Goal: Task Accomplishment & Management: Manage account settings

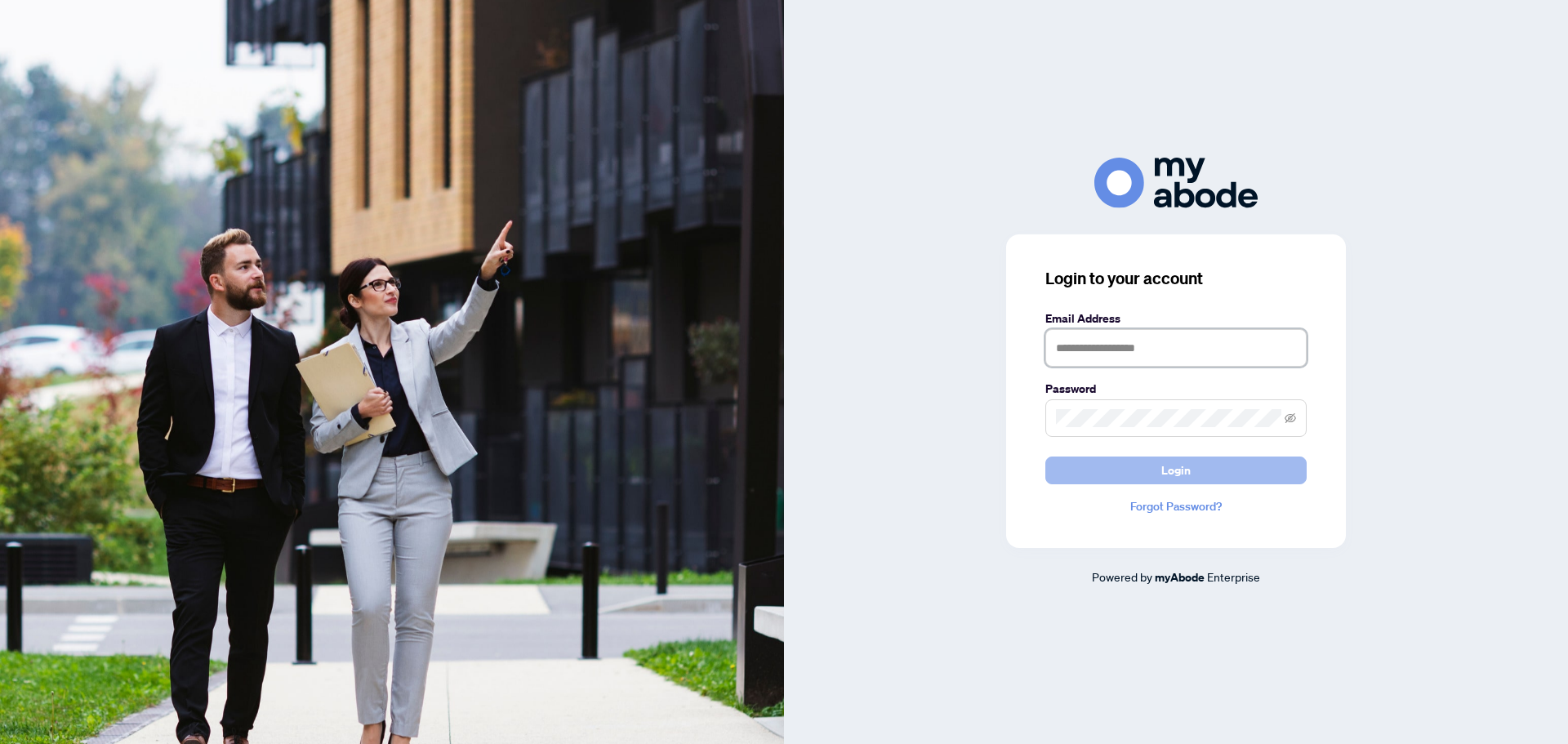
type input "**********"
click at [1147, 478] on button "Login" at bounding box center [1177, 470] width 261 height 28
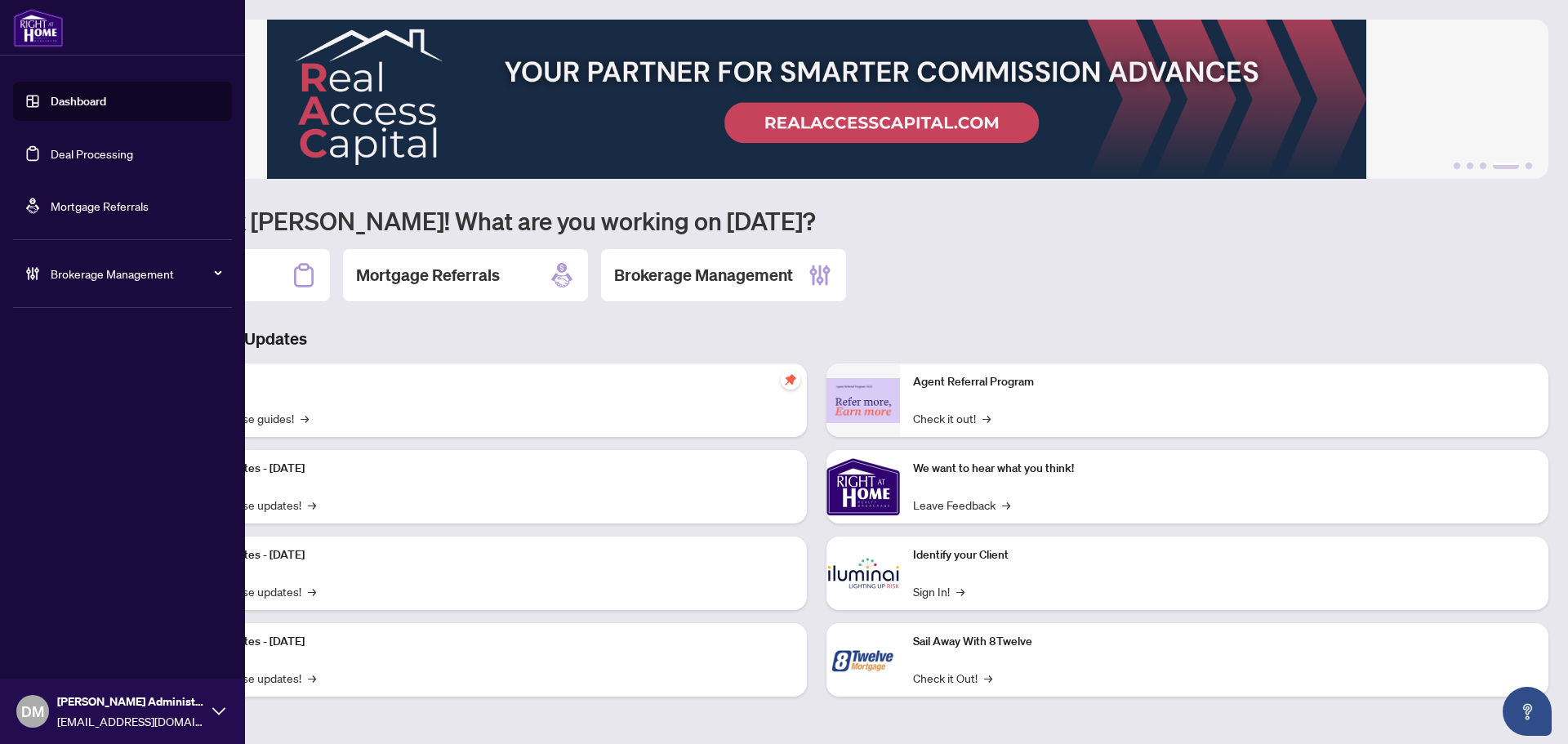
click at [75, 161] on link "Deal Processing" at bounding box center [92, 153] width 83 height 15
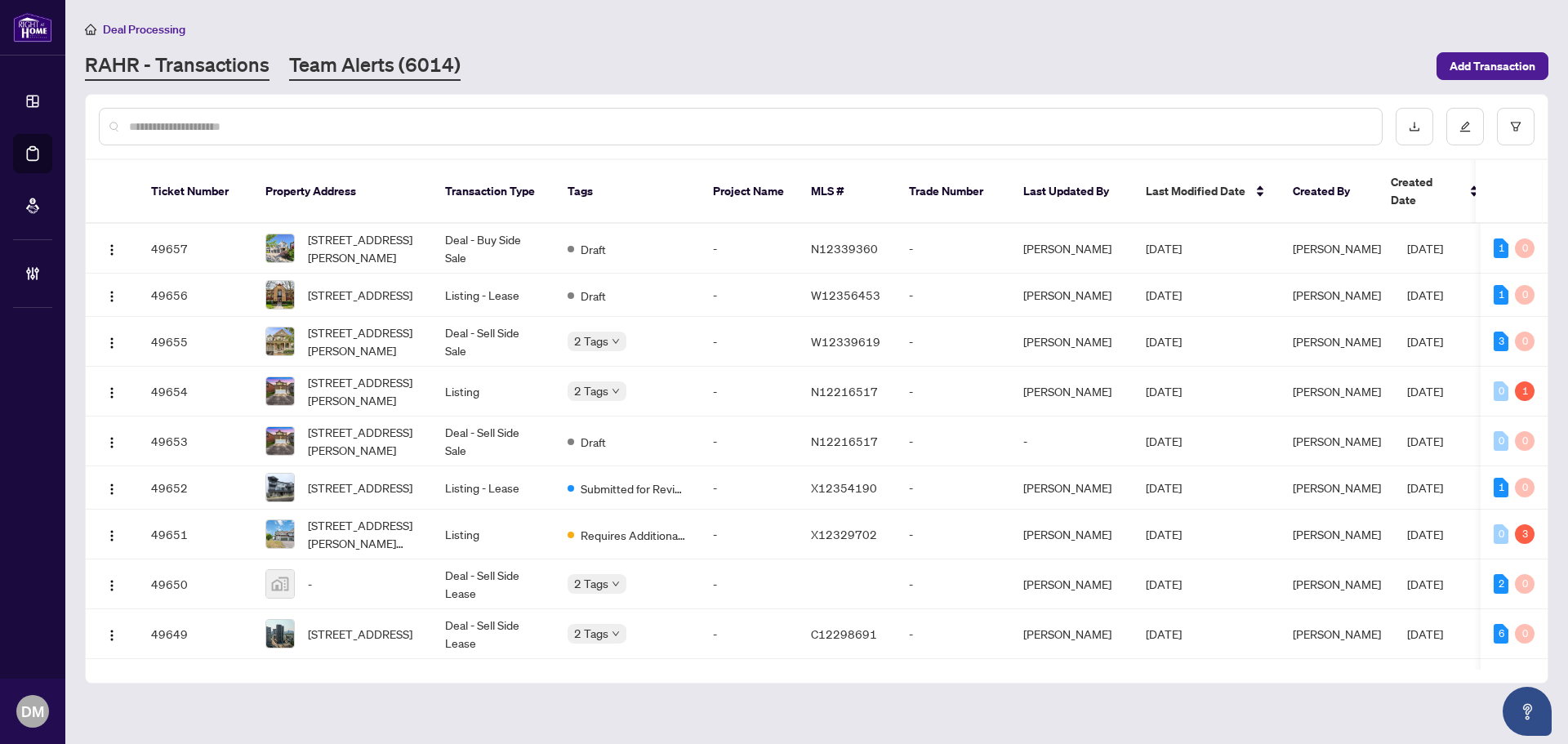
click at [367, 54] on link "Team Alerts (6014)" at bounding box center [375, 66] width 172 height 30
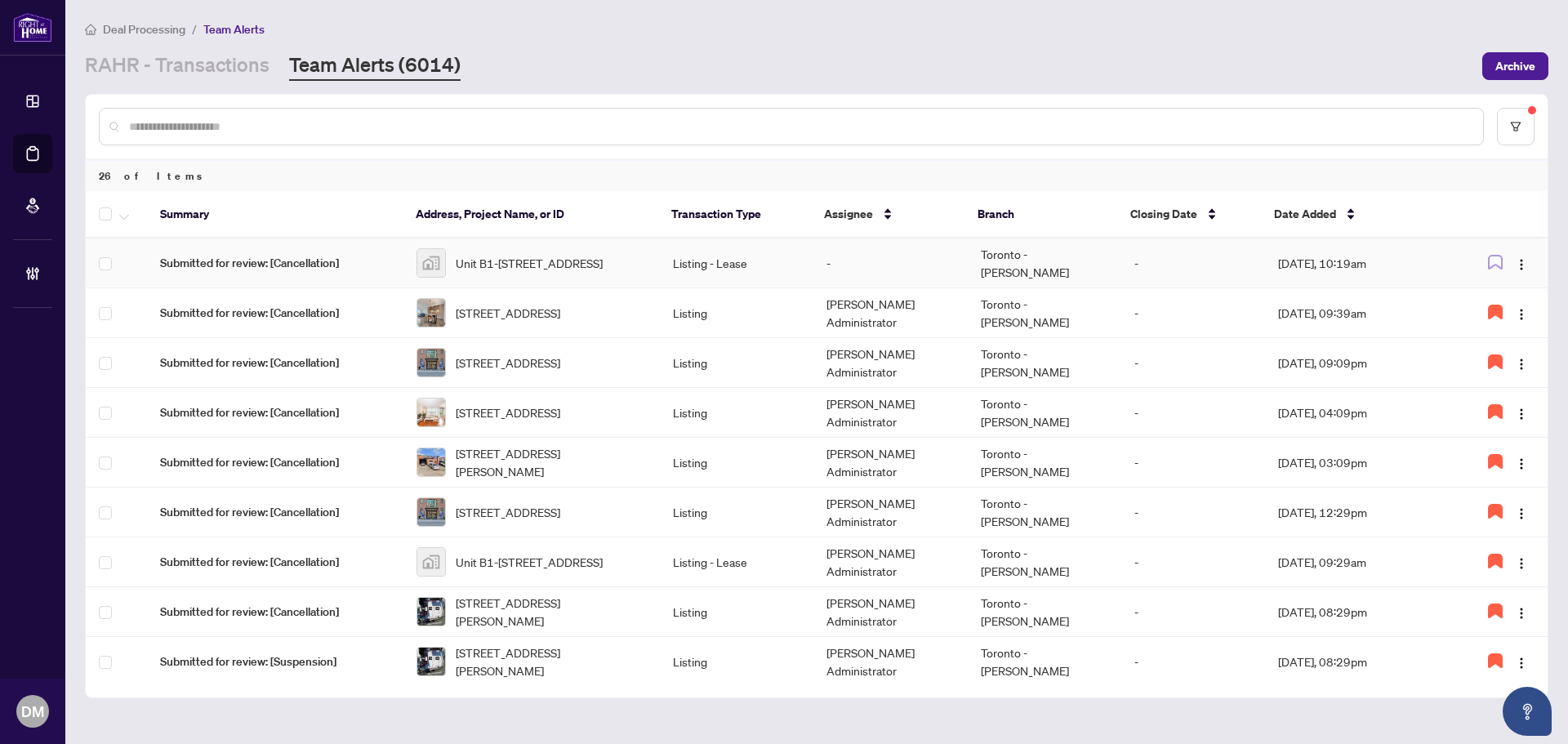
click at [926, 265] on td "-" at bounding box center [890, 263] width 153 height 50
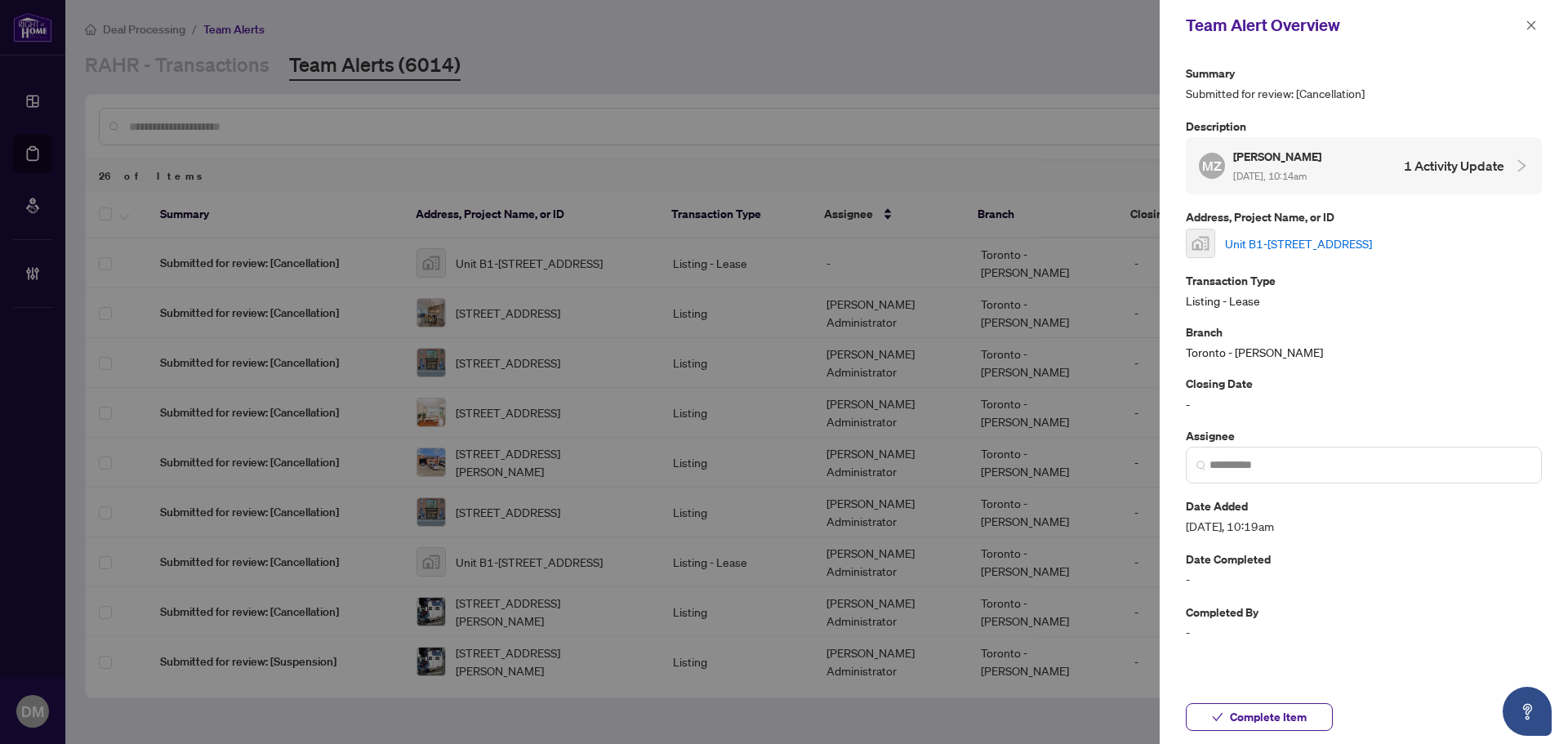
click at [1318, 241] on link "Unit B1-342 Northcliffe Boulevard, York, ON, Canada" at bounding box center [1299, 243] width 147 height 18
click at [1536, 28] on icon "close" at bounding box center [1531, 24] width 11 height 11
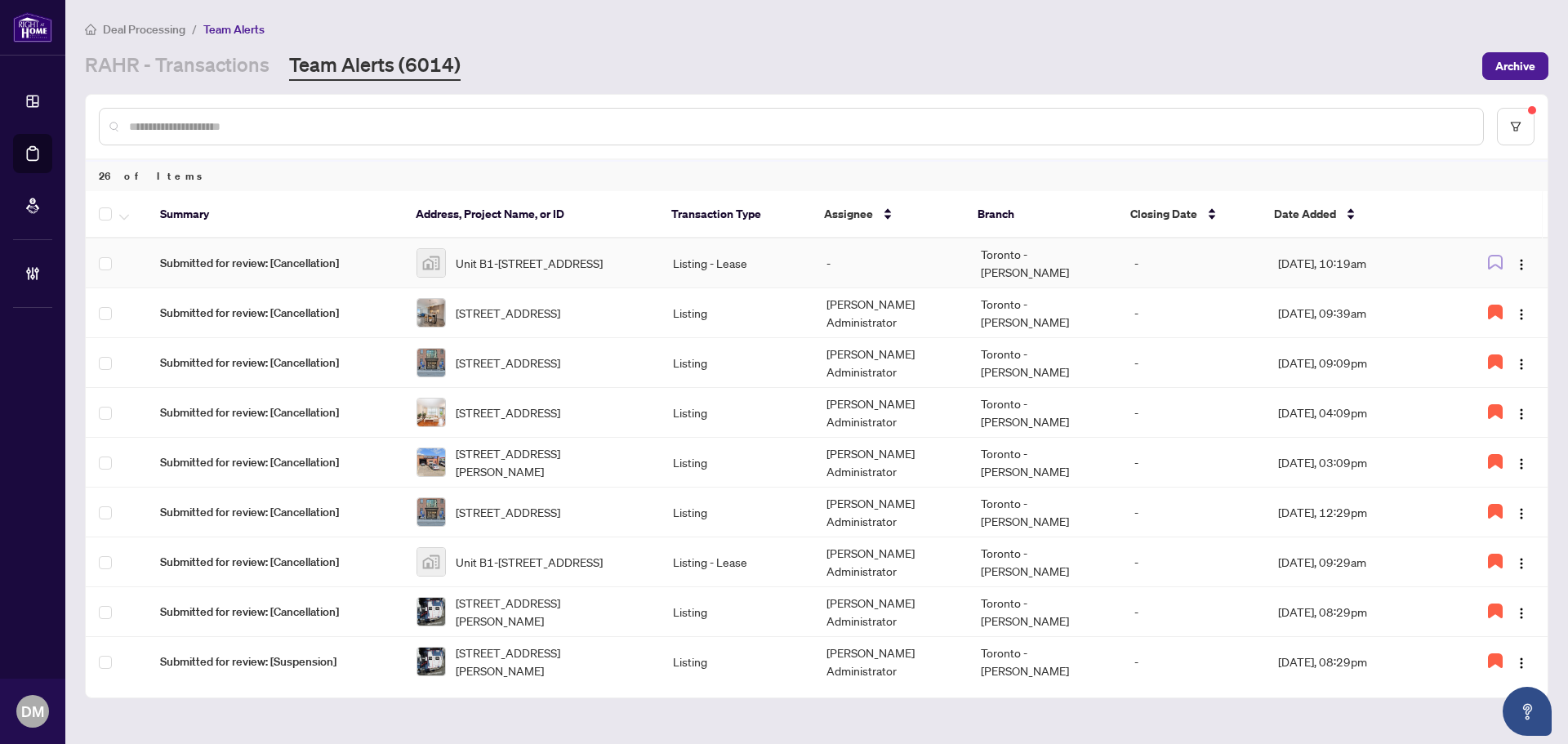
click at [923, 264] on td "-" at bounding box center [890, 263] width 153 height 50
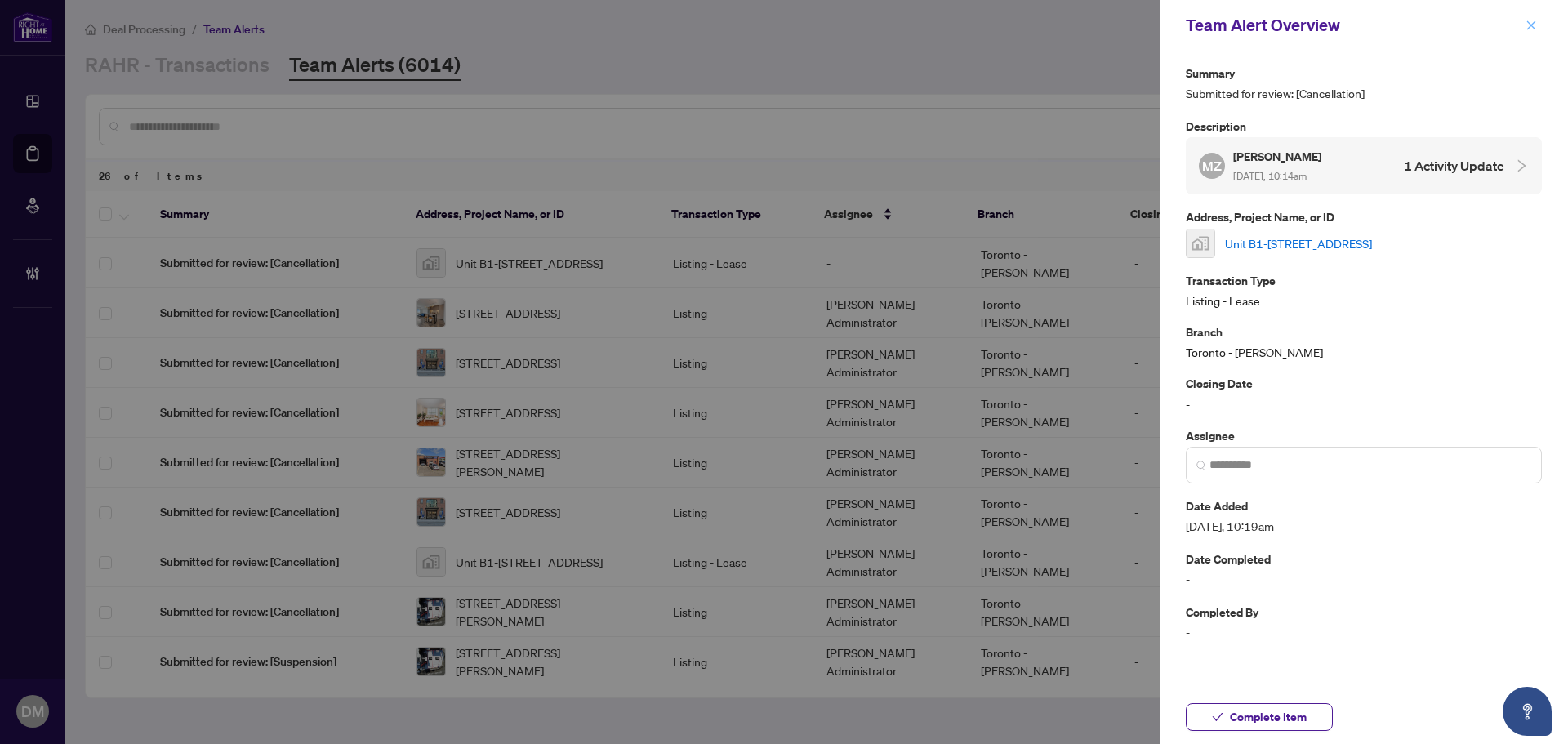
click at [1535, 27] on icon "close" at bounding box center [1531, 24] width 11 height 11
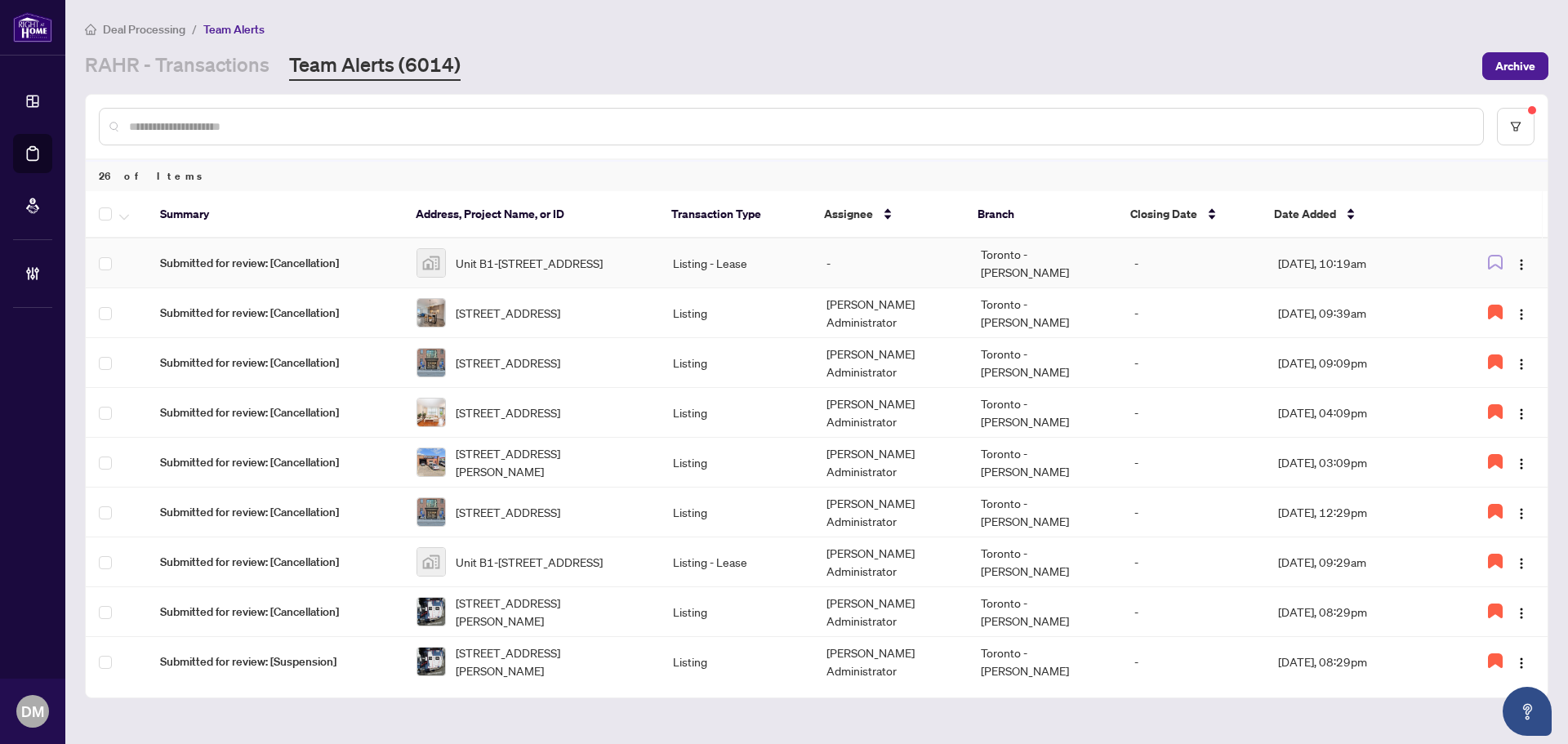
click at [876, 261] on td "-" at bounding box center [890, 263] width 153 height 50
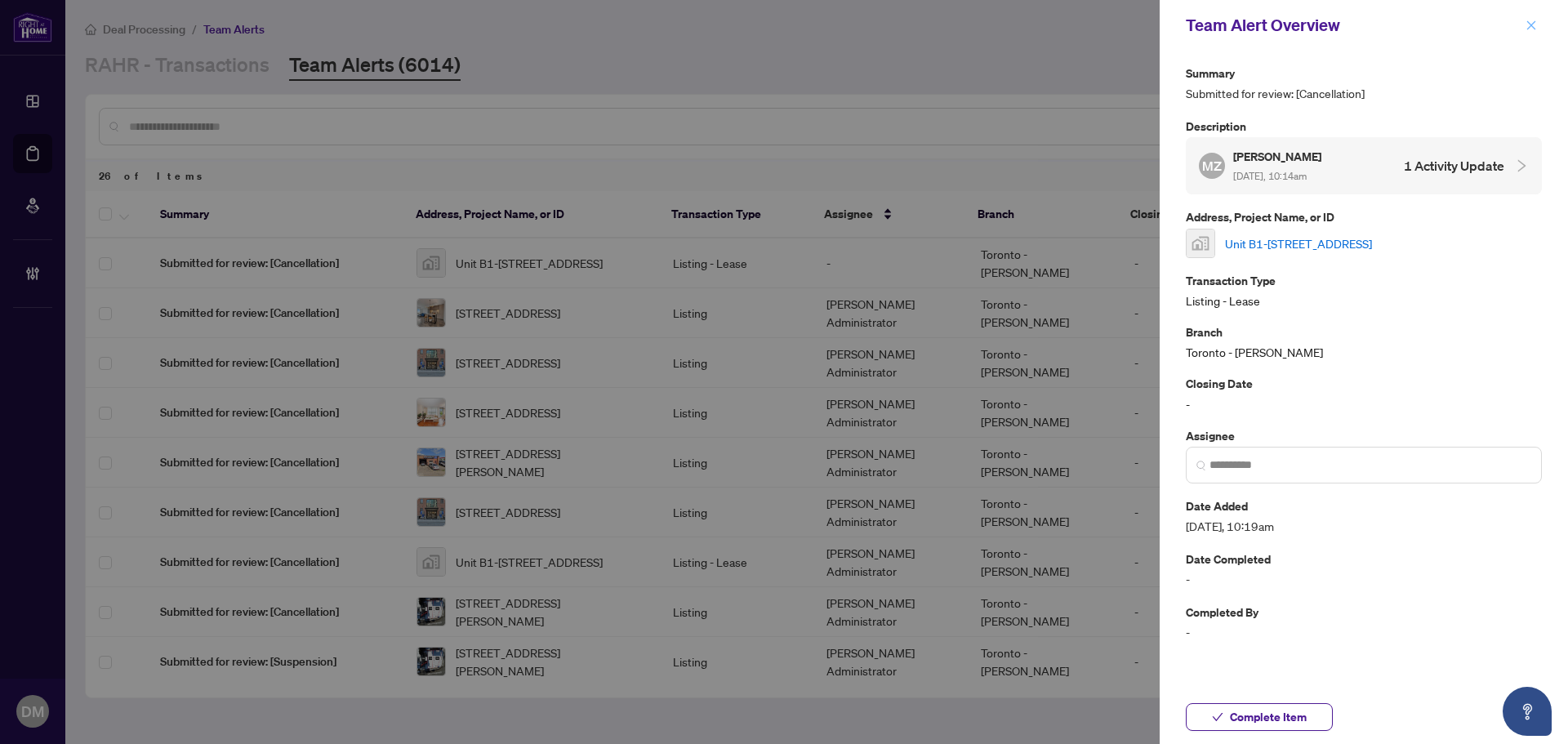
click at [1527, 25] on icon "close" at bounding box center [1531, 24] width 11 height 11
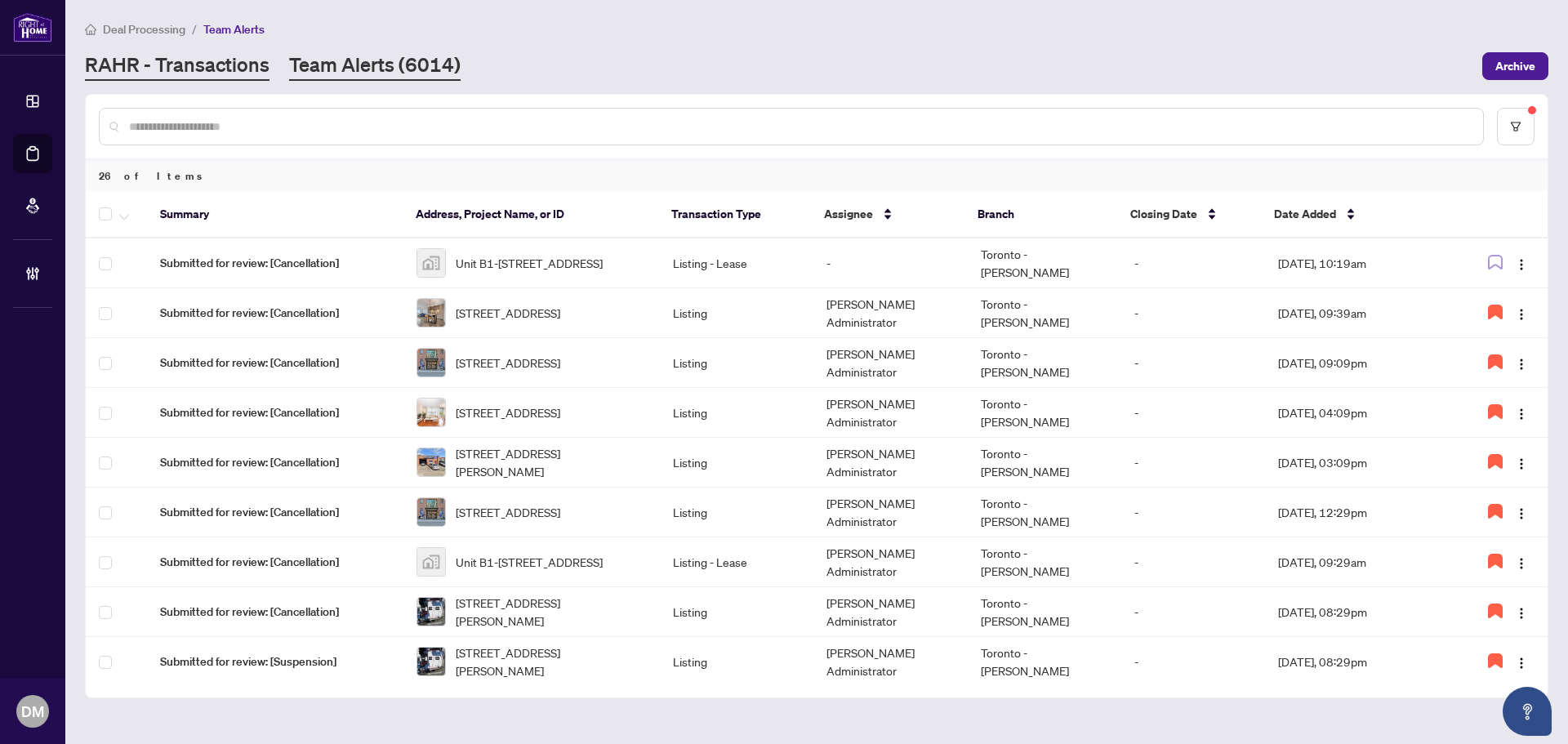
click at [217, 61] on link "RAHR - Transactions" at bounding box center [177, 66] width 185 height 30
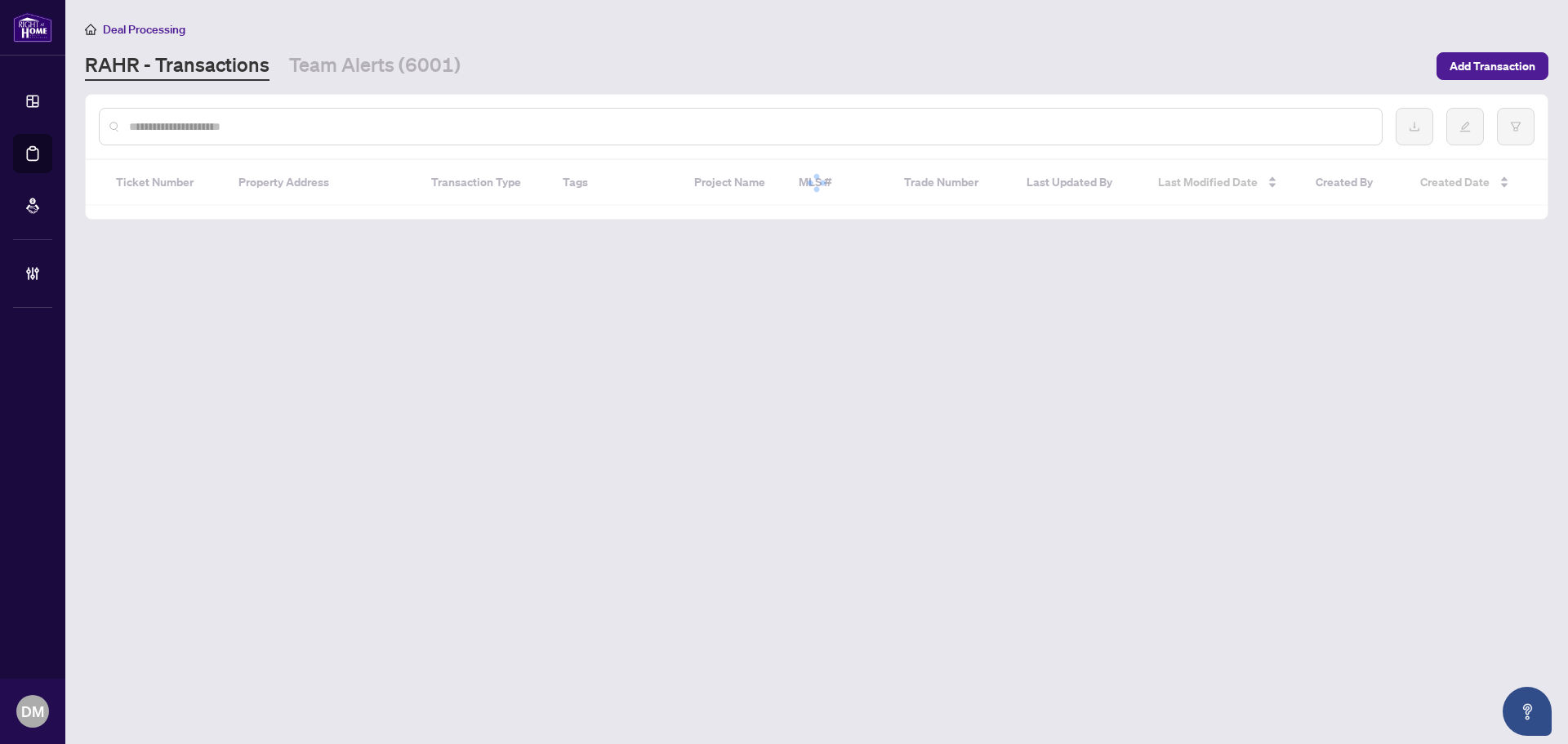
click at [238, 123] on input "text" at bounding box center [749, 126] width 1240 height 18
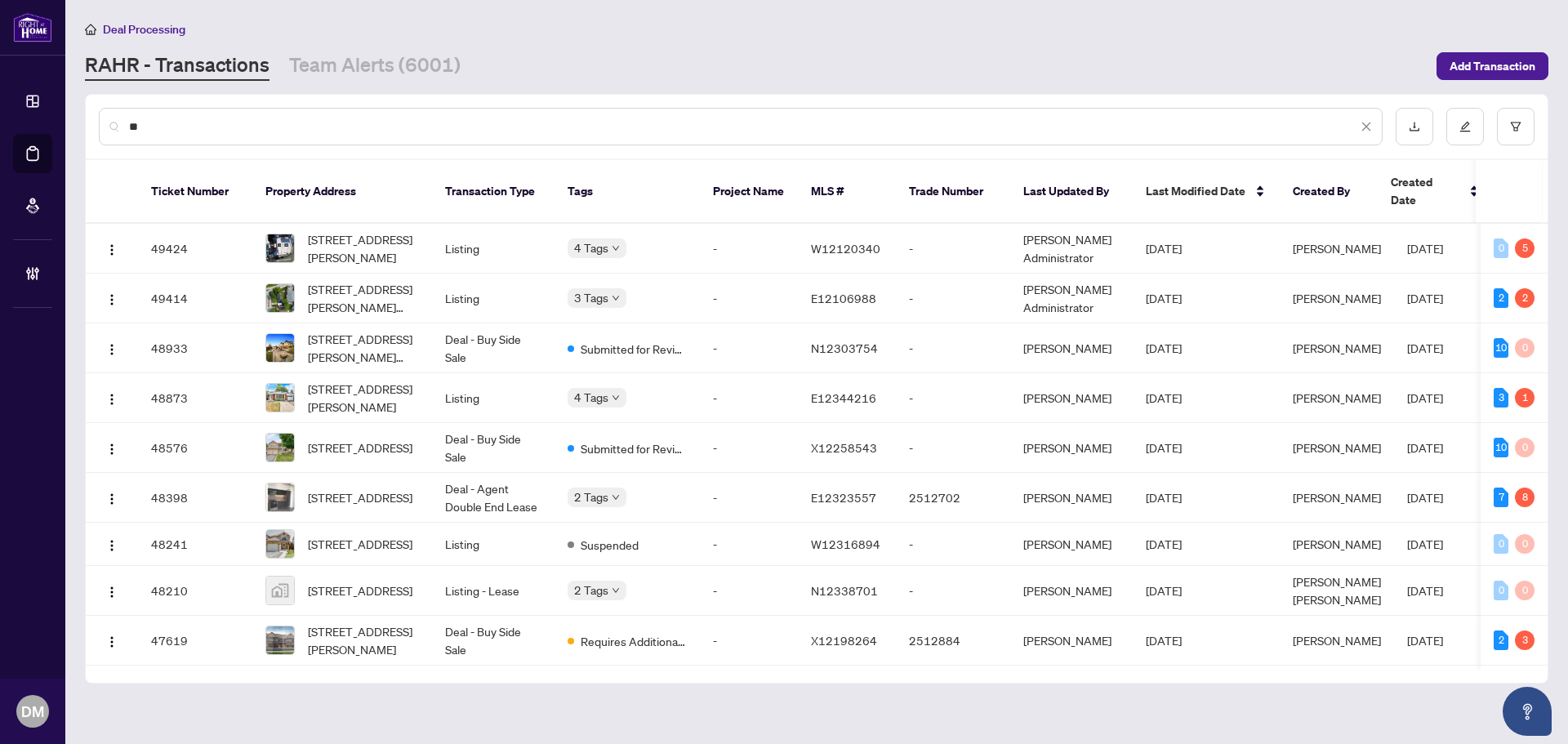
type input "*"
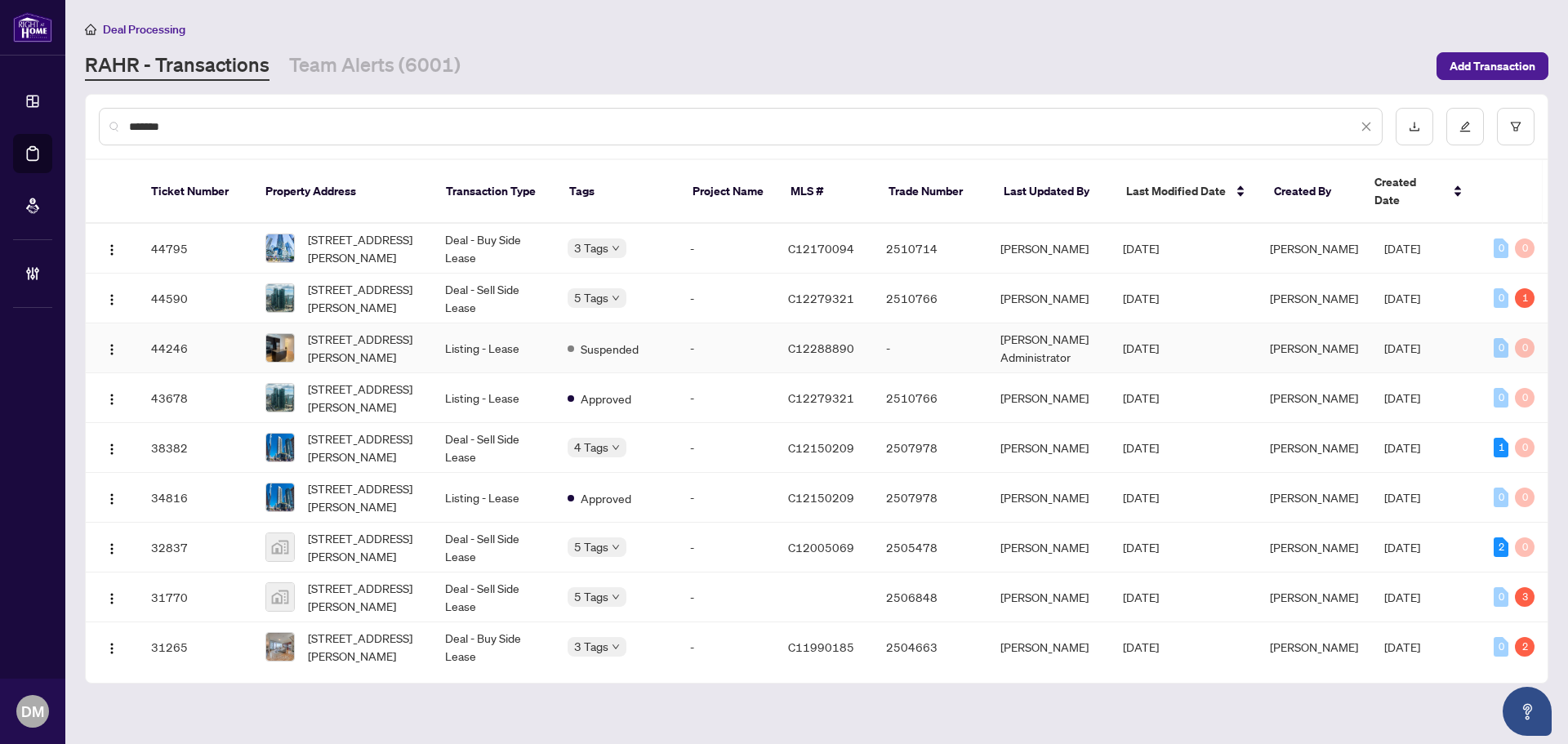
type input "*******"
click at [423, 331] on td "1301-55 Bremner Blvd, Toronto, Ontario M5J 0A6, Canada" at bounding box center [343, 348] width 180 height 50
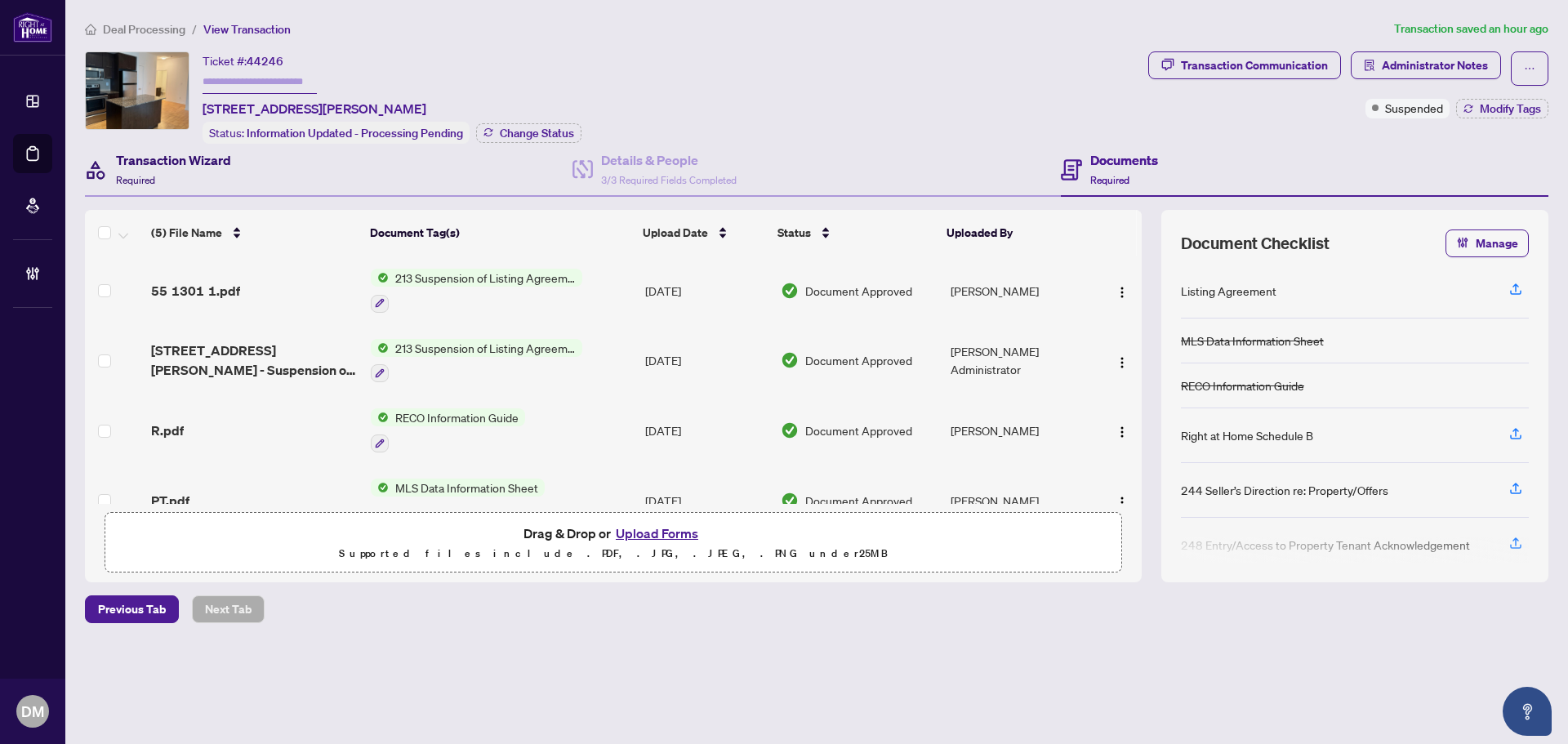
click at [176, 161] on h4 "Transaction Wizard" at bounding box center [173, 159] width 115 height 19
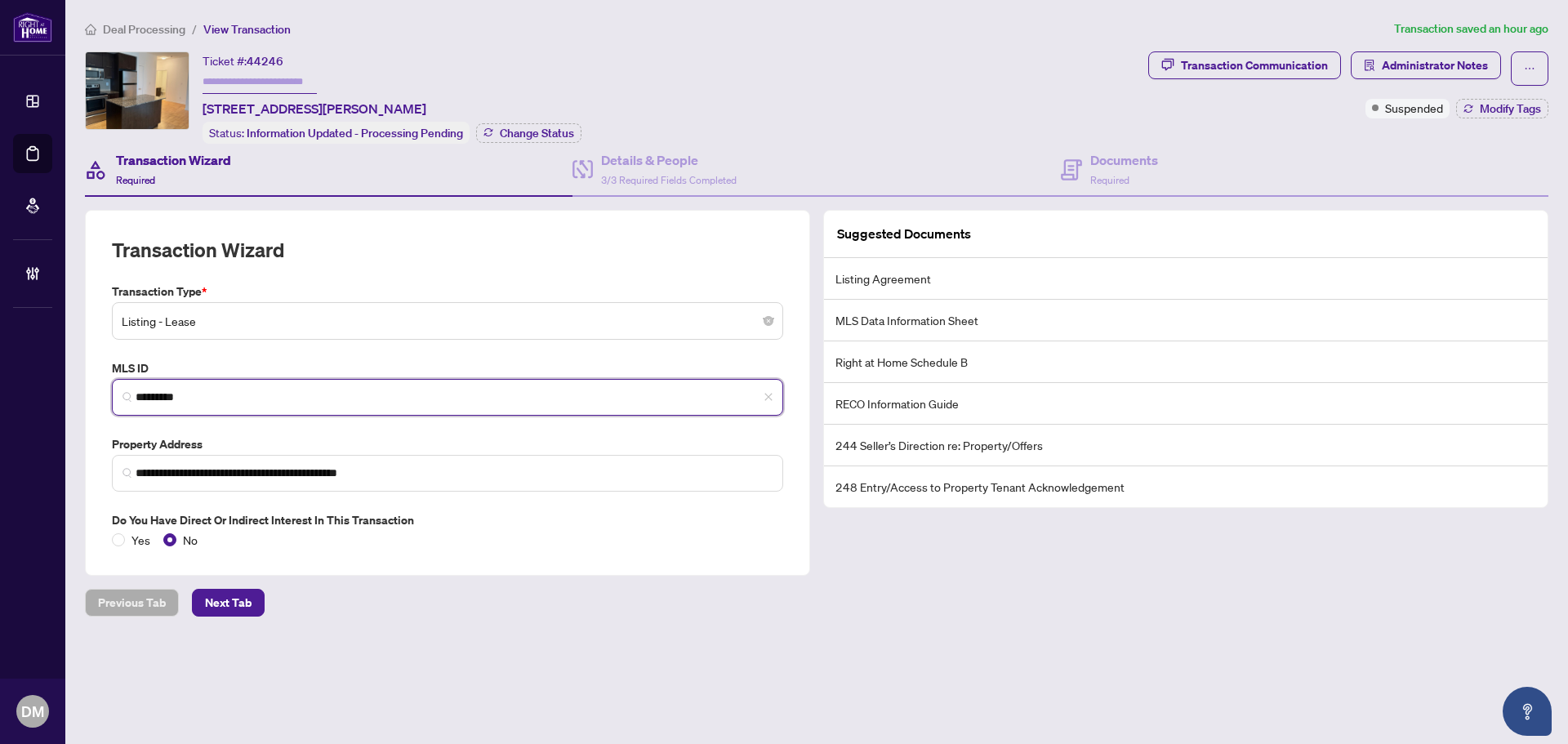
drag, startPoint x: 252, startPoint y: 396, endPoint x: 175, endPoint y: 409, distance: 78.1
click at [118, 405] on span "*********" at bounding box center [447, 397] width 671 height 37
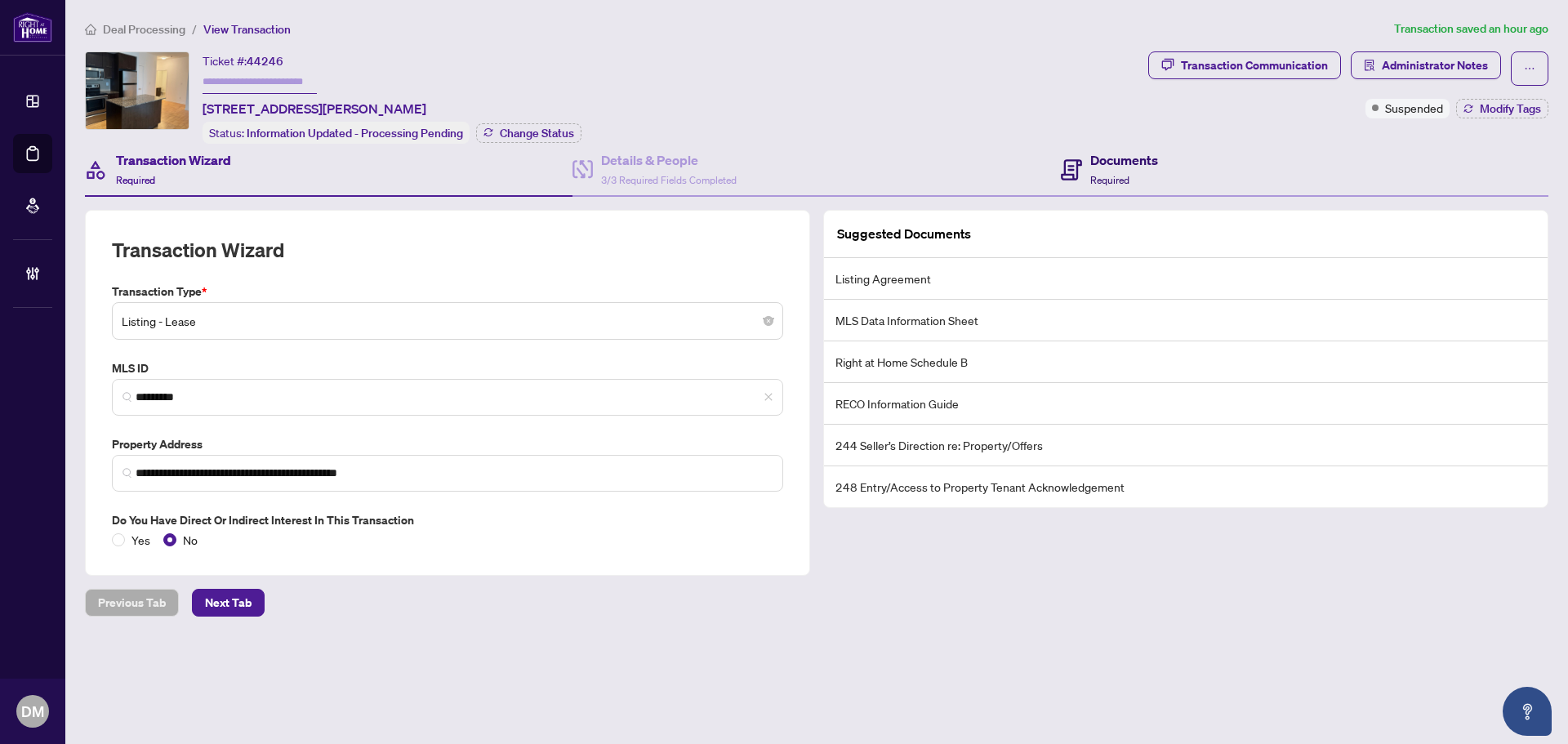
click at [1094, 179] on span "Required" at bounding box center [1110, 180] width 39 height 12
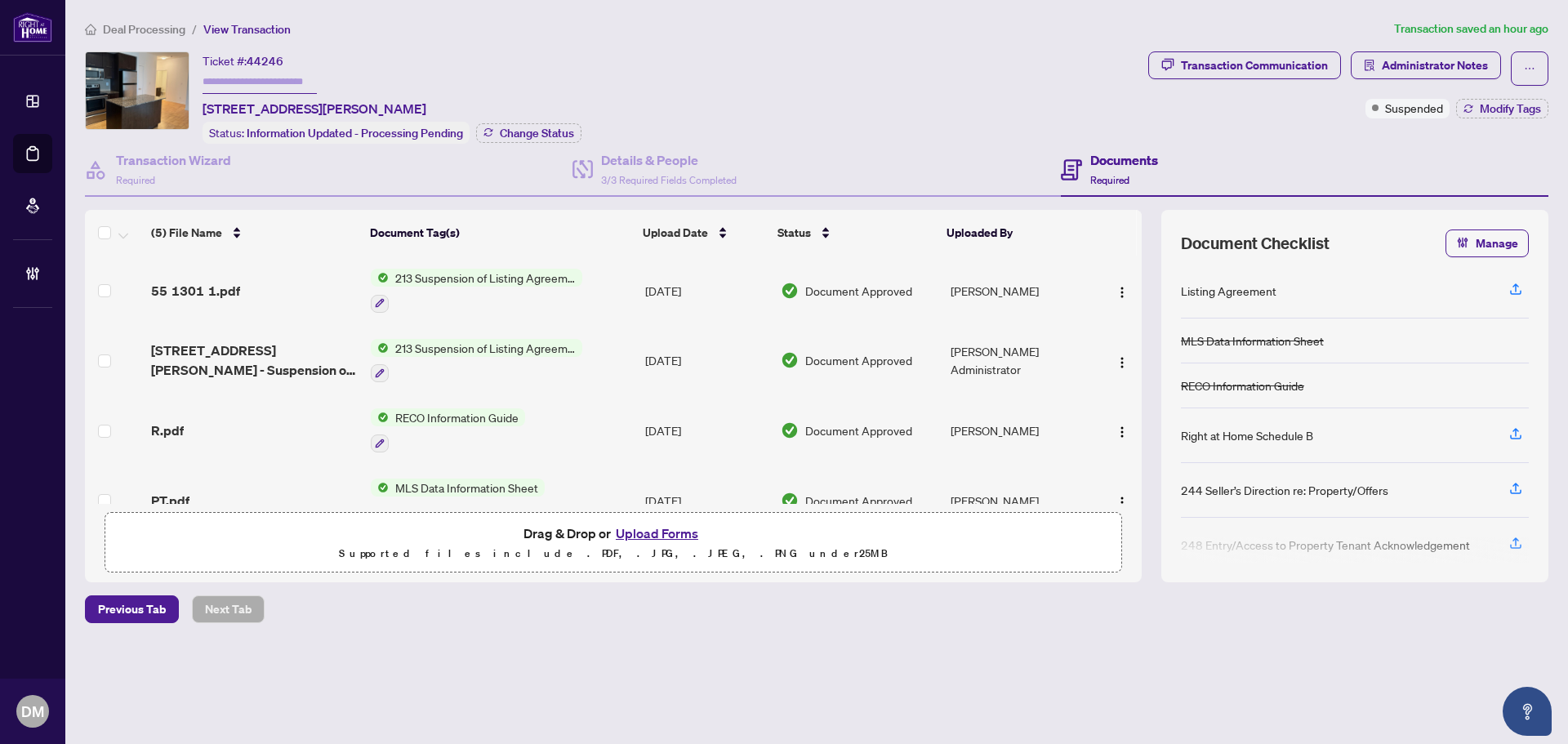
click at [1288, 84] on span "Transaction Communication" at bounding box center [1245, 68] width 193 height 34
click at [1280, 54] on div "Transaction Communication" at bounding box center [1254, 65] width 147 height 26
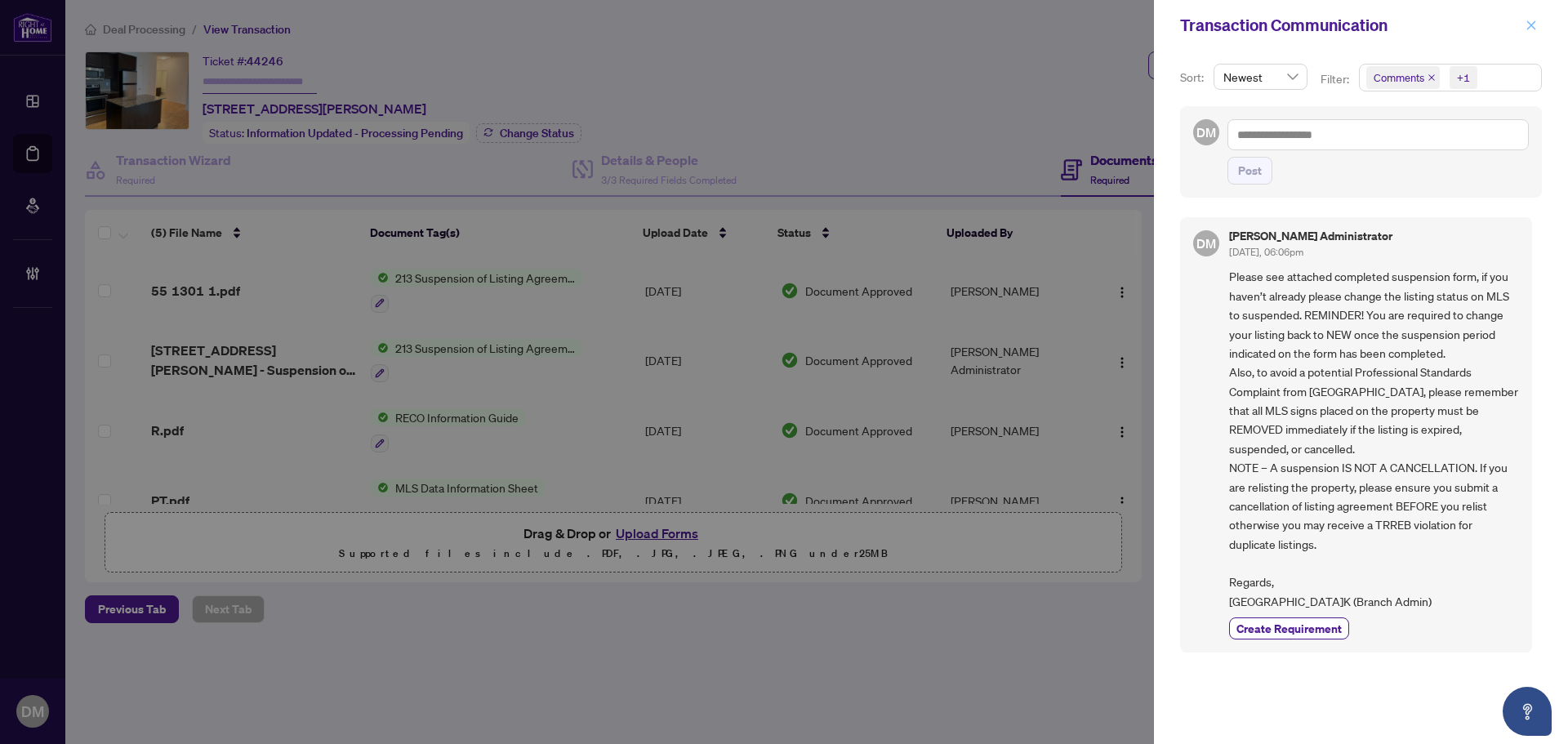
click at [1536, 30] on icon "close" at bounding box center [1531, 24] width 11 height 11
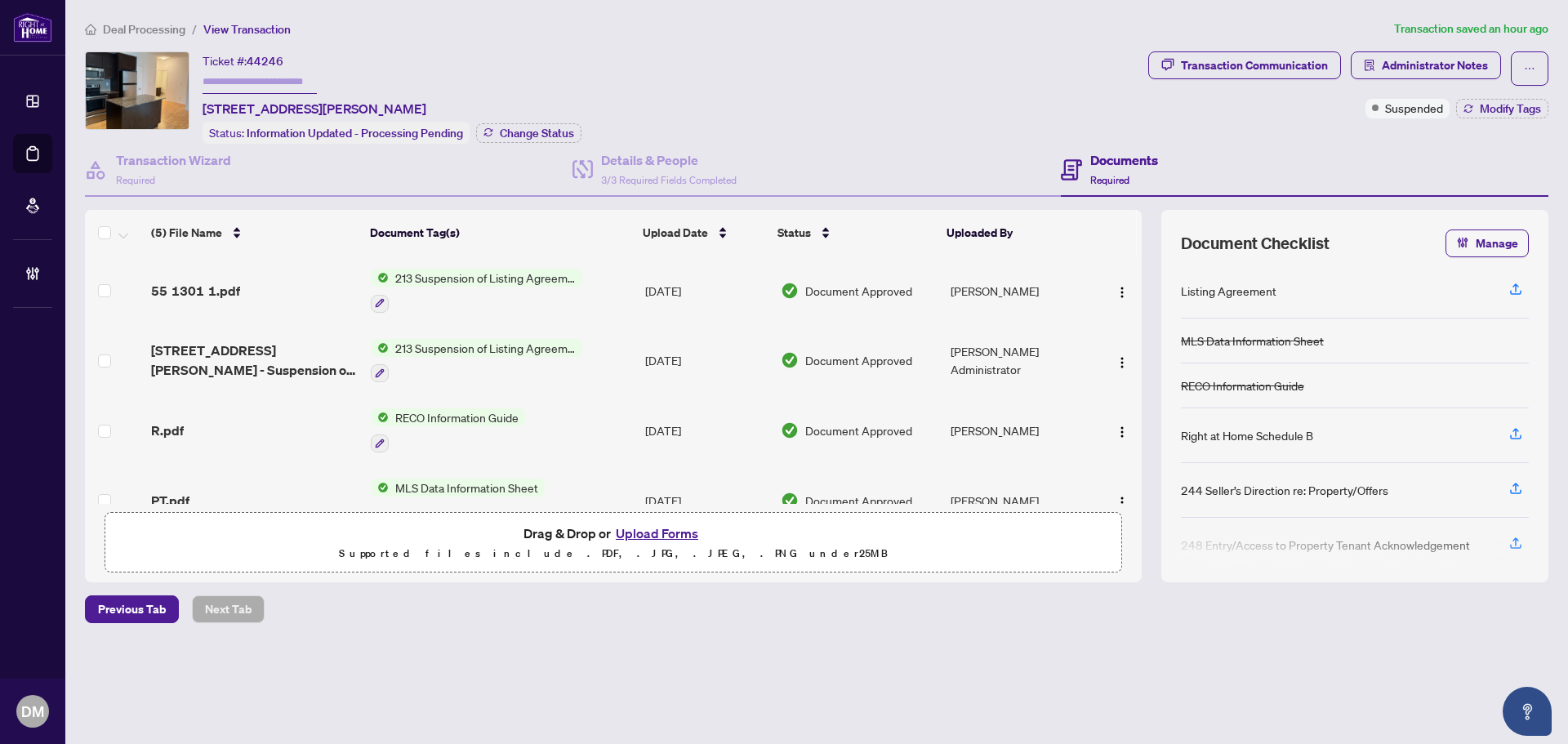
click at [593, 277] on td "213 Suspension of Listing Agreement - Authority to Offer for Lease" at bounding box center [501, 290] width 275 height 71
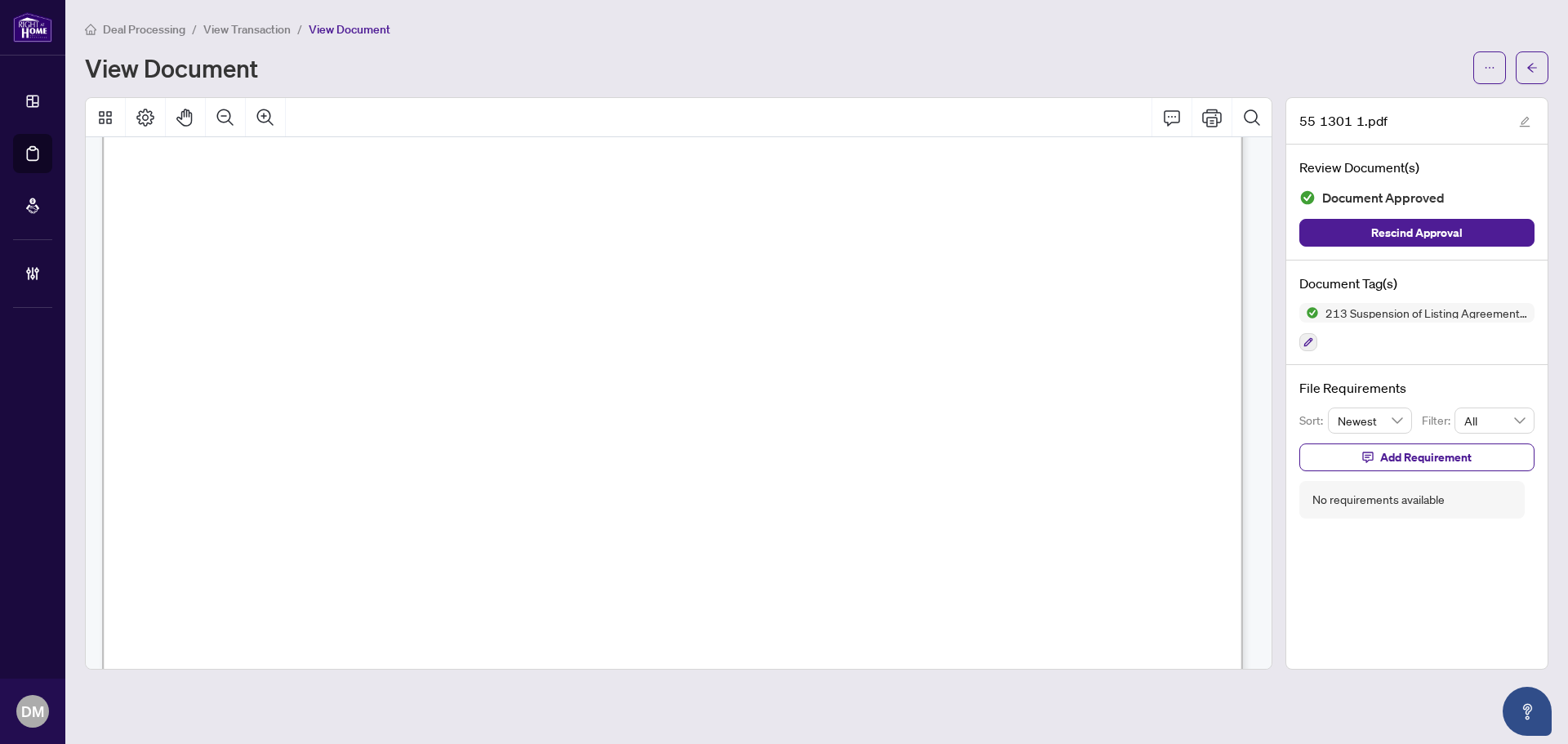
scroll to position [82, 0]
click at [1525, 72] on button "button" at bounding box center [1531, 67] width 32 height 32
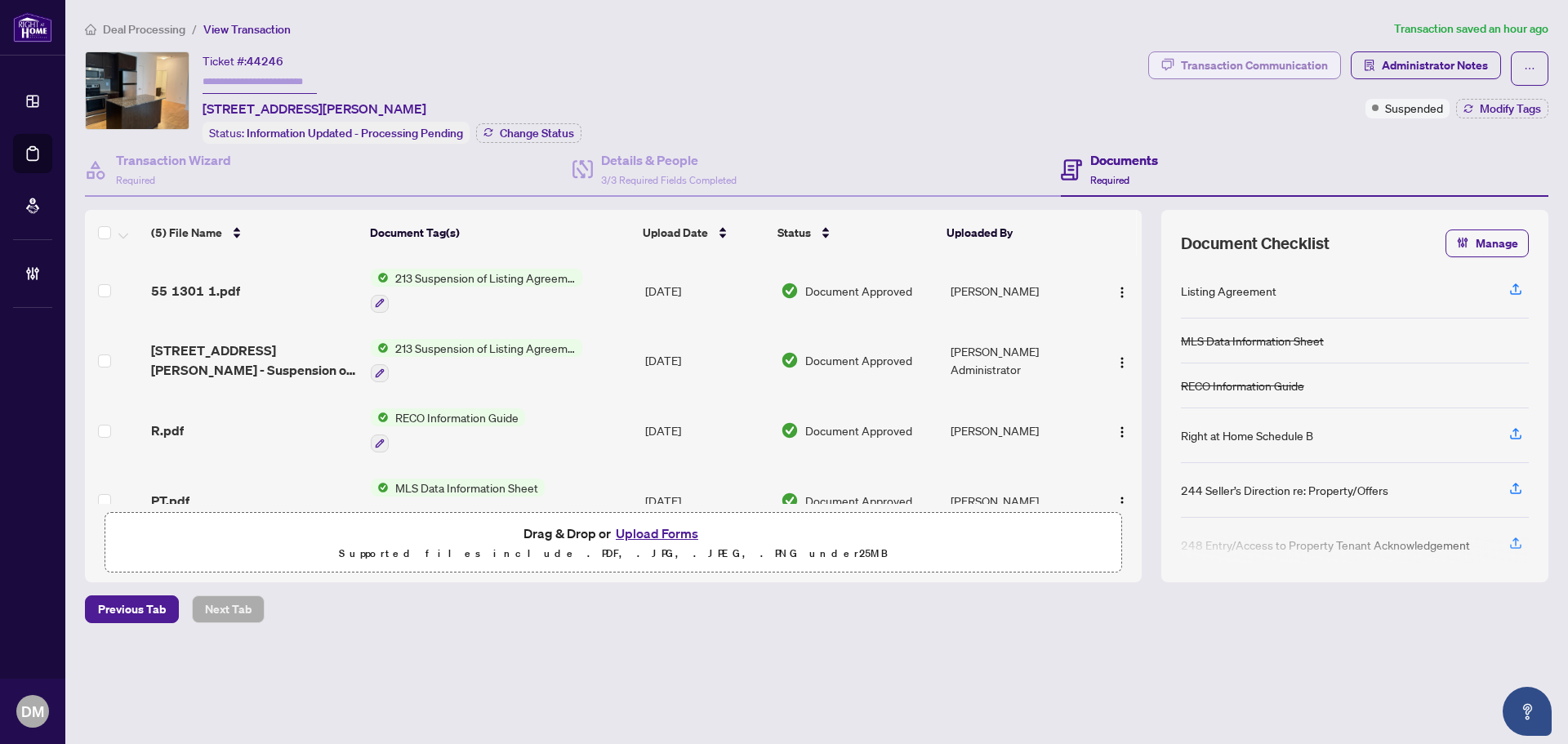
click at [1222, 59] on div "Transaction Communication" at bounding box center [1254, 65] width 147 height 26
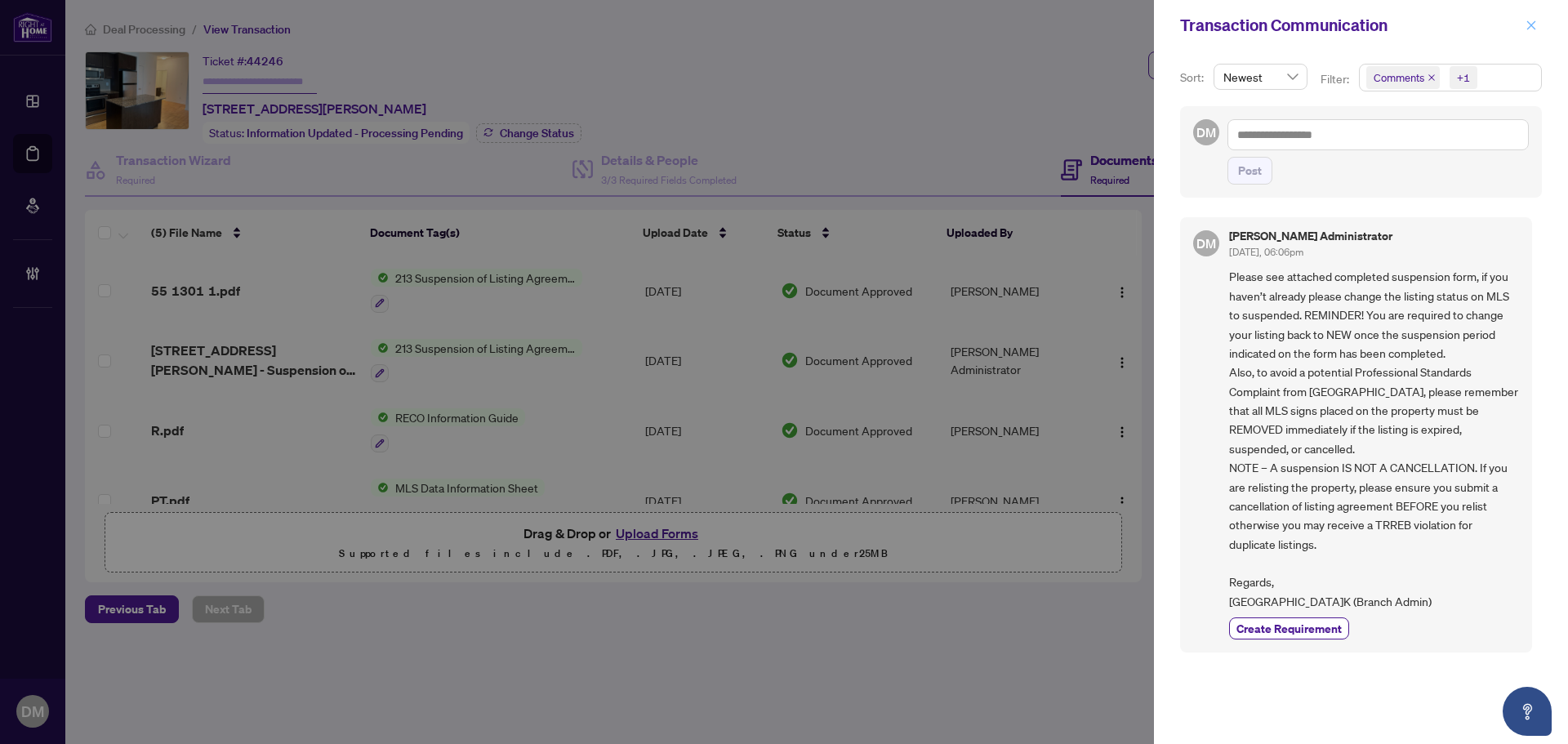
click at [1530, 36] on span "button" at bounding box center [1531, 25] width 11 height 26
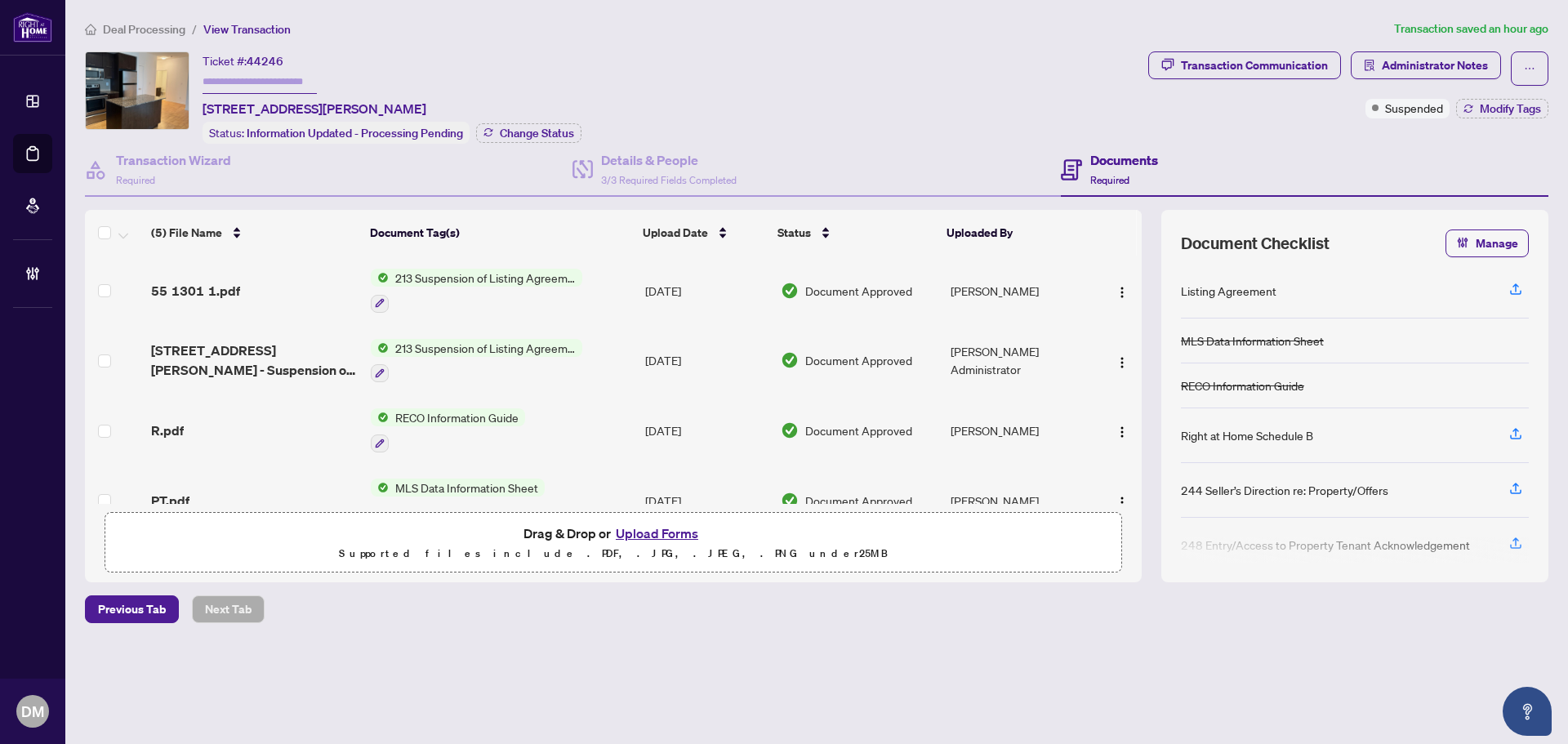
click at [628, 303] on td "213 Suspension of Listing Agreement - Authority to Offer for Lease" at bounding box center [501, 290] width 275 height 71
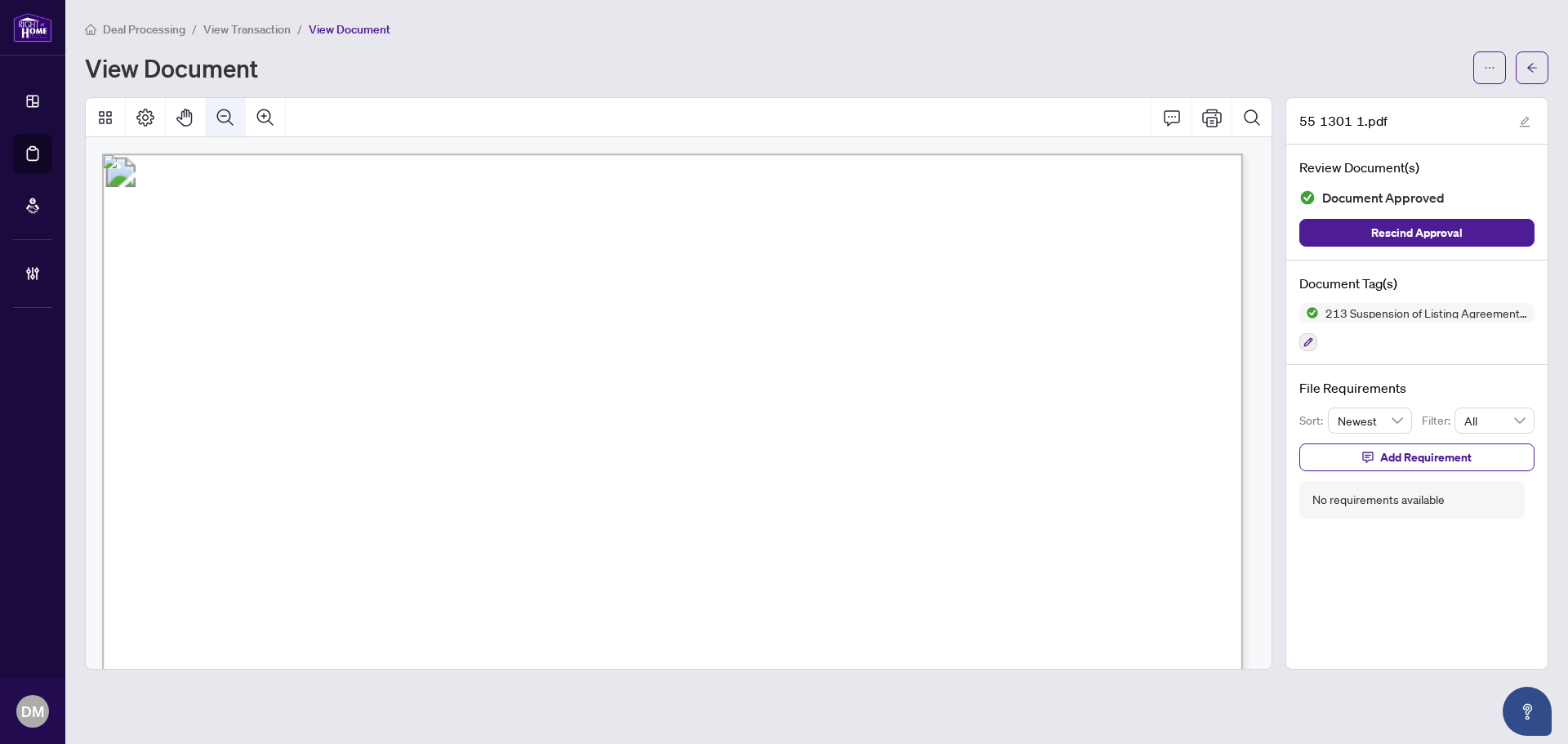
click at [231, 122] on icon "Zoom Out" at bounding box center [225, 117] width 17 height 17
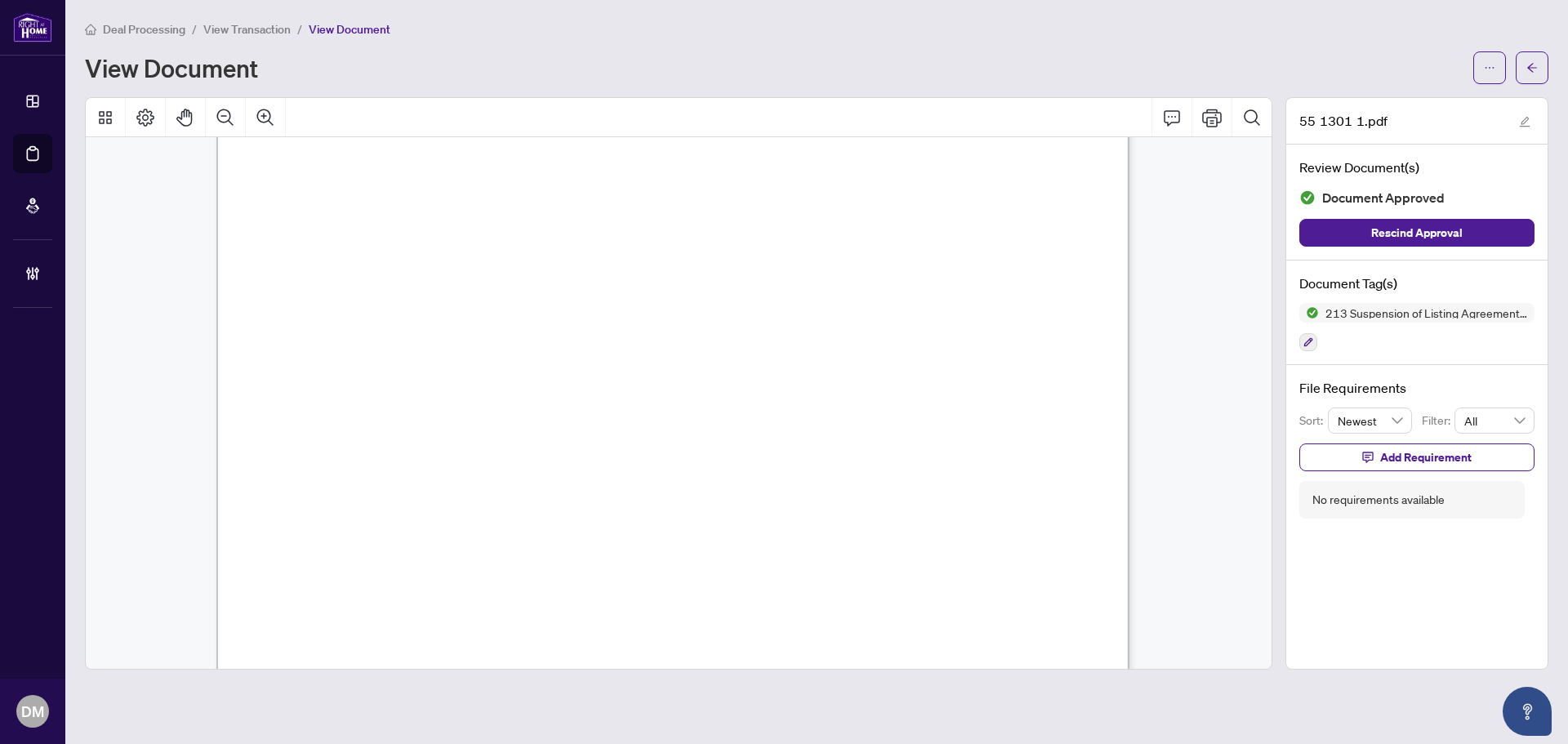
scroll to position [409, 0]
click at [1541, 59] on button "button" at bounding box center [1531, 67] width 32 height 32
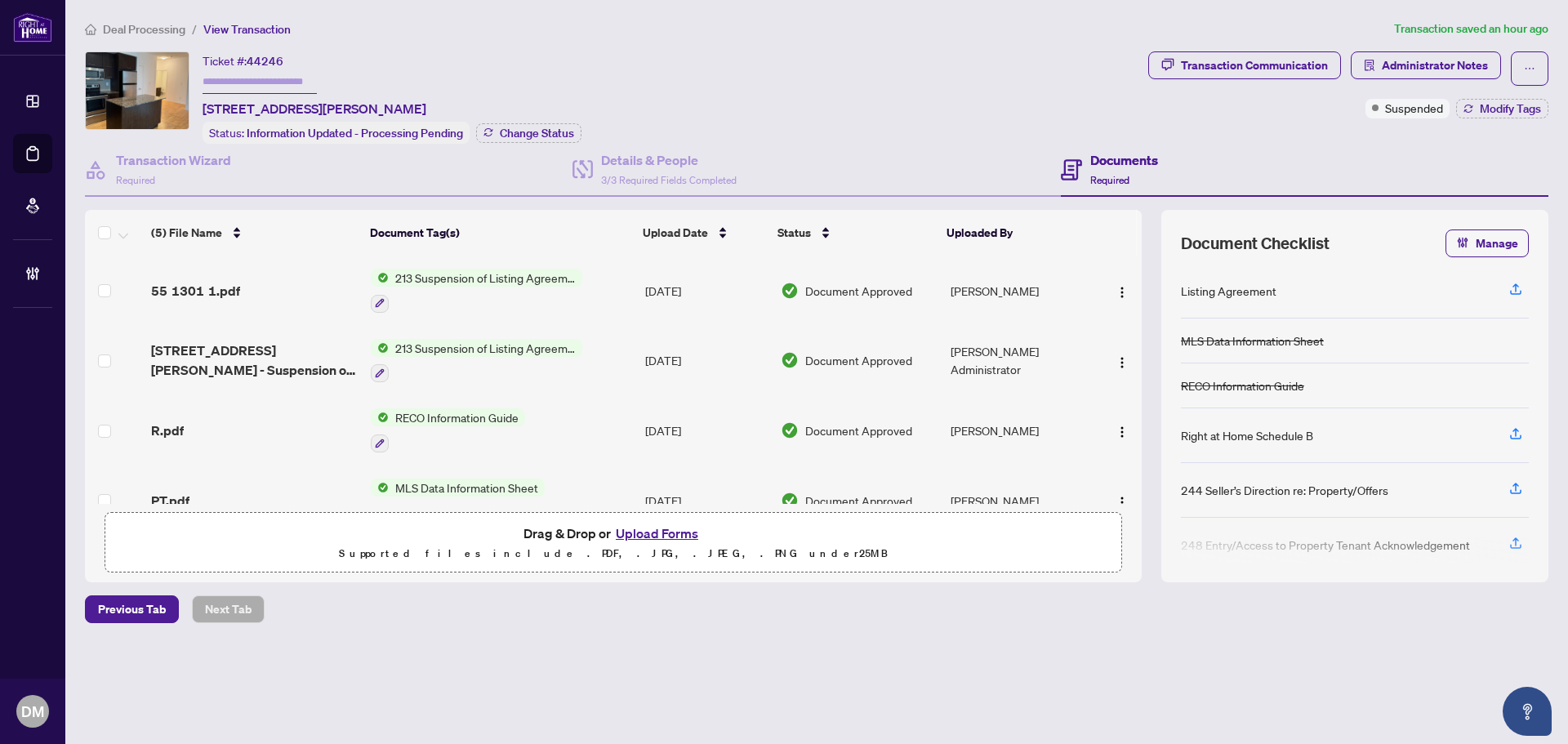
drag, startPoint x: 1321, startPoint y: 98, endPoint x: 1312, endPoint y: 61, distance: 38.1
click at [1320, 98] on div "Transaction Communication Administrator Notes Suspended Modify Tags" at bounding box center [1348, 85] width 400 height 67
click at [1312, 60] on div "Transaction Communication" at bounding box center [1254, 65] width 147 height 26
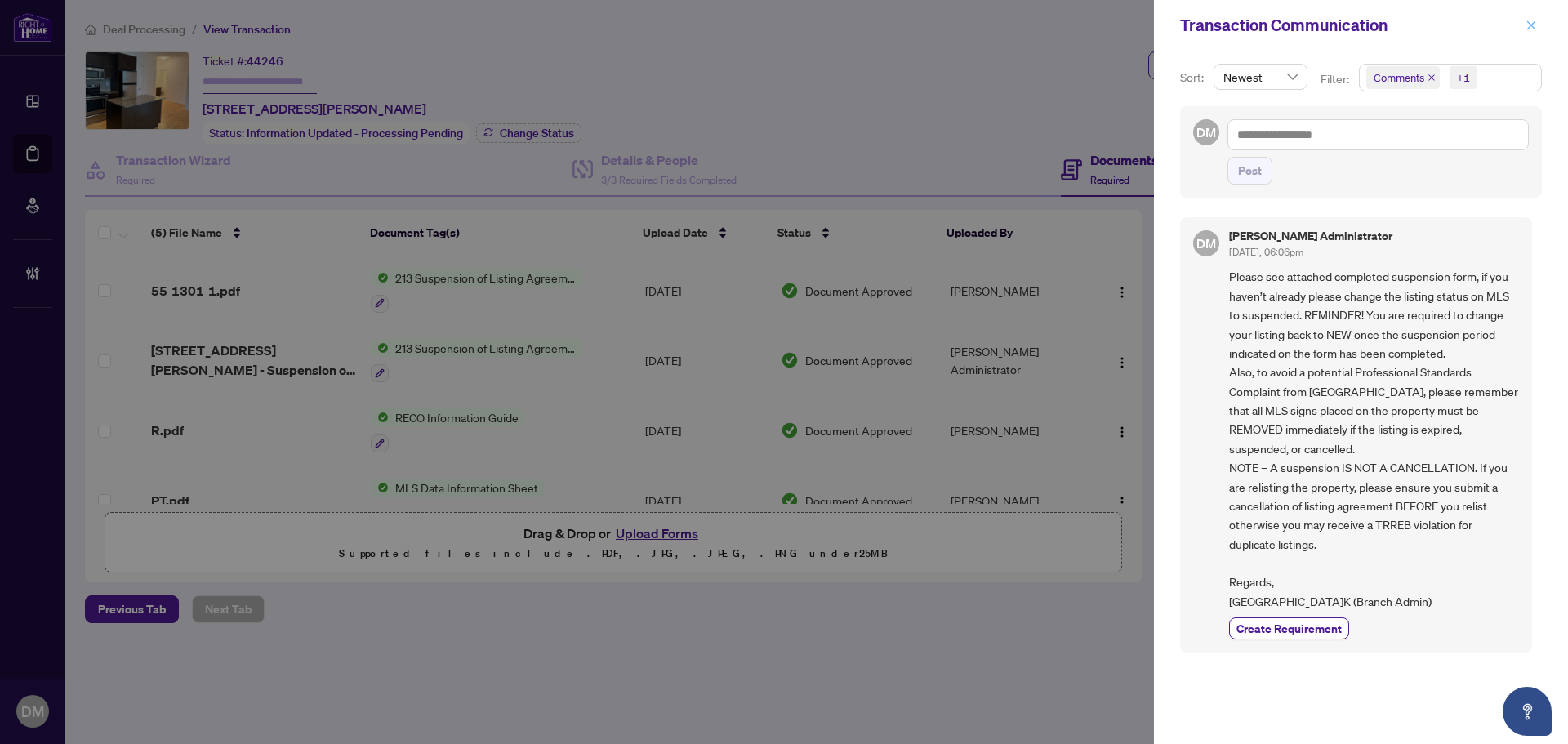
click at [1529, 19] on span "button" at bounding box center [1531, 25] width 11 height 26
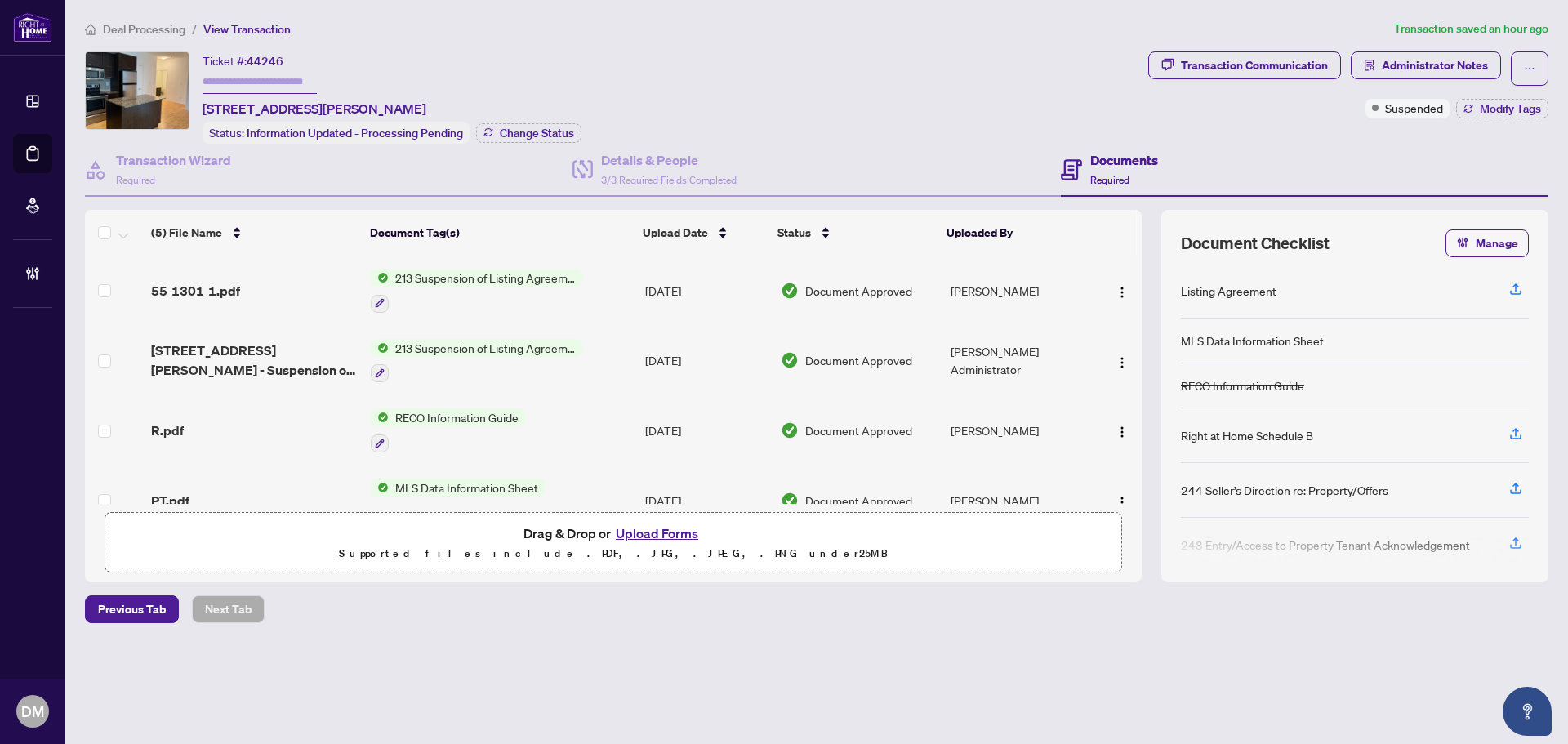
click at [114, 24] on span "Deal Processing" at bounding box center [144, 29] width 83 height 15
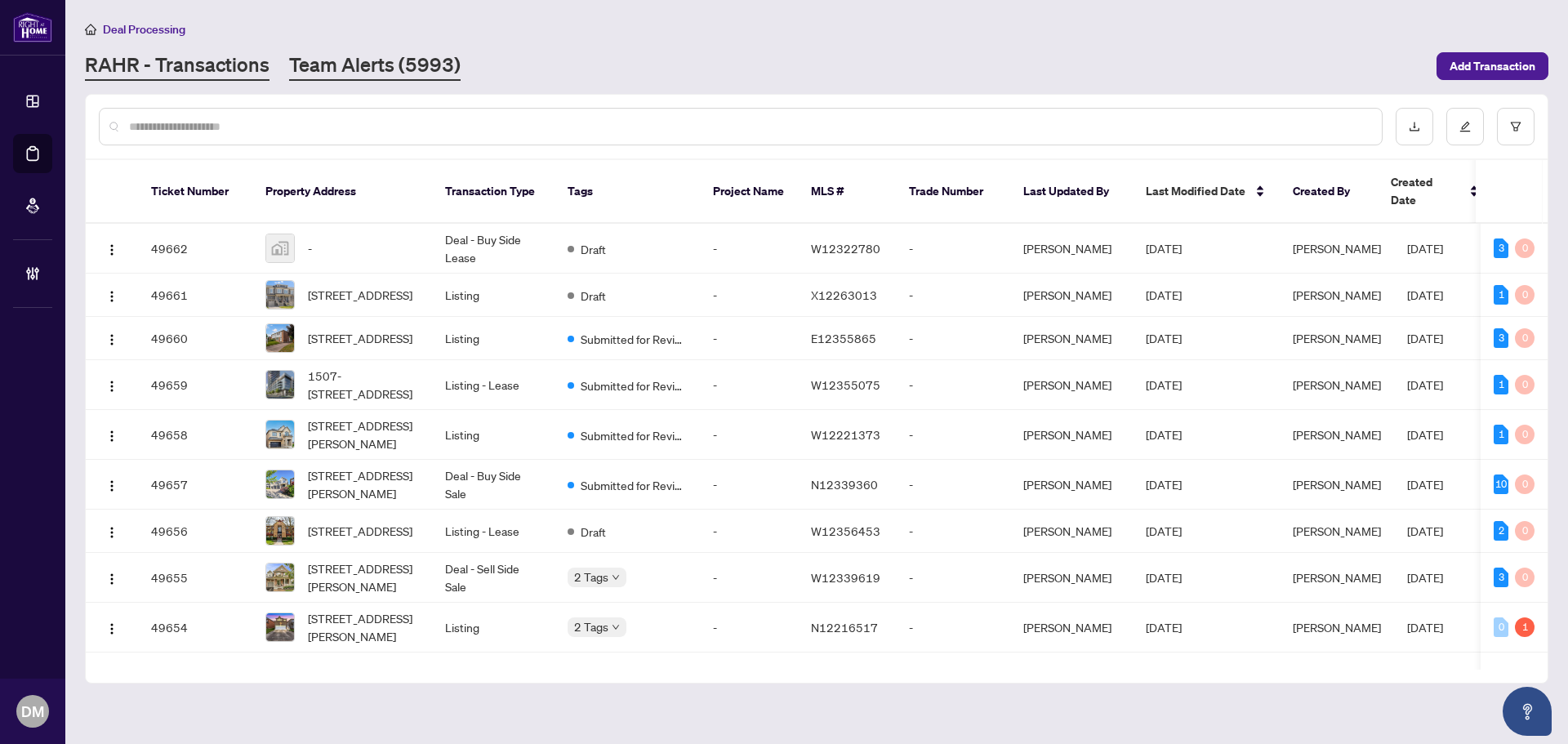
click at [388, 51] on link "Team Alerts (5993)" at bounding box center [375, 66] width 172 height 30
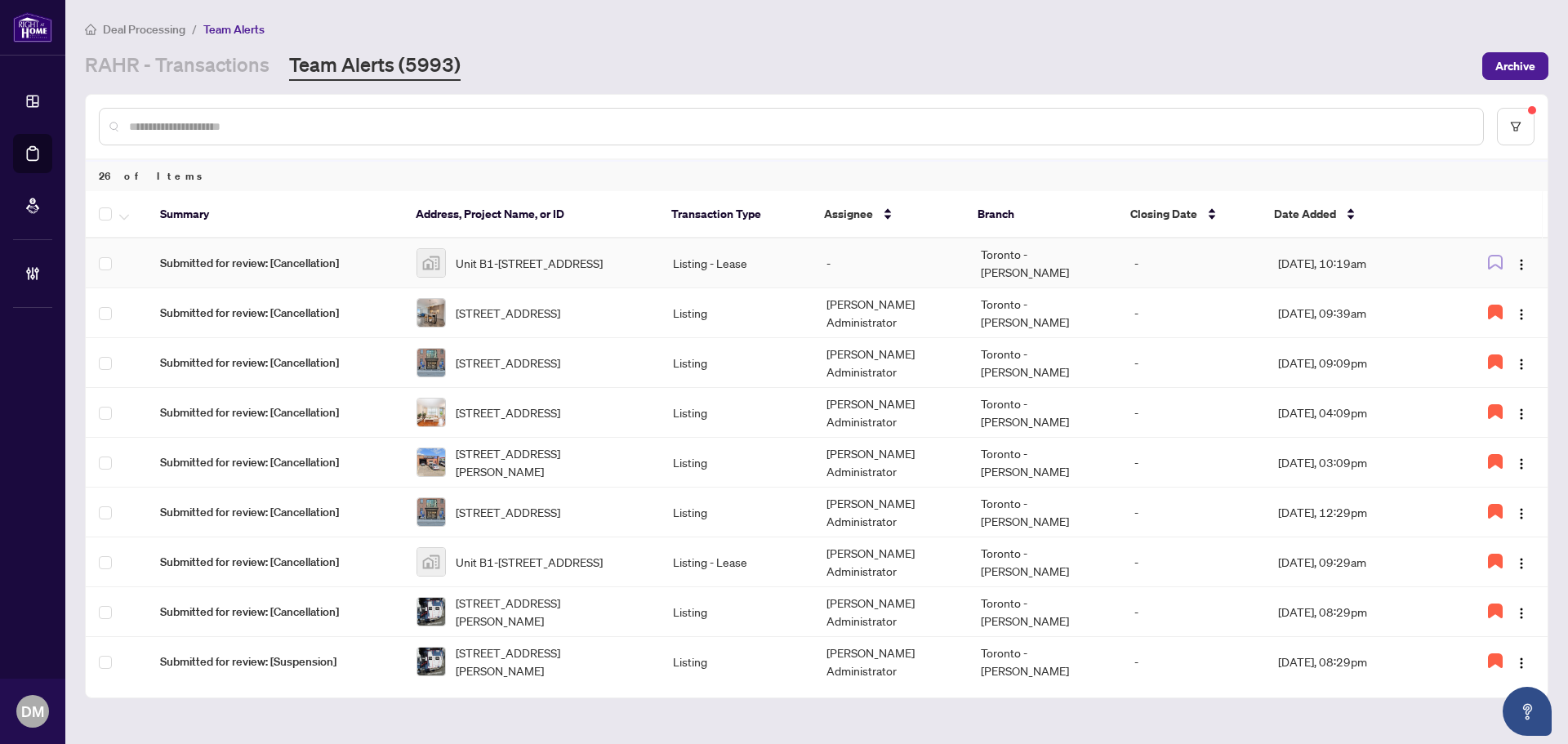
click at [762, 261] on td "Listing - Lease" at bounding box center [736, 263] width 153 height 50
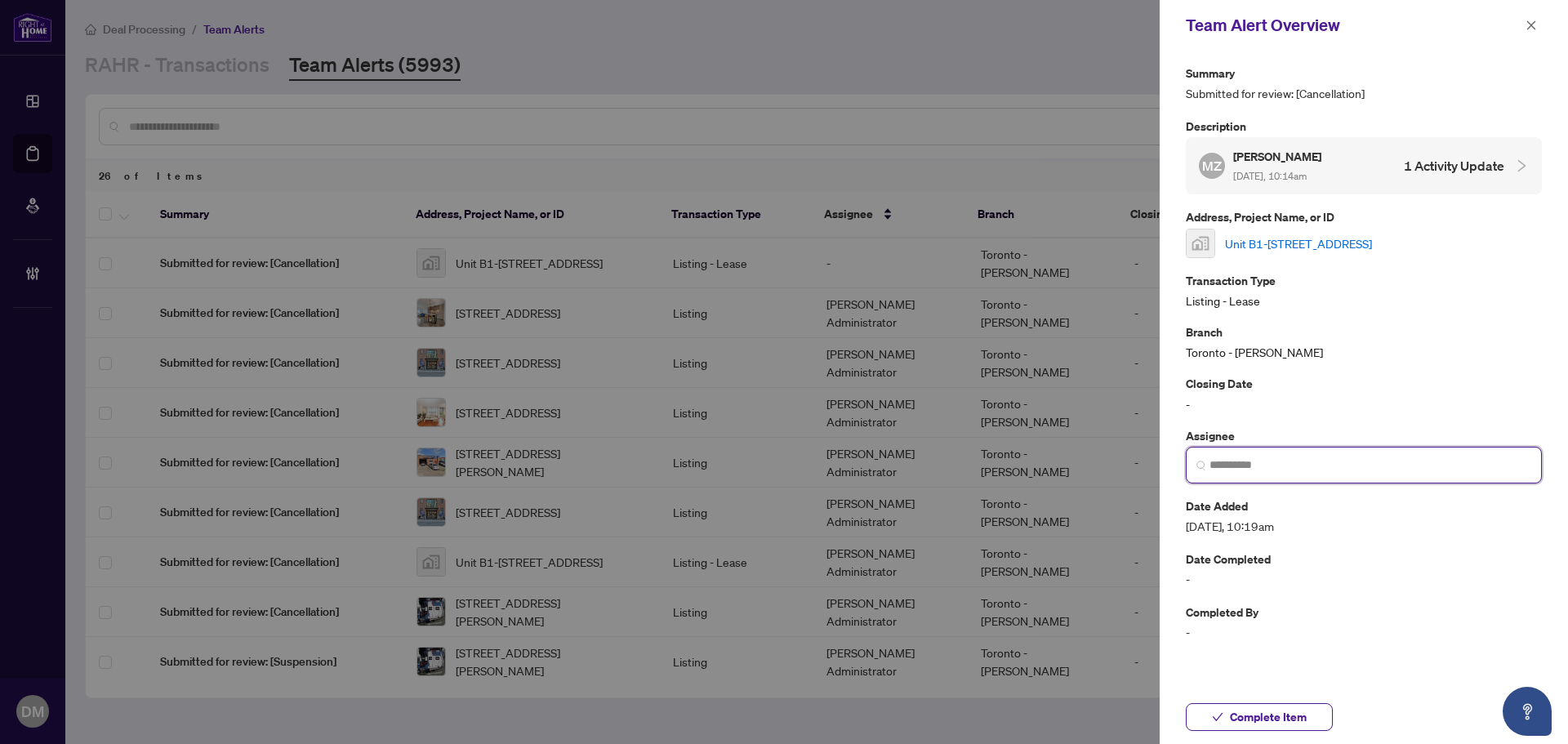
click at [1288, 470] on input "search" at bounding box center [1370, 465] width 322 height 17
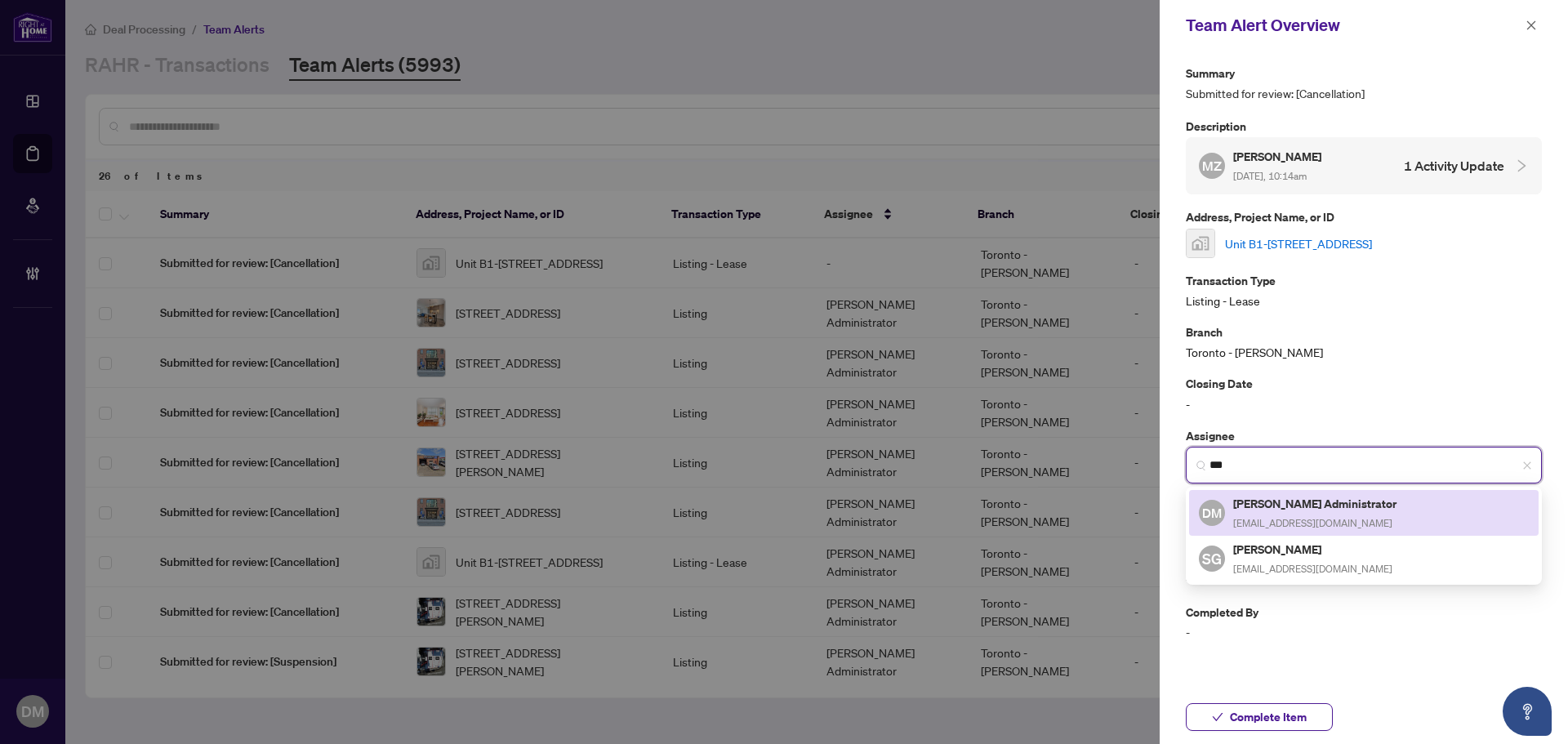
click at [1288, 512] on div "Don Mills Administrator adminsdm@rightathomerealty.com" at bounding box center [1316, 512] width 166 height 37
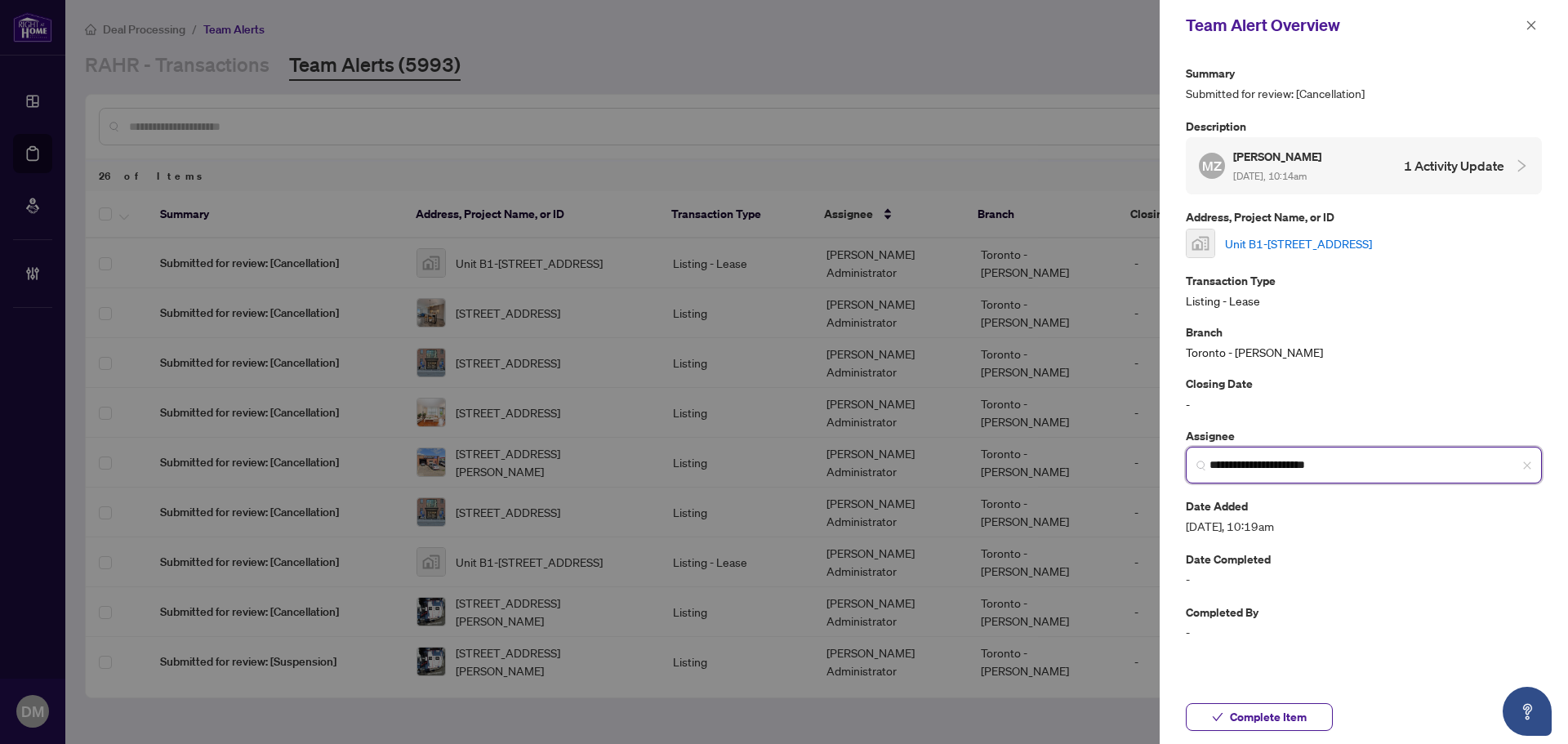
type input "**********"
click at [1314, 240] on link "Unit B1-342 Northcliffe Boulevard, York, ON, Canada" at bounding box center [1299, 243] width 147 height 18
click at [1312, 357] on div "Branch Toronto - Don Mills" at bounding box center [1364, 342] width 356 height 38
click at [1530, 22] on icon "close" at bounding box center [1531, 24] width 11 height 11
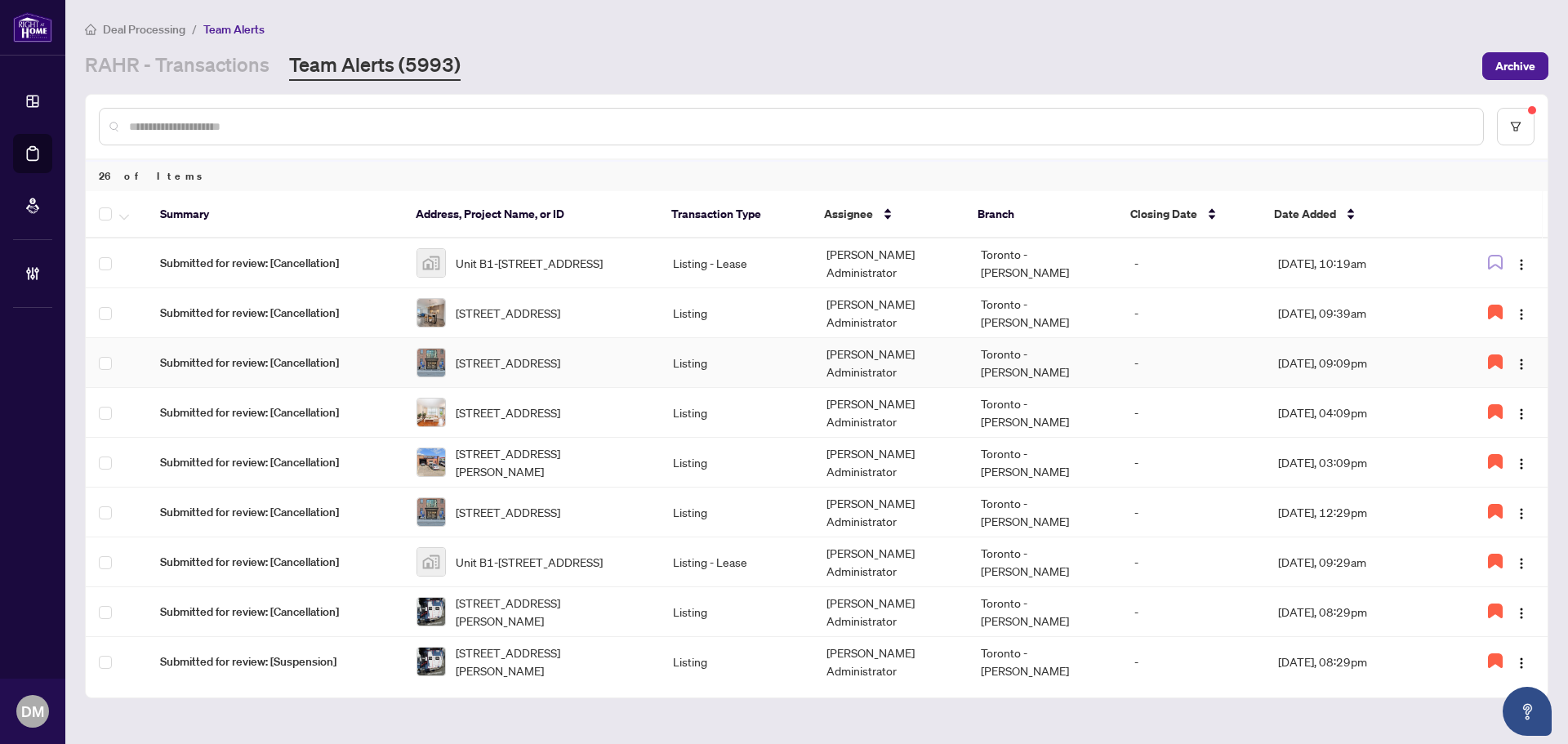
click at [651, 380] on td "2103-88 Blue Jays Way, Toronto, Ontario M5V 2G3, Canada" at bounding box center [532, 362] width 256 height 50
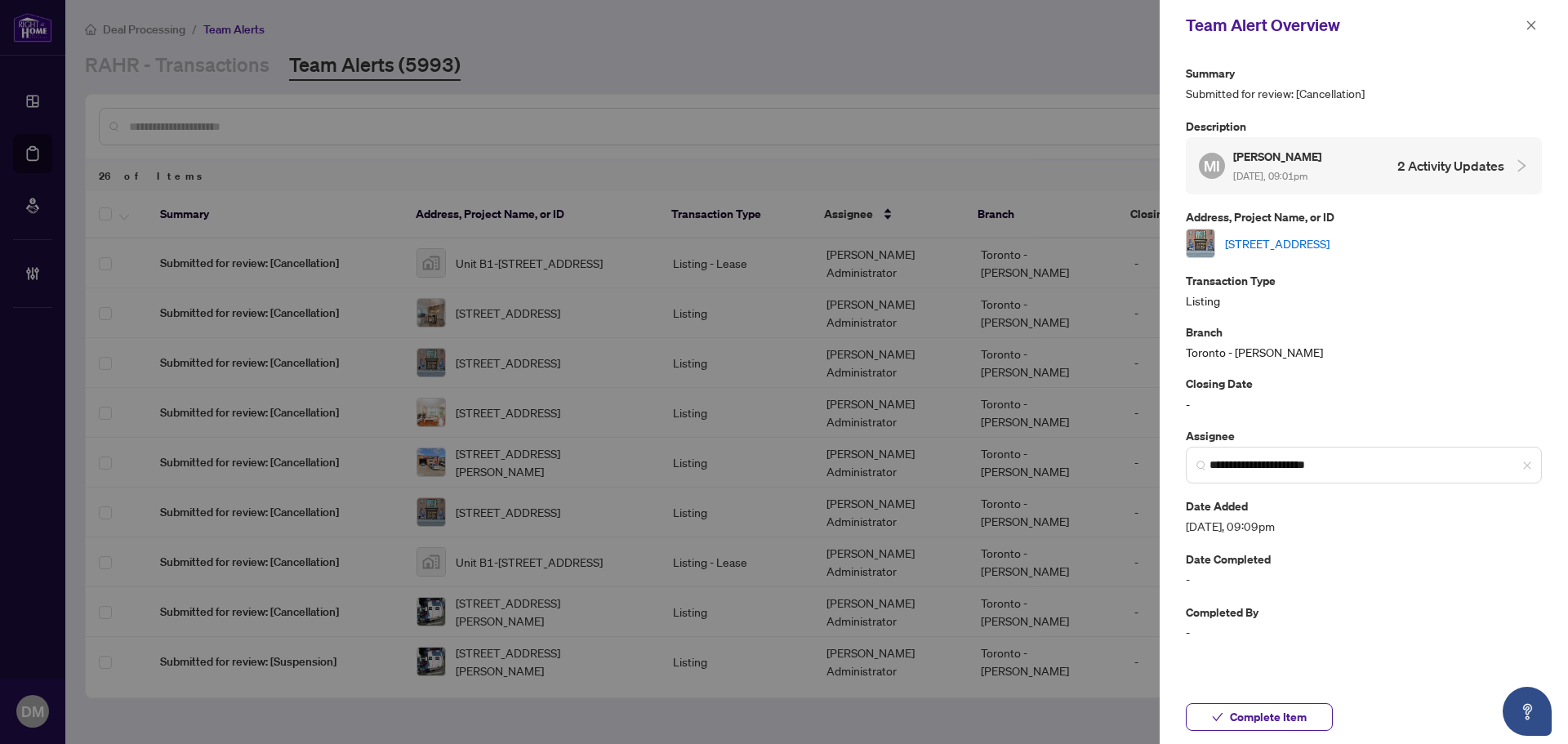
click at [1295, 244] on link "2103-88 Blue Jays Way, Toronto, Ontario M5V 2G3, Canada" at bounding box center [1278, 243] width 105 height 18
click at [1526, 27] on icon "close" at bounding box center [1531, 24] width 11 height 11
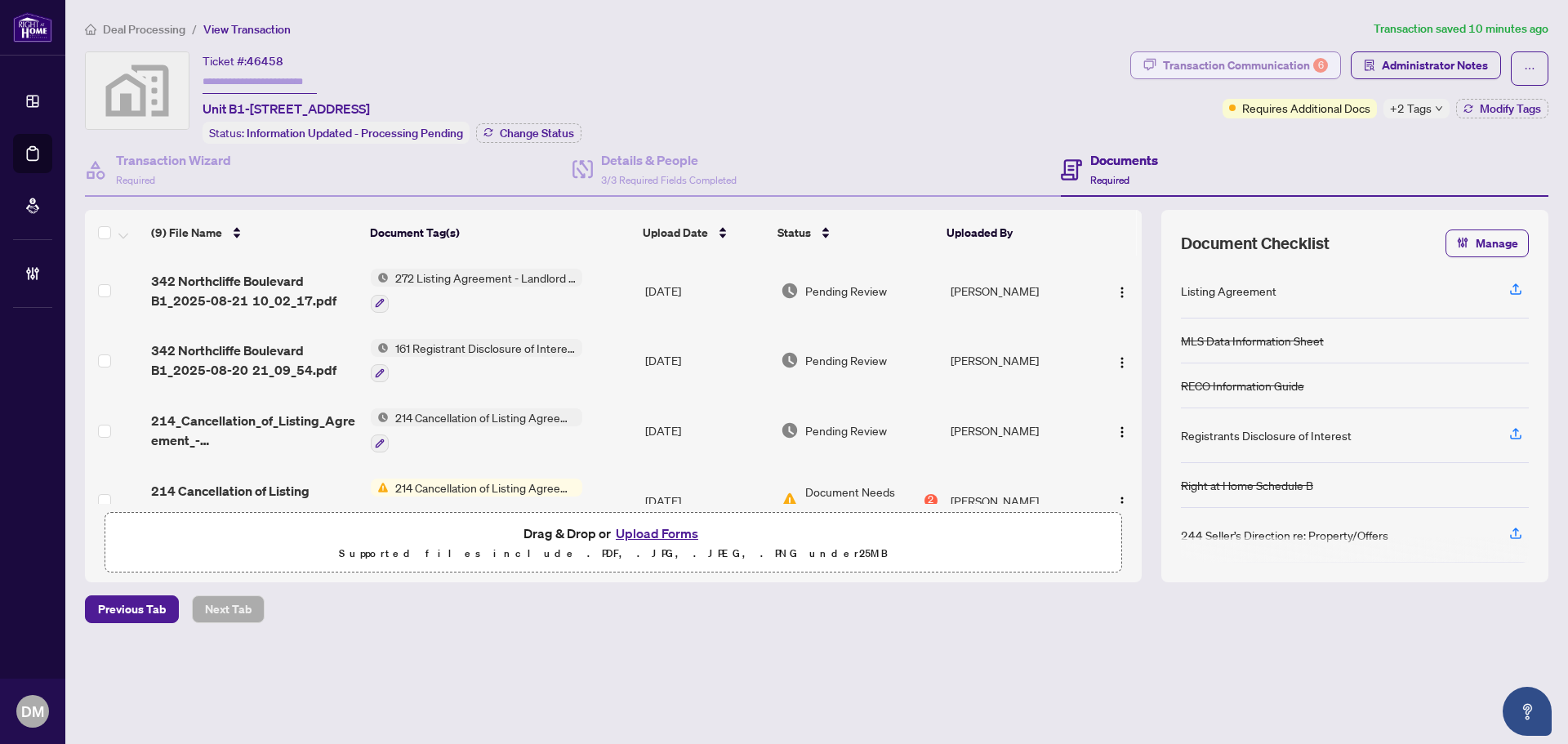
click at [1277, 74] on div "Transaction Communication 6" at bounding box center [1246, 65] width 165 height 26
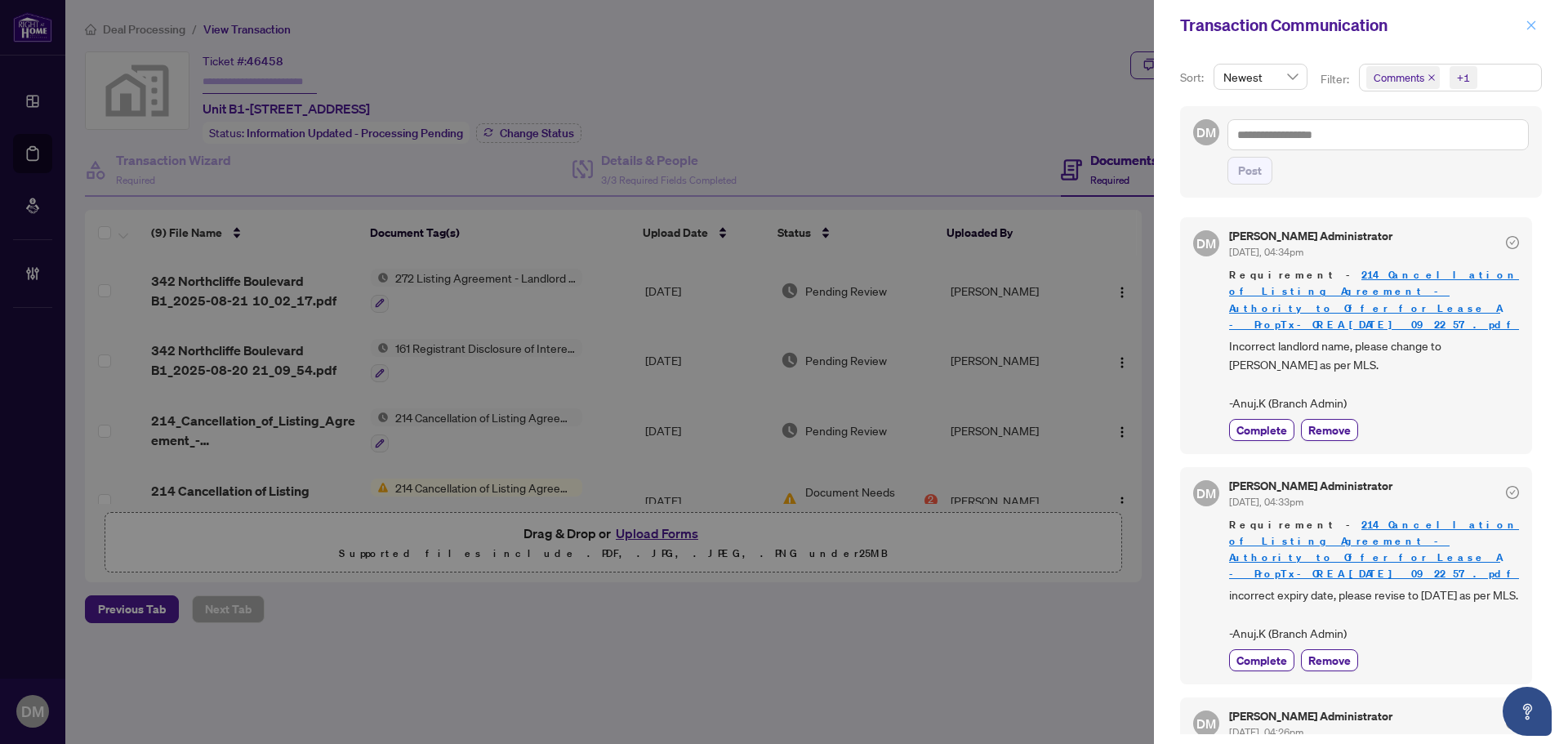
click at [1535, 30] on icon "close" at bounding box center [1532, 24] width 9 height 9
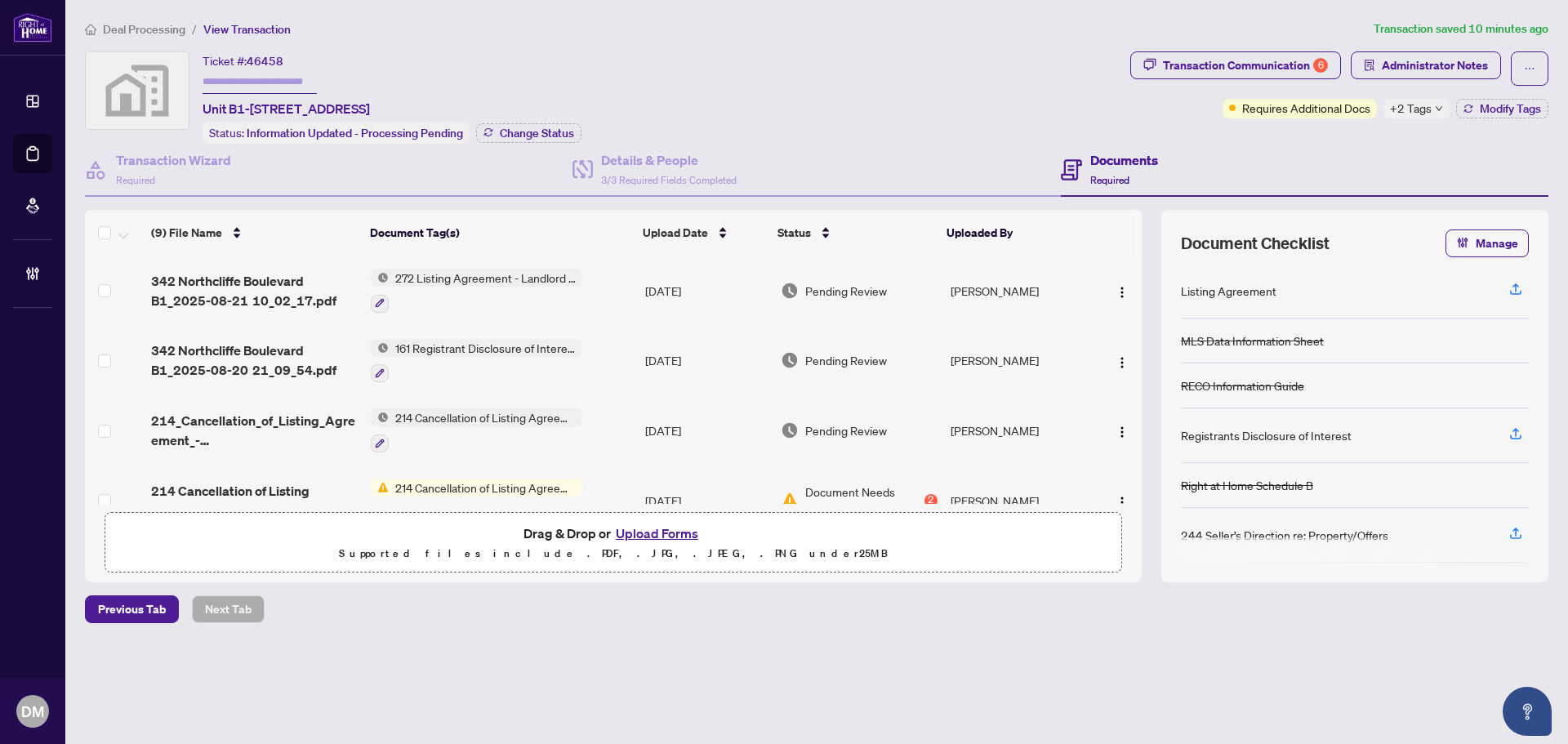
click at [679, 425] on td "[DATE]" at bounding box center [707, 430] width 136 height 71
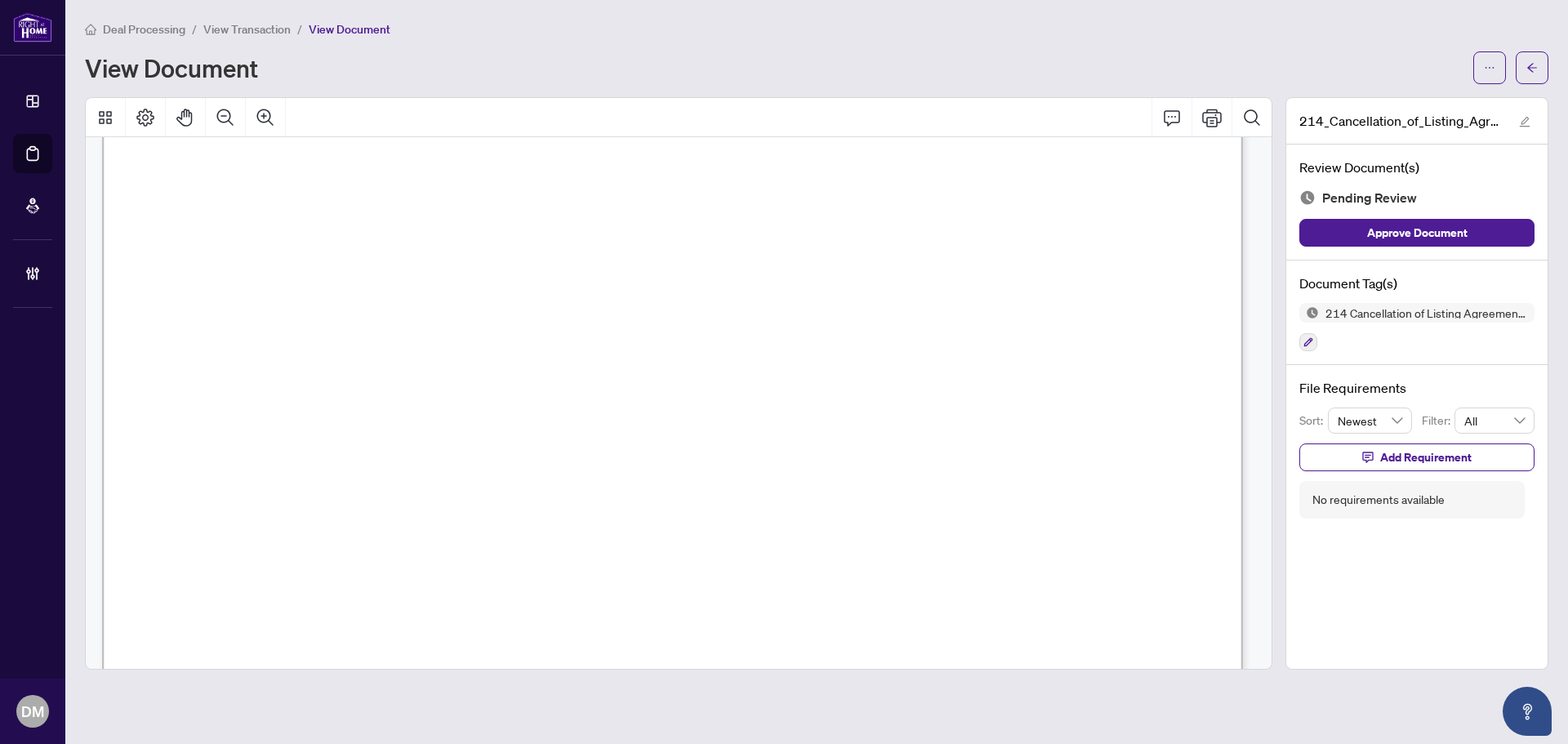
scroll to position [161, 0]
click at [1481, 82] on button "button" at bounding box center [1490, 67] width 32 height 32
click at [1457, 103] on span "Download" at bounding box center [1431, 103] width 124 height 18
click at [230, 118] on icon "Zoom Out" at bounding box center [225, 118] width 19 height 19
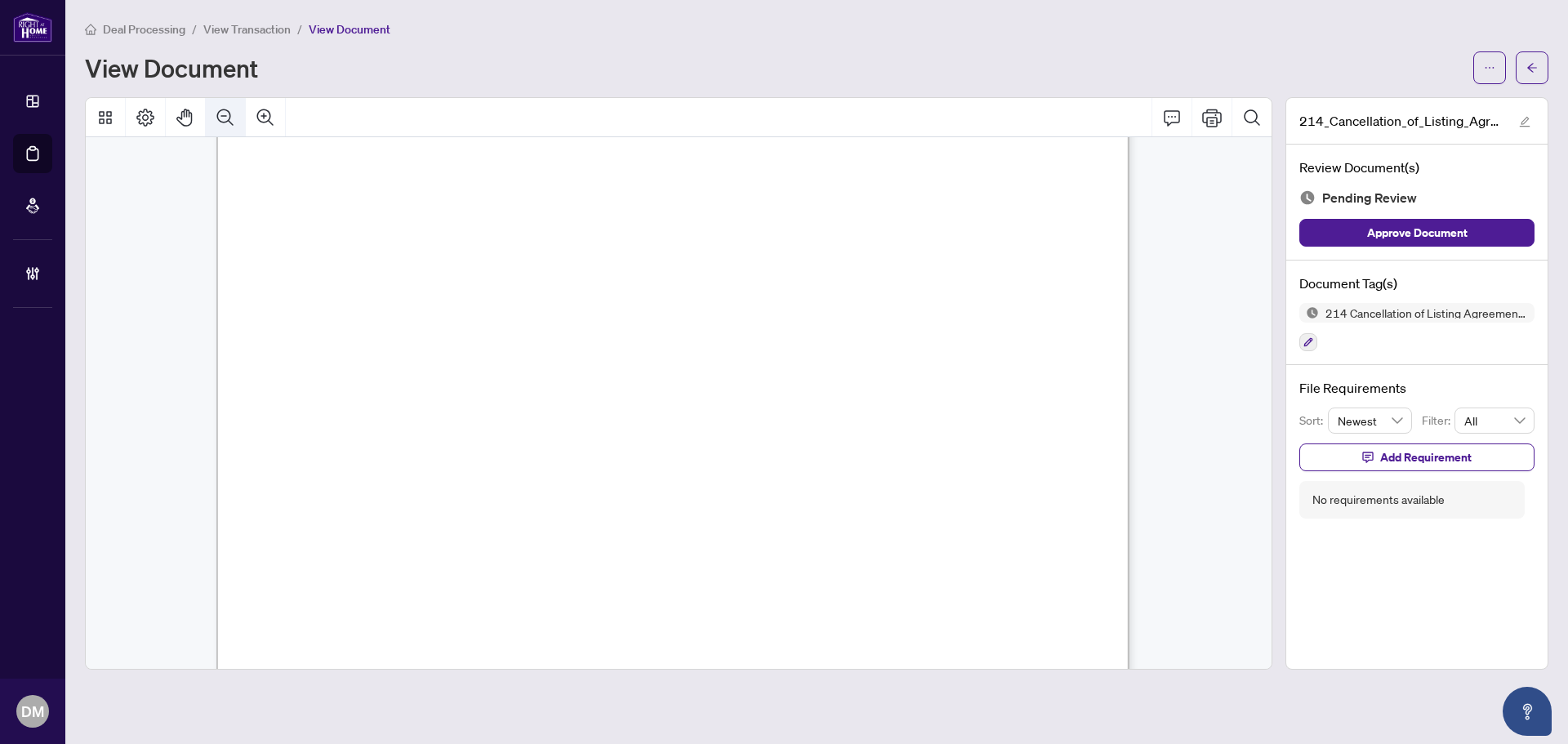
click at [230, 118] on icon "Zoom Out" at bounding box center [225, 118] width 19 height 19
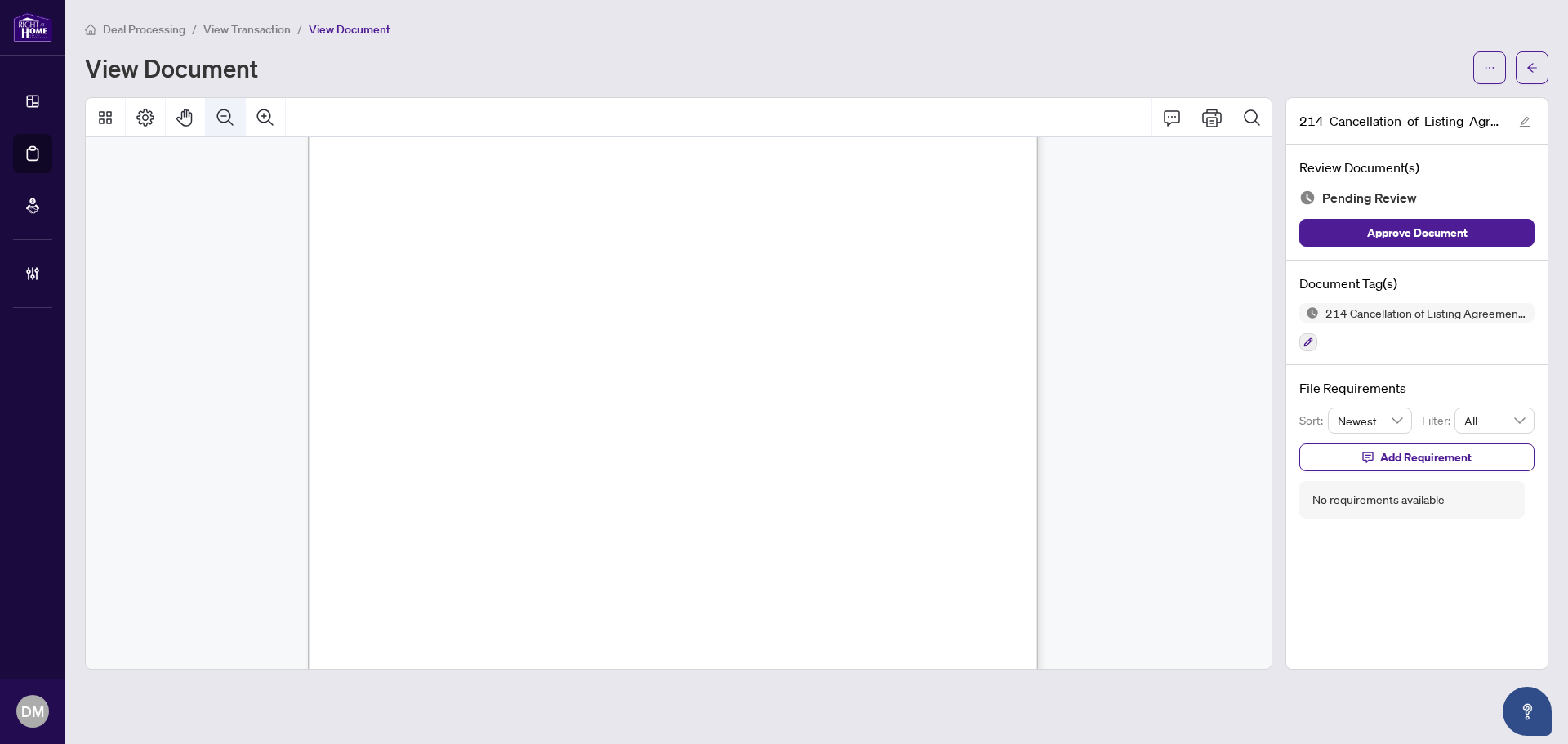
click at [230, 118] on icon "Zoom Out" at bounding box center [225, 118] width 19 height 19
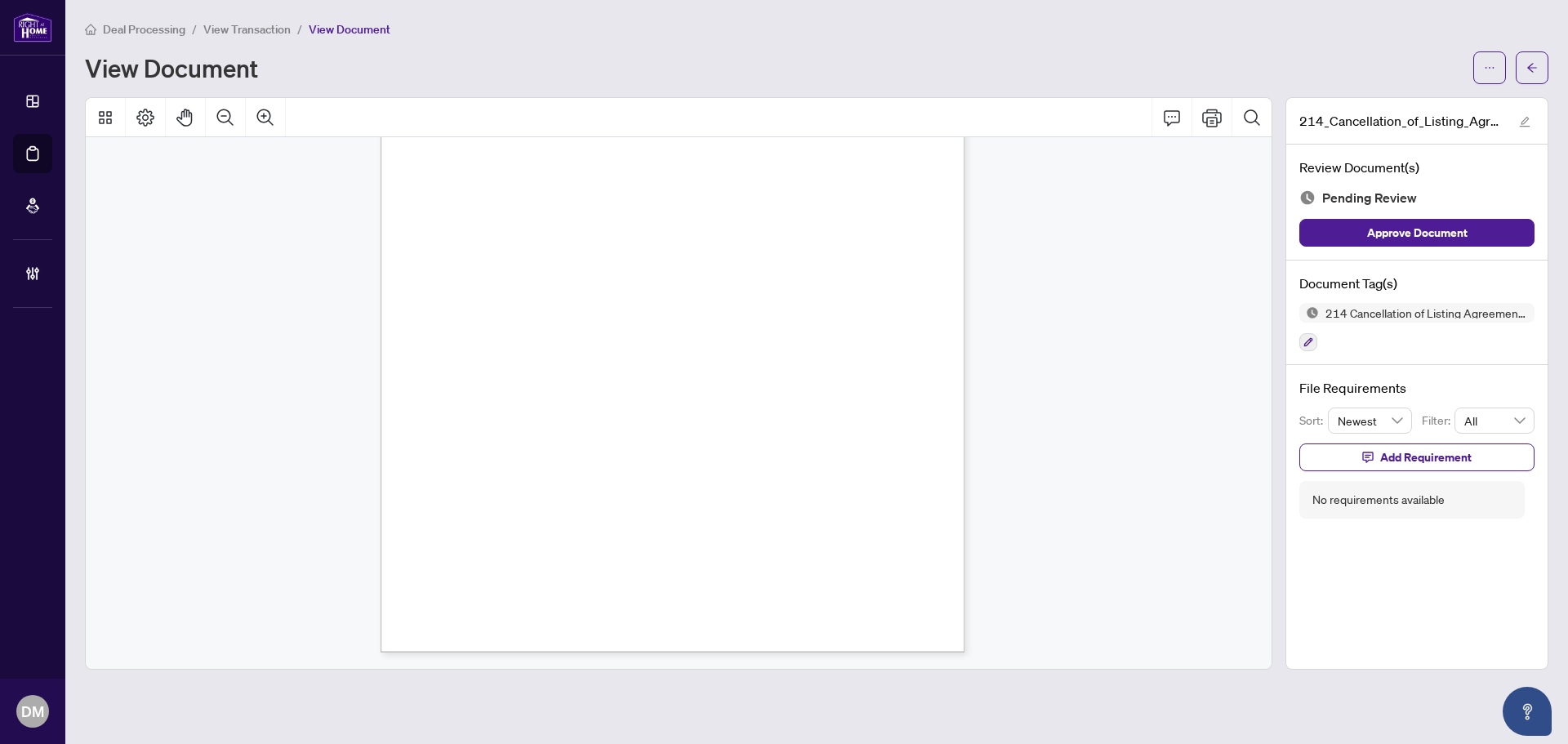
scroll to position [195, 0]
click at [1527, 57] on span "button" at bounding box center [1532, 68] width 11 height 26
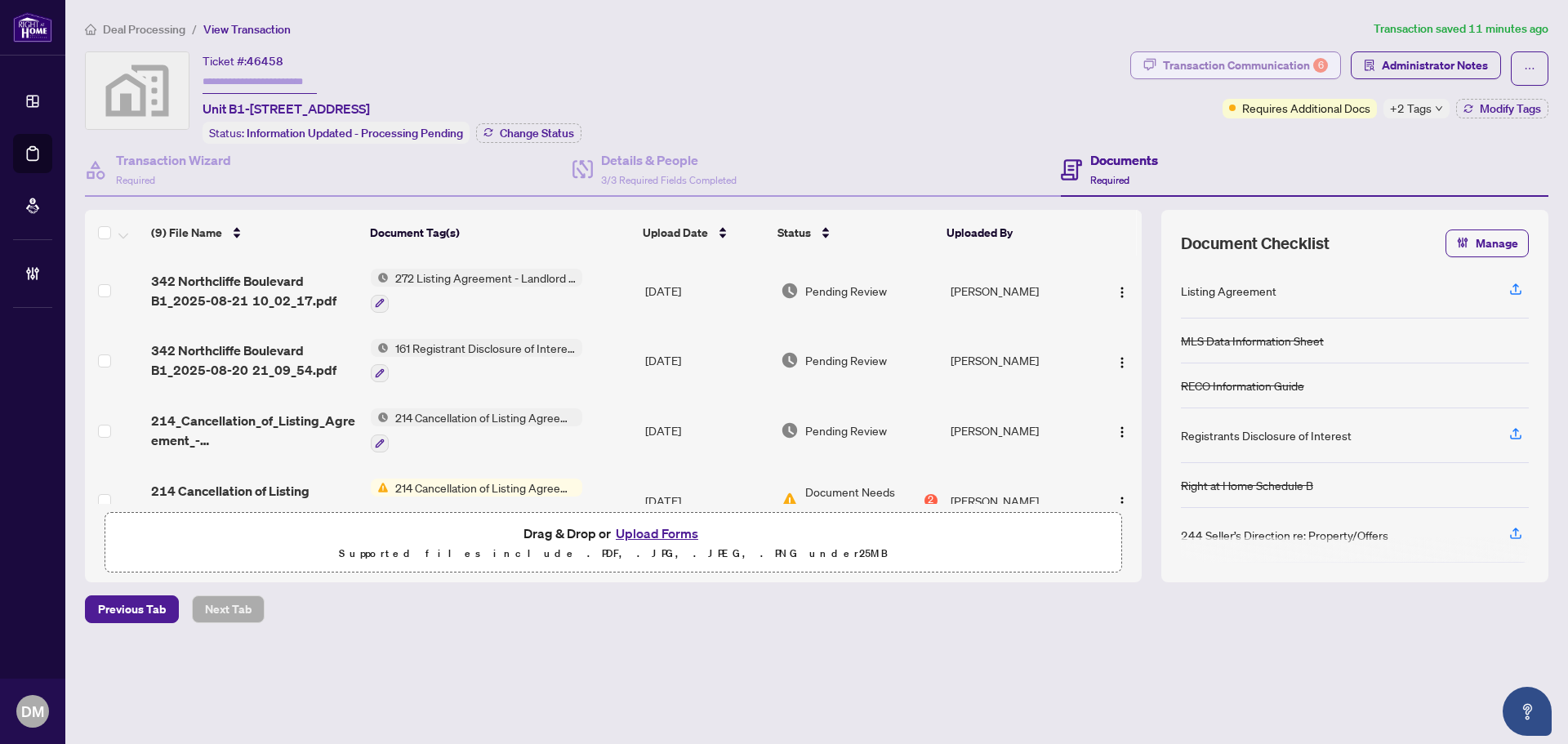
click at [1212, 53] on div "Transaction Communication 6" at bounding box center [1246, 65] width 165 height 26
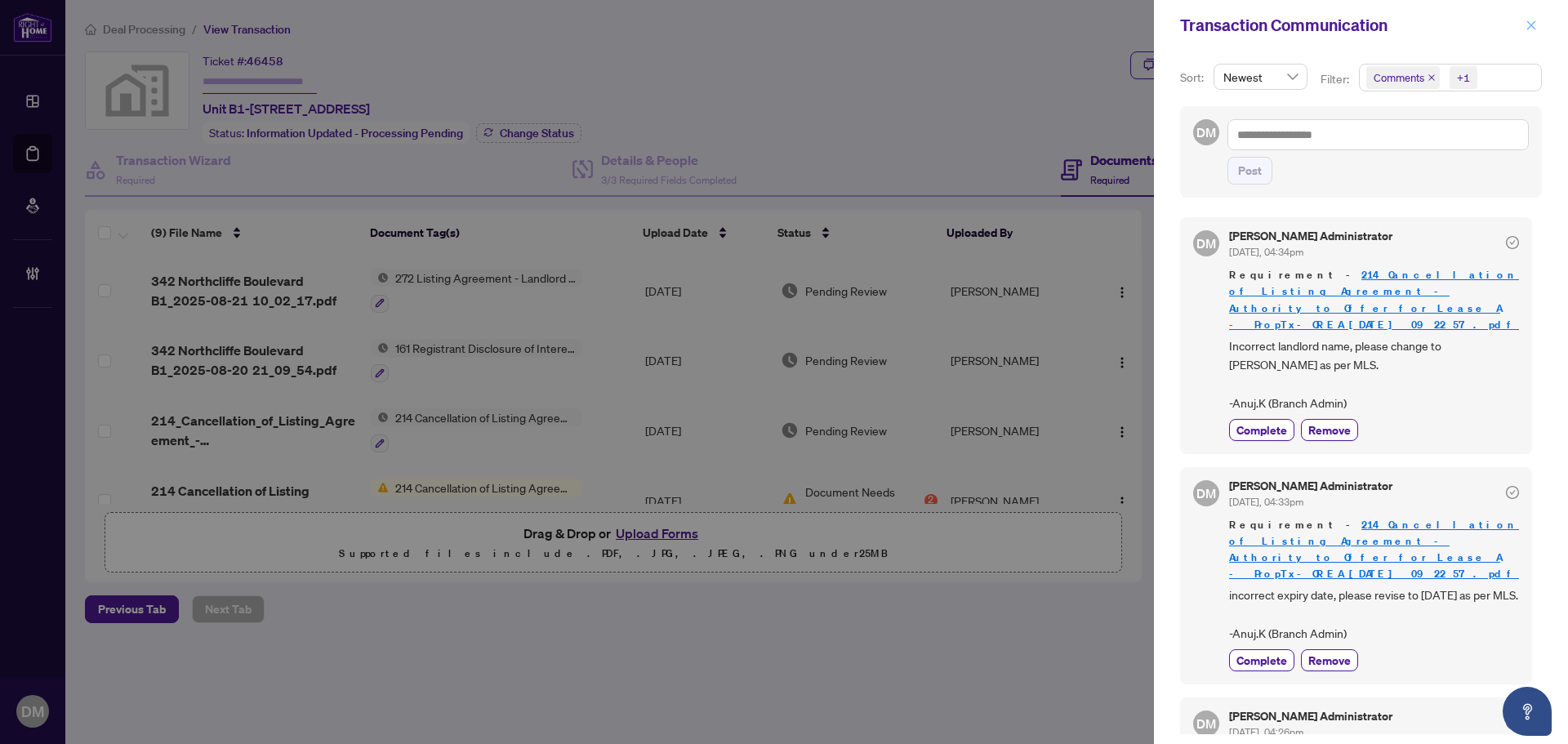
click at [1531, 19] on icon "close" at bounding box center [1531, 24] width 11 height 11
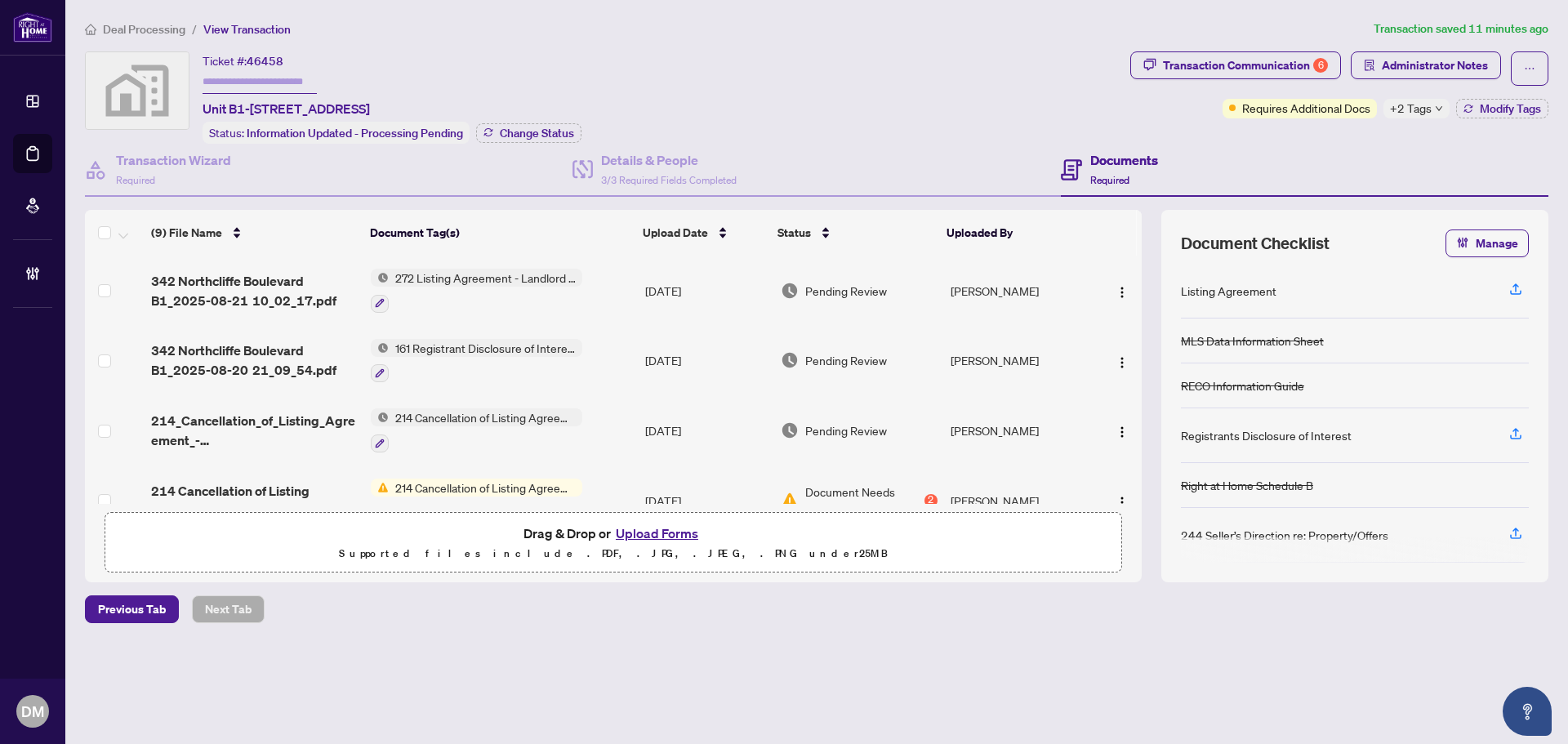
click at [618, 360] on td "161 Registrant Disclosure of Interest - Disposition ofProperty" at bounding box center [501, 361] width 275 height 71
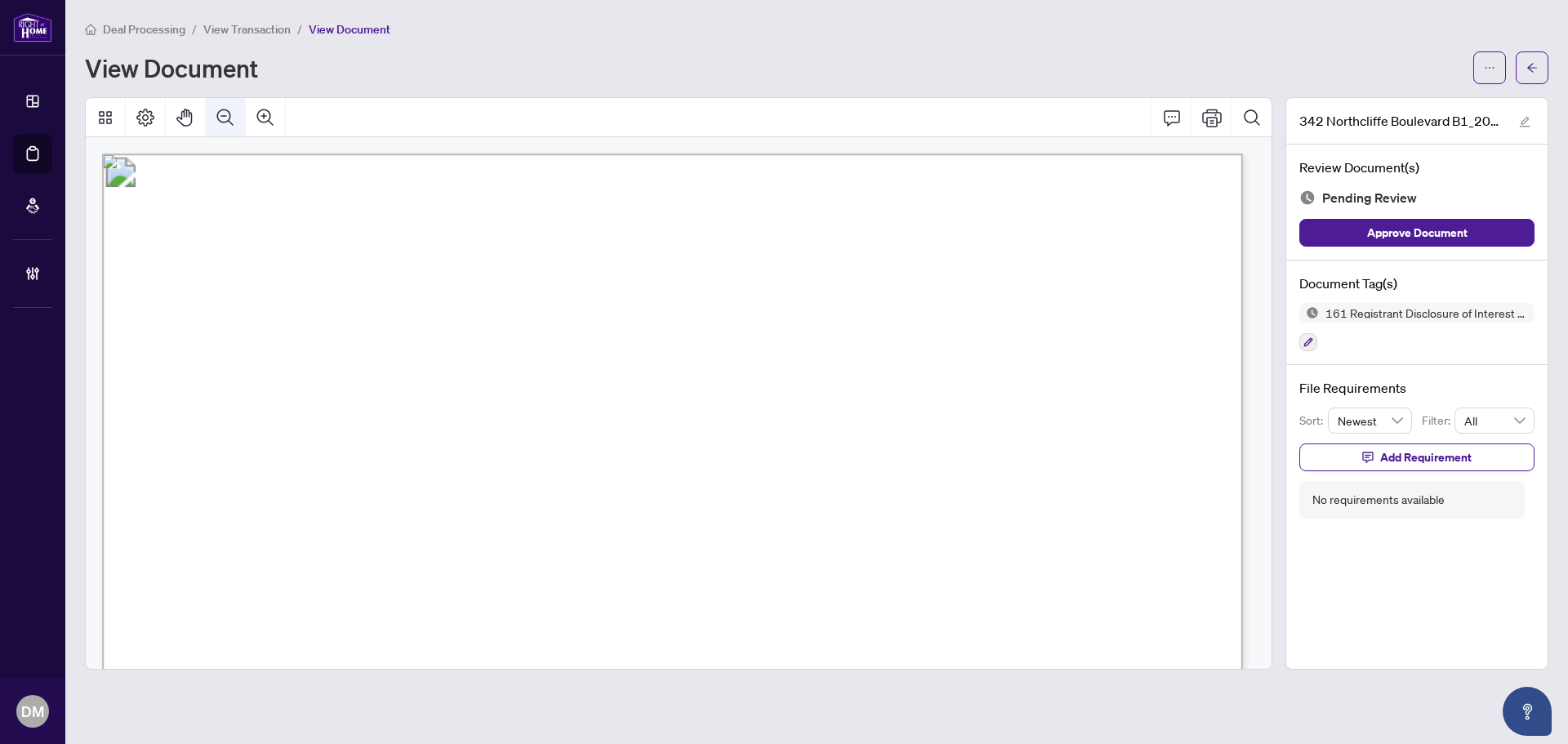
click at [215, 116] on icon "Zoom Out" at bounding box center [225, 118] width 19 height 19
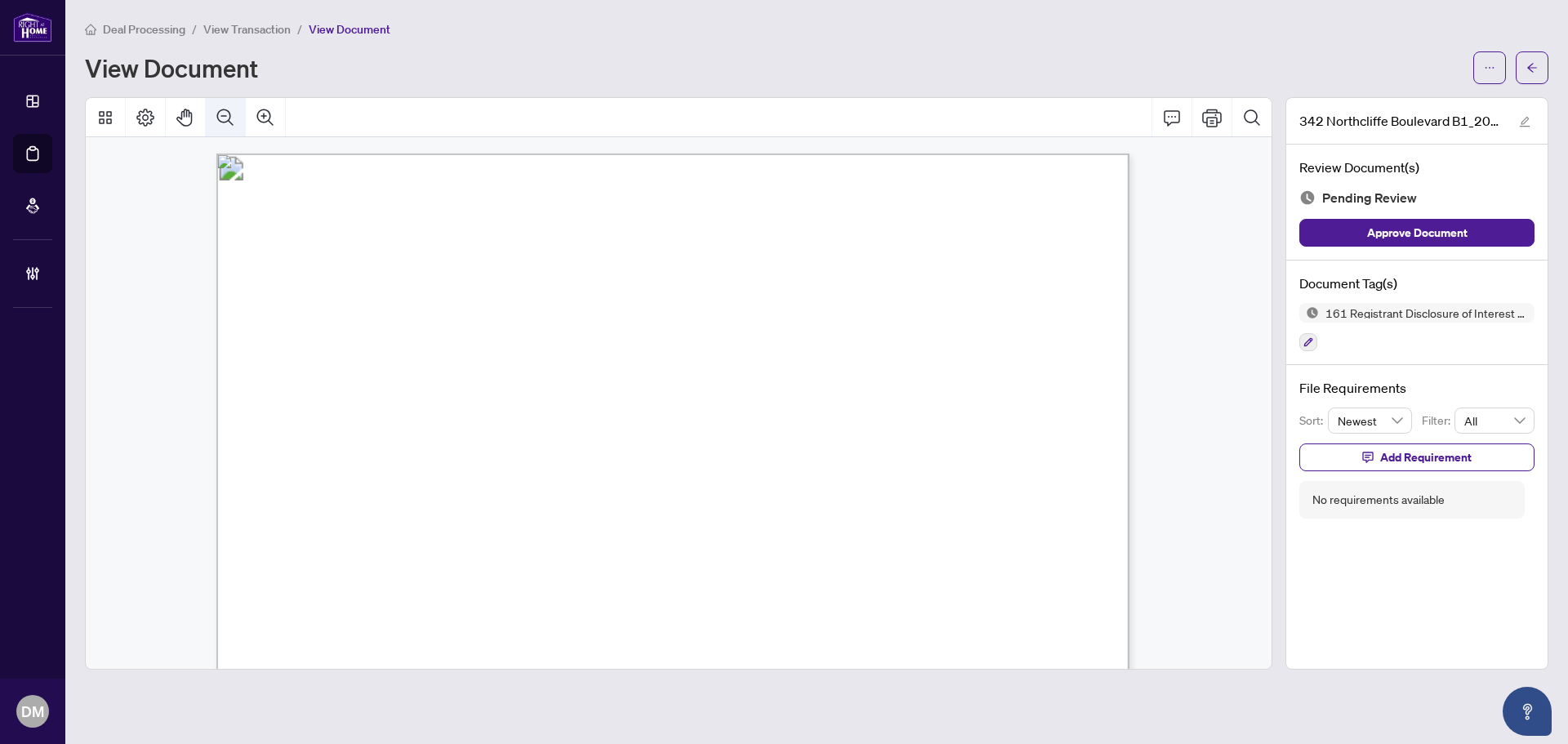
click at [215, 116] on icon "Zoom Out" at bounding box center [225, 118] width 19 height 19
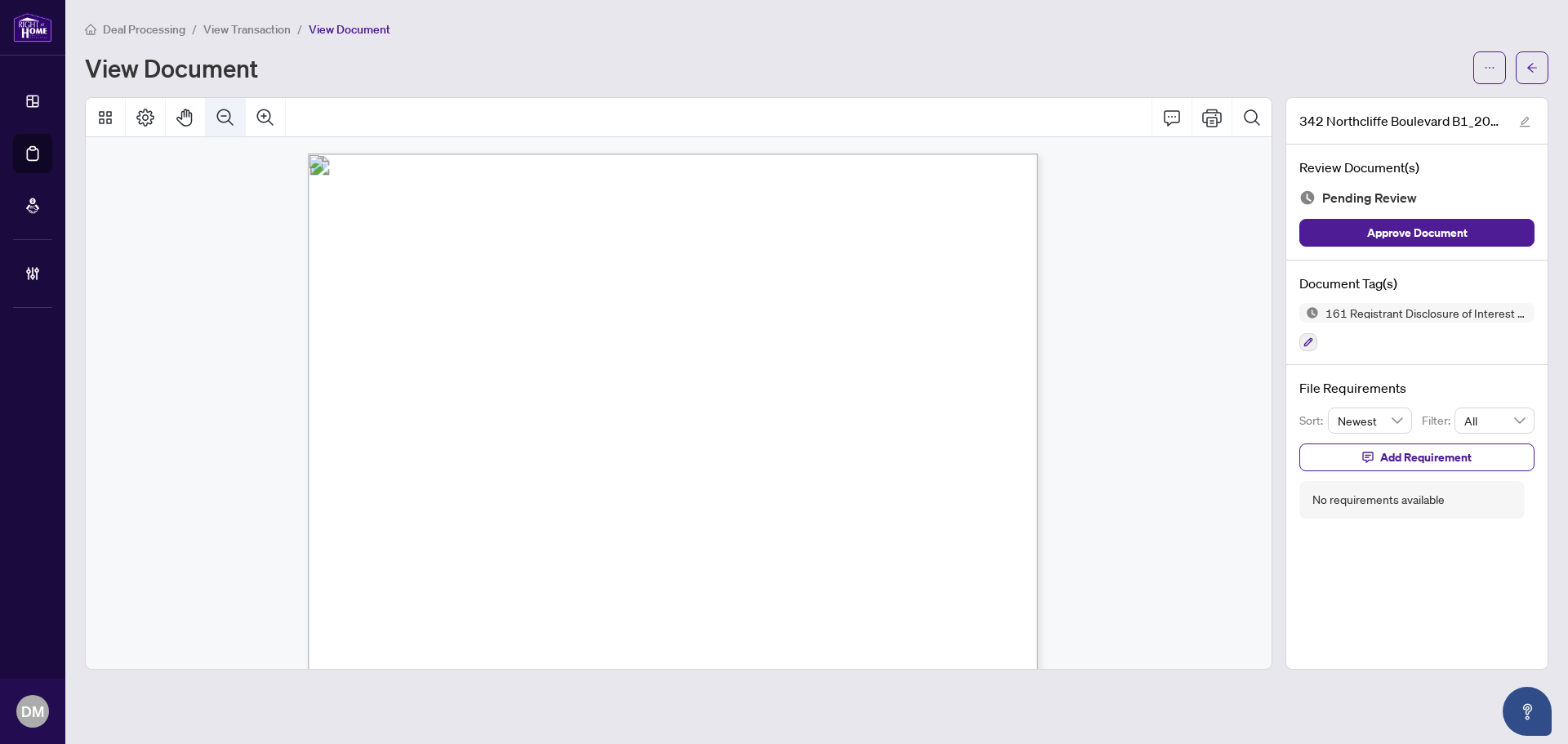
click at [215, 116] on icon "Zoom Out" at bounding box center [225, 118] width 19 height 19
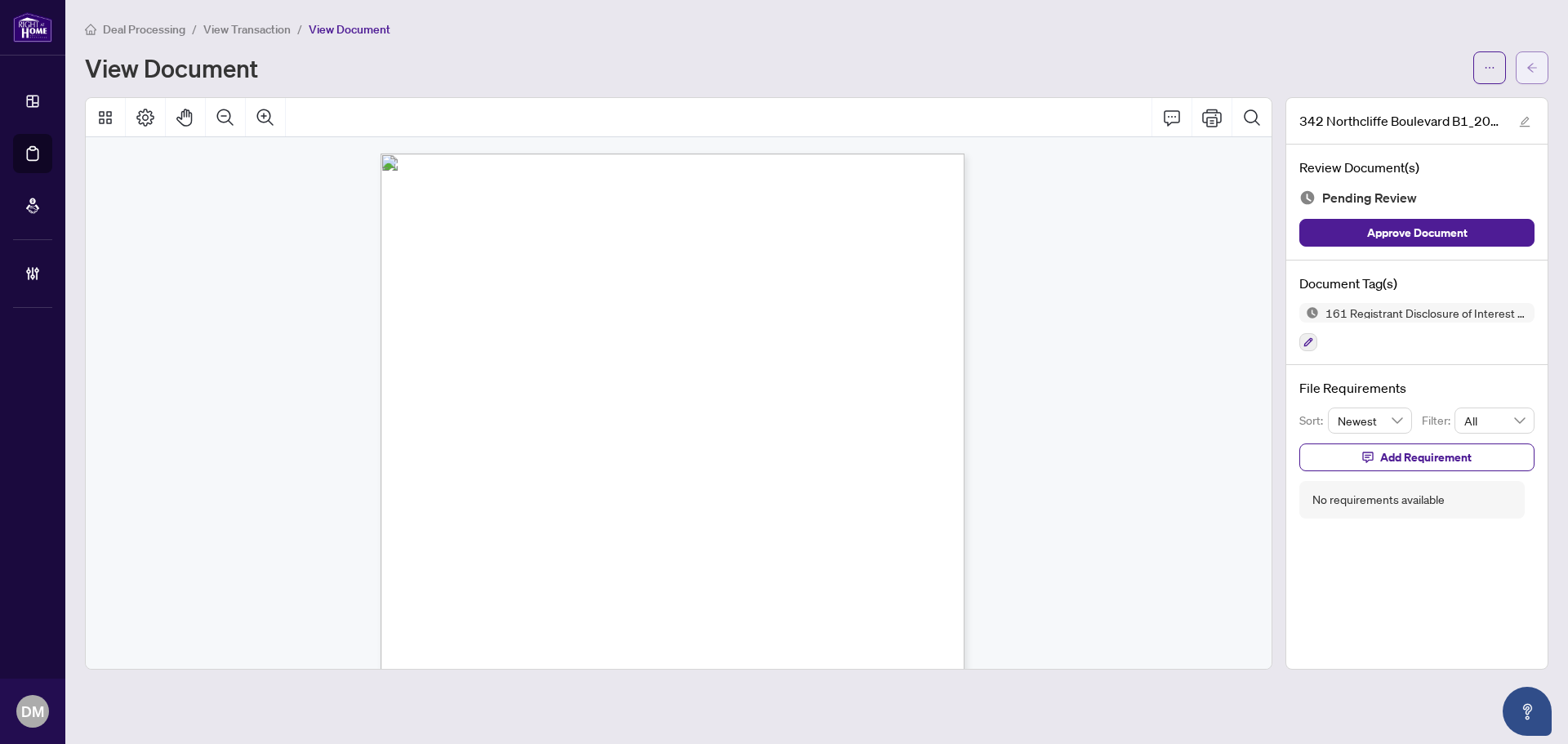
click at [1541, 52] on button "button" at bounding box center [1531, 67] width 32 height 32
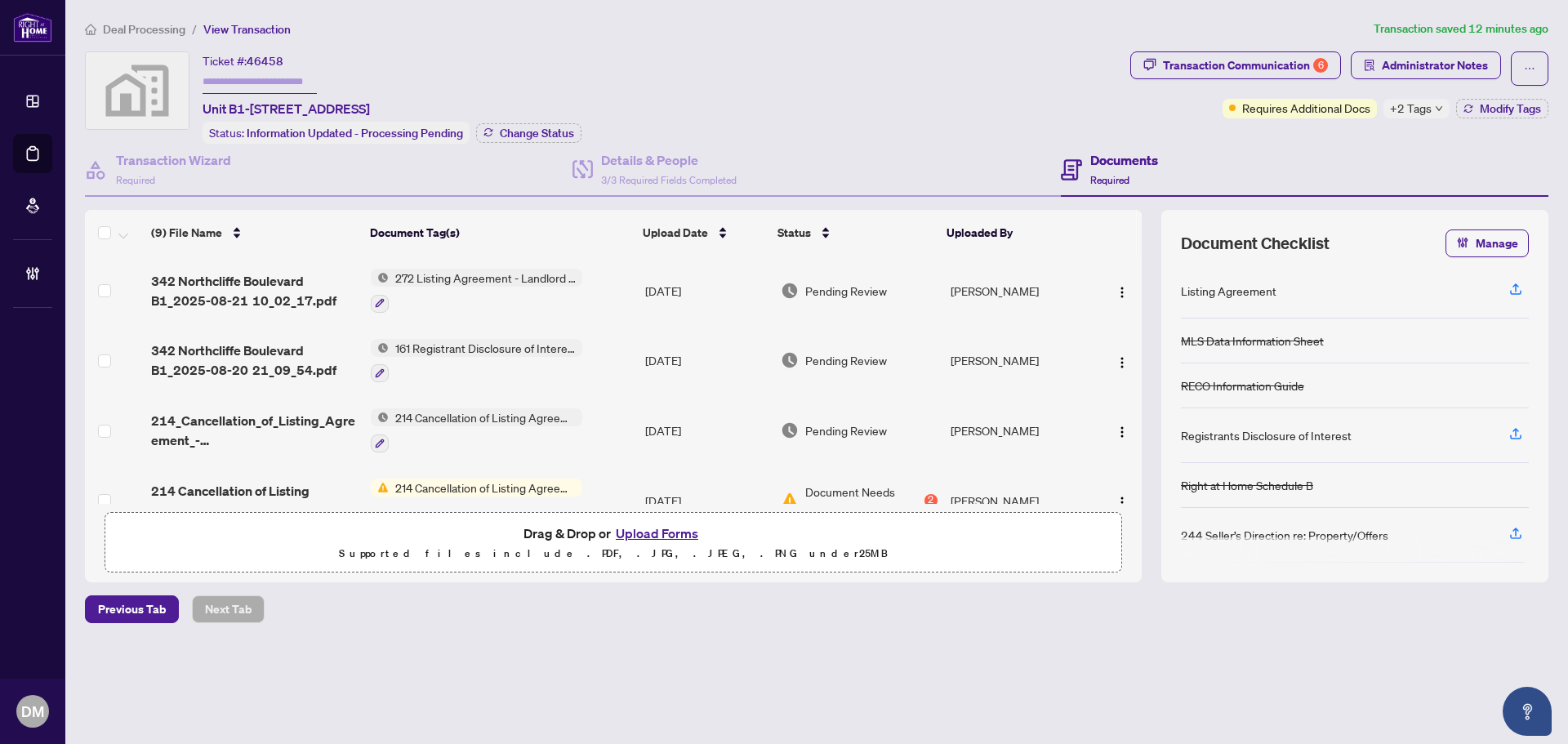
click at [593, 278] on td "272 Listing Agreement - Landlord Designated Representation Agreement Authority …" at bounding box center [501, 290] width 275 height 71
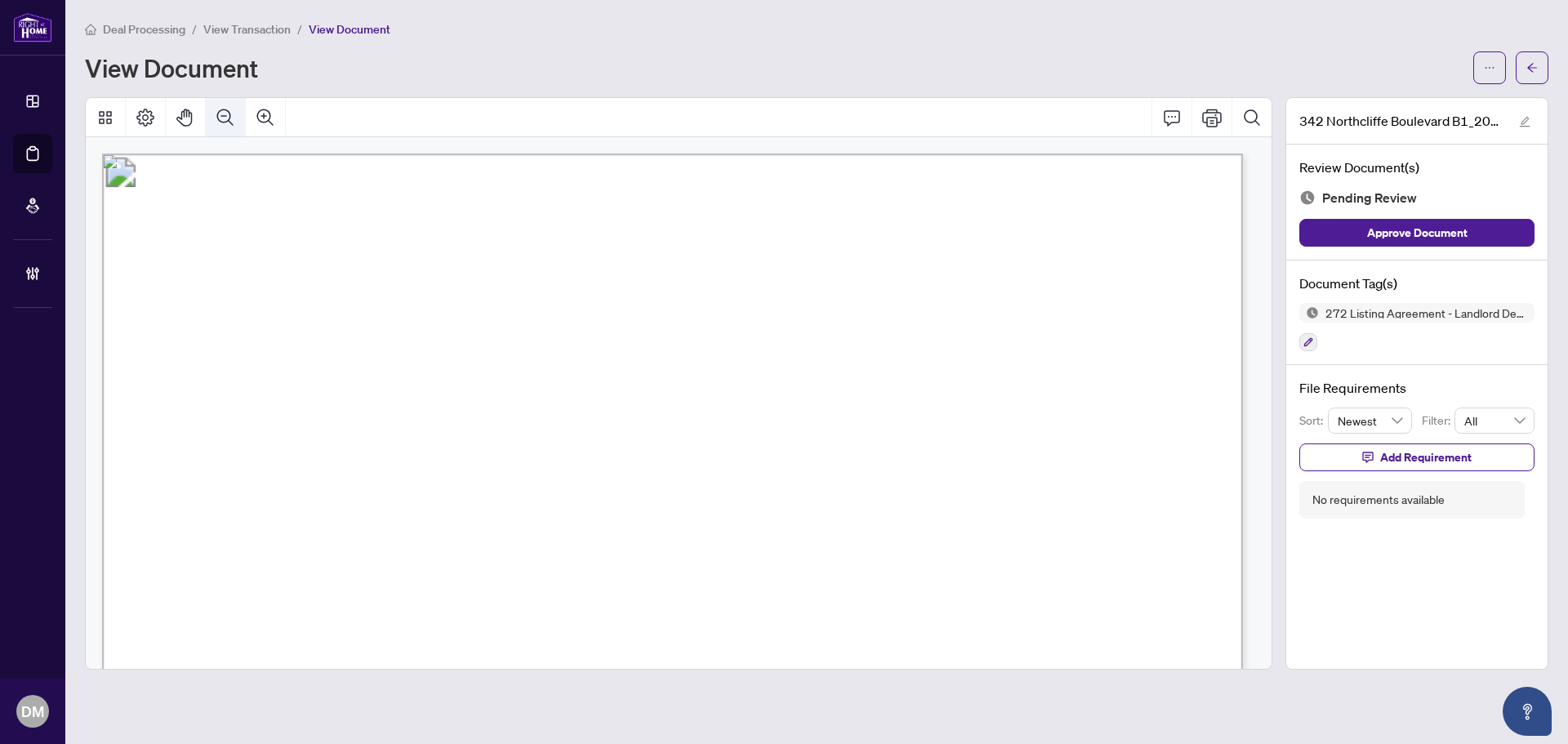
click at [221, 112] on icon "Zoom Out" at bounding box center [225, 118] width 19 height 19
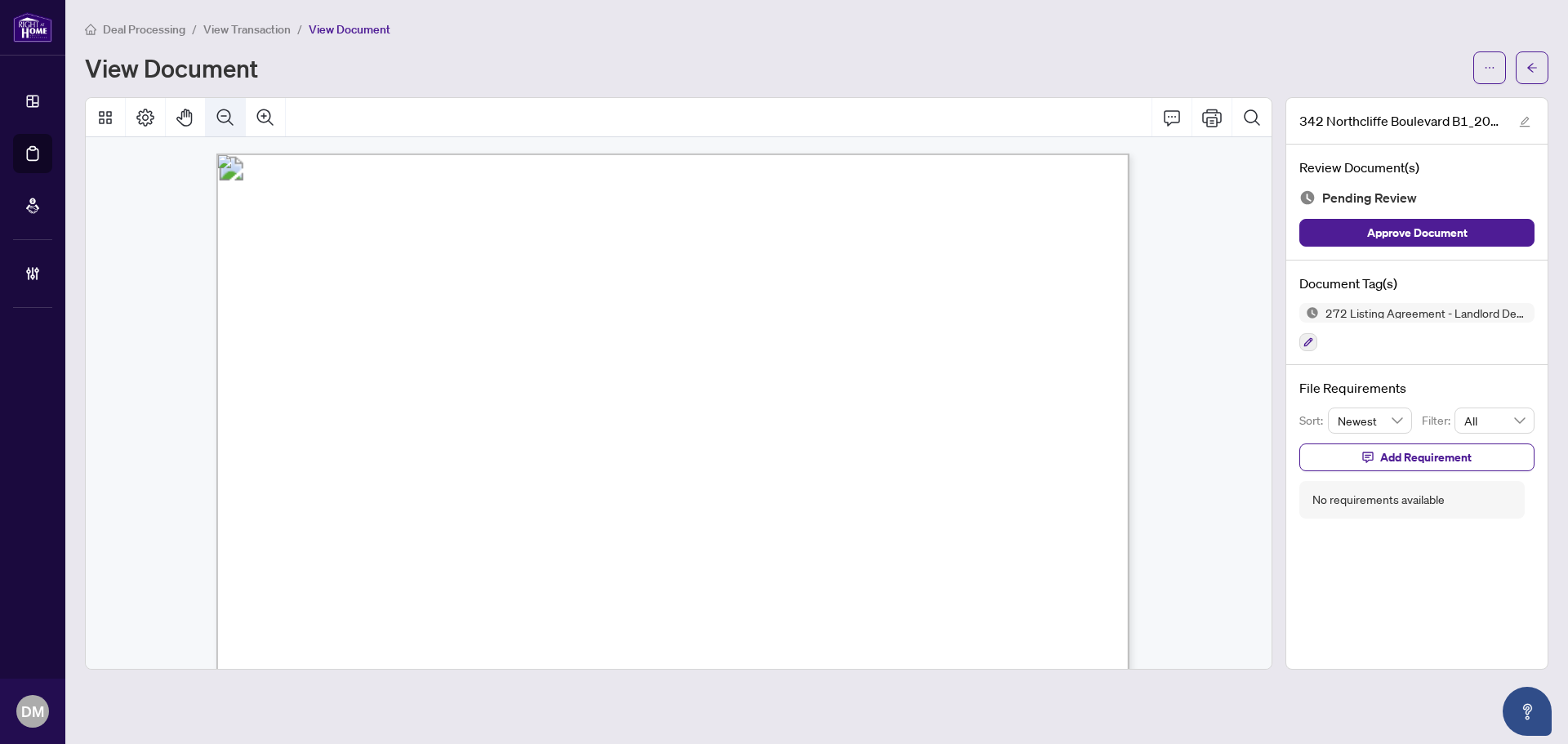
click at [221, 112] on icon "Zoom Out" at bounding box center [225, 118] width 19 height 19
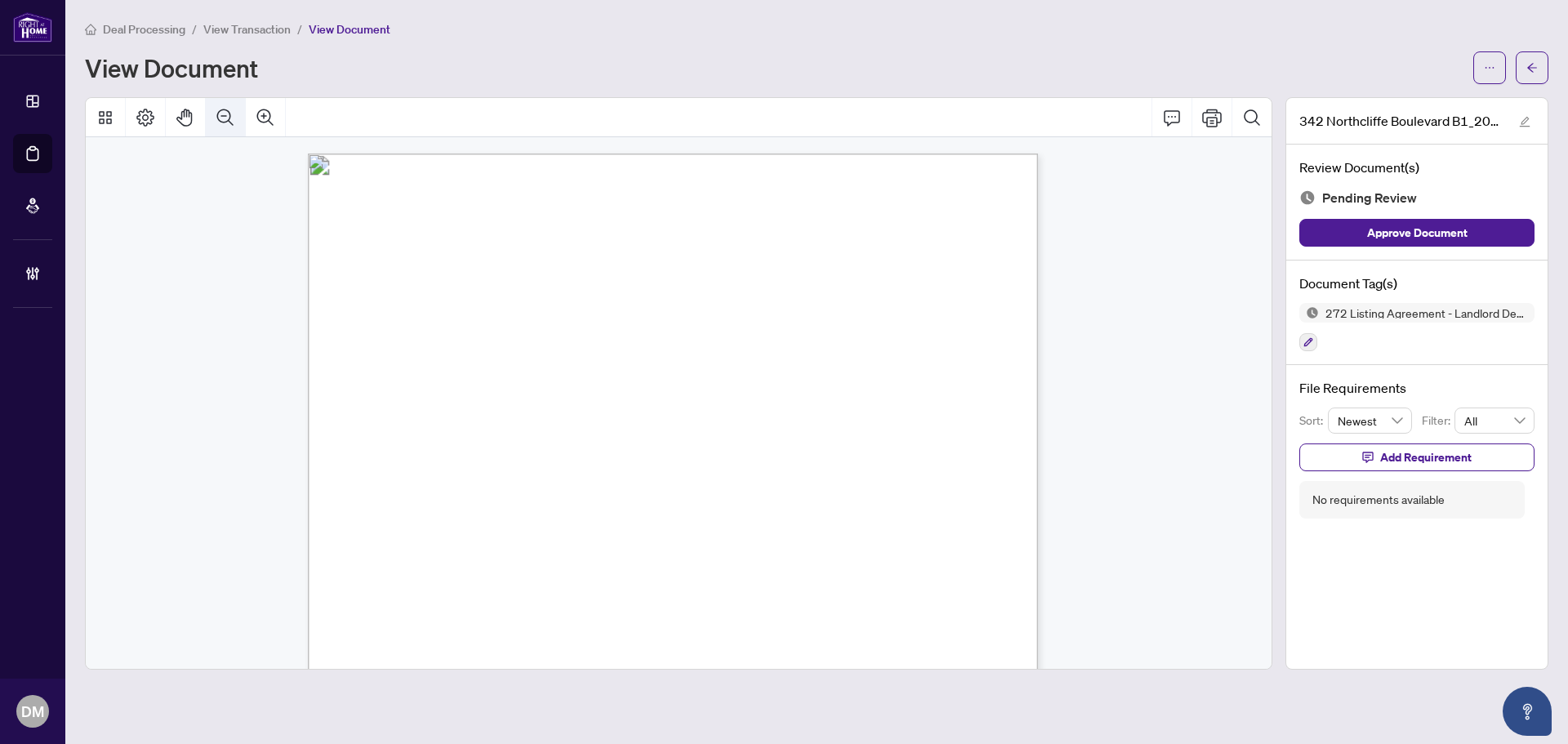
click at [221, 112] on icon "Zoom Out" at bounding box center [225, 118] width 19 height 19
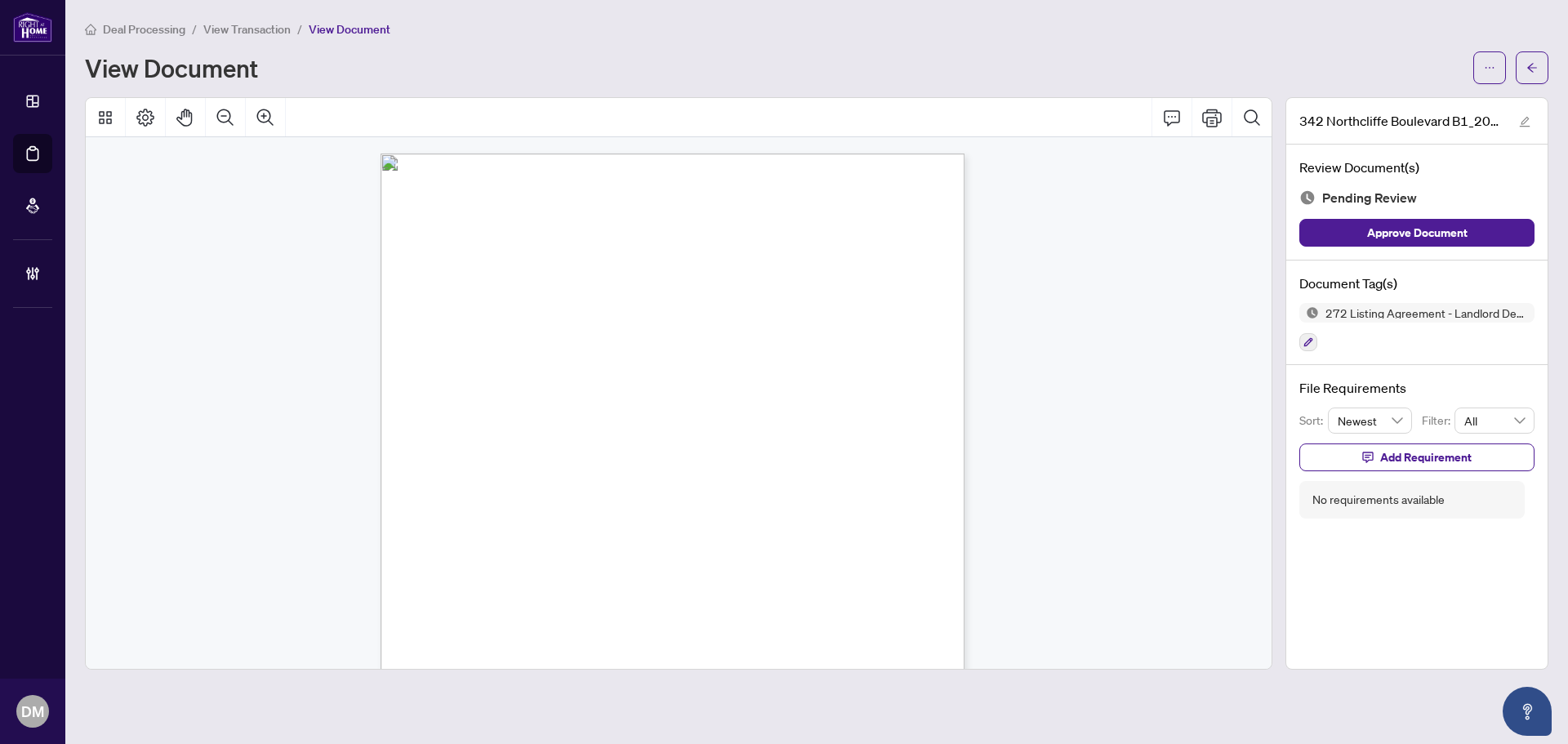
click at [1553, 51] on main "Deal Processing / View Transaction / View Document View Document 342 Northcliff…" at bounding box center [817, 372] width 1503 height 744
click at [1541, 63] on button "button" at bounding box center [1531, 67] width 32 height 32
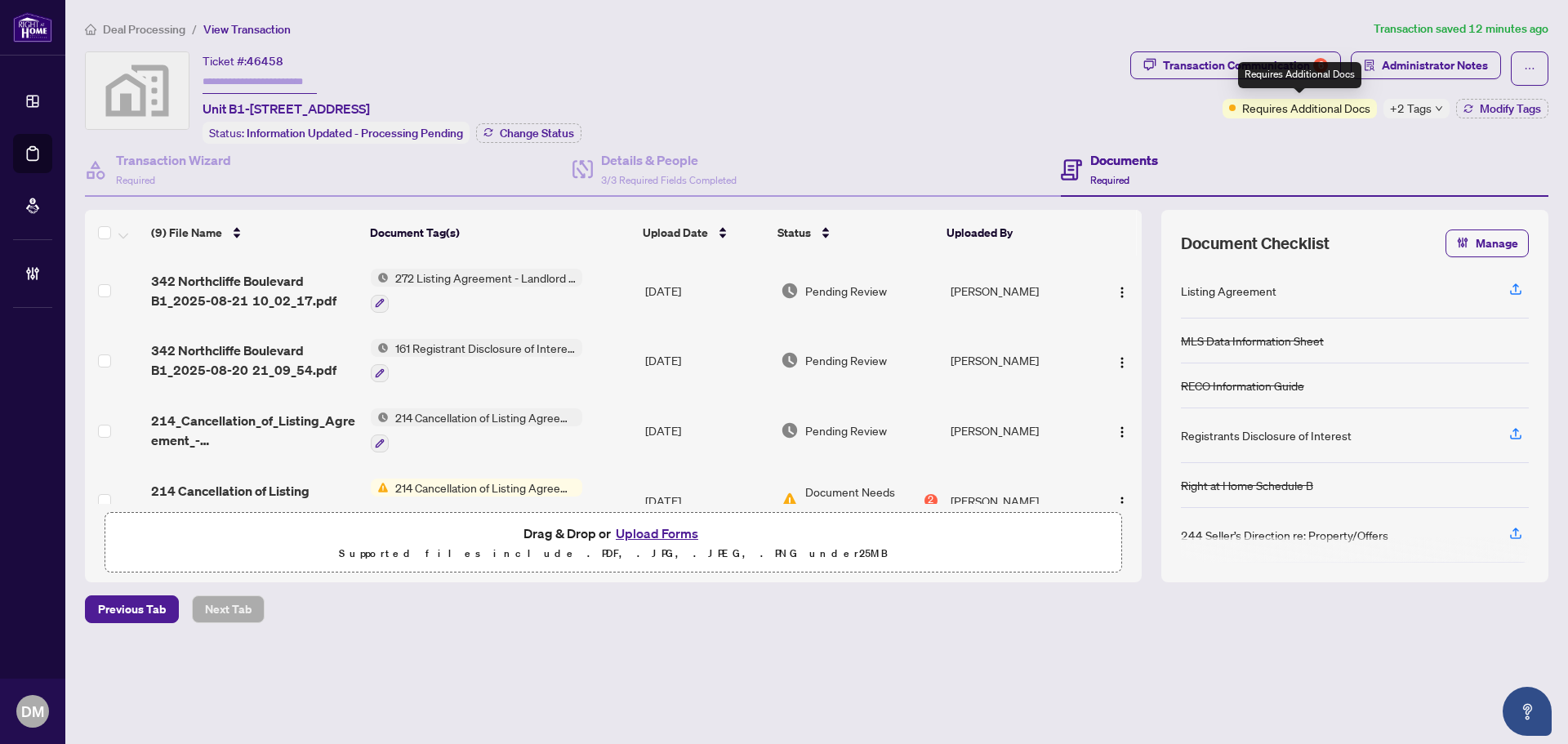
click at [1302, 65] on div "Requires Additional Docs" at bounding box center [1300, 75] width 124 height 26
click at [1271, 67] on div "Transaction Communication 6" at bounding box center [1246, 65] width 165 height 26
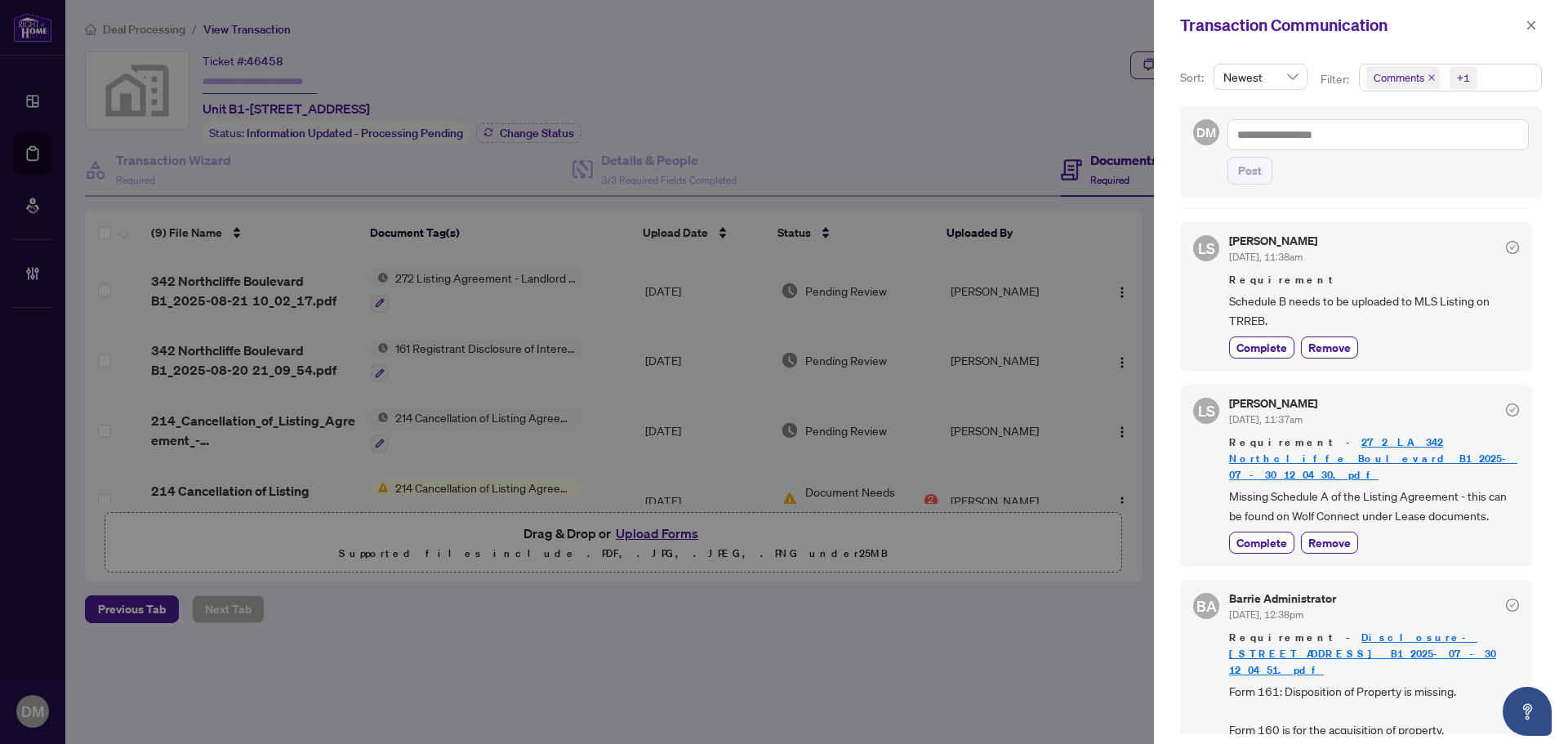
scroll to position [3, 0]
click at [1264, 531] on span "Complete" at bounding box center [1262, 539] width 51 height 17
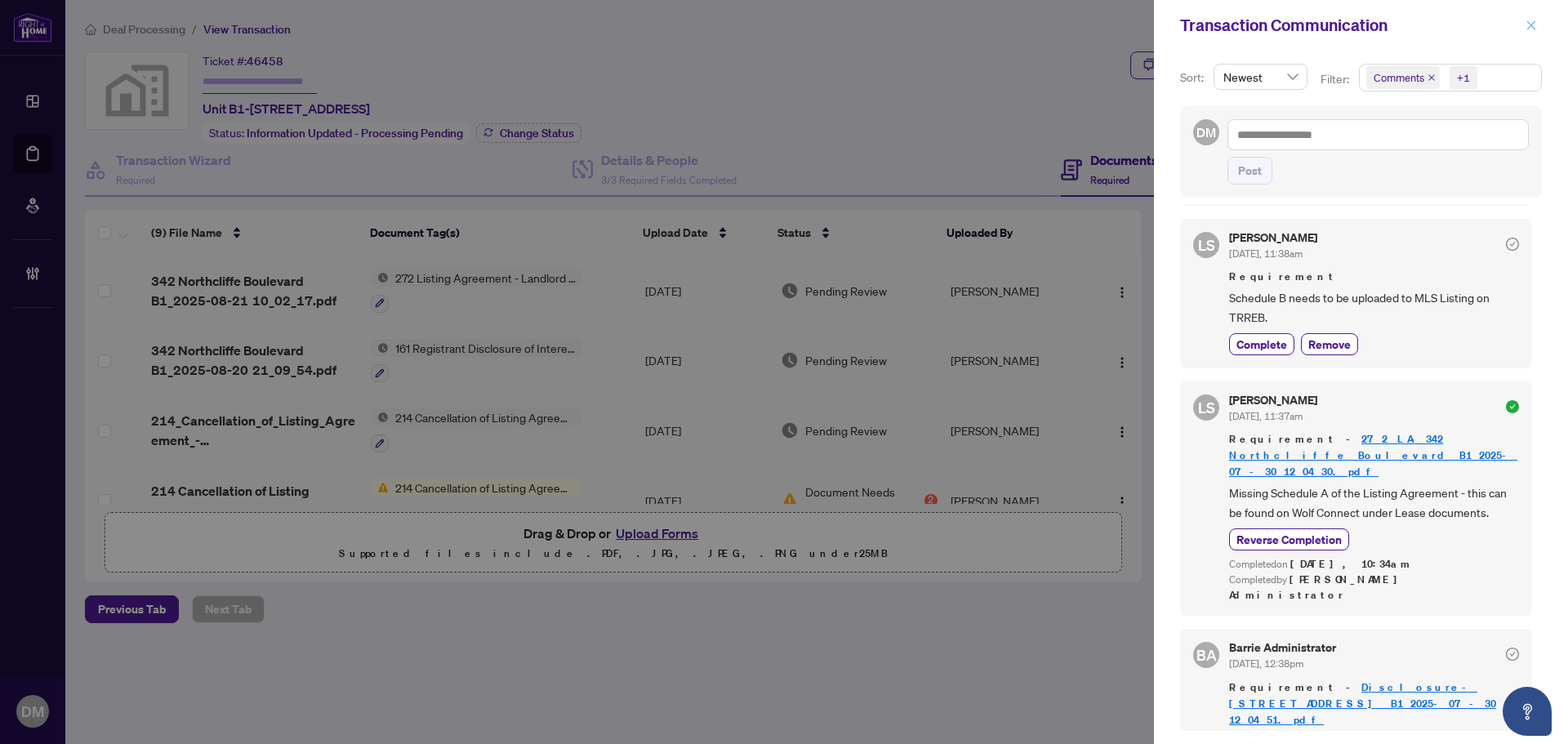
click at [1532, 23] on icon "close" at bounding box center [1531, 24] width 11 height 11
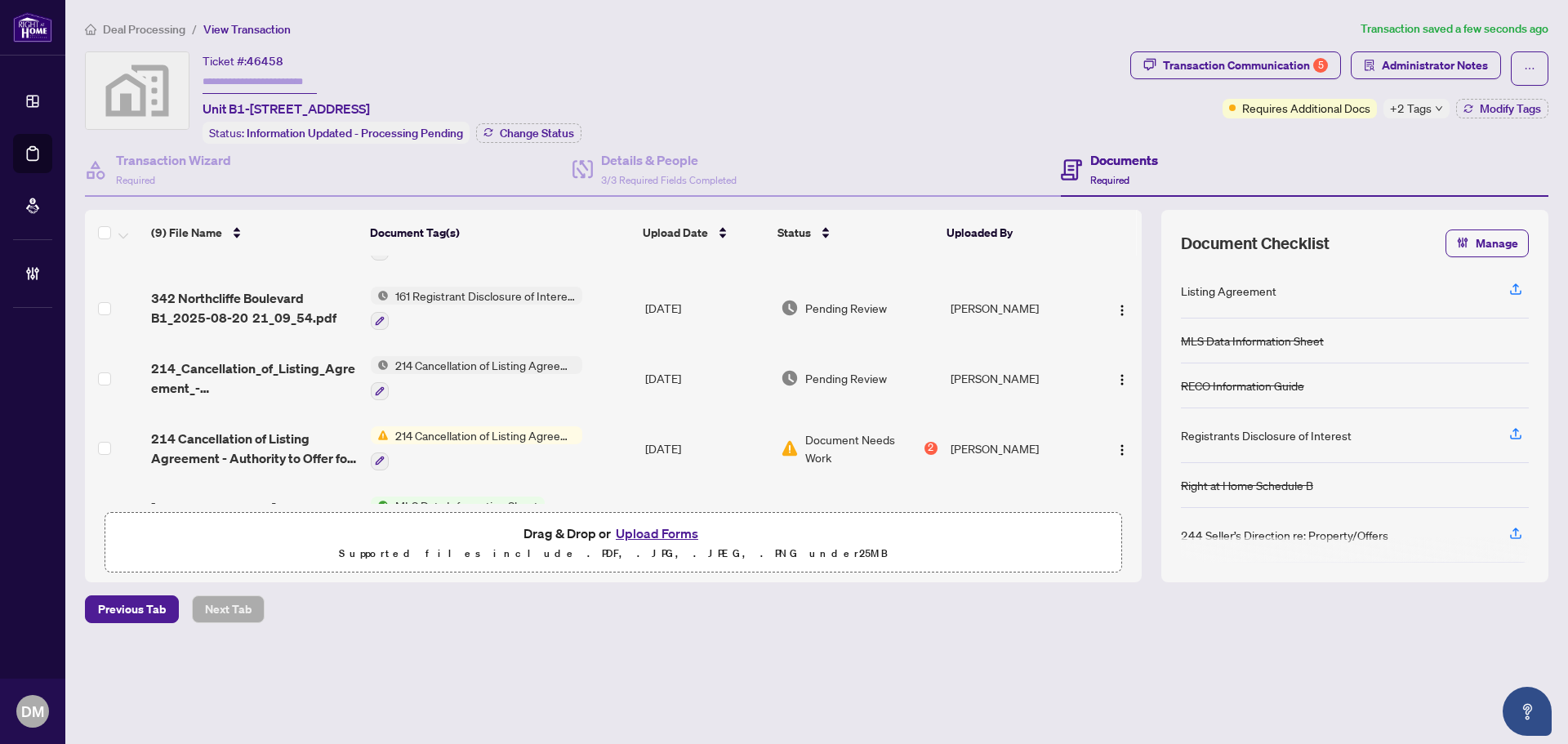
scroll to position [82, 0]
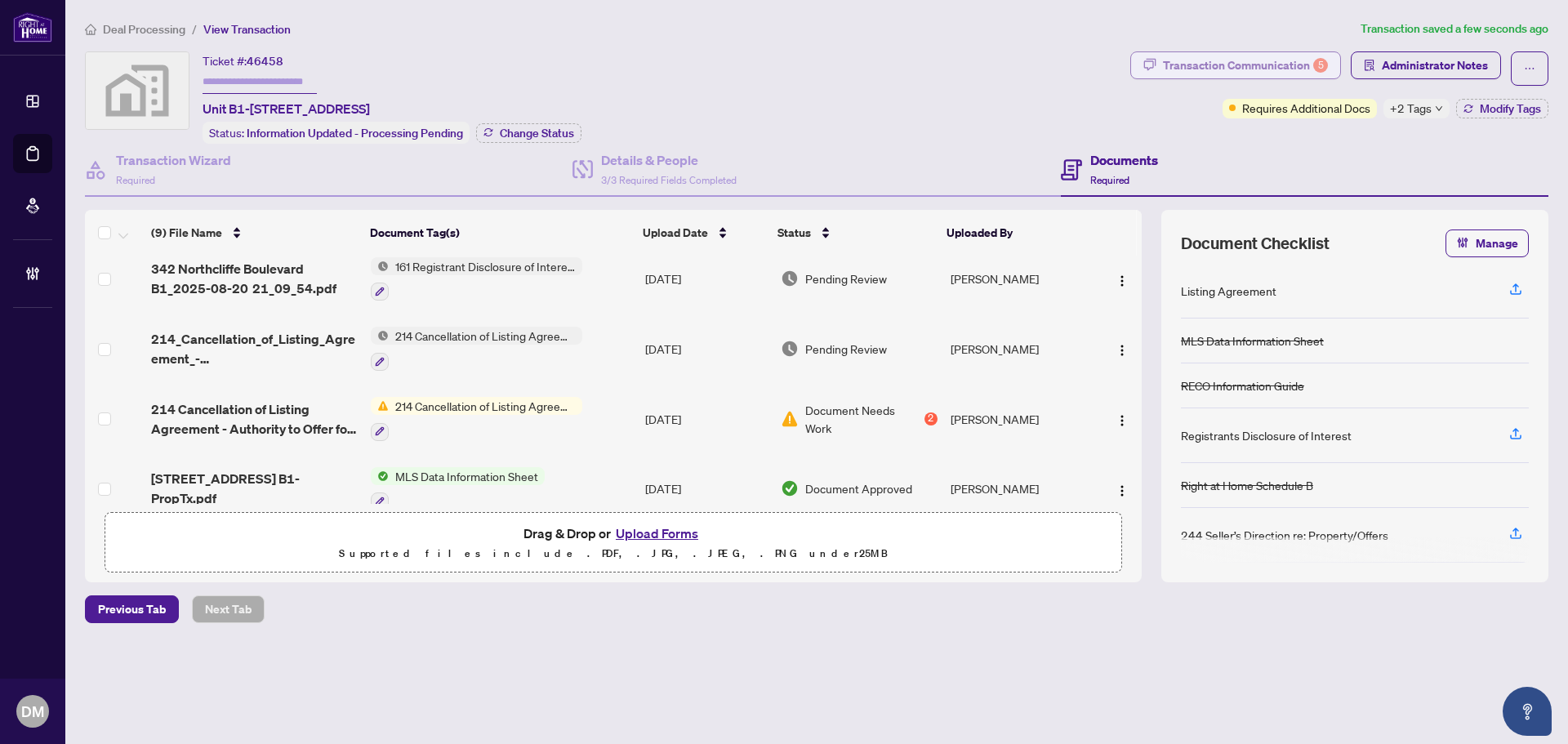
click at [1197, 64] on div "Transaction Communication 5" at bounding box center [1246, 65] width 165 height 26
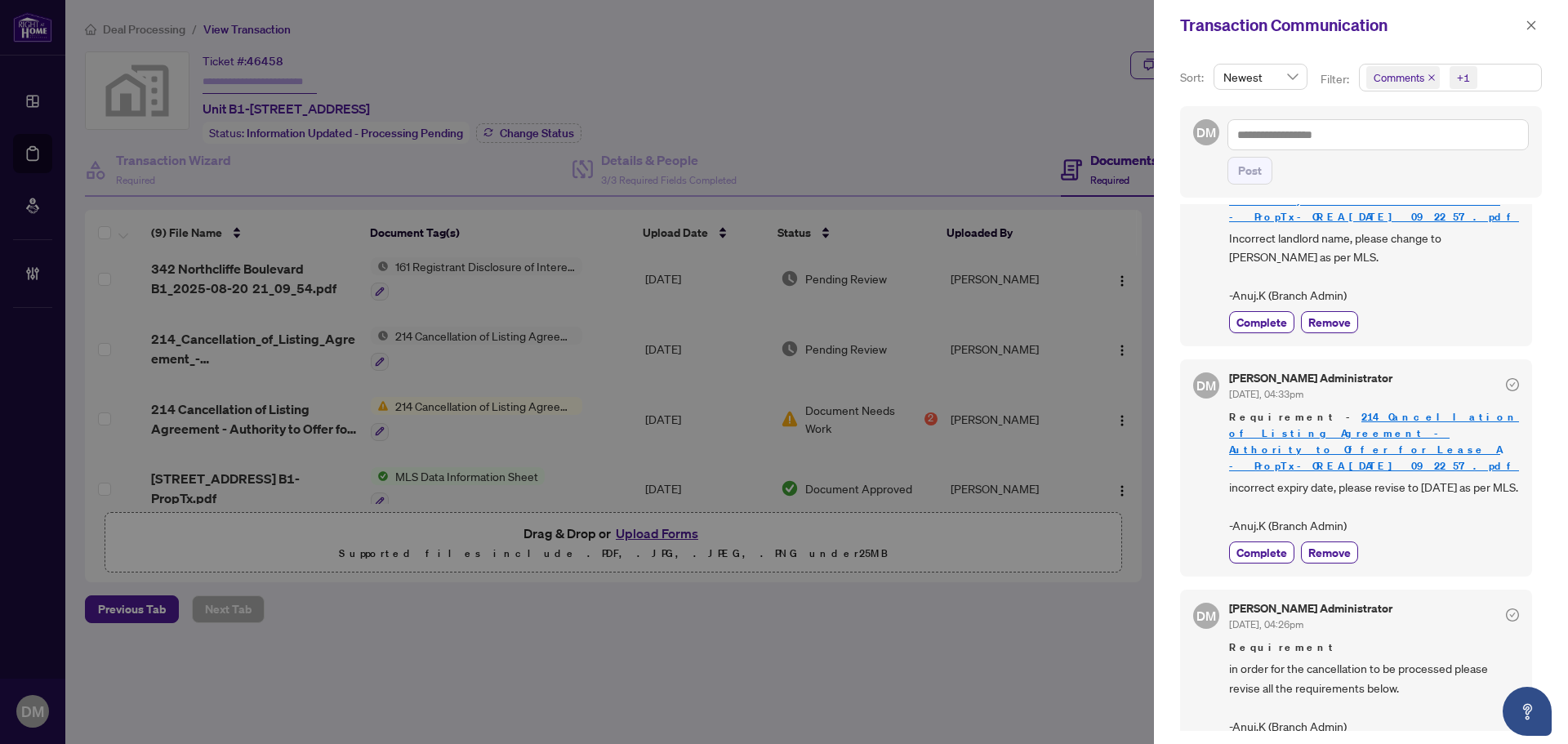
scroll to position [102, 0]
click at [1540, 27] on button "button" at bounding box center [1531, 25] width 21 height 19
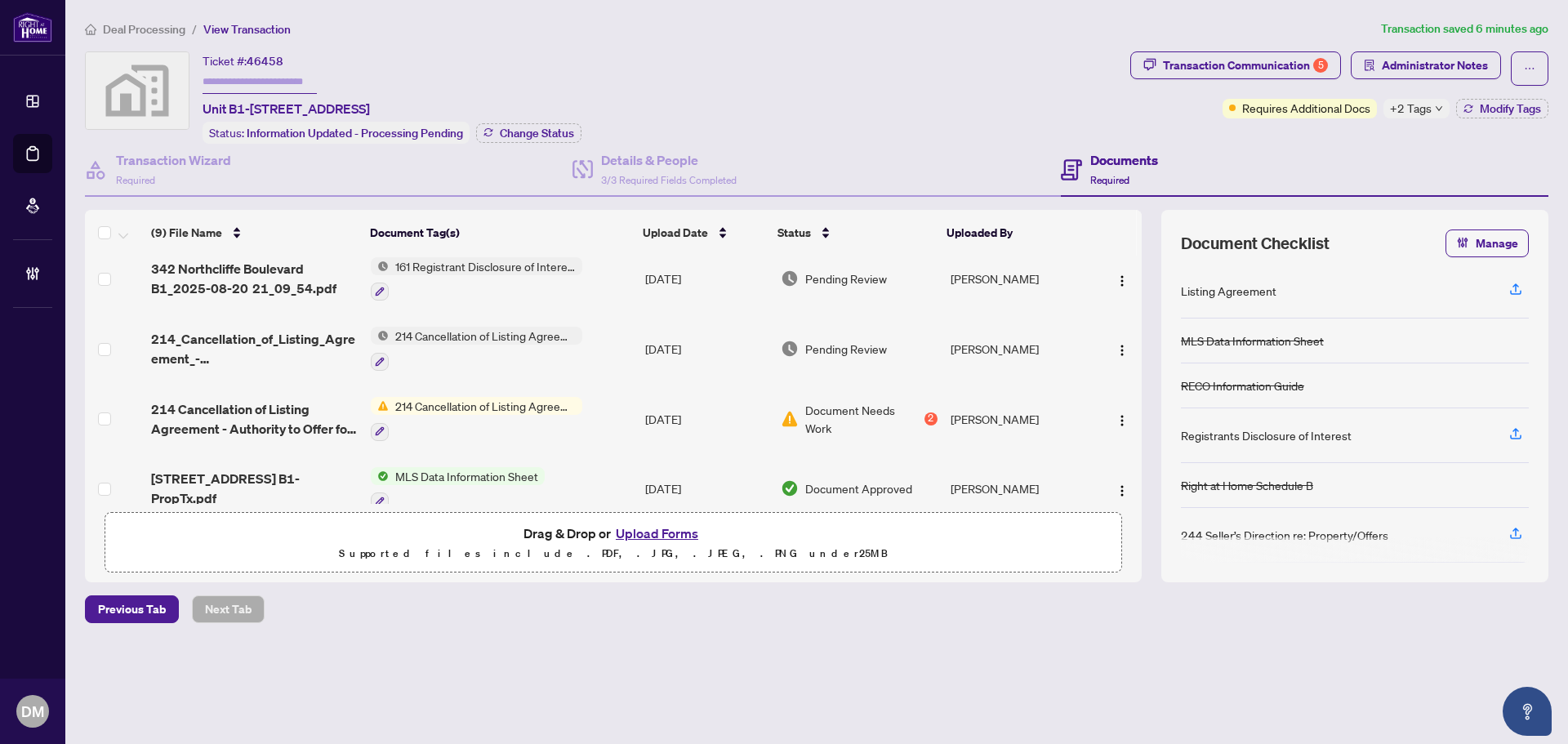
click at [117, 33] on span "Deal Processing" at bounding box center [144, 29] width 83 height 15
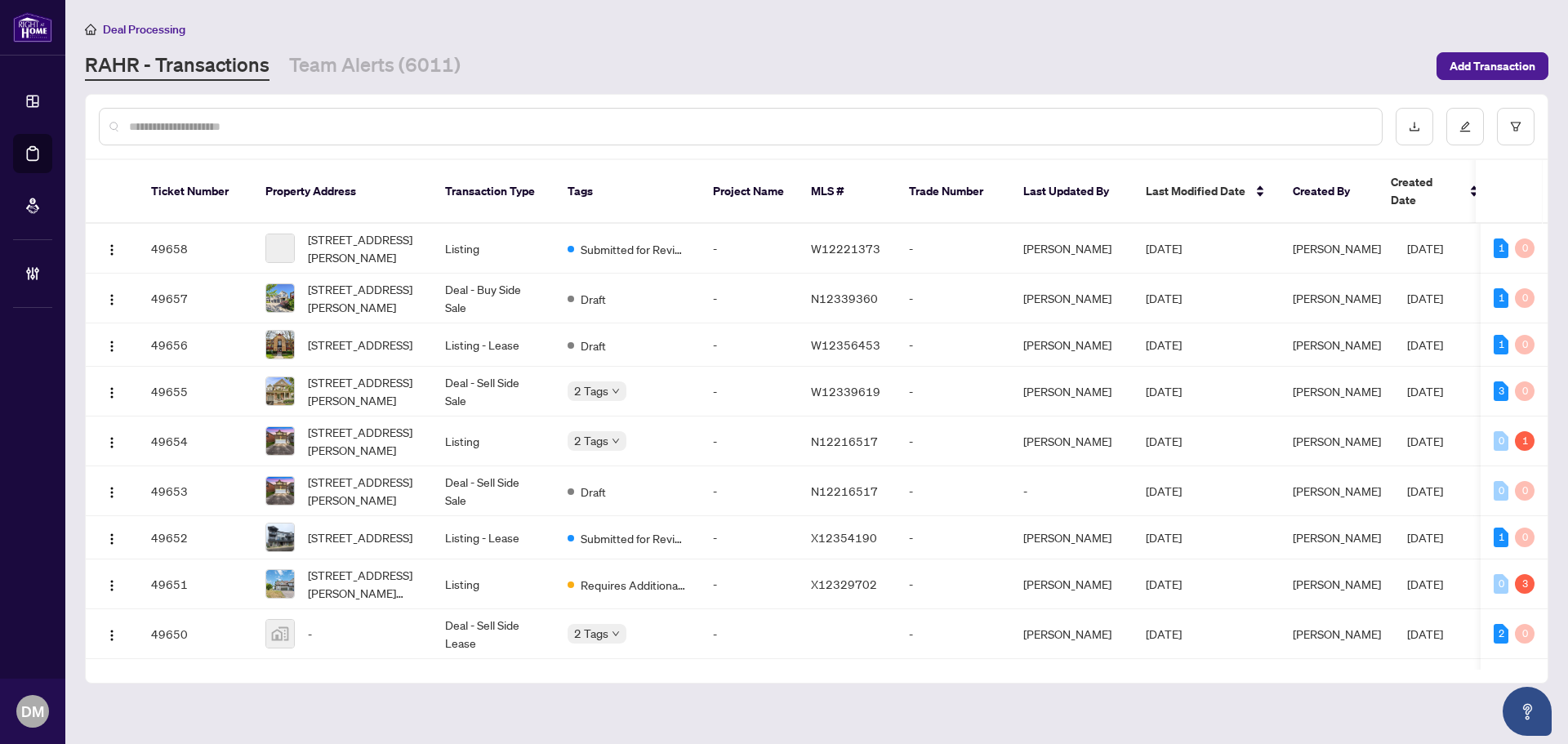
click at [405, 118] on input "text" at bounding box center [749, 126] width 1240 height 18
click at [400, 121] on input "text" at bounding box center [749, 126] width 1240 height 18
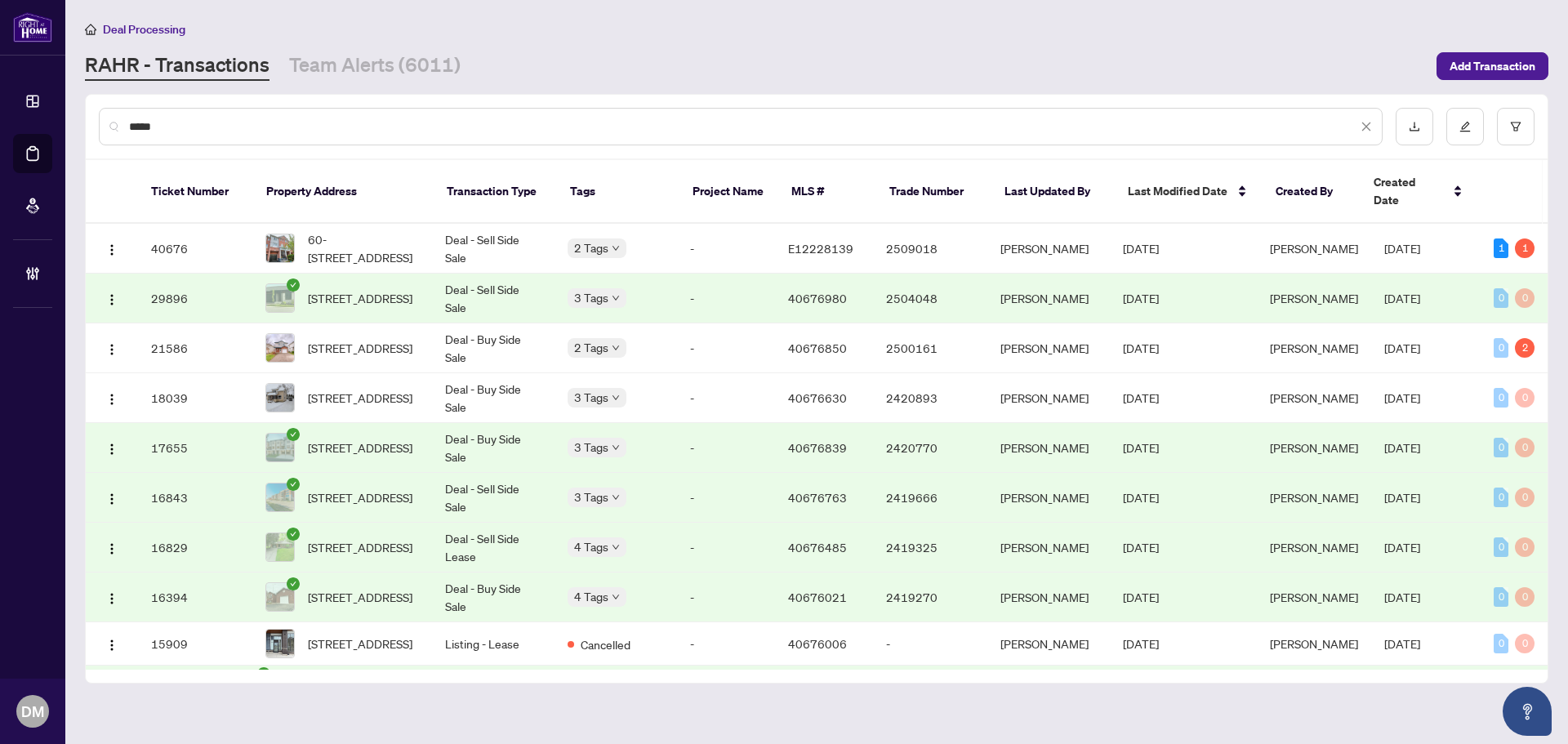
click at [176, 125] on input "*****" at bounding box center [743, 126] width 1229 height 18
type input "*****"
click at [211, 224] on td "40676" at bounding box center [194, 248] width 114 height 50
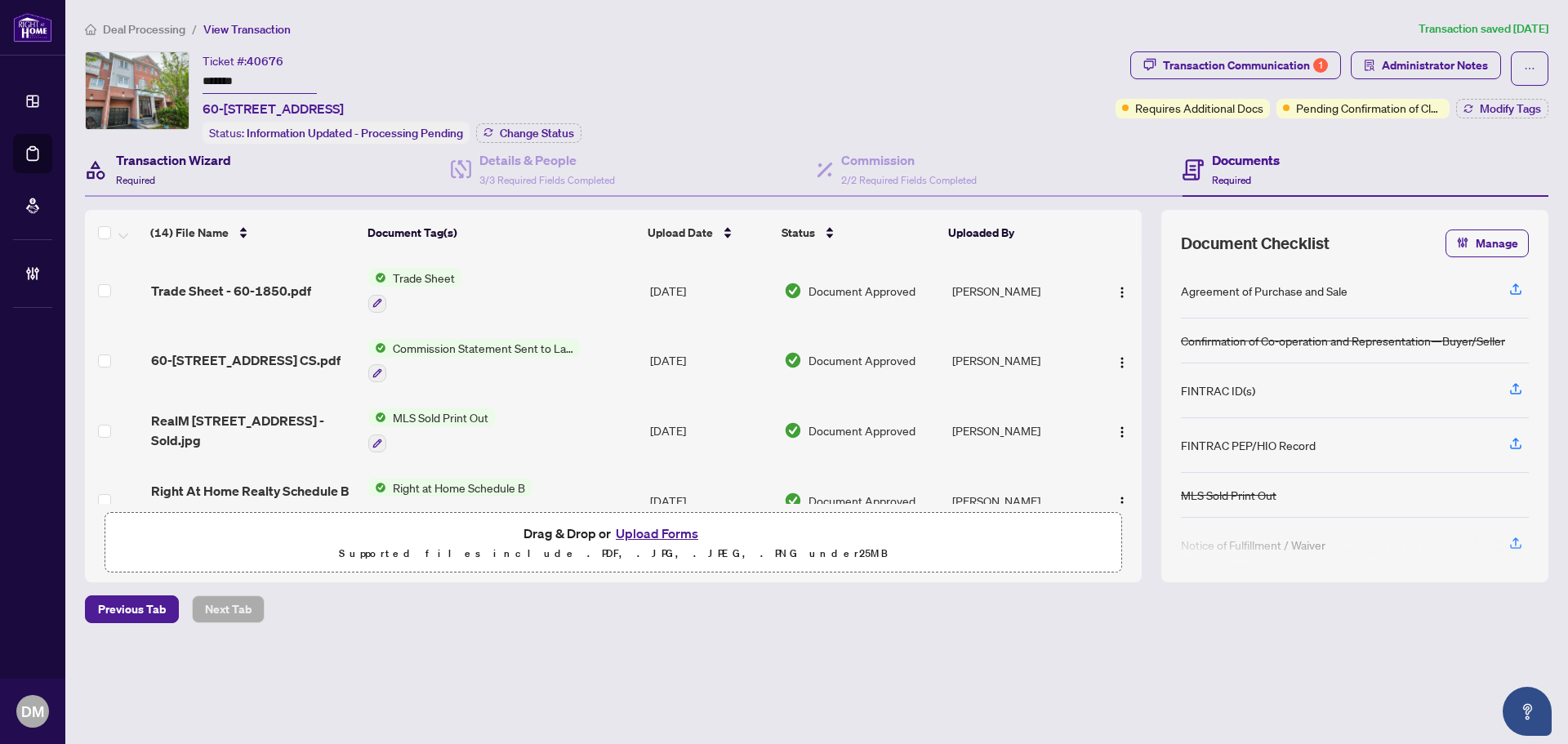
click at [132, 154] on h4 "Transaction Wizard" at bounding box center [173, 159] width 115 height 19
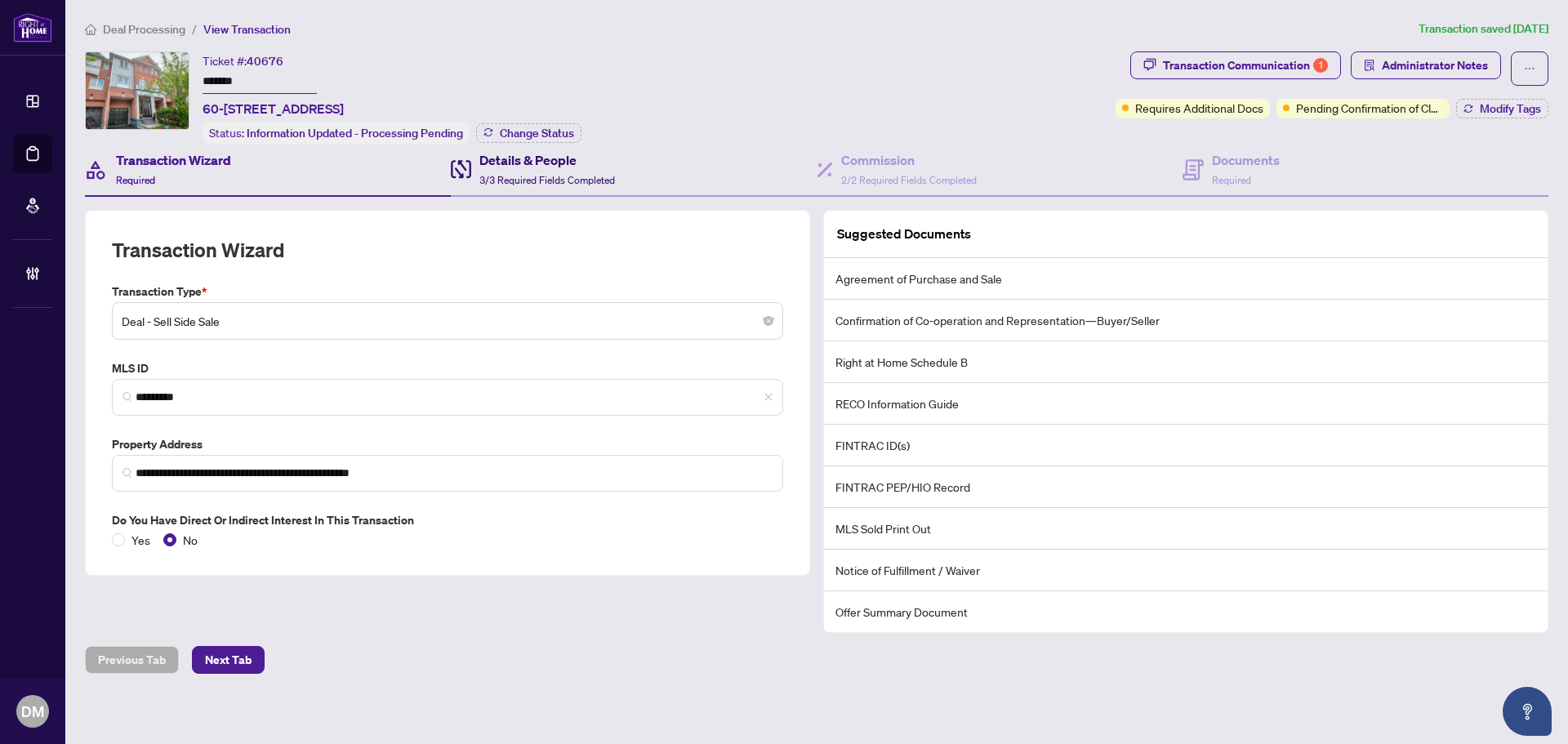
click at [462, 166] on icon at bounding box center [463, 166] width 9 height 10
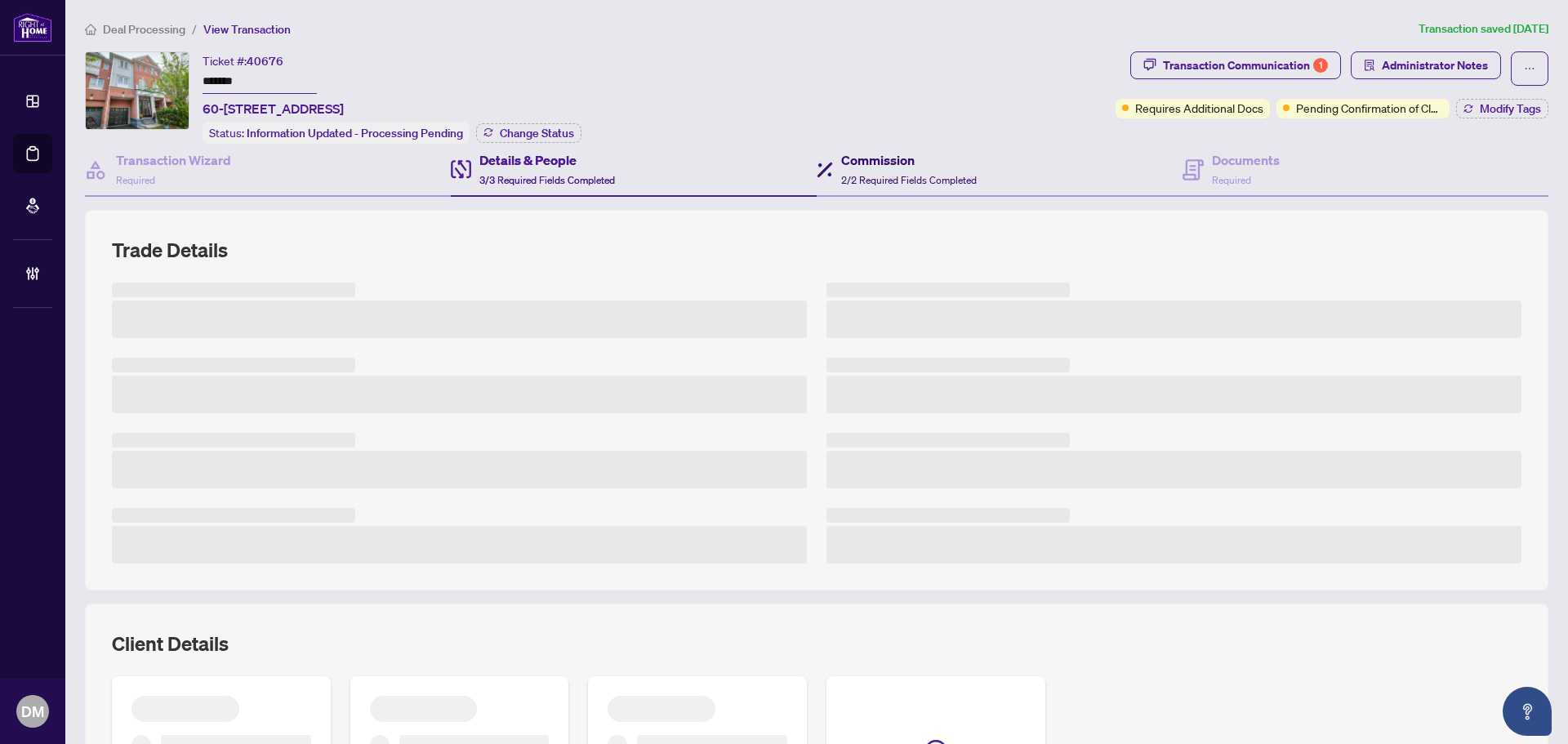
click at [902, 174] on span "2/2 Required Fields Completed" at bounding box center [909, 180] width 136 height 12
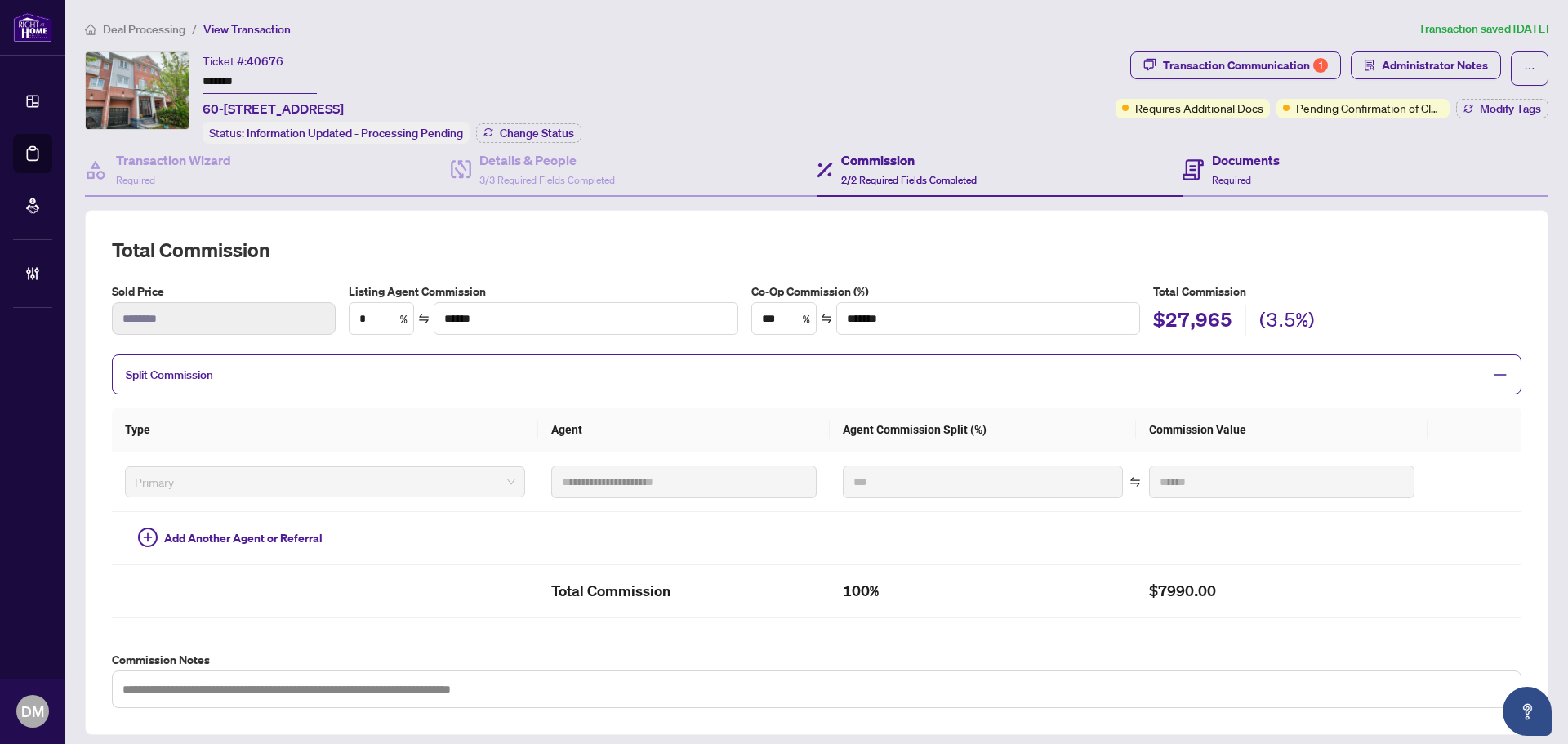
click at [1218, 194] on div "Documents Required" at bounding box center [1366, 170] width 366 height 53
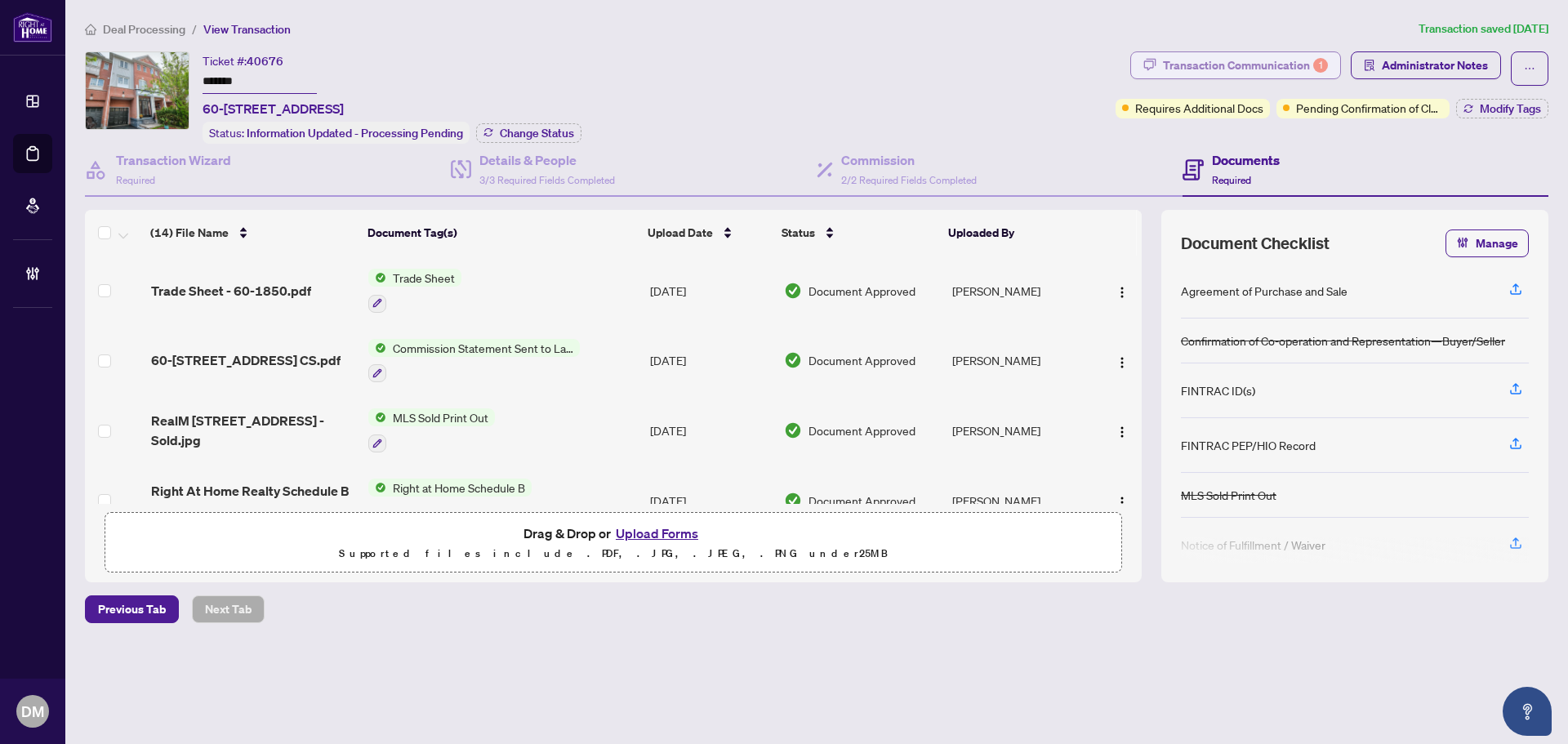
click at [1247, 53] on div "Transaction Communication 1" at bounding box center [1246, 65] width 165 height 26
type textarea "**********"
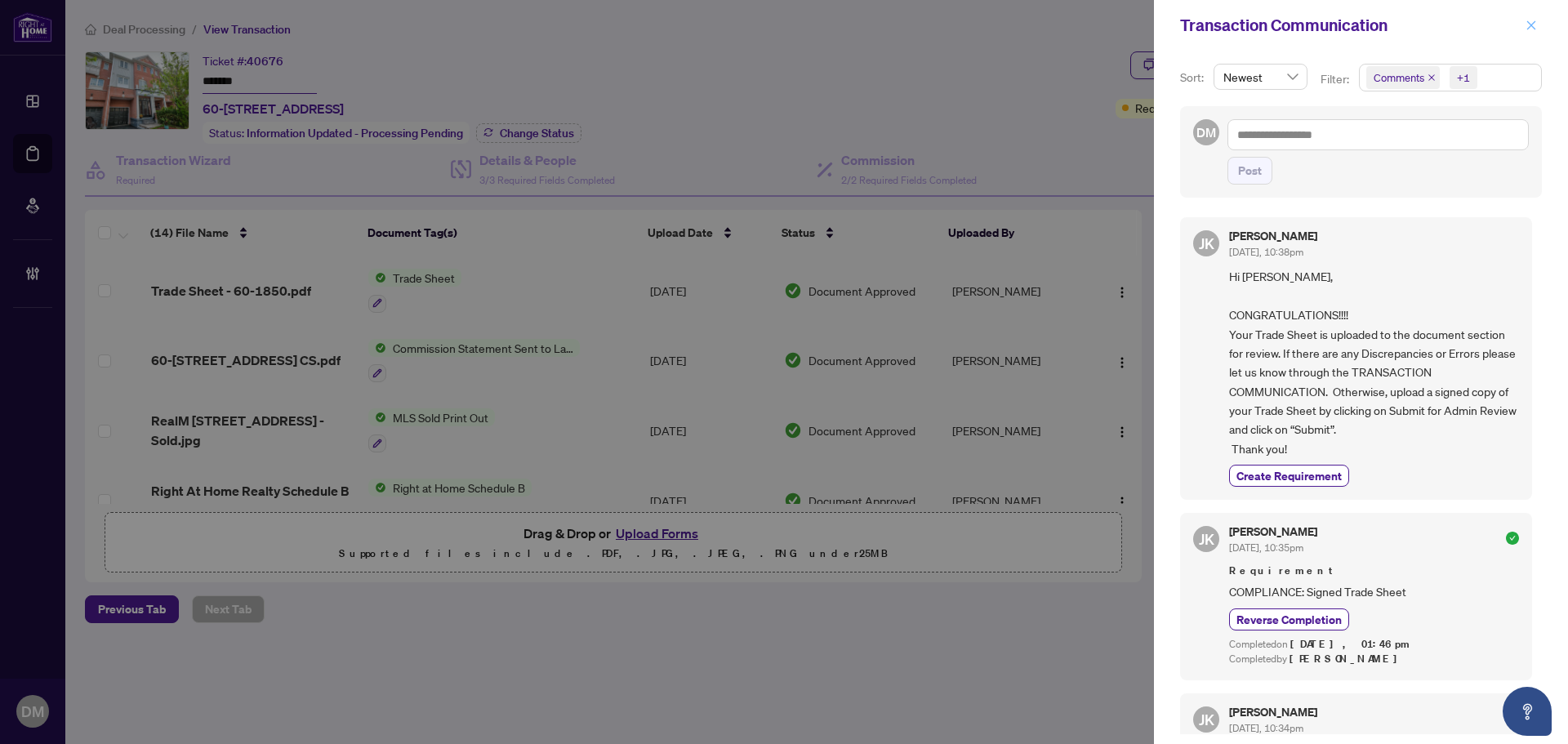
click at [1534, 30] on icon "close" at bounding box center [1531, 24] width 11 height 11
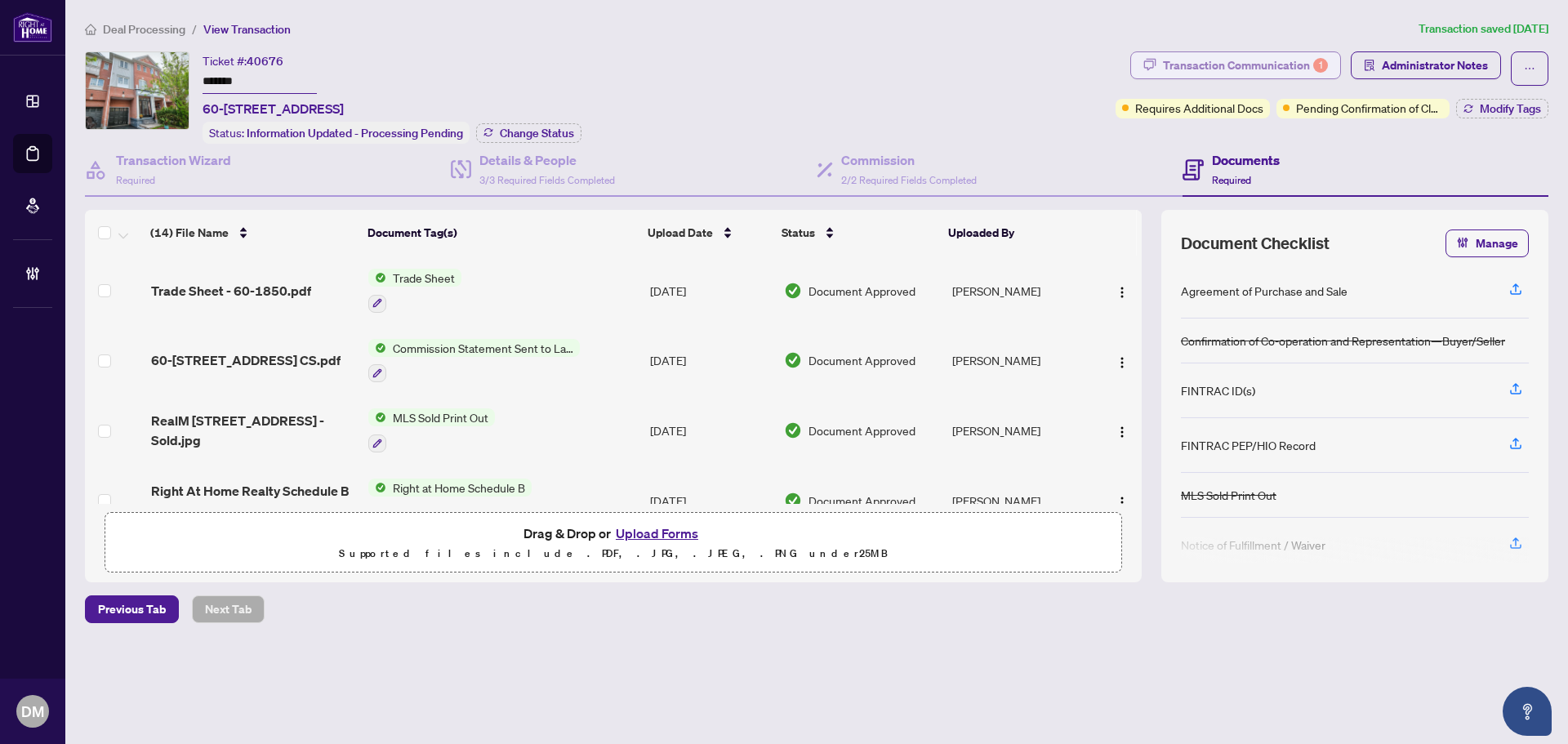
click at [1308, 64] on div "Transaction Communication 1" at bounding box center [1246, 65] width 165 height 26
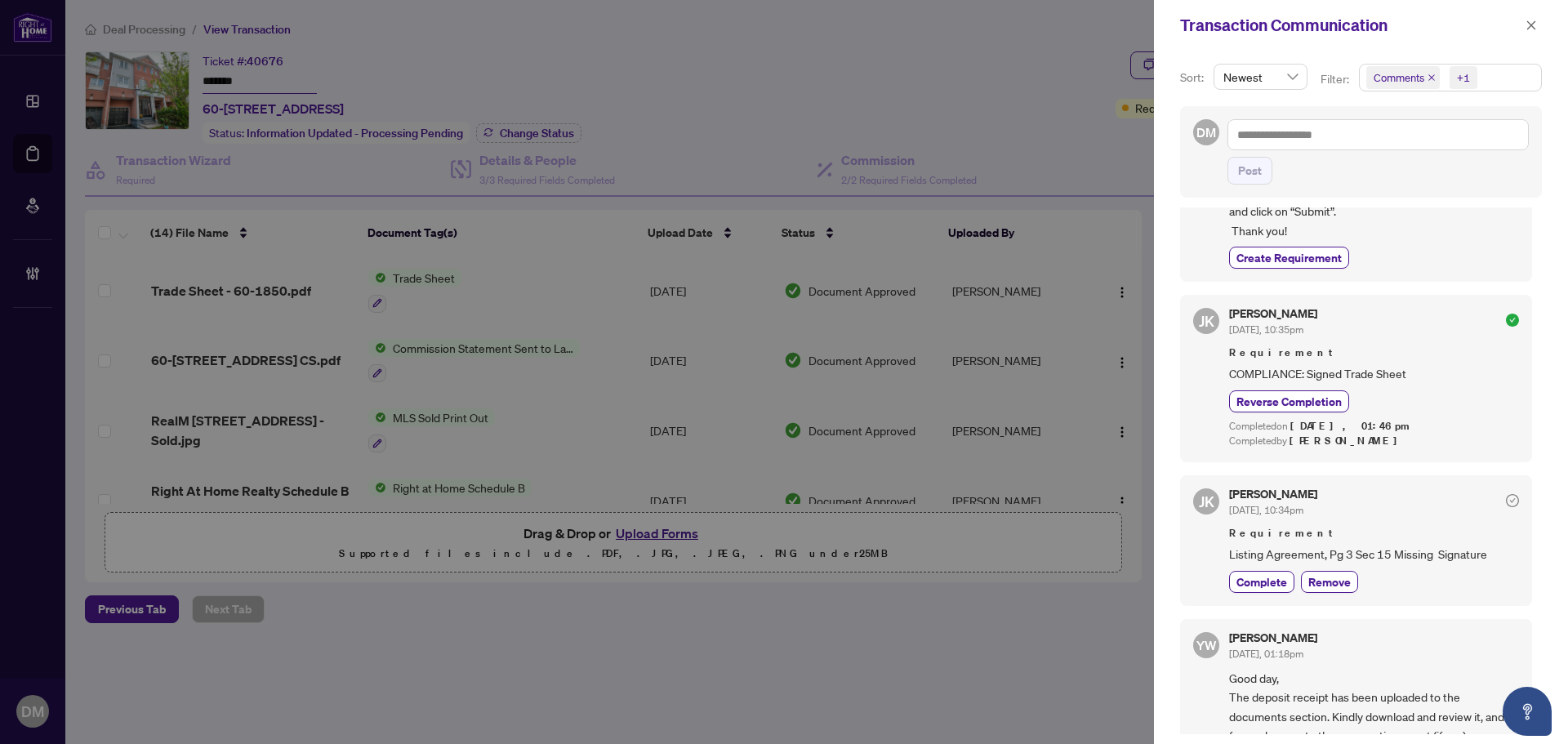
scroll to position [245, 0]
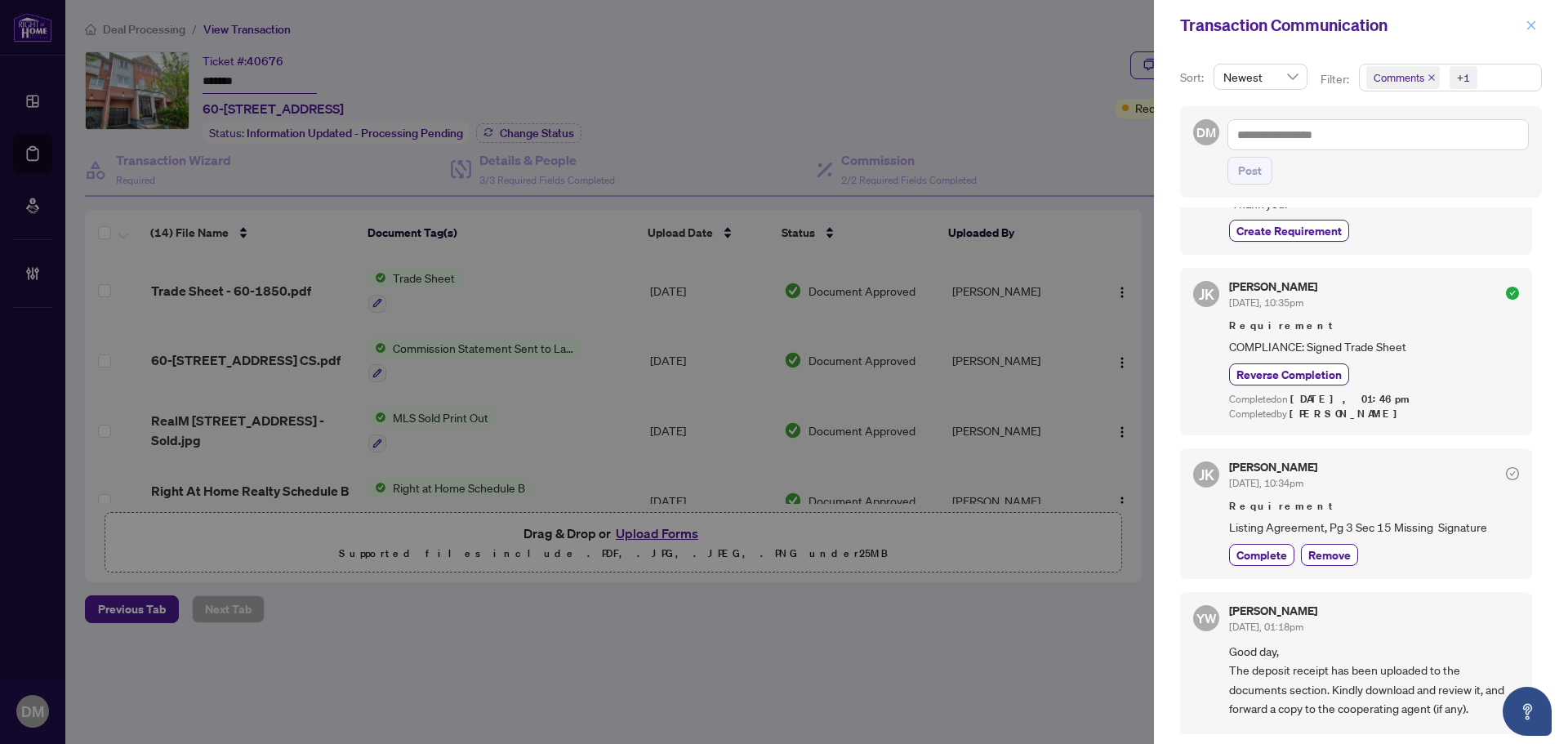
click at [1534, 24] on icon "close" at bounding box center [1531, 24] width 11 height 11
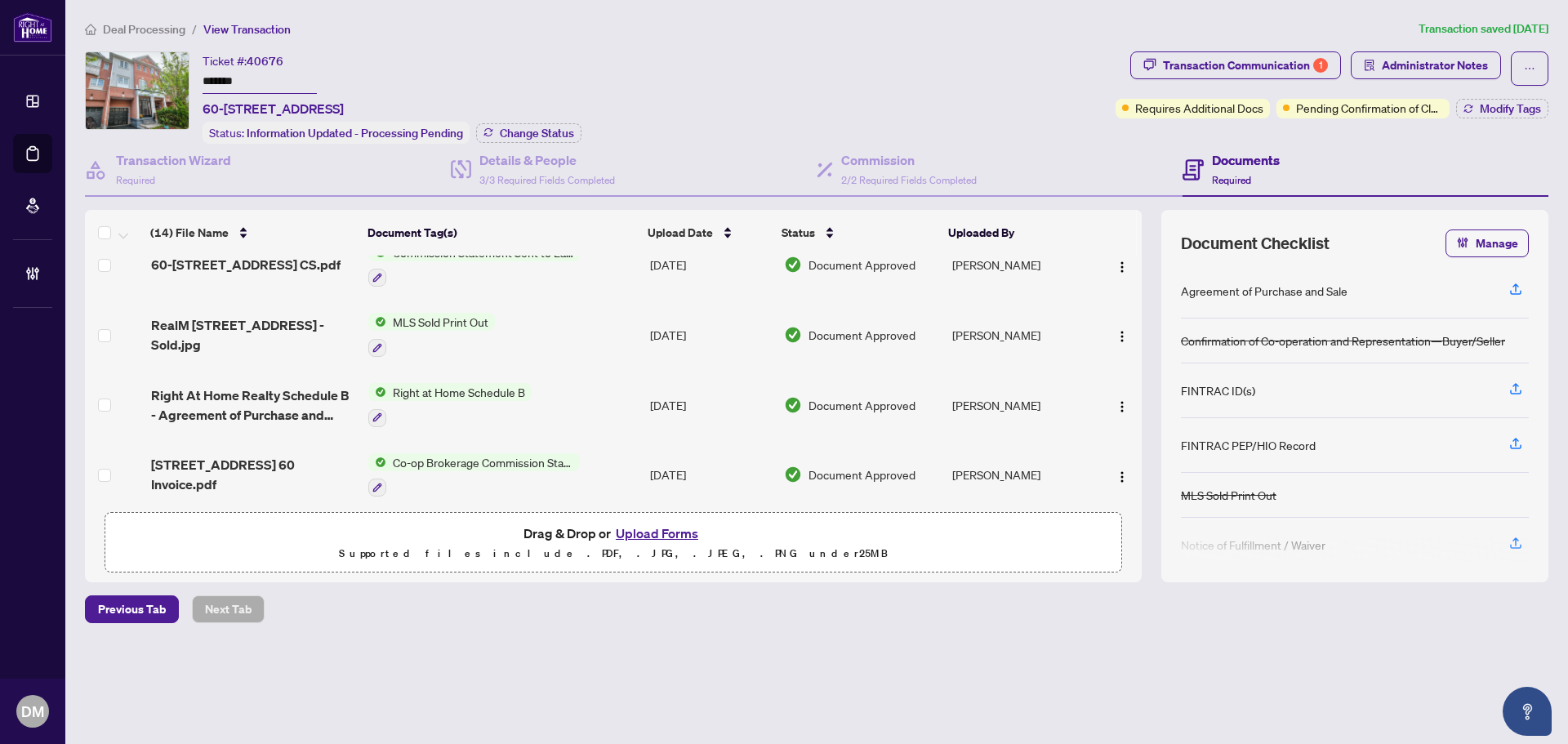
scroll to position [0, 0]
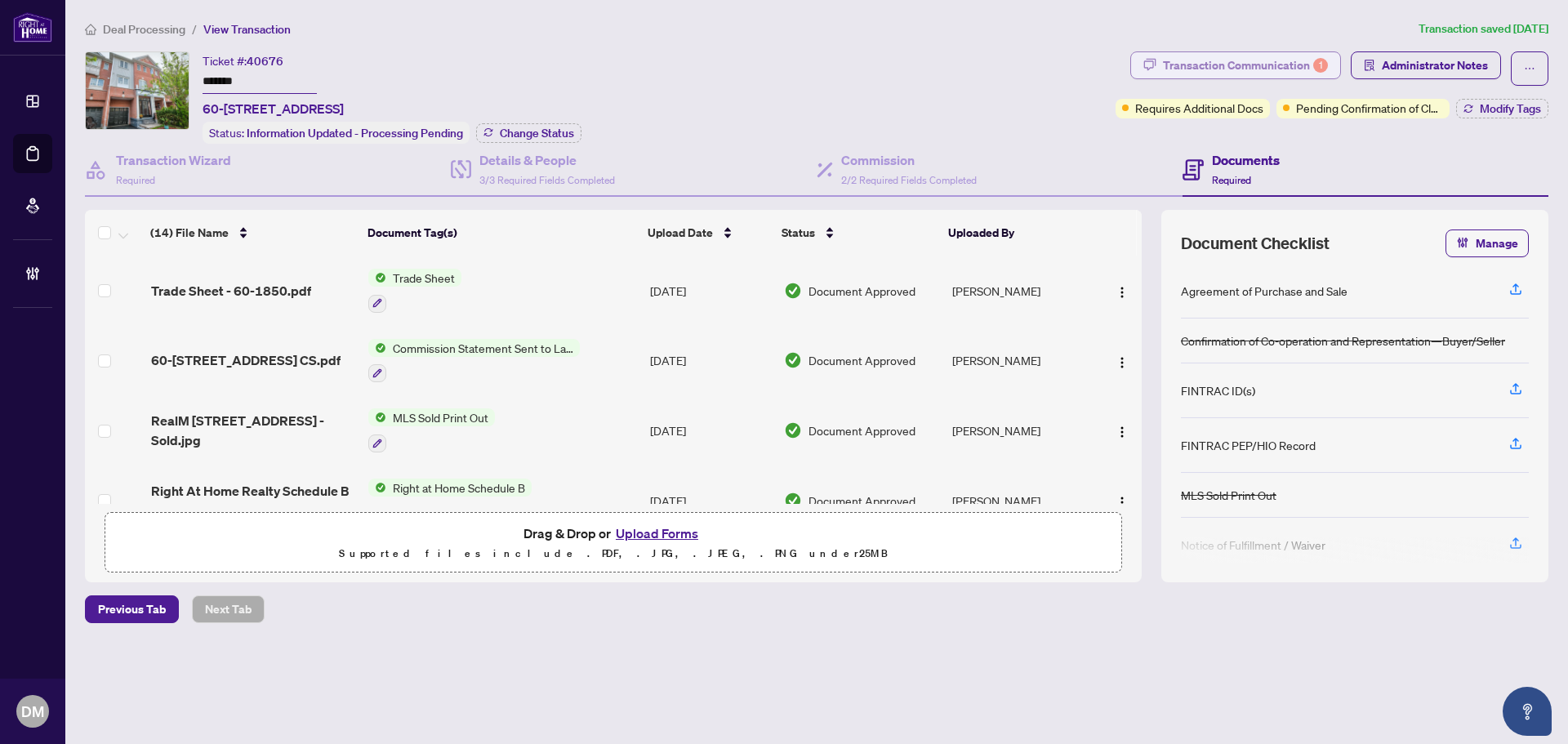
click at [1307, 63] on div "Transaction Communication 1" at bounding box center [1246, 65] width 165 height 26
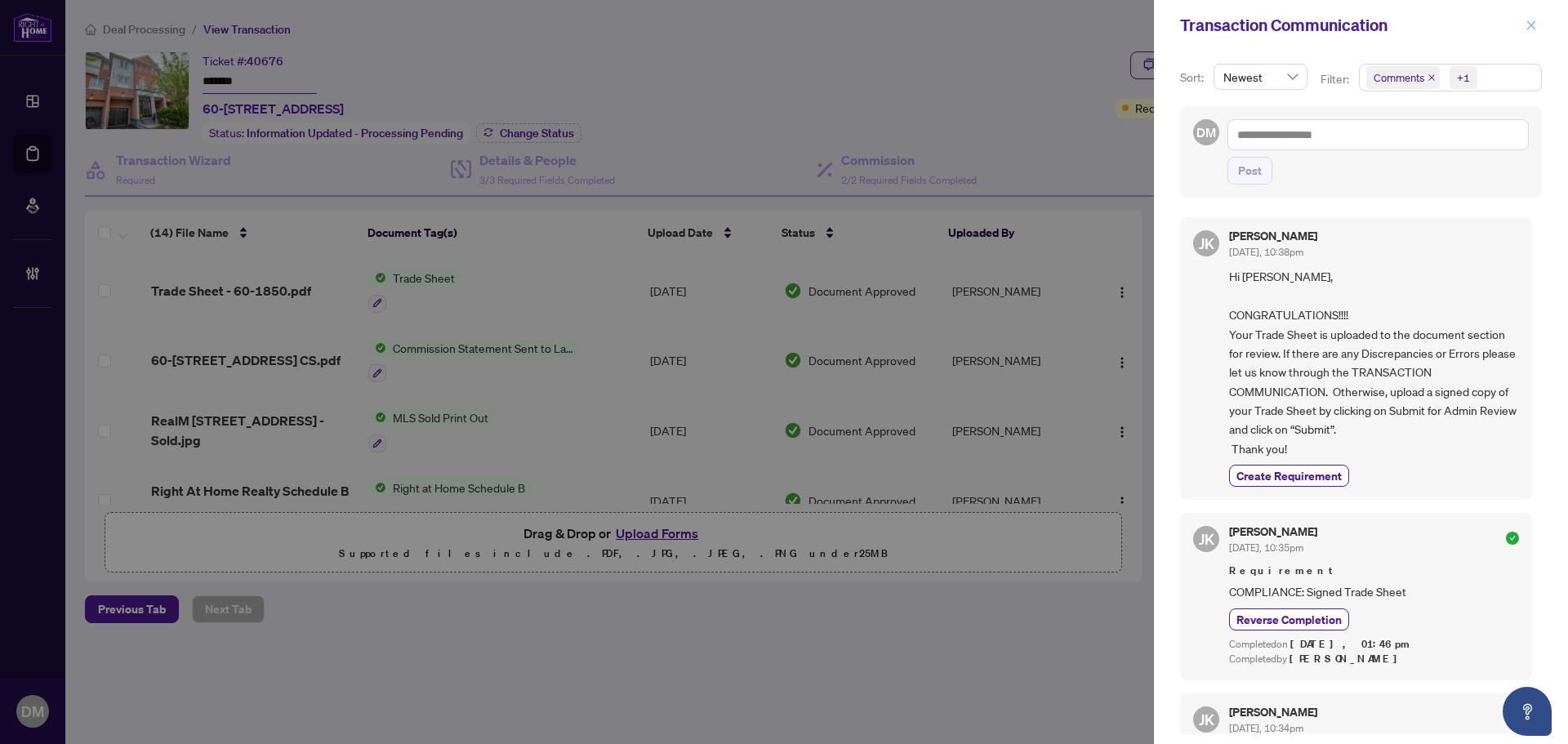
click at [1530, 24] on icon "close" at bounding box center [1532, 24] width 9 height 9
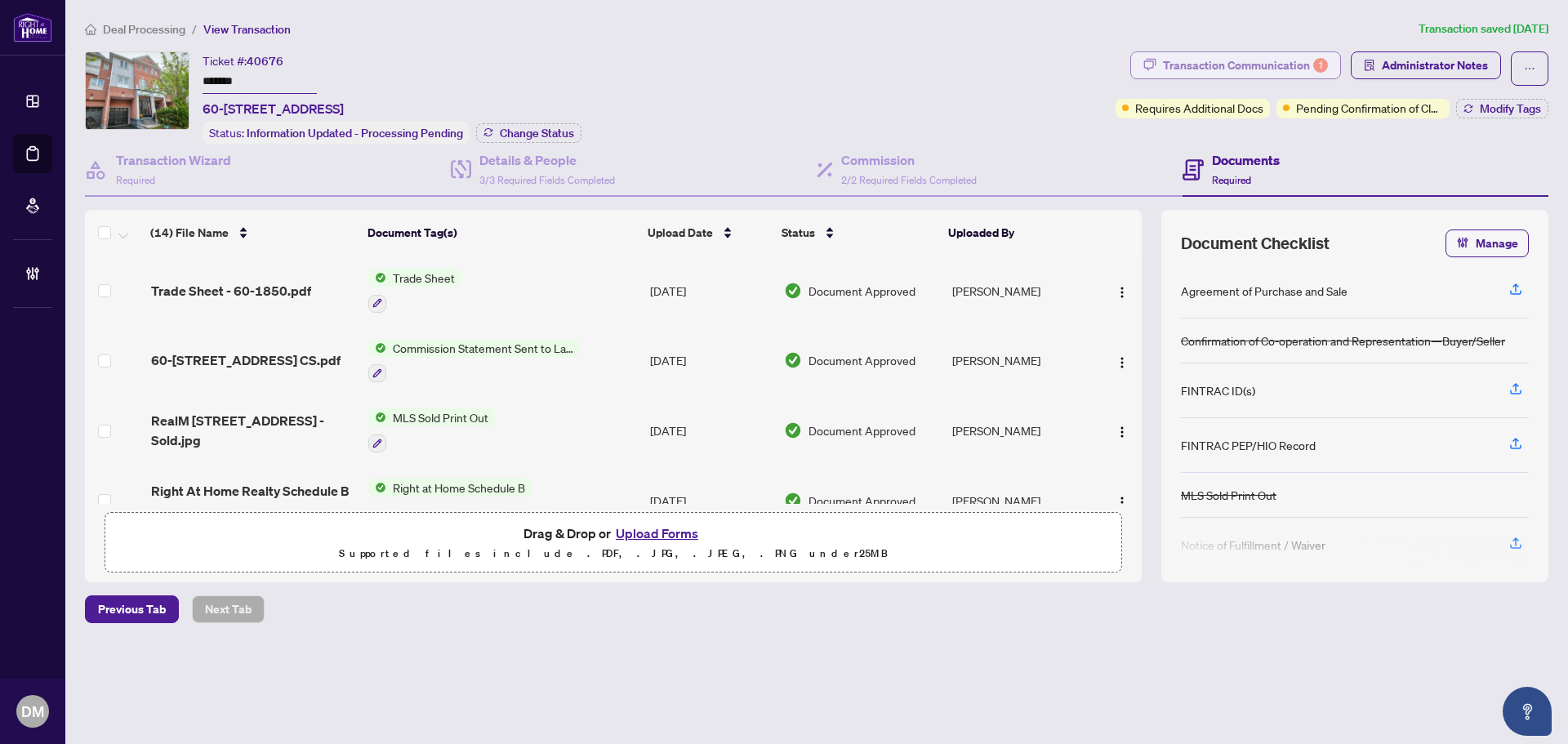
click at [1295, 69] on div "Transaction Communication 1" at bounding box center [1246, 65] width 165 height 26
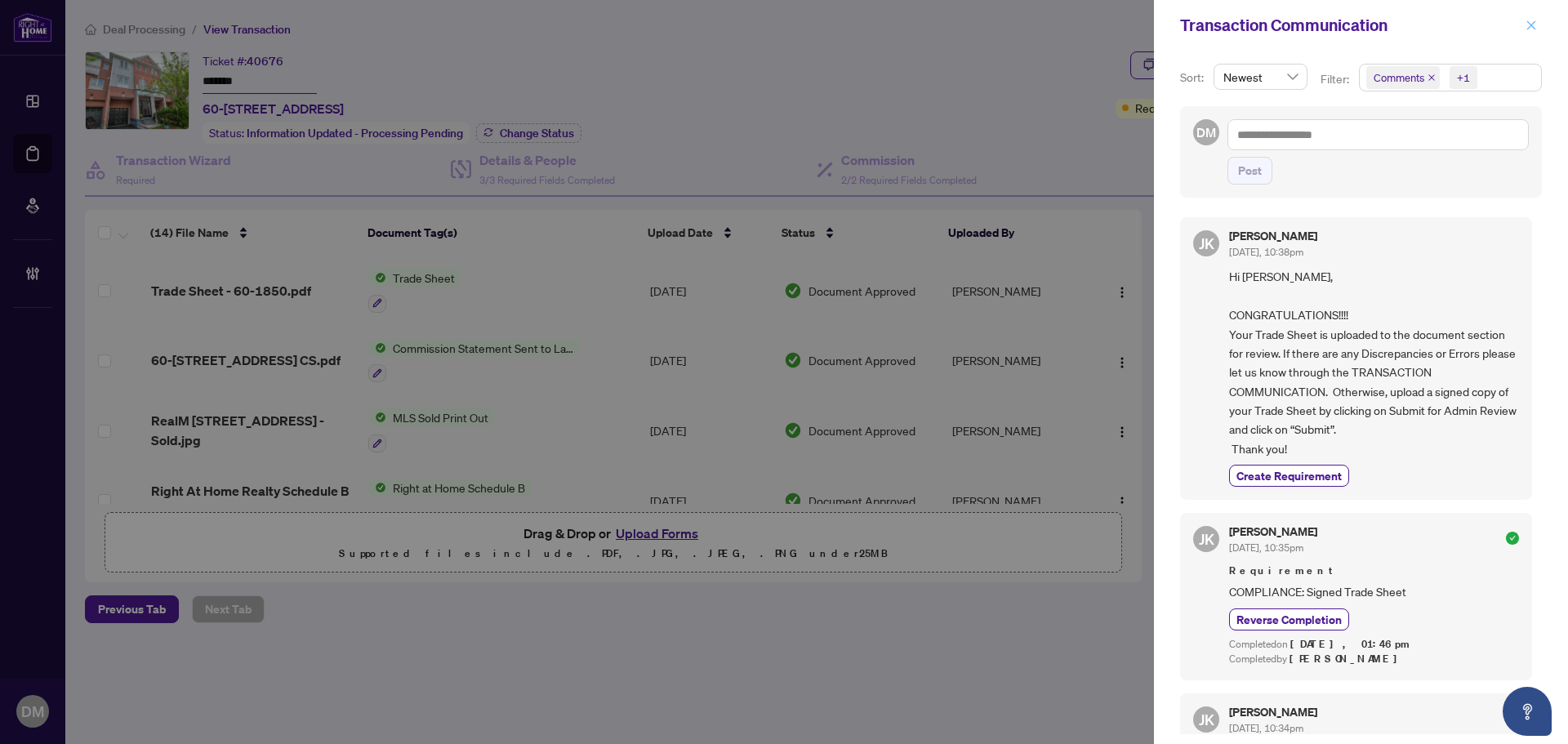
click at [1530, 19] on span "button" at bounding box center [1531, 25] width 11 height 26
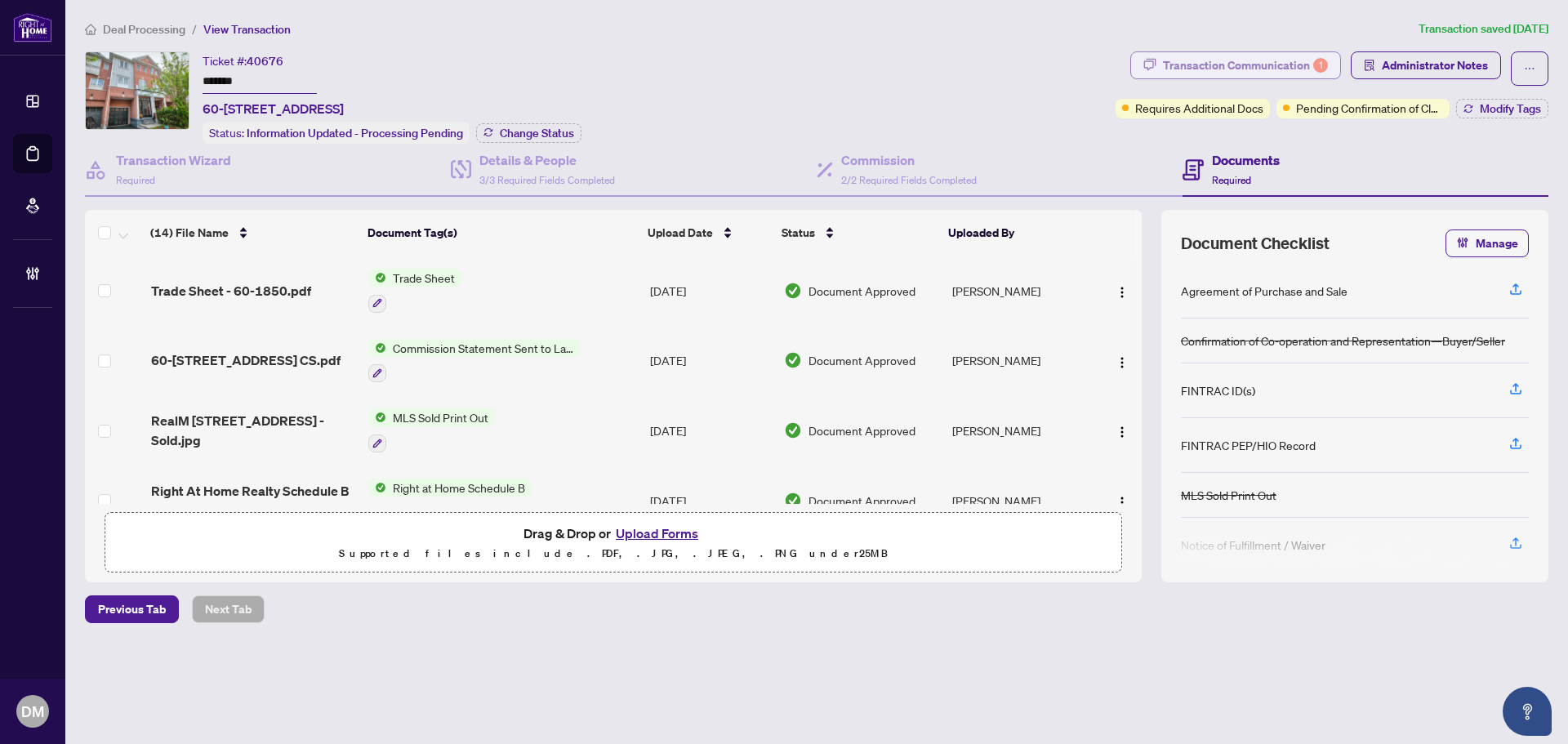
click at [1172, 57] on div "Transaction Communication 1" at bounding box center [1246, 65] width 165 height 26
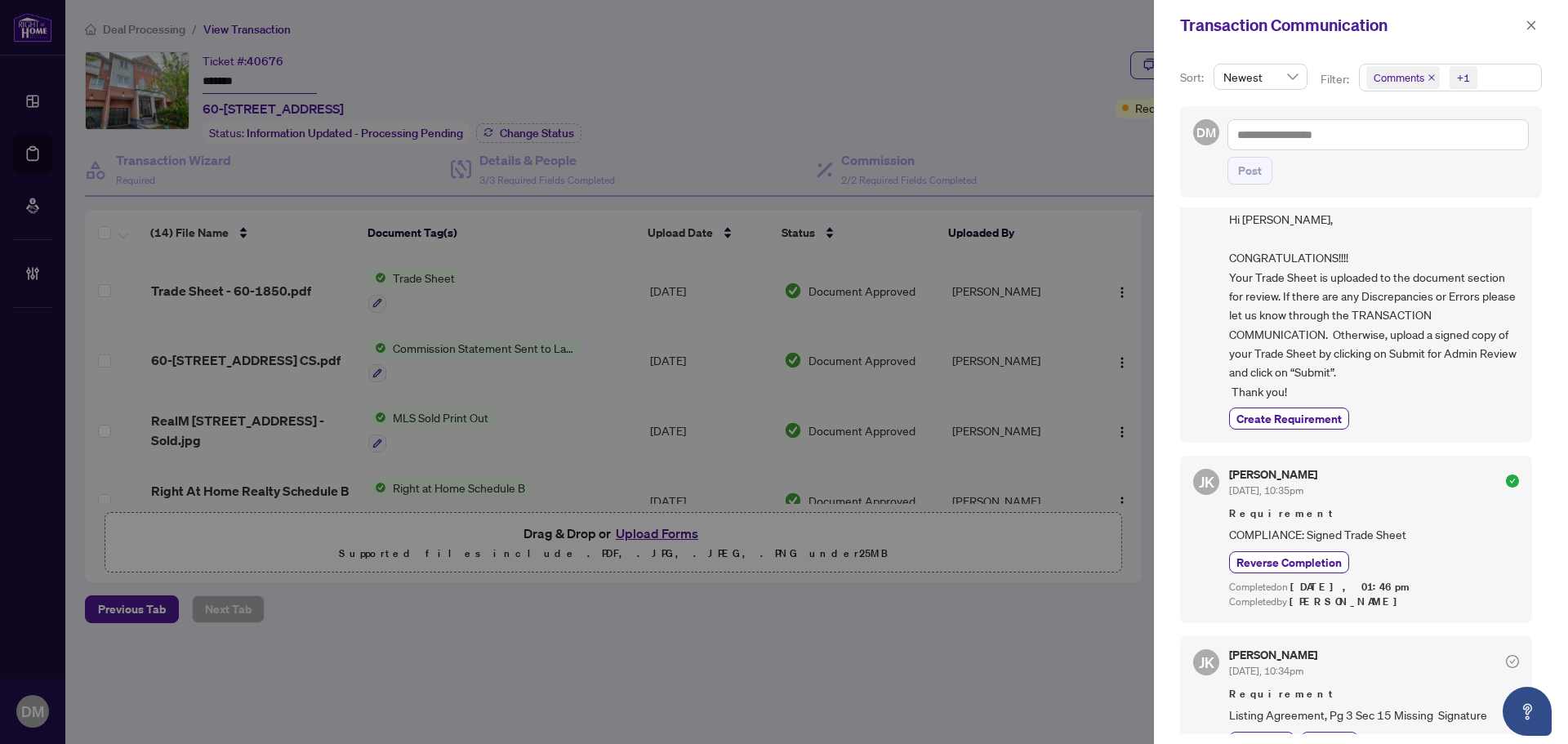
scroll to position [82, 0]
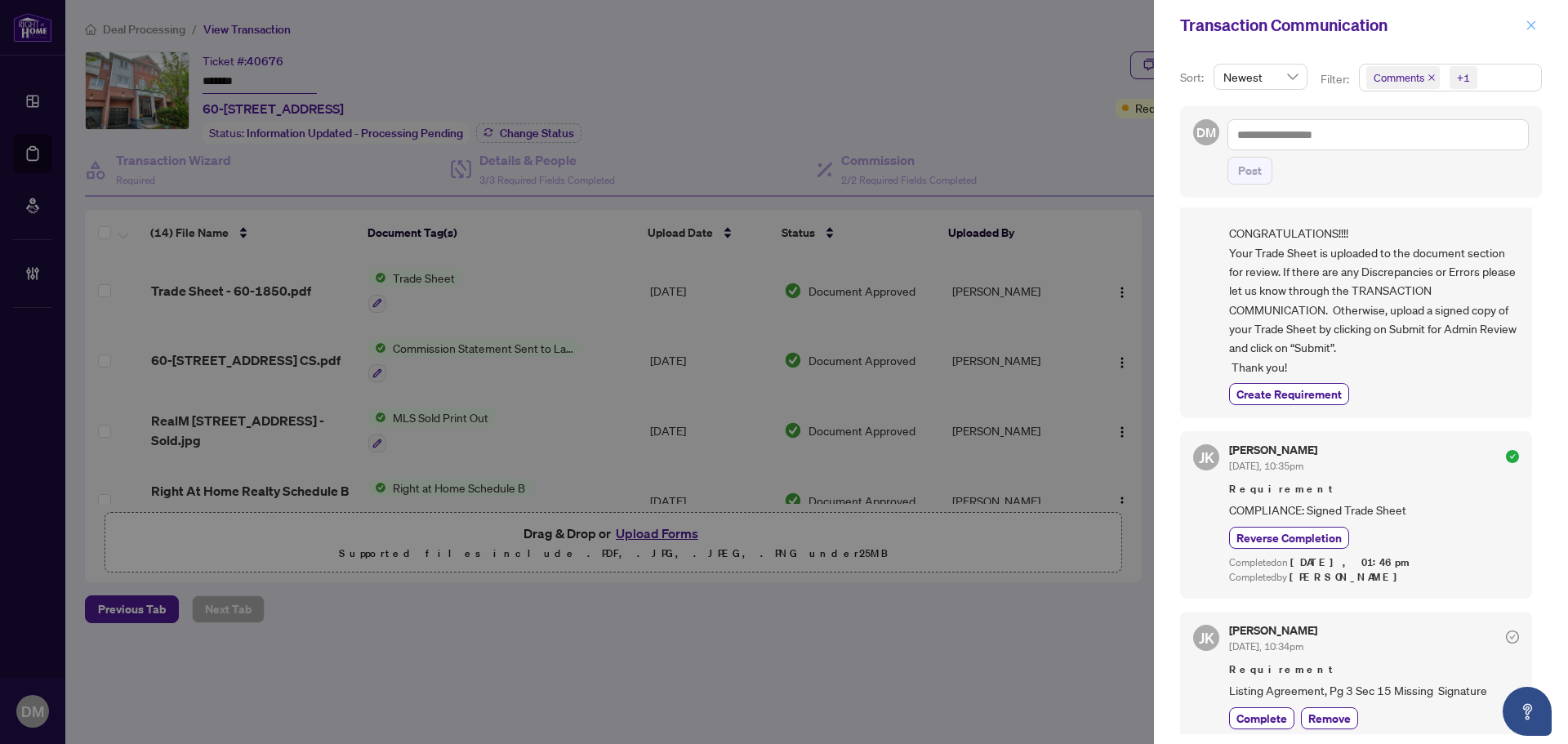
click at [1531, 30] on icon "close" at bounding box center [1531, 24] width 11 height 11
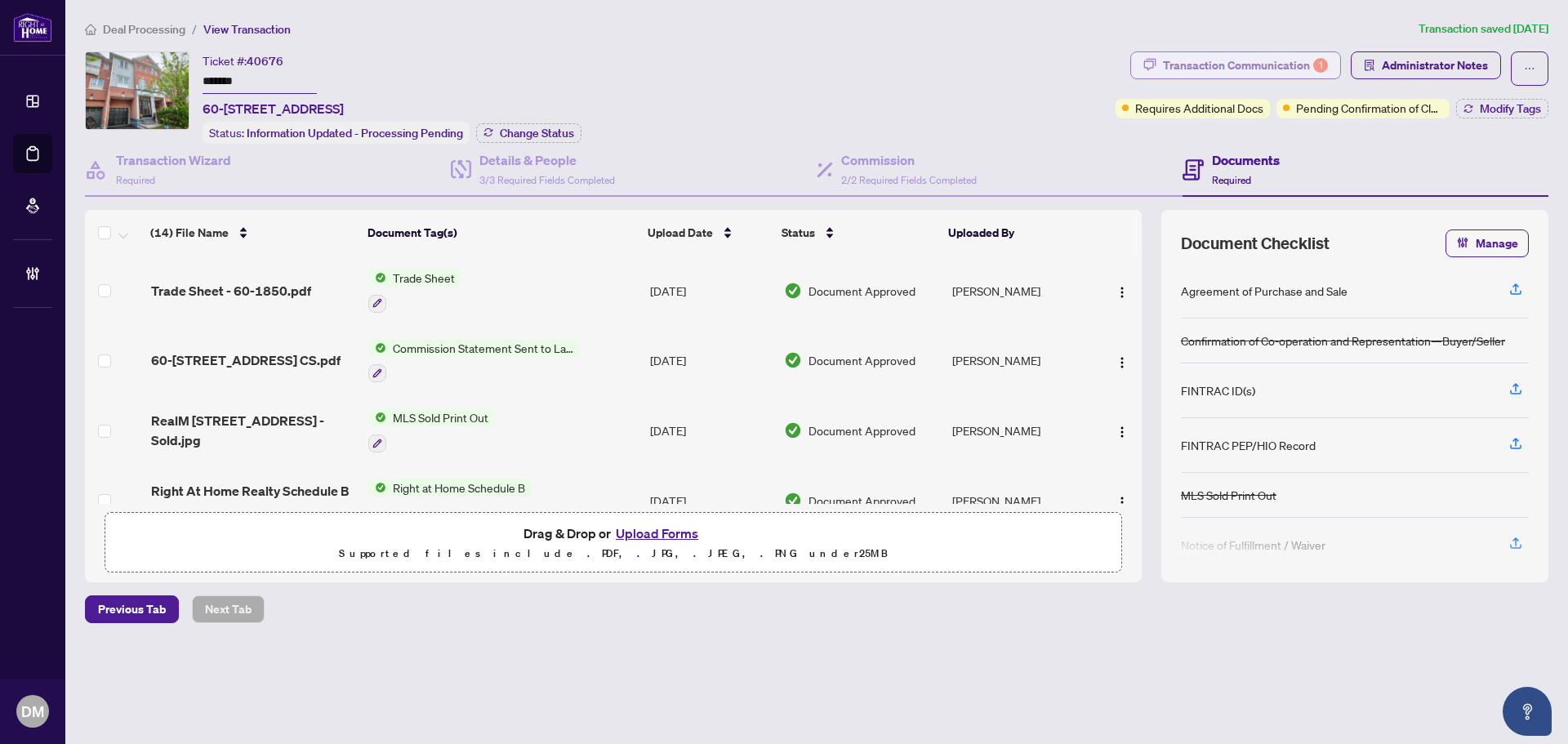
click at [1273, 66] on div "Transaction Communication 1" at bounding box center [1246, 65] width 165 height 26
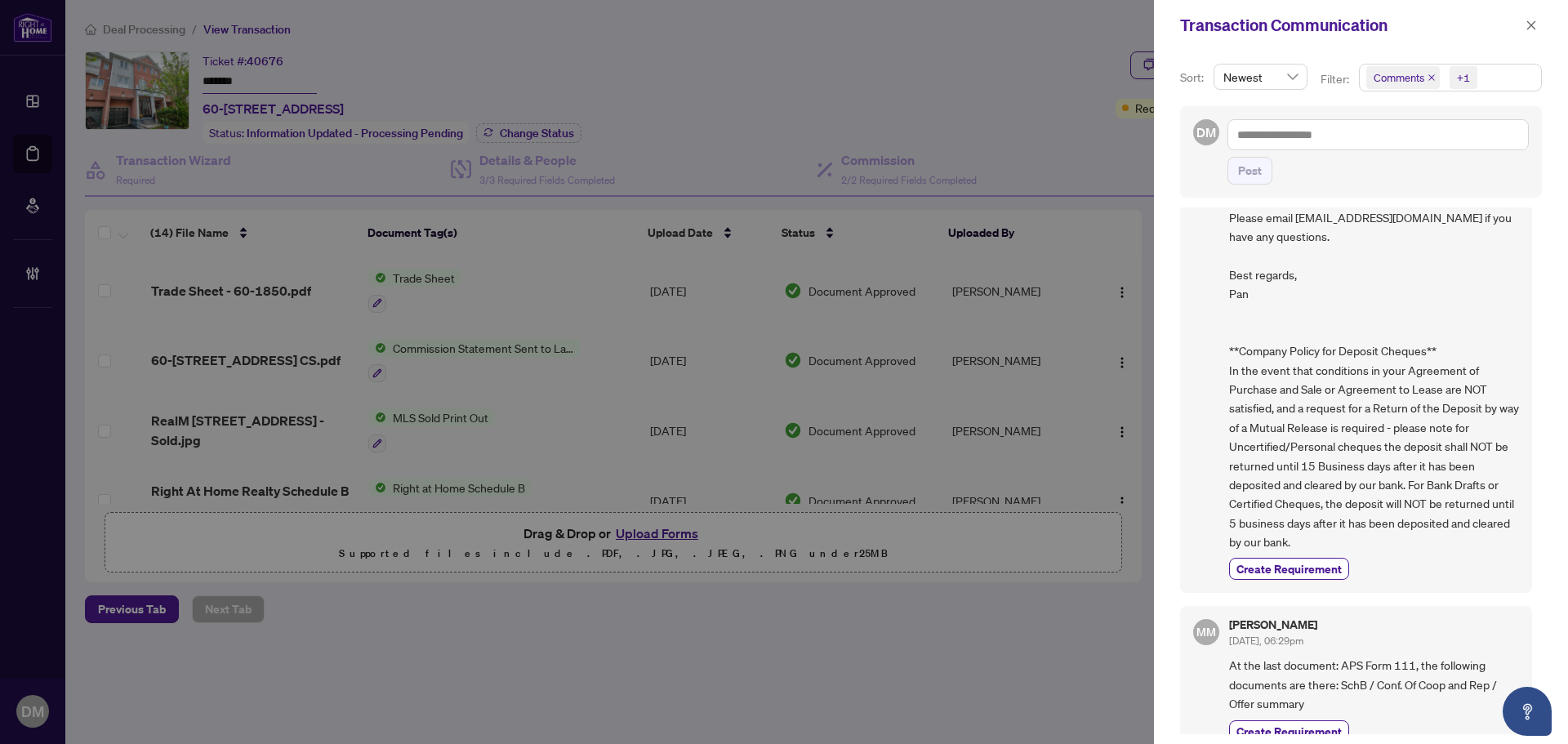
scroll to position [795, 0]
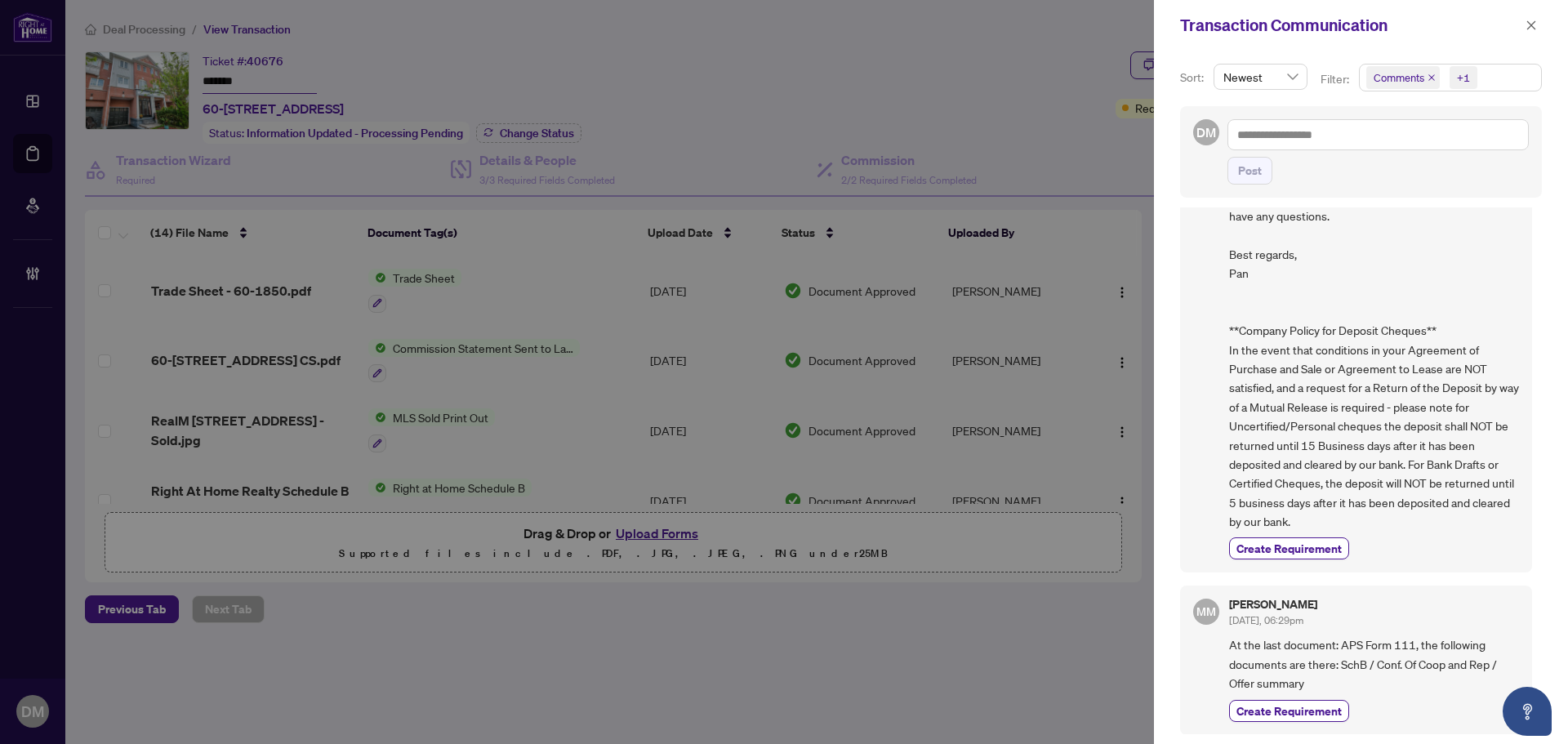
click at [488, 326] on div at bounding box center [784, 372] width 1568 height 744
click at [1534, 21] on icon "close" at bounding box center [1531, 24] width 11 height 11
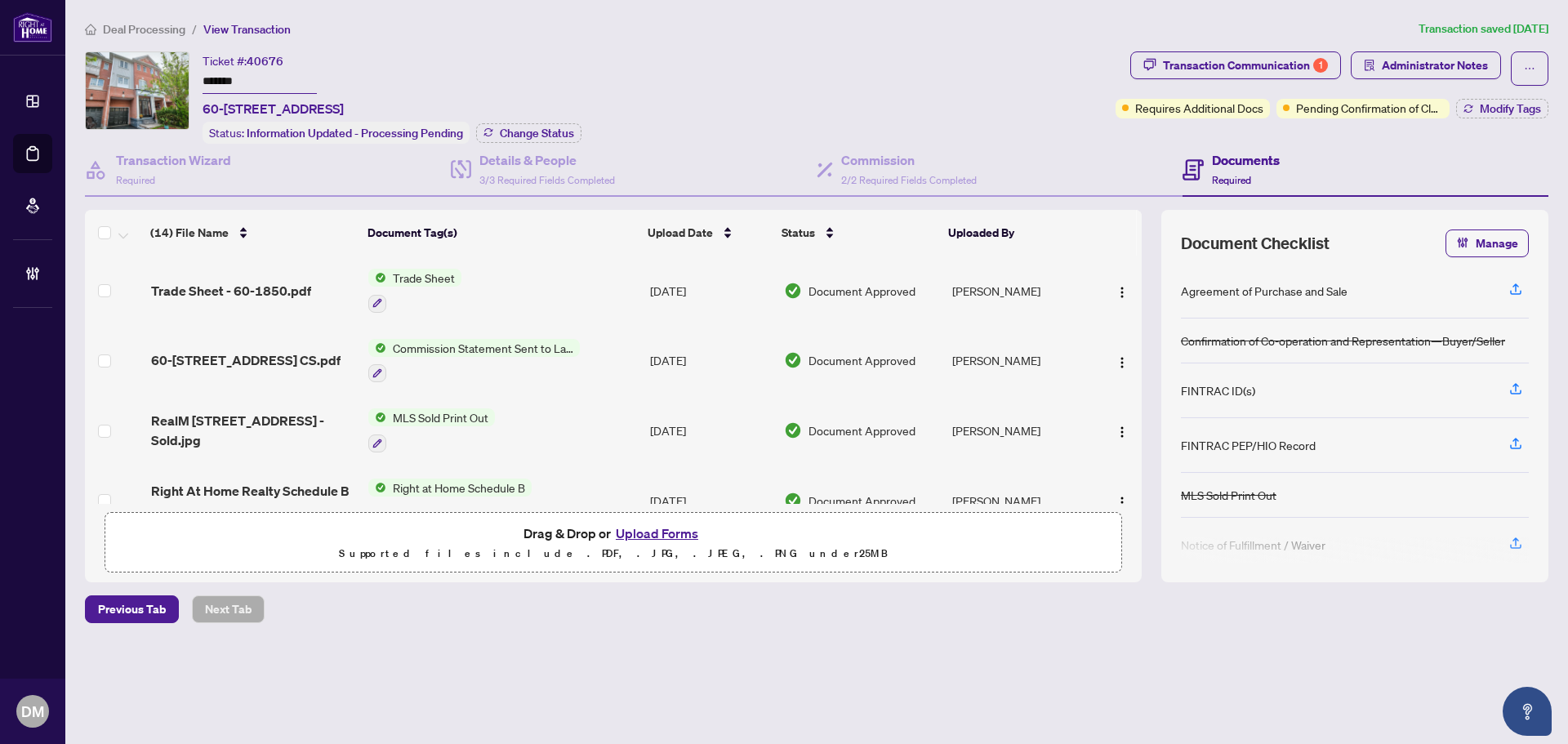
click at [598, 339] on td "Commission Statement Sent to Lawyer" at bounding box center [502, 361] width 282 height 71
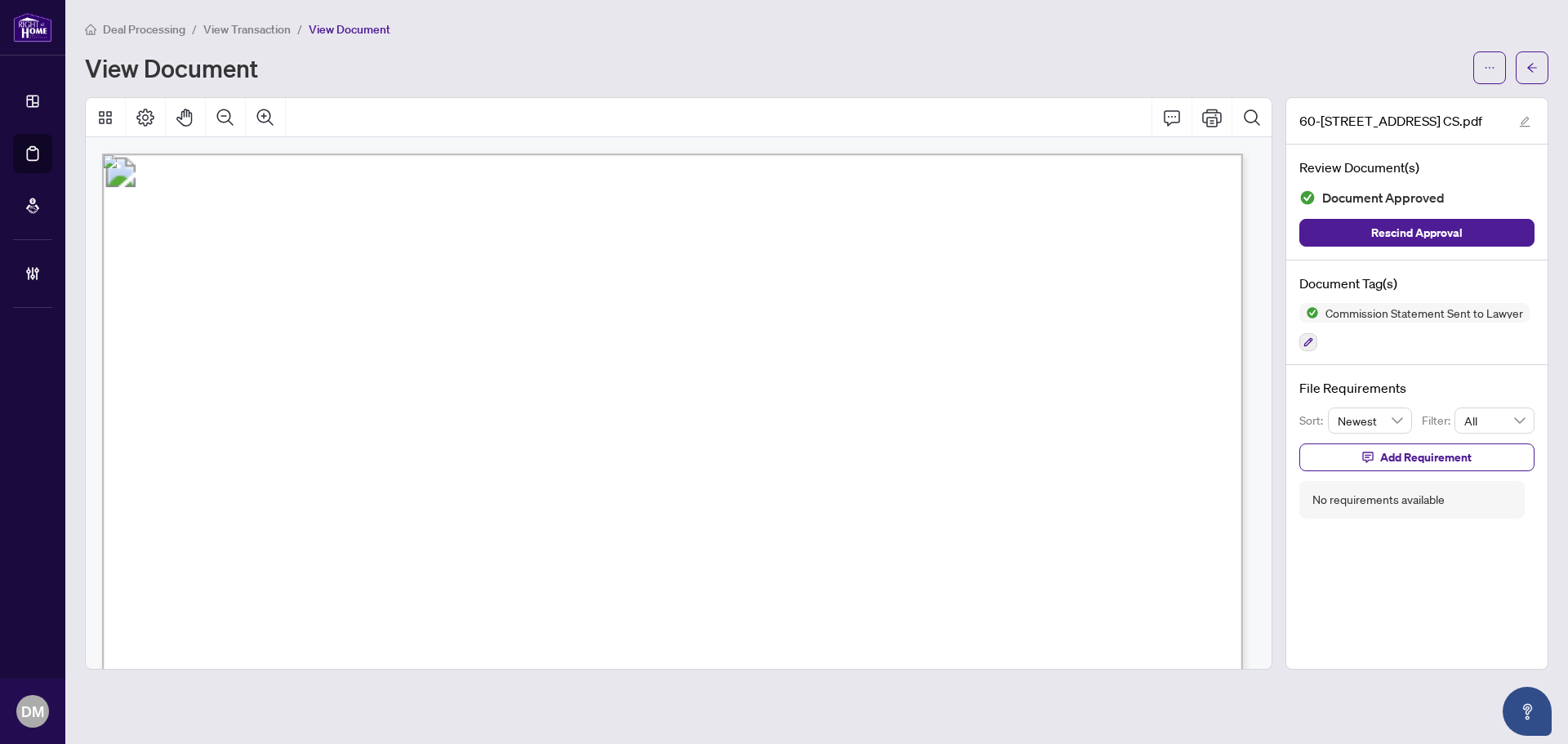
scroll to position [163, 0]
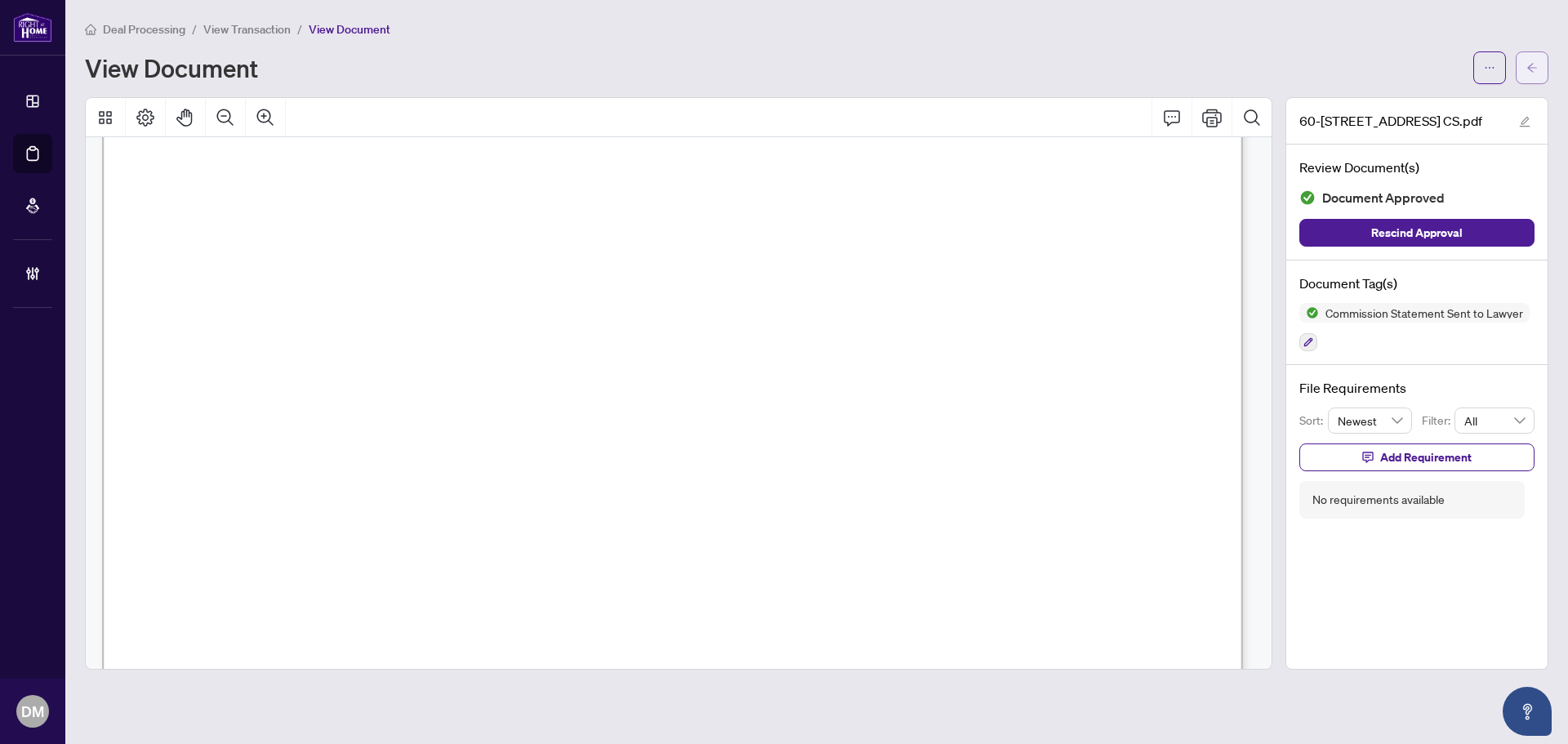
click at [1537, 79] on button "button" at bounding box center [1531, 67] width 32 height 32
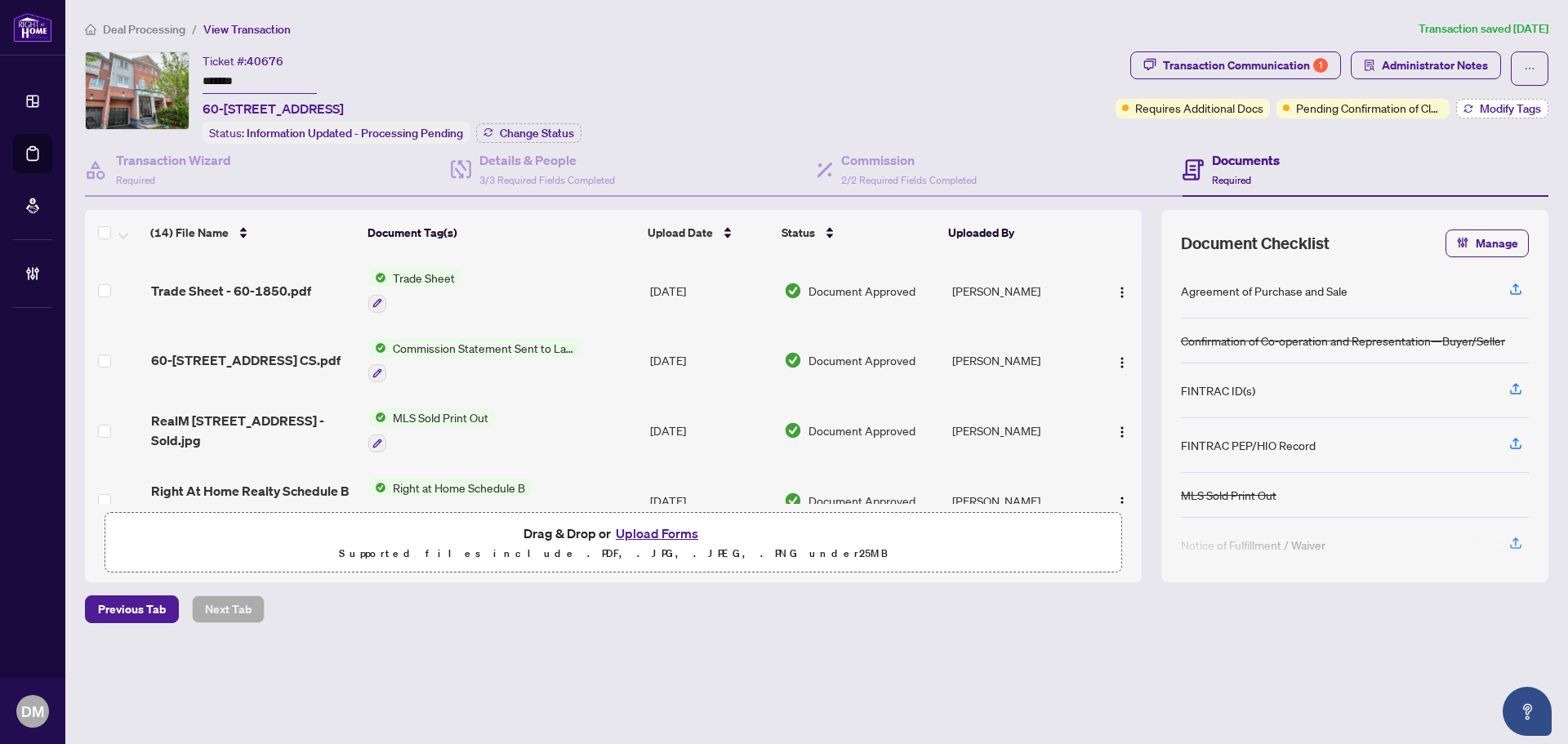
click at [1472, 114] on button "Modify Tags" at bounding box center [1503, 108] width 92 height 19
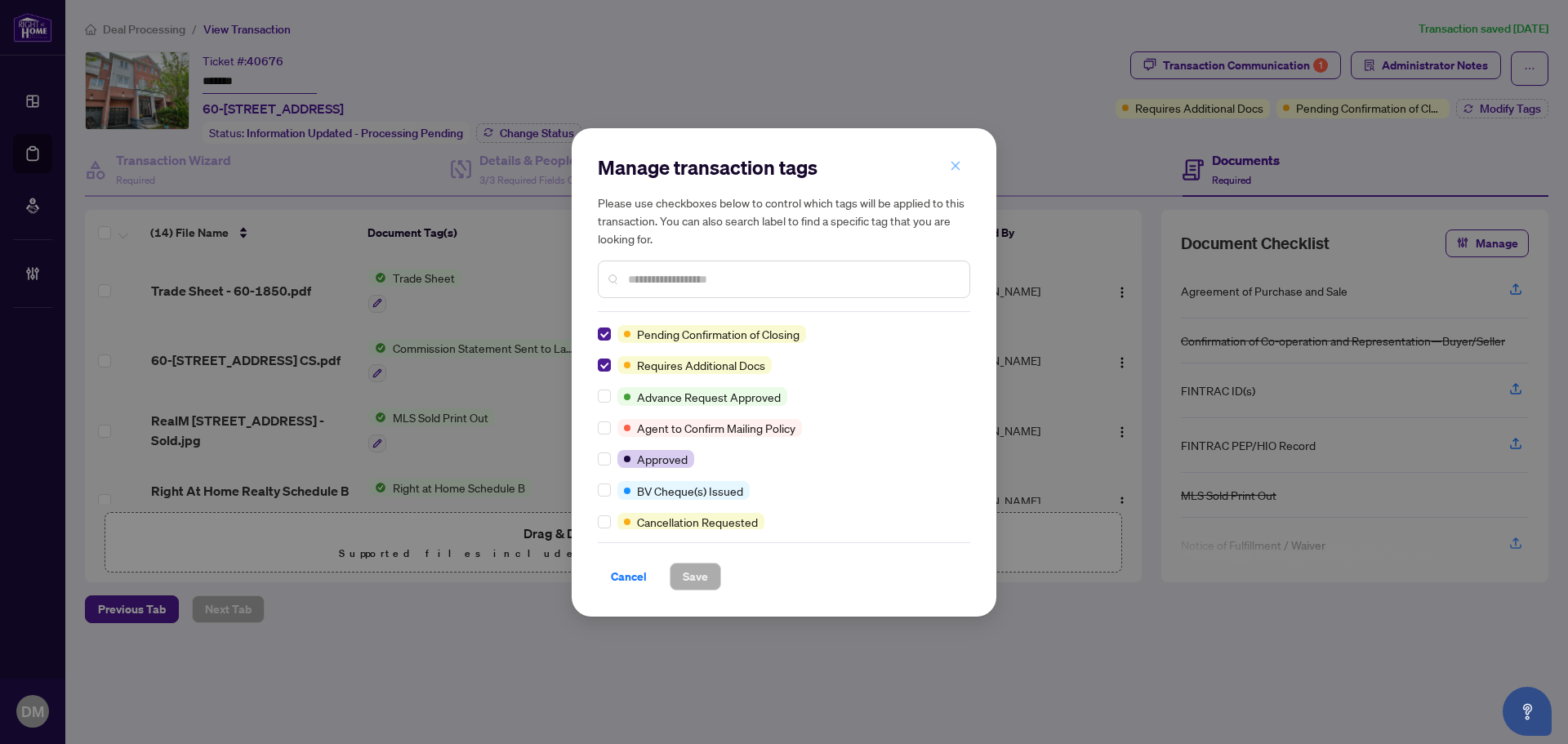
click at [959, 168] on icon "close" at bounding box center [955, 166] width 11 height 11
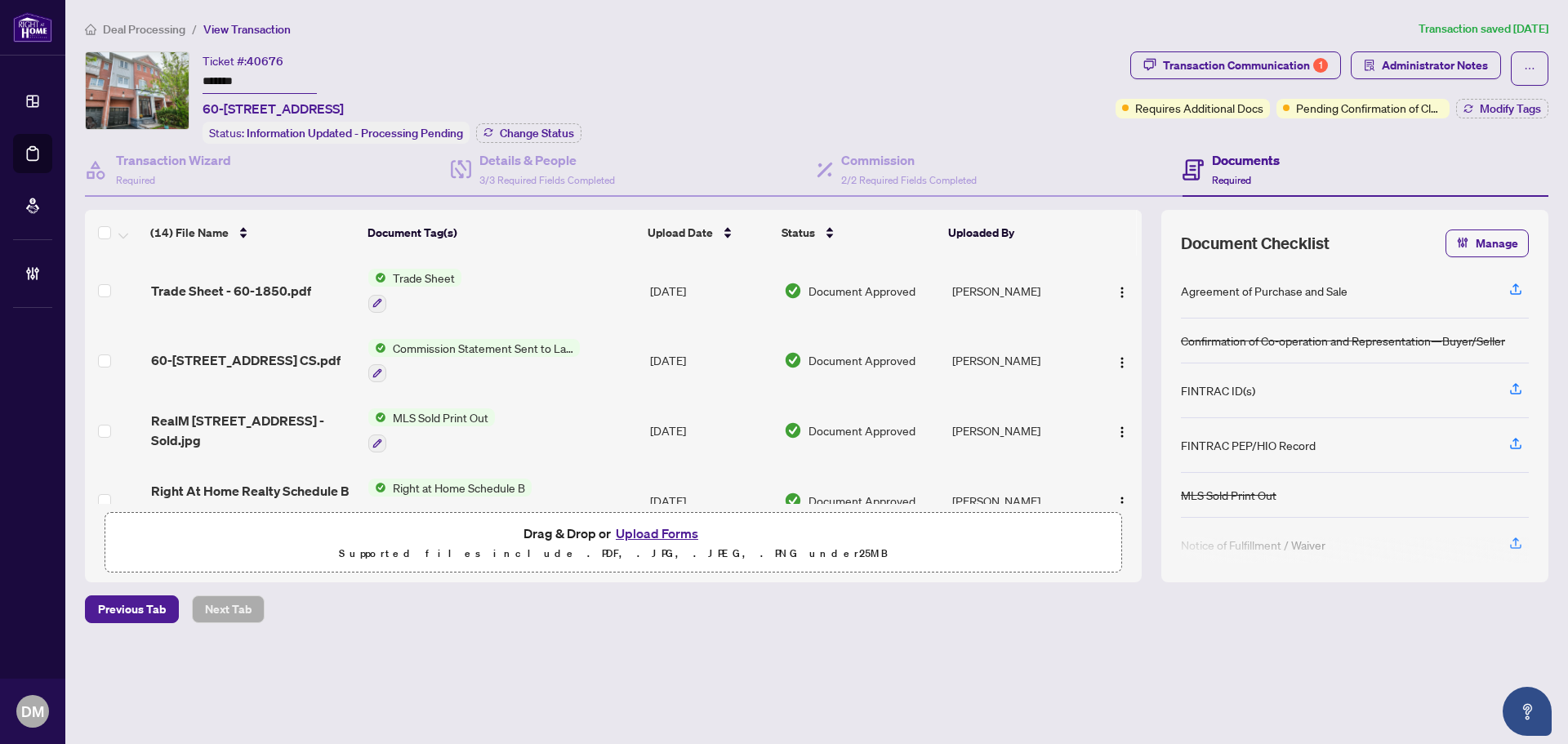
click at [594, 340] on td "Commission Statement Sent to Lawyer" at bounding box center [502, 361] width 282 height 71
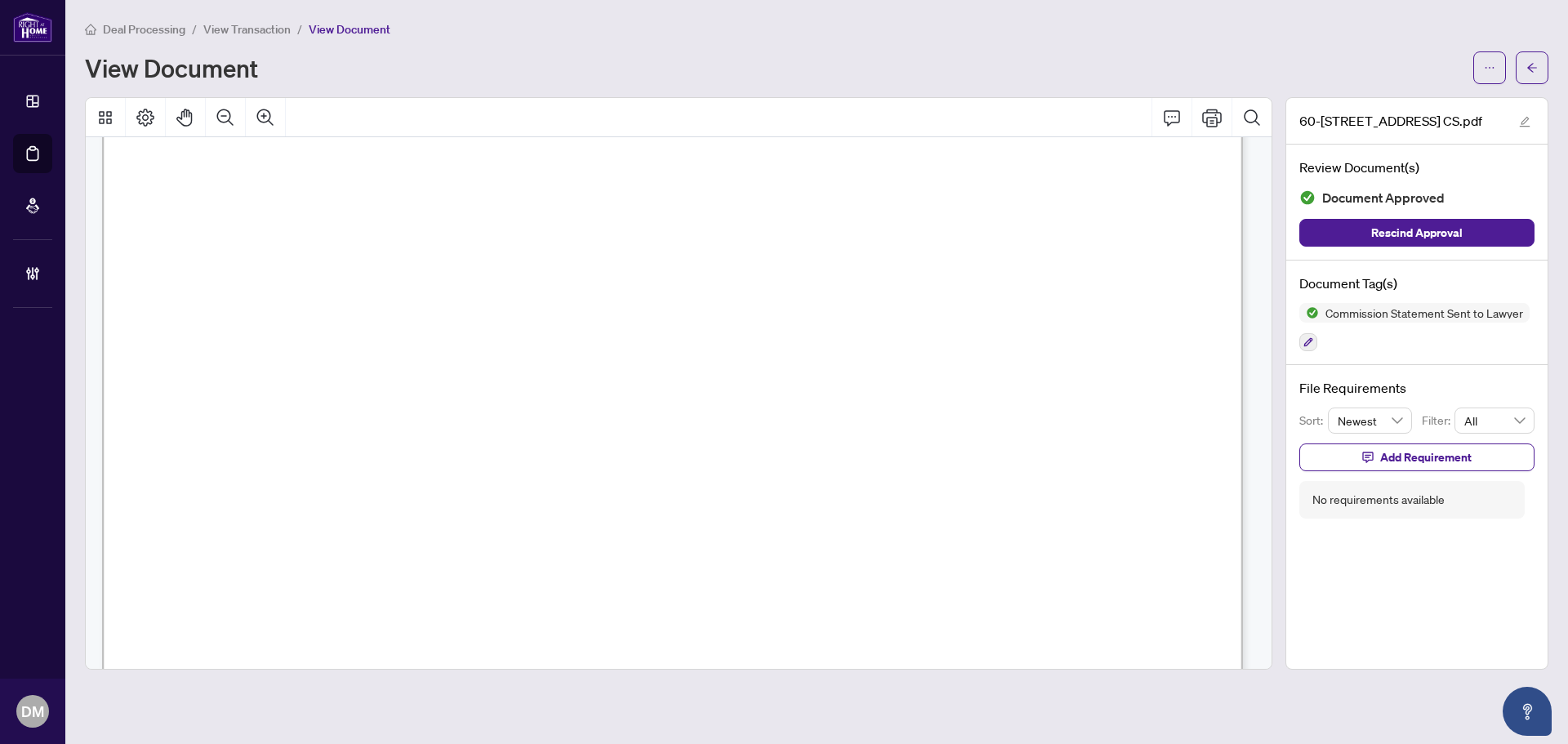
scroll to position [79, 0]
click at [1527, 65] on icon "arrow-left" at bounding box center [1532, 67] width 11 height 11
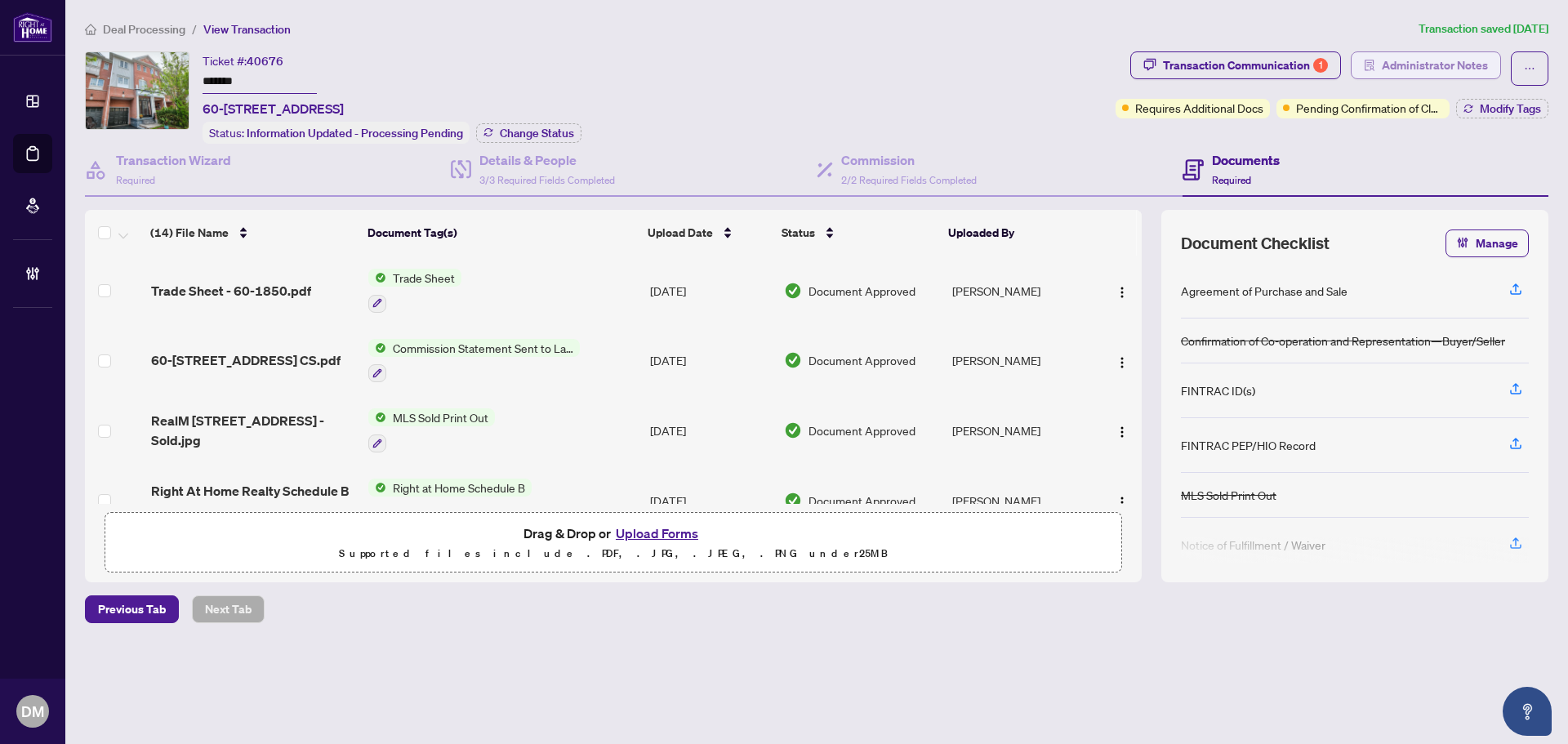
click at [1430, 71] on span "Administrator Notes" at bounding box center [1436, 65] width 106 height 26
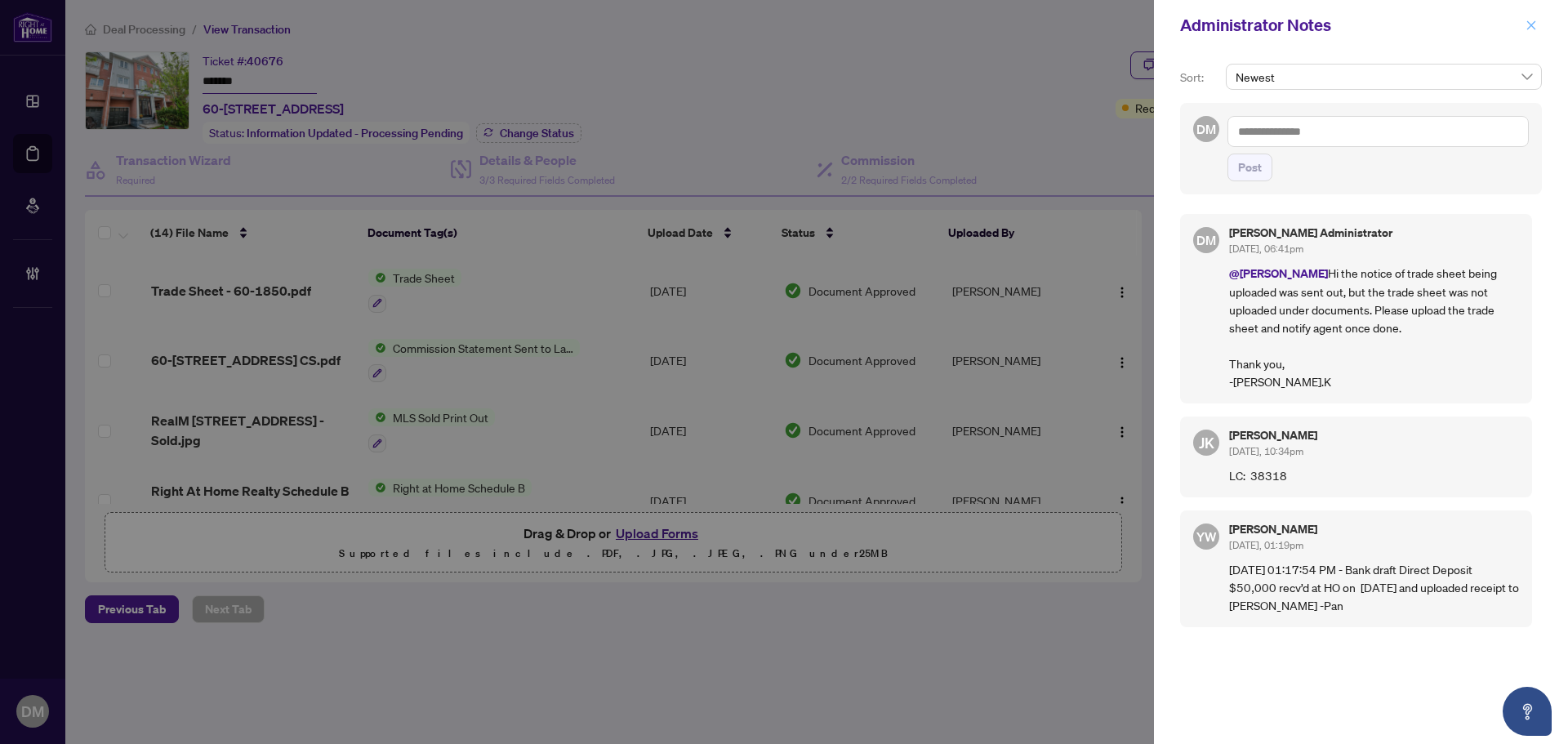
click at [1524, 28] on button "button" at bounding box center [1531, 25] width 21 height 19
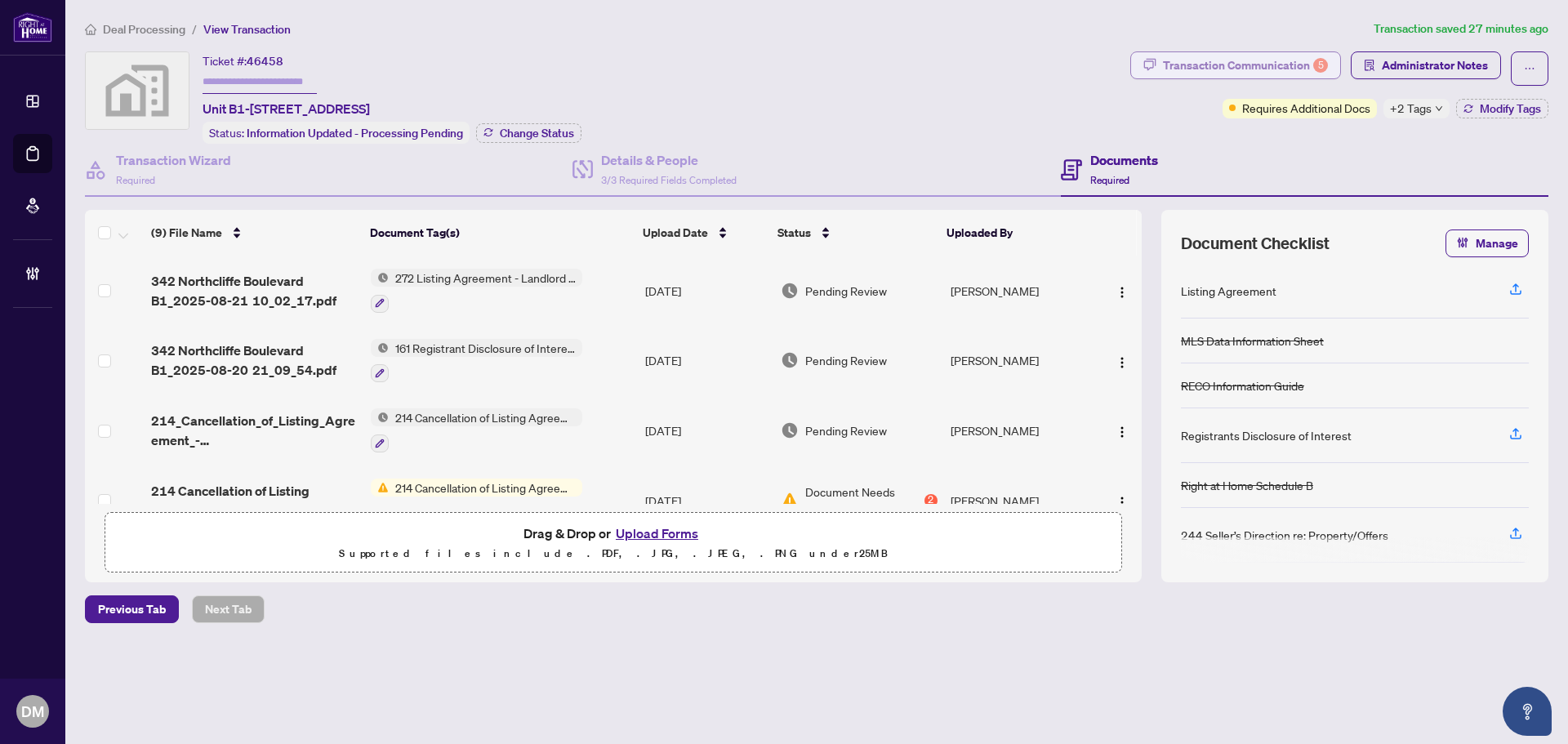
click at [1203, 63] on div "Transaction Communication 5" at bounding box center [1246, 65] width 165 height 26
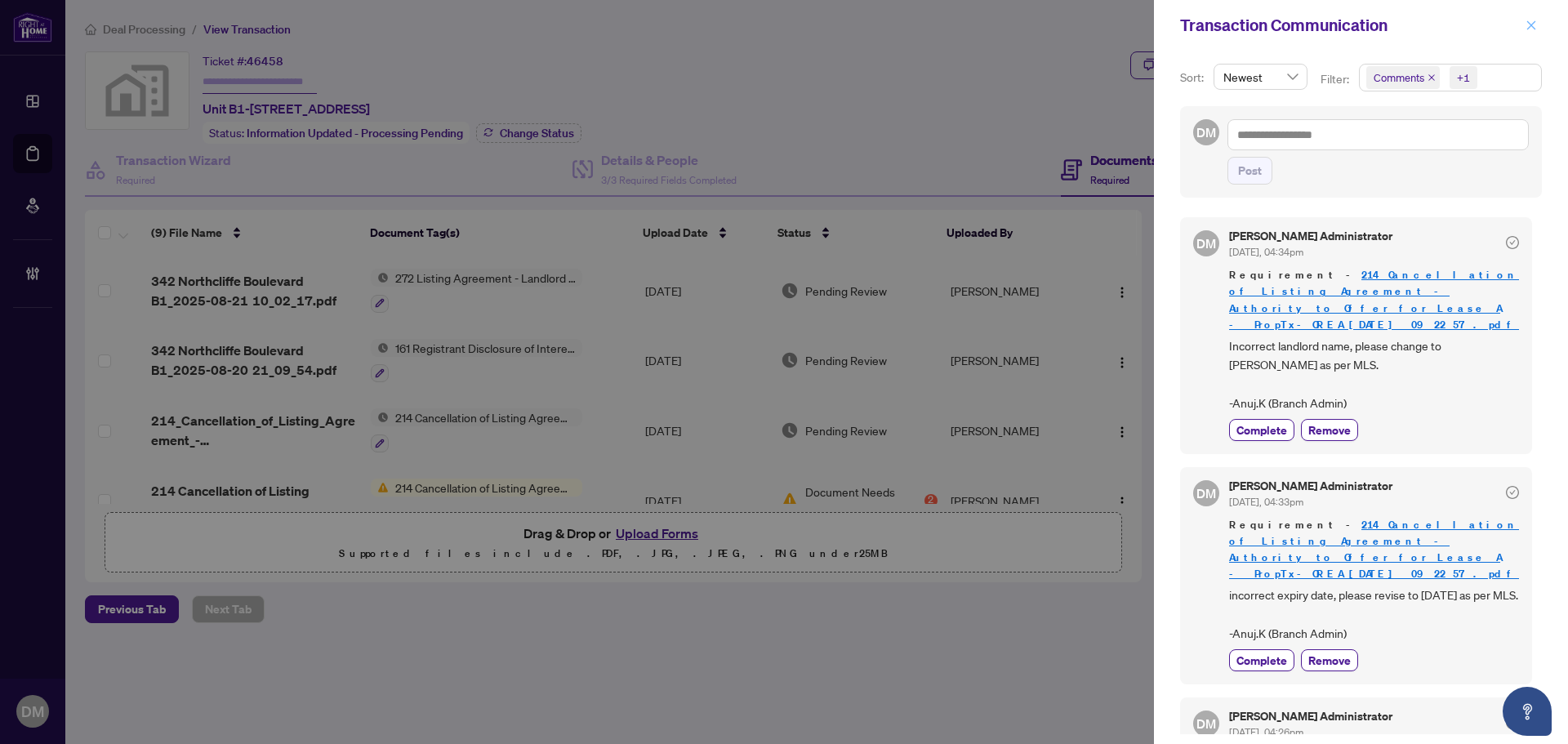
click at [1529, 30] on icon "close" at bounding box center [1531, 24] width 11 height 11
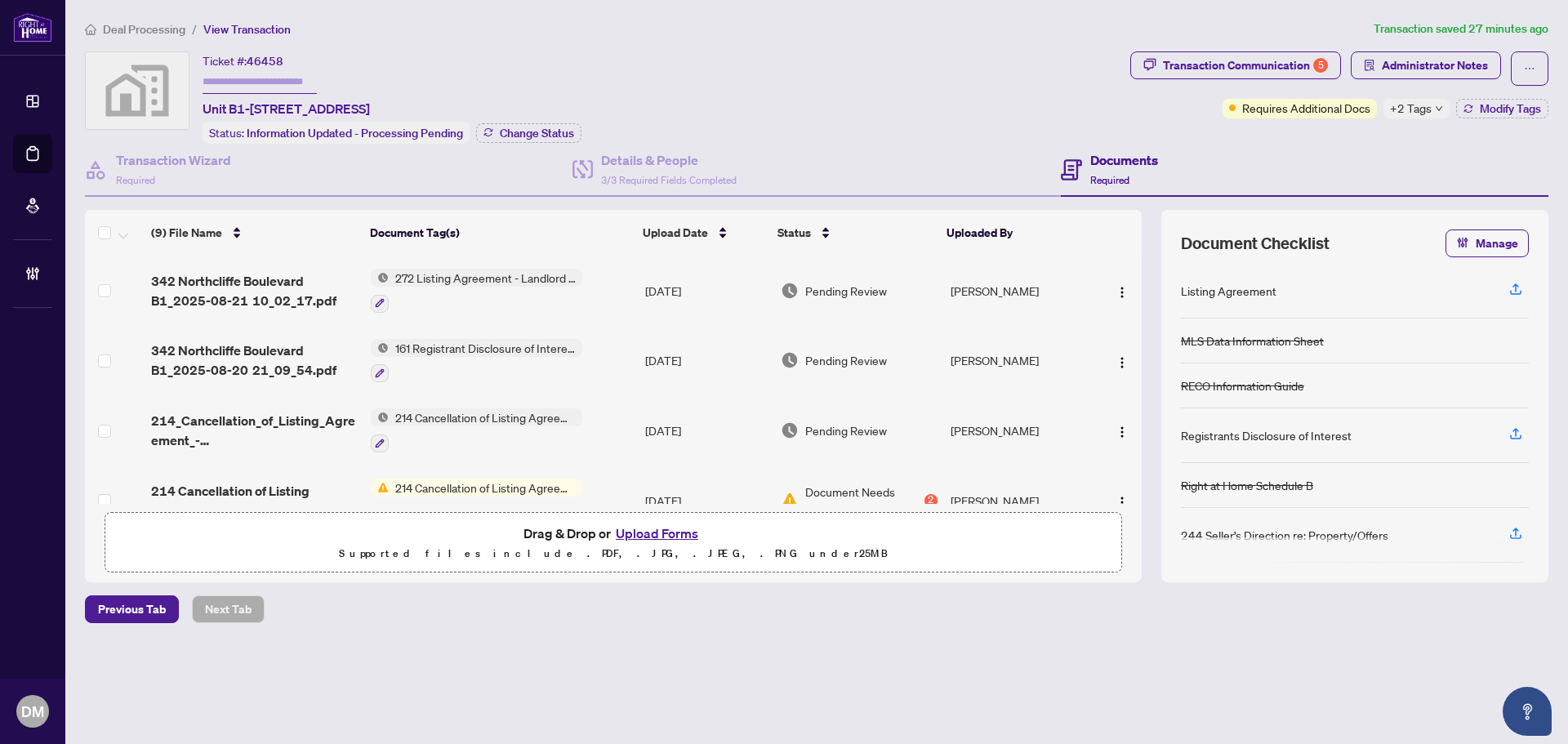
click at [290, 375] on span "342 Northcliffe Boulevard B1_2025-08-20 21_09_54.pdf" at bounding box center [254, 360] width 207 height 39
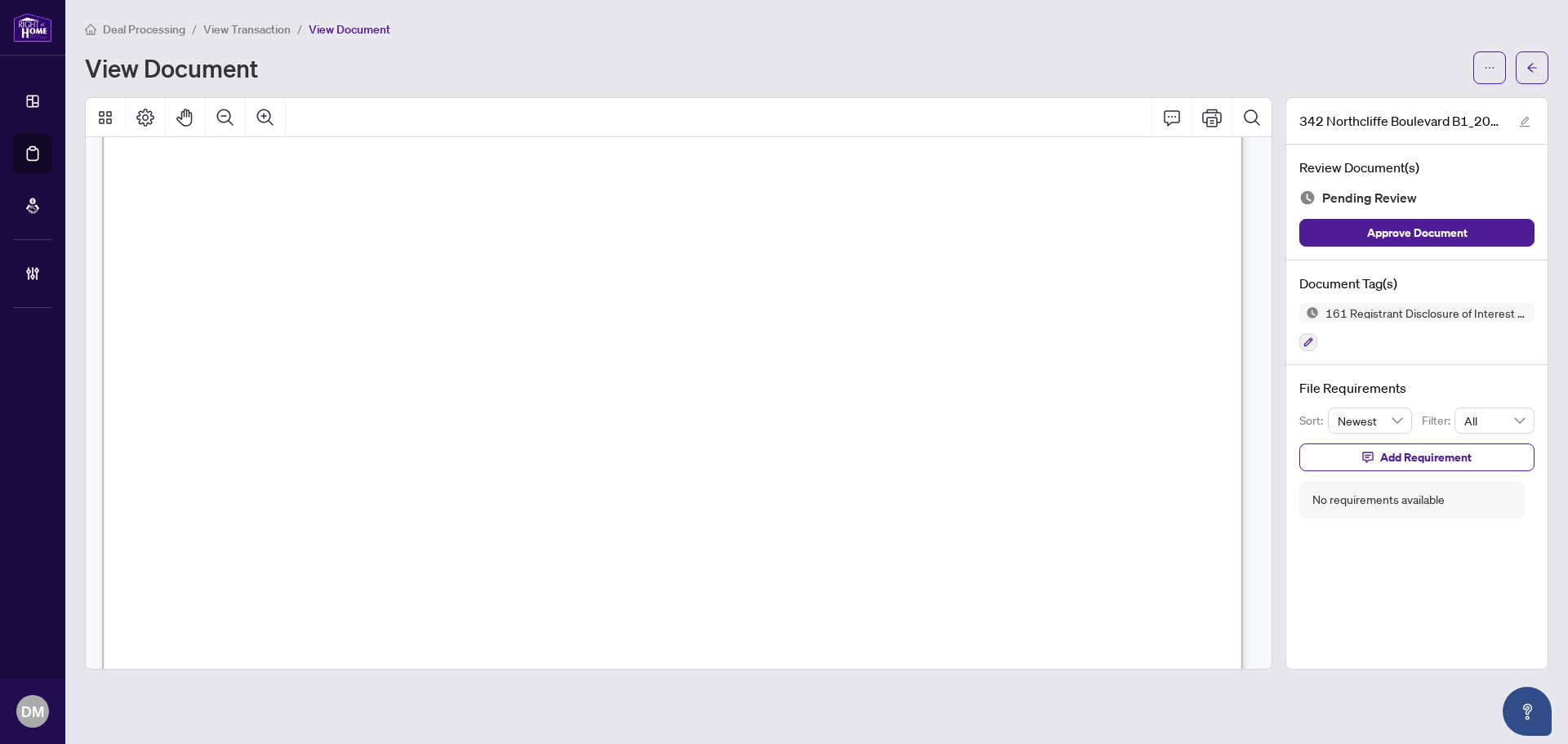
scroll to position [245, 0]
click at [1530, 62] on icon "arrow-left" at bounding box center [1532, 67] width 11 height 11
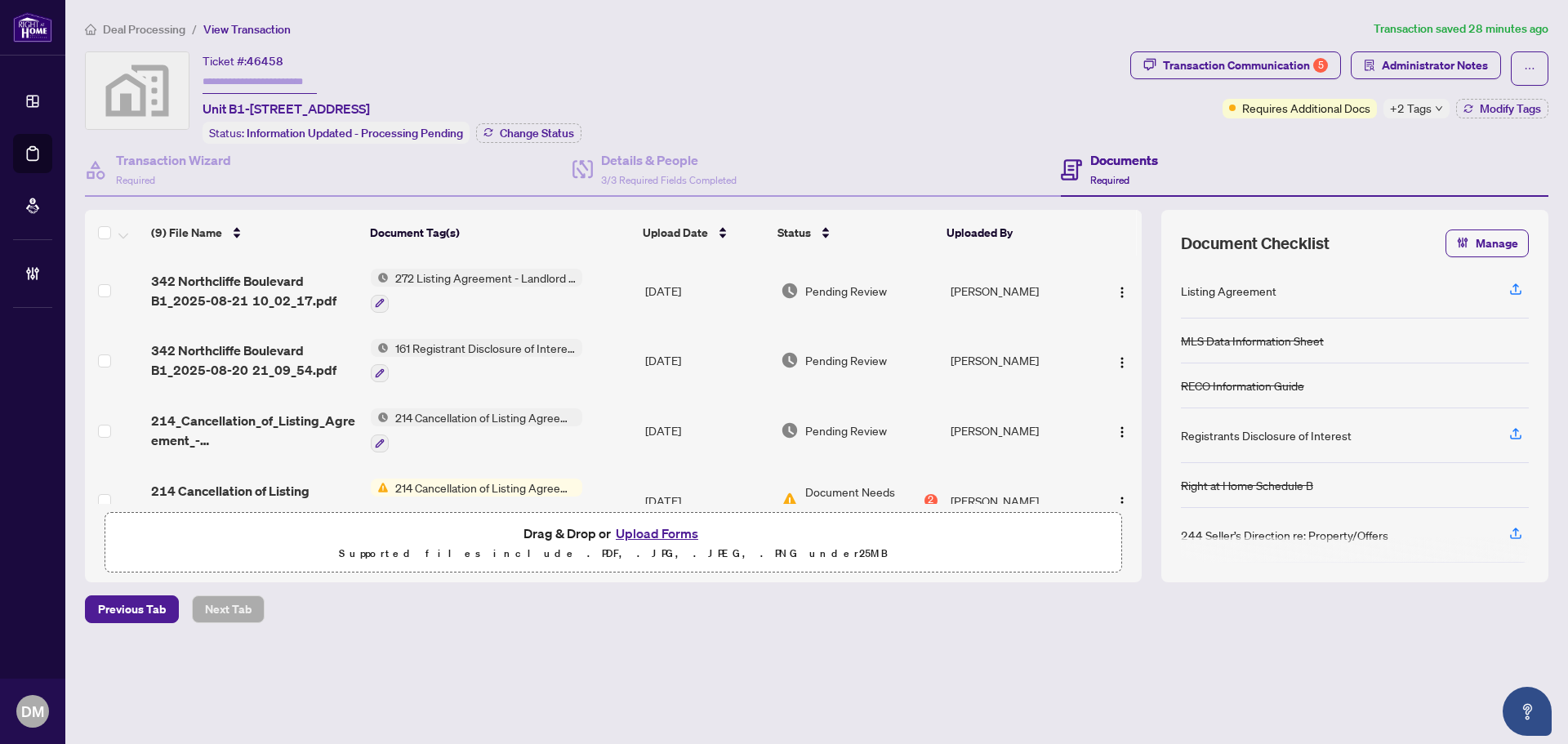
click at [612, 287] on td "272 Listing Agreement - Landlord Designated Representation Agreement Authority …" at bounding box center [501, 290] width 275 height 71
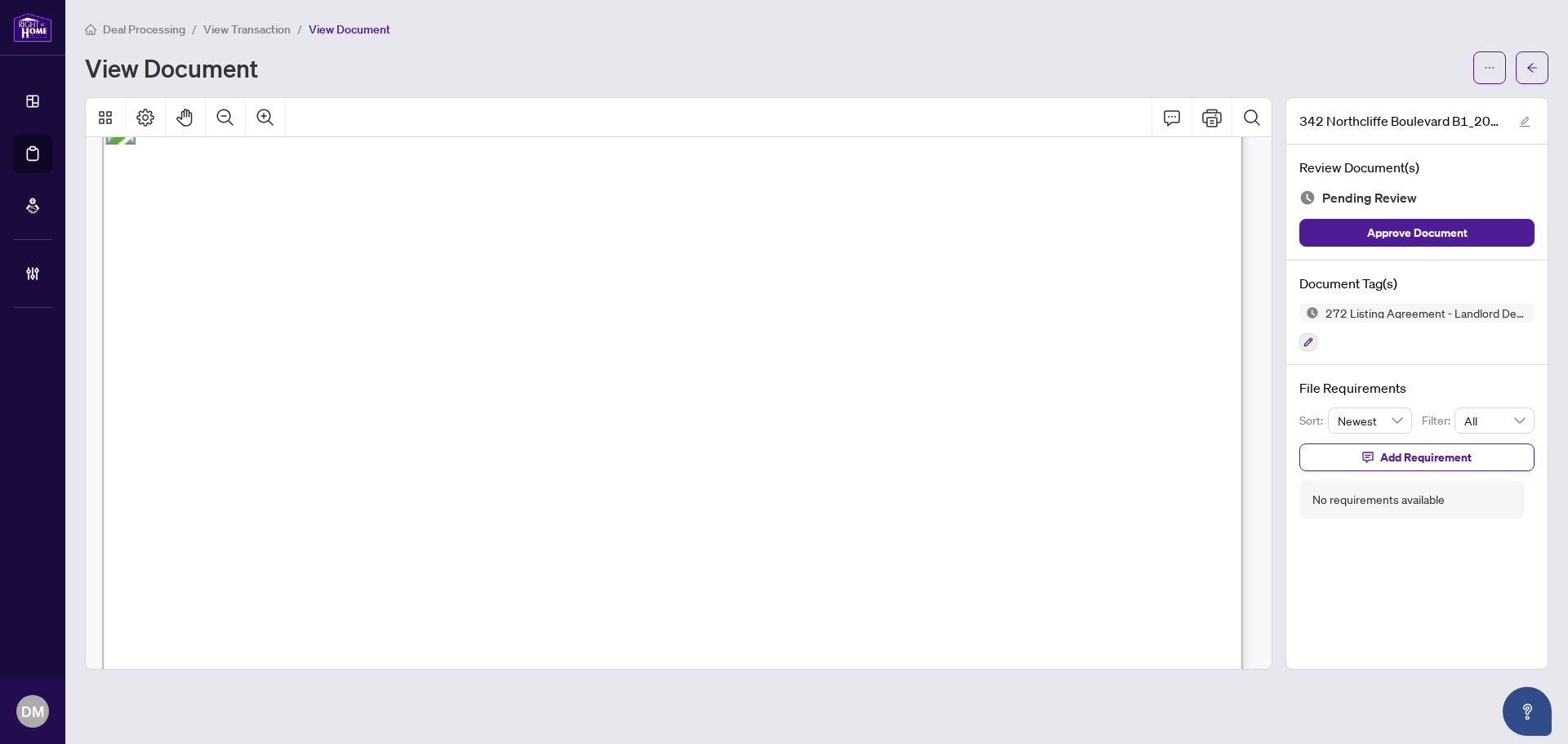
scroll to position [41, 0]
click at [1529, 70] on icon "arrow-left" at bounding box center [1532, 67] width 11 height 11
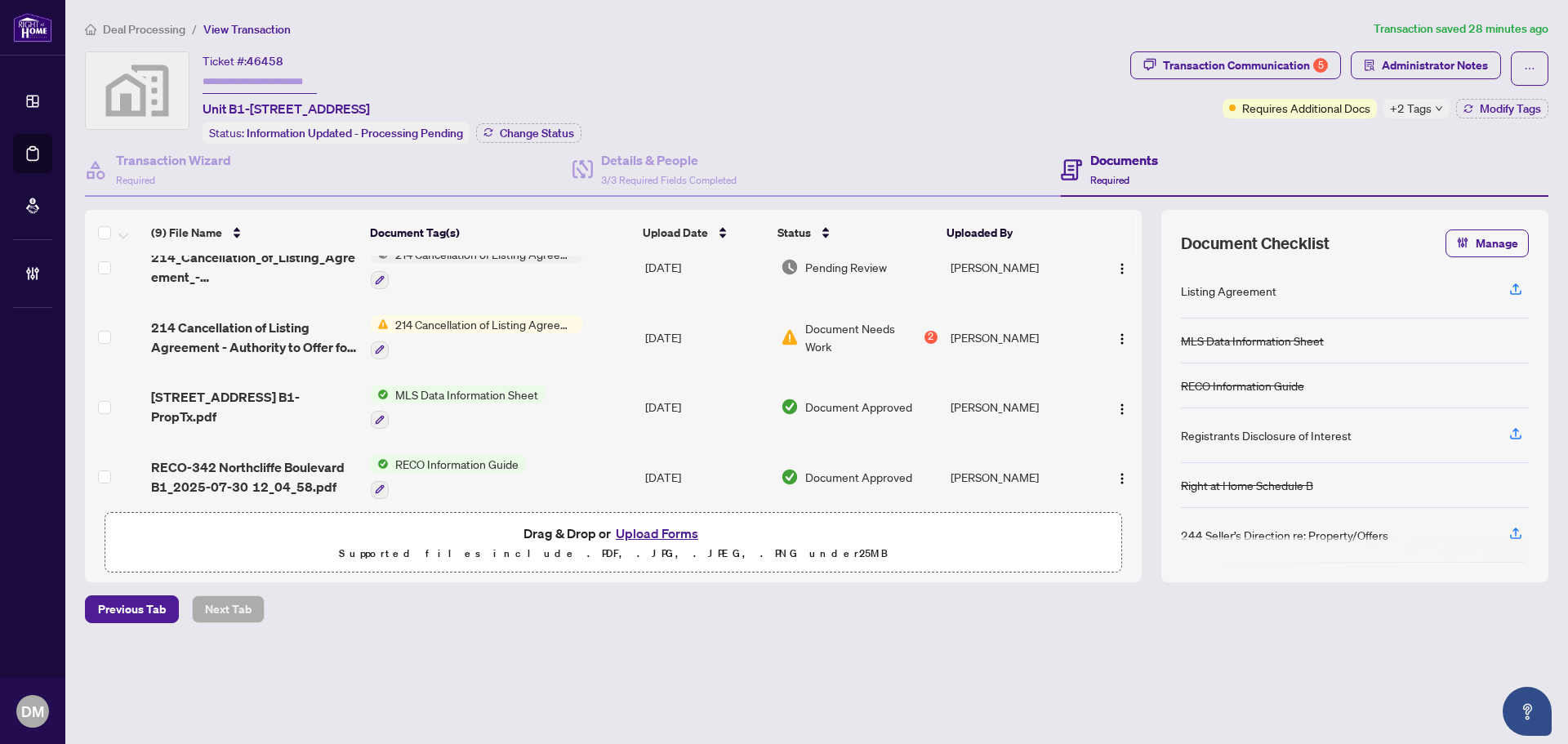
scroll to position [383, 0]
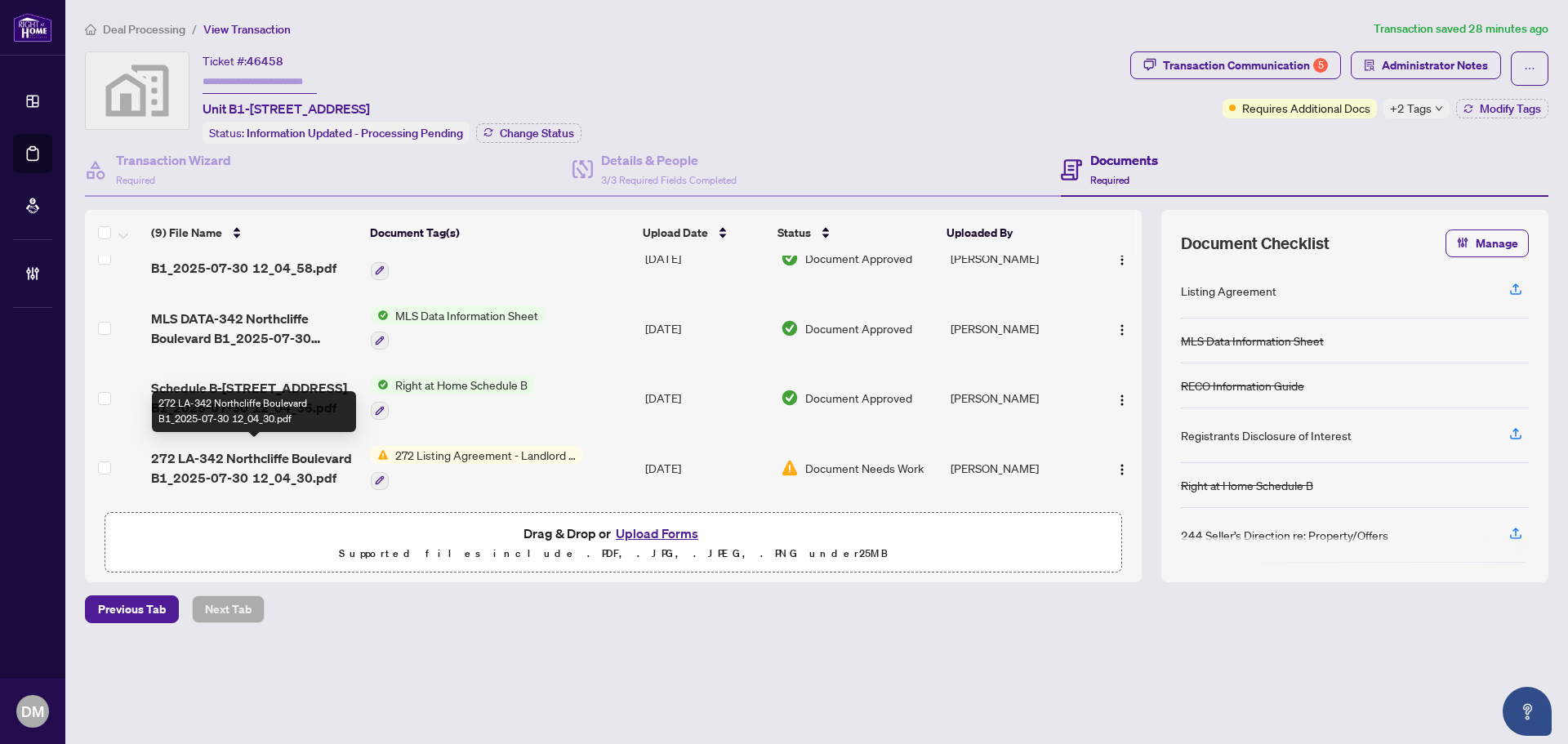
click at [241, 449] on span "272 LA-342 Northcliffe Boulevard B1_2025-07-30 12_04_30.pdf" at bounding box center [254, 468] width 207 height 39
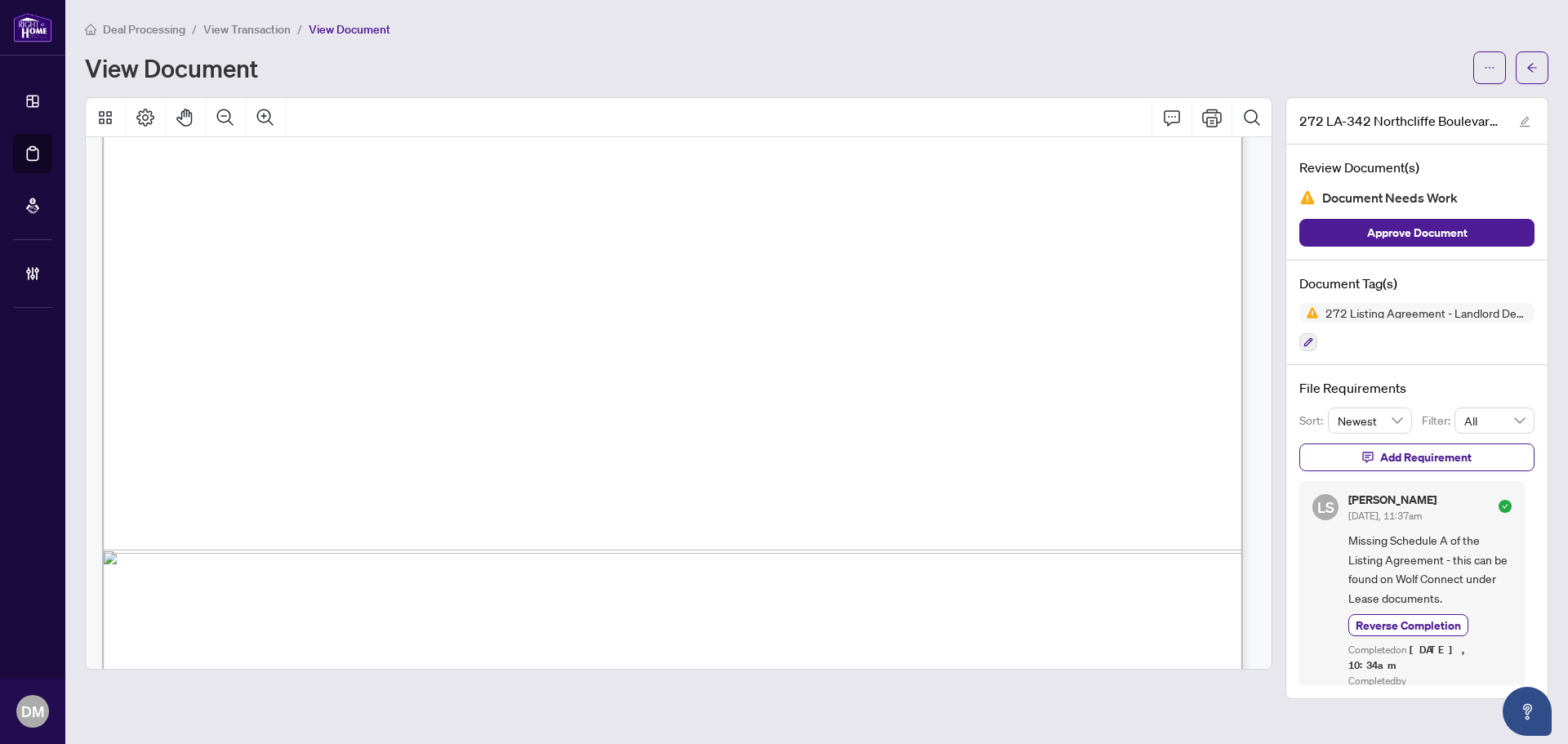
scroll to position [1959, 0]
click at [1537, 68] on icon "arrow-left" at bounding box center [1532, 67] width 11 height 11
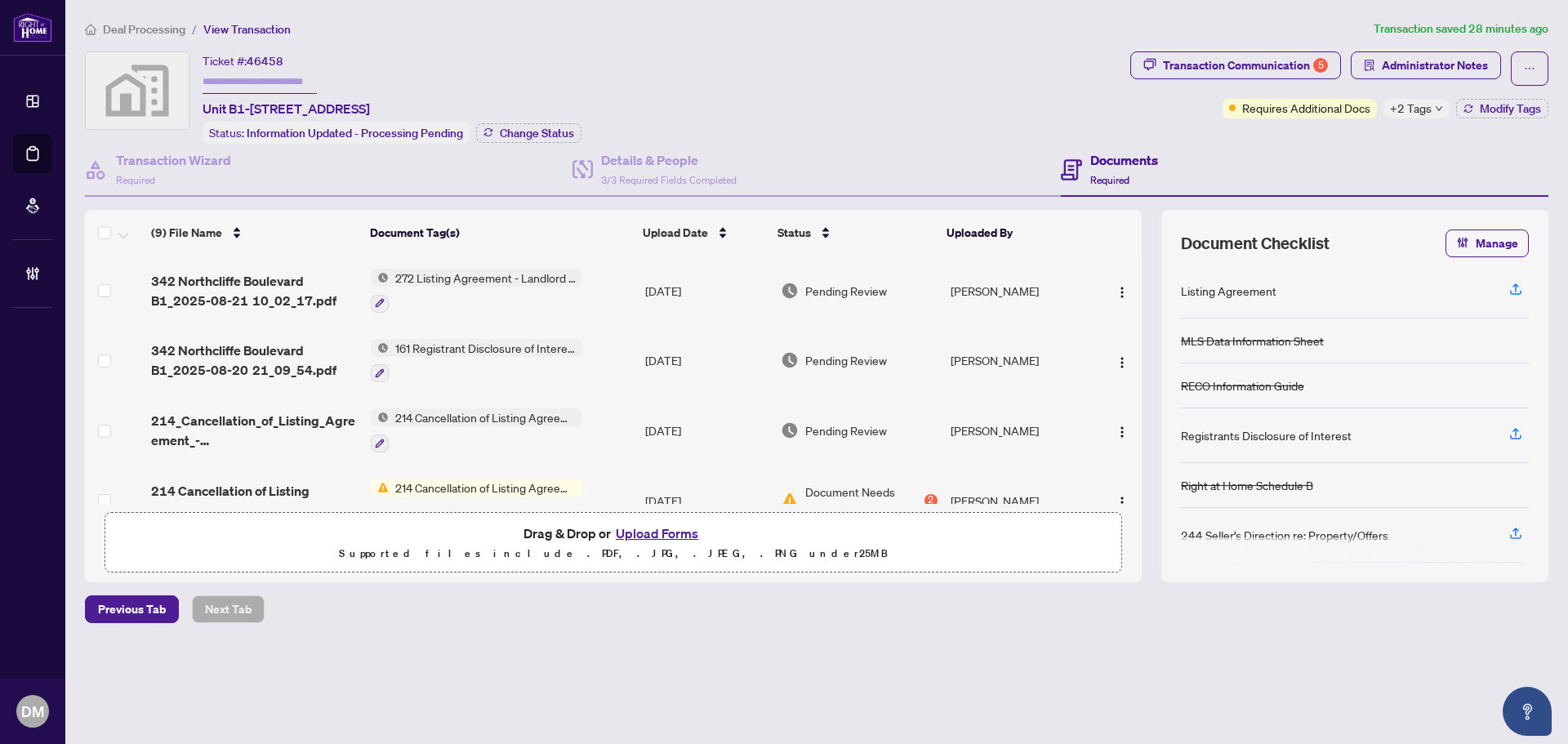
click at [1174, 48] on div "Deal Processing / View Transaction Transaction saved 28 minutes ago Ticket #: 4…" at bounding box center [817, 349] width 1476 height 660
click at [1187, 82] on span "Transaction Communication 5" at bounding box center [1236, 68] width 211 height 34
click at [1191, 71] on div "Transaction Communication 5" at bounding box center [1246, 65] width 165 height 26
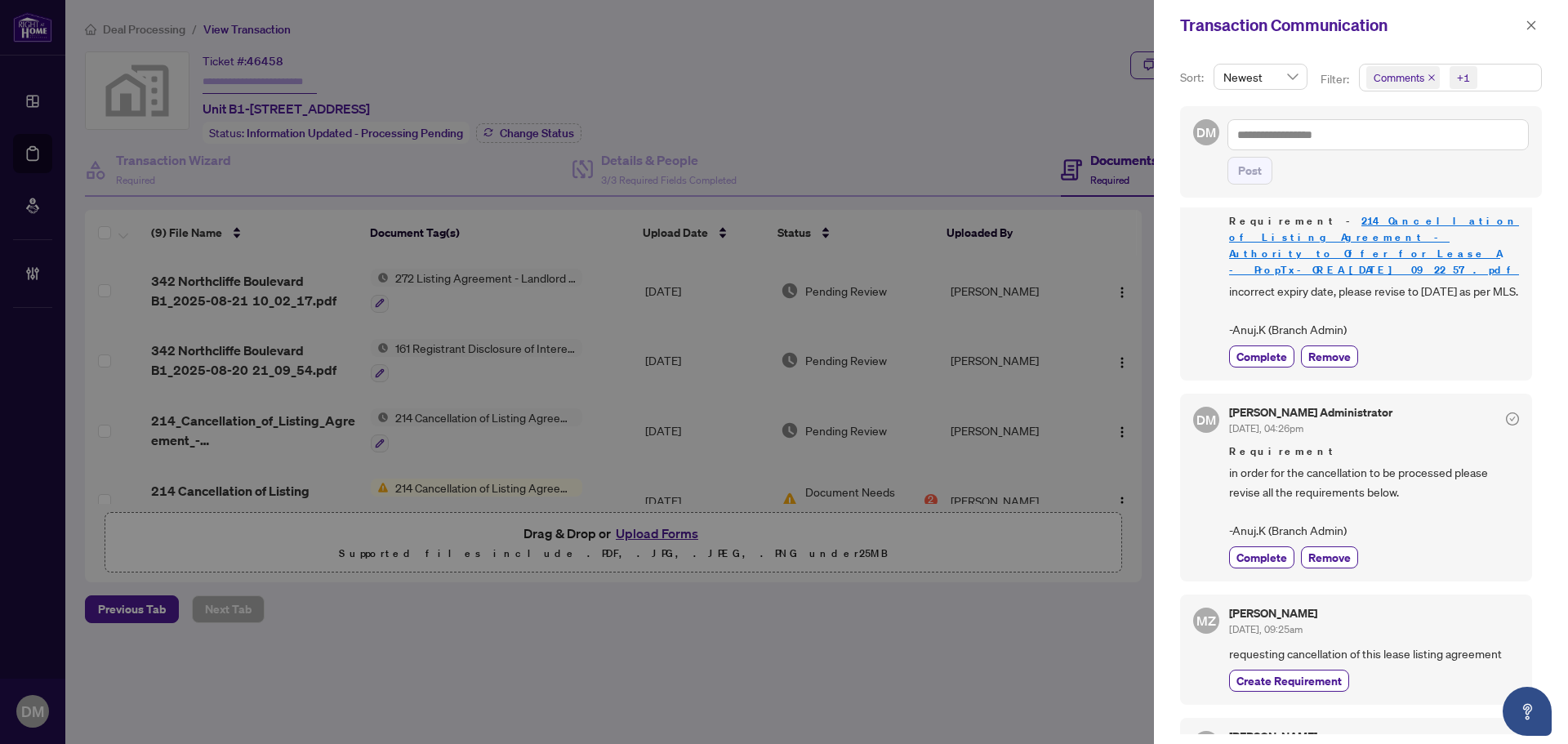
scroll to position [409, 0]
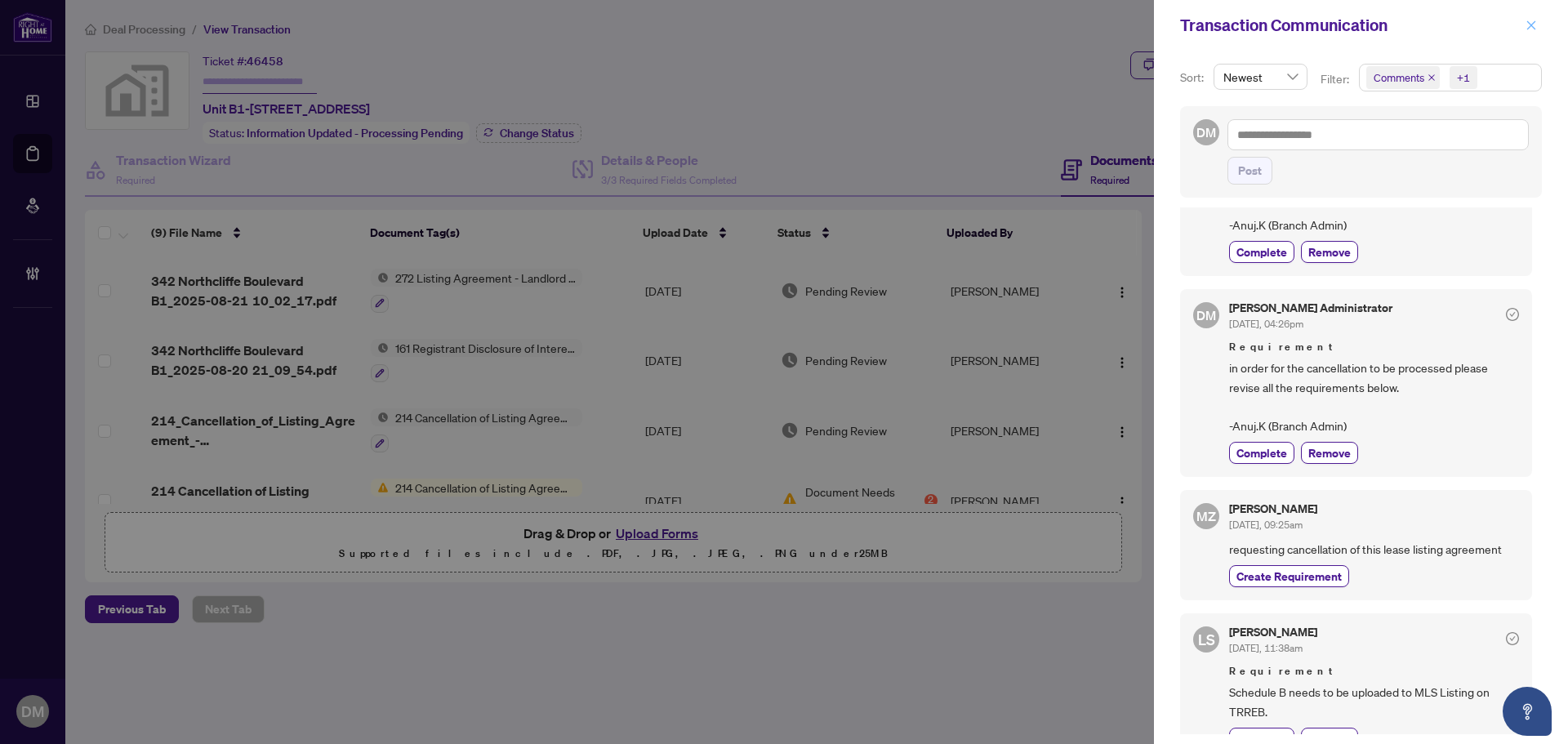
click at [1522, 24] on button "button" at bounding box center [1531, 25] width 21 height 19
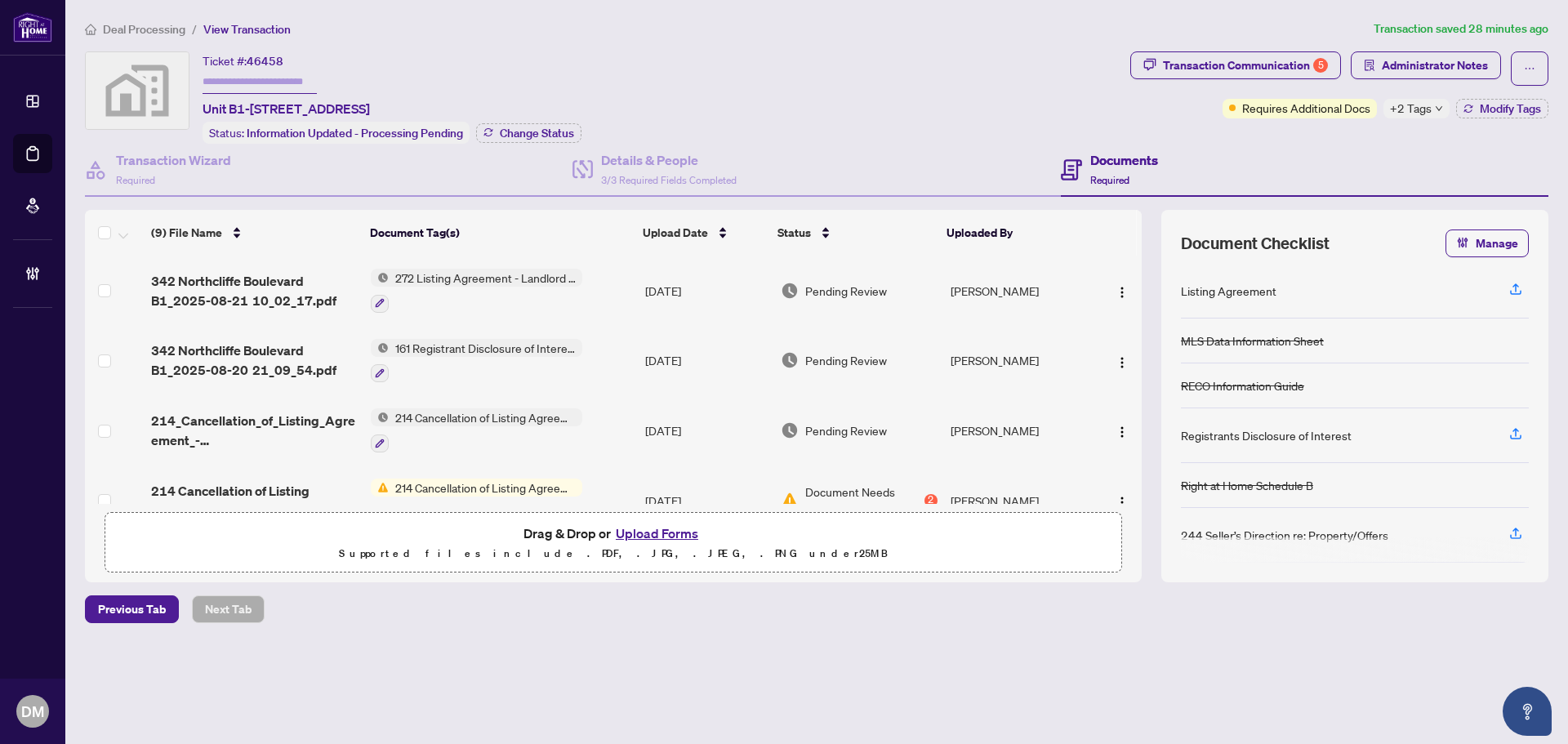
click at [312, 279] on span "342 Northcliffe Boulevard B1_2025-08-21 10_02_17.pdf" at bounding box center [254, 290] width 207 height 39
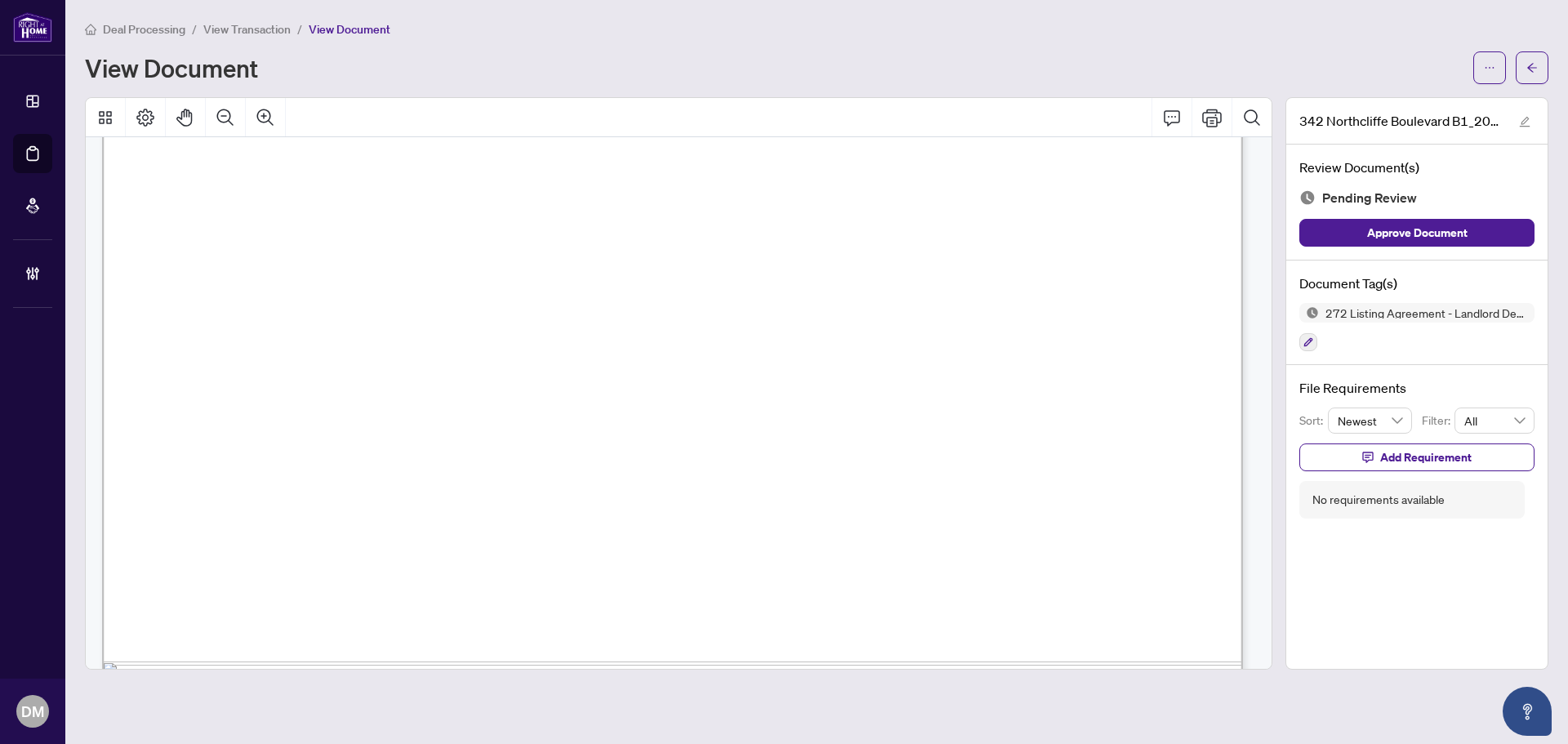
scroll to position [1061, 0]
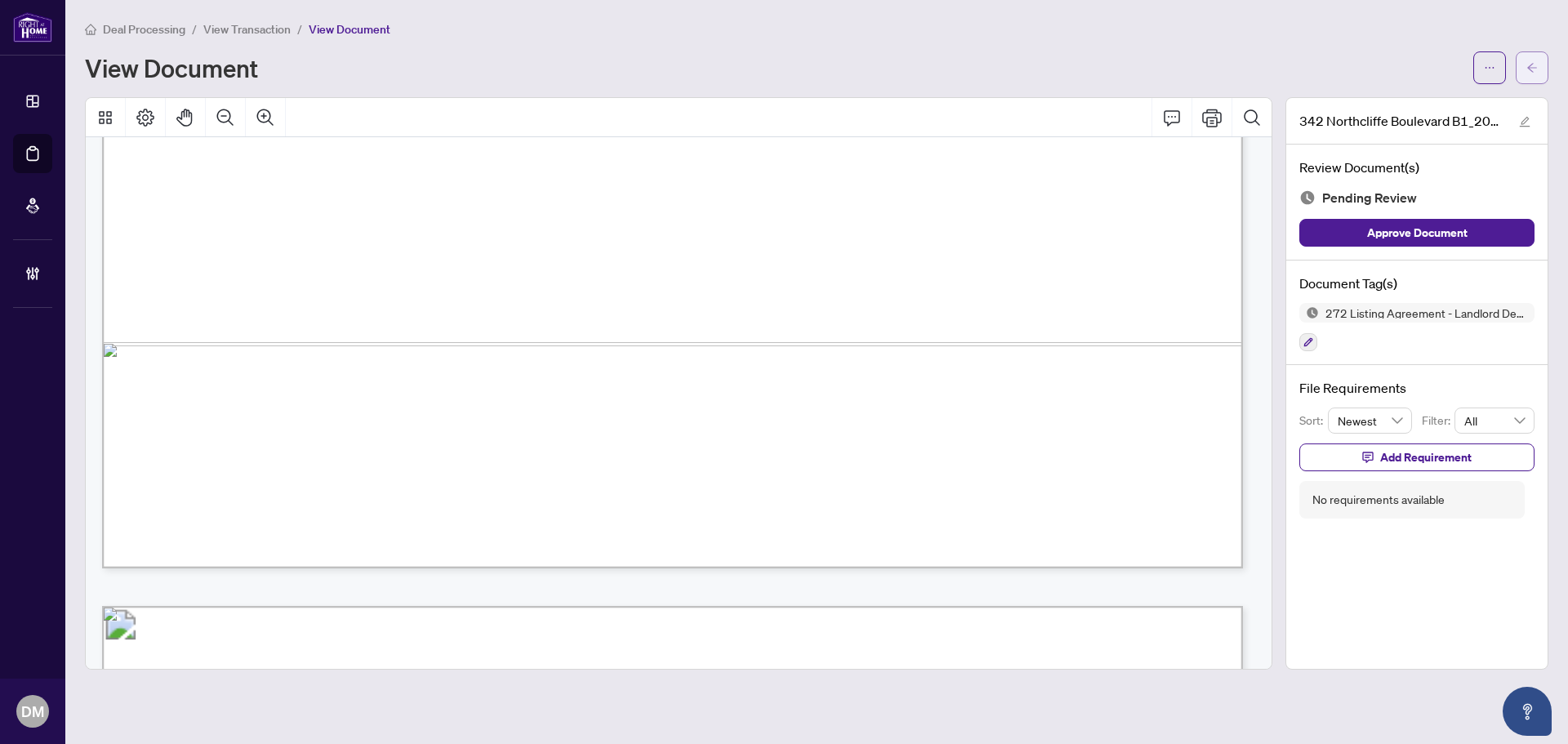
click at [1543, 55] on button "button" at bounding box center [1531, 67] width 32 height 32
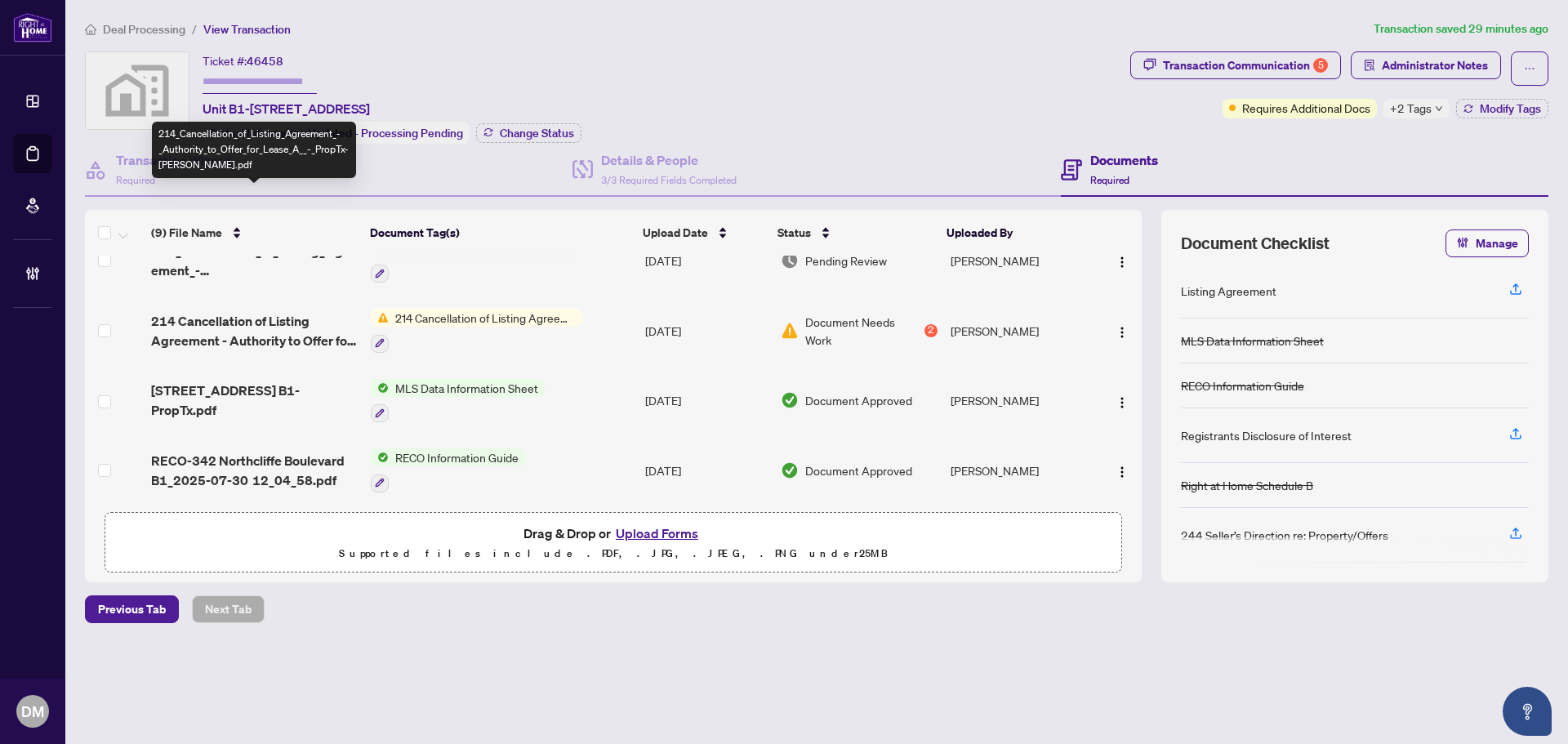
scroll to position [383, 0]
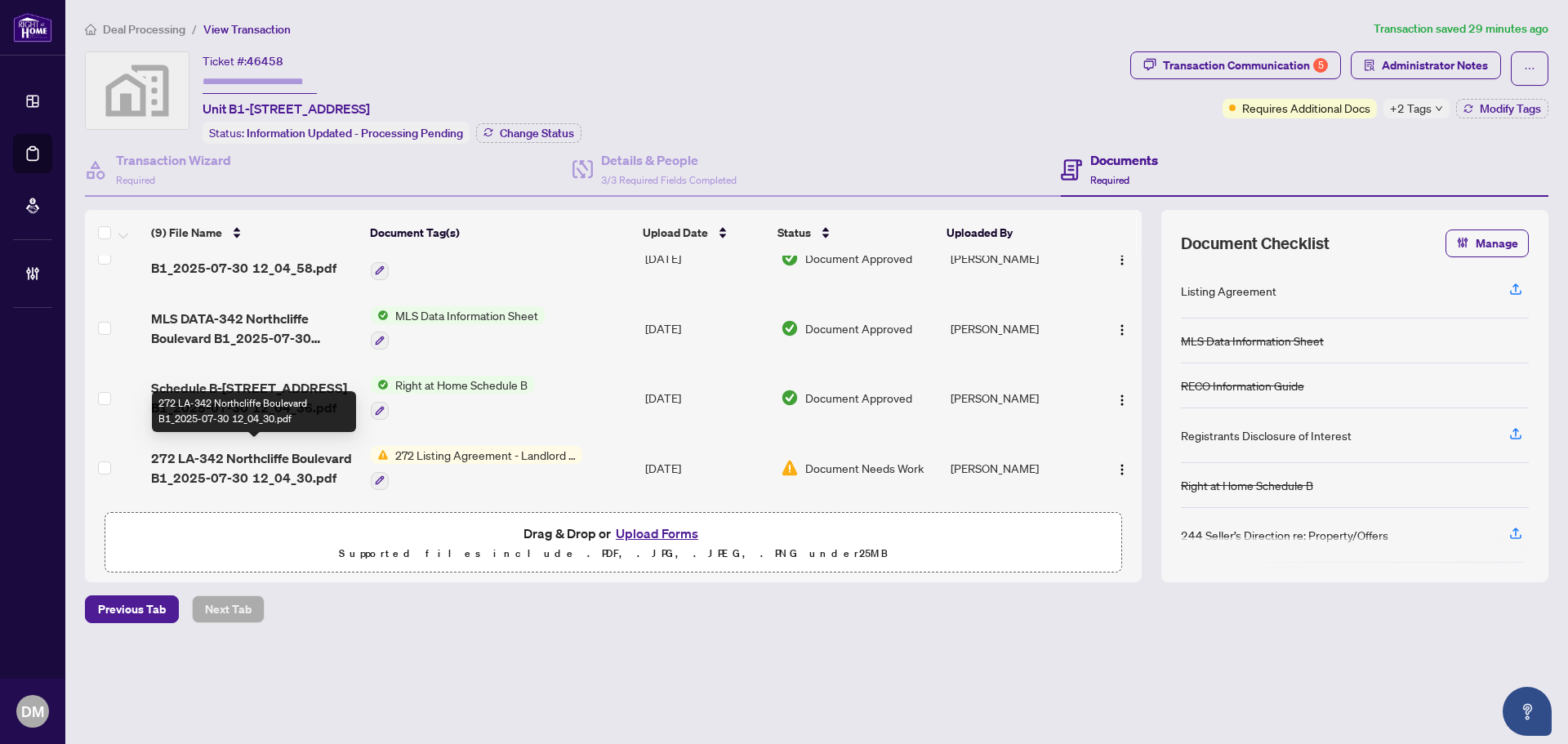
click at [291, 454] on span "272 LA-342 Northcliffe Boulevard B1_2025-07-30 12_04_30.pdf" at bounding box center [254, 468] width 207 height 39
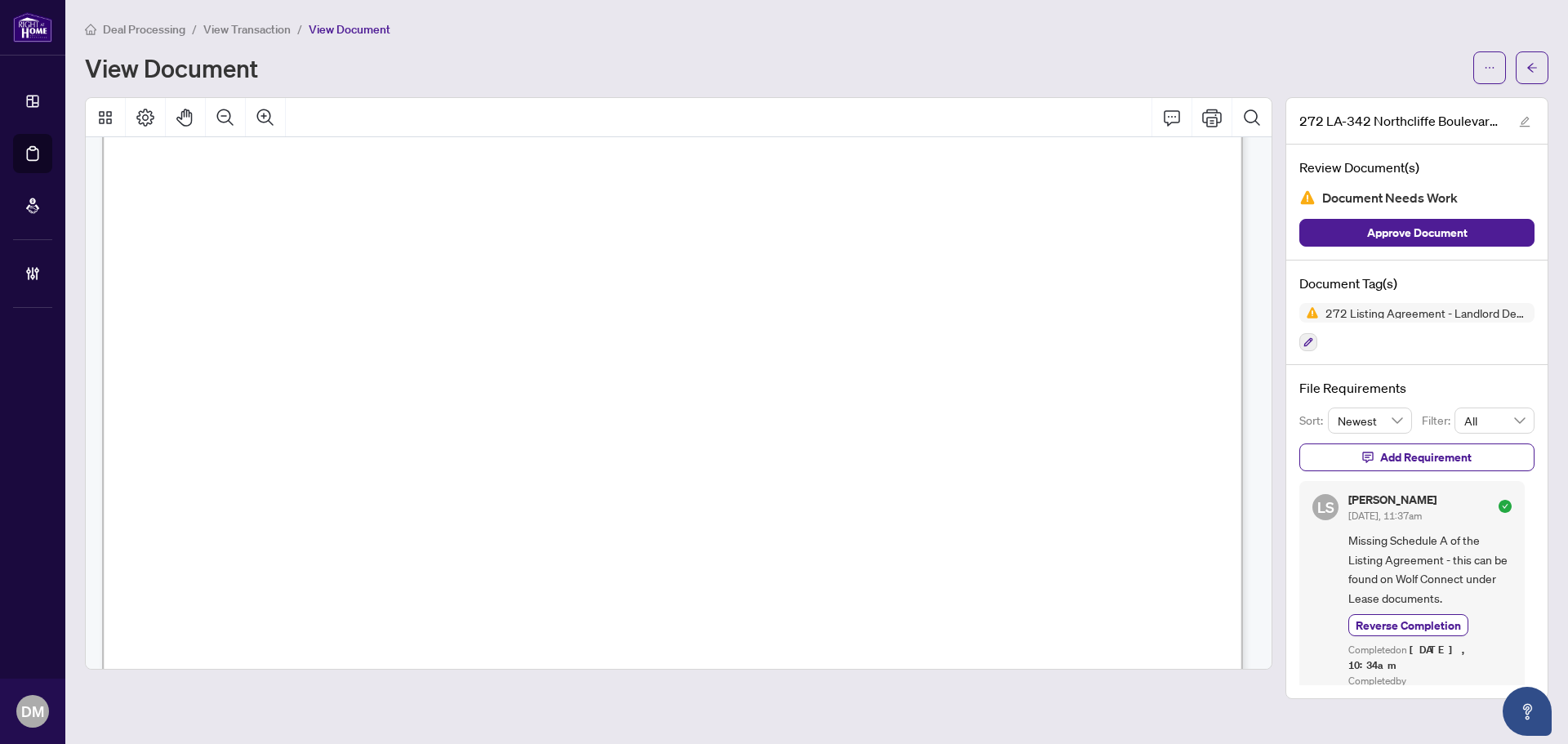
scroll to position [409, 0]
click at [1524, 60] on button "button" at bounding box center [1531, 67] width 32 height 32
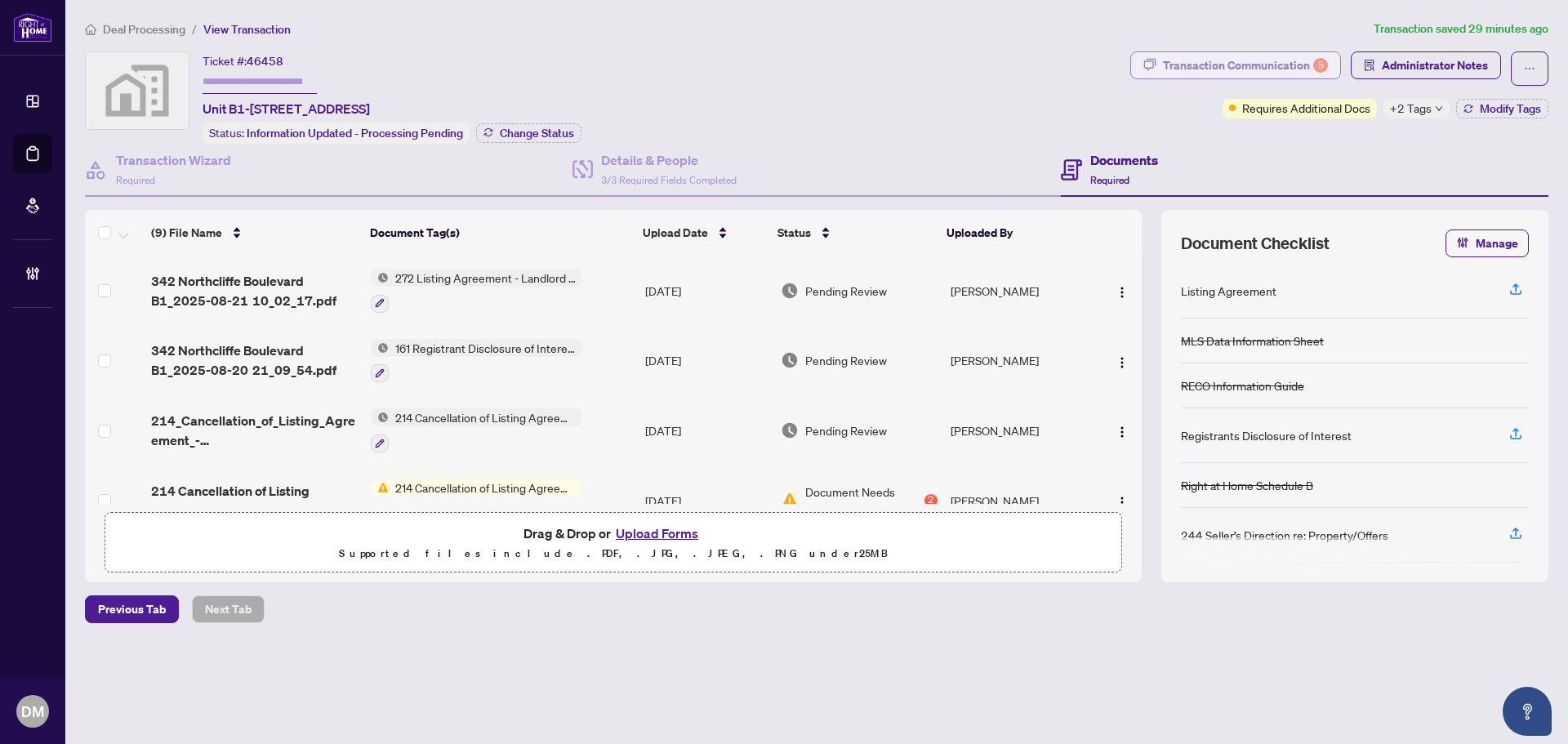
click at [1219, 56] on div "Transaction Communication 5" at bounding box center [1246, 65] width 165 height 26
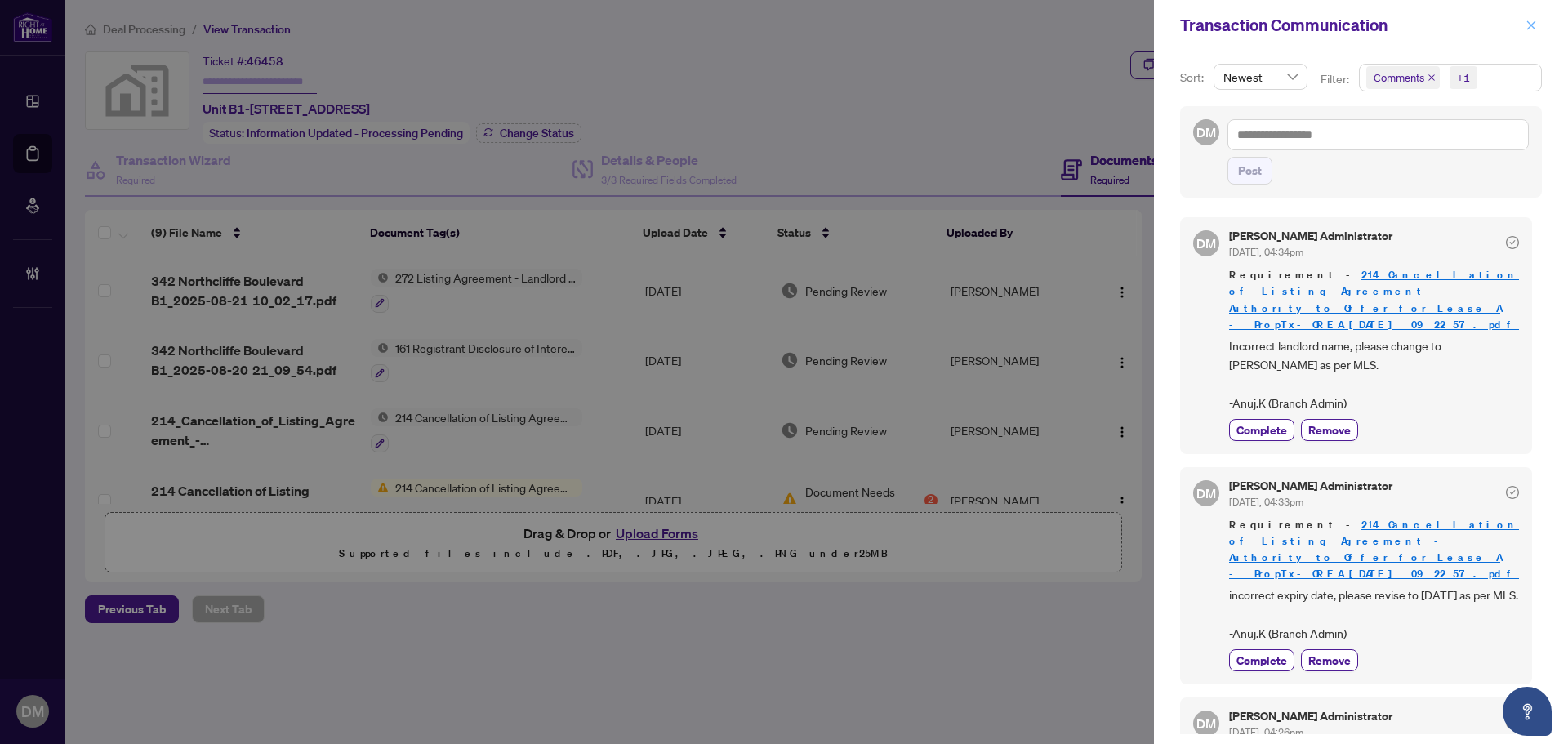
click at [1537, 22] on button "button" at bounding box center [1531, 25] width 21 height 19
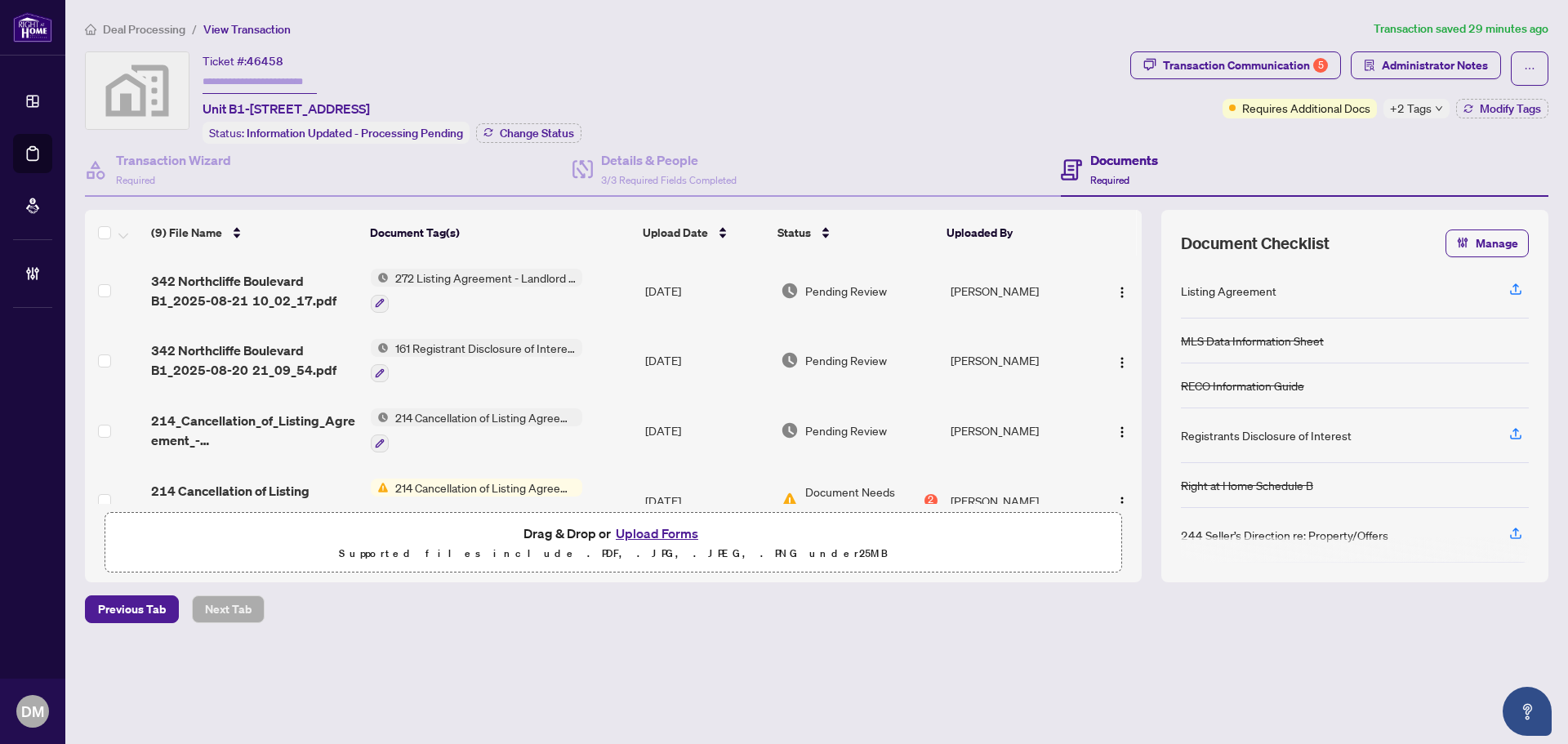
click at [288, 411] on span "214_Cancellation_of_Listing_Agreement_-_Authority_to_Offer_for_Lease_A__-_PropT…" at bounding box center [254, 429] width 207 height 39
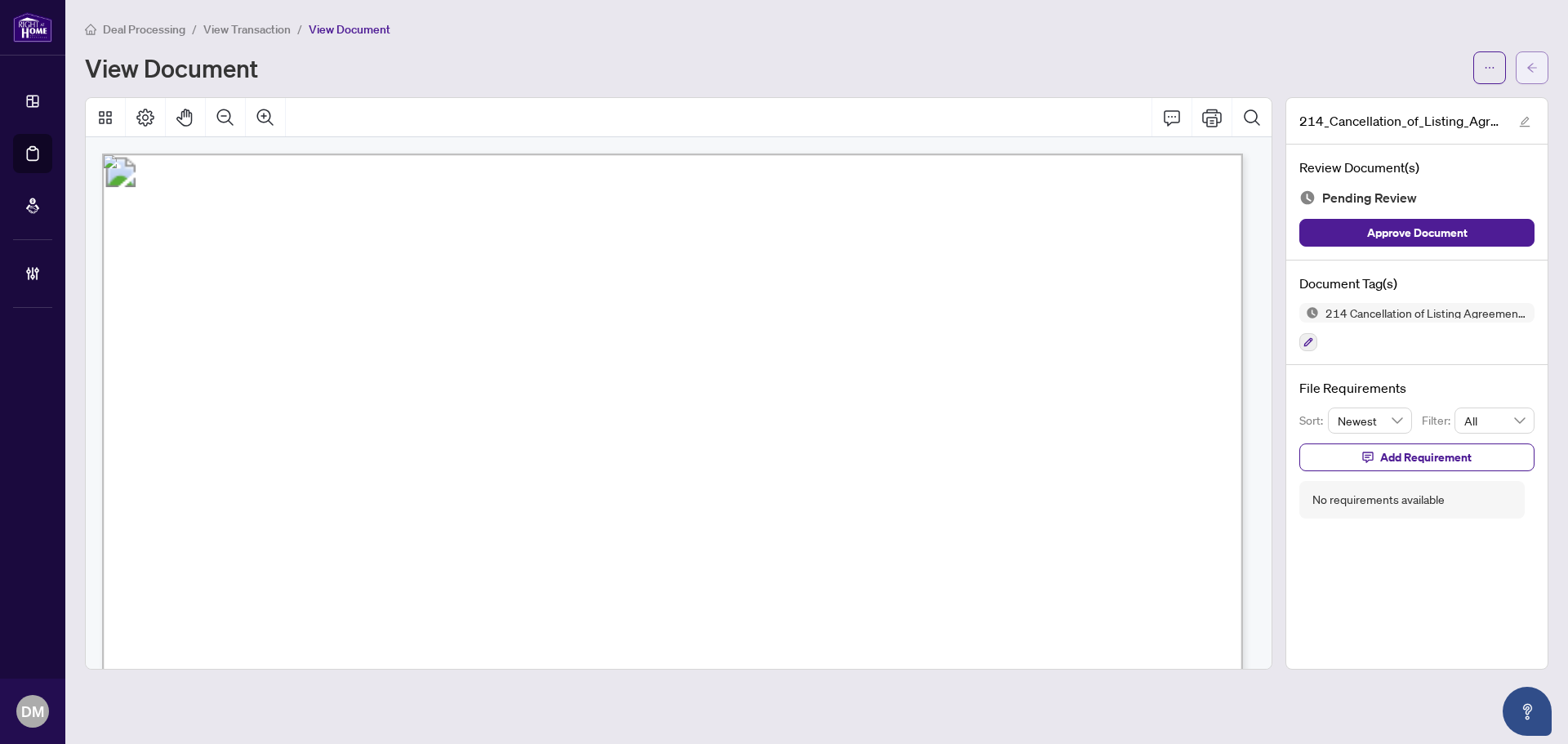
click at [1524, 72] on button "button" at bounding box center [1531, 67] width 32 height 32
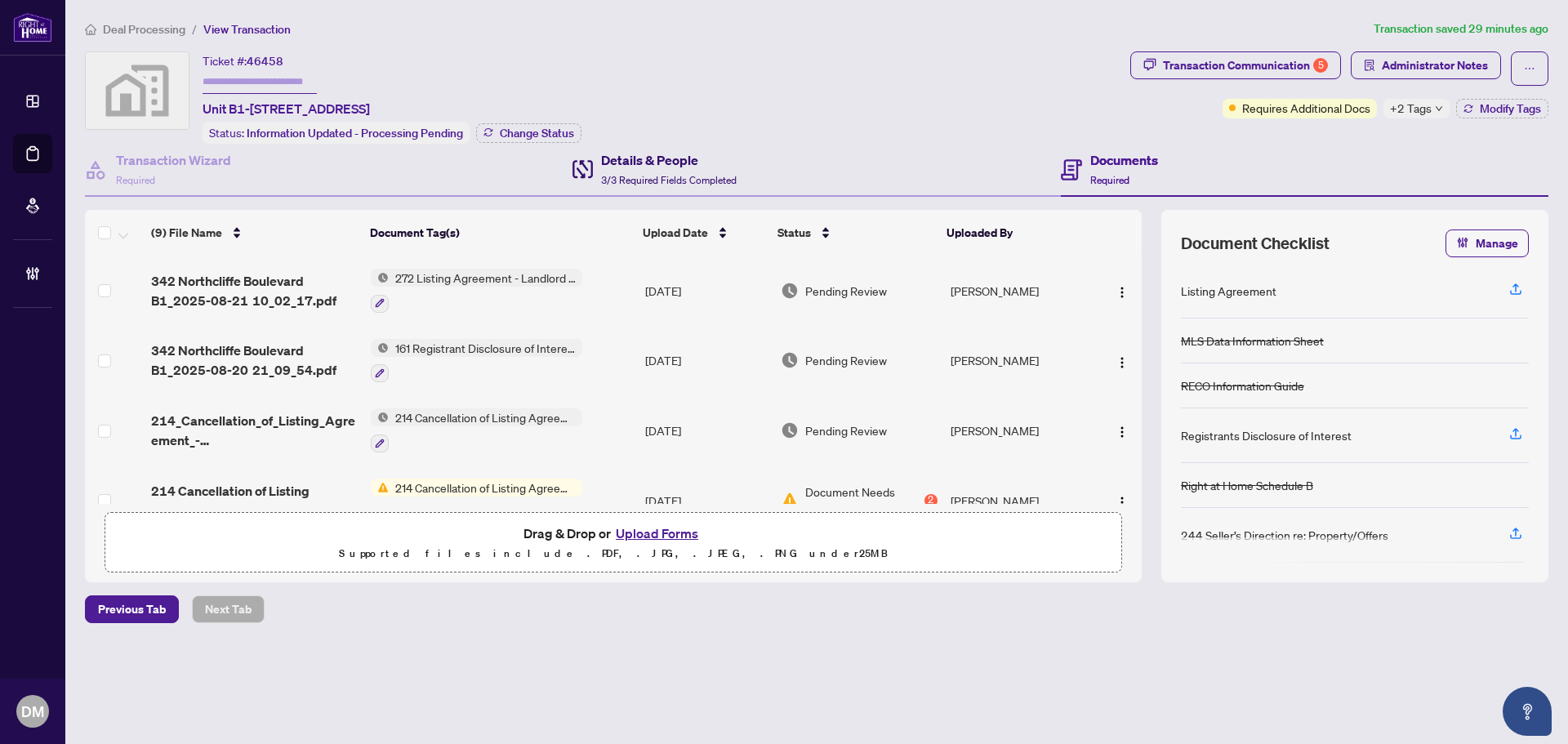
click at [679, 152] on h4 "Details & People" at bounding box center [669, 159] width 136 height 19
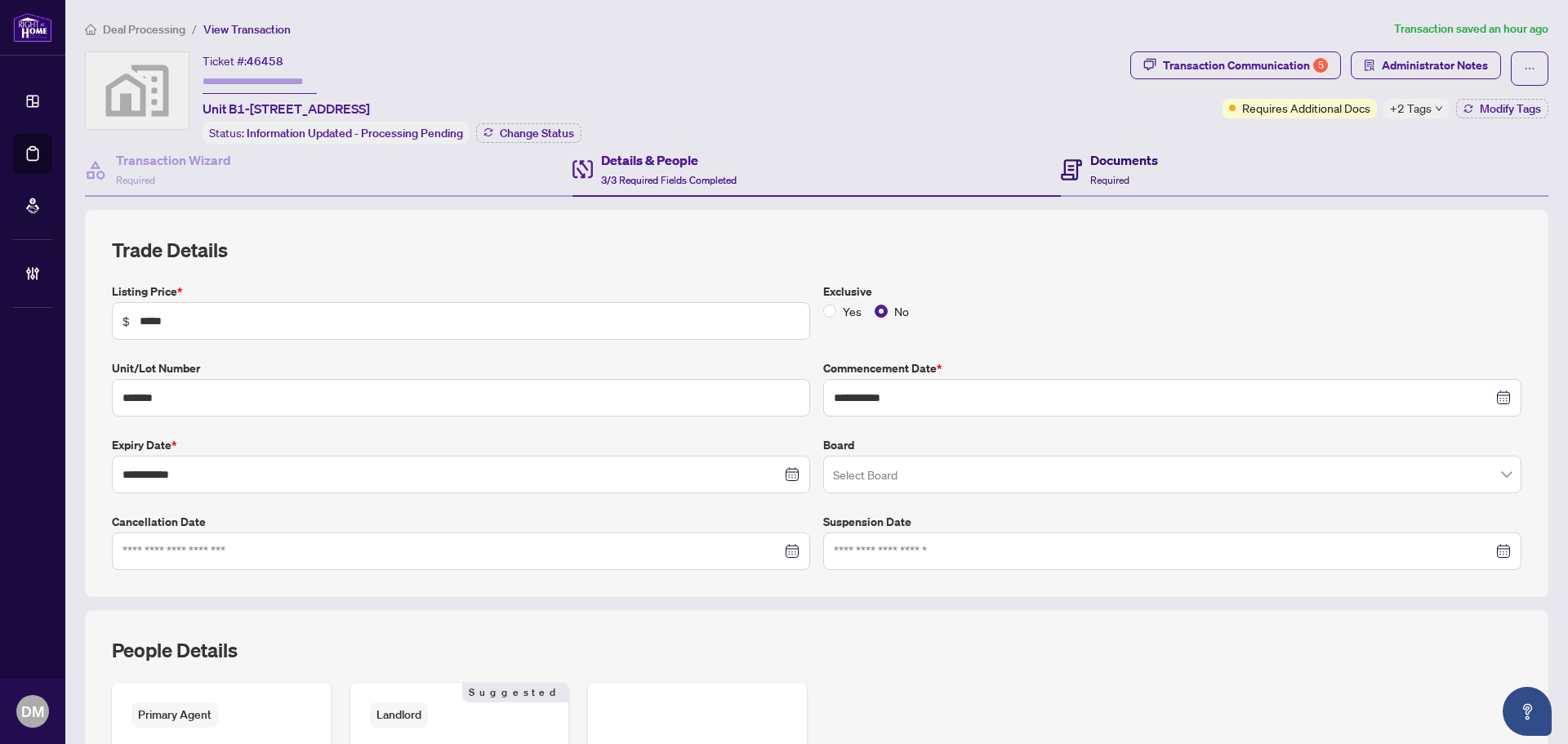
click at [1096, 165] on h4 "Documents" at bounding box center [1124, 159] width 68 height 19
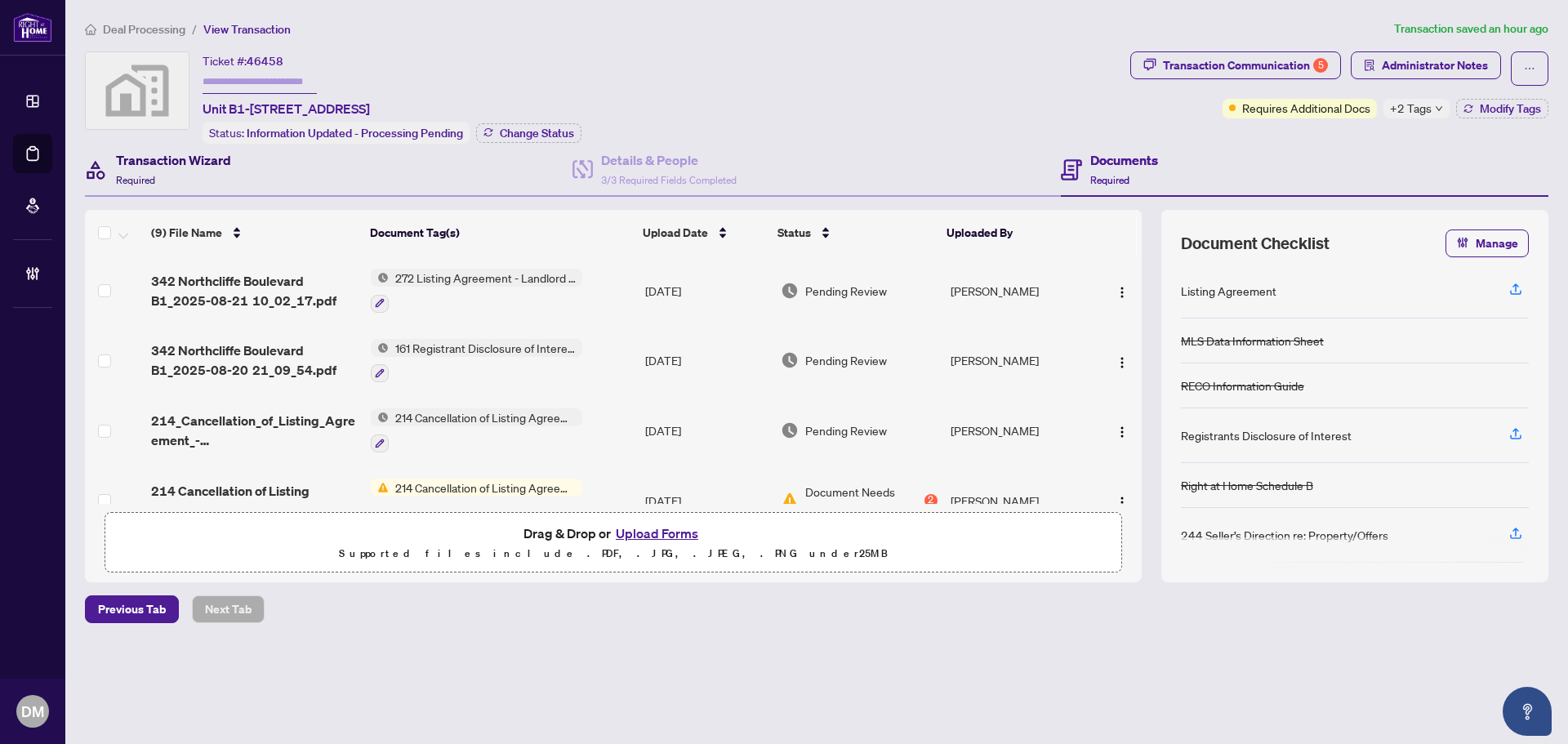
click at [220, 168] on div "Transaction Wizard Required" at bounding box center [173, 169] width 115 height 38
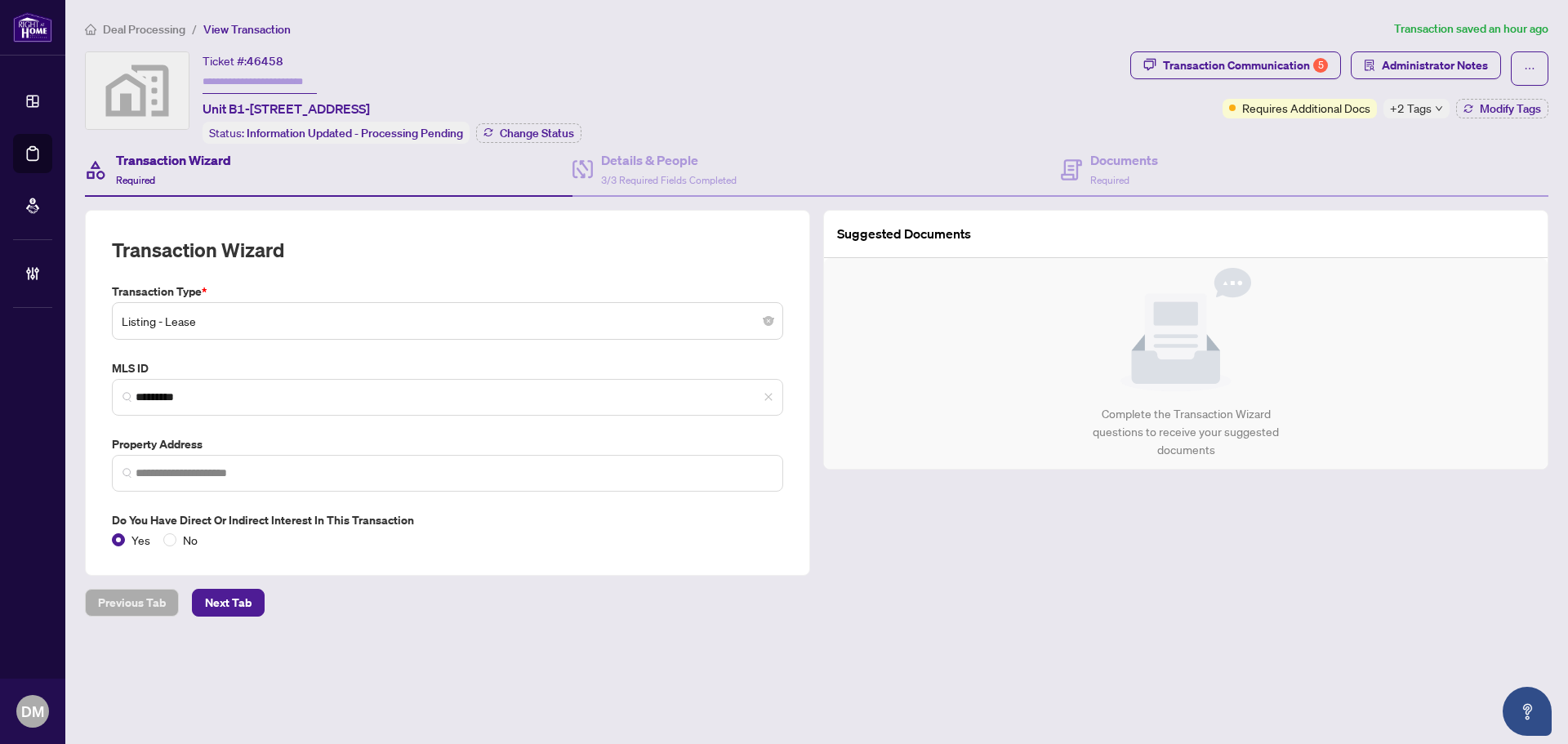
type input "**********"
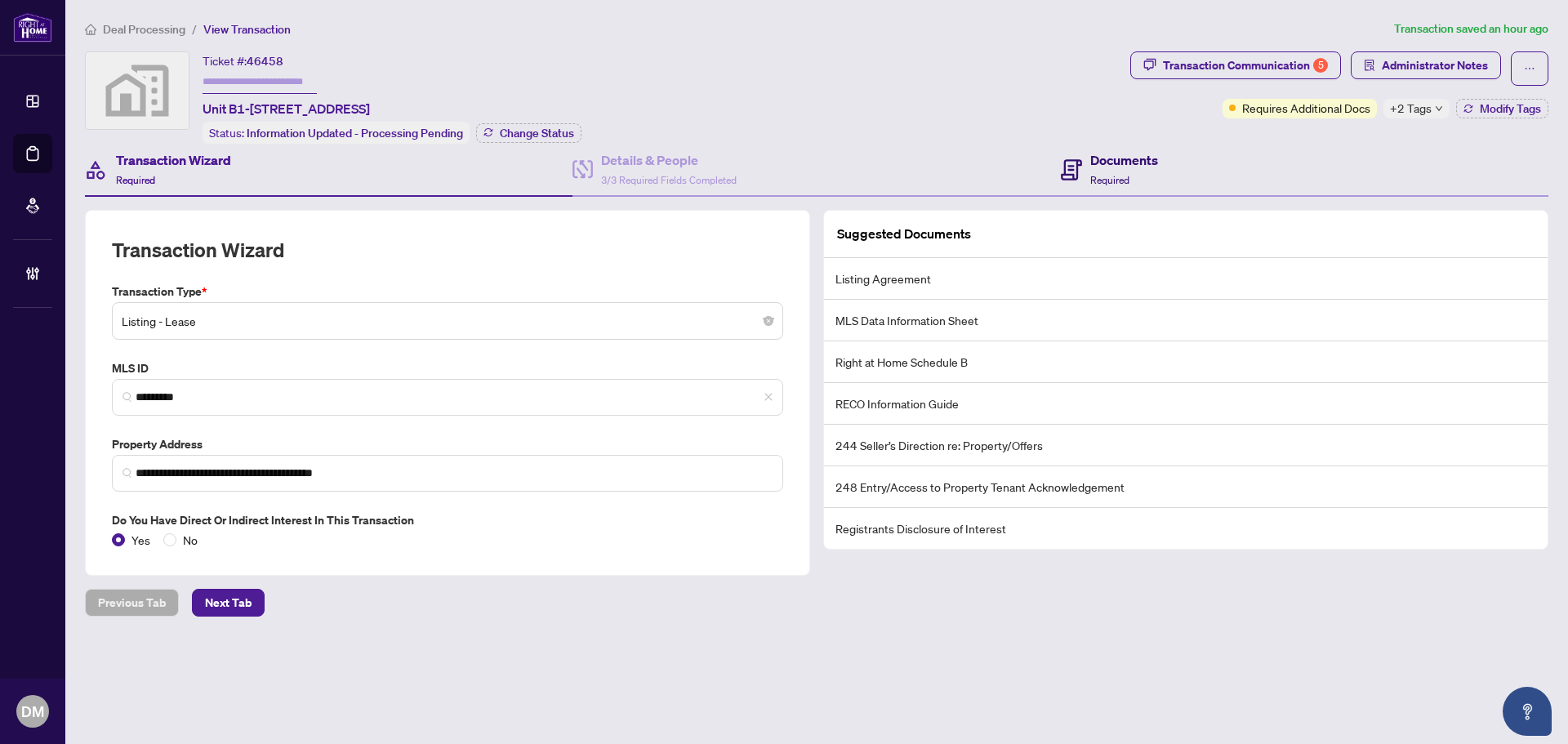
click at [1130, 168] on div "Documents Required" at bounding box center [1124, 169] width 68 height 38
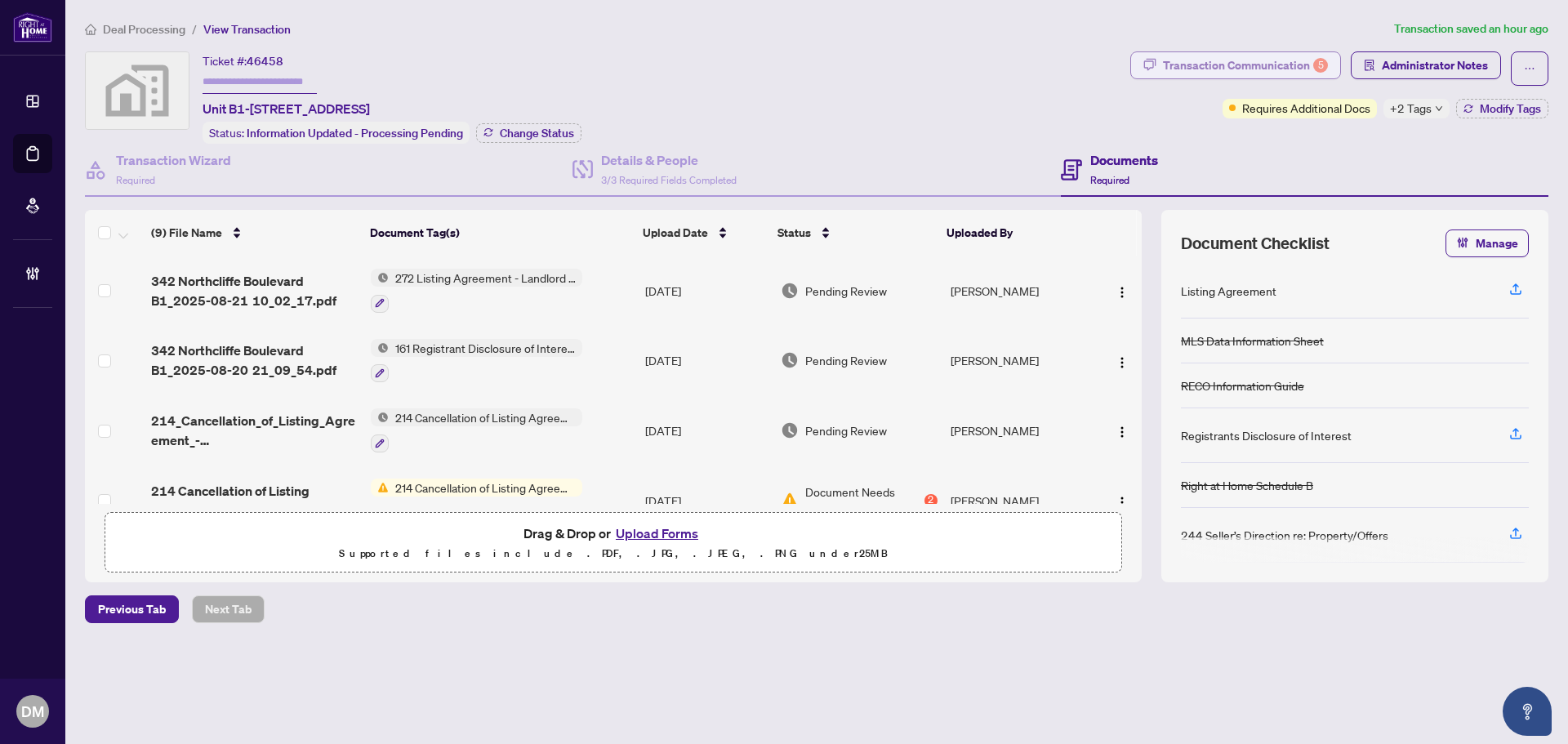
click at [1302, 70] on div "Transaction Communication 5" at bounding box center [1246, 65] width 165 height 26
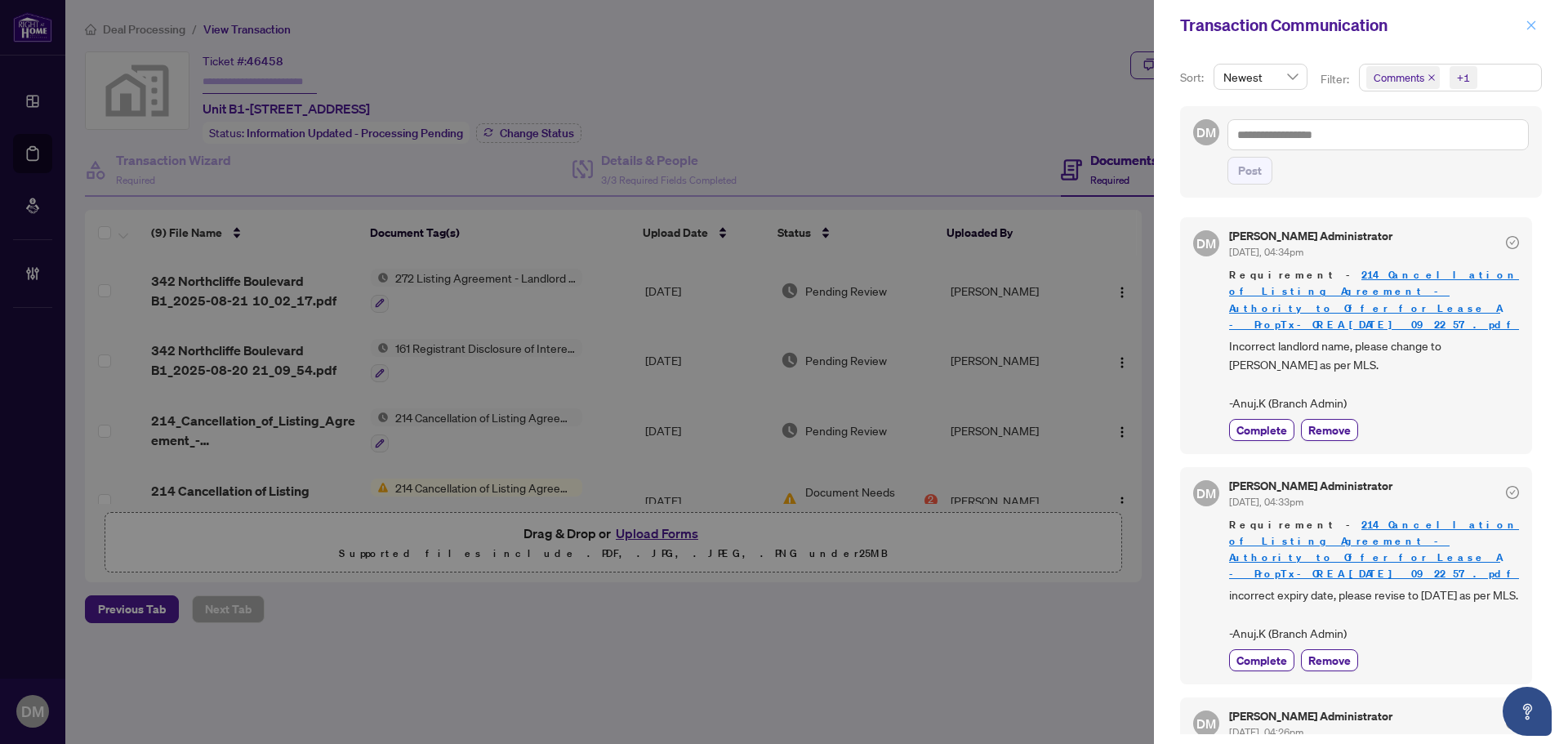
click at [1529, 27] on icon "close" at bounding box center [1531, 24] width 11 height 11
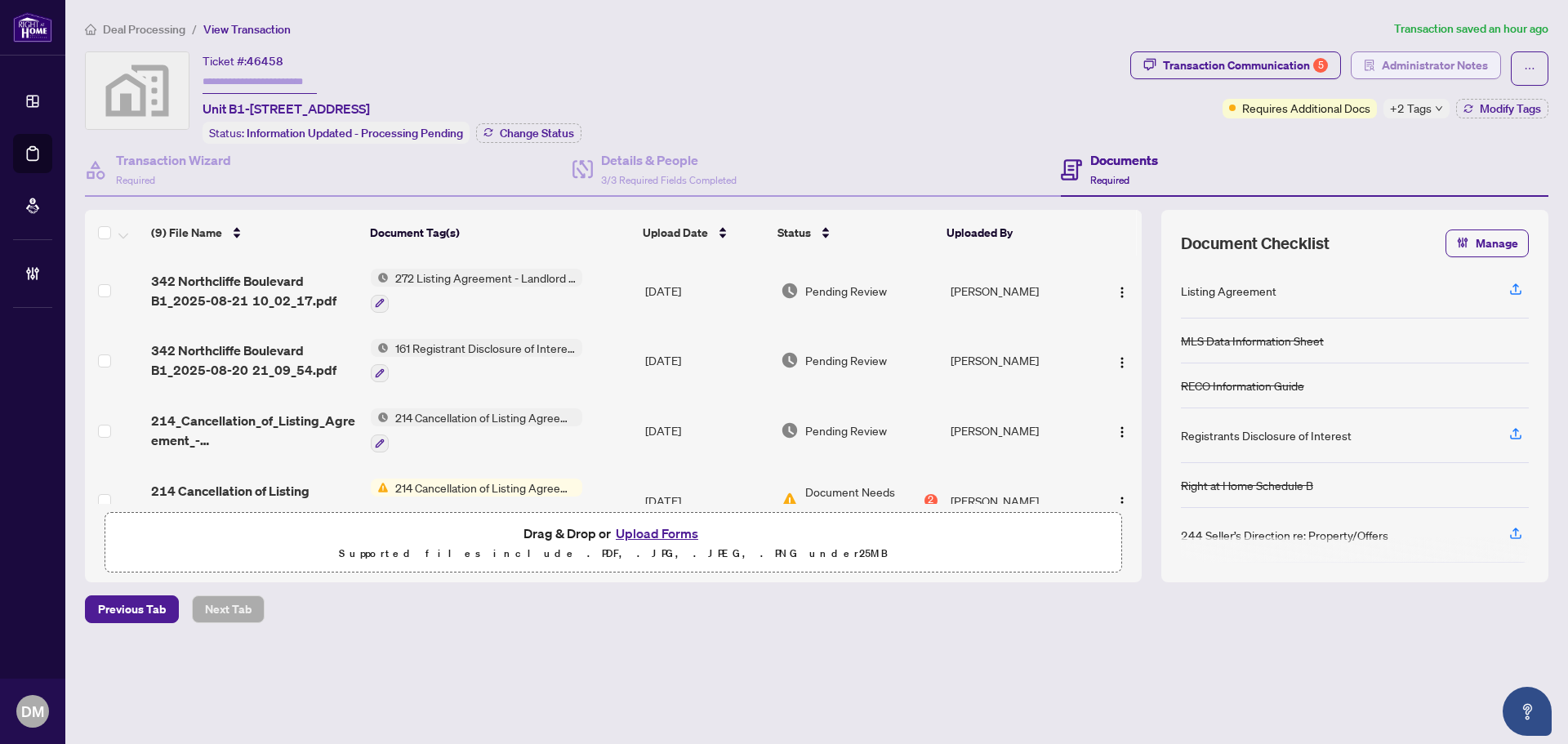
click at [1413, 71] on span "Administrator Notes" at bounding box center [1436, 65] width 106 height 26
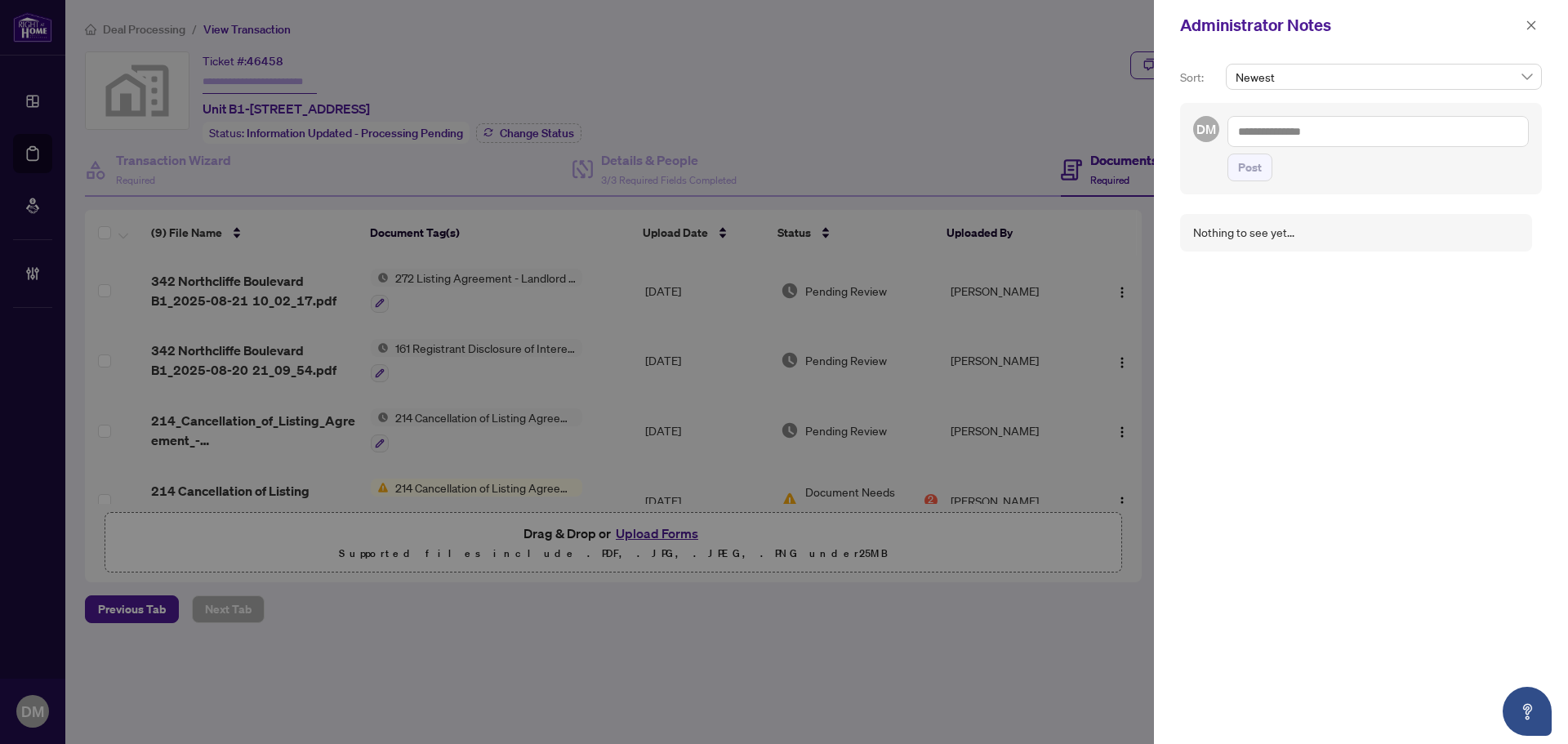
click at [1519, 24] on div "Administrator Notes" at bounding box center [1350, 25] width 341 height 24
click at [1539, 28] on button "button" at bounding box center [1531, 25] width 21 height 19
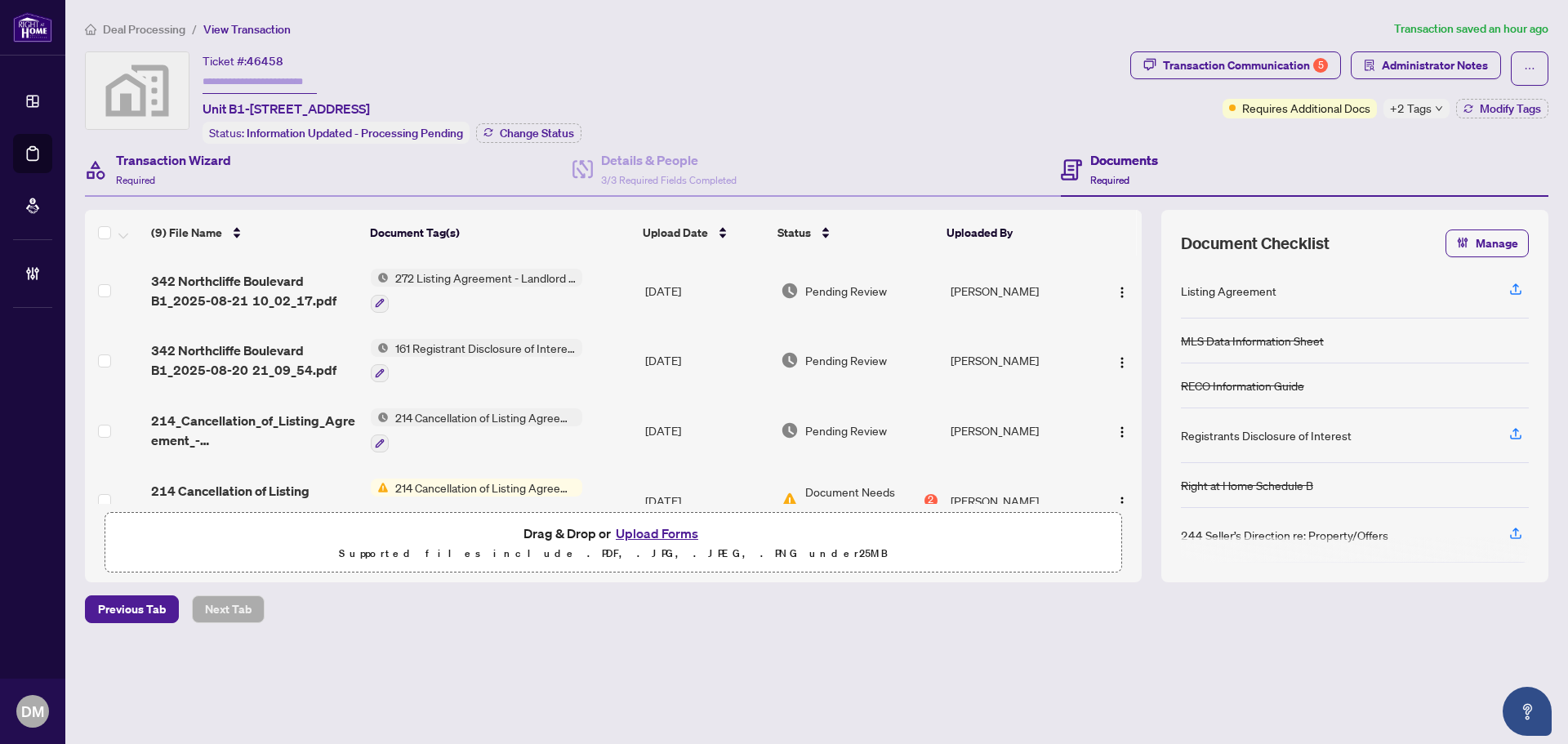
drag, startPoint x: 243, startPoint y: 169, endPoint x: 322, endPoint y: 175, distance: 79.2
click at [243, 170] on div "Transaction Wizard Required" at bounding box center [329, 170] width 488 height 53
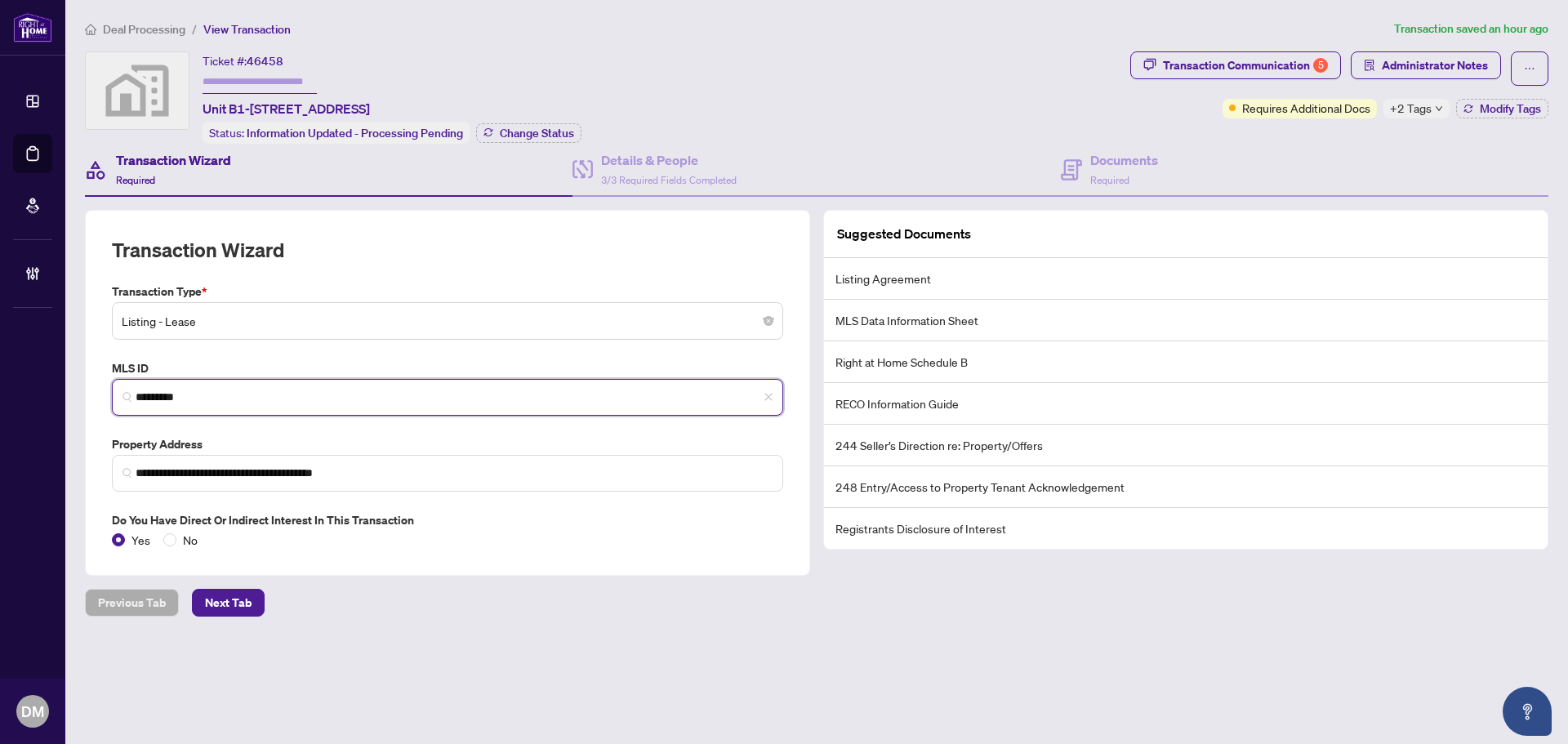
click at [232, 402] on input "*********" at bounding box center [454, 397] width 637 height 17
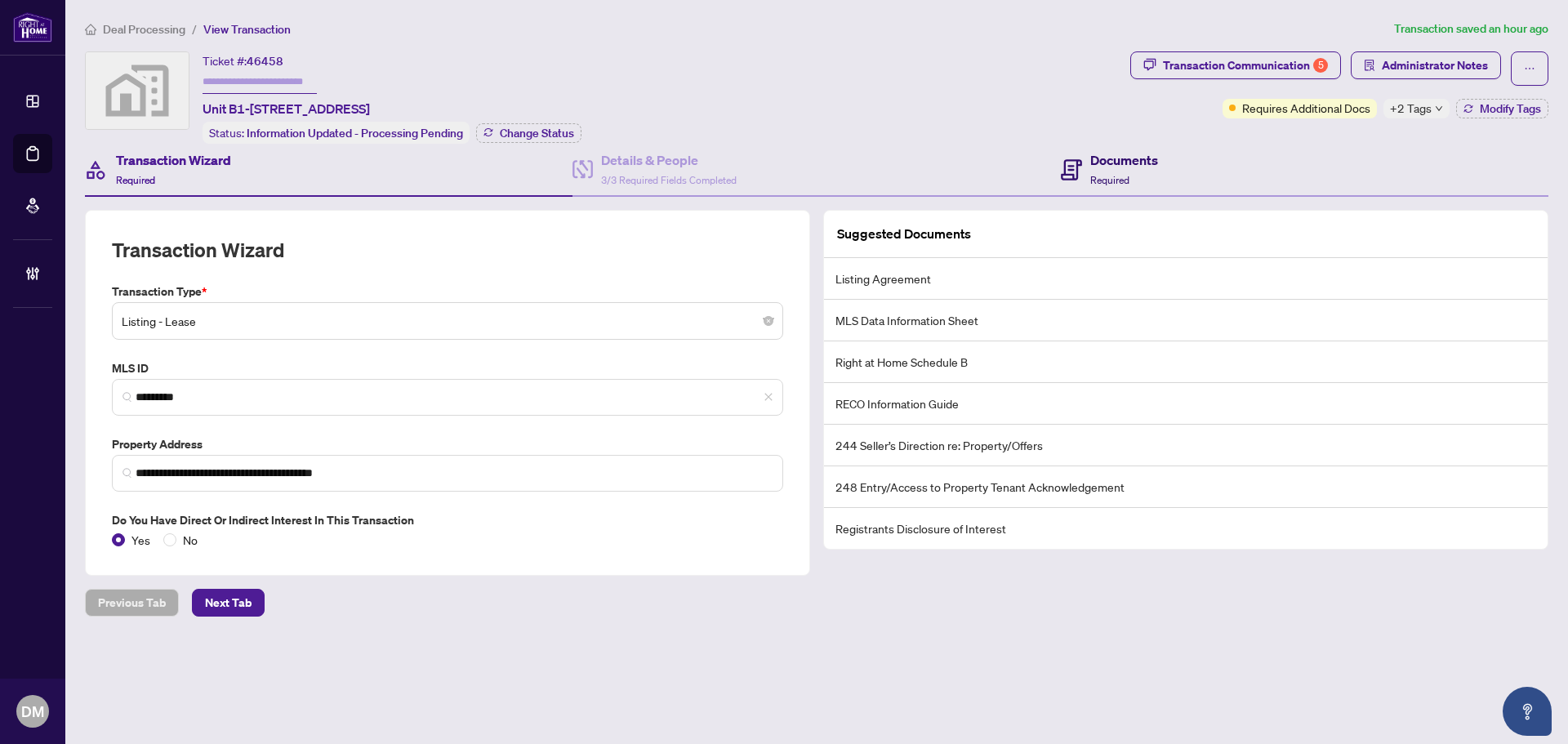
click at [1108, 164] on h4 "Documents" at bounding box center [1124, 159] width 68 height 19
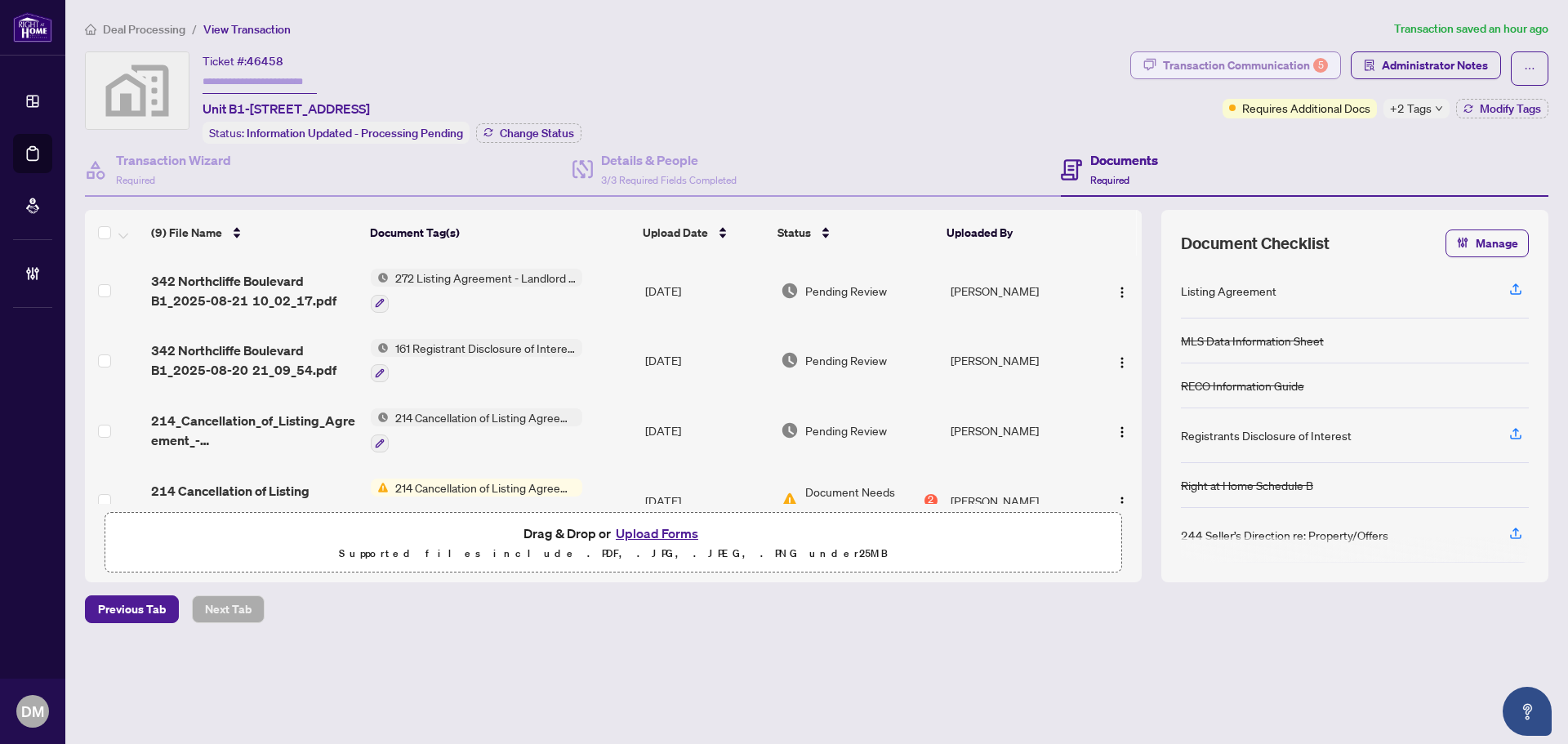
click at [1243, 60] on div "Transaction Communication 5" at bounding box center [1246, 65] width 165 height 26
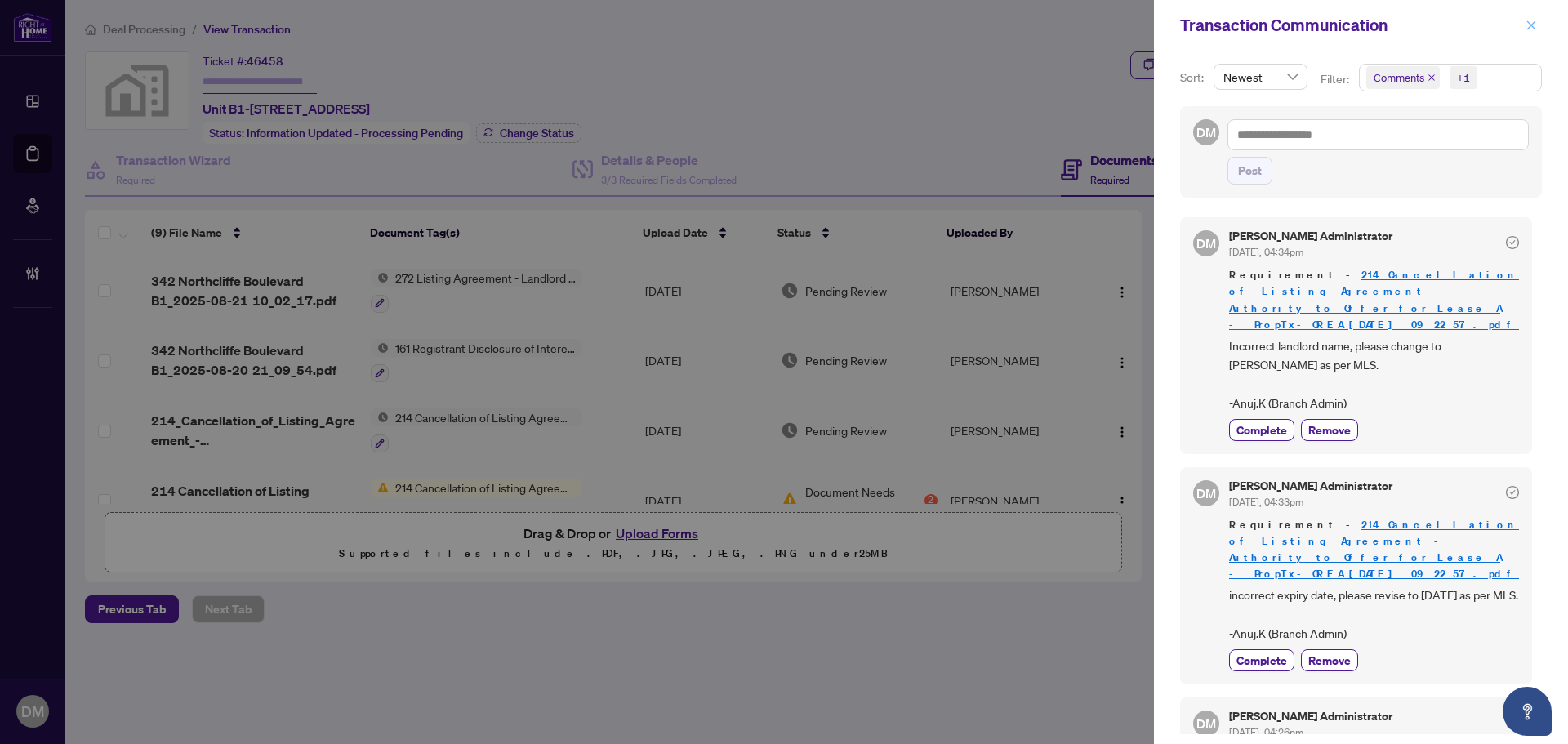
click at [1529, 24] on icon "close" at bounding box center [1532, 24] width 9 height 9
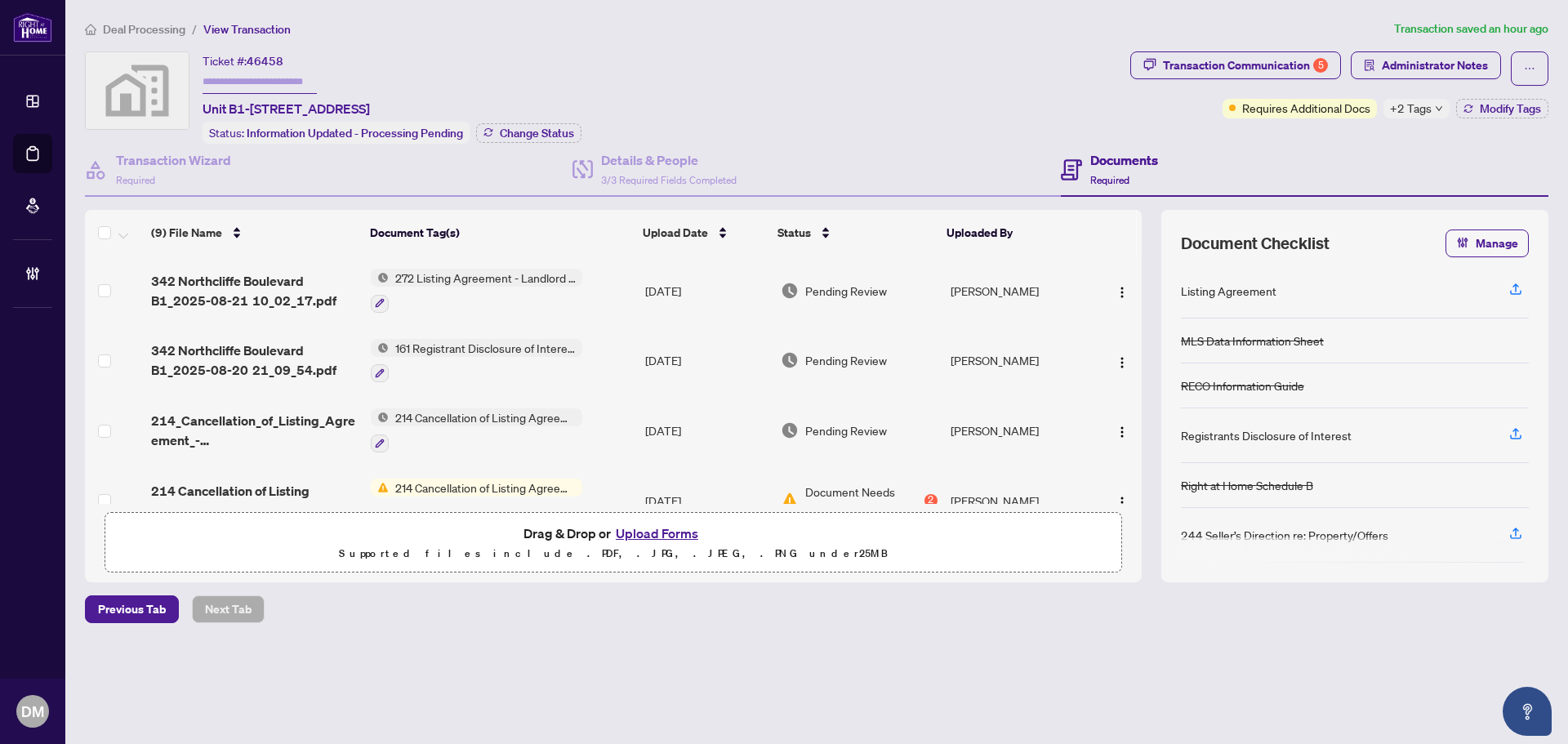
click at [672, 361] on td "[DATE]" at bounding box center [707, 361] width 136 height 71
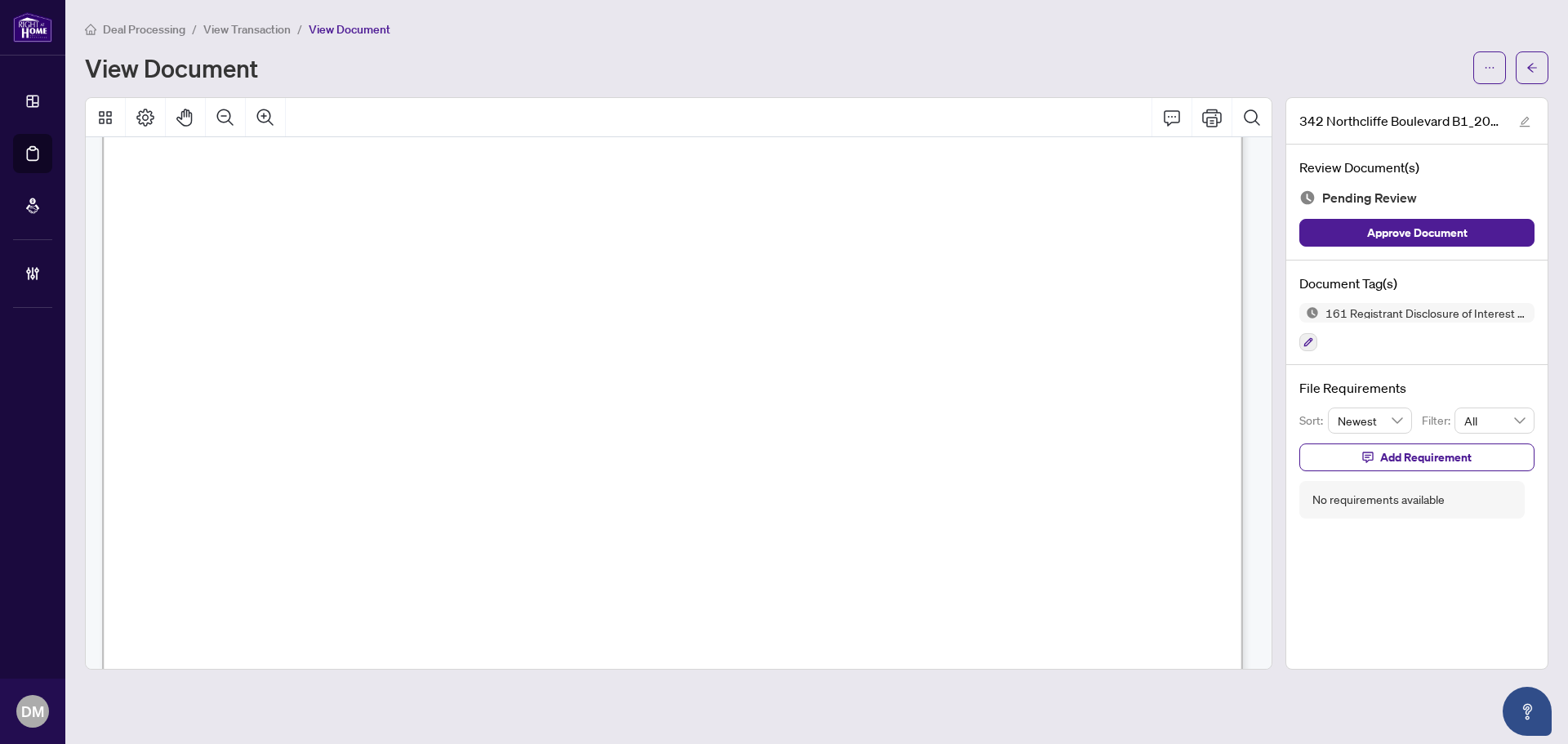
scroll to position [653, 0]
click at [1493, 69] on icon "ellipsis" at bounding box center [1490, 67] width 11 height 11
click at [1402, 101] on span "Download" at bounding box center [1431, 103] width 124 height 18
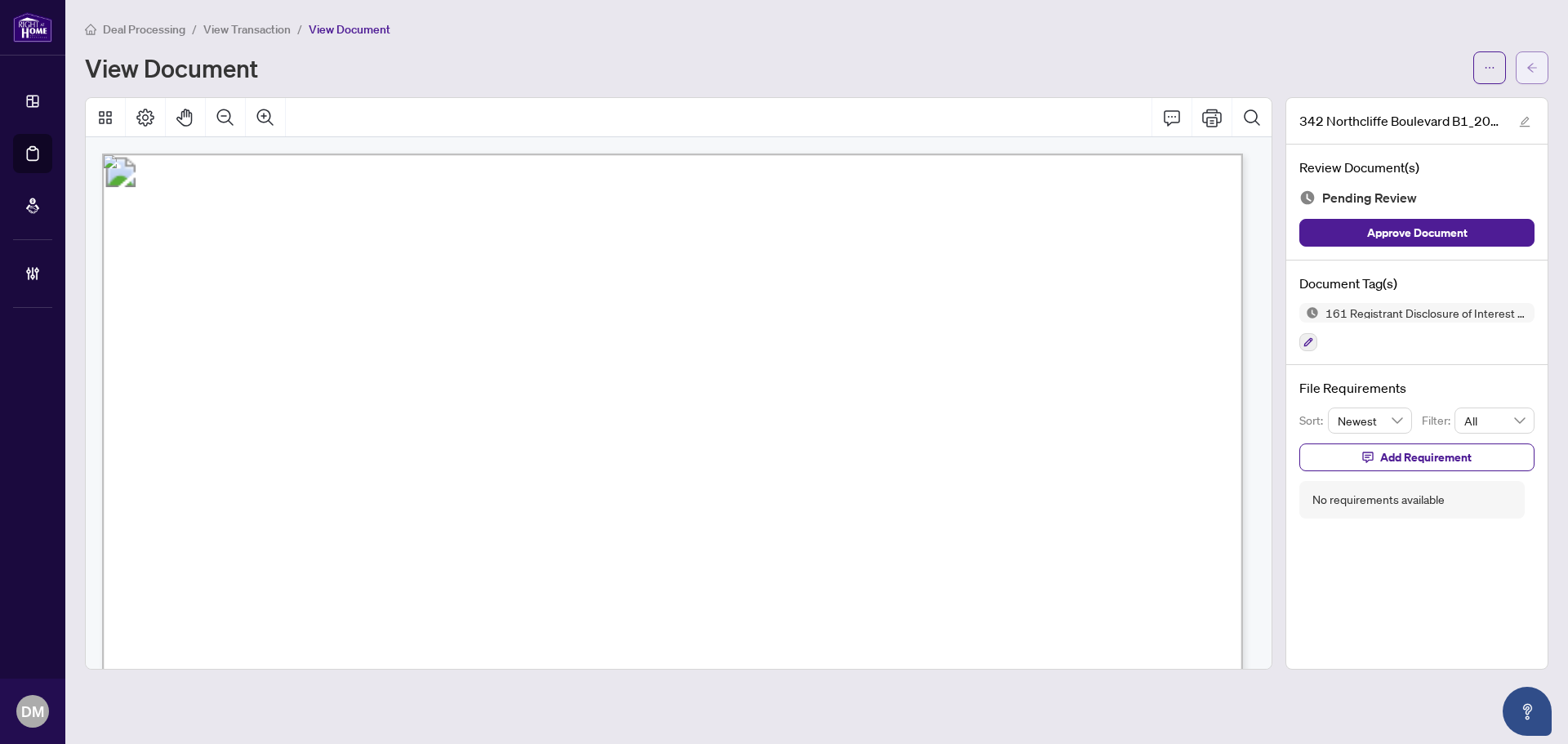
click at [1527, 62] on icon "arrow-left" at bounding box center [1532, 67] width 11 height 11
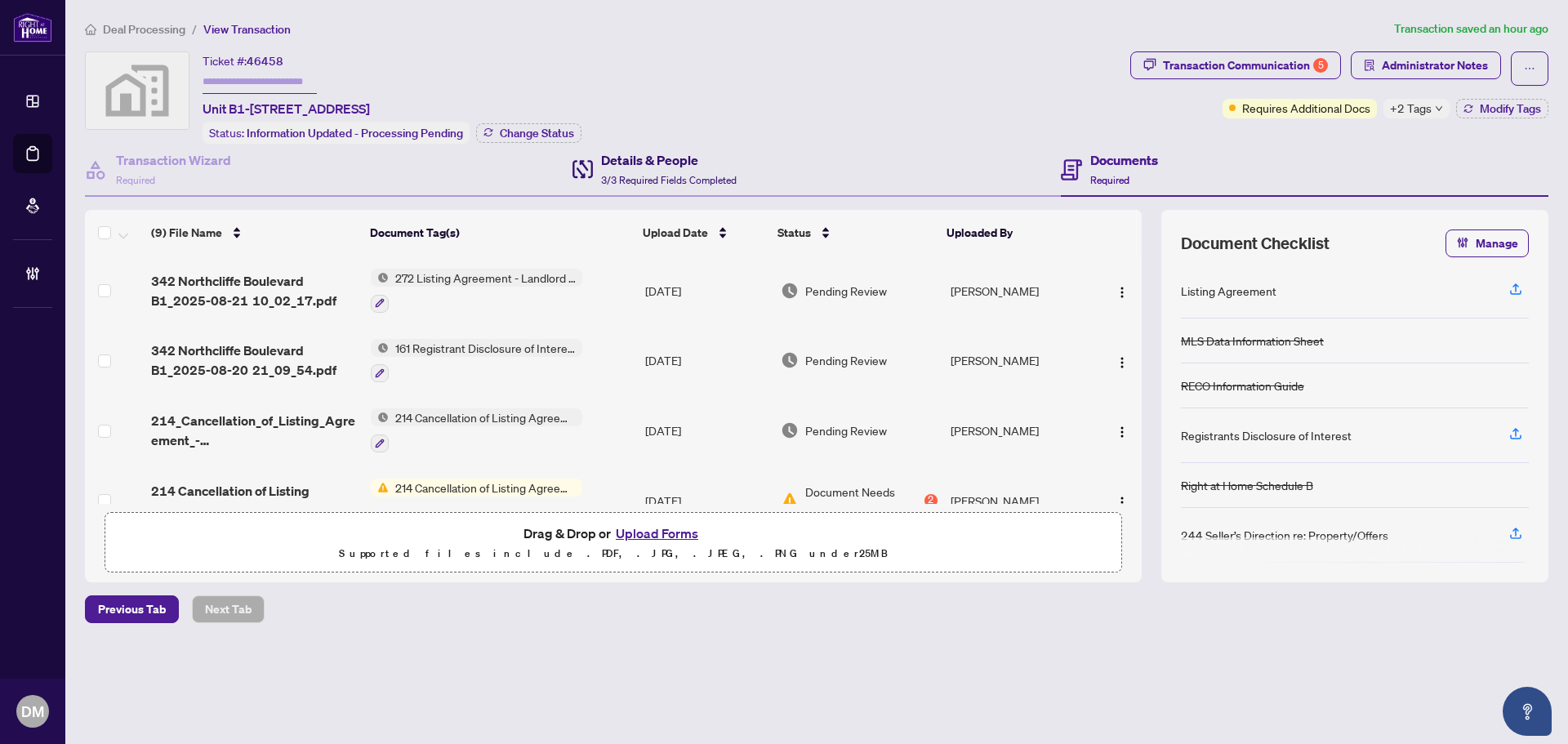
click at [721, 152] on h4 "Details & People" at bounding box center [669, 159] width 136 height 19
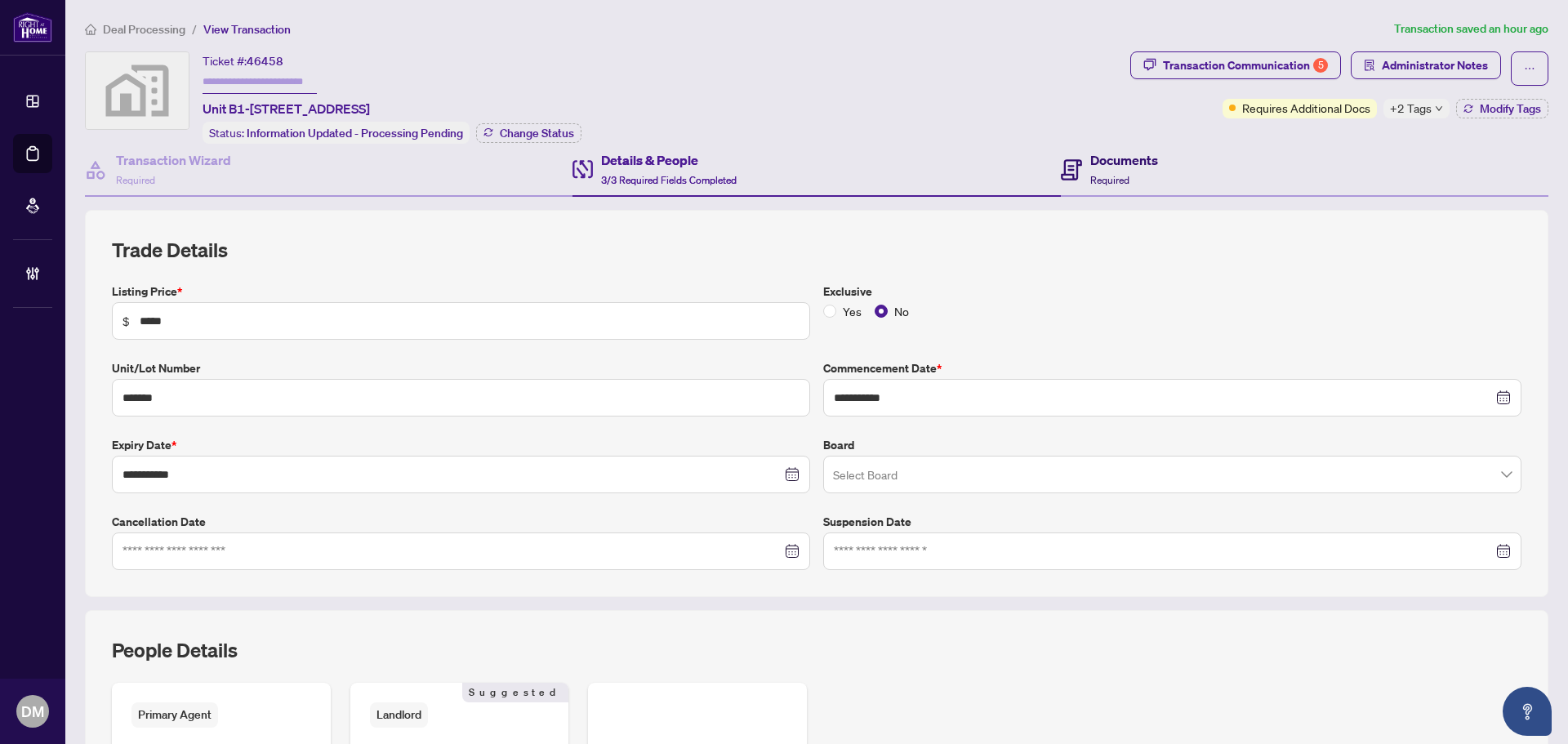
click at [1105, 167] on div "Documents Required" at bounding box center [1124, 169] width 68 height 38
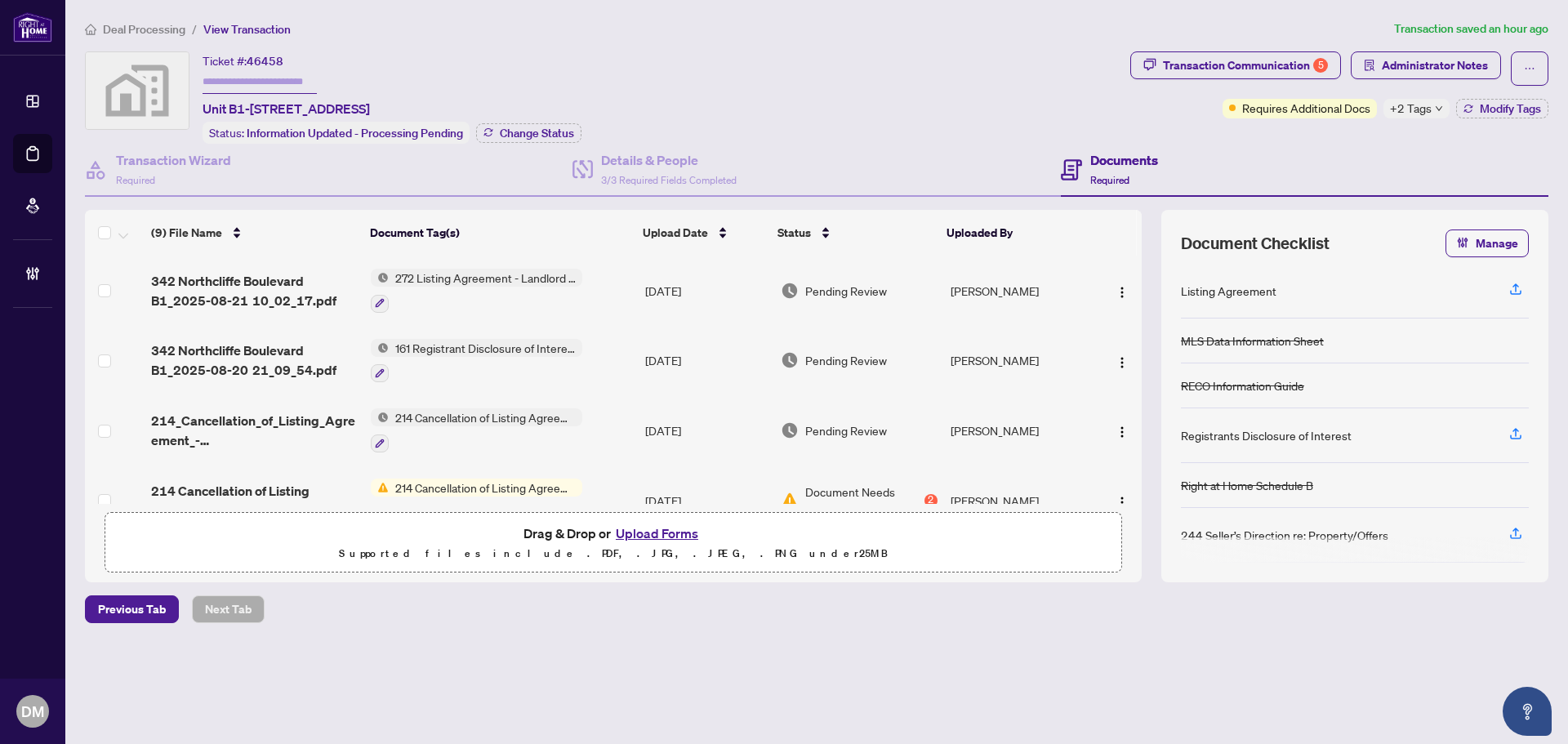
click at [670, 289] on td "[DATE]" at bounding box center [707, 290] width 136 height 71
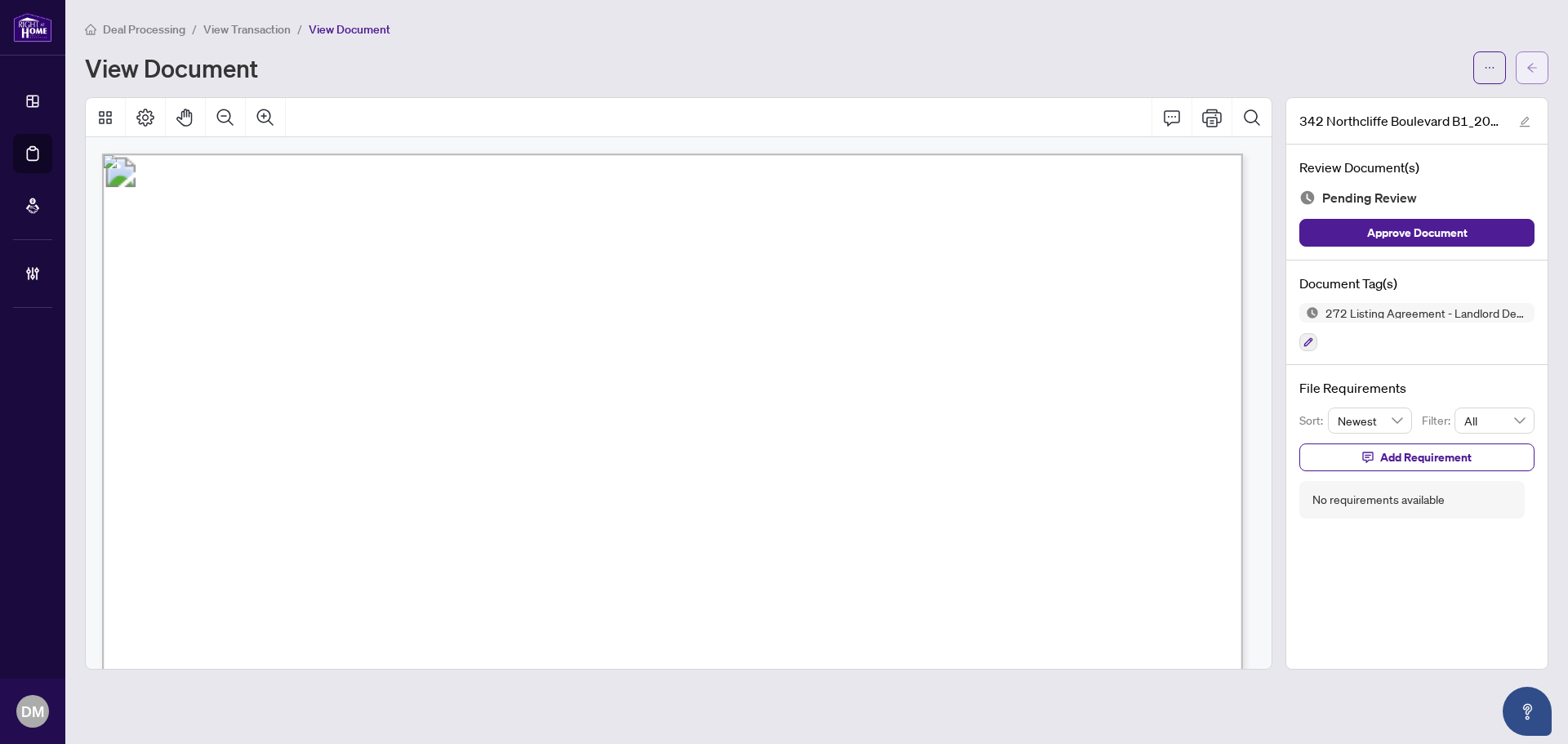
click at [1522, 67] on button "button" at bounding box center [1531, 67] width 32 height 32
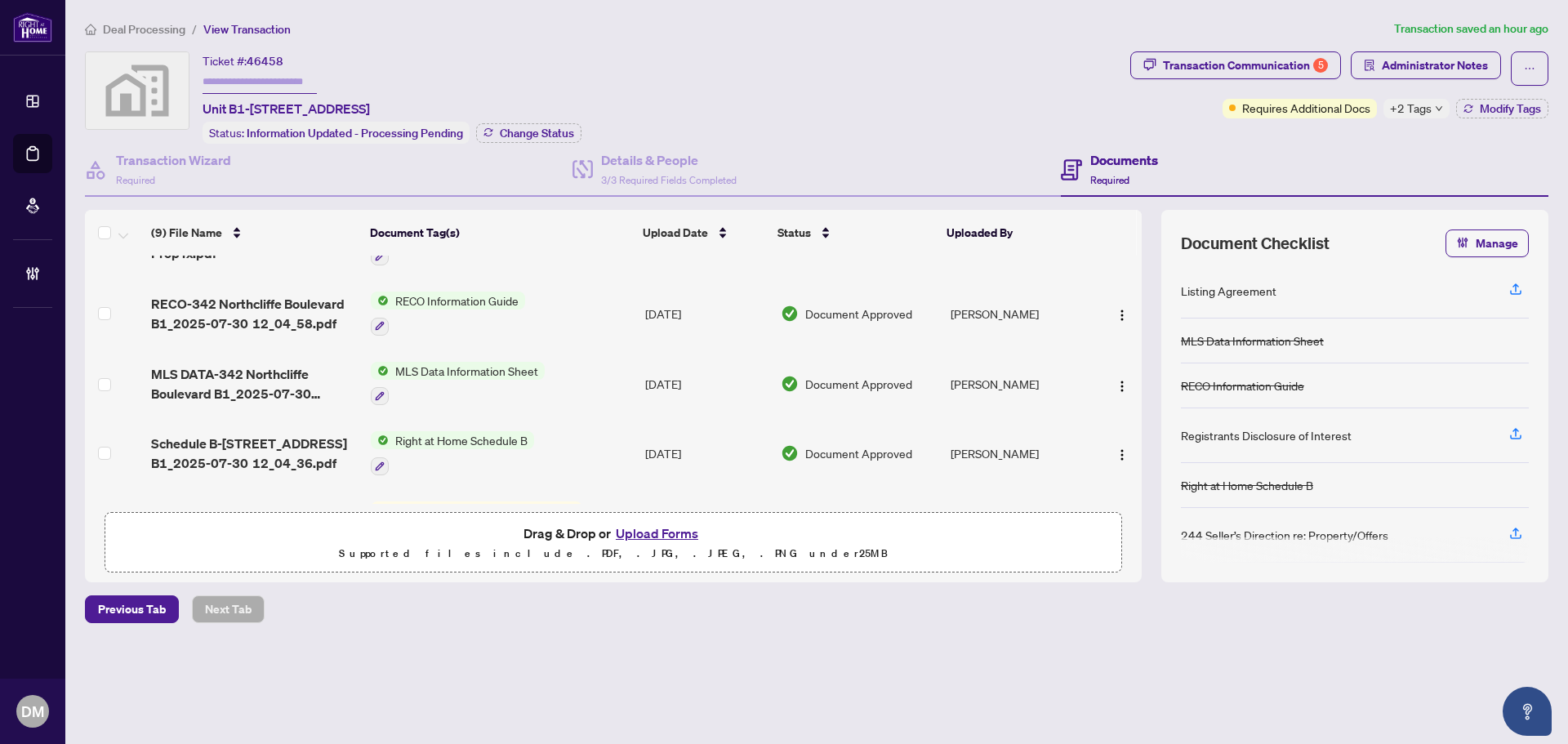
scroll to position [383, 0]
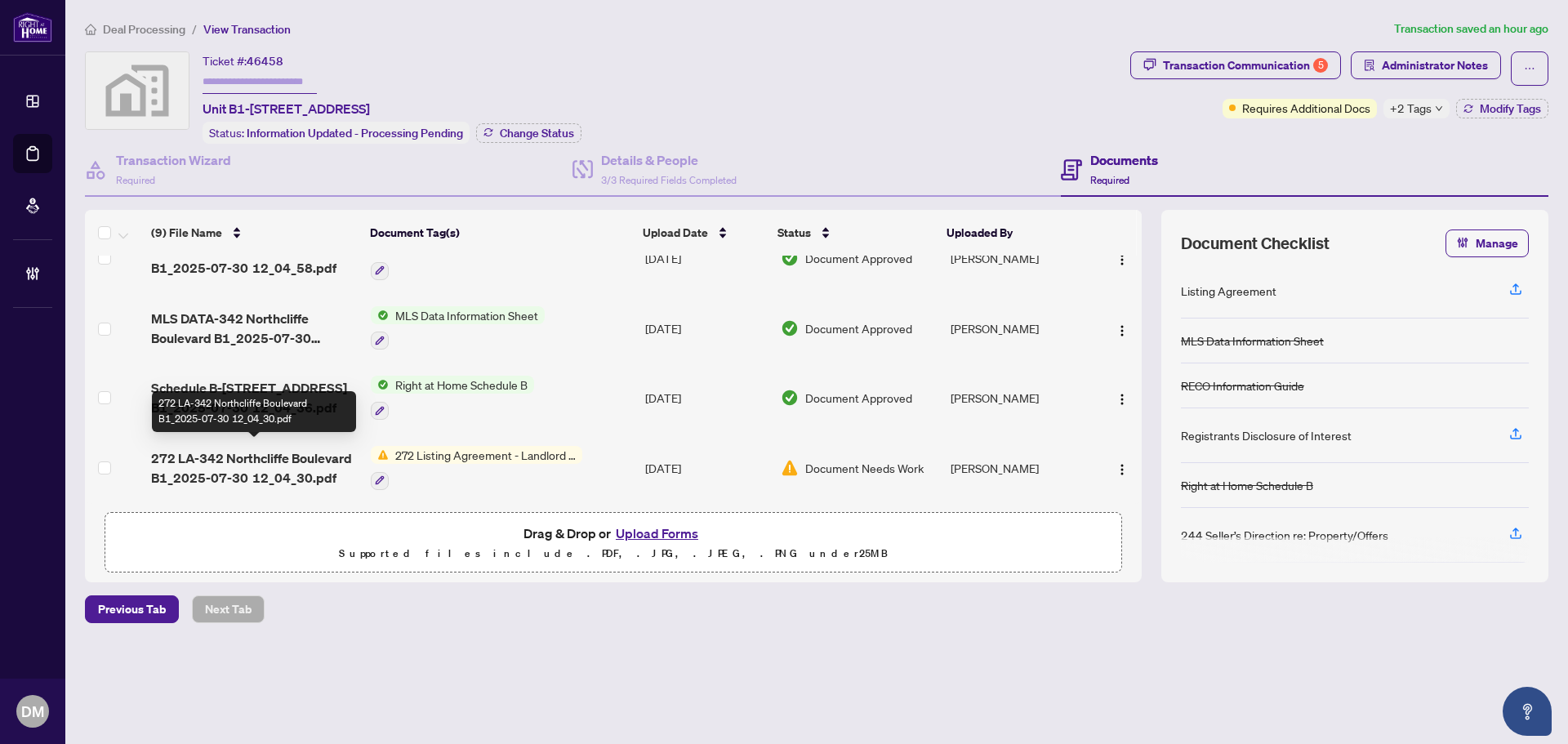
click at [295, 450] on span "272 LA-342 Northcliffe Boulevard B1_2025-07-30 12_04_30.pdf" at bounding box center [254, 468] width 207 height 39
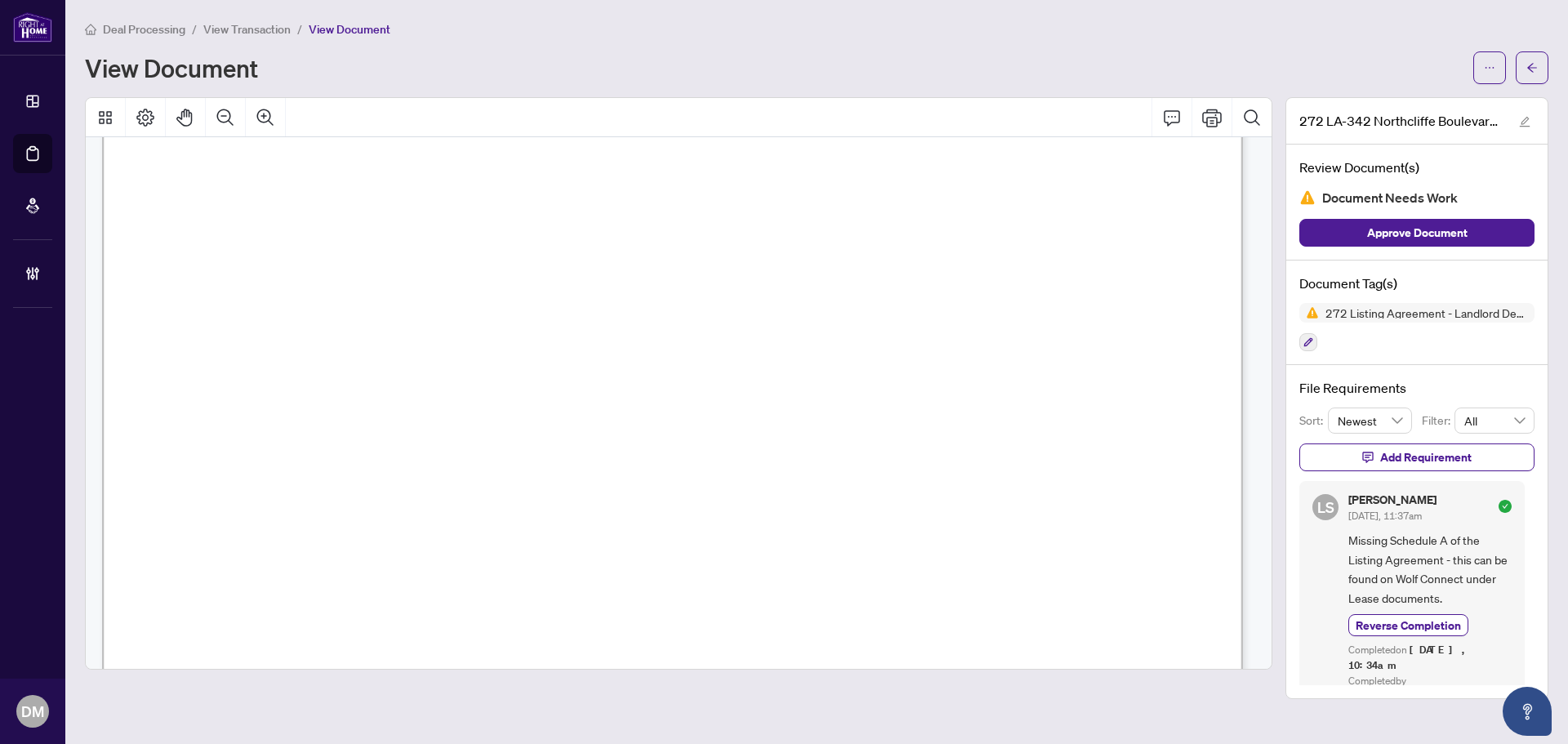
scroll to position [163, 0]
click at [1530, 59] on span "button" at bounding box center [1532, 68] width 11 height 26
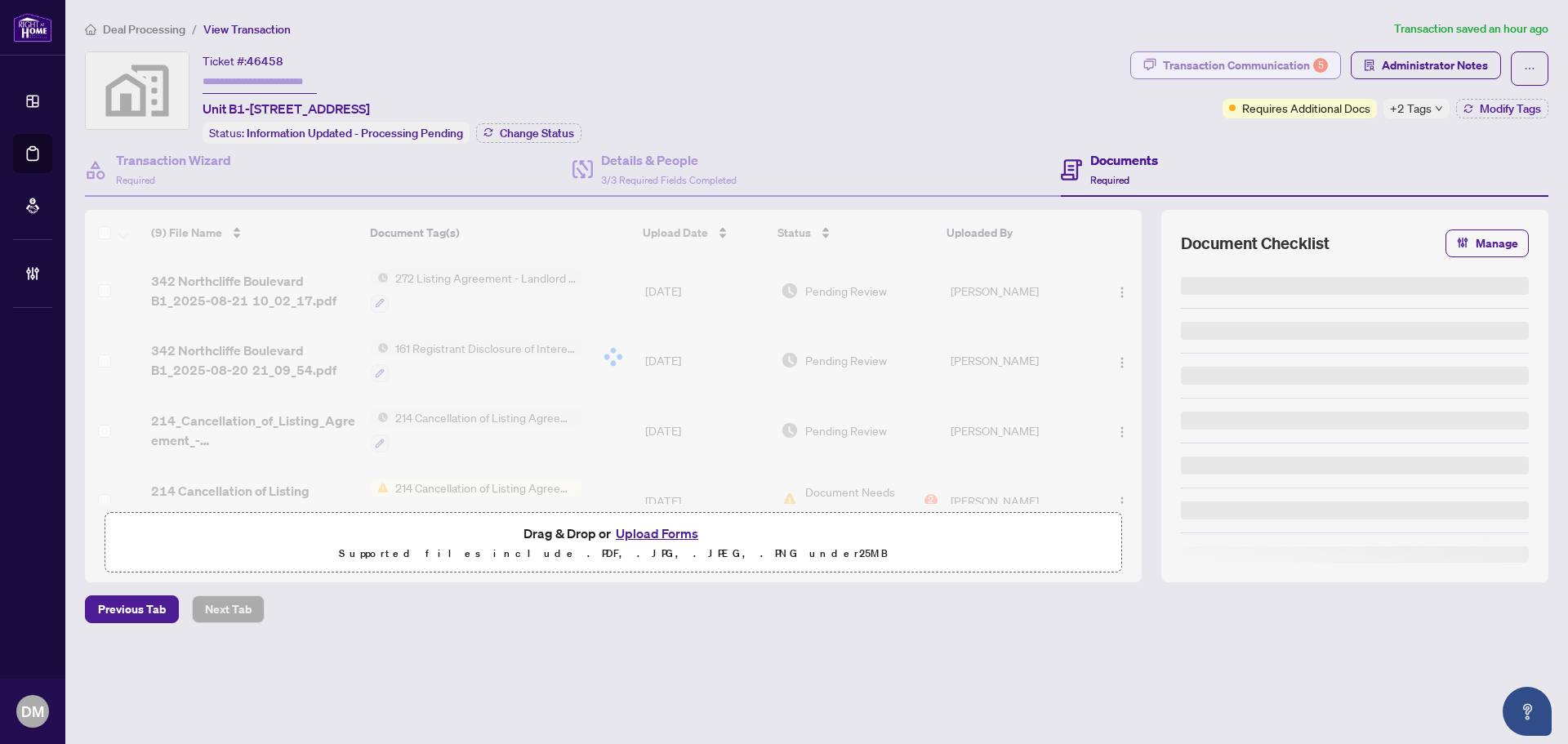
click at [1259, 58] on div "Transaction Communication 5" at bounding box center [1246, 65] width 165 height 26
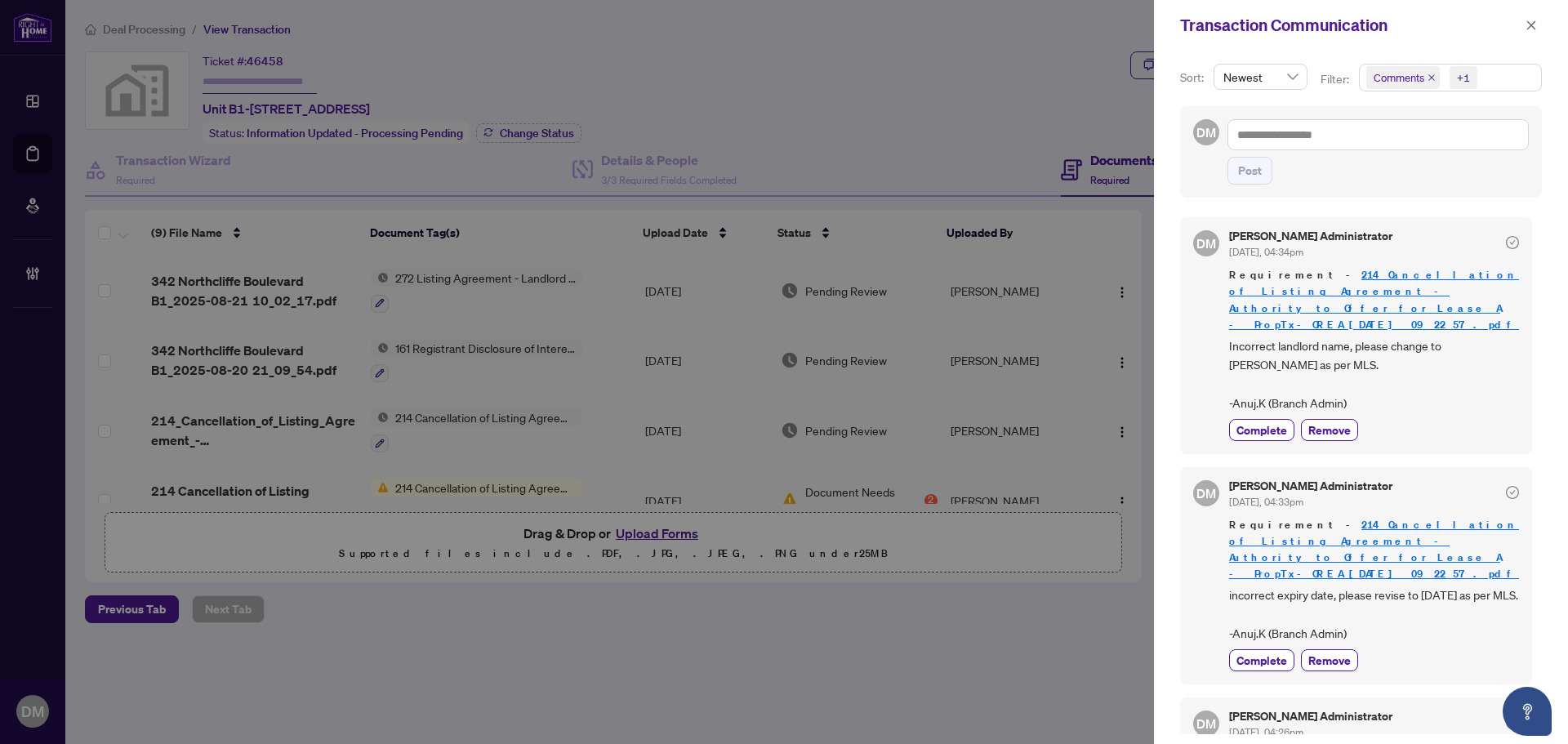
click at [1460, 336] on span "Incorrect landlord name, please change to Melanie Goring as per MLS. -Anuj.K (B…" at bounding box center [1375, 375] width 290 height 77
click at [1255, 345] on span "Incorrect landlord name, please change to Melanie Goring as per MLS. -Anuj.K (B…" at bounding box center [1375, 375] width 290 height 77
click at [1452, 336] on span "Incorrect landlord name, please change to Melanie Goring as per MLS. -Anuj.K (B…" at bounding box center [1375, 375] width 290 height 77
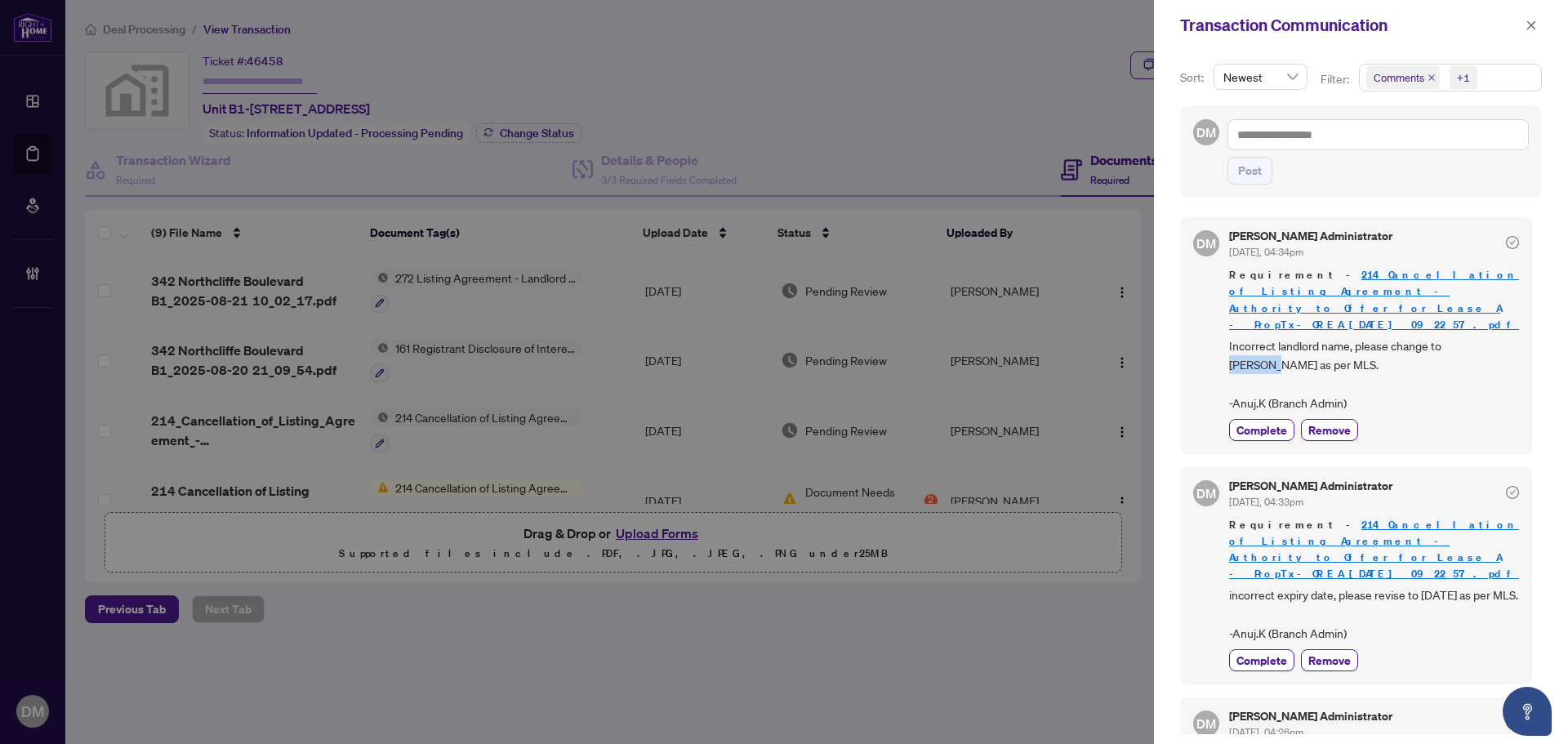
click at [1452, 336] on span "Incorrect landlord name, please change to Melanie Goring as per MLS. -Anuj.K (B…" at bounding box center [1375, 375] width 290 height 77
click at [1264, 339] on span "Incorrect landlord name, please change to Melanie Goring as per MLS. -Anuj.K (B…" at bounding box center [1375, 375] width 290 height 77
click at [1530, 29] on icon "close" at bounding box center [1531, 24] width 11 height 11
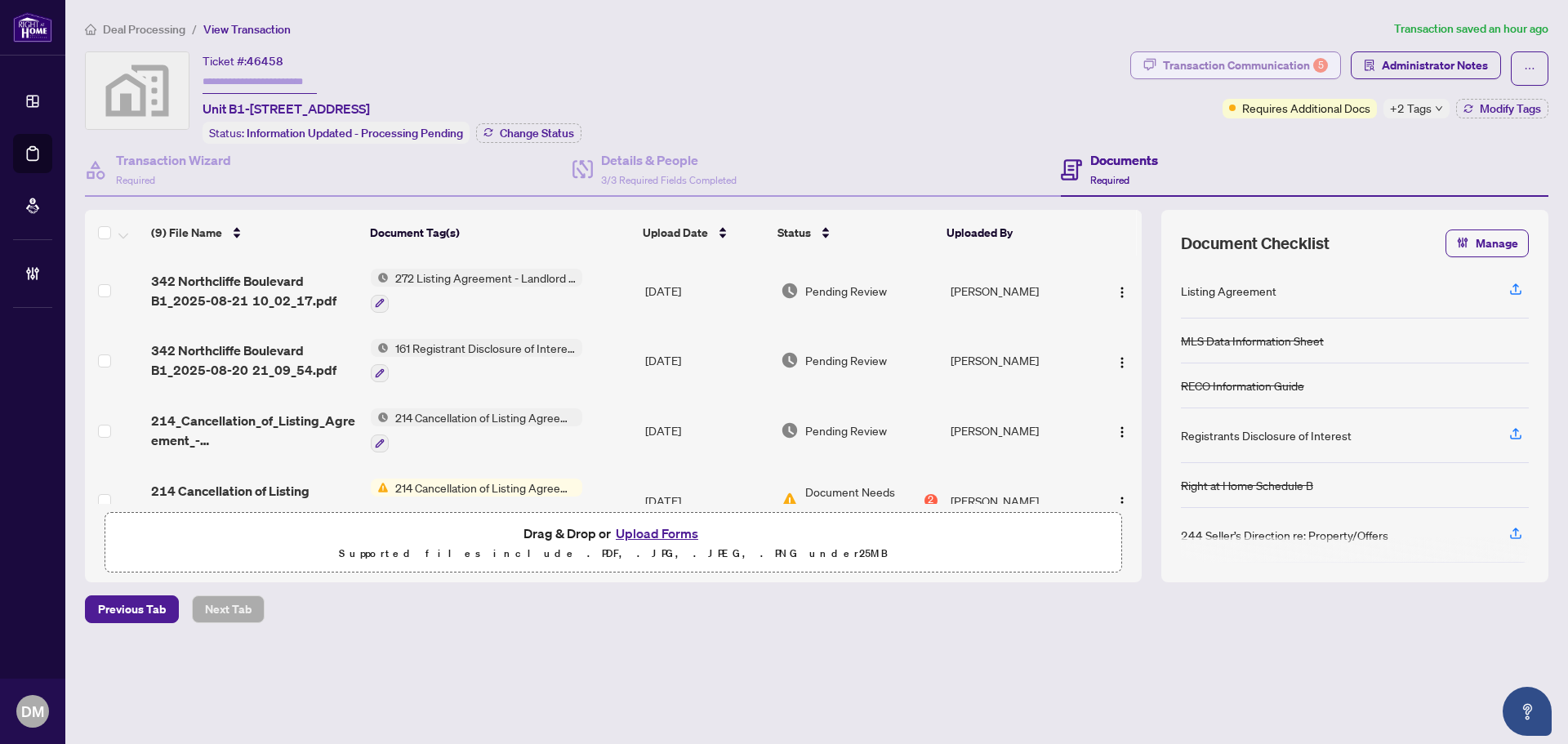
click at [1189, 71] on div "Transaction Communication 5" at bounding box center [1246, 65] width 165 height 26
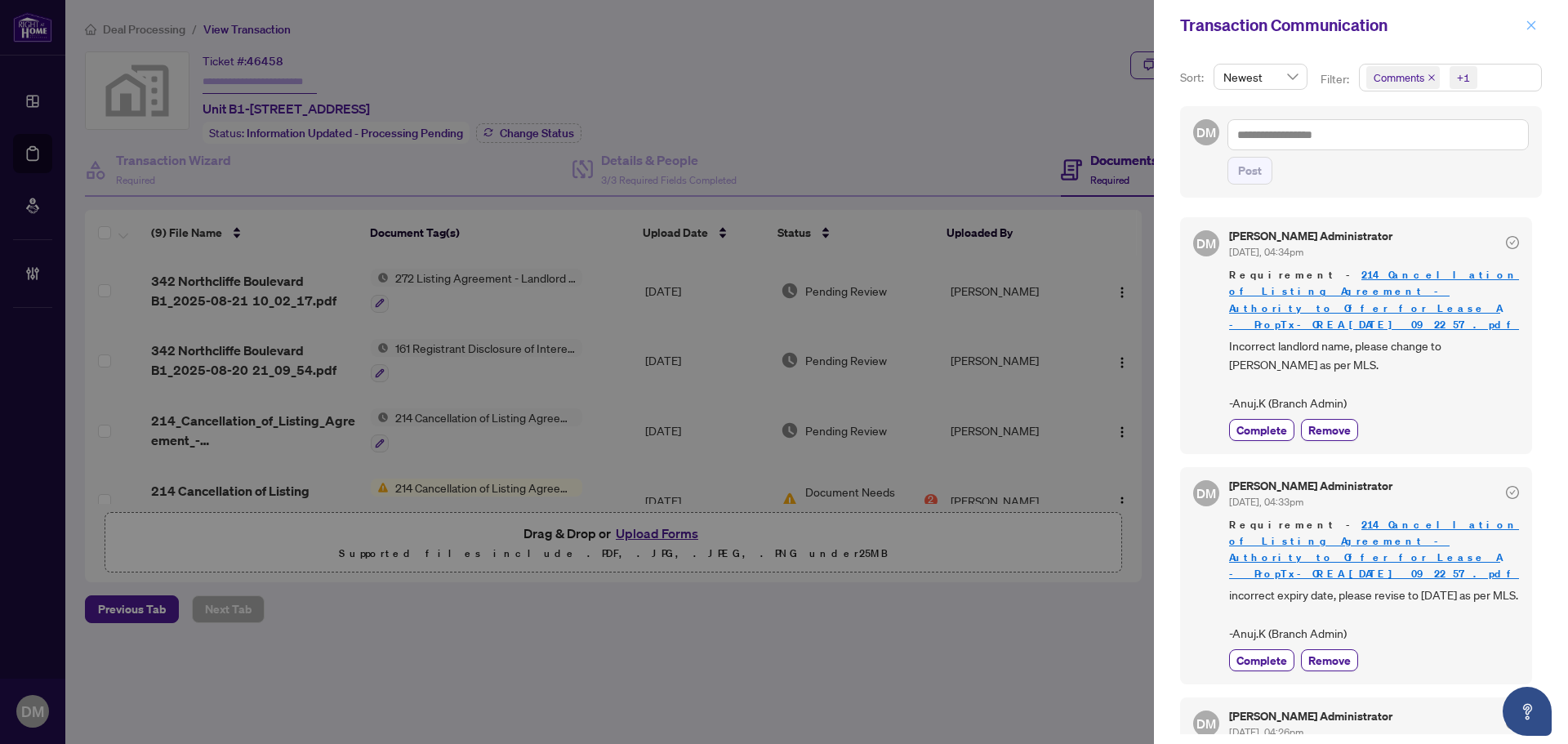
click at [1532, 24] on icon "close" at bounding box center [1531, 24] width 11 height 11
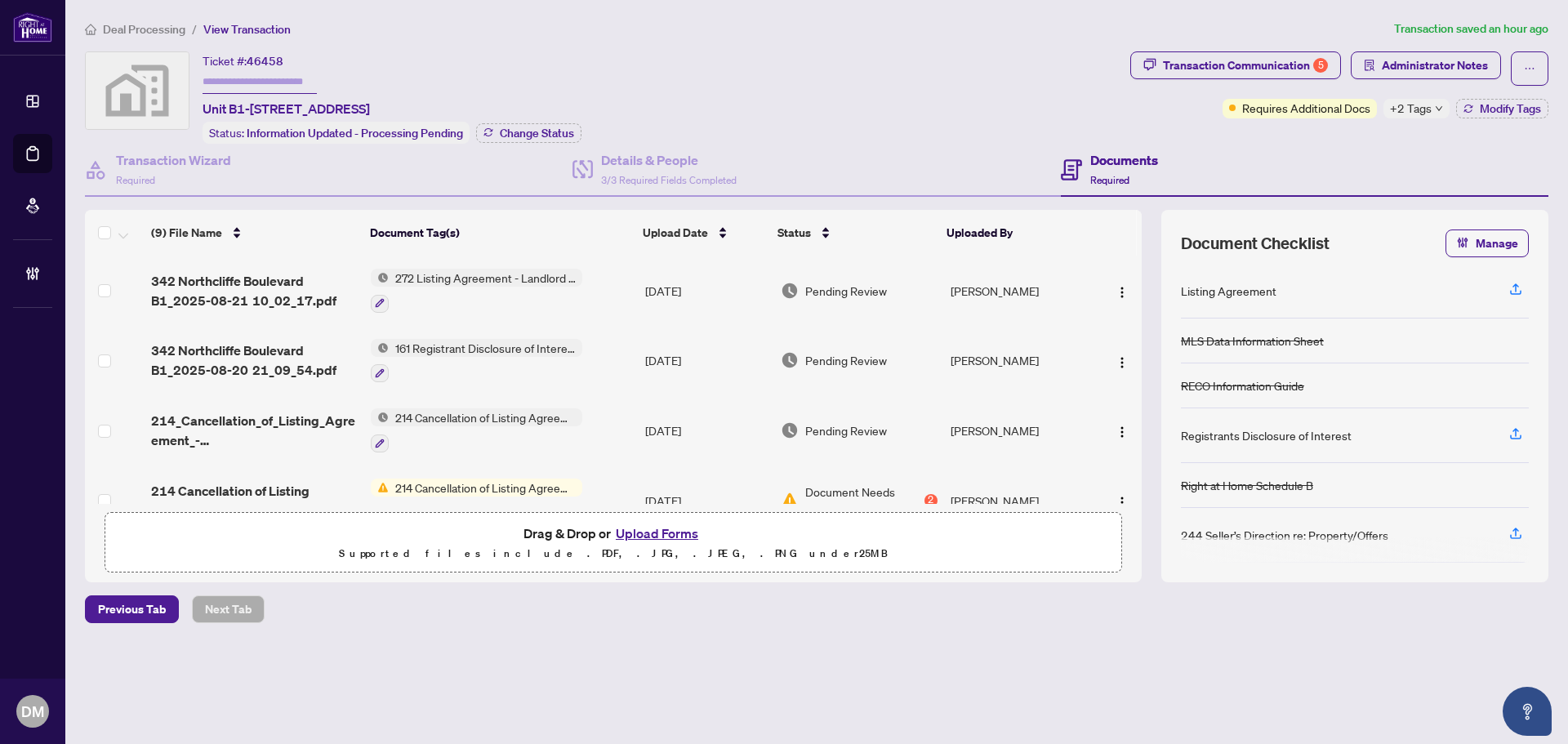
scroll to position [383, 0]
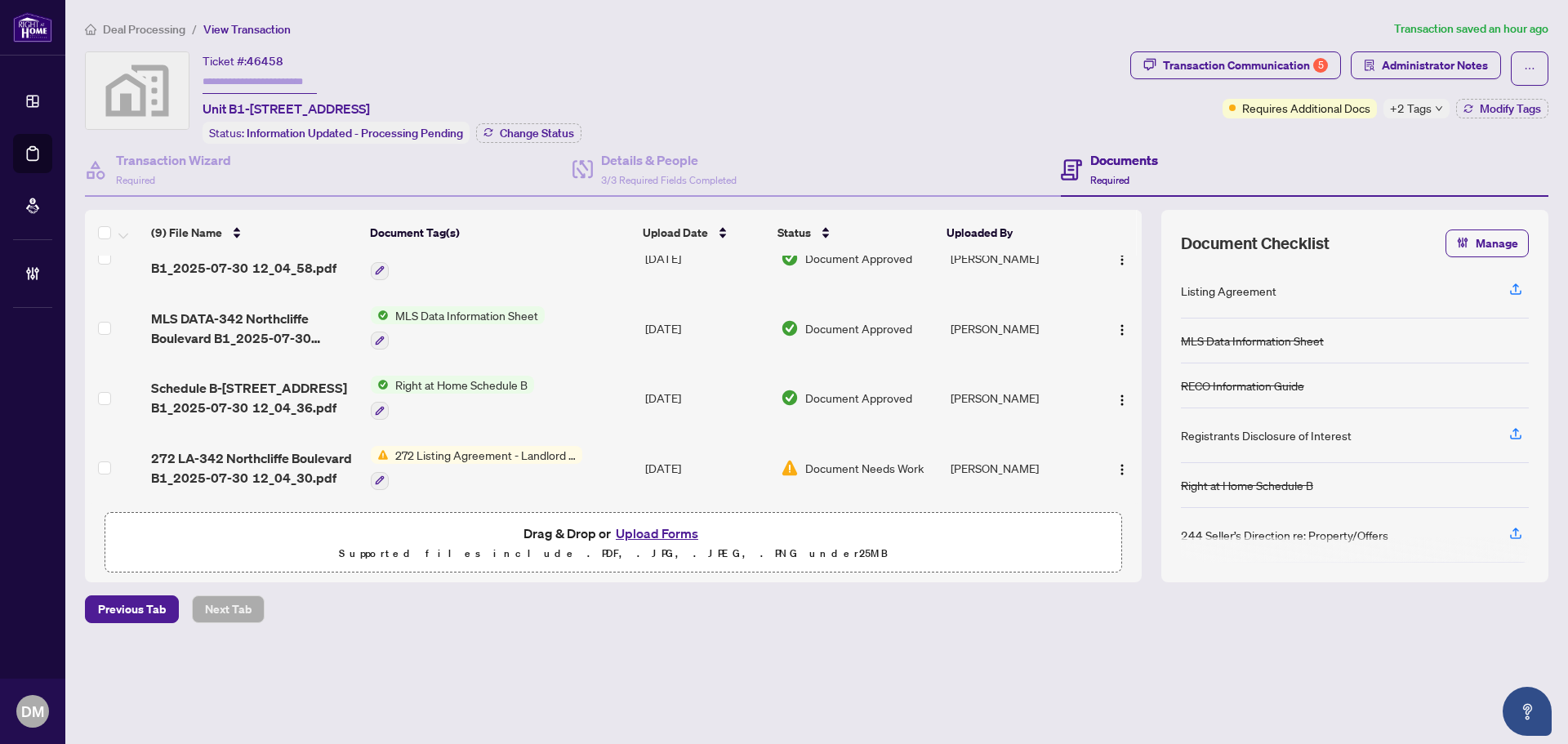
click at [273, 451] on span "272 LA-342 Northcliffe Boulevard B1_2025-07-30 12_04_30.pdf" at bounding box center [254, 468] width 207 height 39
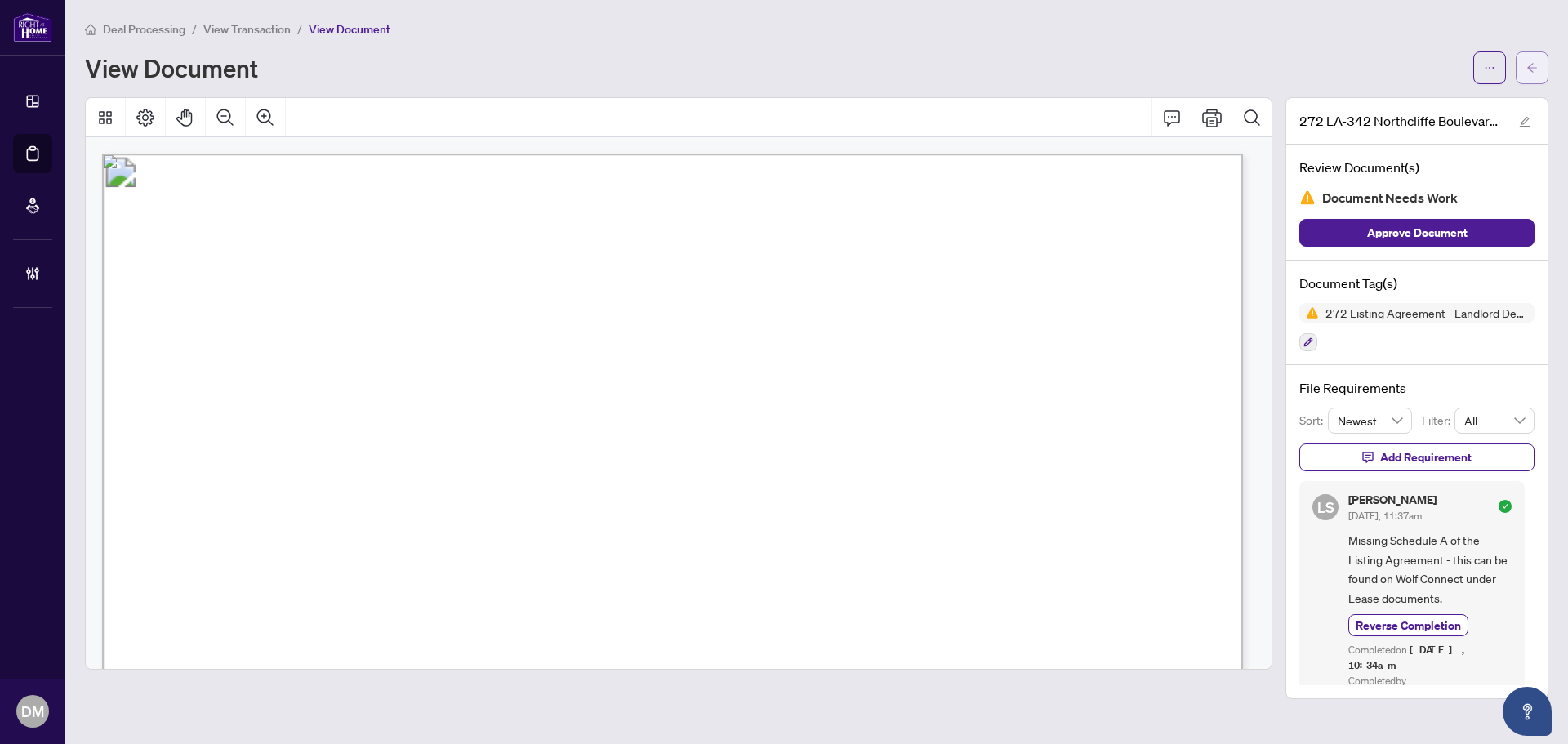
click at [1535, 71] on icon "arrow-left" at bounding box center [1532, 67] width 11 height 11
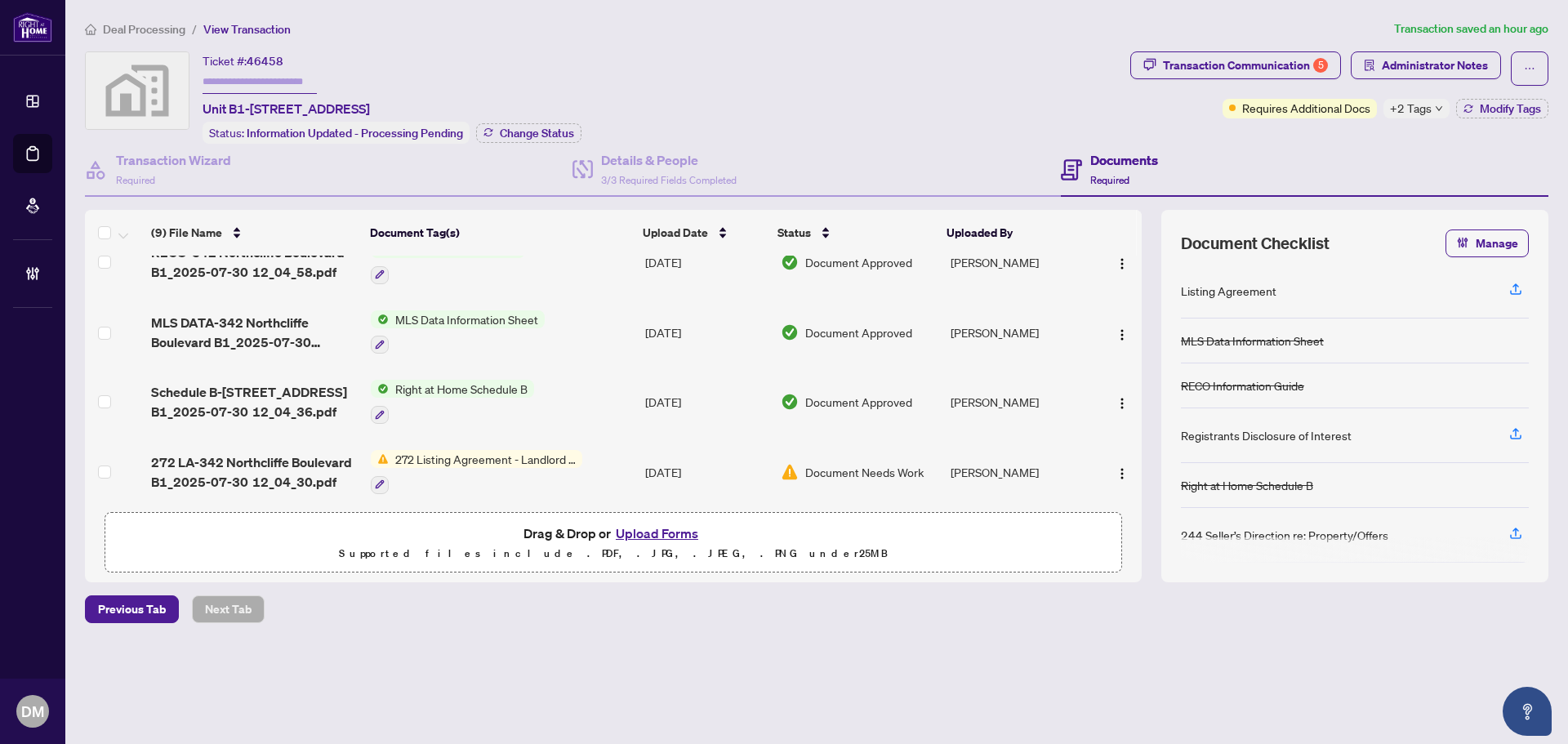
scroll to position [383, 0]
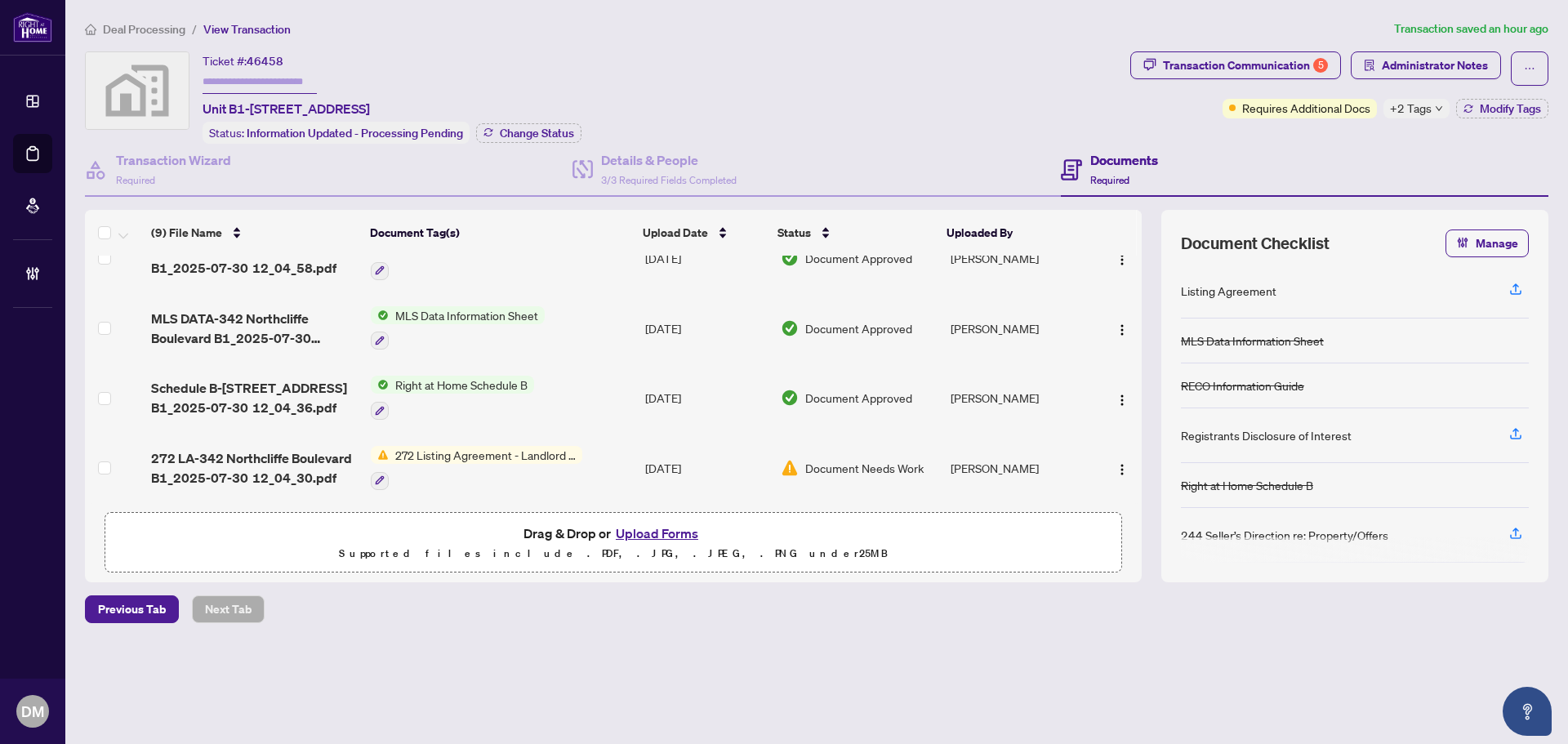
click at [288, 456] on span "272 LA-342 Northcliffe Boulevard B1_2025-07-30 12_04_30.pdf" at bounding box center [254, 468] width 207 height 39
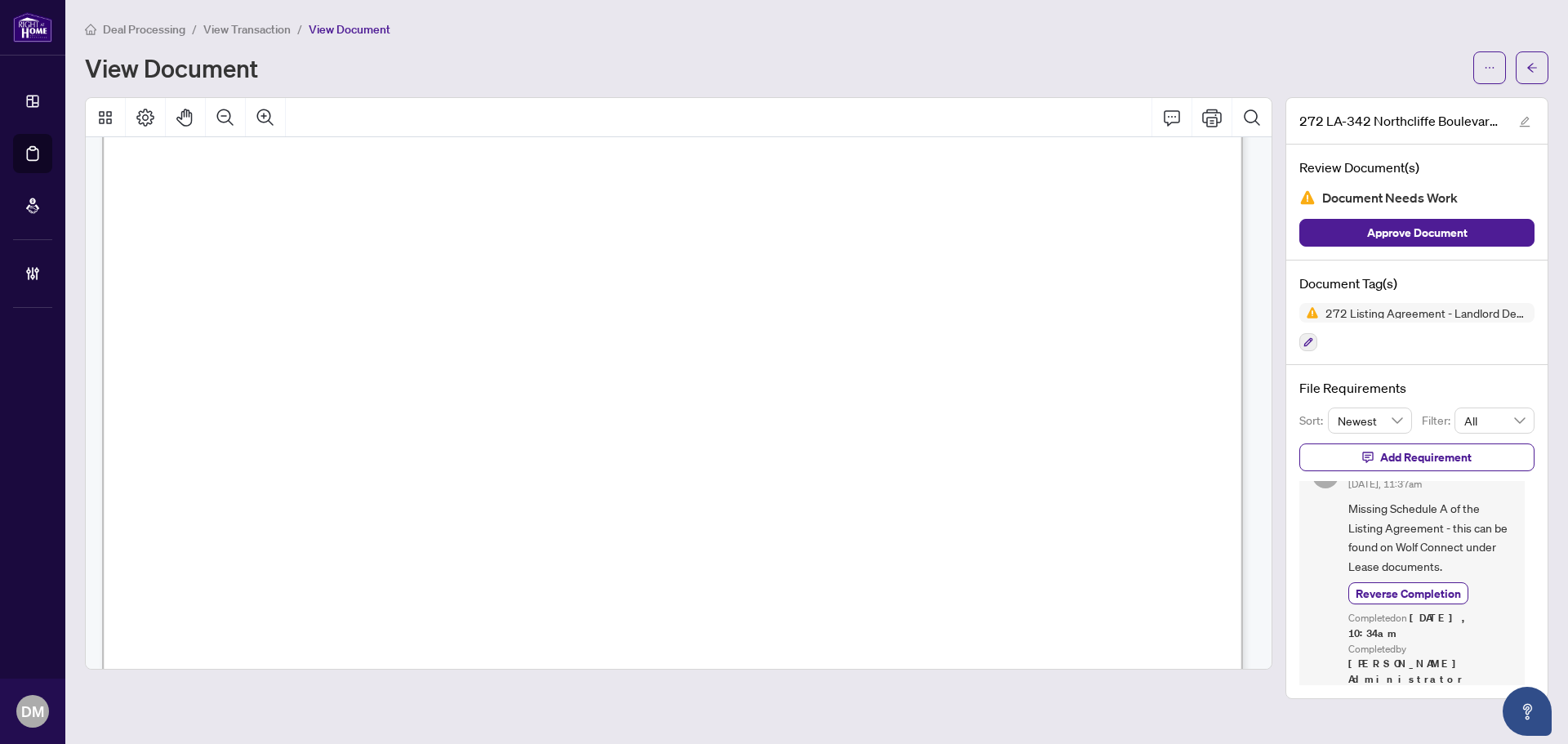
scroll to position [5470, 0]
click at [1529, 50] on div "Deal Processing / View Transaction / View Document View Document" at bounding box center [816, 51] width 1463 height 64
click at [1529, 57] on span "button" at bounding box center [1532, 68] width 11 height 26
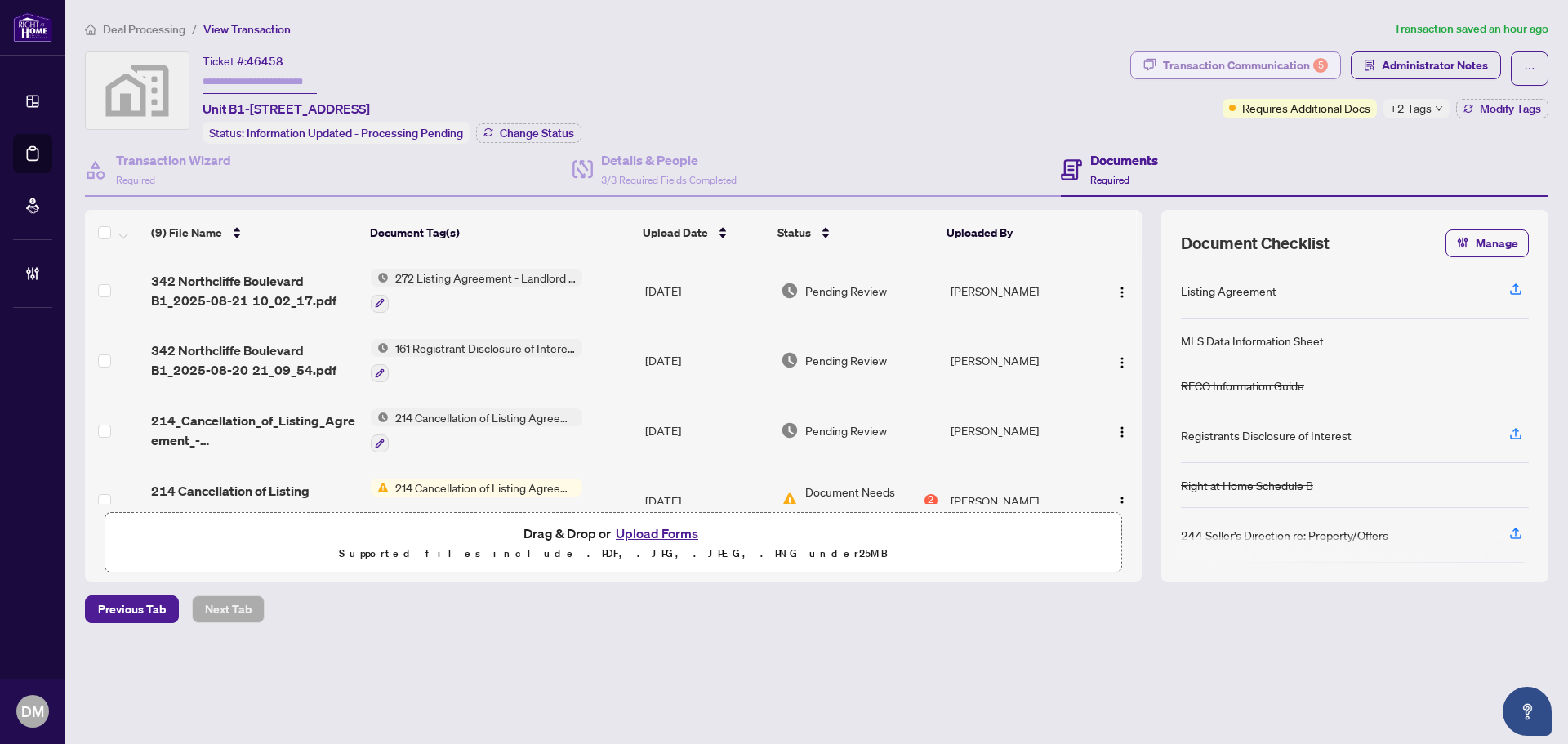
click at [1204, 53] on div "Transaction Communication 5" at bounding box center [1246, 65] width 165 height 26
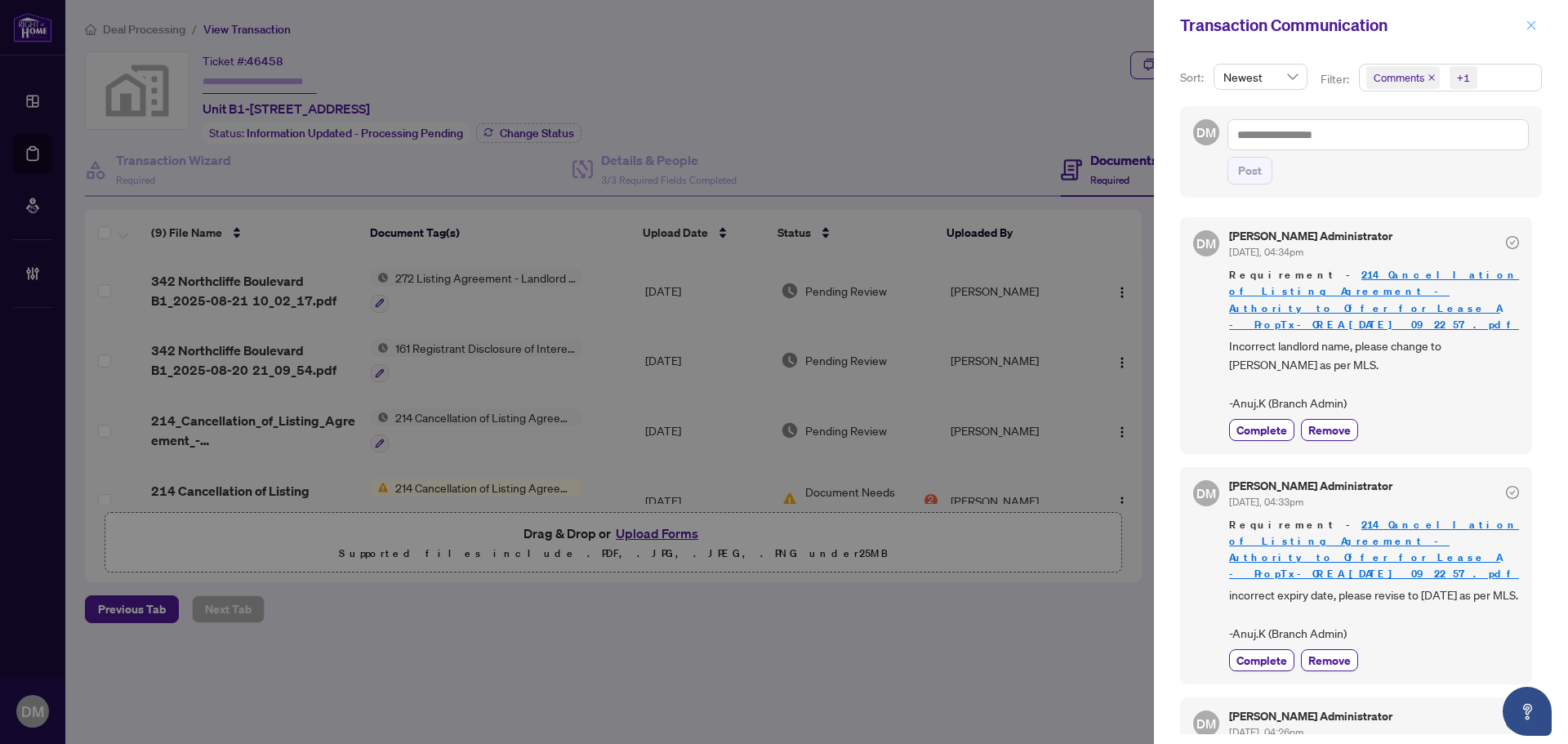
click at [1529, 25] on icon "close" at bounding box center [1531, 24] width 11 height 11
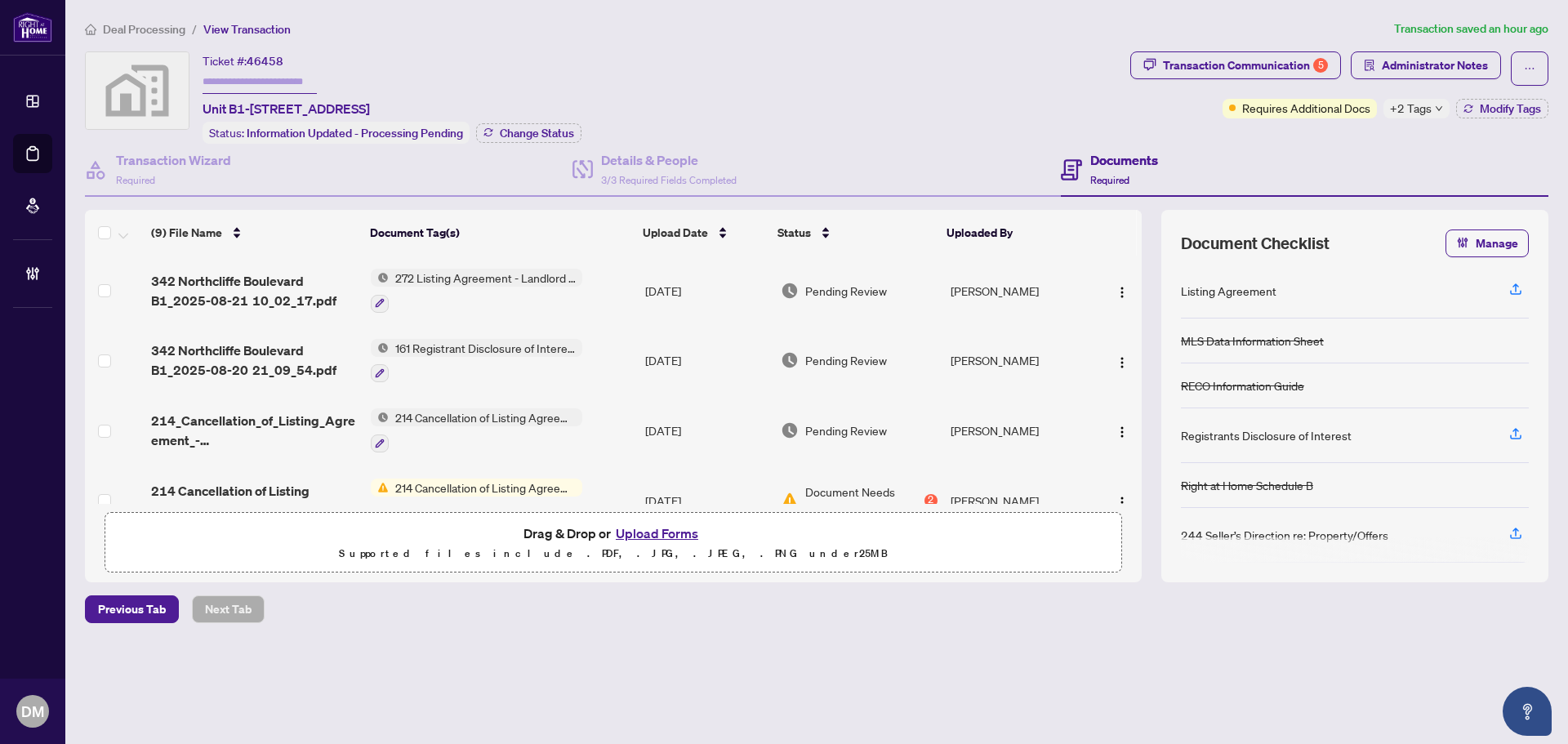
click at [297, 351] on span "342 Northcliffe Boulevard B1_2025-08-20 21_09_54.pdf" at bounding box center [254, 360] width 207 height 39
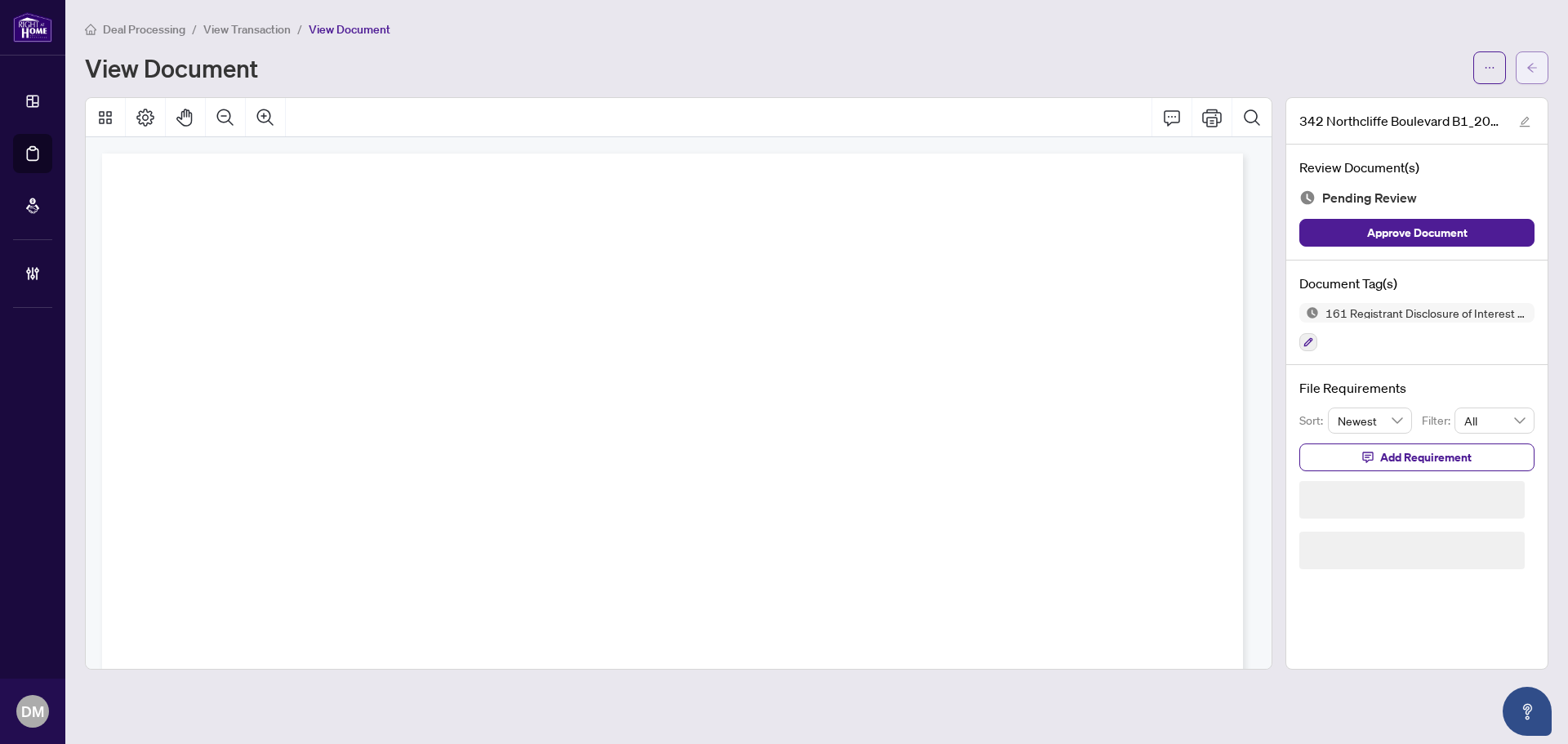
click at [1526, 58] on button "button" at bounding box center [1531, 67] width 32 height 32
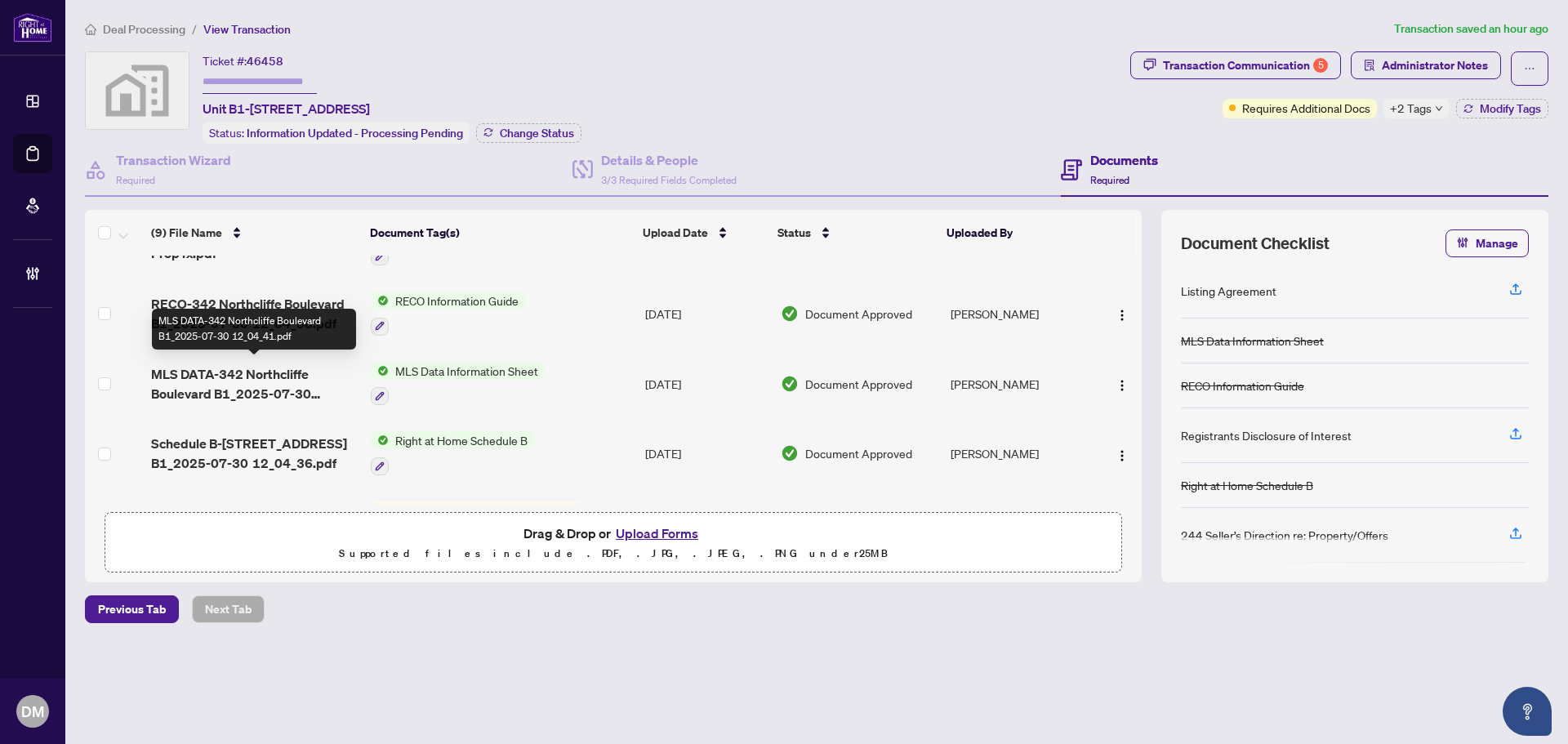
scroll to position [383, 0]
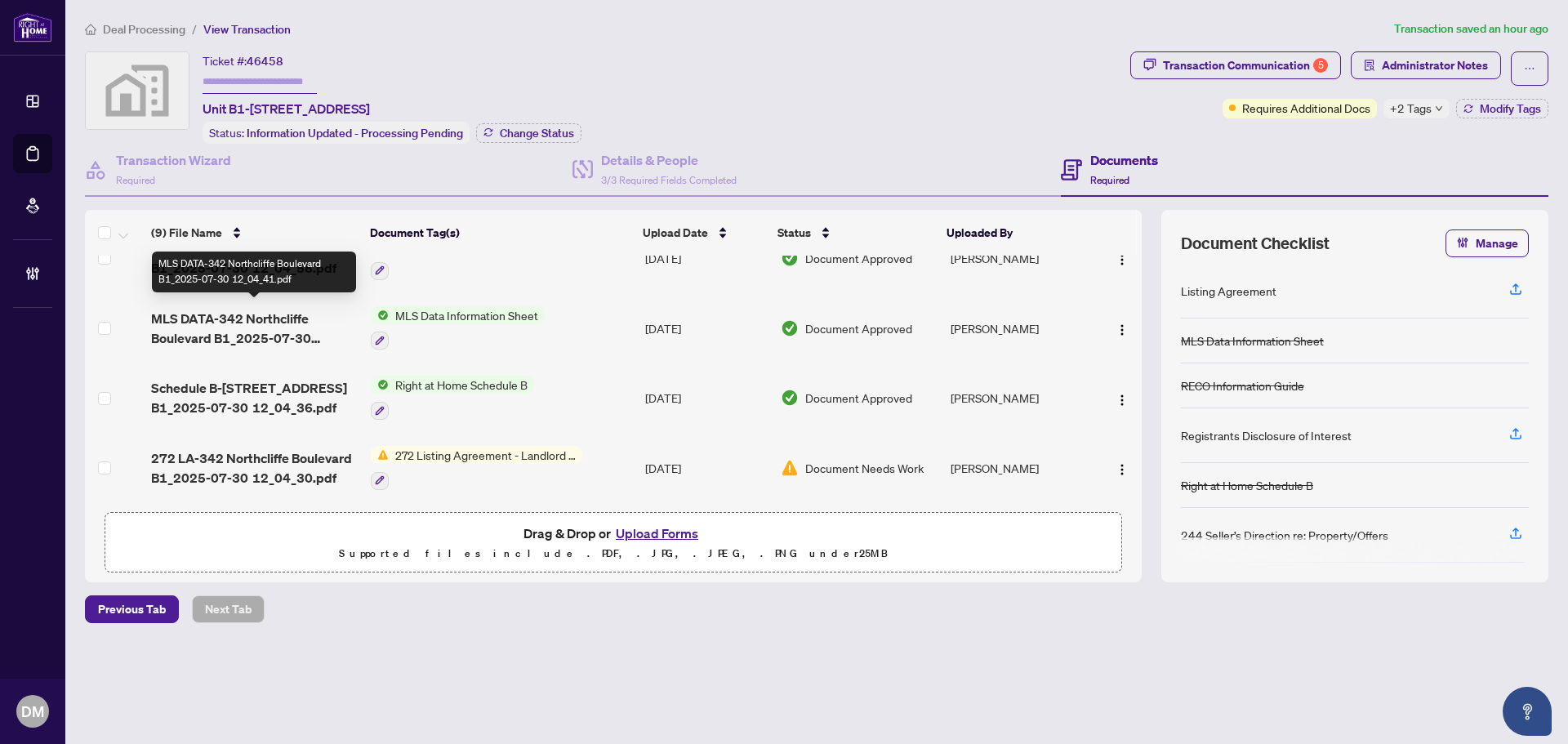
click at [279, 315] on span "MLS DATA-342 Northcliffe Boulevard B1_2025-07-30 12_04_41.pdf" at bounding box center [254, 328] width 207 height 39
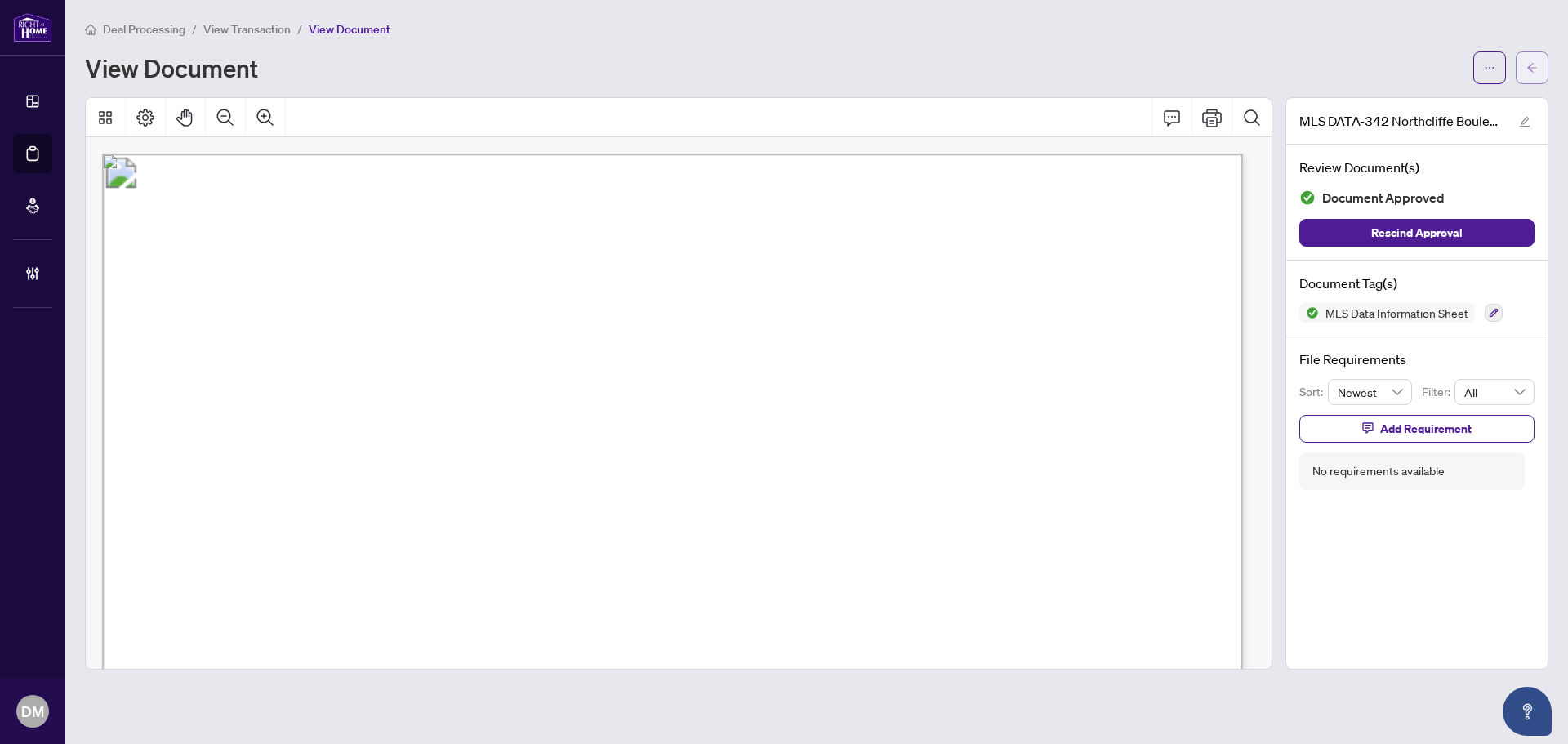
click at [1533, 64] on icon "arrow-left" at bounding box center [1532, 67] width 10 height 9
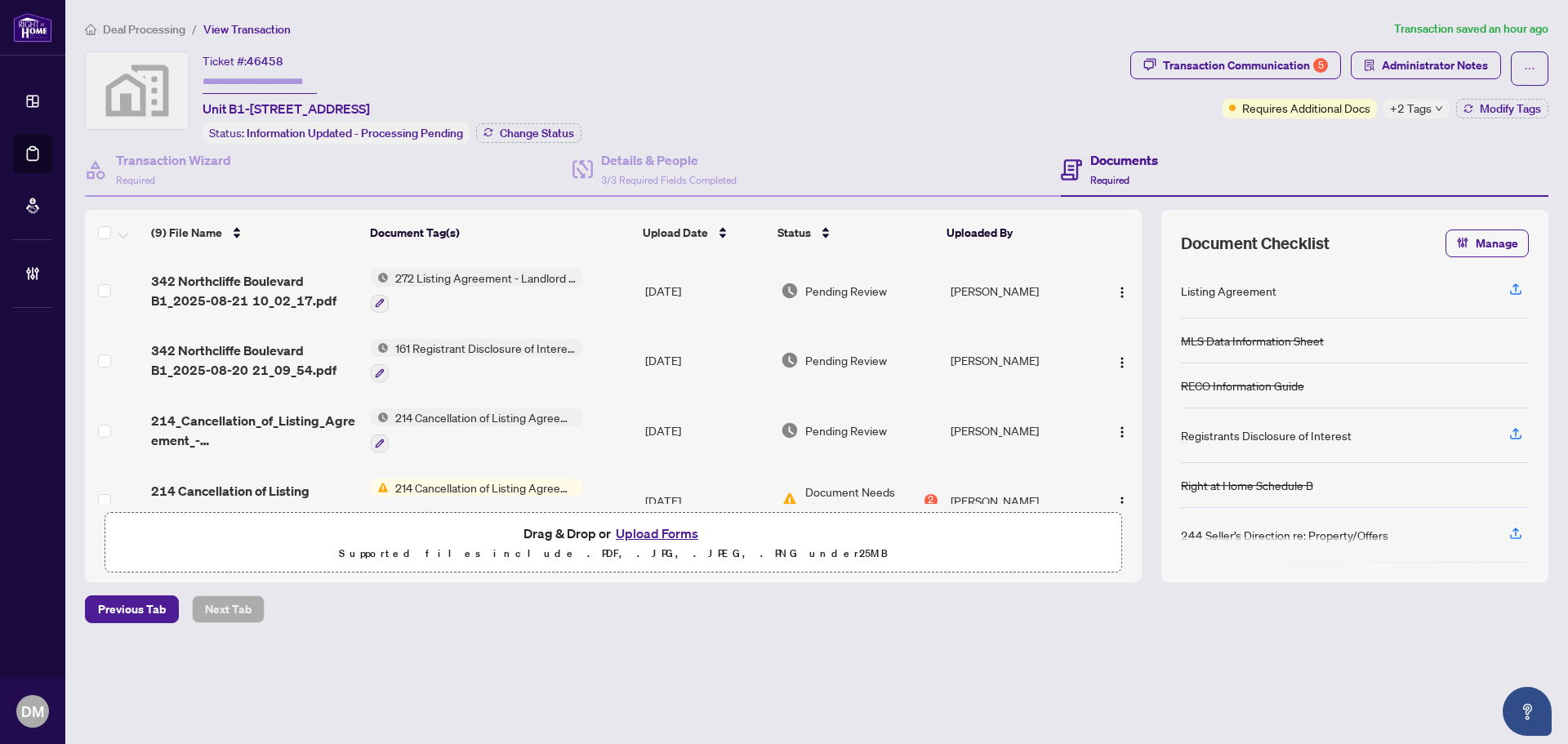
click at [309, 353] on span "342 Northcliffe Boulevard B1_2025-08-20 21_09_54.pdf" at bounding box center [254, 360] width 207 height 39
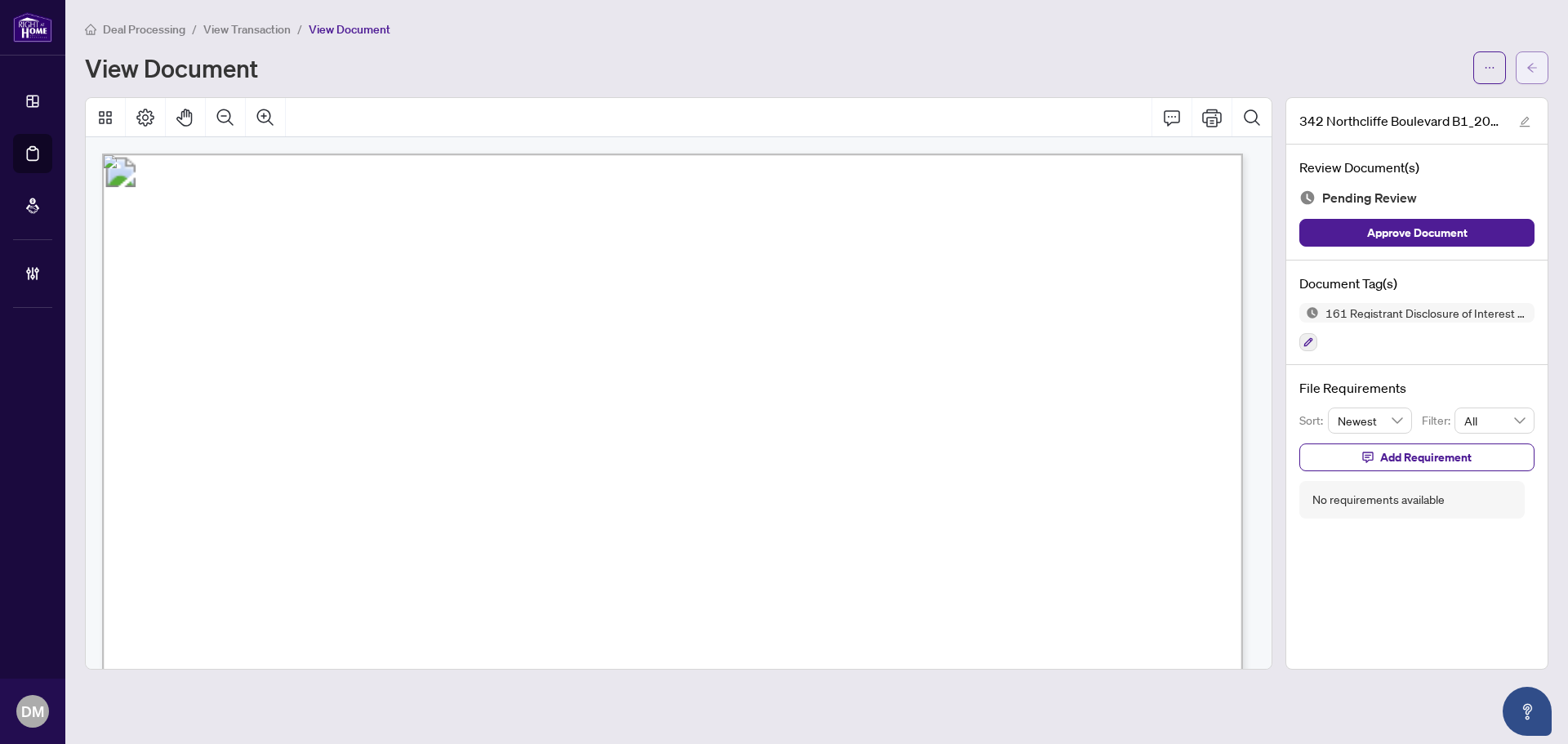
click at [1544, 65] on button "button" at bounding box center [1531, 67] width 32 height 32
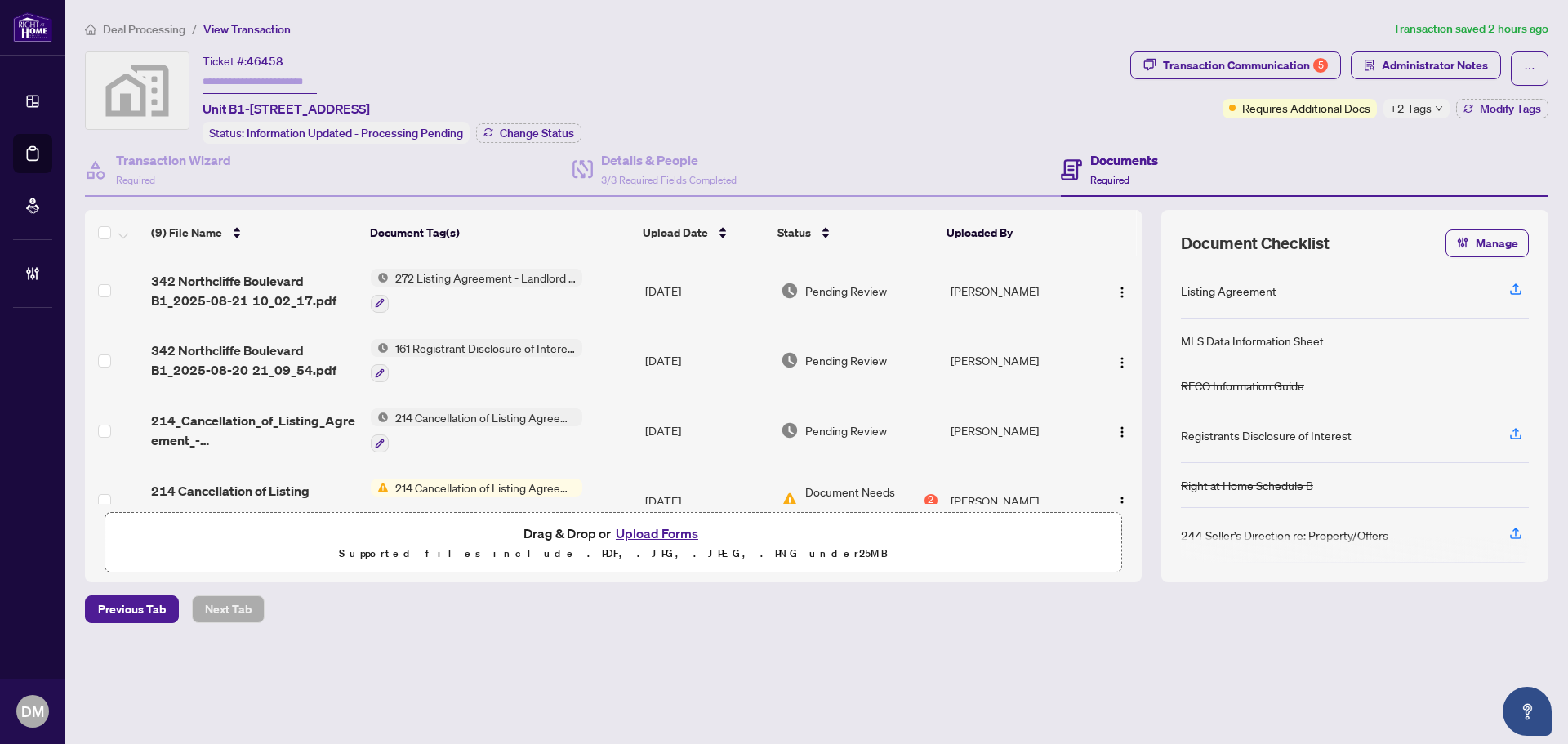
click at [157, 36] on li "Deal Processing" at bounding box center [134, 29] width 100 height 19
click at [157, 33] on span "Deal Processing" at bounding box center [144, 29] width 83 height 15
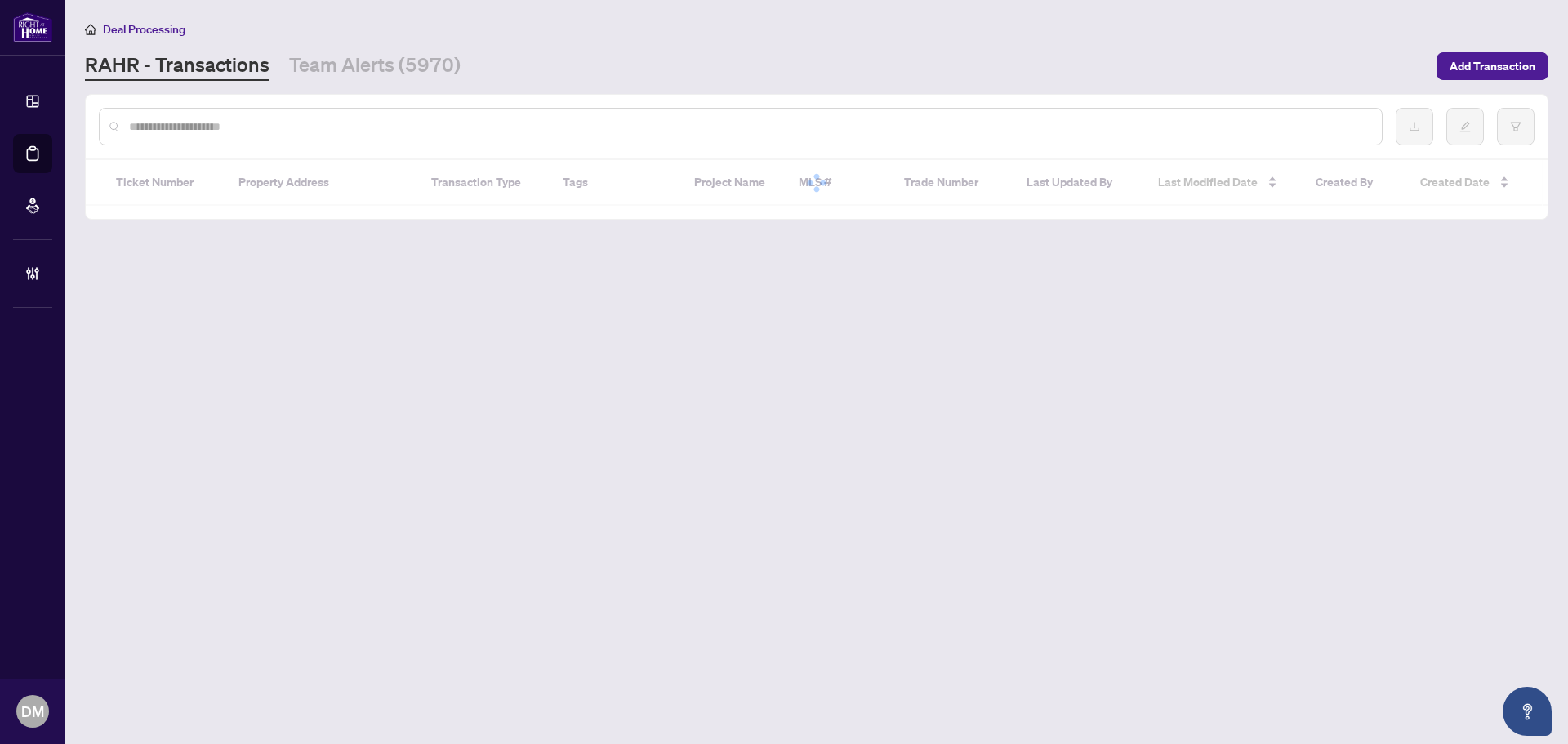
click at [397, 139] on div at bounding box center [740, 126] width 1284 height 37
click at [404, 137] on div at bounding box center [740, 126] width 1284 height 37
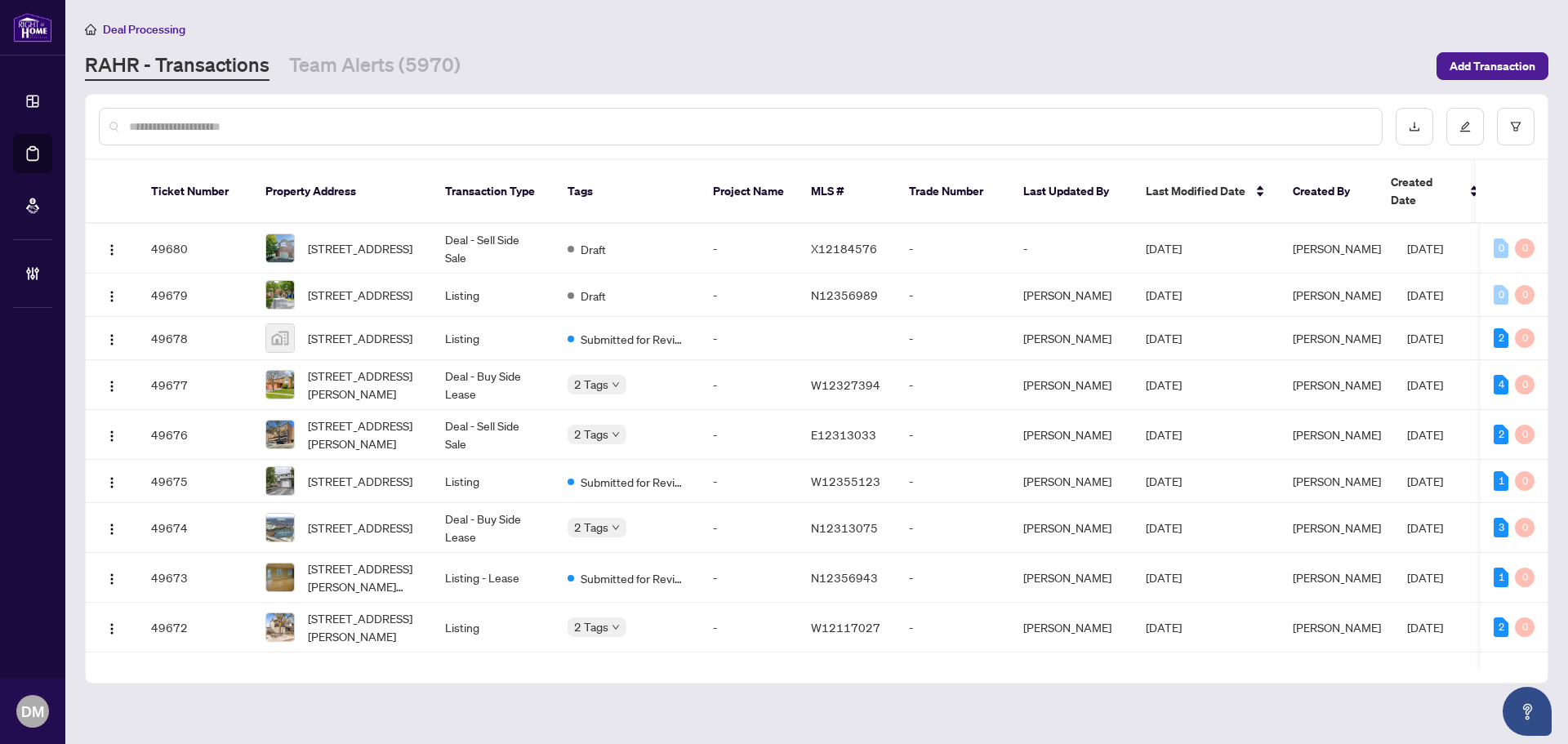
click at [410, 134] on input "text" at bounding box center [749, 126] width 1240 height 18
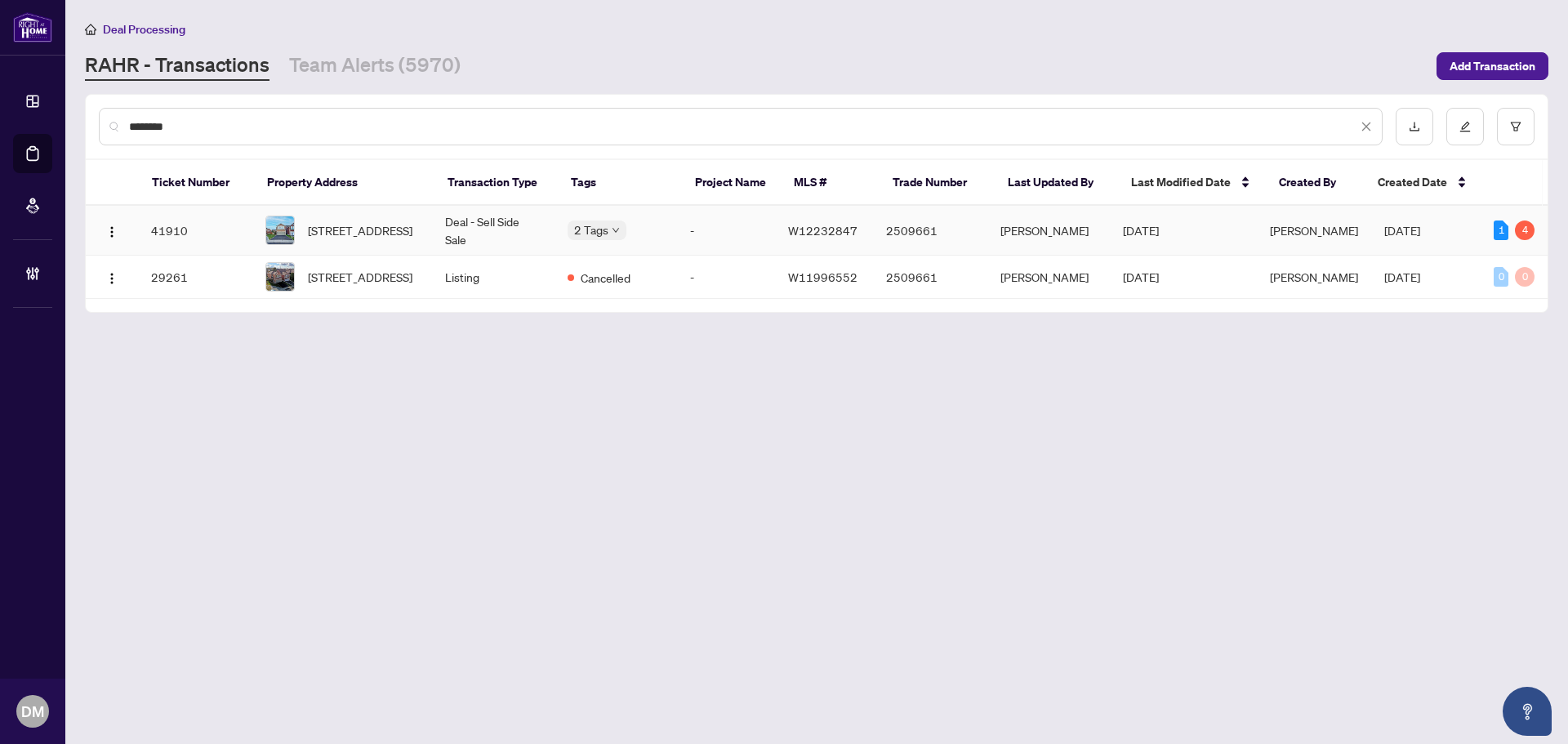
type input "********"
click at [412, 221] on span "117 Lent Cres, Brampton, Ontario L6Y 5E6, Canada" at bounding box center [360, 230] width 105 height 18
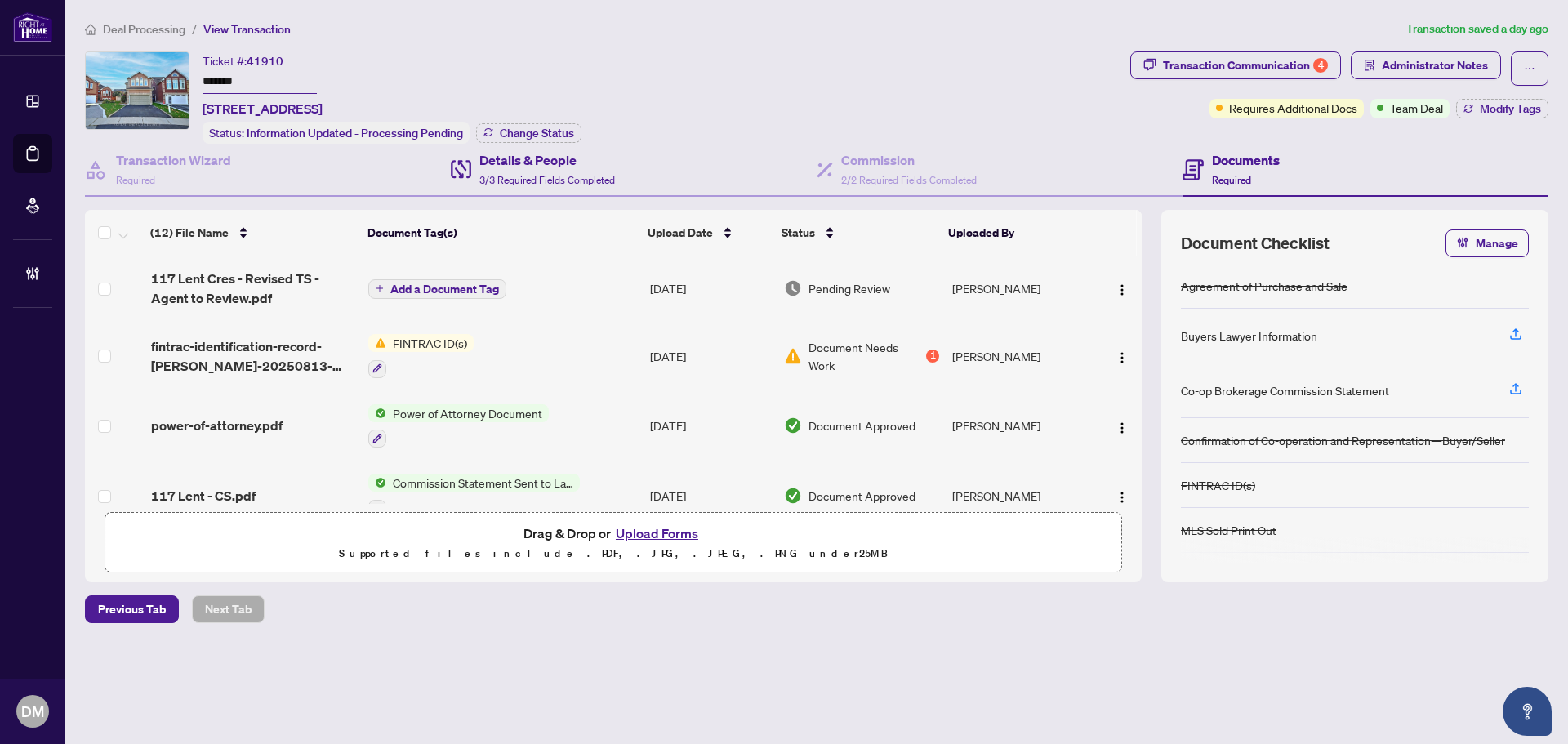
click at [652, 180] on div "Details & People 3/3 Required Fields Completed" at bounding box center [634, 170] width 366 height 53
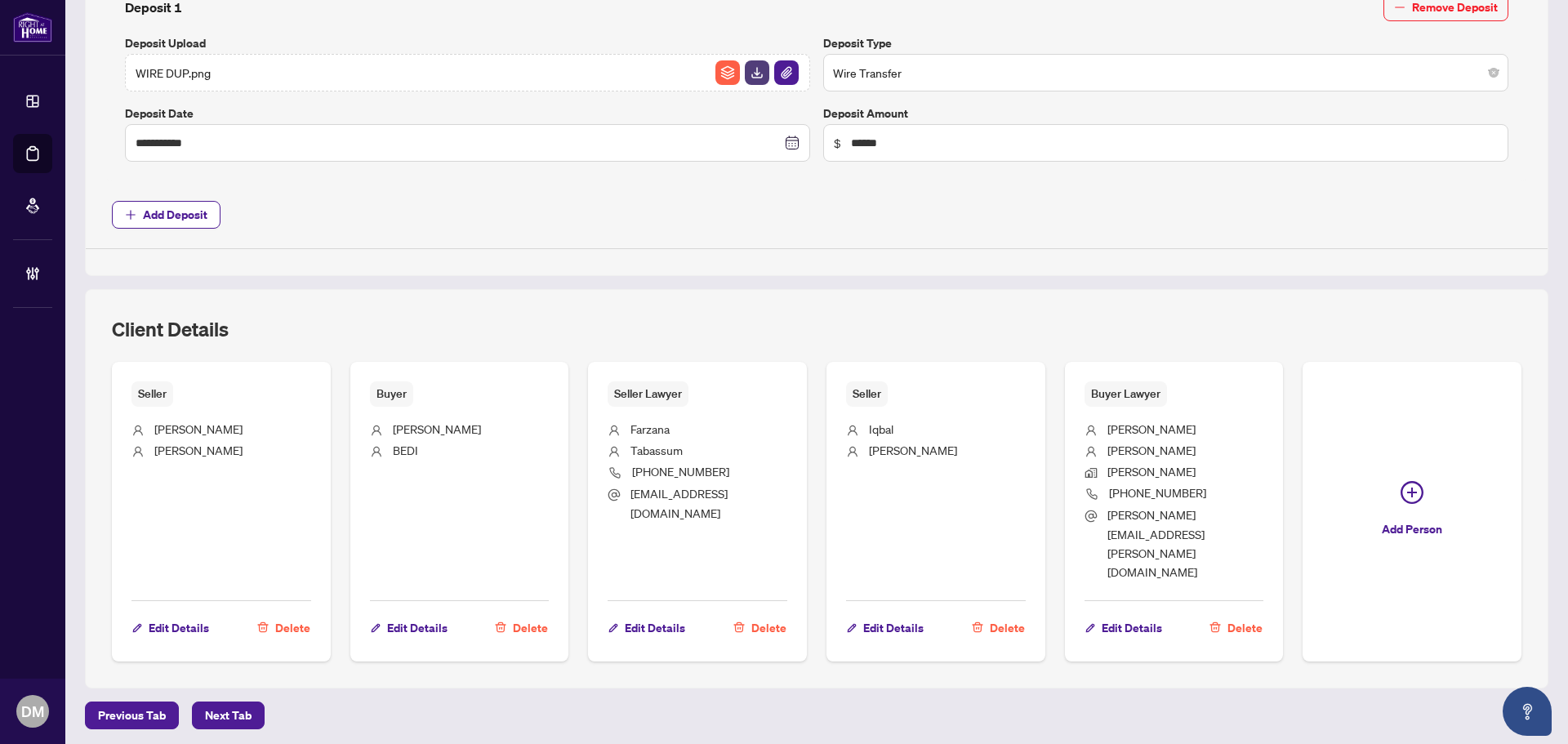
scroll to position [743, 0]
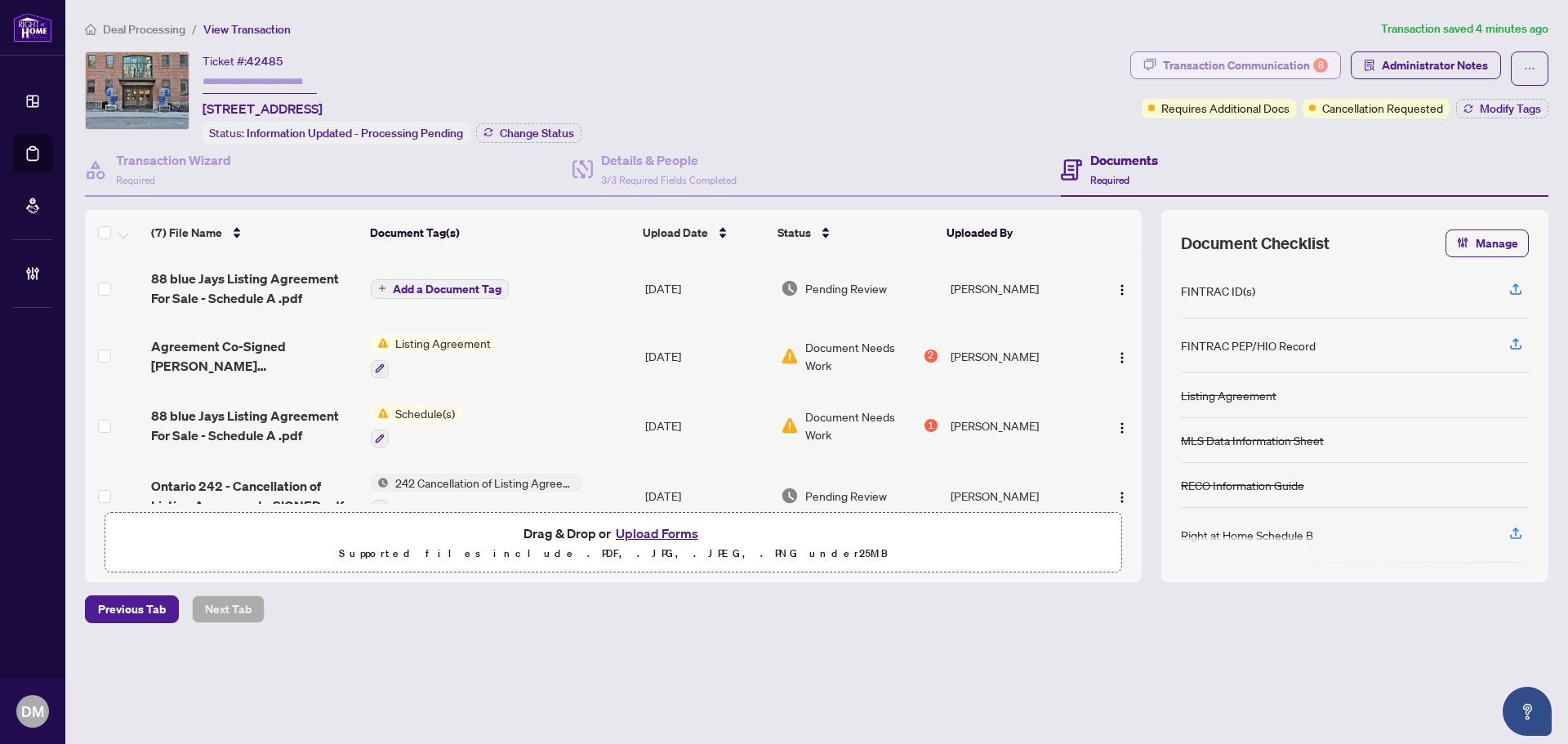
click at [1274, 58] on div "Transaction Communication 8" at bounding box center [1246, 65] width 165 height 26
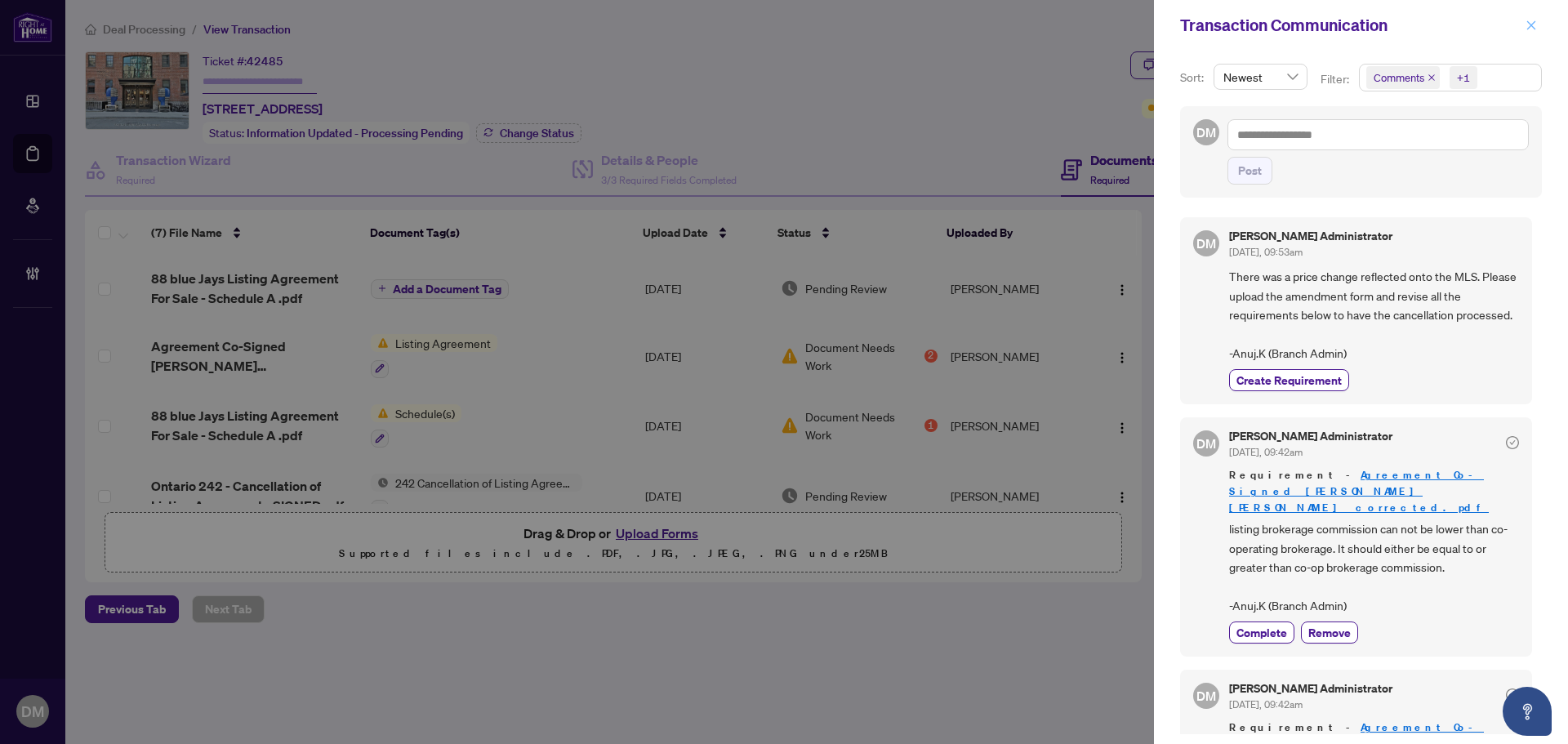
click at [1542, 24] on button "button" at bounding box center [1531, 25] width 21 height 19
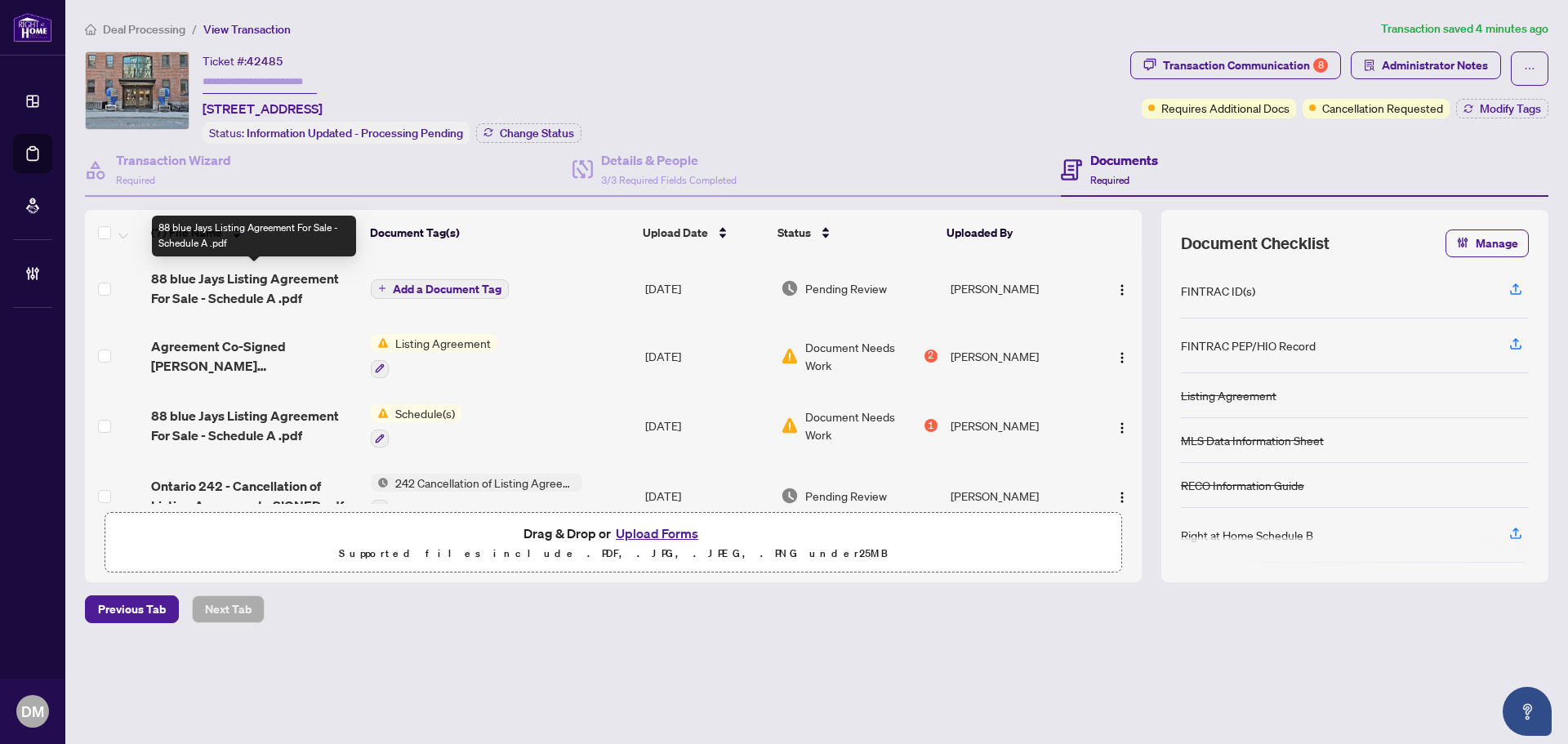
click at [288, 286] on span "88 blue Jays Listing Agreement For Sale - Schedule A .pdf" at bounding box center [254, 287] width 207 height 39
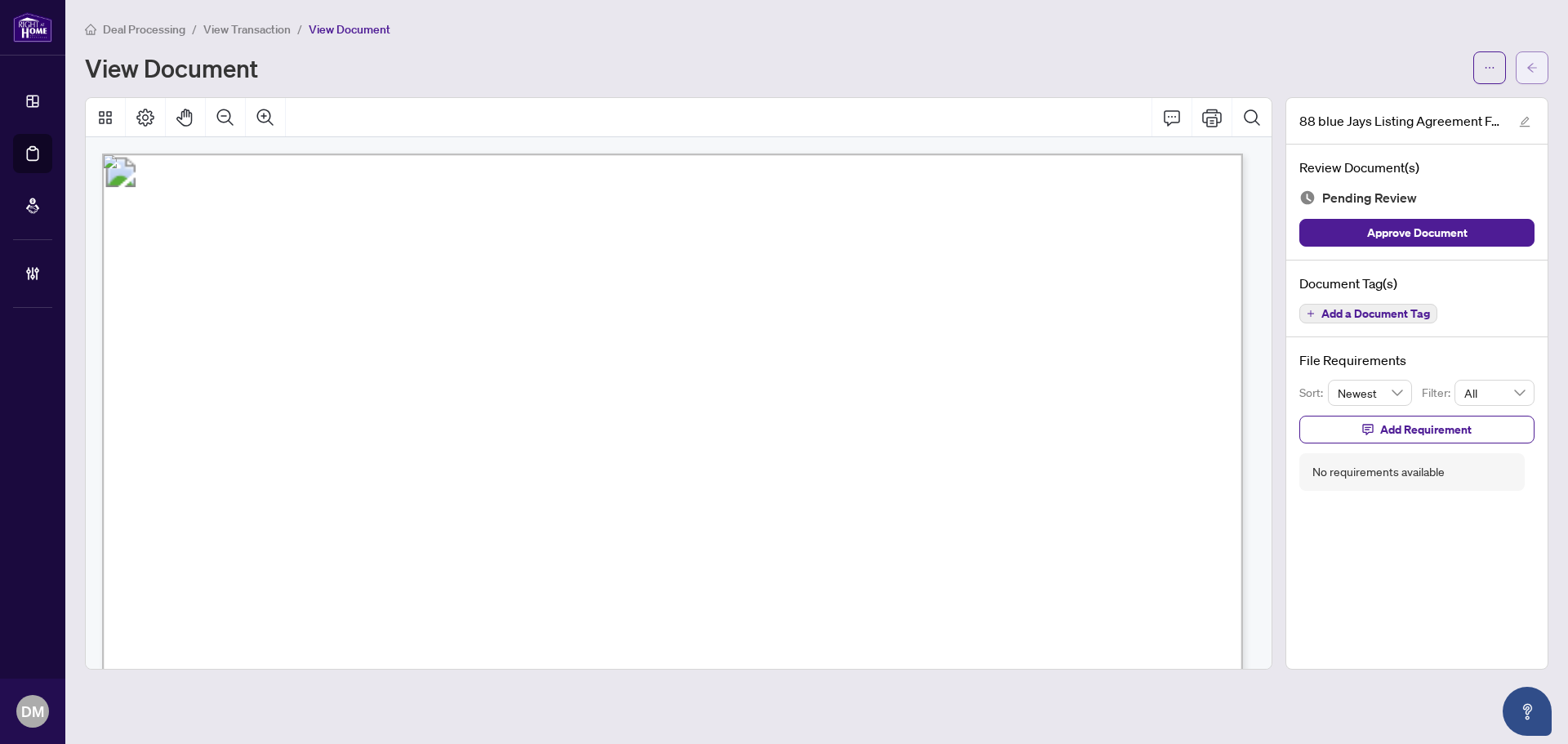
click at [1534, 70] on icon "arrow-left" at bounding box center [1532, 67] width 11 height 11
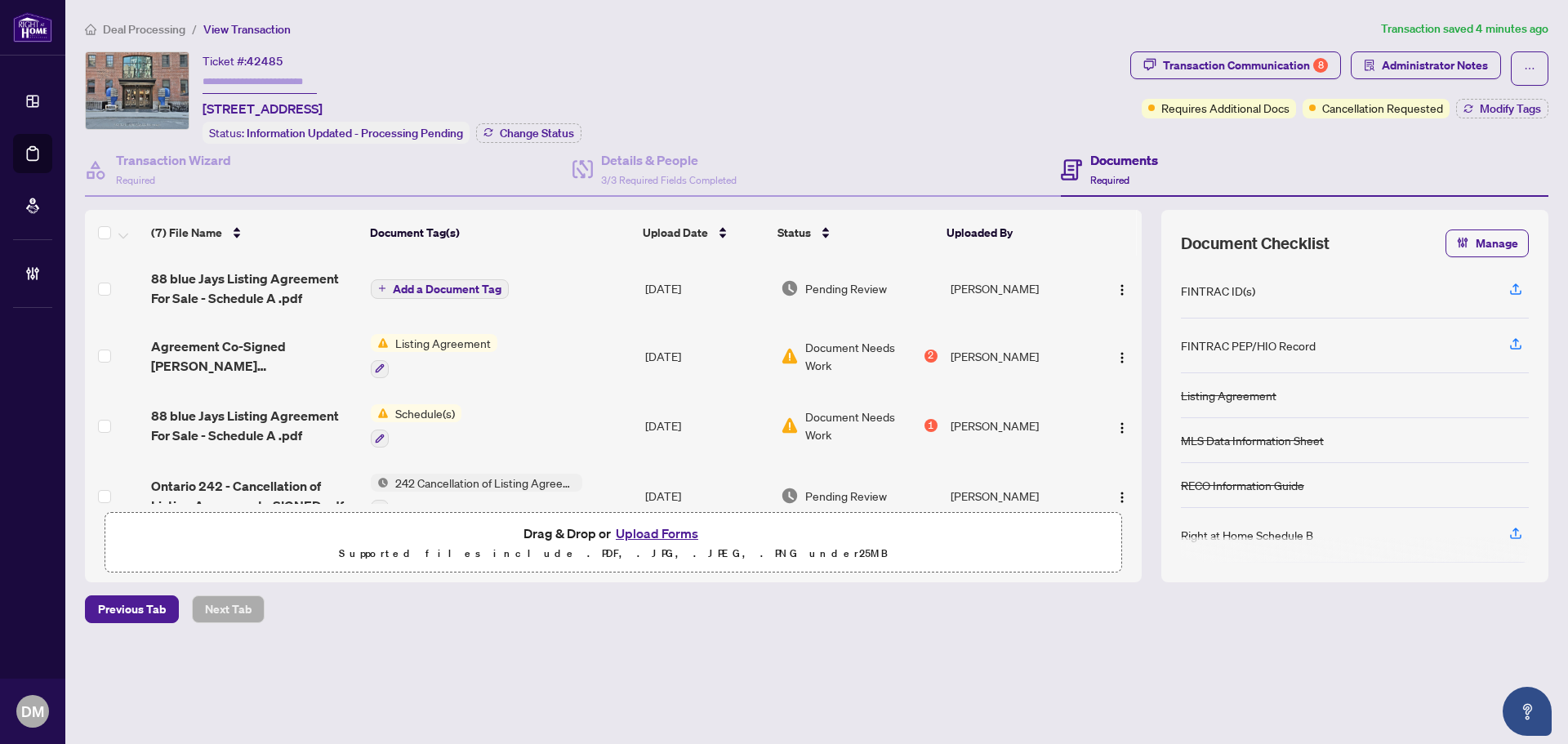
click at [591, 353] on td "Listing Agreement" at bounding box center [501, 355] width 275 height 71
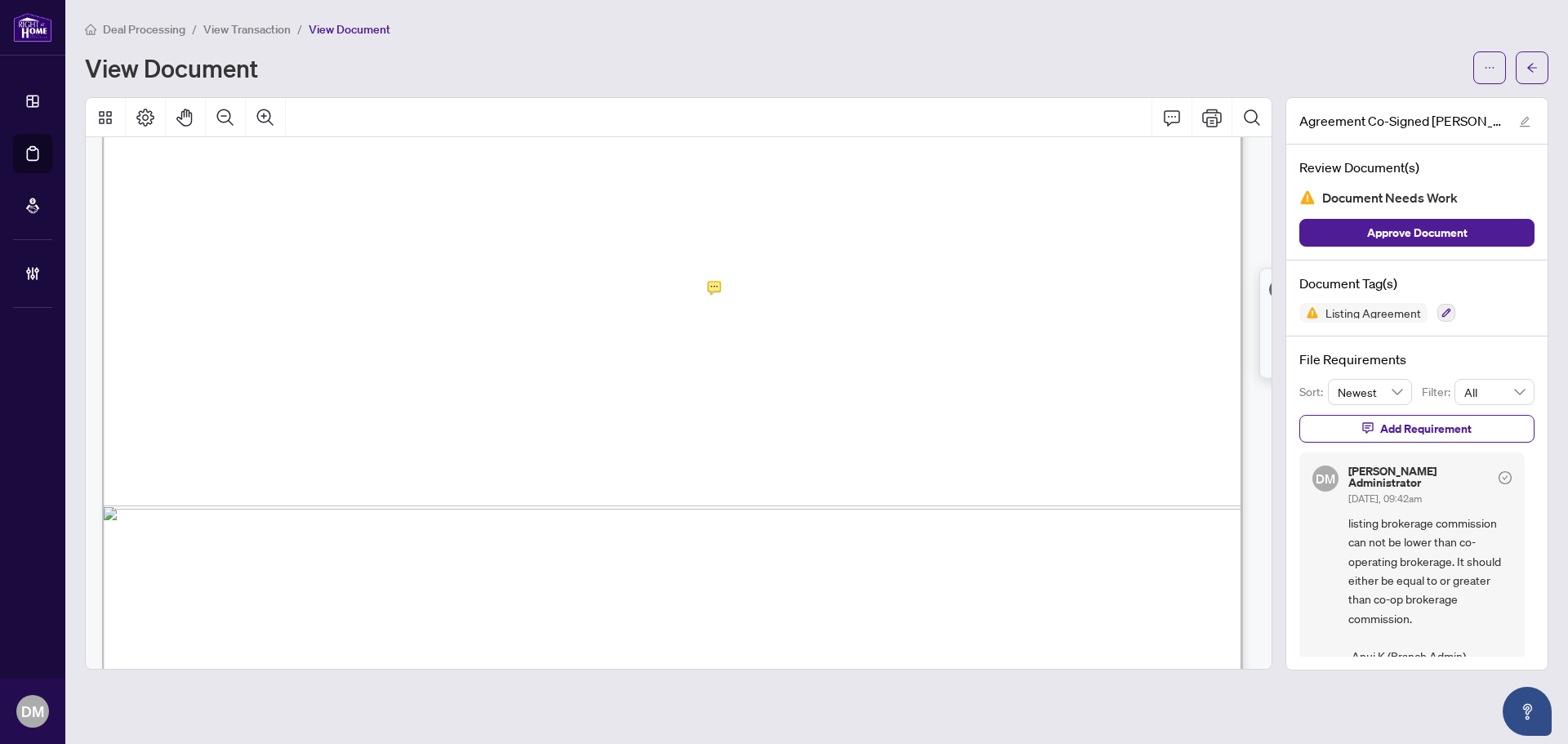
scroll to position [816, 0]
click at [1370, 556] on span "listing brokerage commission can not be lower than co-operating brokerage. It s…" at bounding box center [1429, 590] width 163 height 152
click at [1542, 71] on button "button" at bounding box center [1531, 67] width 32 height 32
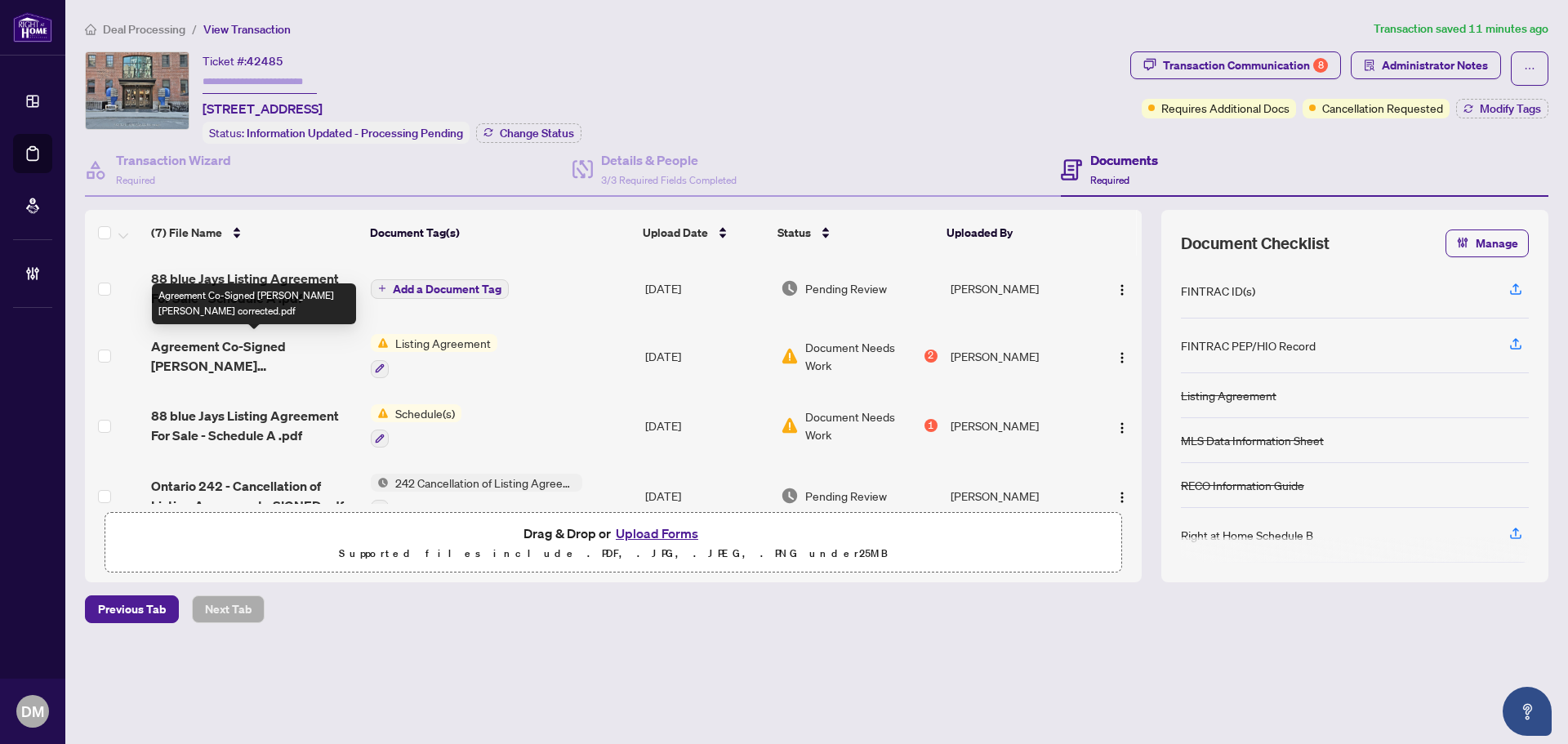
click at [306, 355] on span "Agreement Co-Signed [PERSON_NAME] [PERSON_NAME] corrected.pdf" at bounding box center [254, 355] width 207 height 39
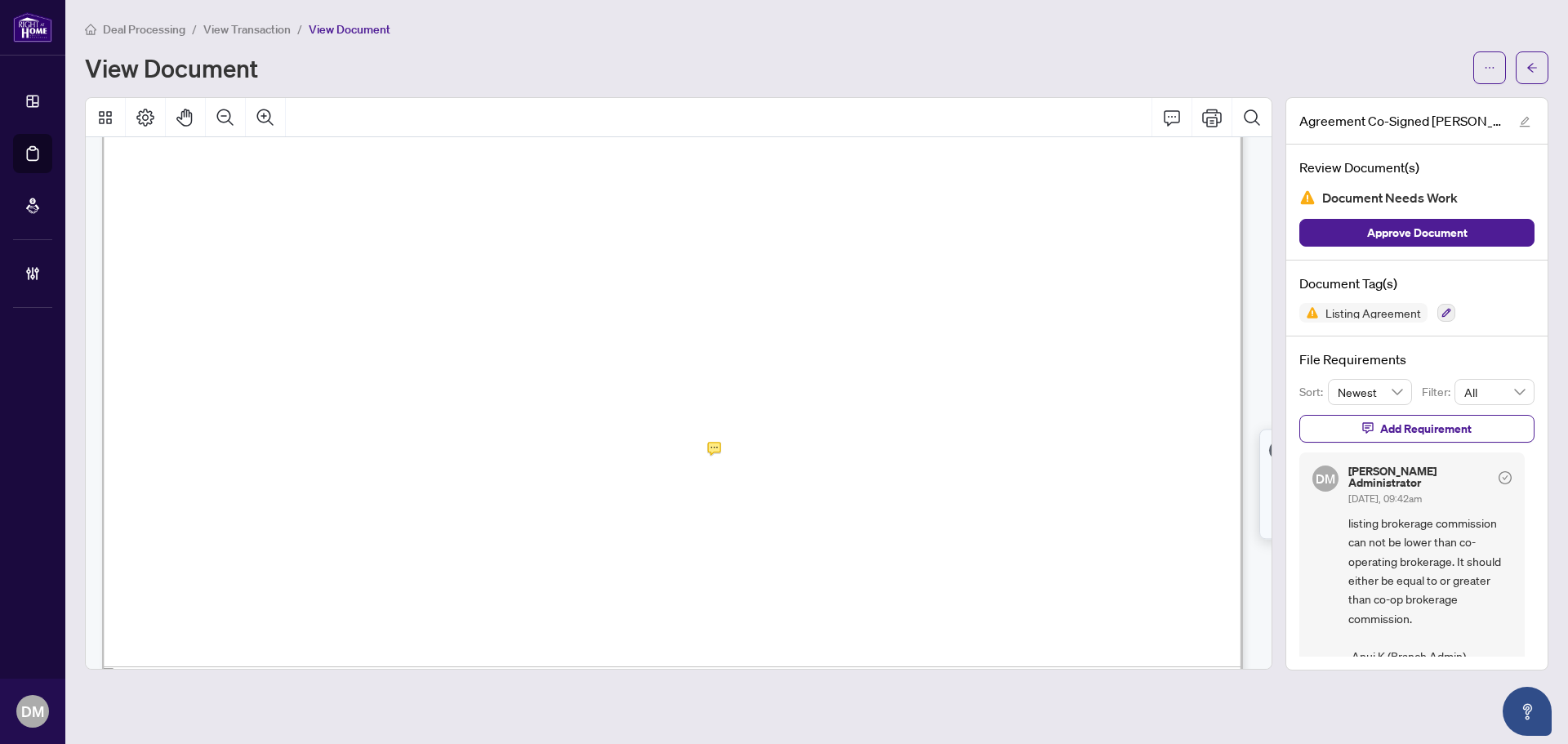
scroll to position [816, 0]
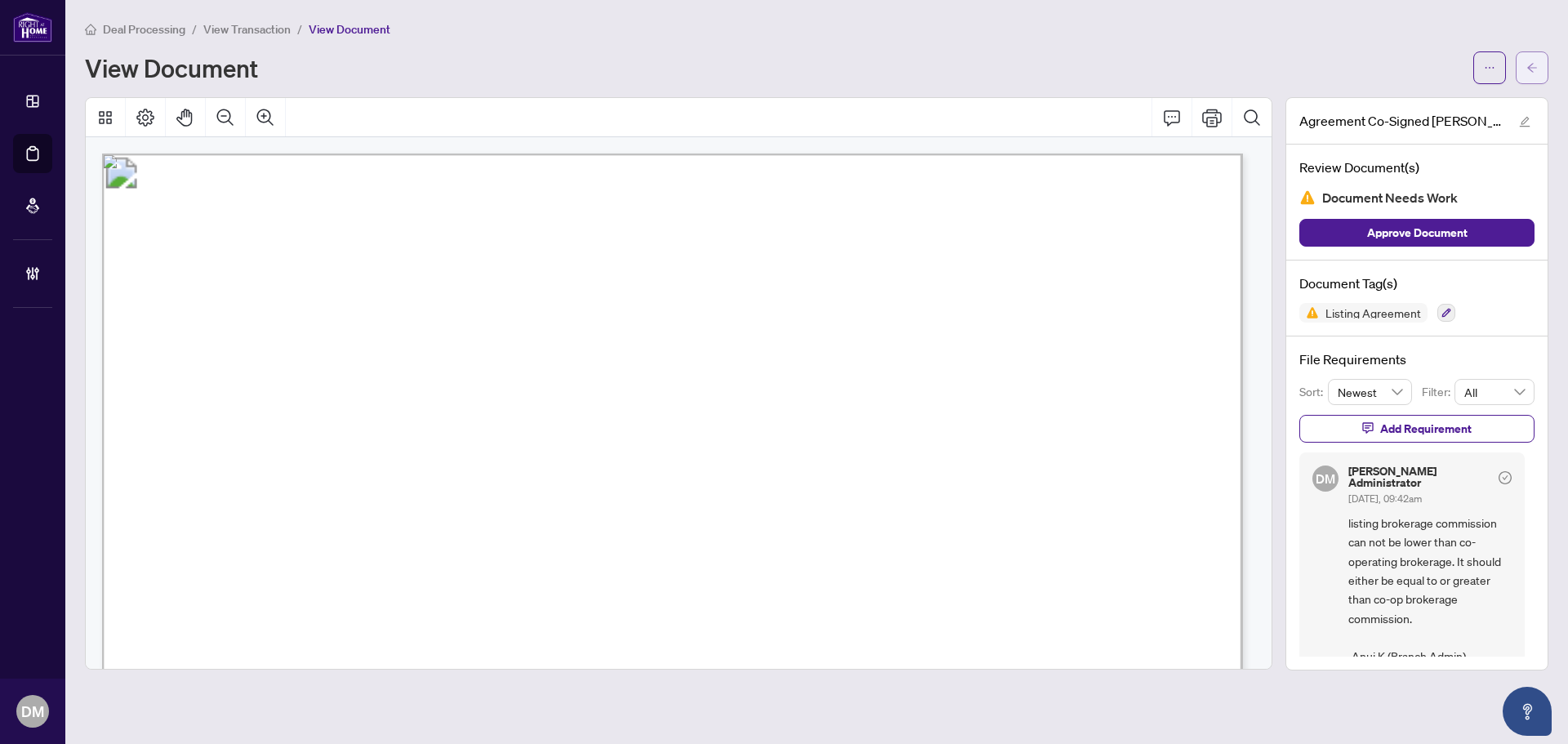
click at [1528, 71] on icon "arrow-left" at bounding box center [1532, 67] width 11 height 11
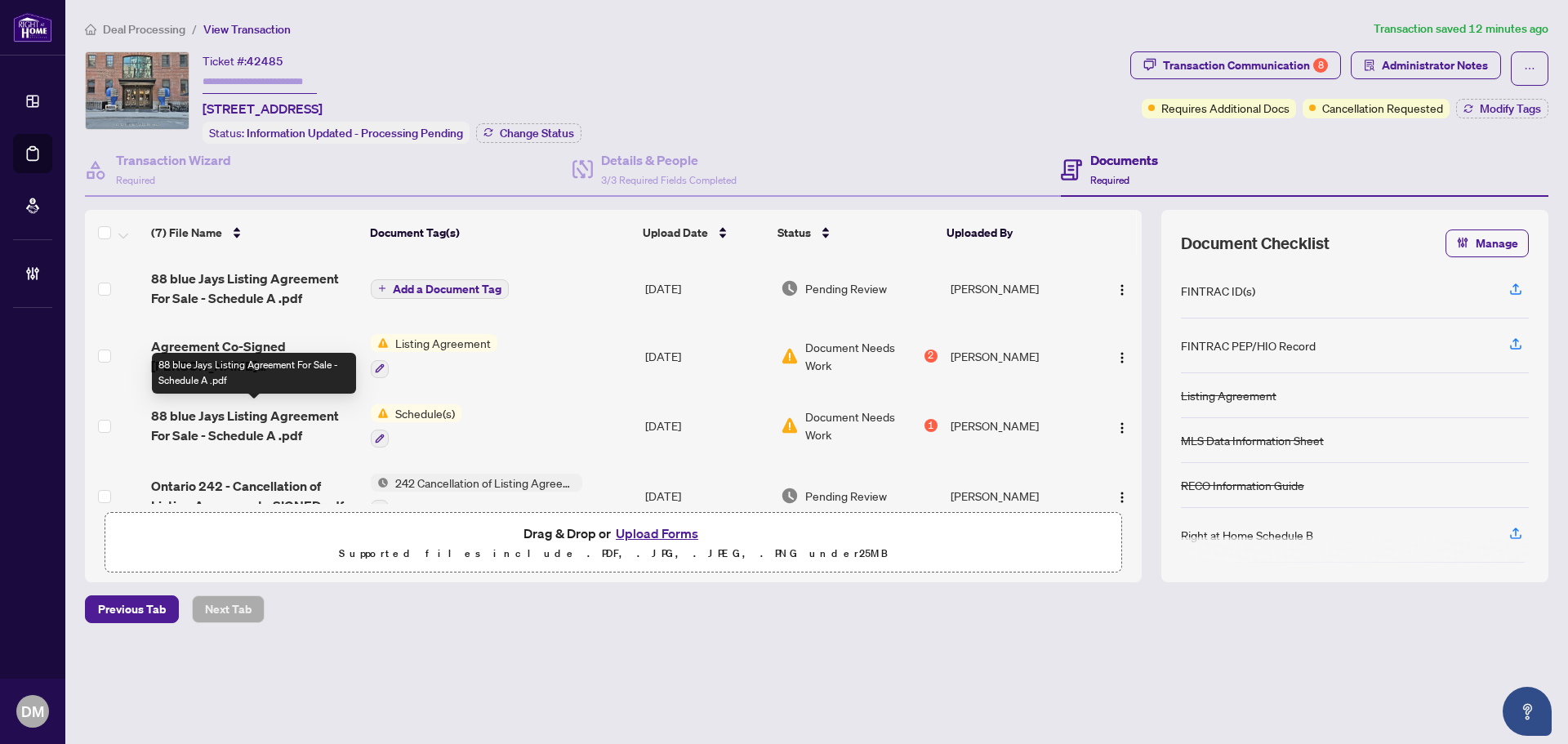
click at [281, 423] on span "88 blue Jays Listing Agreement For Sale - Schedule A .pdf" at bounding box center [254, 425] width 207 height 39
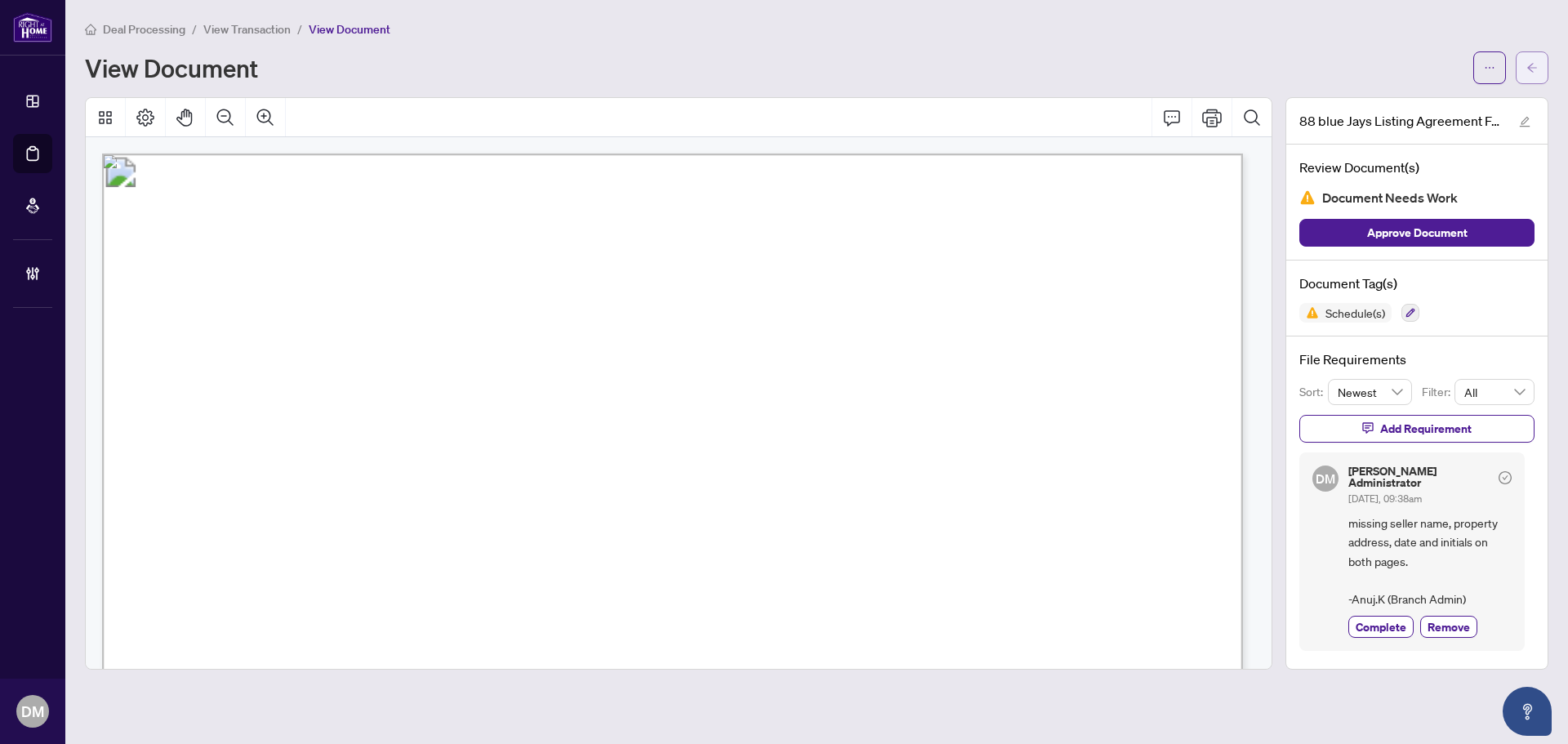
click at [1531, 59] on span "button" at bounding box center [1532, 68] width 11 height 26
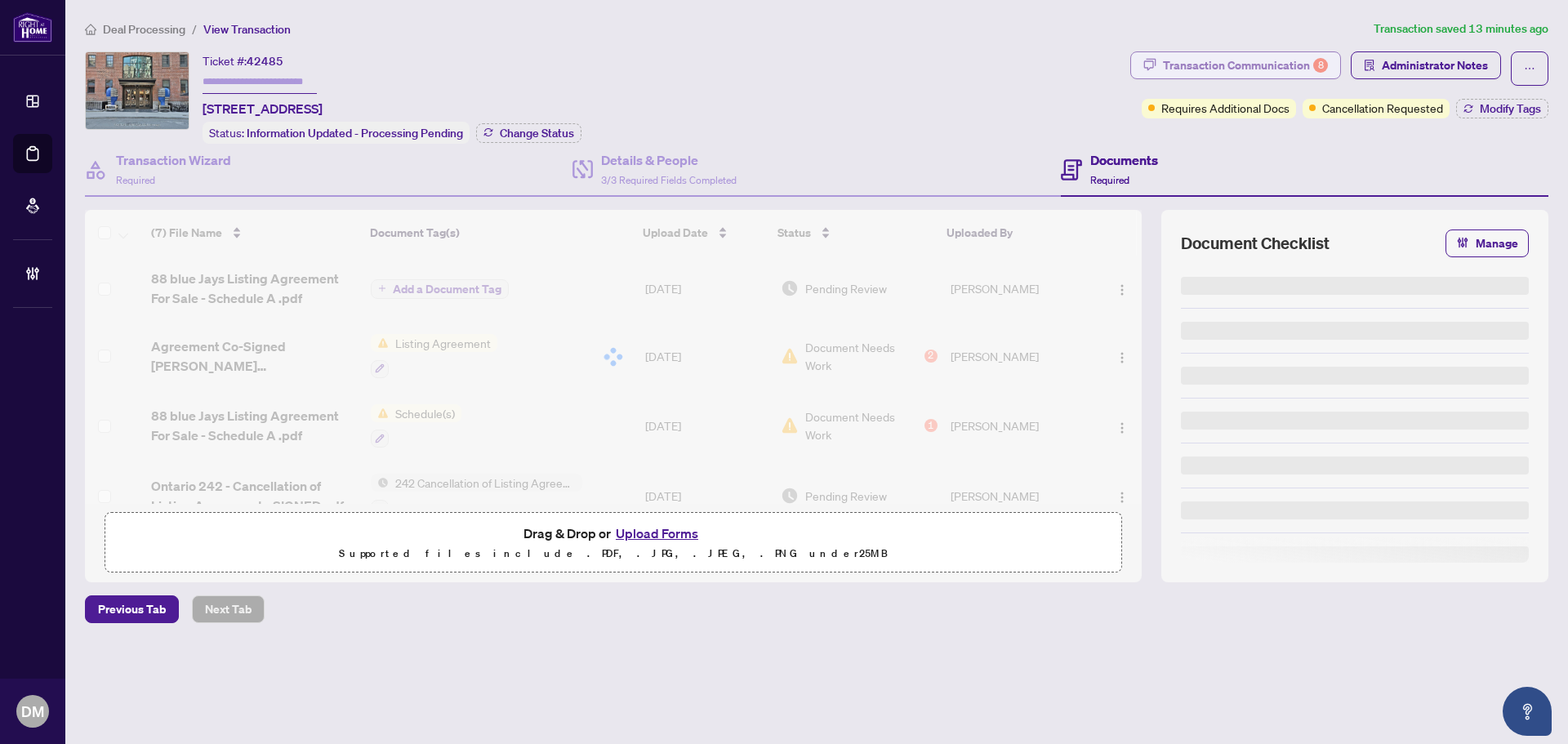
click at [1210, 58] on div "Transaction Communication 8" at bounding box center [1246, 65] width 165 height 26
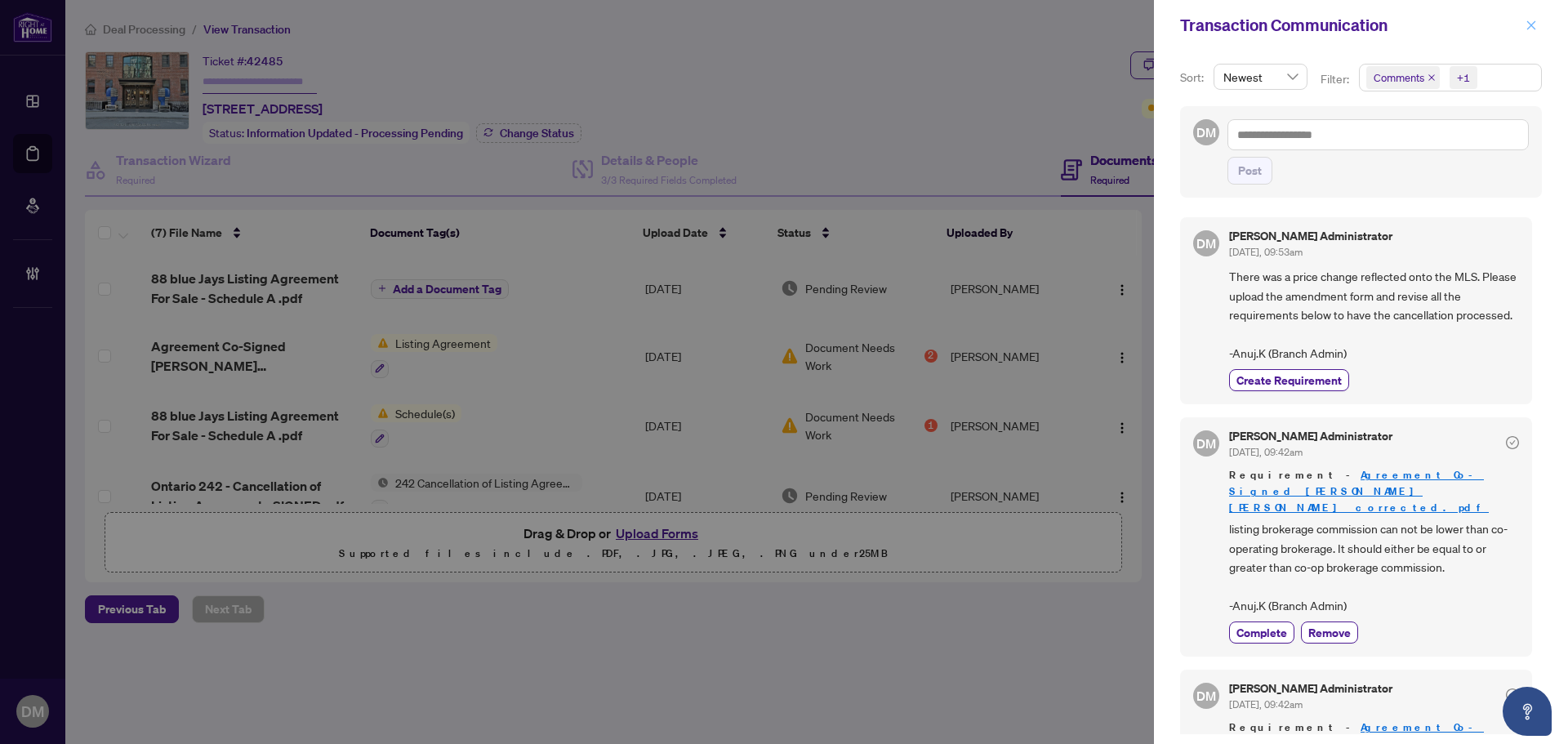
click at [1524, 27] on button "button" at bounding box center [1531, 25] width 21 height 19
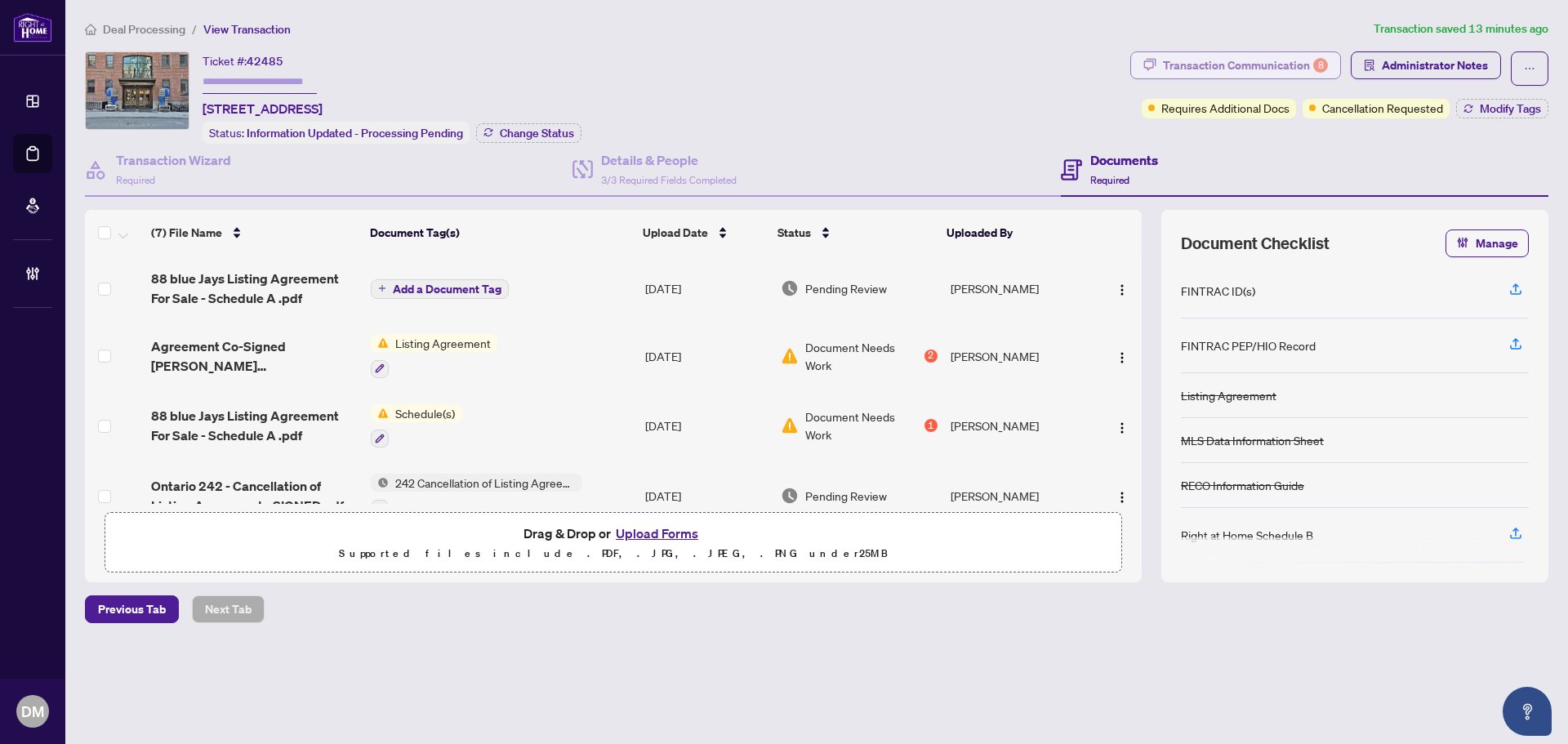
click at [1196, 64] on div "Transaction Communication 8" at bounding box center [1246, 65] width 165 height 26
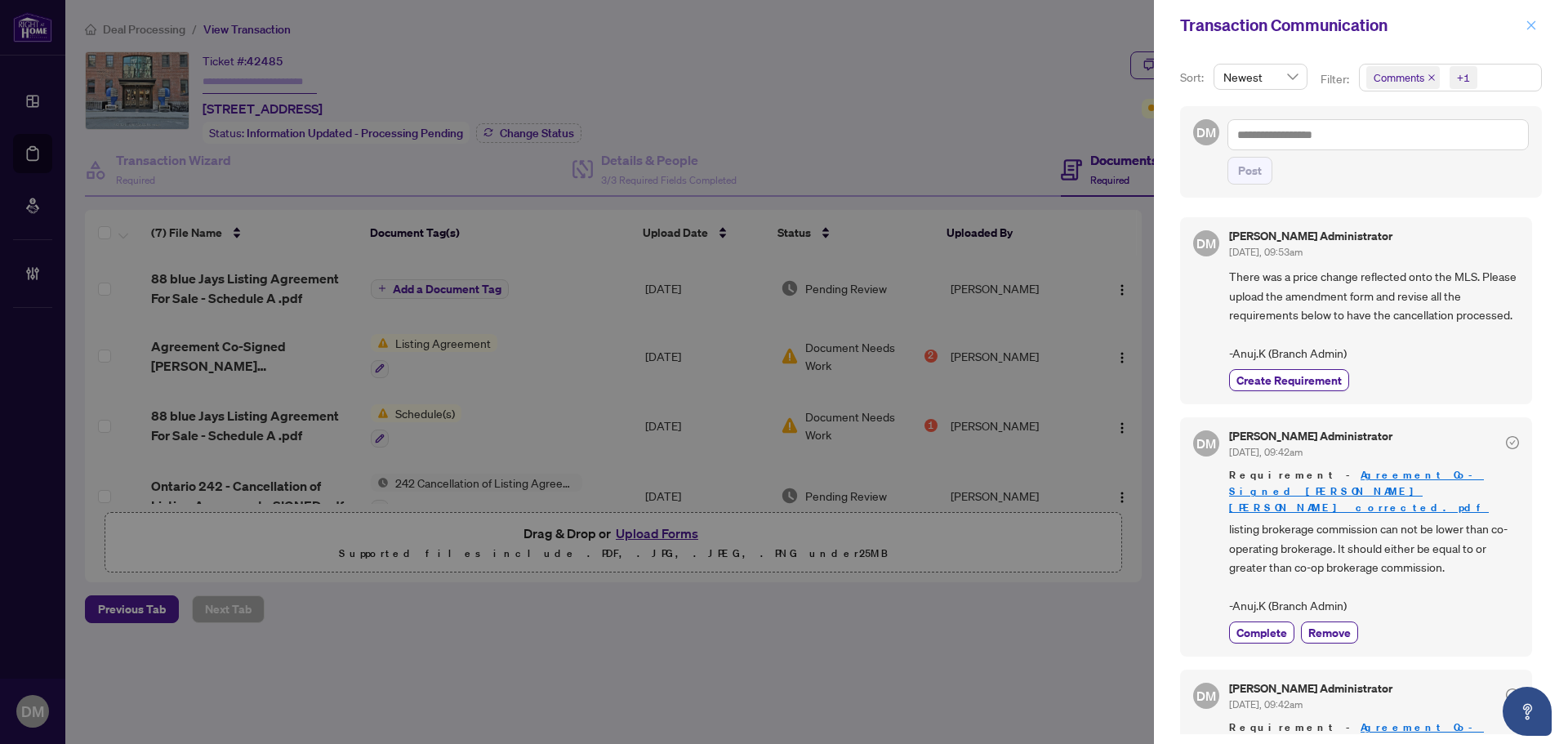
click at [1529, 22] on icon "close" at bounding box center [1531, 24] width 11 height 11
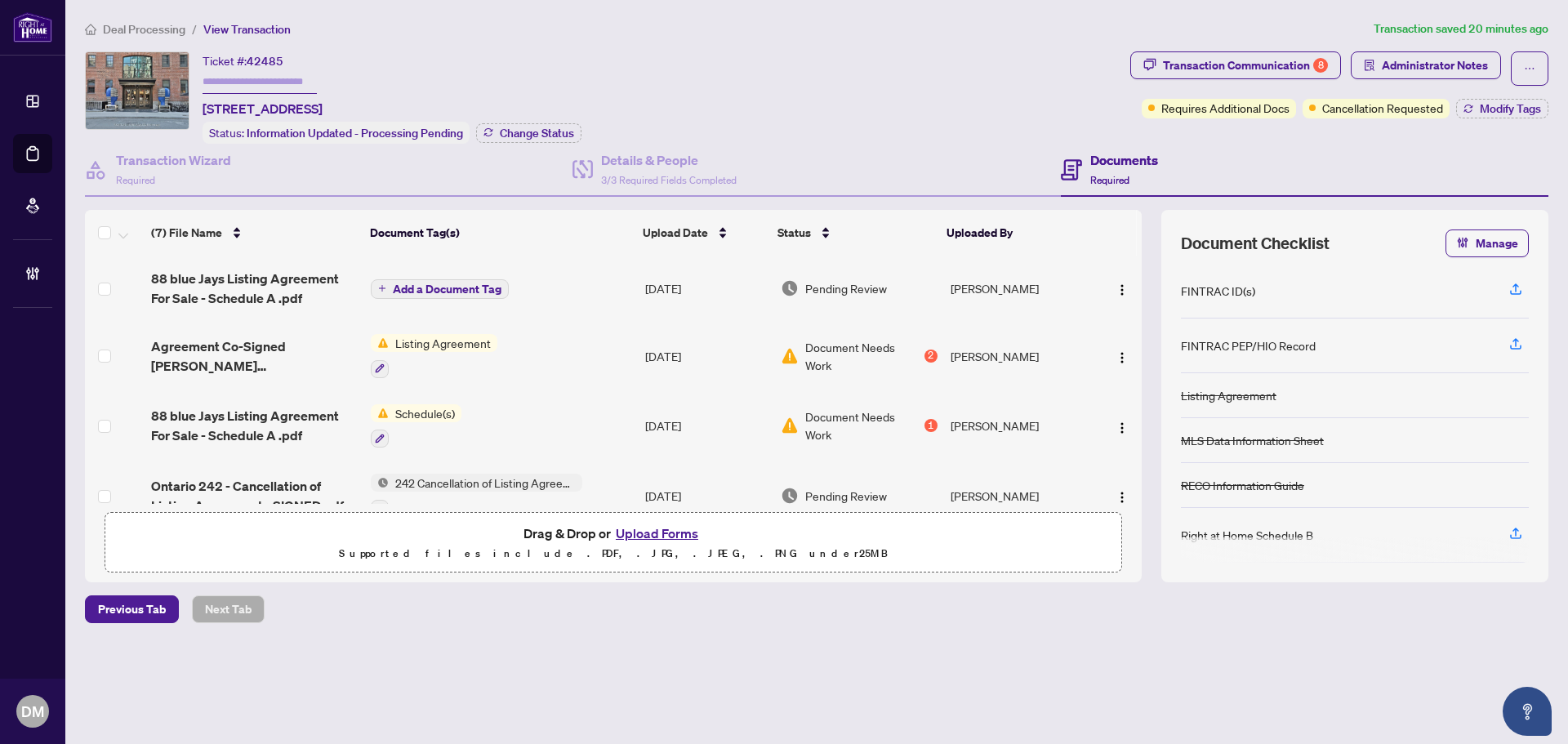
click at [134, 28] on span "Deal Processing" at bounding box center [144, 29] width 83 height 15
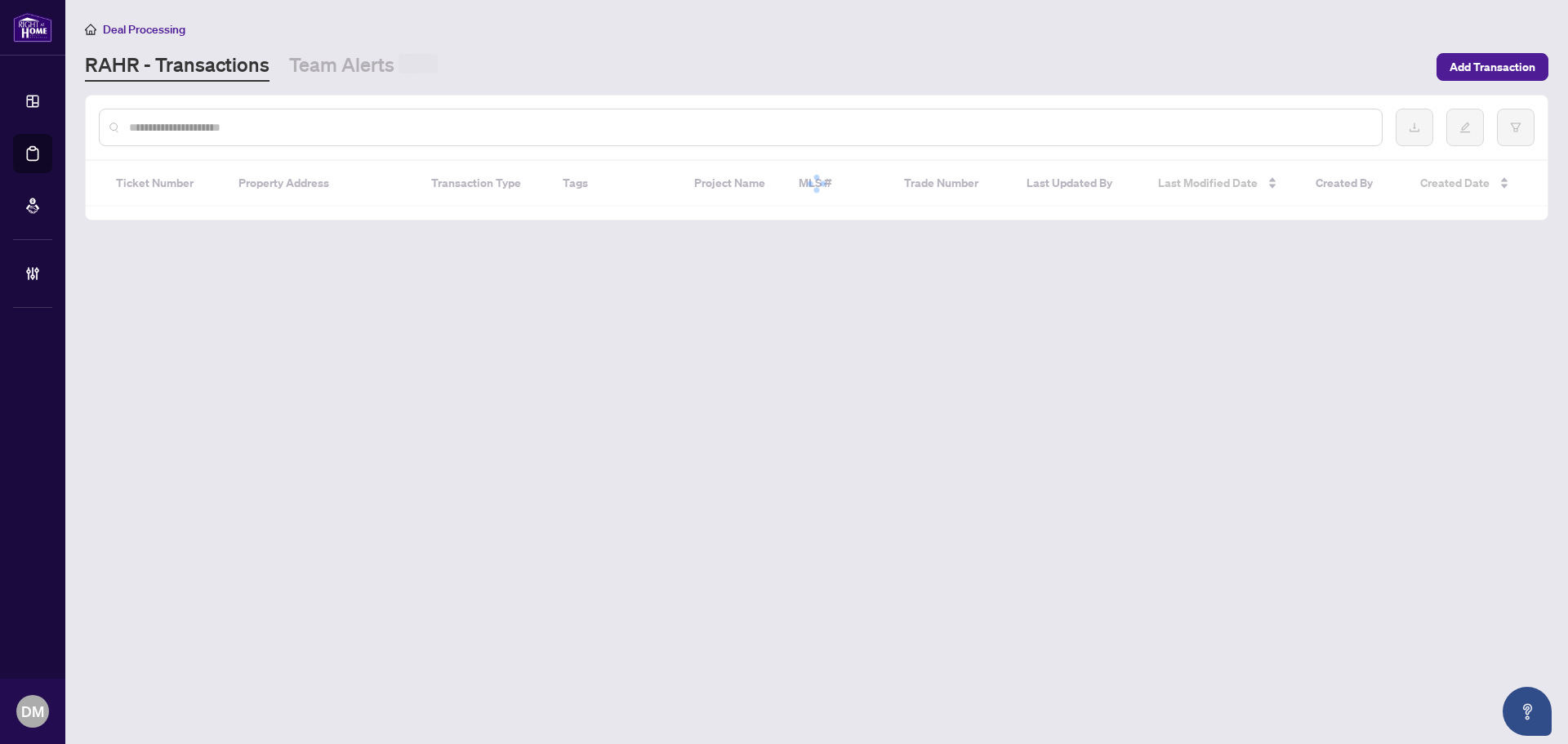
click at [342, 137] on div at bounding box center [740, 127] width 1284 height 37
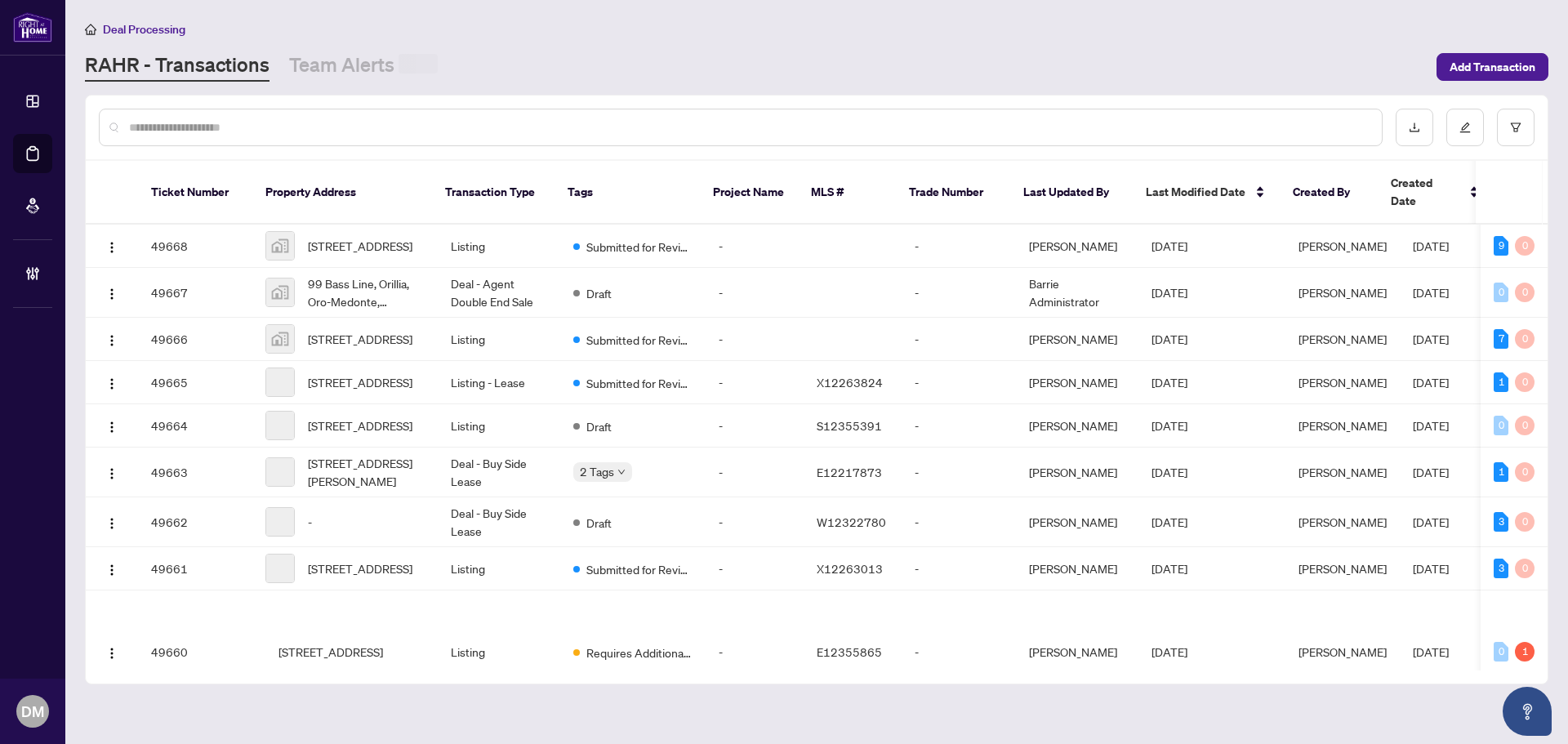
click at [352, 130] on input "text" at bounding box center [749, 127] width 1240 height 18
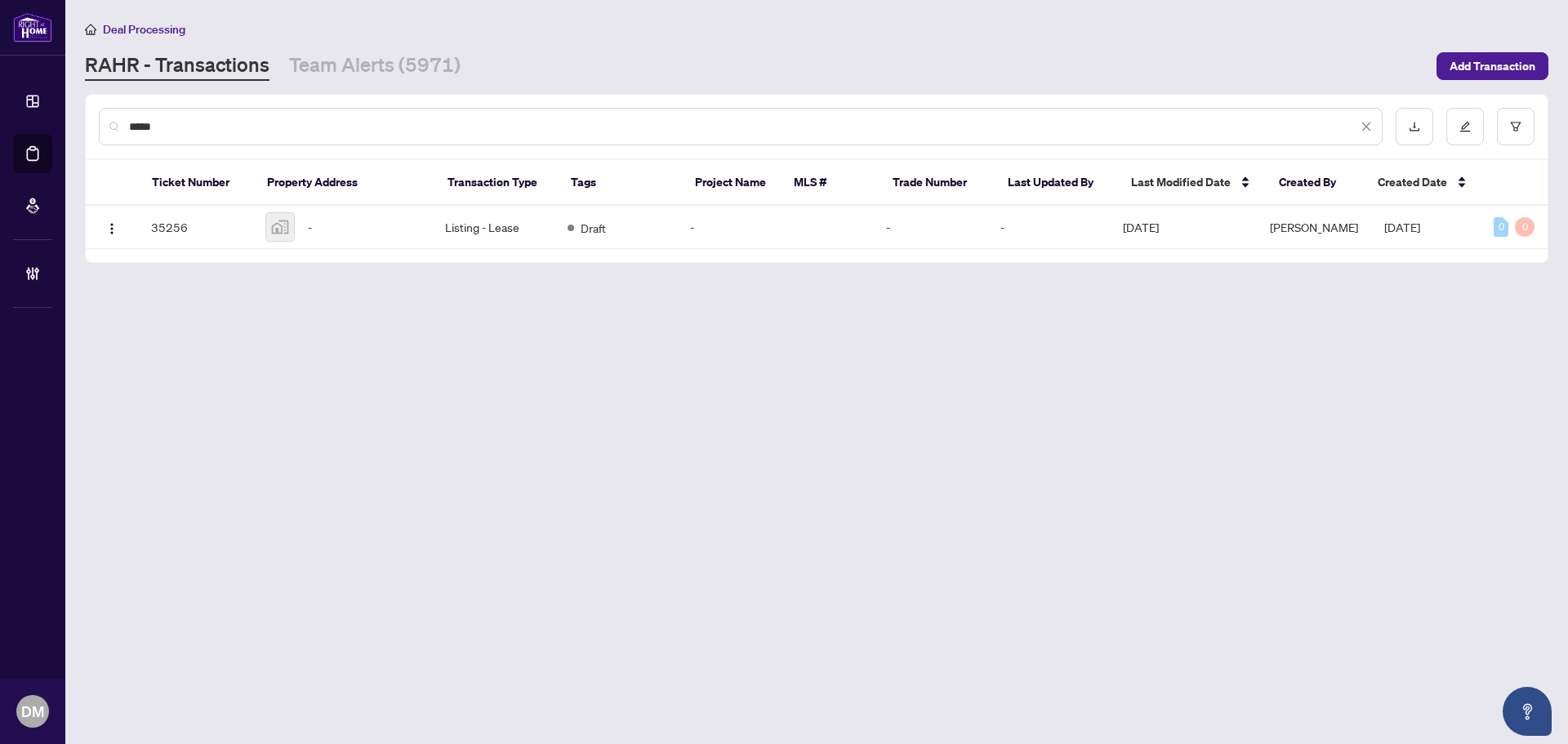
click at [328, 126] on input "*****" at bounding box center [743, 126] width 1229 height 18
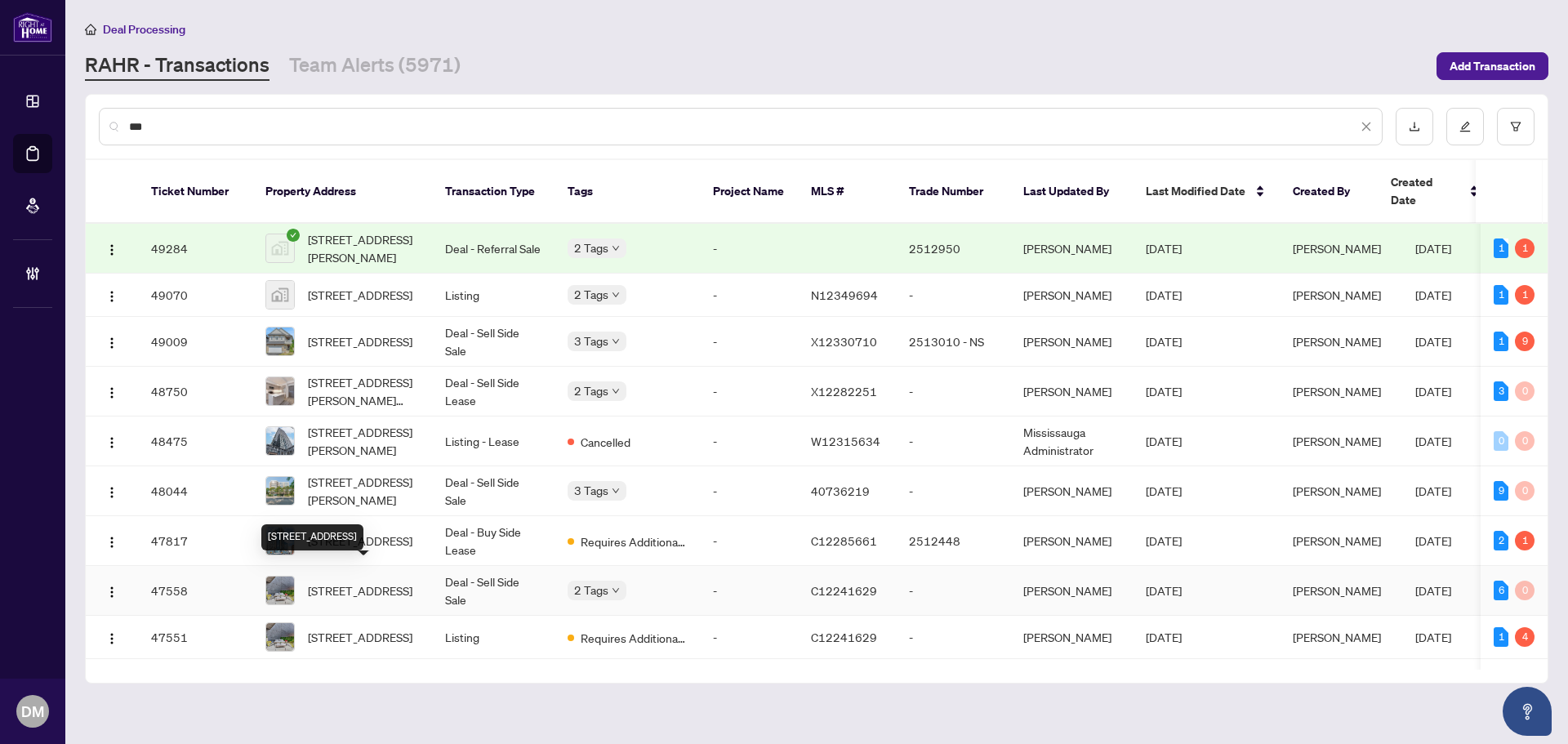
type input "***"
click at [405, 581] on span "[STREET_ADDRESS]" at bounding box center [360, 590] width 105 height 18
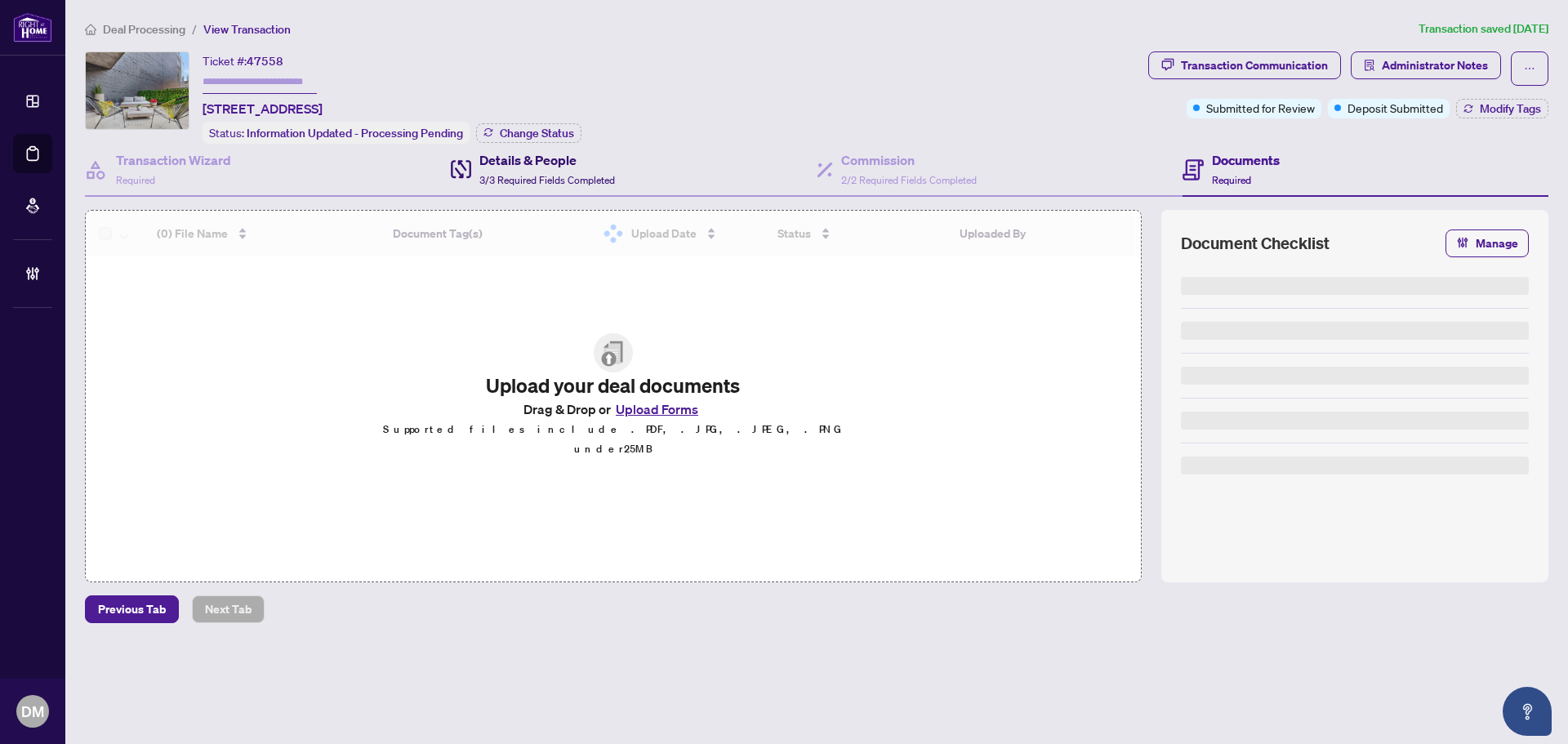
click at [553, 174] on span "3/3 Required Fields Completed" at bounding box center [547, 180] width 136 height 12
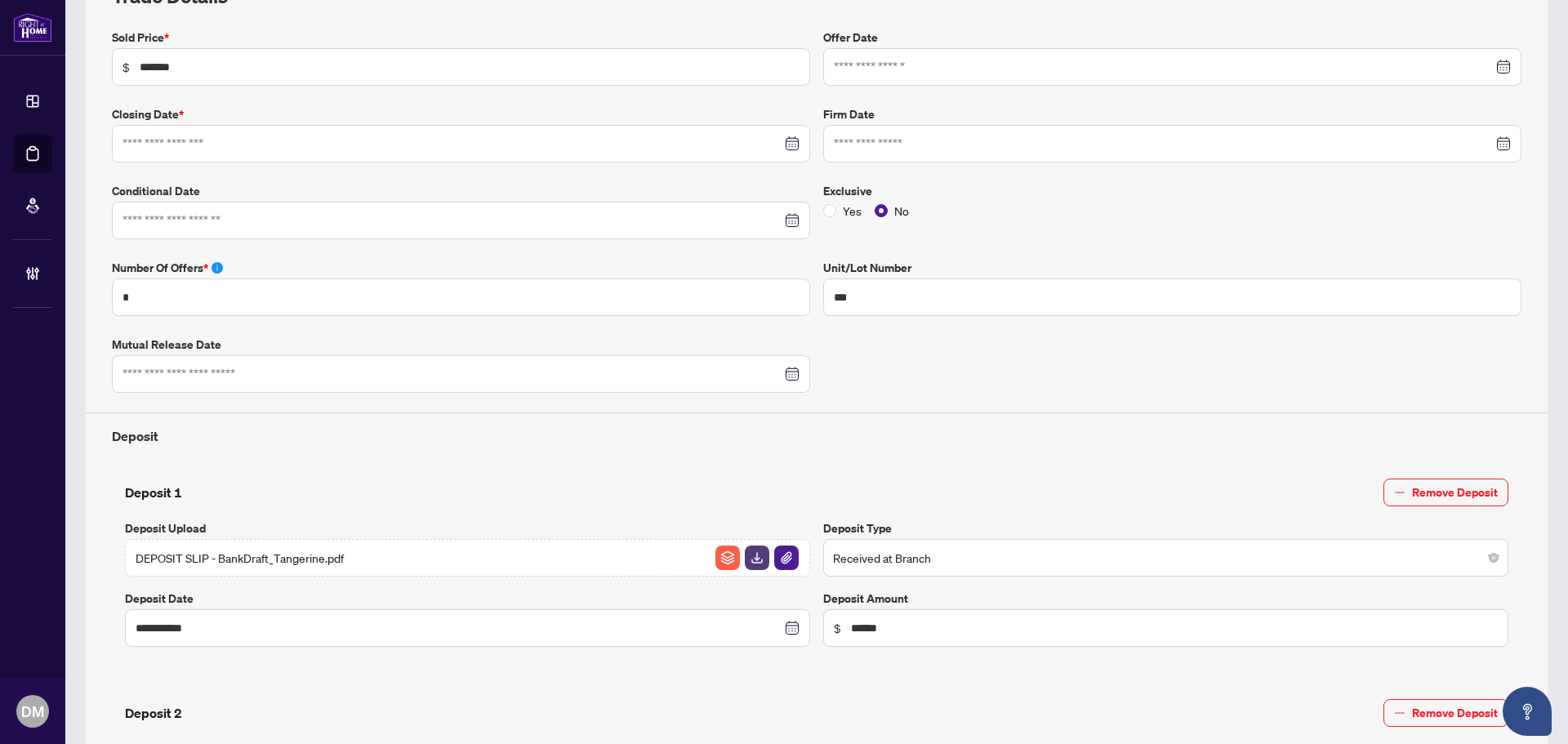
type input "**********"
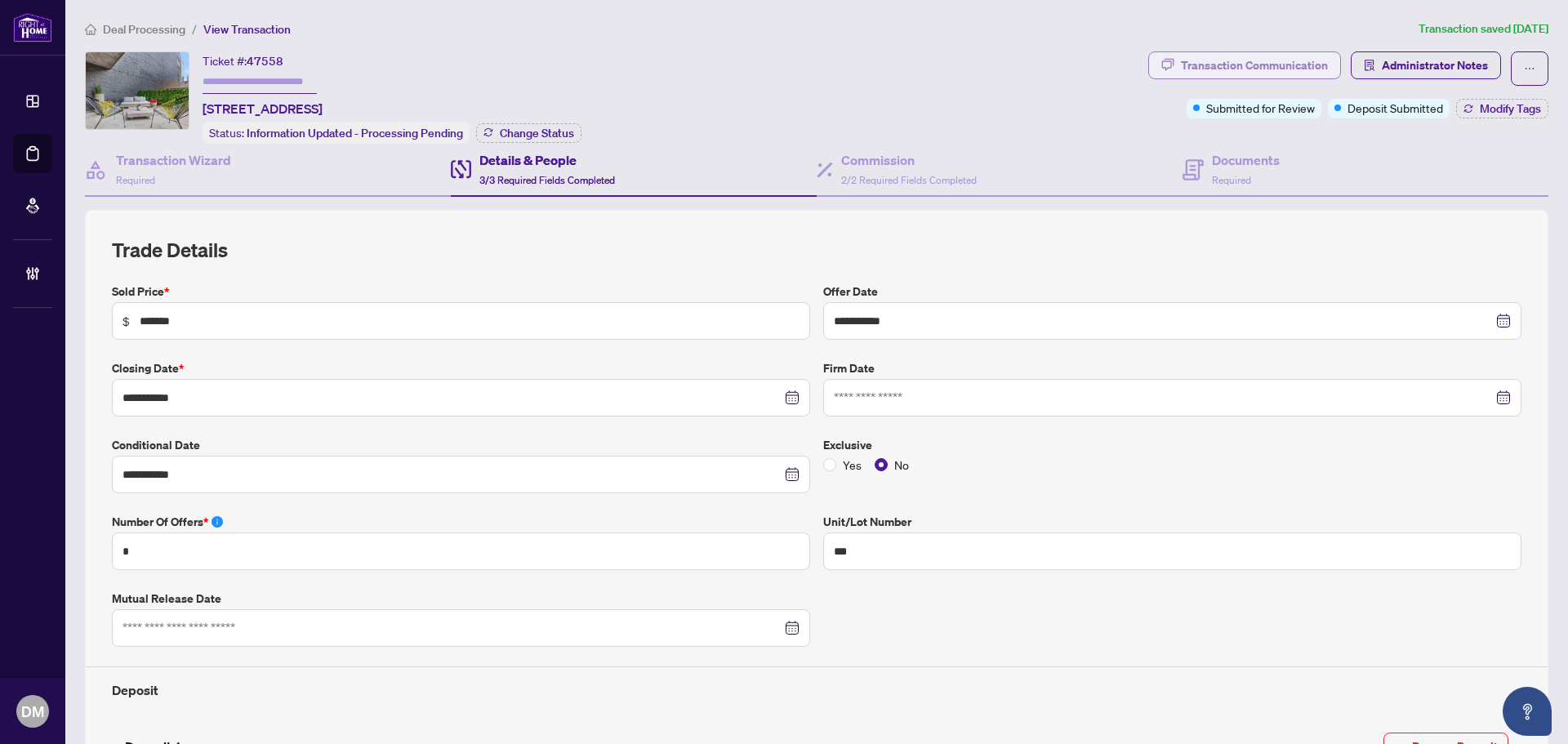
click at [1209, 71] on div "Transaction Communication" at bounding box center [1254, 65] width 147 height 26
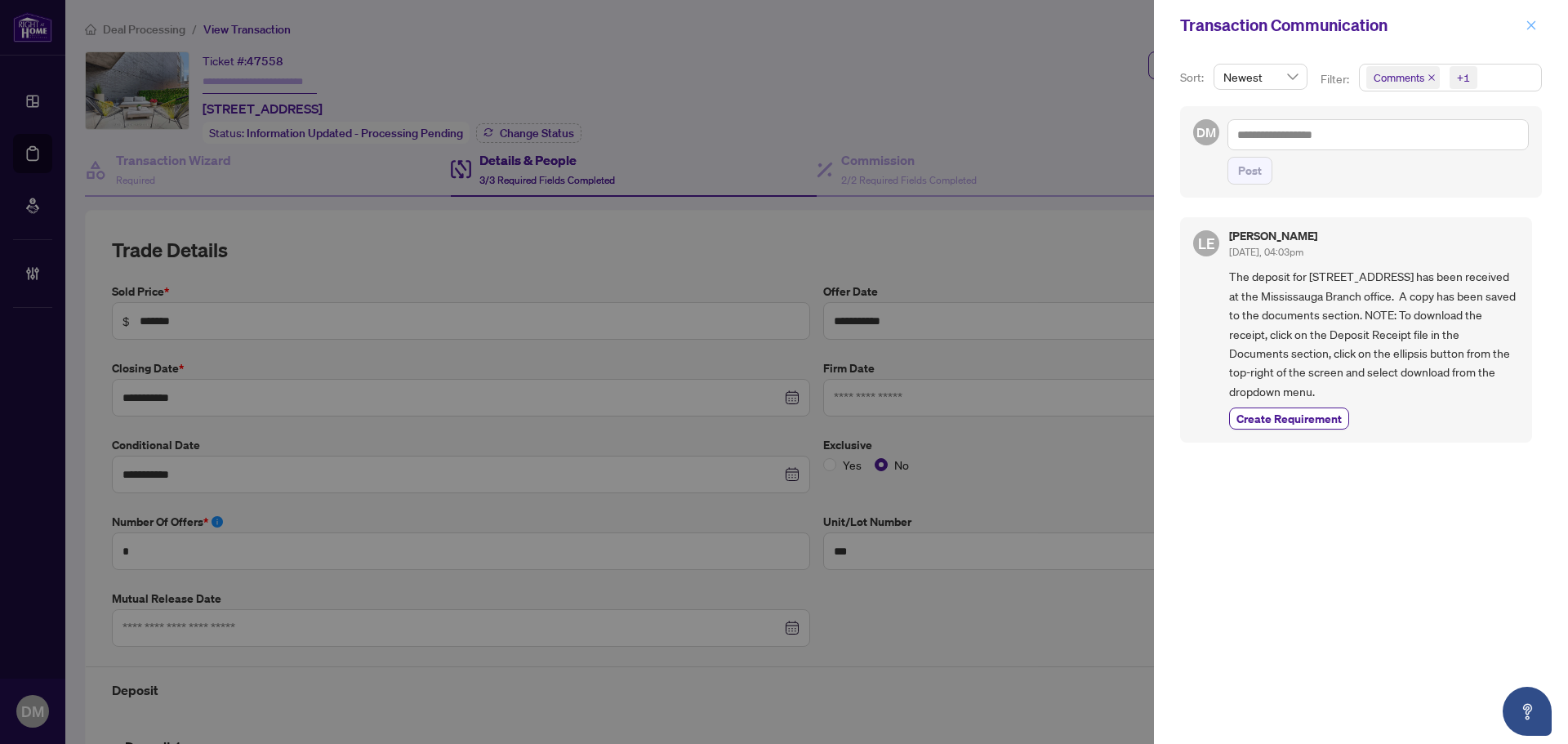
click at [1529, 22] on icon "close" at bounding box center [1531, 24] width 11 height 11
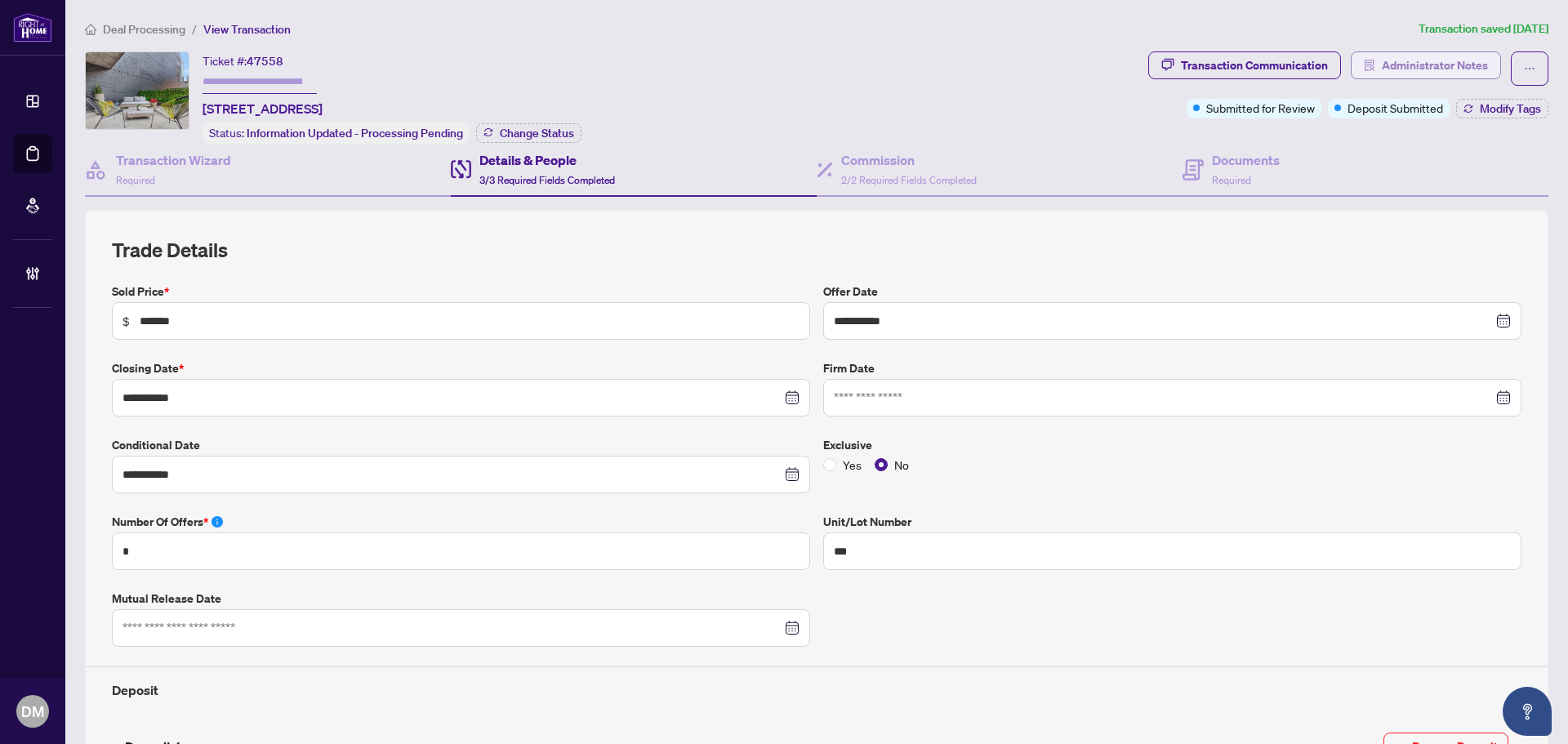
click at [1364, 70] on icon "solution" at bounding box center [1369, 64] width 11 height 11
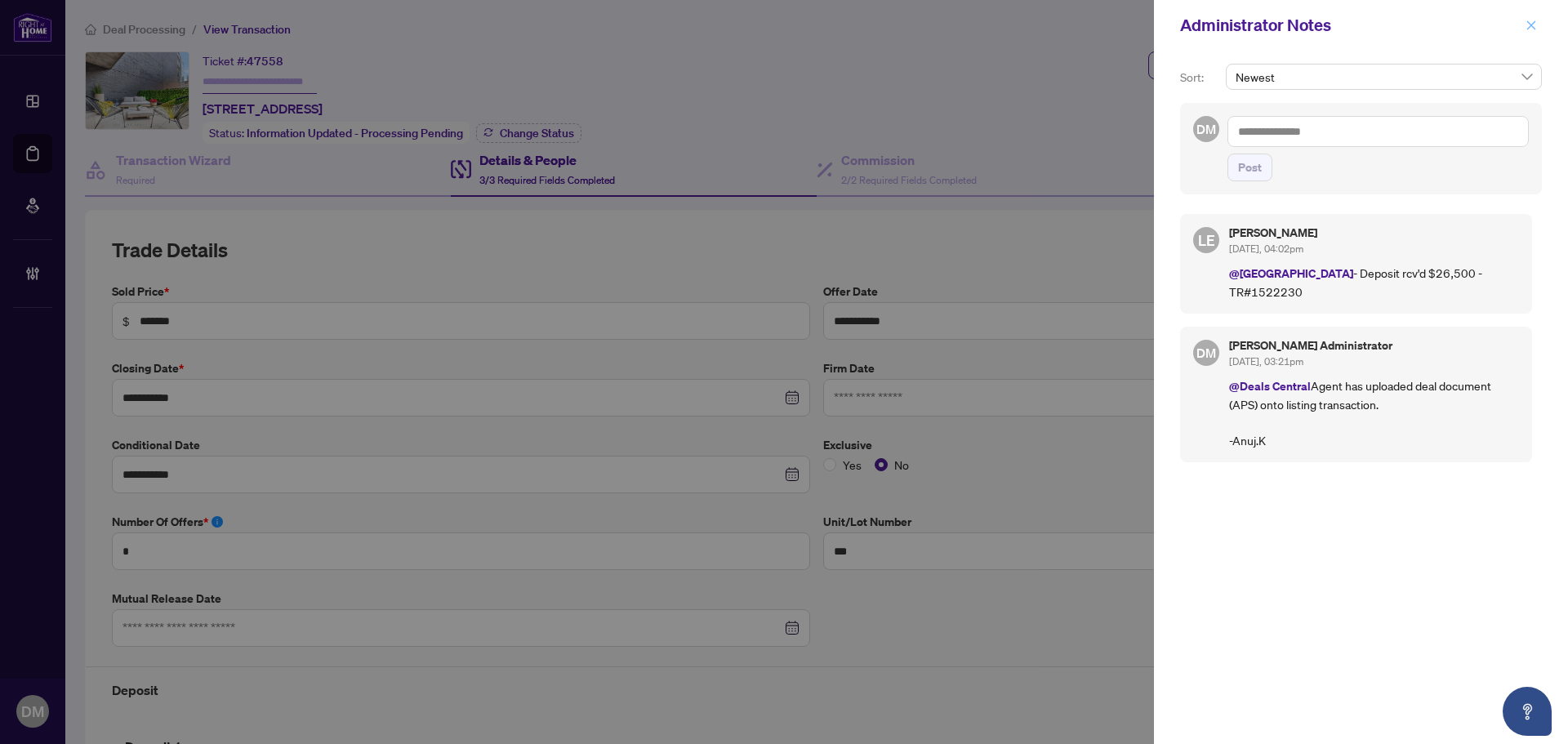
click at [1524, 26] on button "button" at bounding box center [1531, 25] width 21 height 19
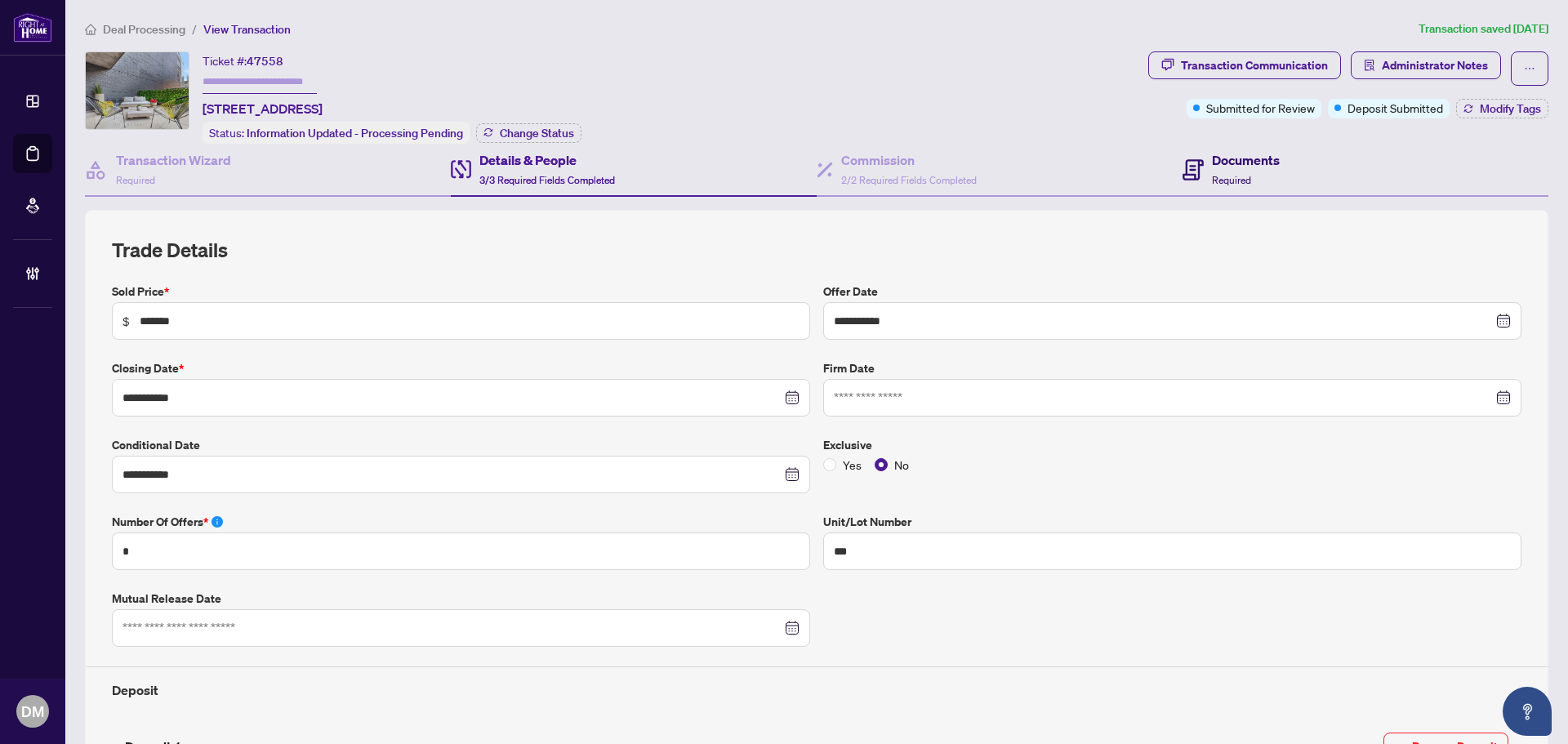
click at [1191, 176] on icon at bounding box center [1193, 170] width 21 height 21
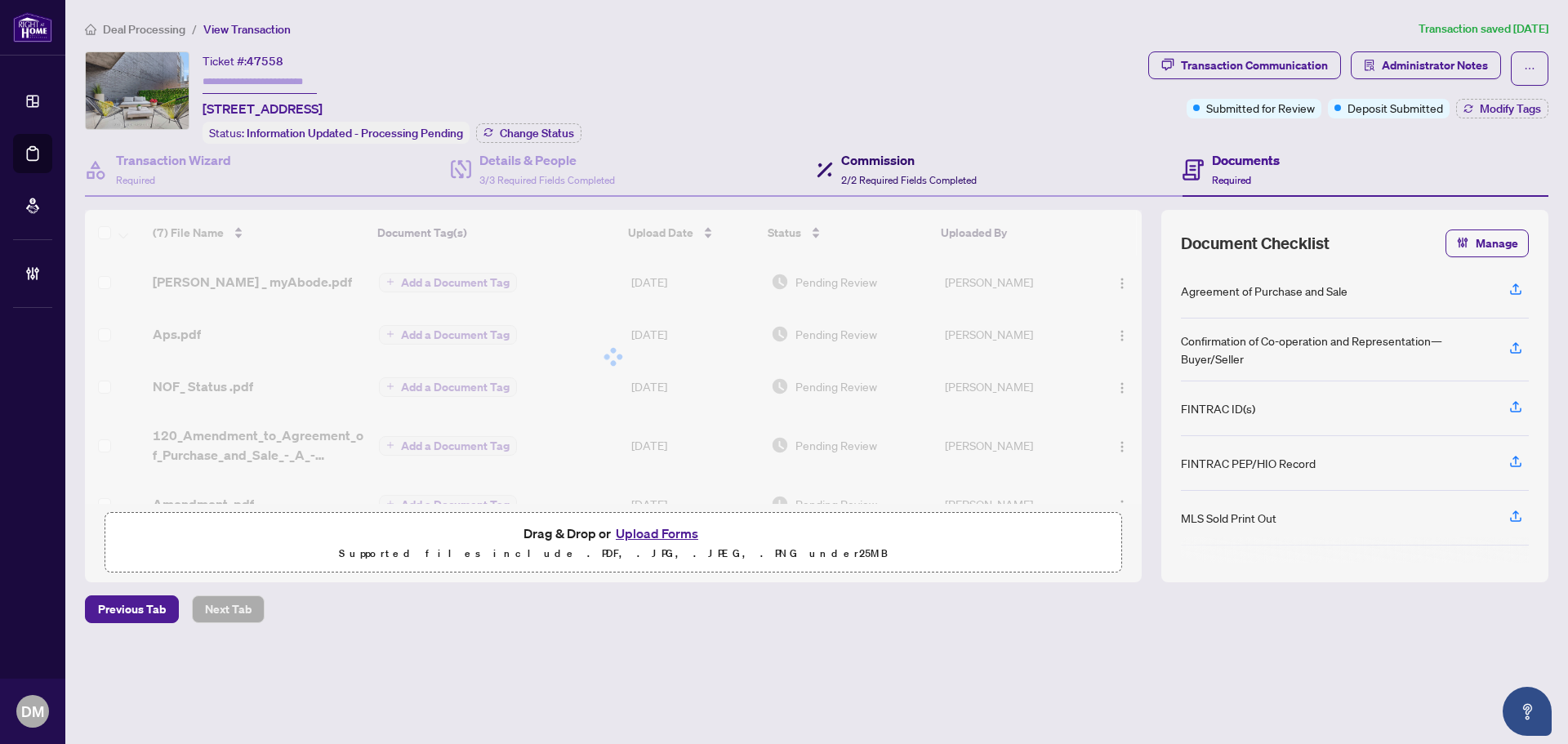
click at [854, 163] on h4 "Commission" at bounding box center [909, 159] width 136 height 19
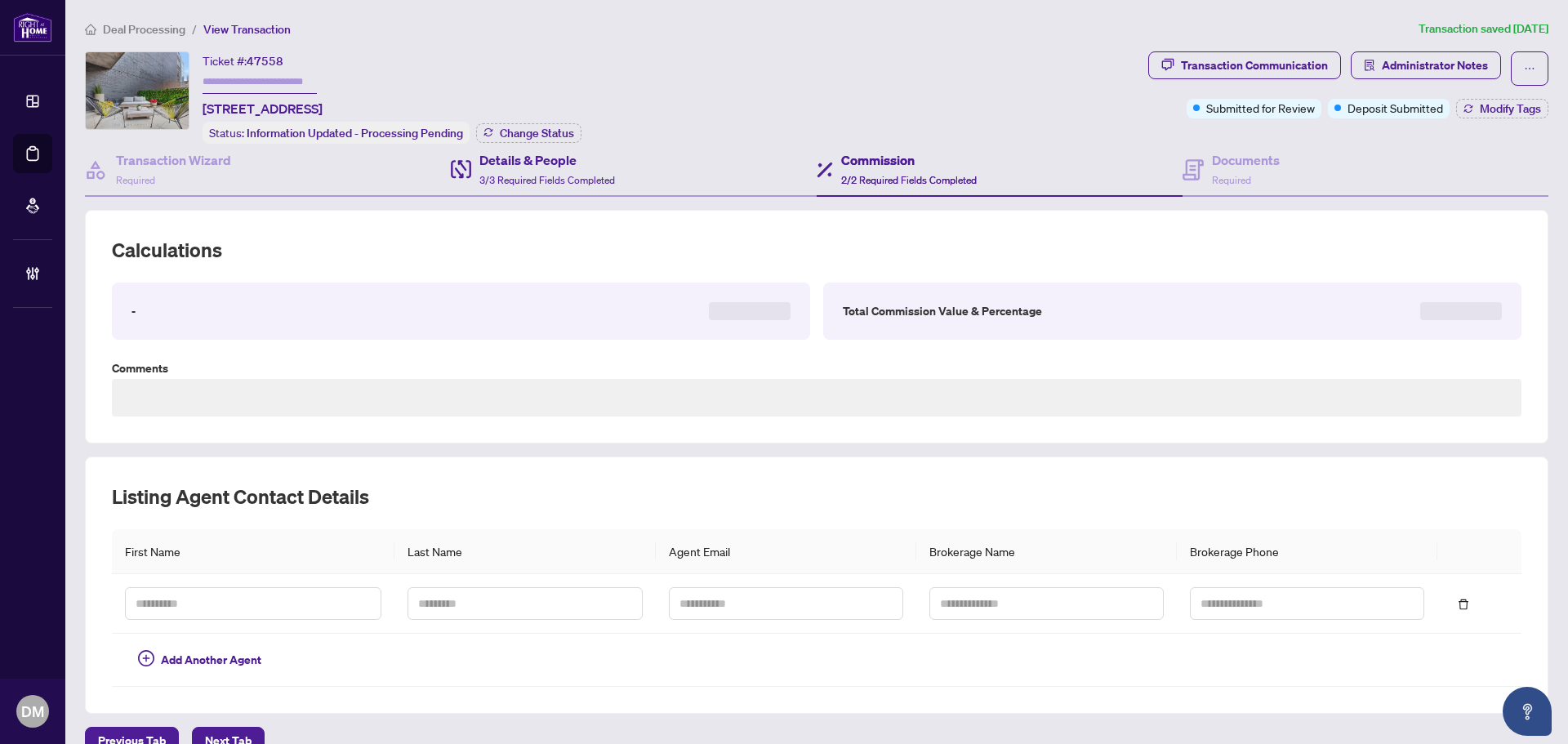
click at [635, 167] on div "Details & People 3/3 Required Fields Completed" at bounding box center [634, 170] width 366 height 53
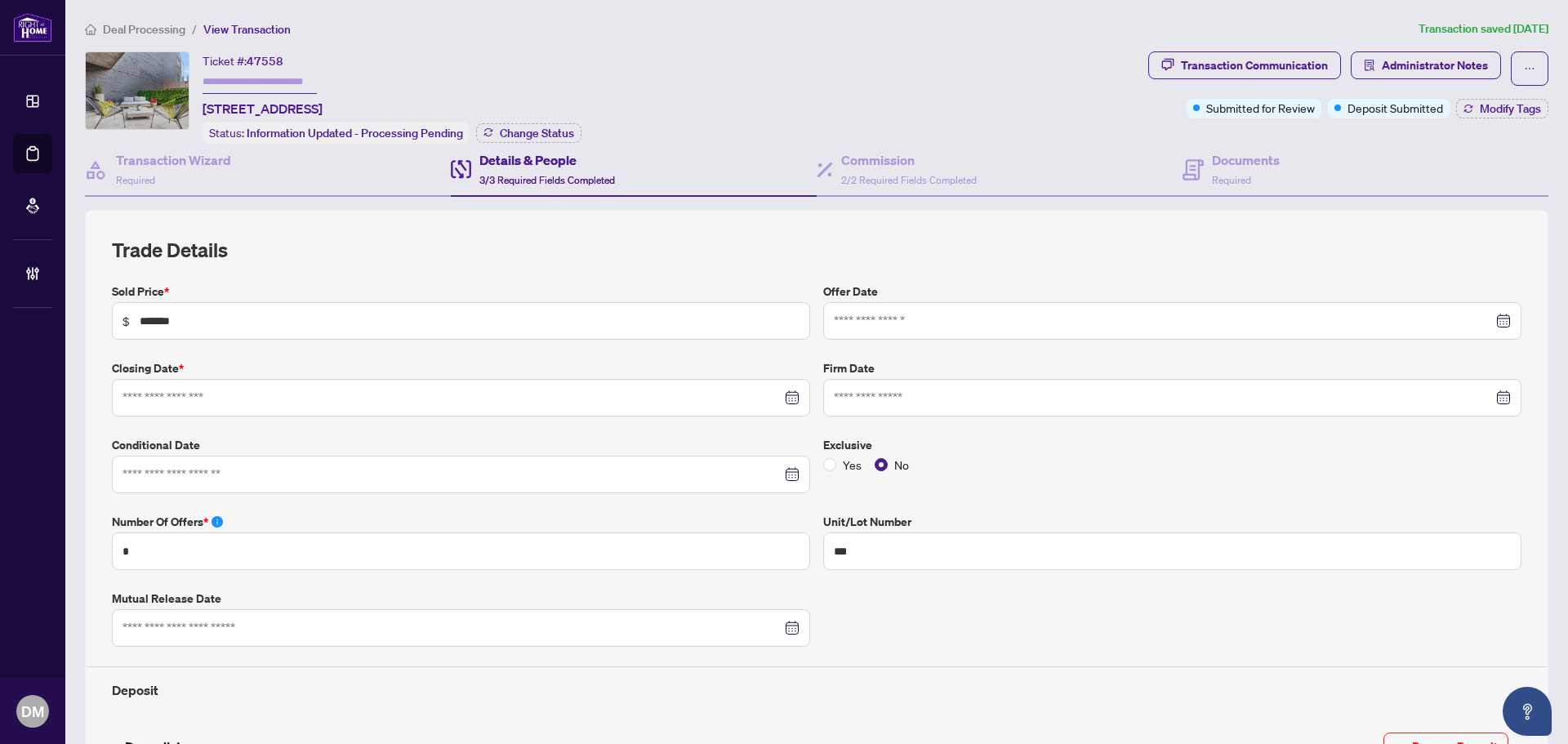
type input "**********"
click at [879, 174] on span "2/2 Required Fields Completed" at bounding box center [909, 180] width 136 height 12
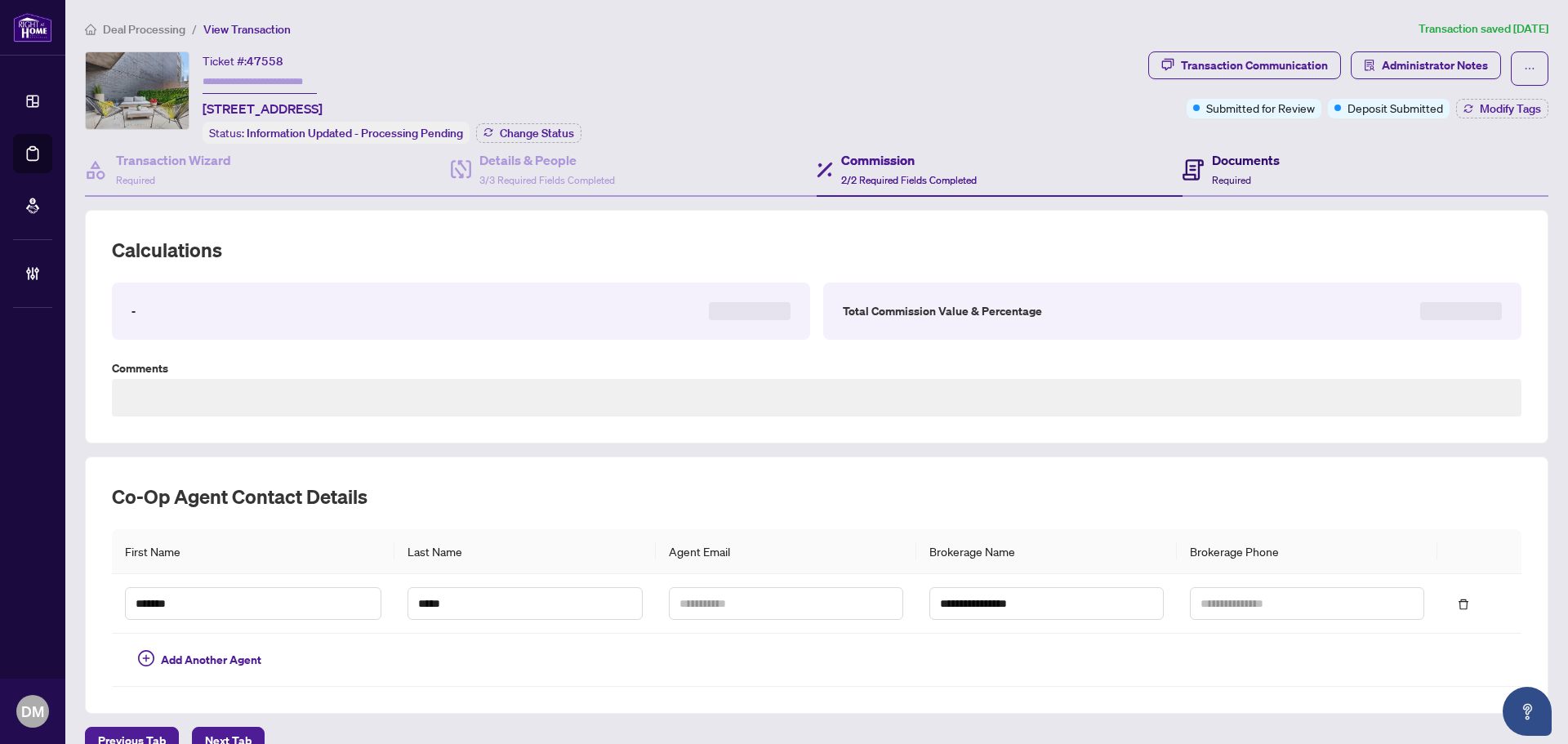
click at [1259, 171] on div "Documents Required" at bounding box center [1246, 169] width 68 height 38
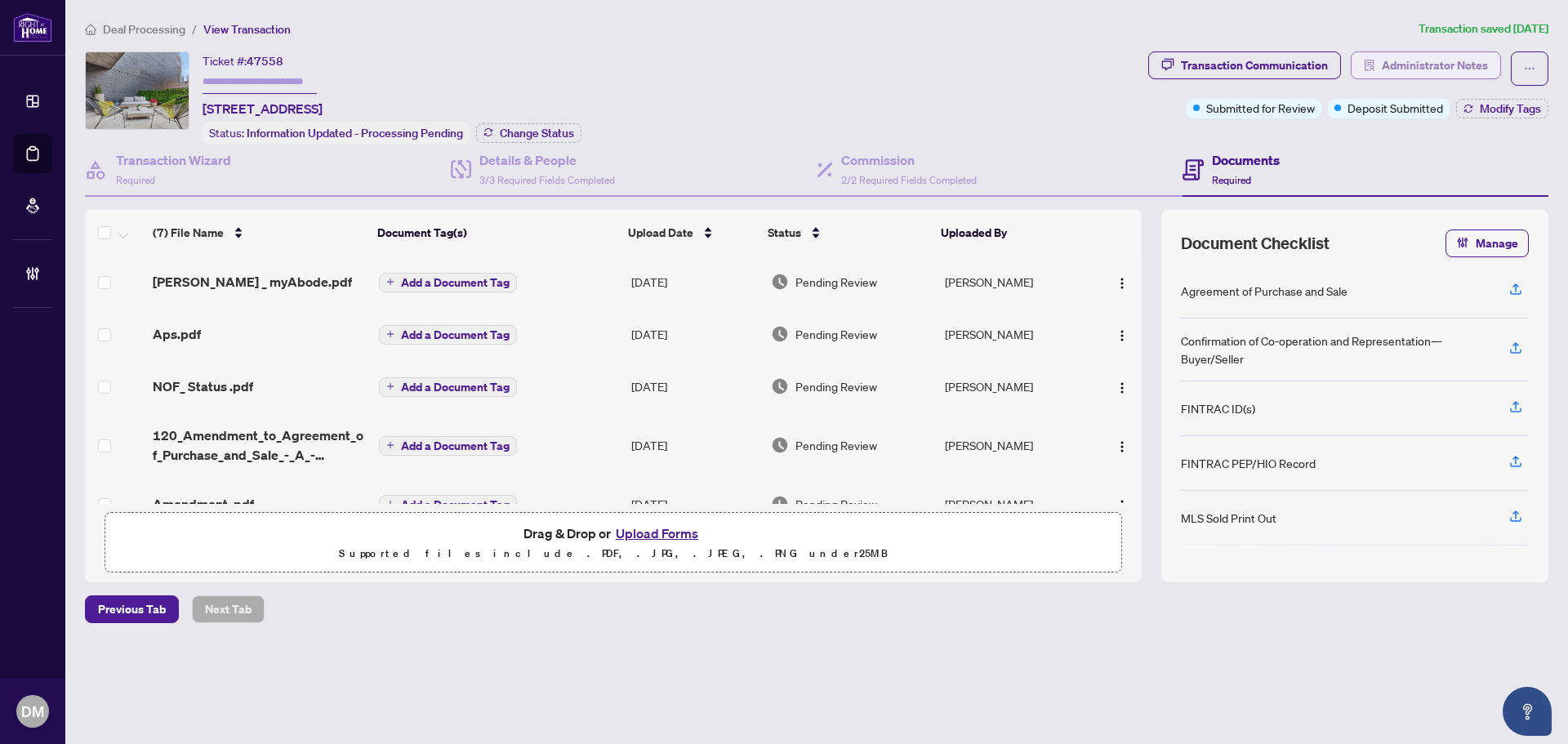
click at [1388, 58] on span "Administrator Notes" at bounding box center [1436, 65] width 106 height 26
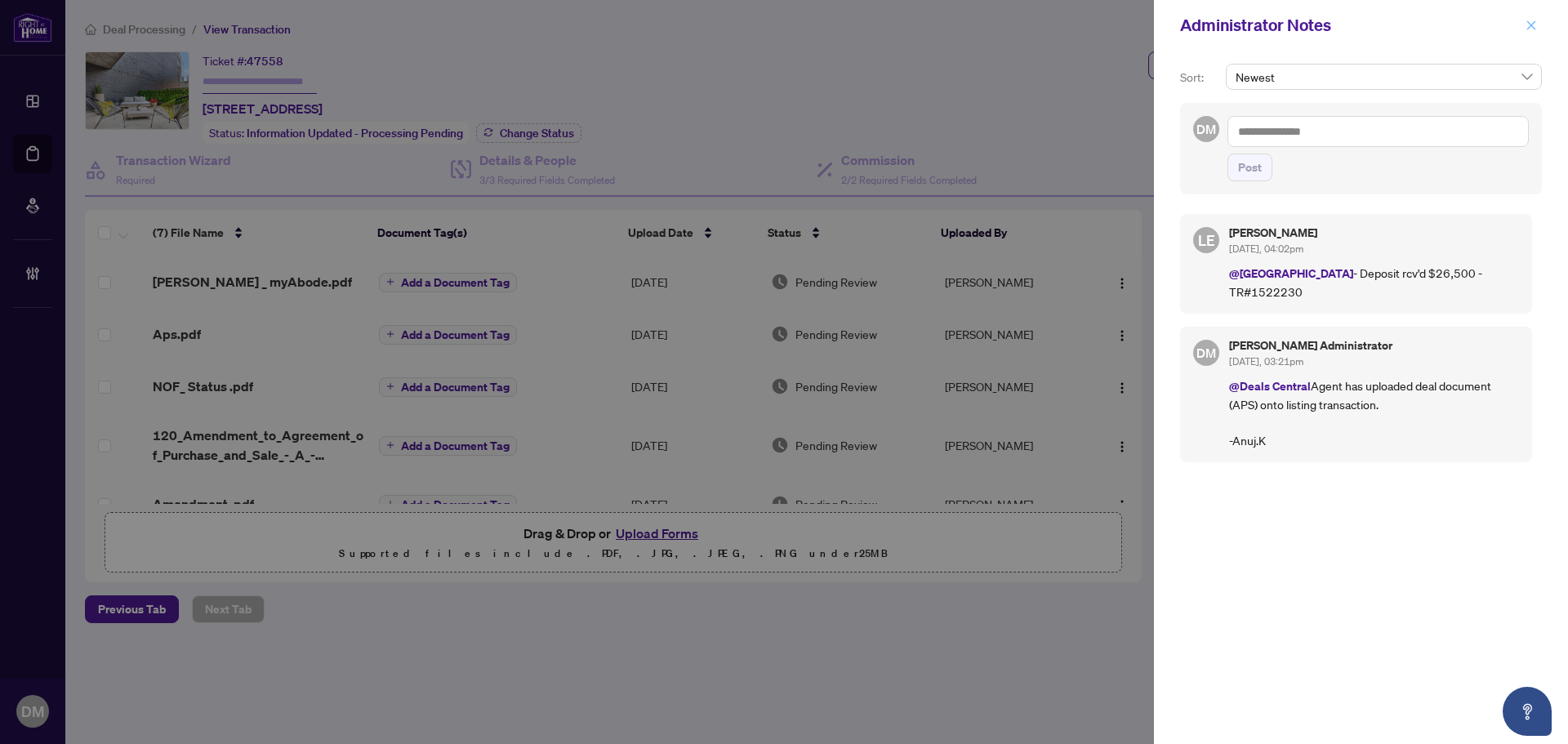
click at [1525, 22] on button "button" at bounding box center [1531, 25] width 21 height 19
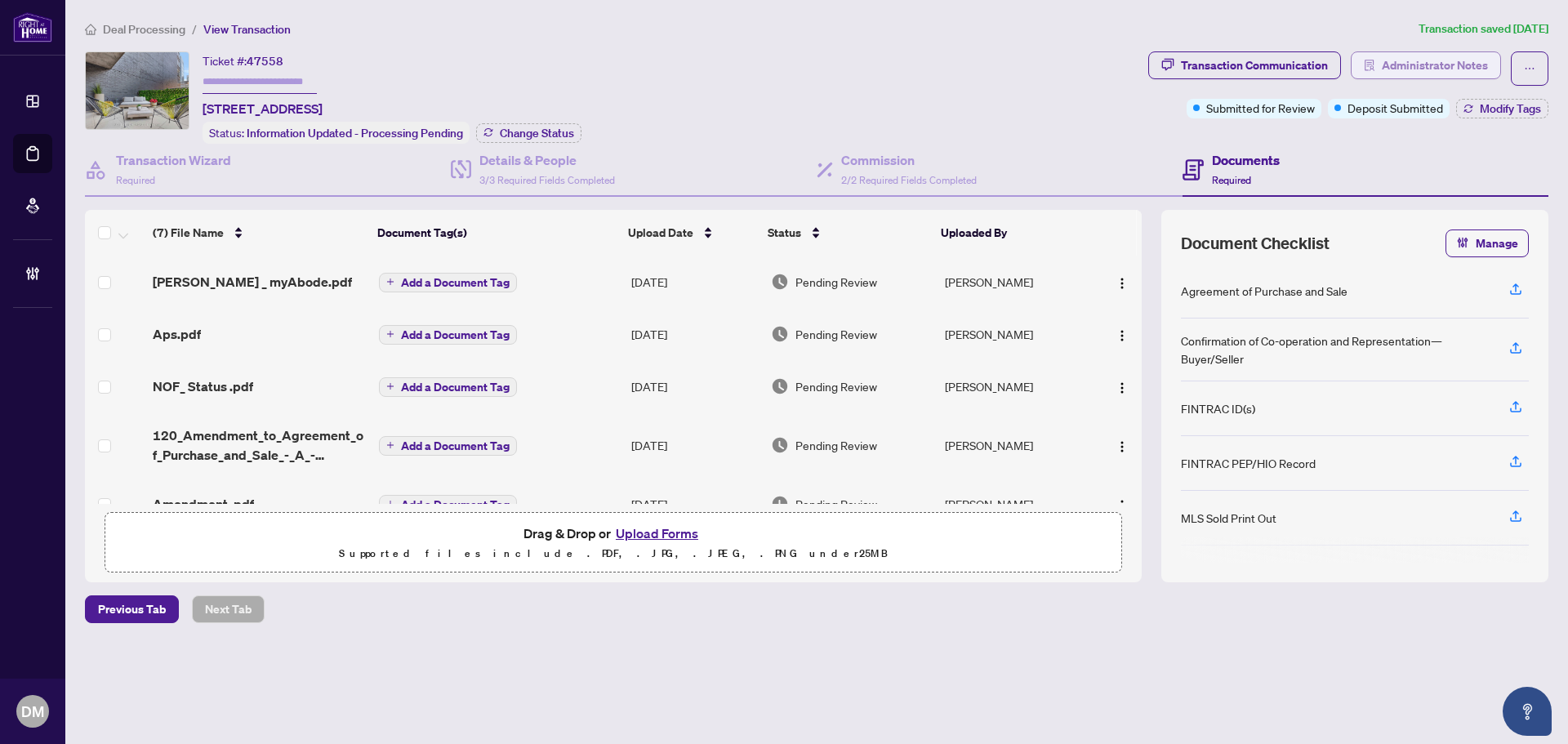
click at [1375, 68] on icon "solution" at bounding box center [1369, 64] width 11 height 11
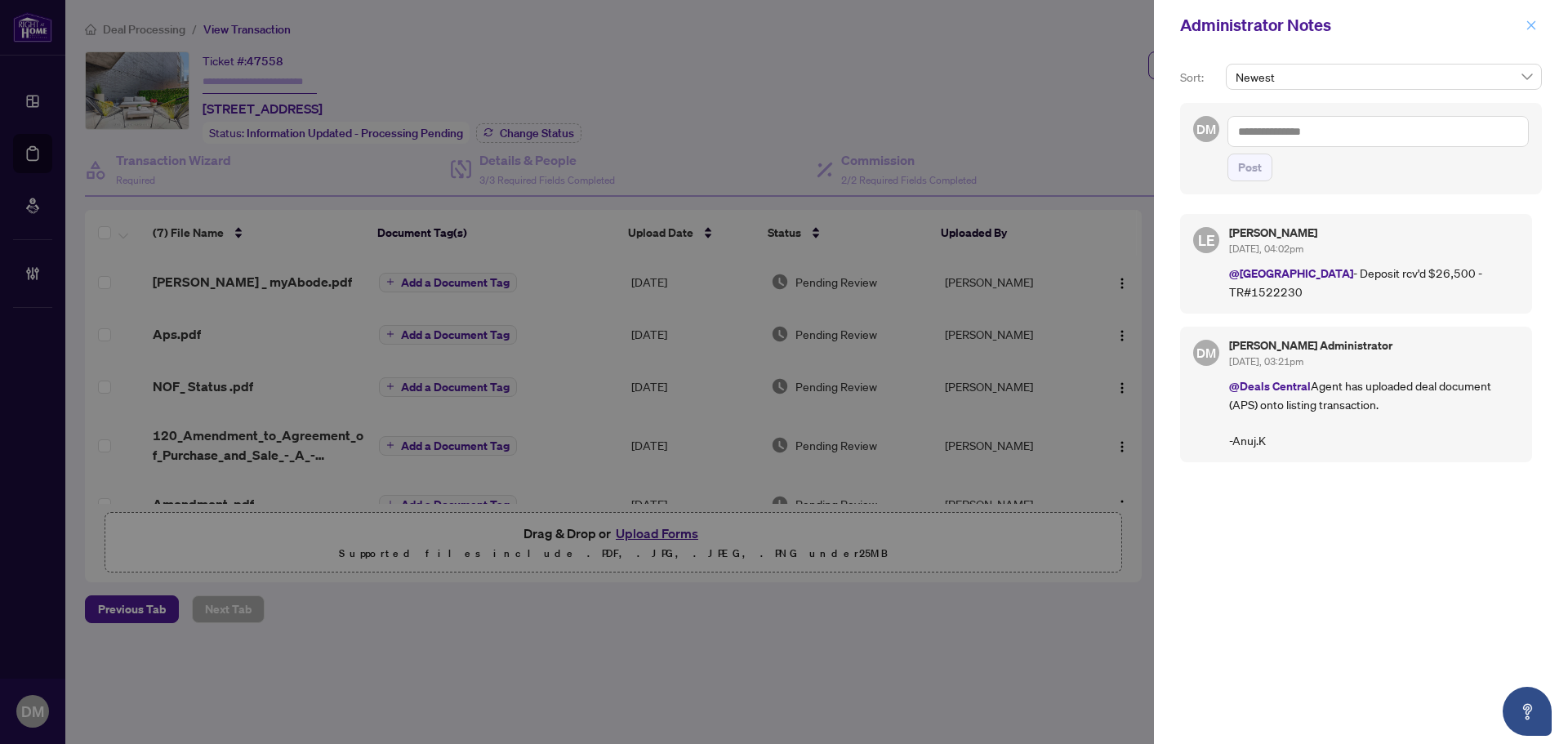
click at [1529, 28] on icon "close" at bounding box center [1532, 24] width 9 height 9
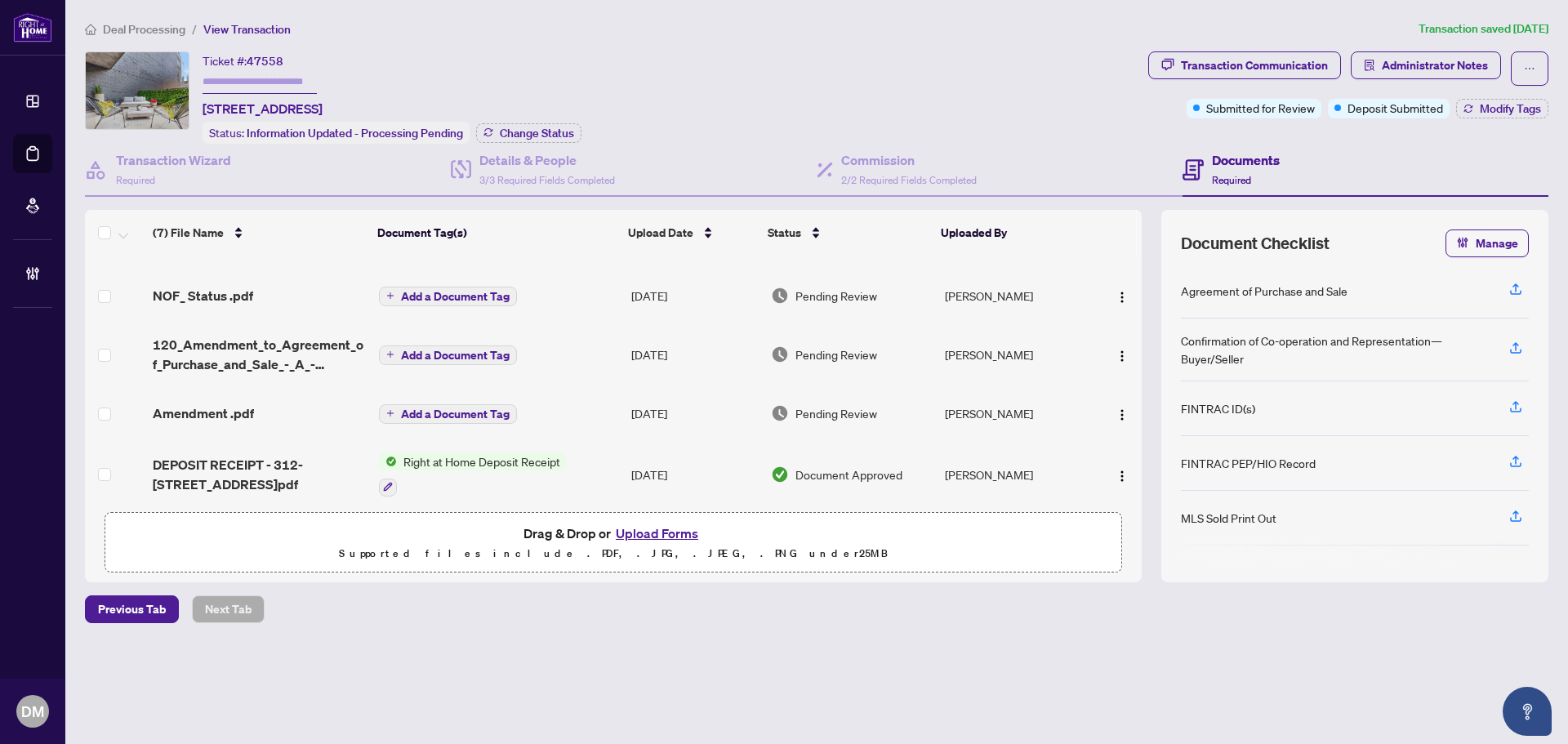
scroll to position [172, 0]
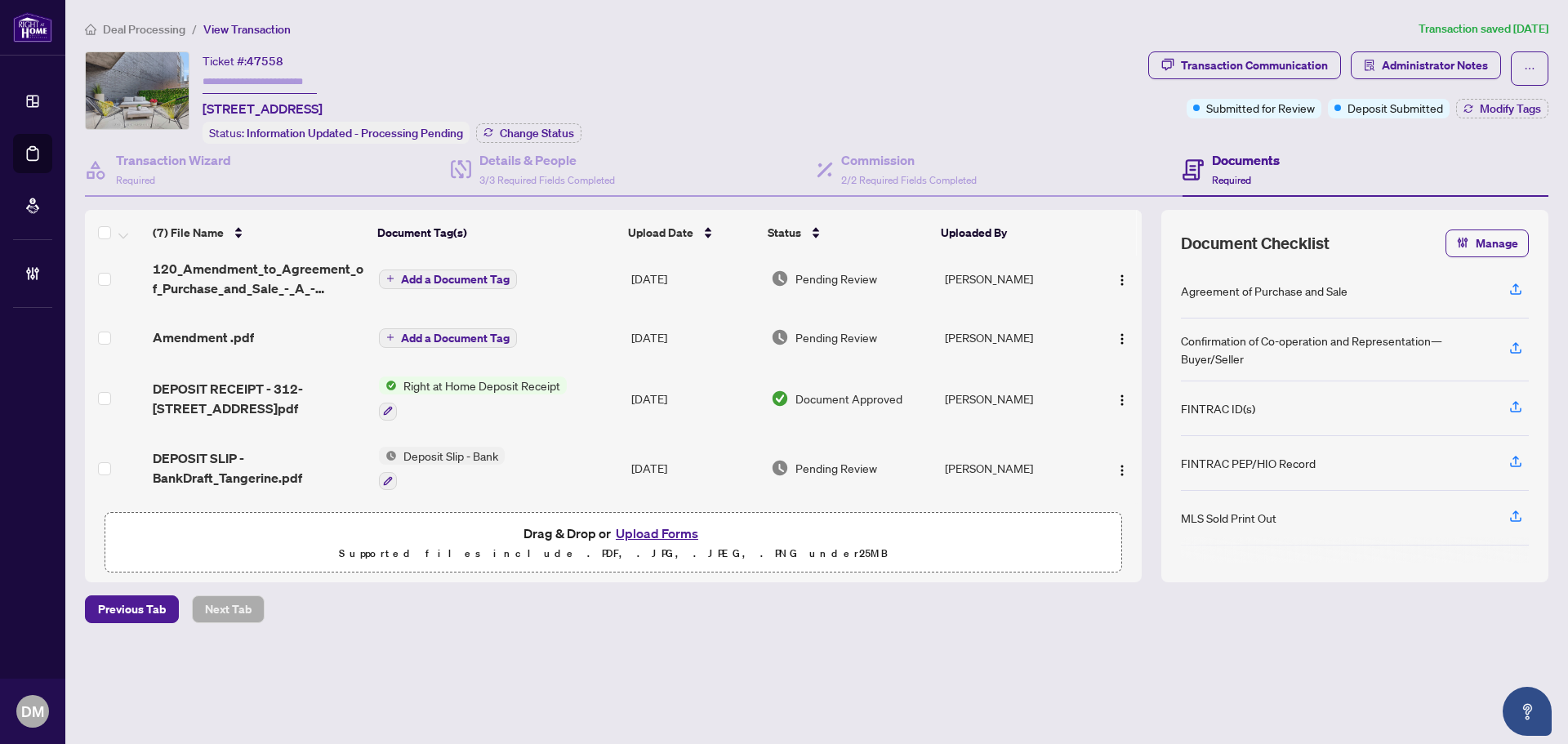
click at [813, 84] on div "Ticket #: 47558 [STREET_ADDRESS] Status: Information Updated - Processing Pendi…" at bounding box center [613, 98] width 1057 height 92
click at [1442, 69] on span "Administrator Notes" at bounding box center [1436, 65] width 106 height 26
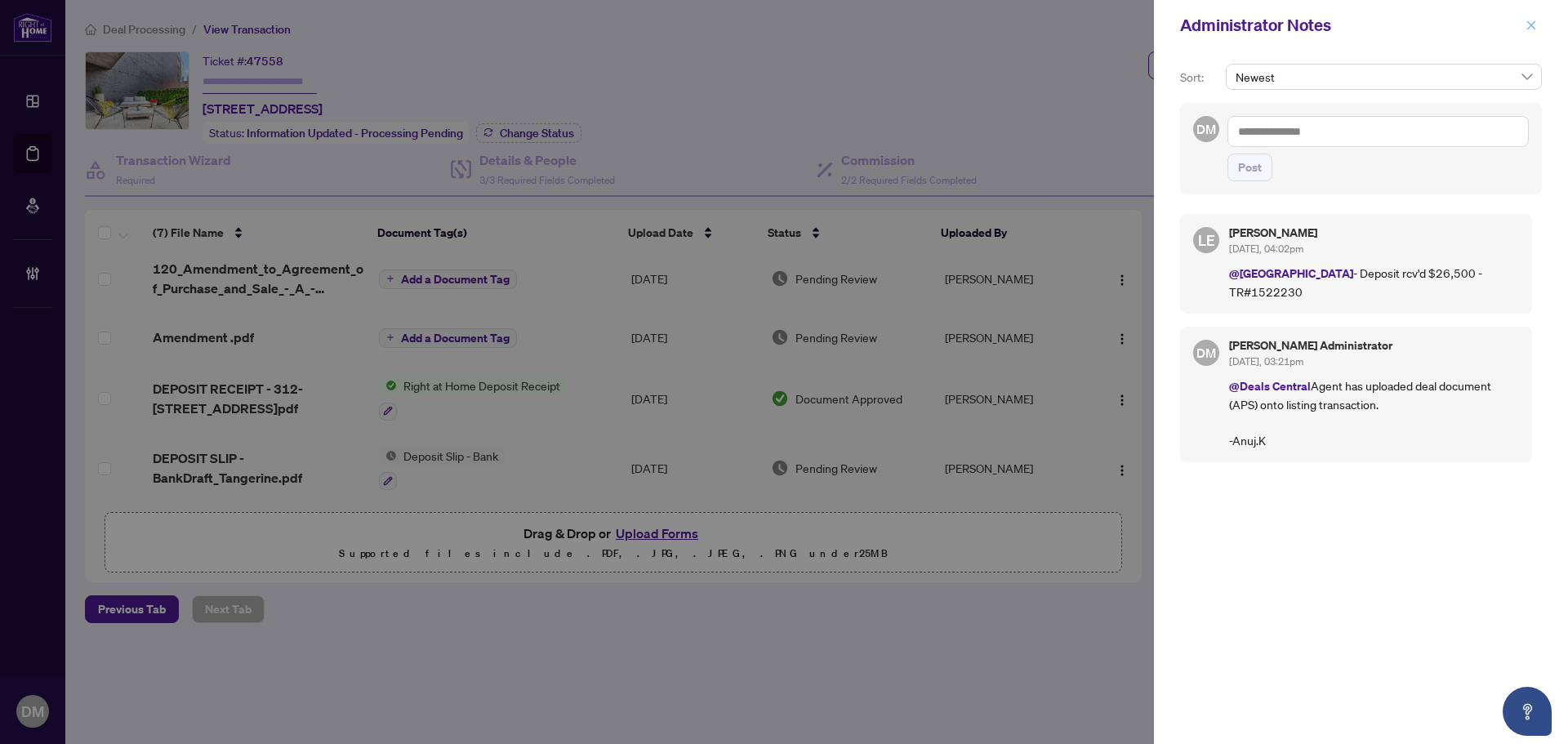
click at [1529, 27] on icon "close" at bounding box center [1531, 24] width 11 height 11
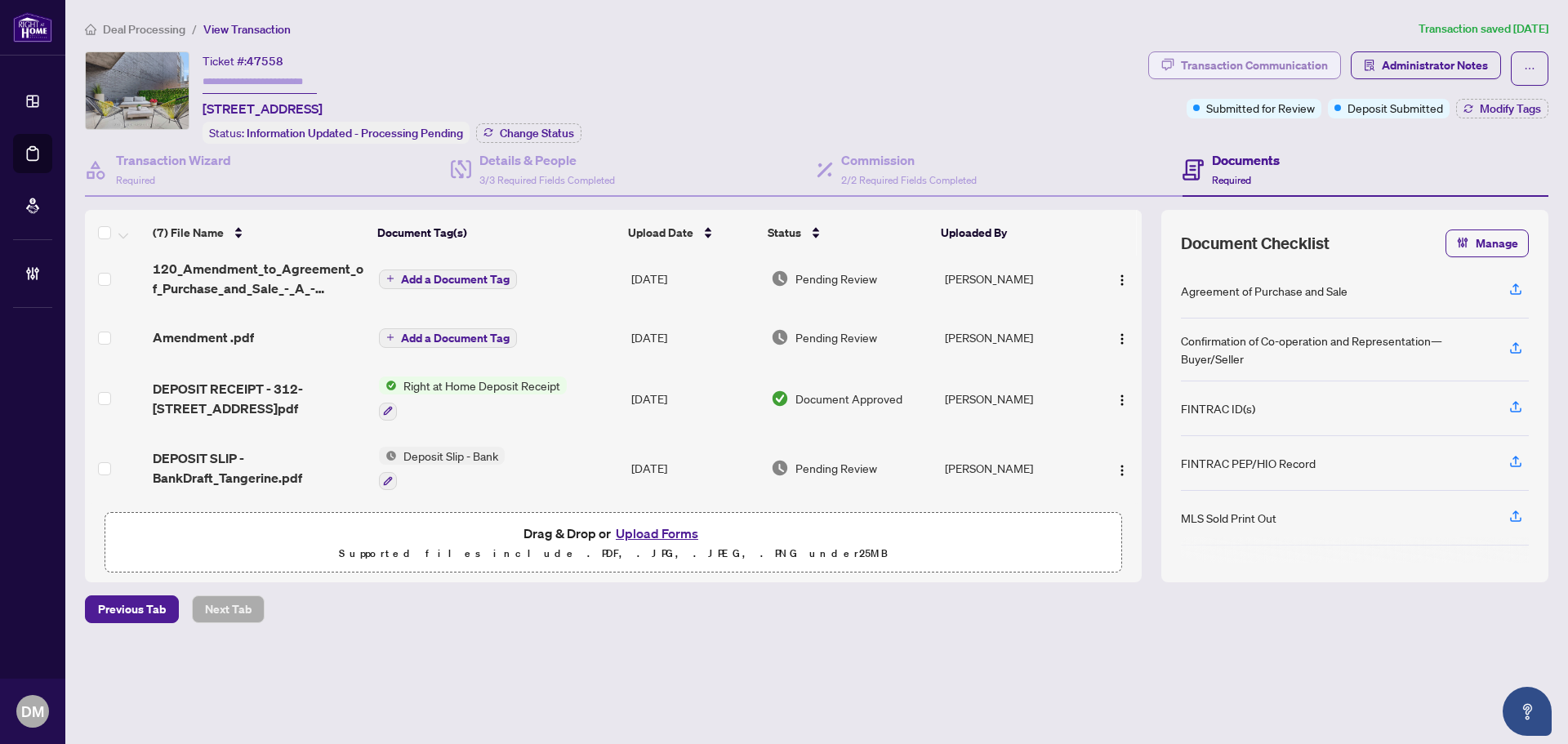
click at [1281, 75] on div "Transaction Communication" at bounding box center [1254, 65] width 147 height 26
type textarea "**********"
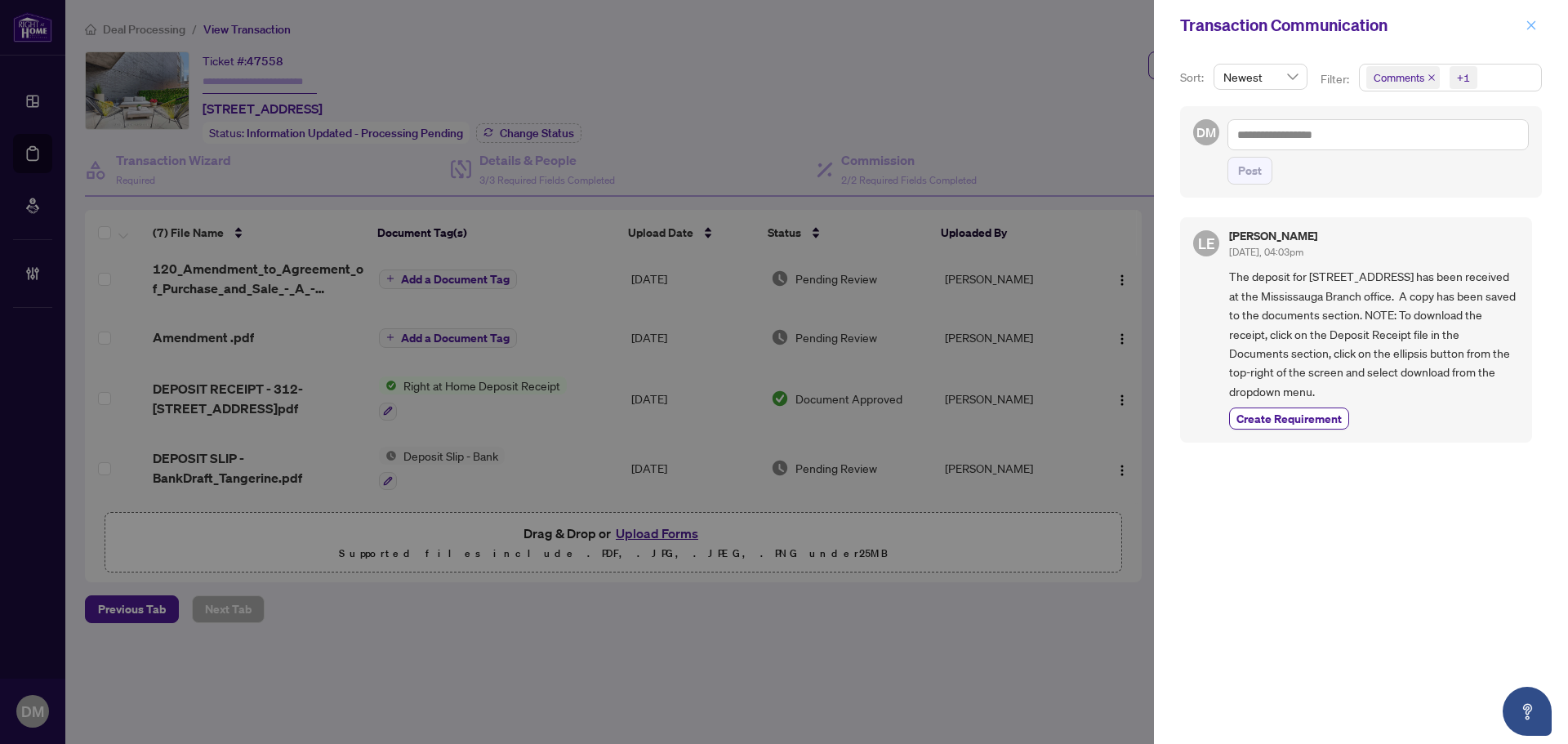
click at [1527, 27] on icon "close" at bounding box center [1531, 24] width 11 height 11
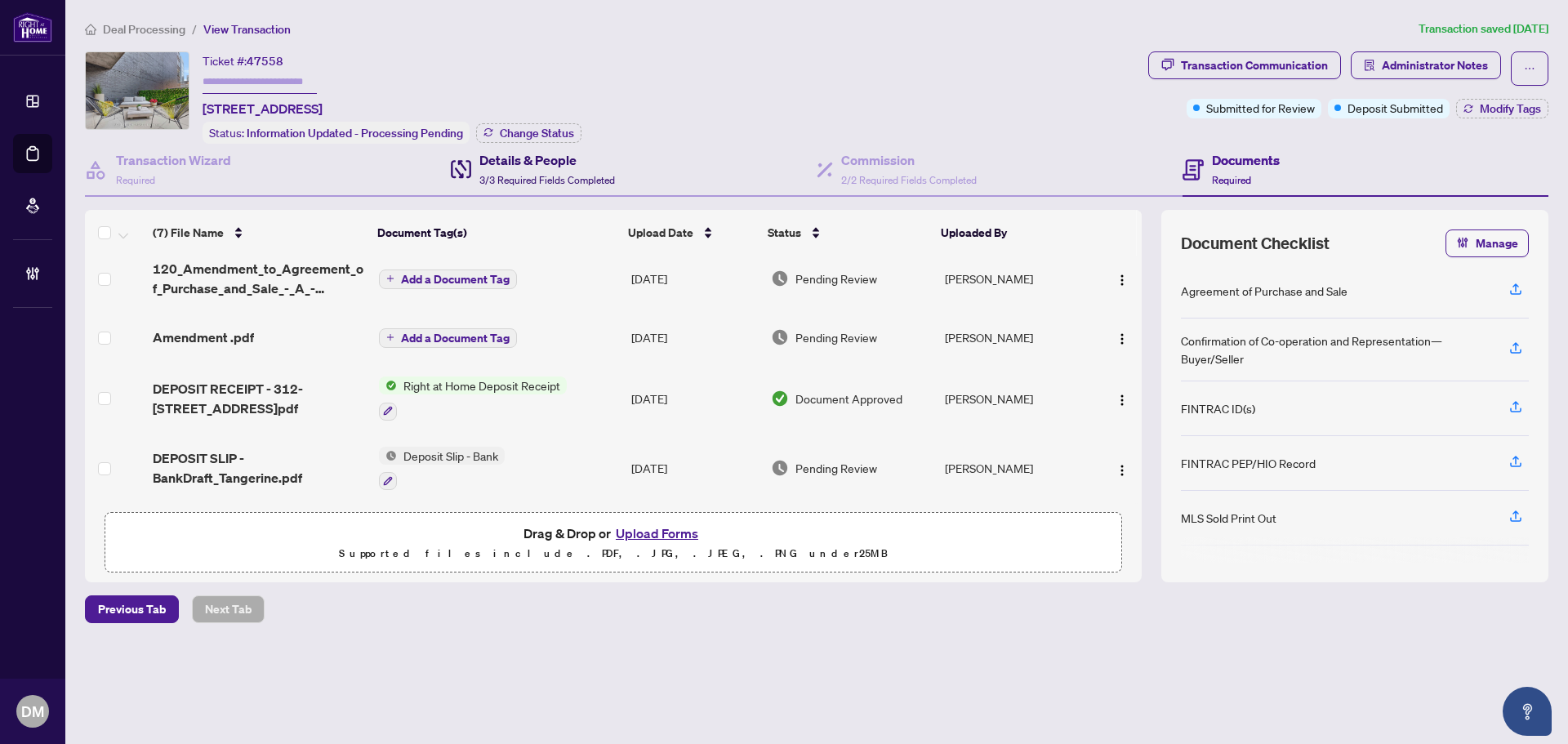
click at [555, 163] on h4 "Details & People" at bounding box center [547, 159] width 136 height 19
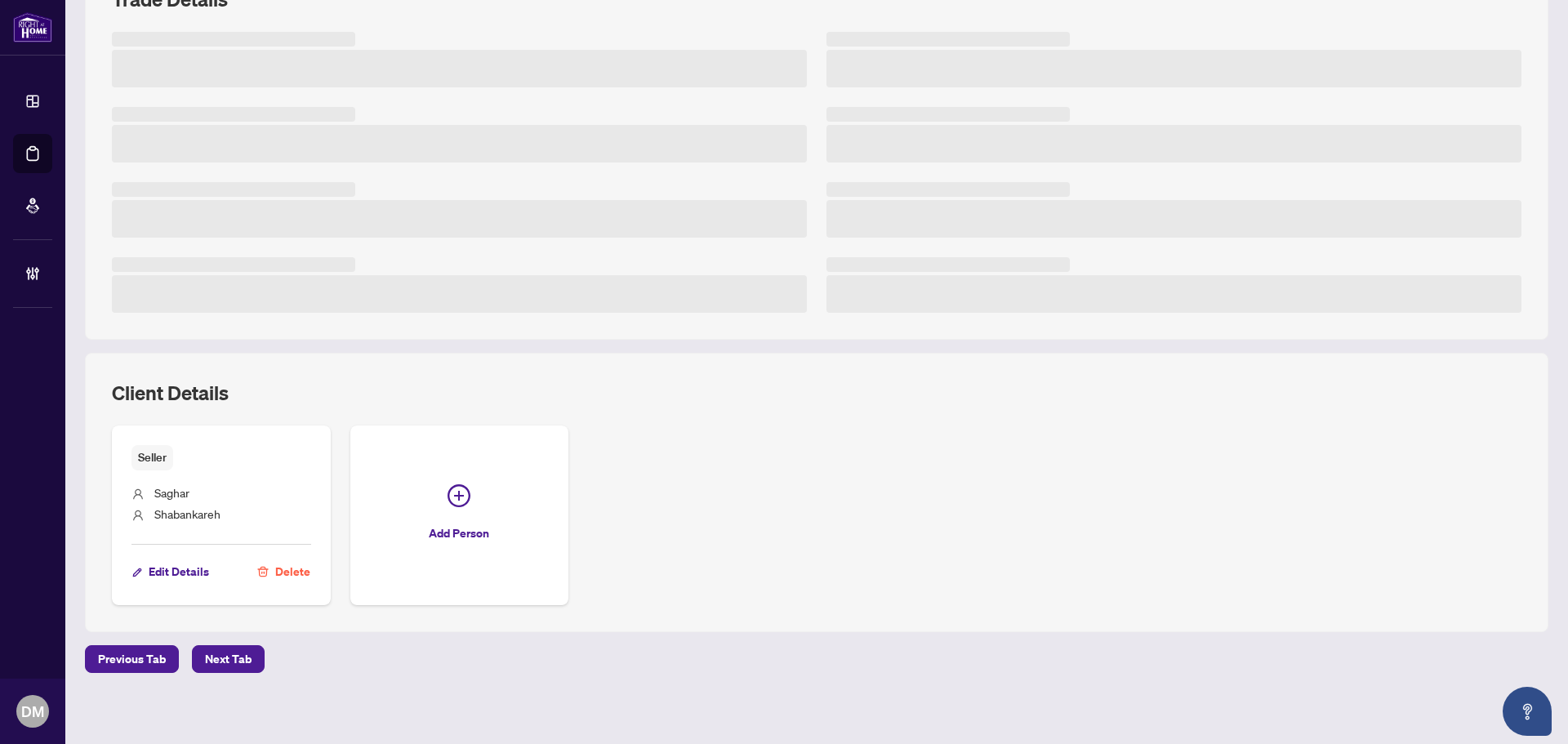
scroll to position [254, 0]
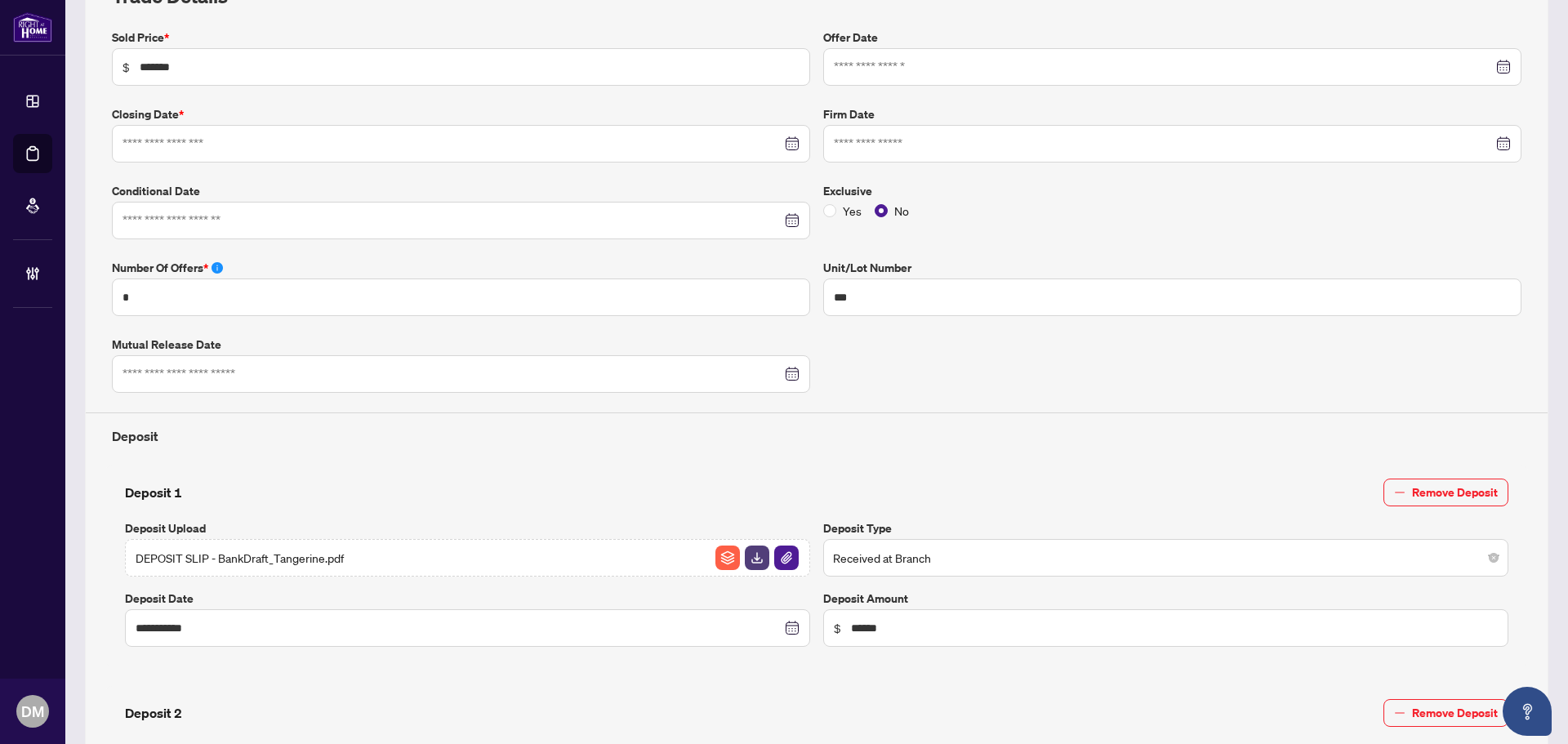
type input "**********"
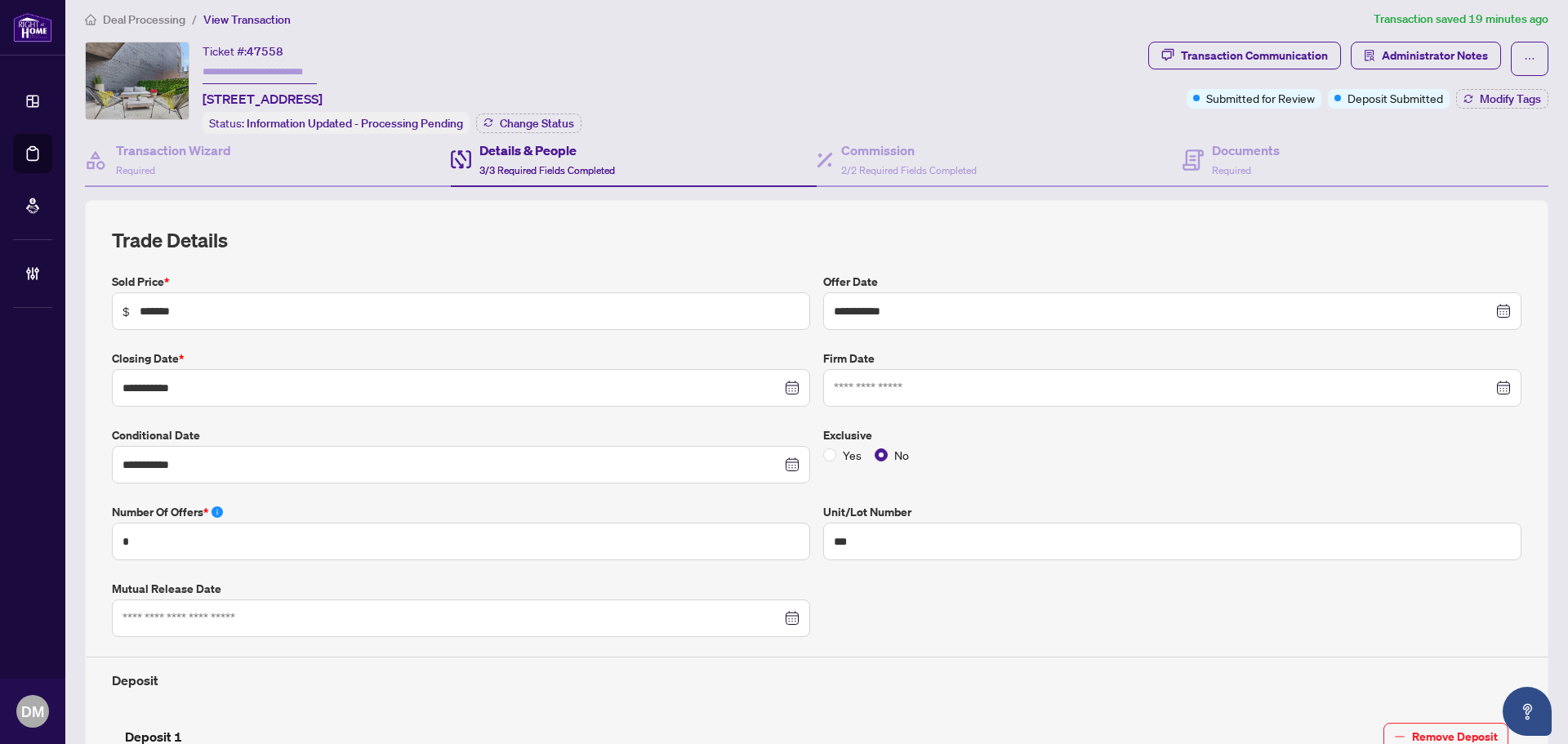
scroll to position [1, 0]
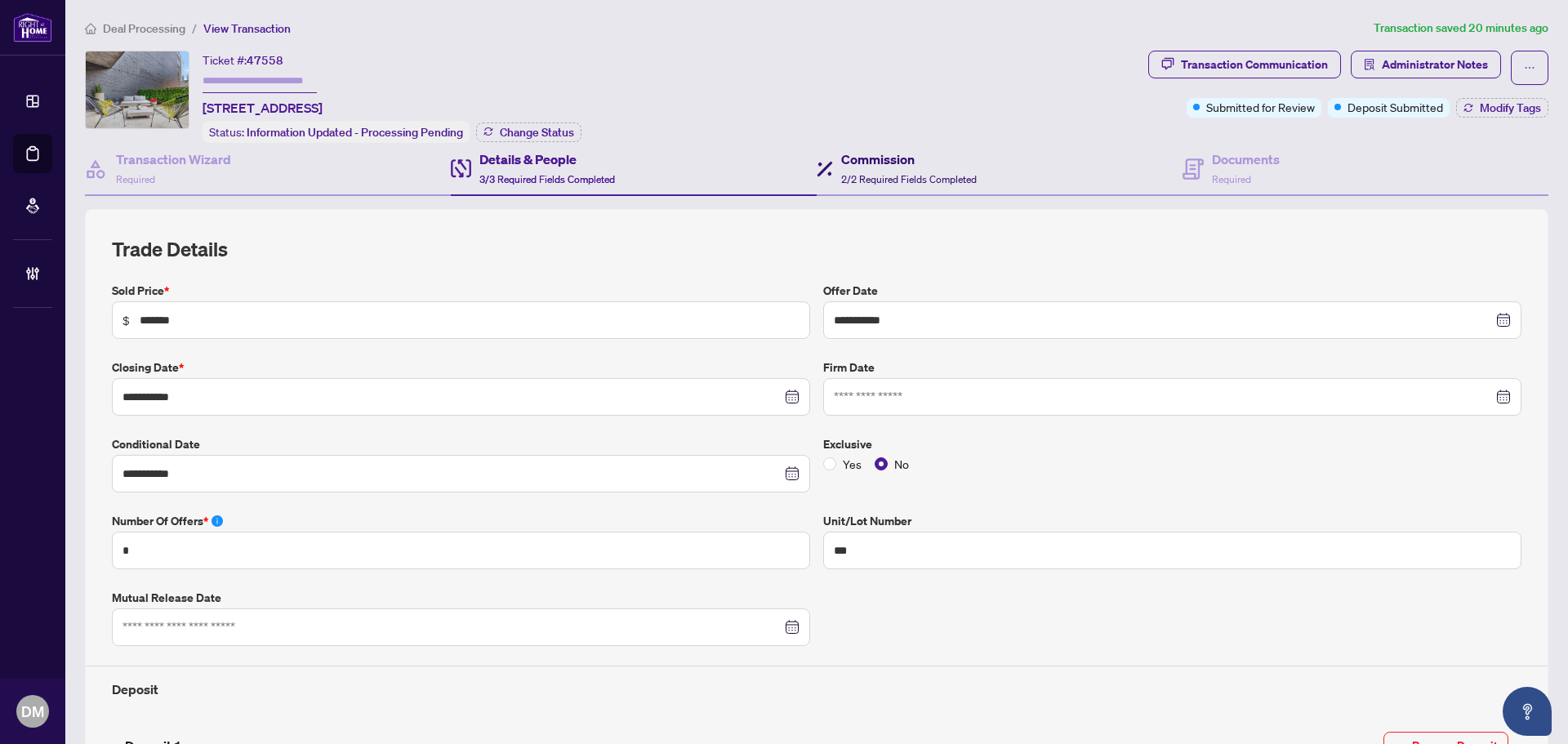
click at [900, 163] on h4 "Commission" at bounding box center [909, 159] width 136 height 19
type textarea "**********"
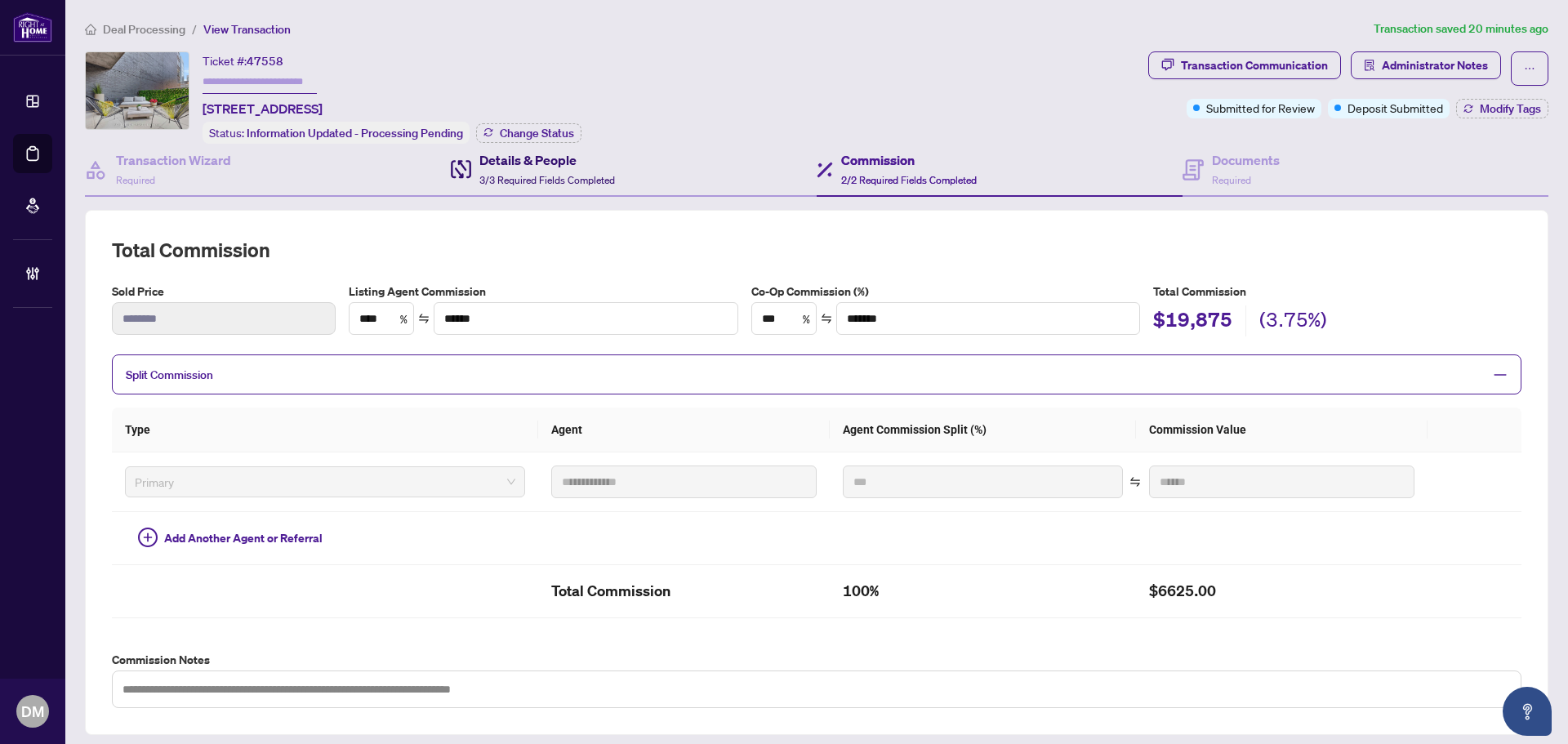
click at [582, 161] on h4 "Details & People" at bounding box center [547, 159] width 136 height 19
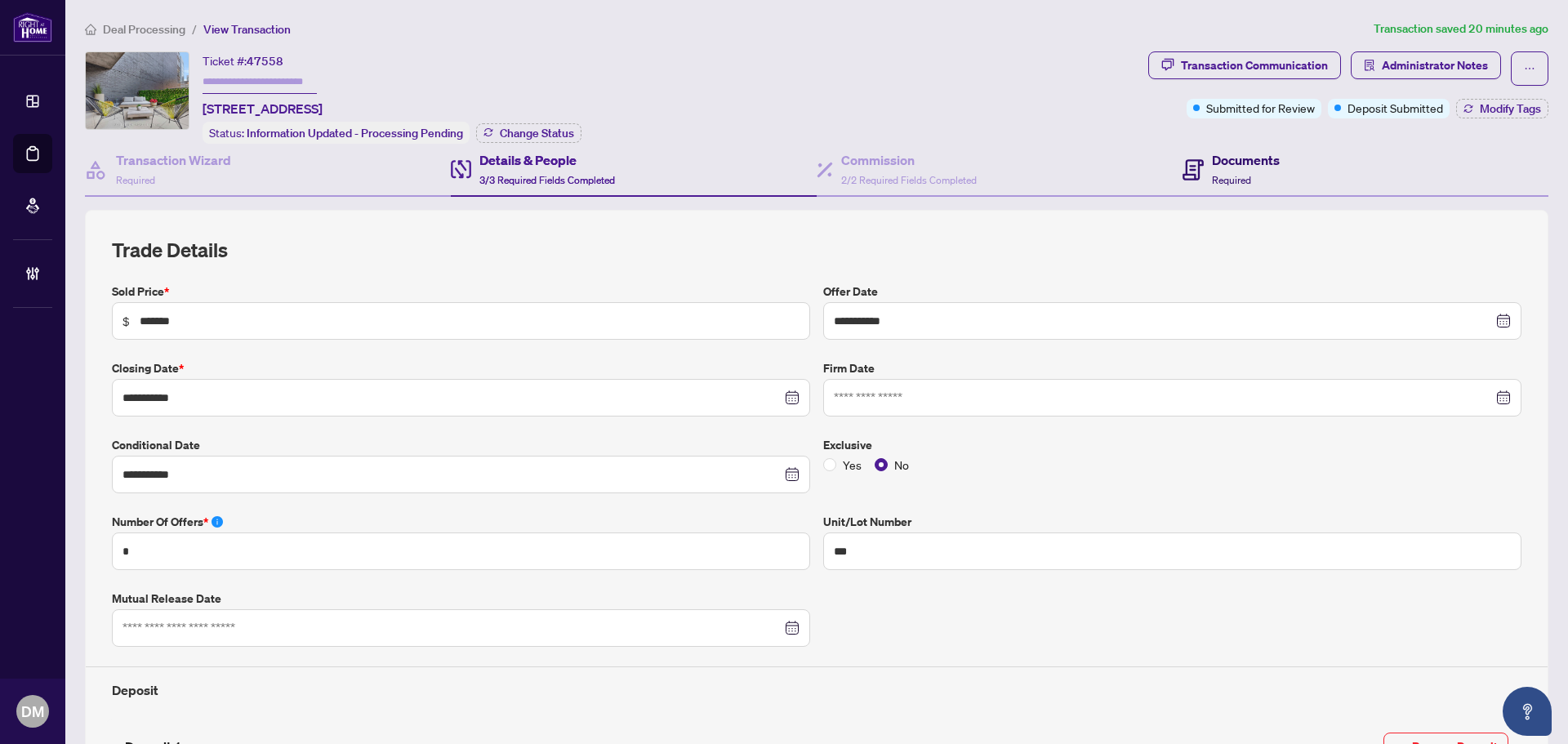
click at [1220, 178] on span "Required" at bounding box center [1232, 180] width 39 height 12
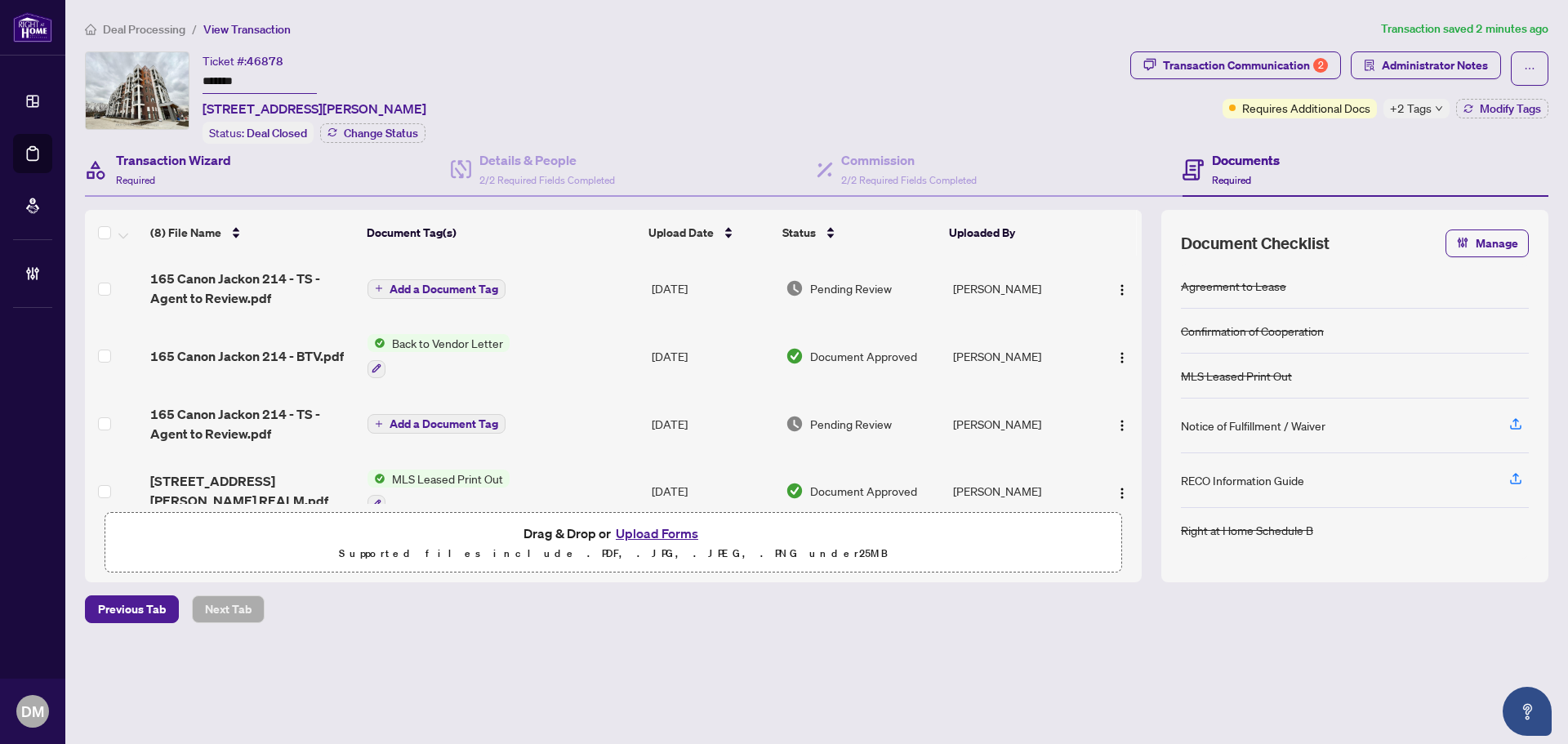
click at [254, 170] on div "Transaction Wizard Required" at bounding box center [268, 170] width 366 height 53
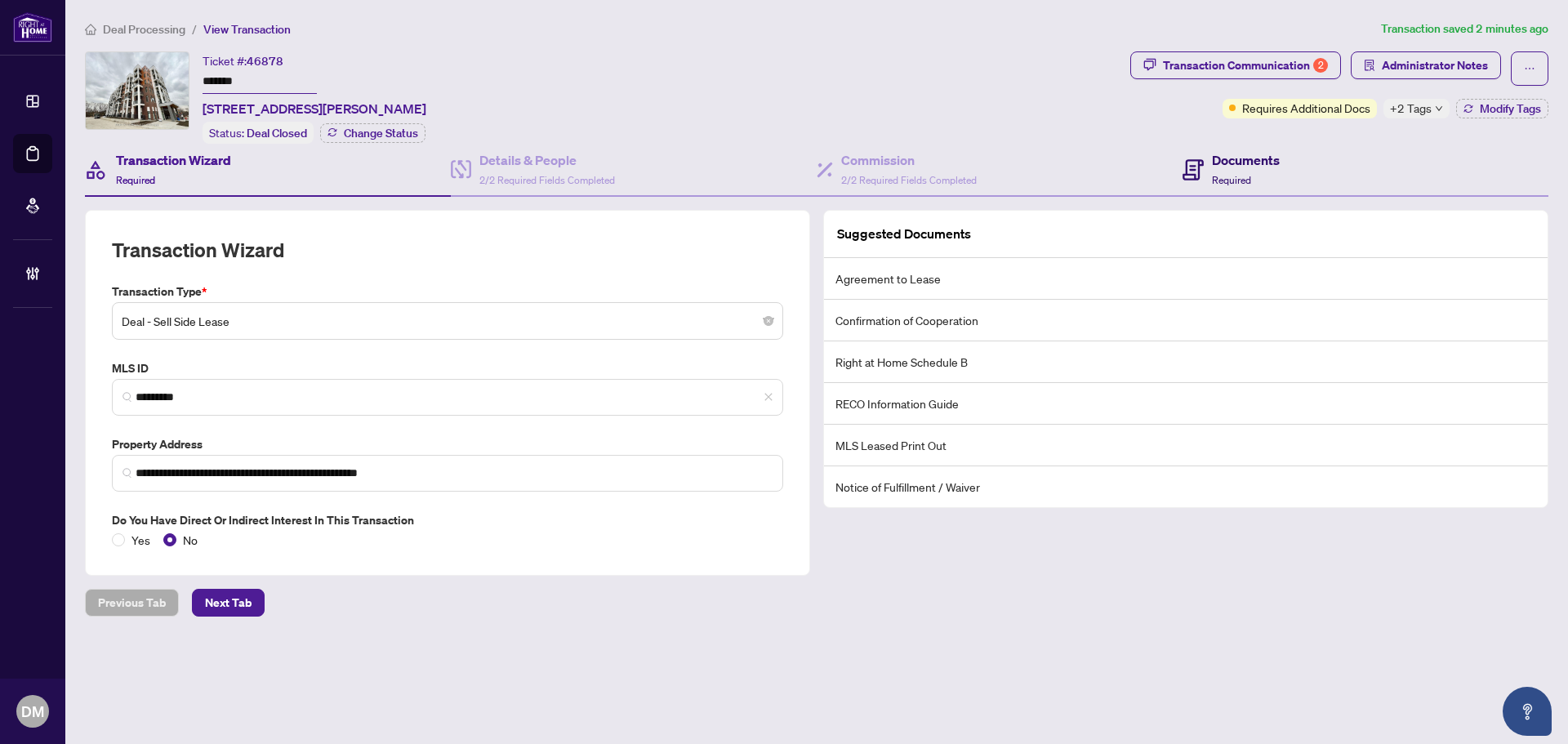
click at [1249, 174] on span "Required" at bounding box center [1232, 180] width 39 height 12
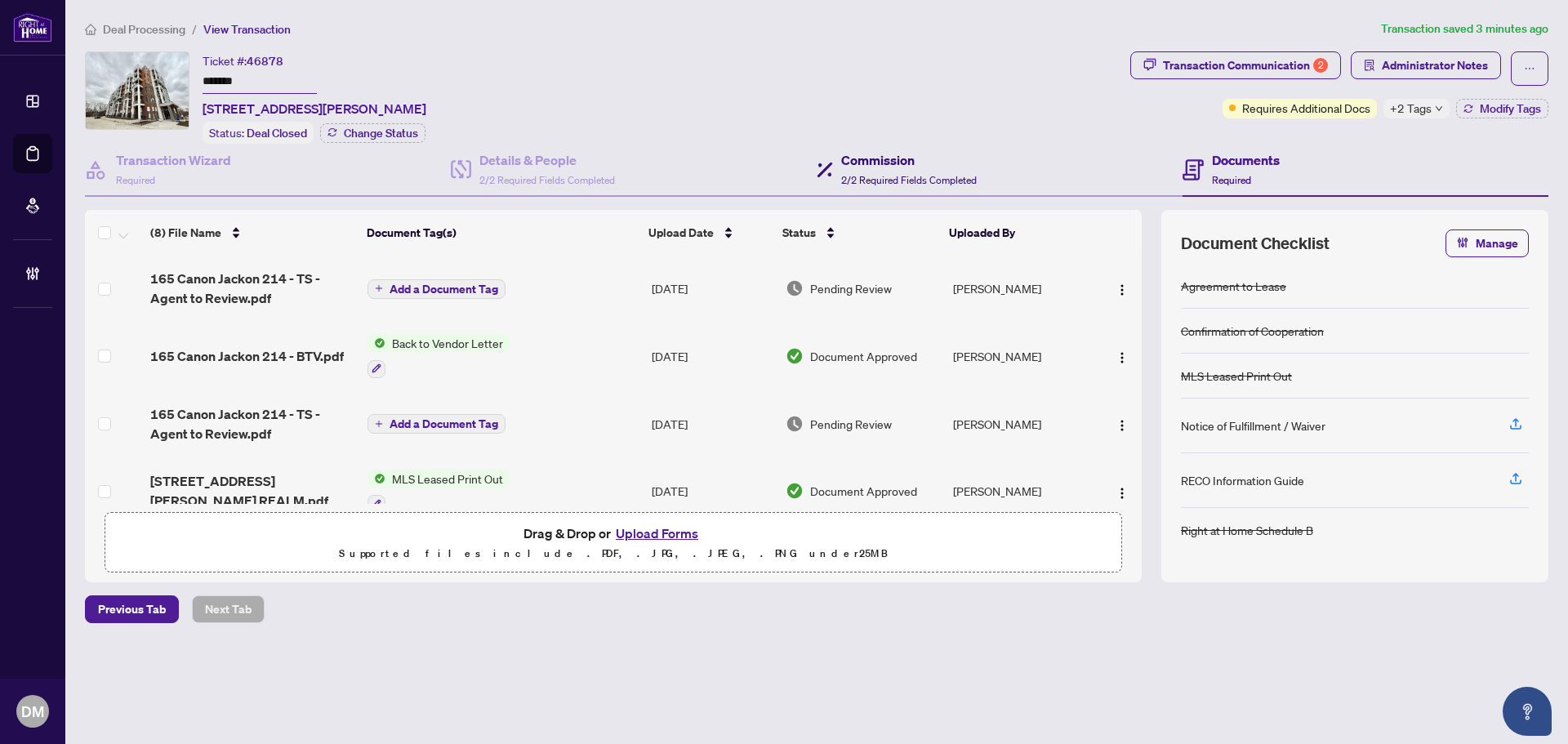
click at [893, 155] on h4 "Commission" at bounding box center [909, 159] width 136 height 19
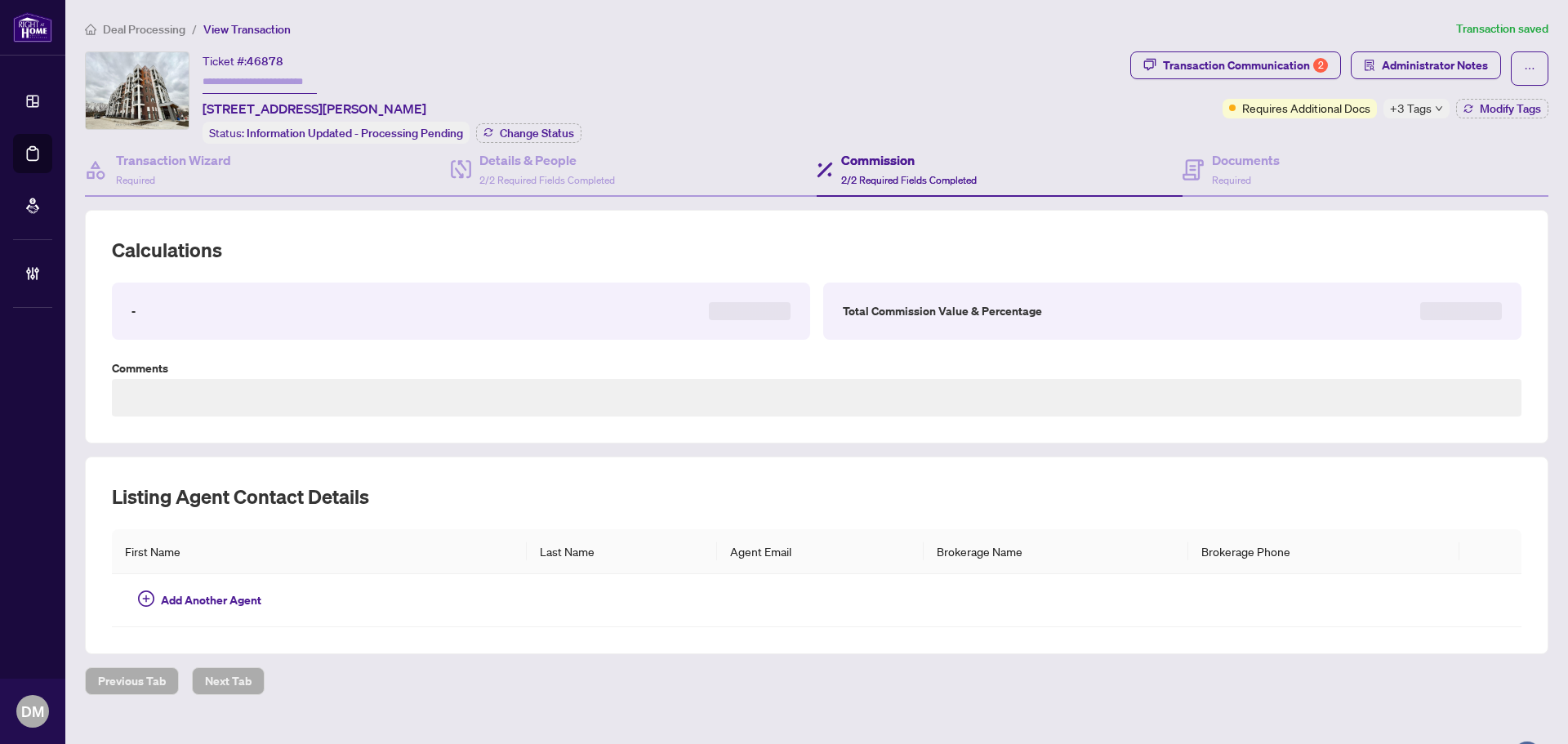
type input "*******"
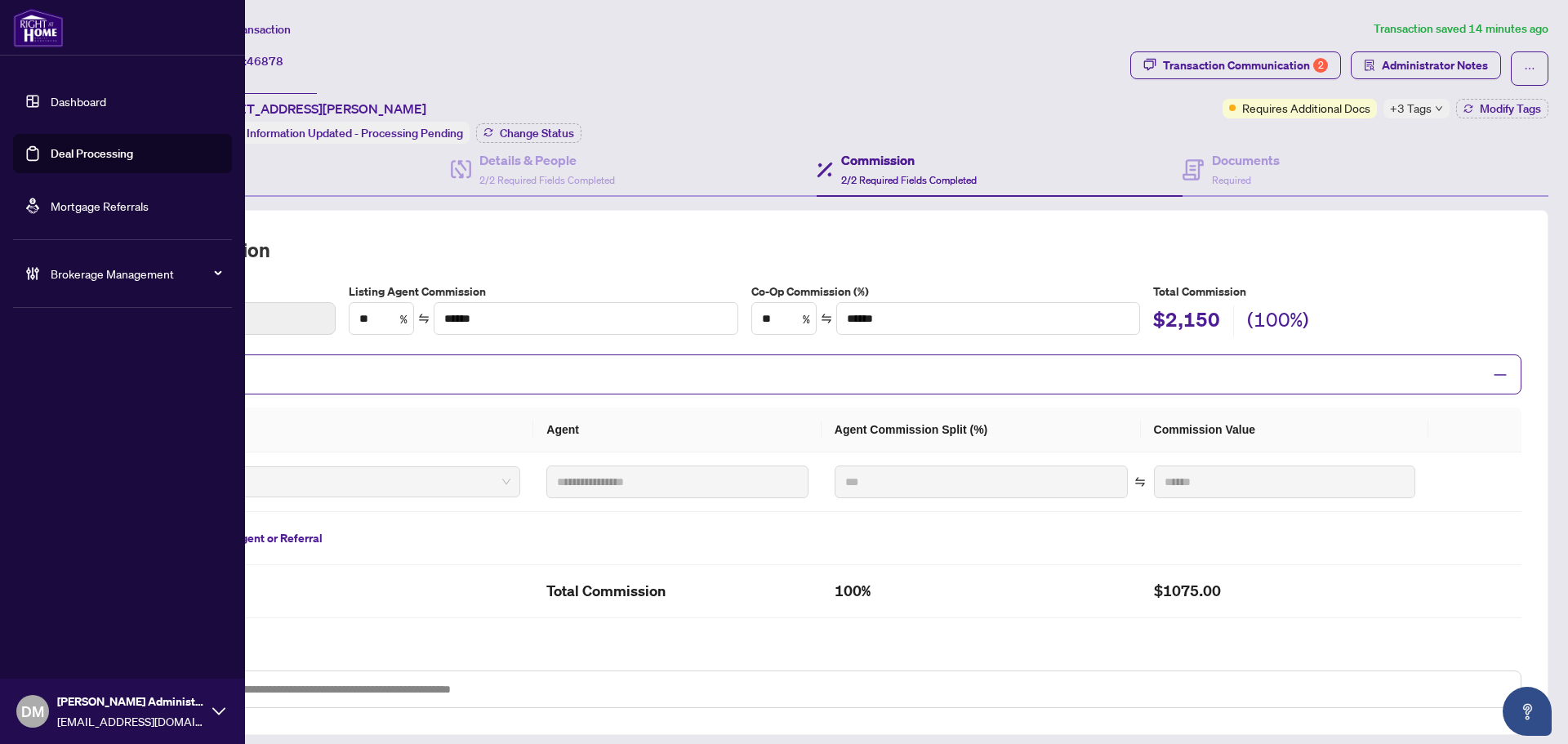
click at [90, 283] on div "Brokerage Management" at bounding box center [122, 273] width 219 height 39
click at [86, 392] on link "Manage Agents" at bounding box center [74, 390] width 81 height 15
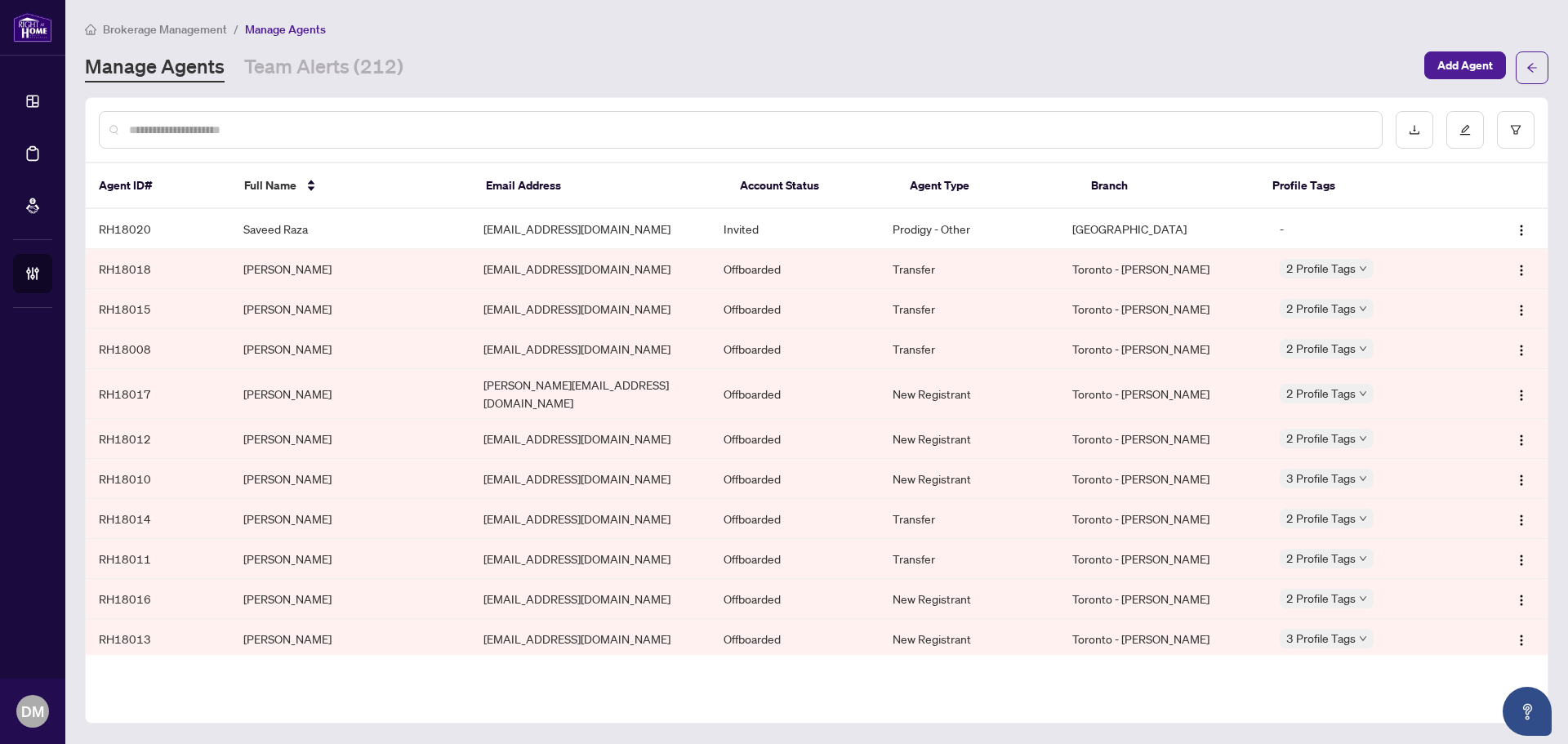
click at [541, 128] on input "text" at bounding box center [749, 130] width 1240 height 18
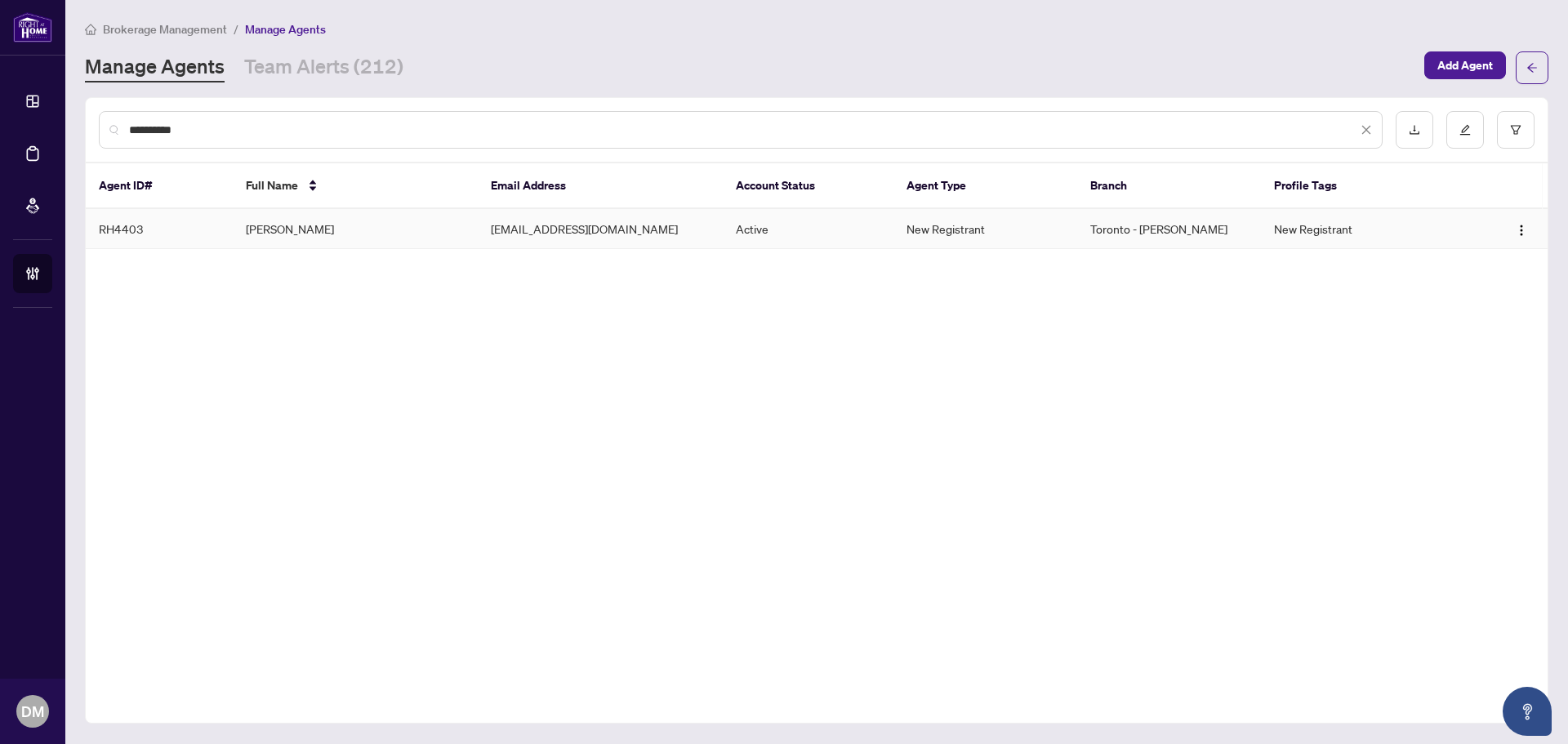
type input "**********"
click at [347, 224] on td "Michele Zentena" at bounding box center [355, 229] width 245 height 40
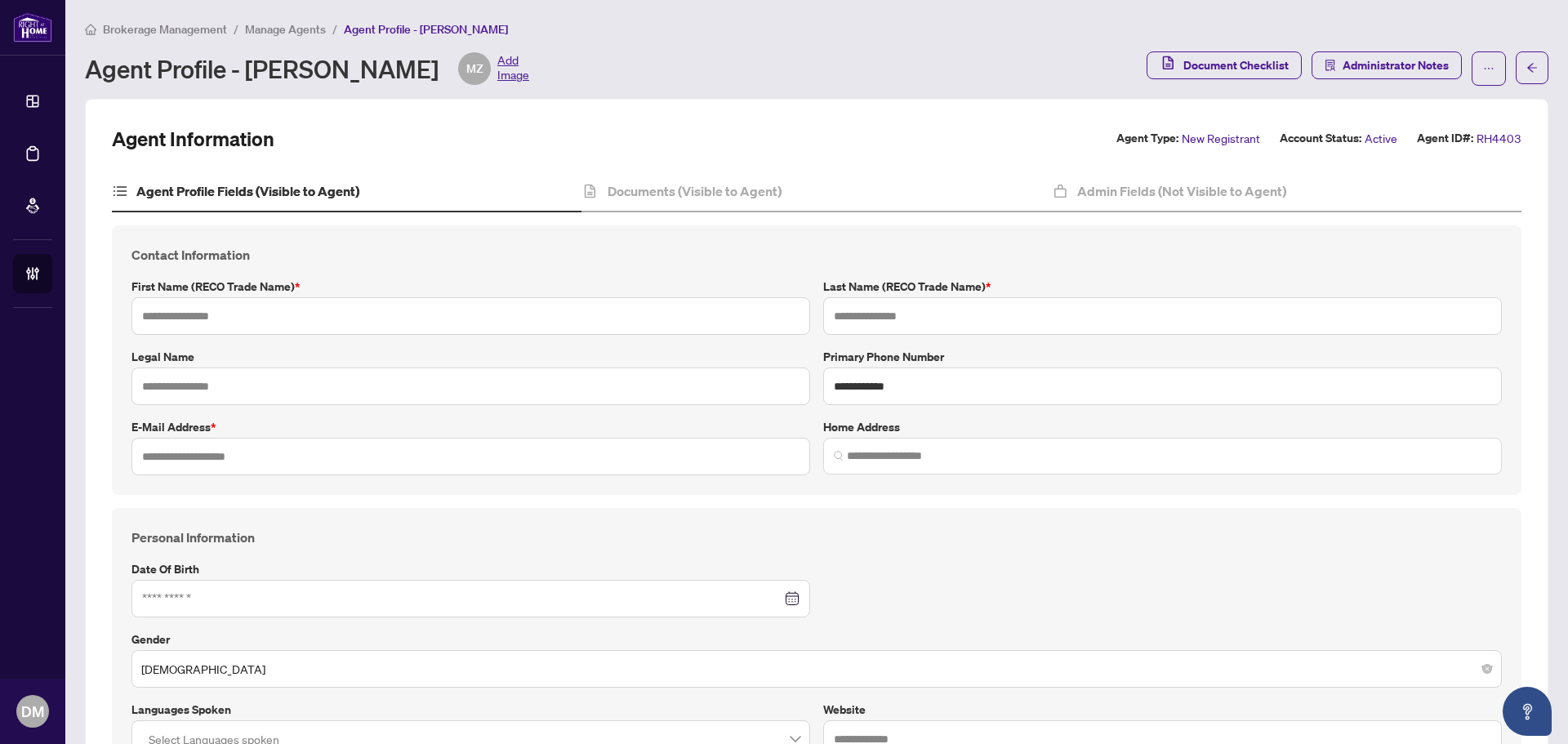
type input "*******"
type input "**********"
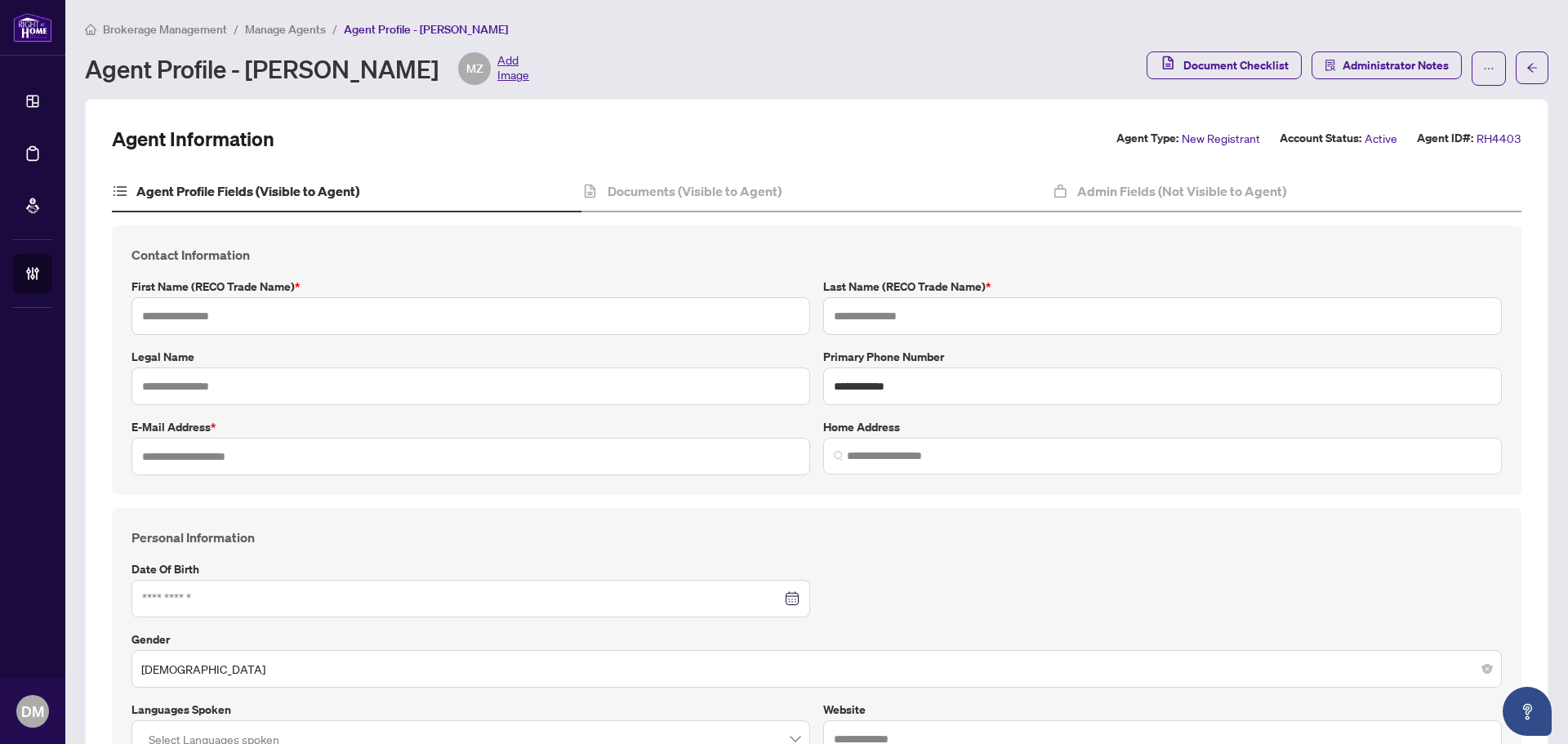
type input "*********"
type input "**********"
type input "*"
type input "*******"
type input "**********"
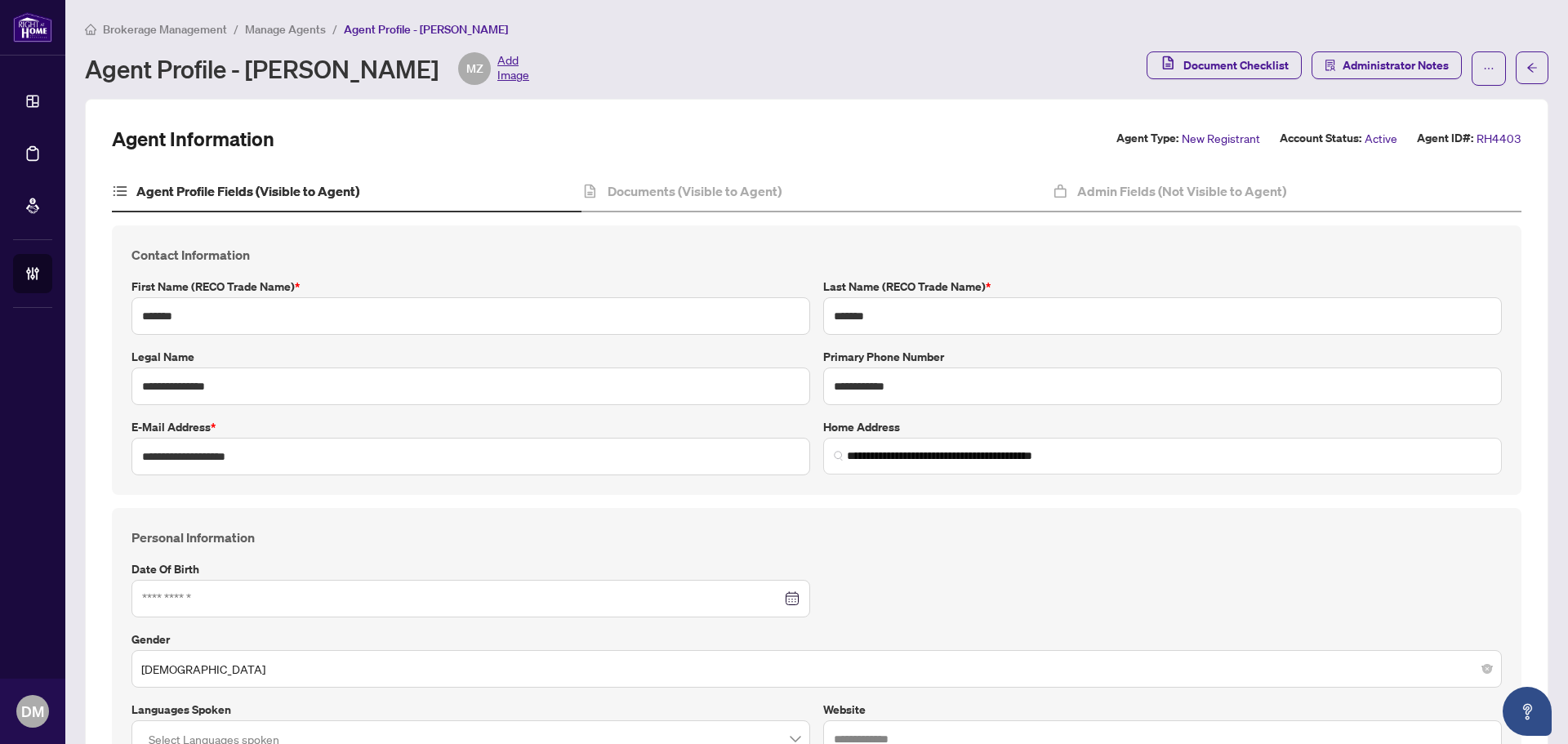
type input "****"
type input "**********"
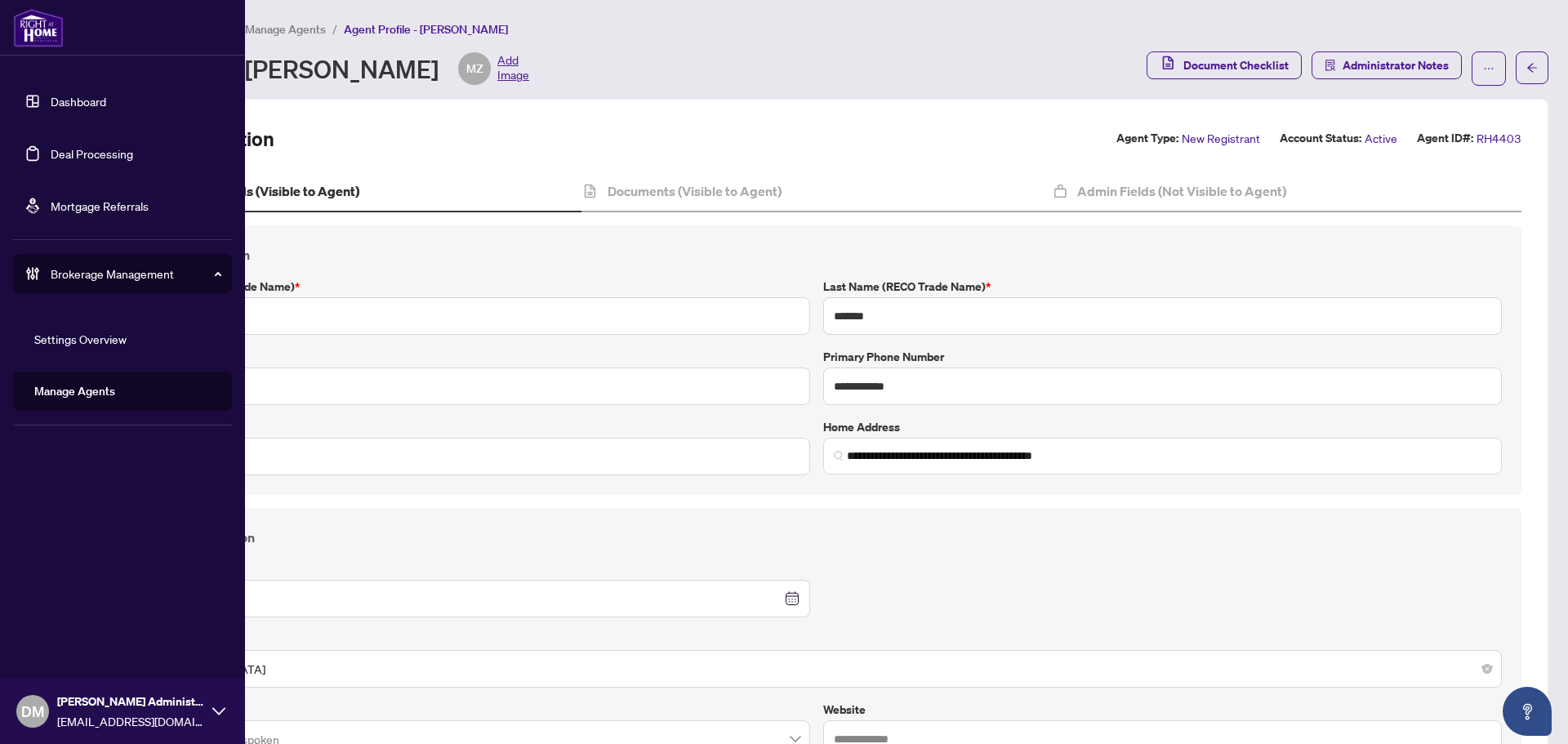
click at [51, 147] on link "Deal Processing" at bounding box center [92, 153] width 83 height 15
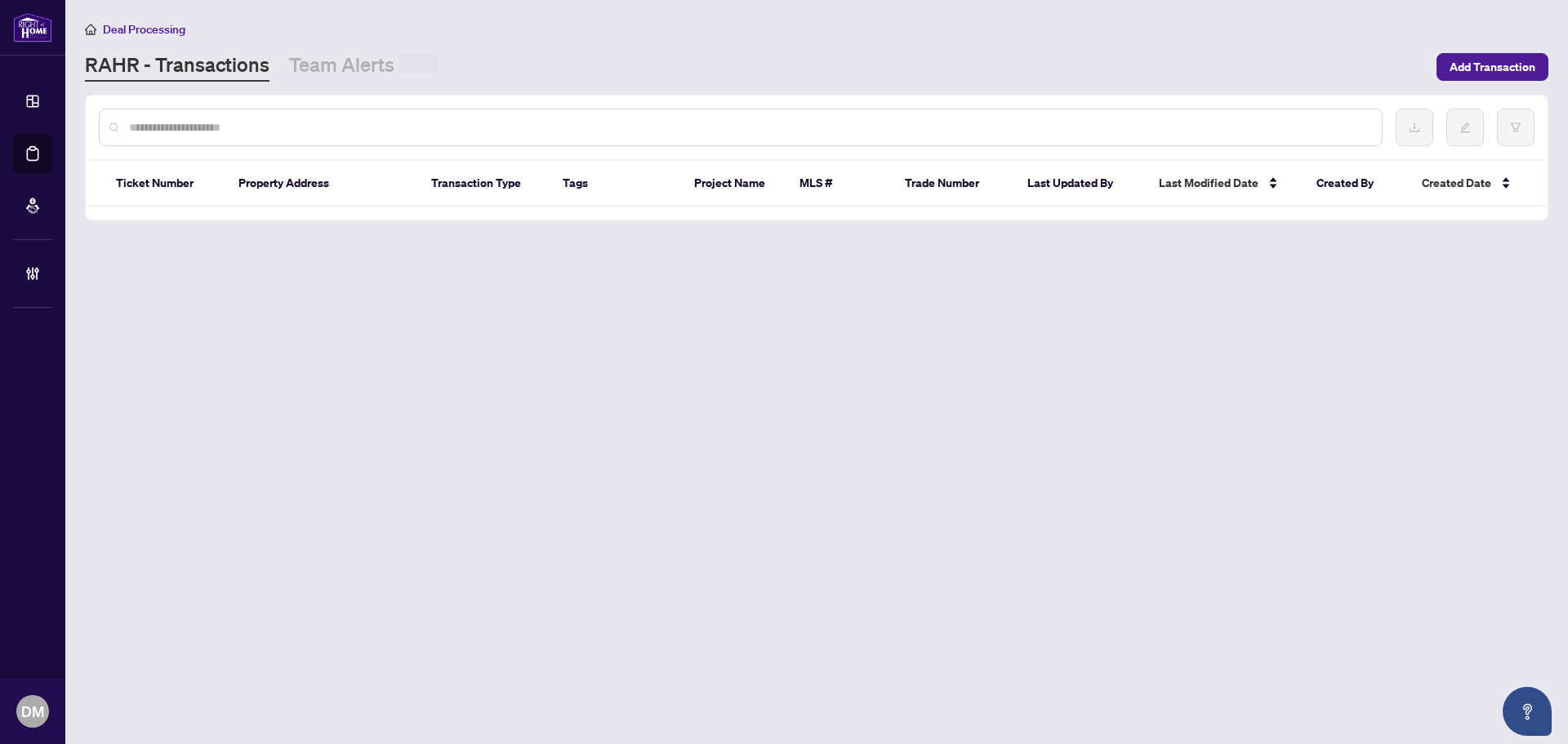
click at [326, 98] on div at bounding box center [817, 127] width 1463 height 64
click at [332, 125] on input "text" at bounding box center [749, 126] width 1240 height 18
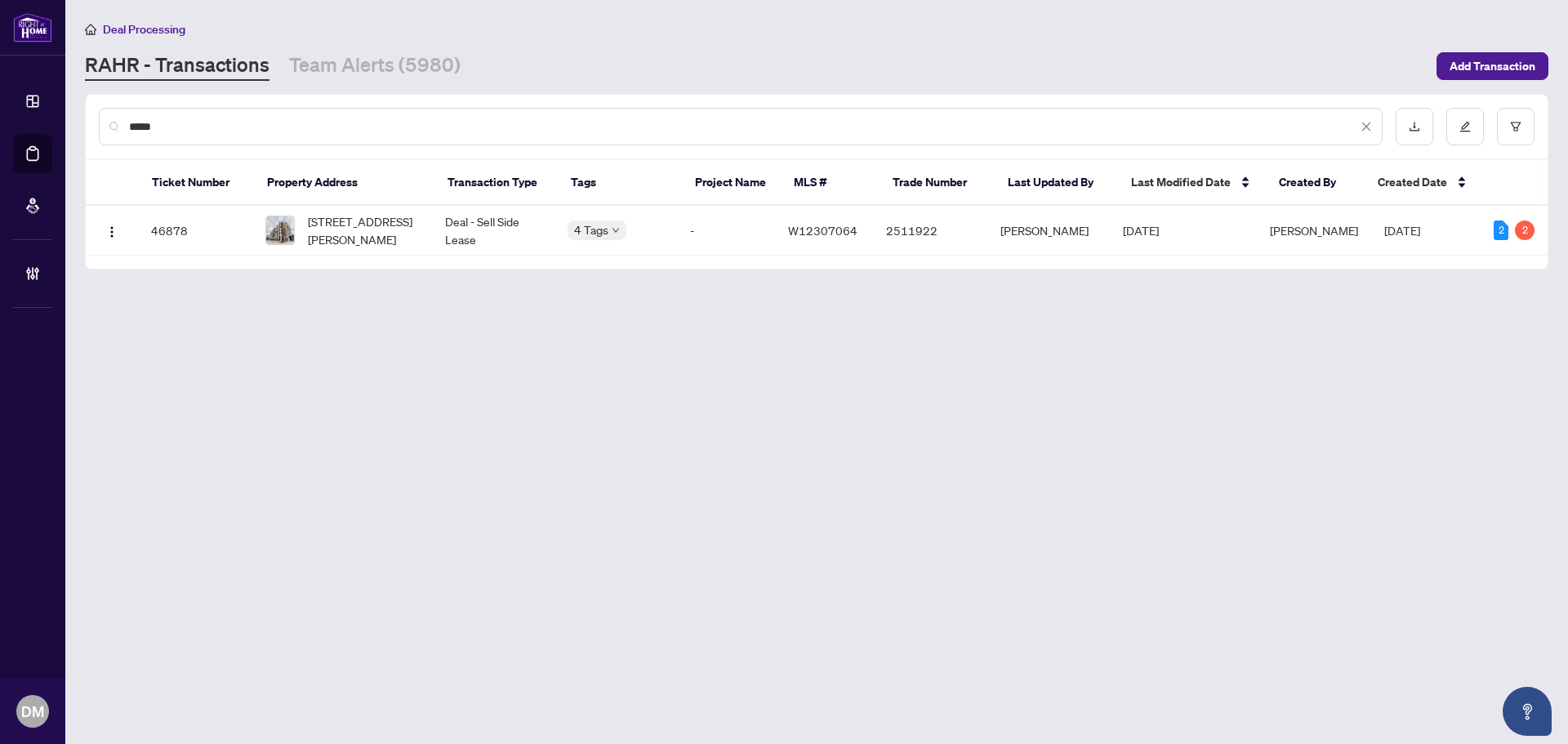
type input "*****"
click at [408, 242] on span "[STREET_ADDRESS][PERSON_NAME]" at bounding box center [363, 230] width 111 height 36
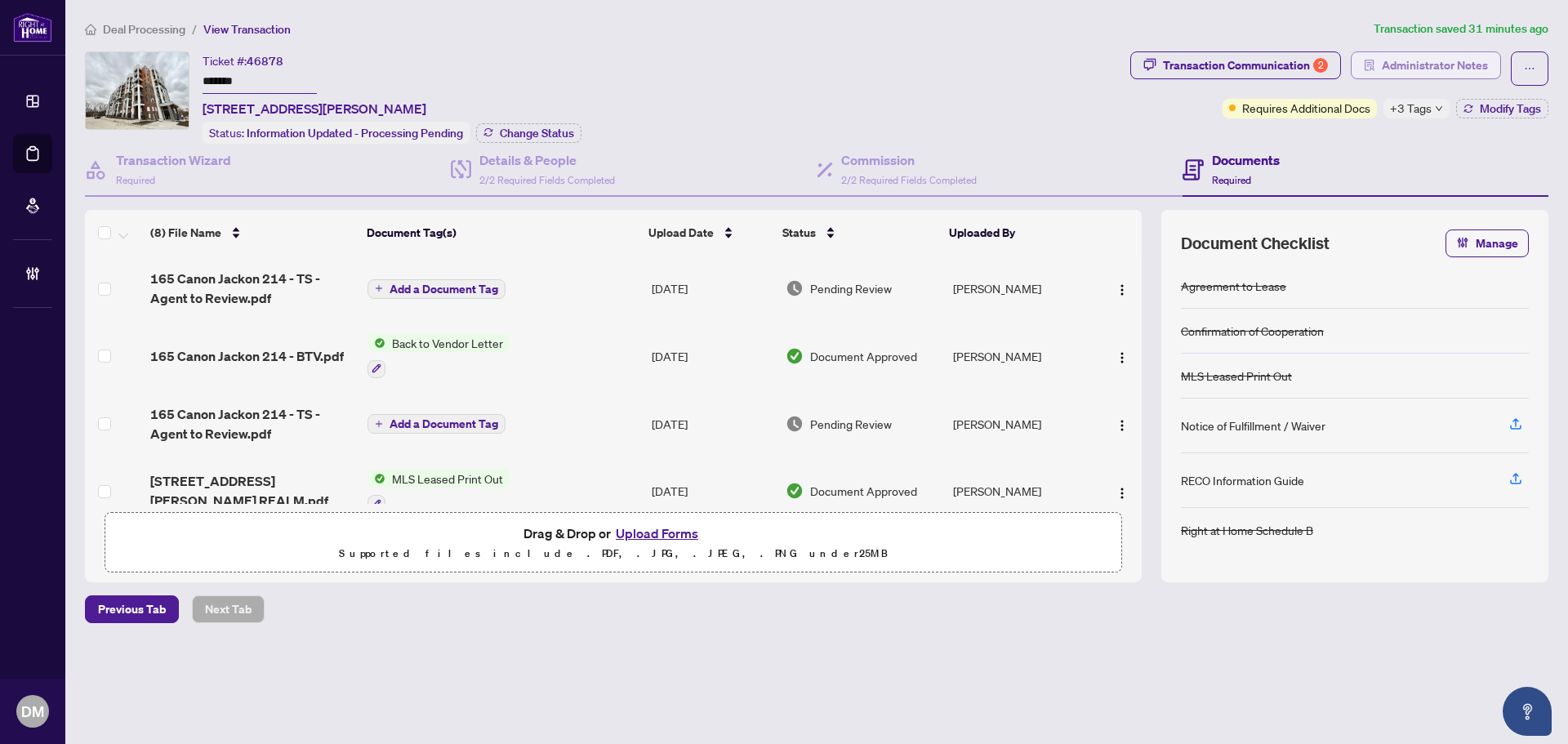
click at [1375, 56] on span "button" at bounding box center [1369, 65] width 11 height 26
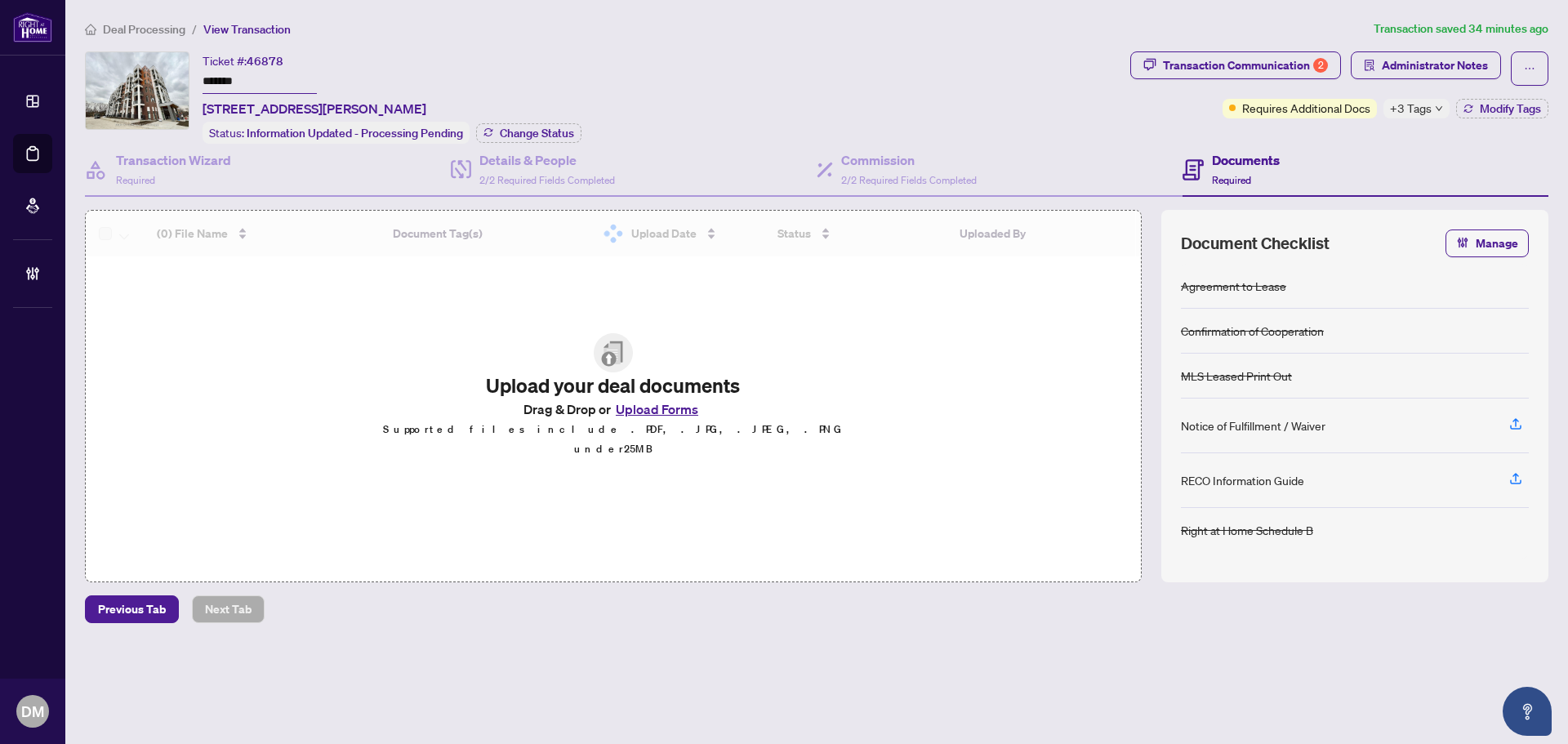
click at [174, 24] on span "Deal Processing" at bounding box center [144, 29] width 83 height 15
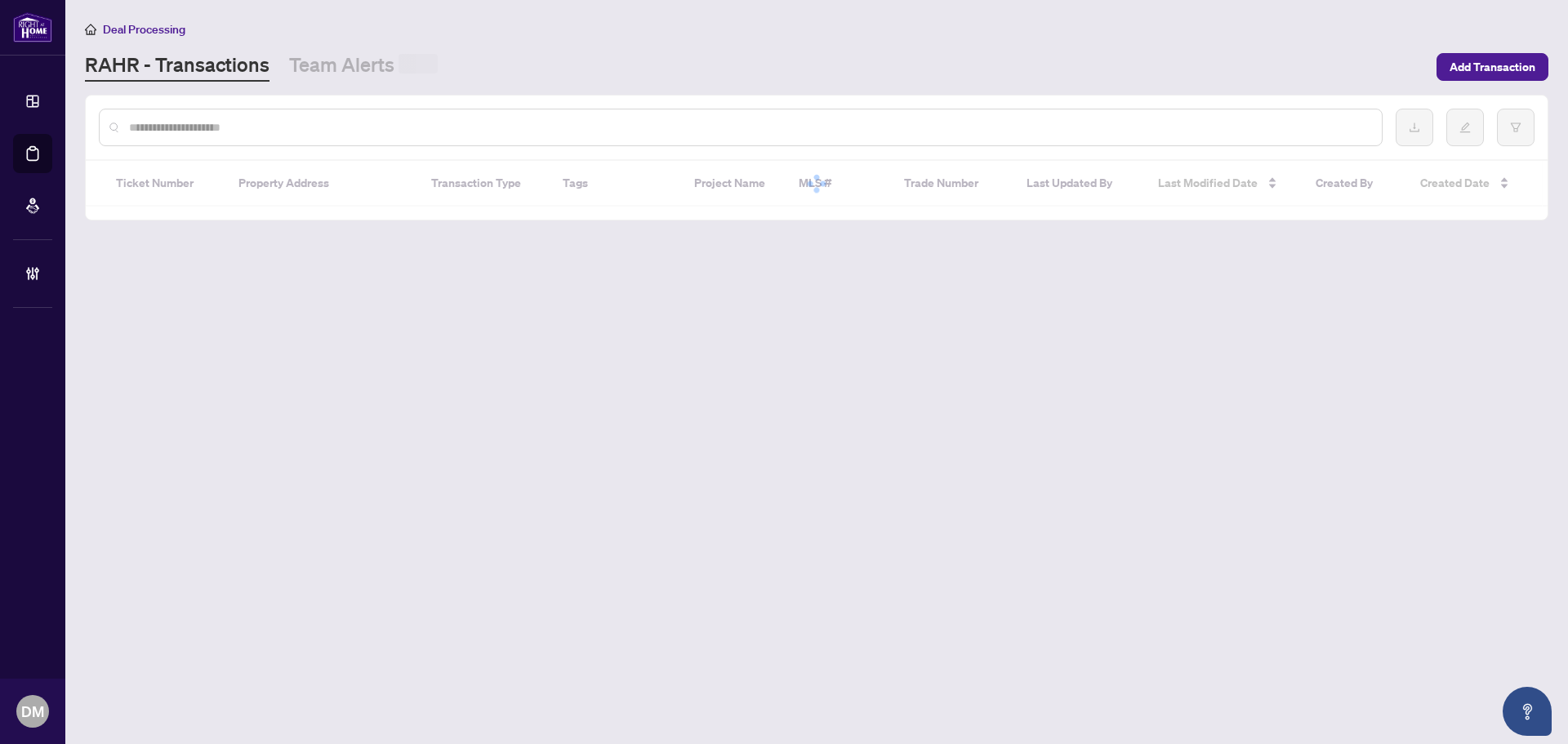
drag, startPoint x: 357, startPoint y: 111, endPoint x: 382, endPoint y: 124, distance: 28.2
click at [357, 111] on div at bounding box center [740, 127] width 1284 height 37
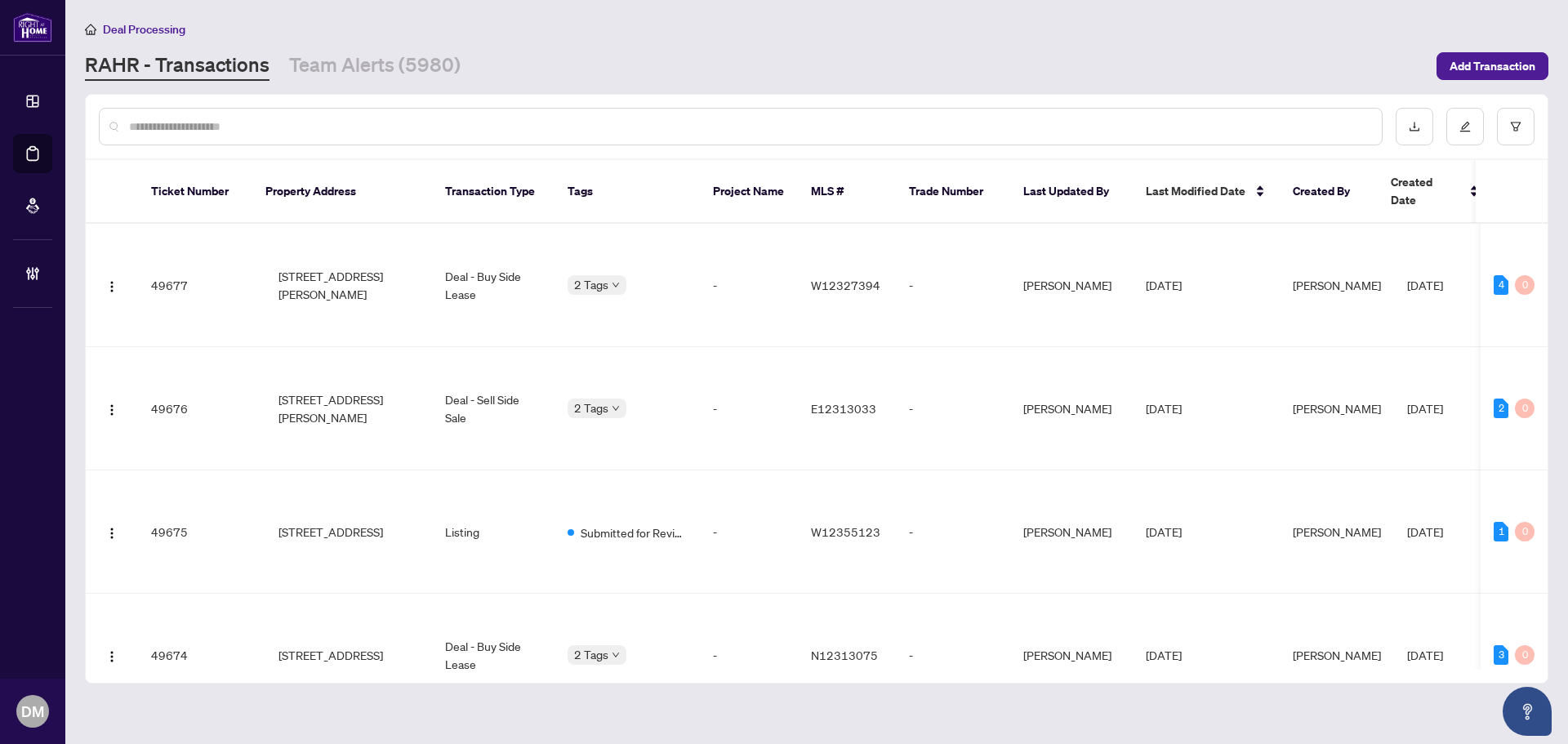
click at [382, 124] on input "text" at bounding box center [749, 126] width 1240 height 18
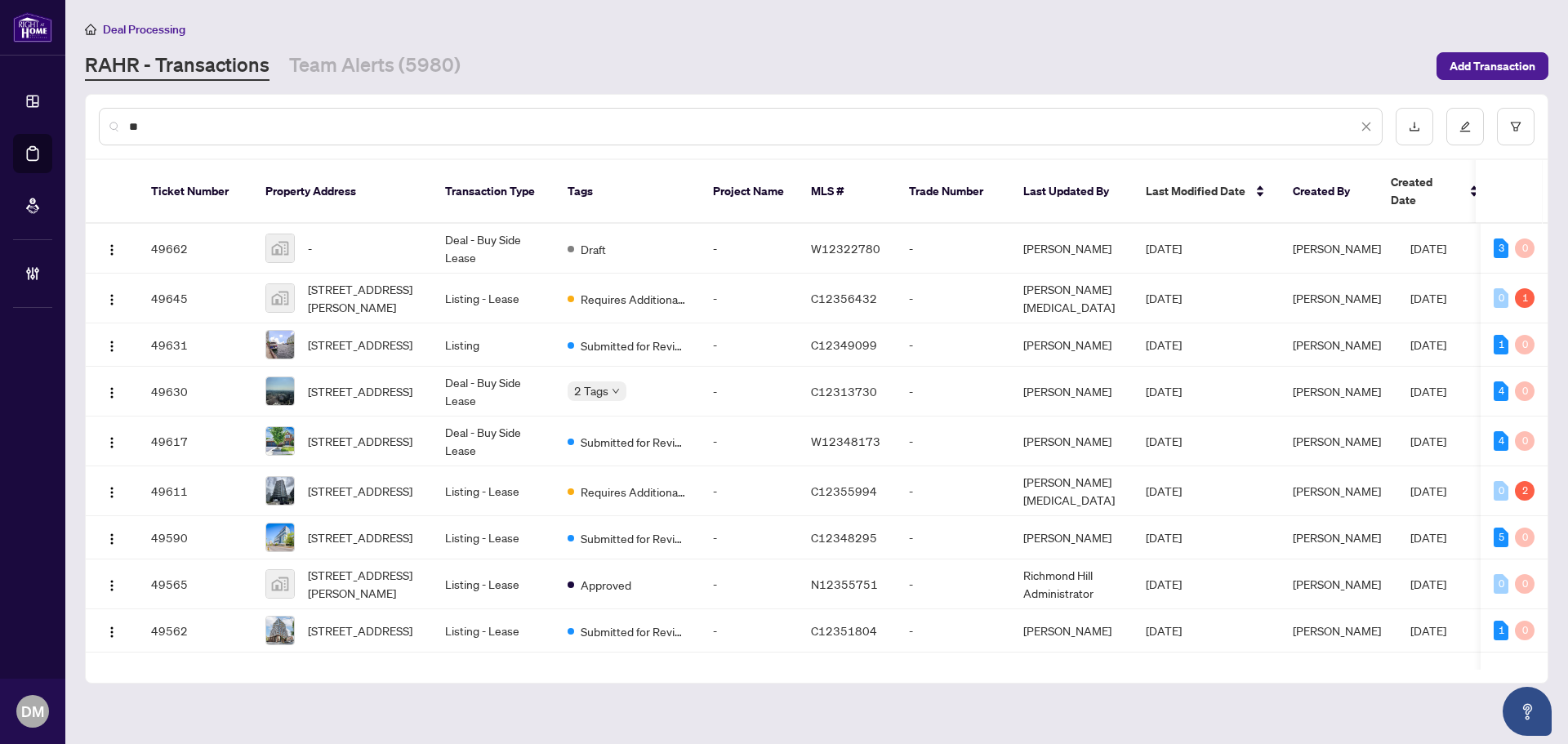
type input "*"
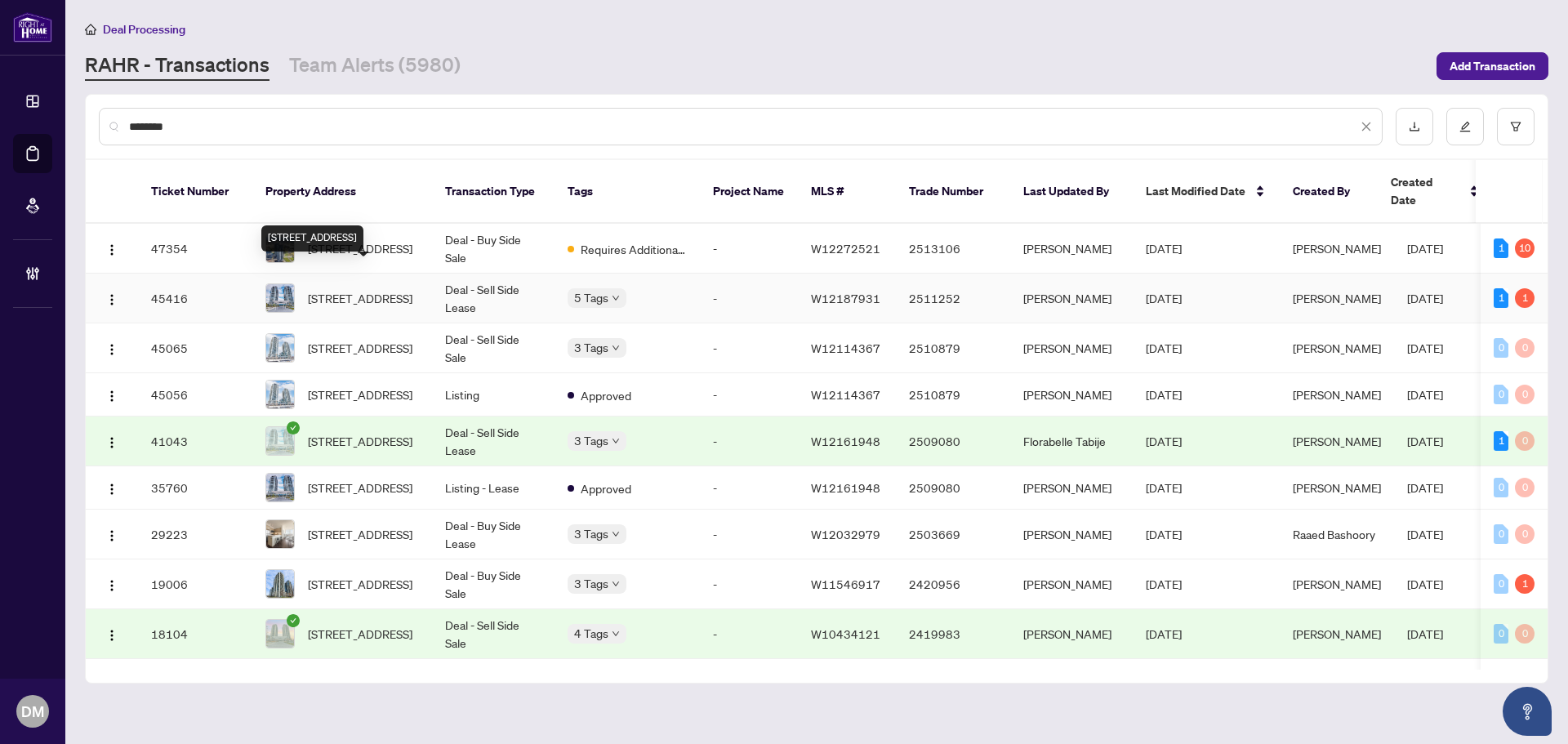
type input "********"
click at [408, 289] on span "[STREET_ADDRESS]" at bounding box center [360, 298] width 105 height 18
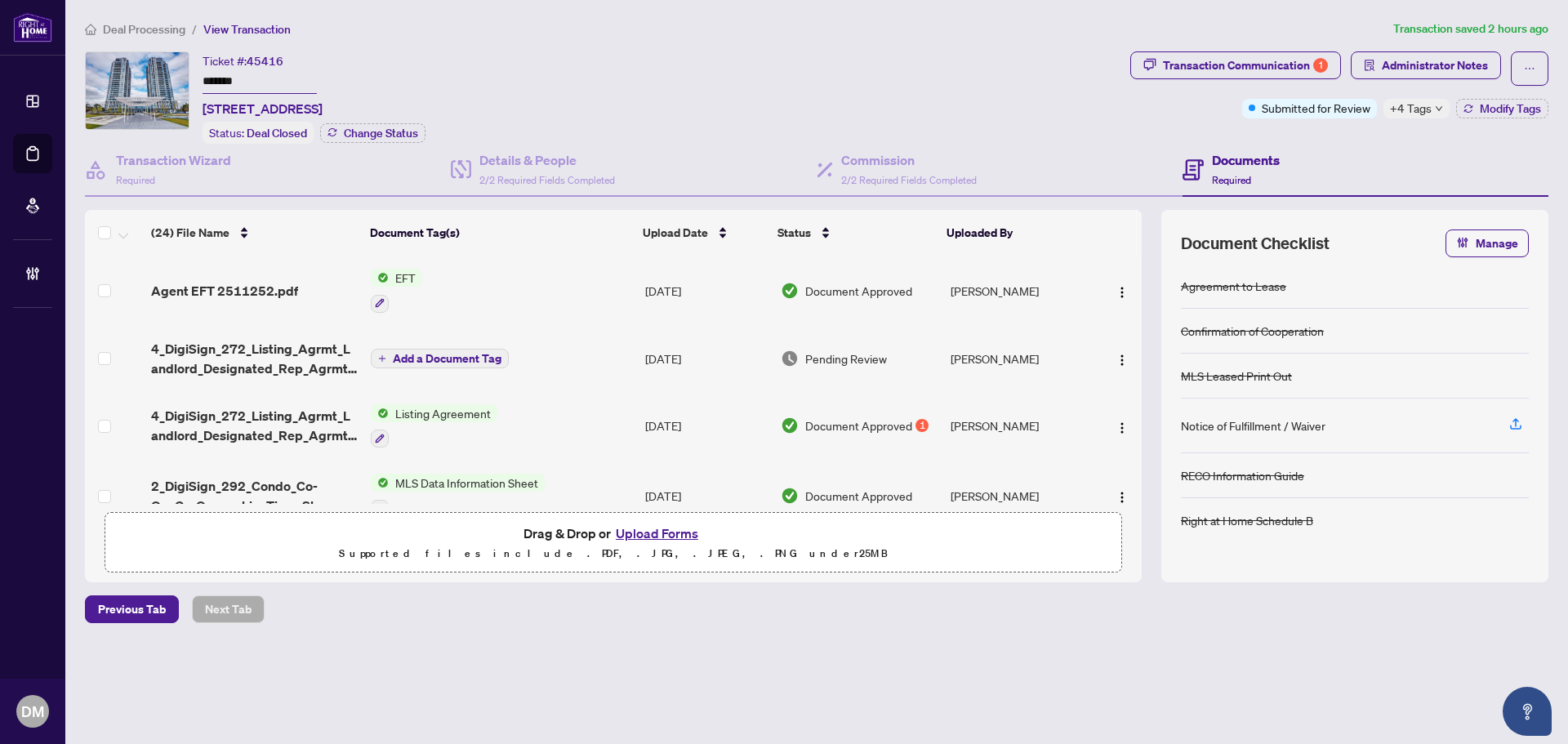
click at [1412, 108] on span "+4 Tags" at bounding box center [1411, 108] width 42 height 19
click at [1334, 130] on div "Transaction Communication 1 Administrator Notes Submitted for Review +4 Tags Mo…" at bounding box center [1339, 98] width 424 height 92
click at [1399, 64] on span "Administrator Notes" at bounding box center [1436, 65] width 106 height 26
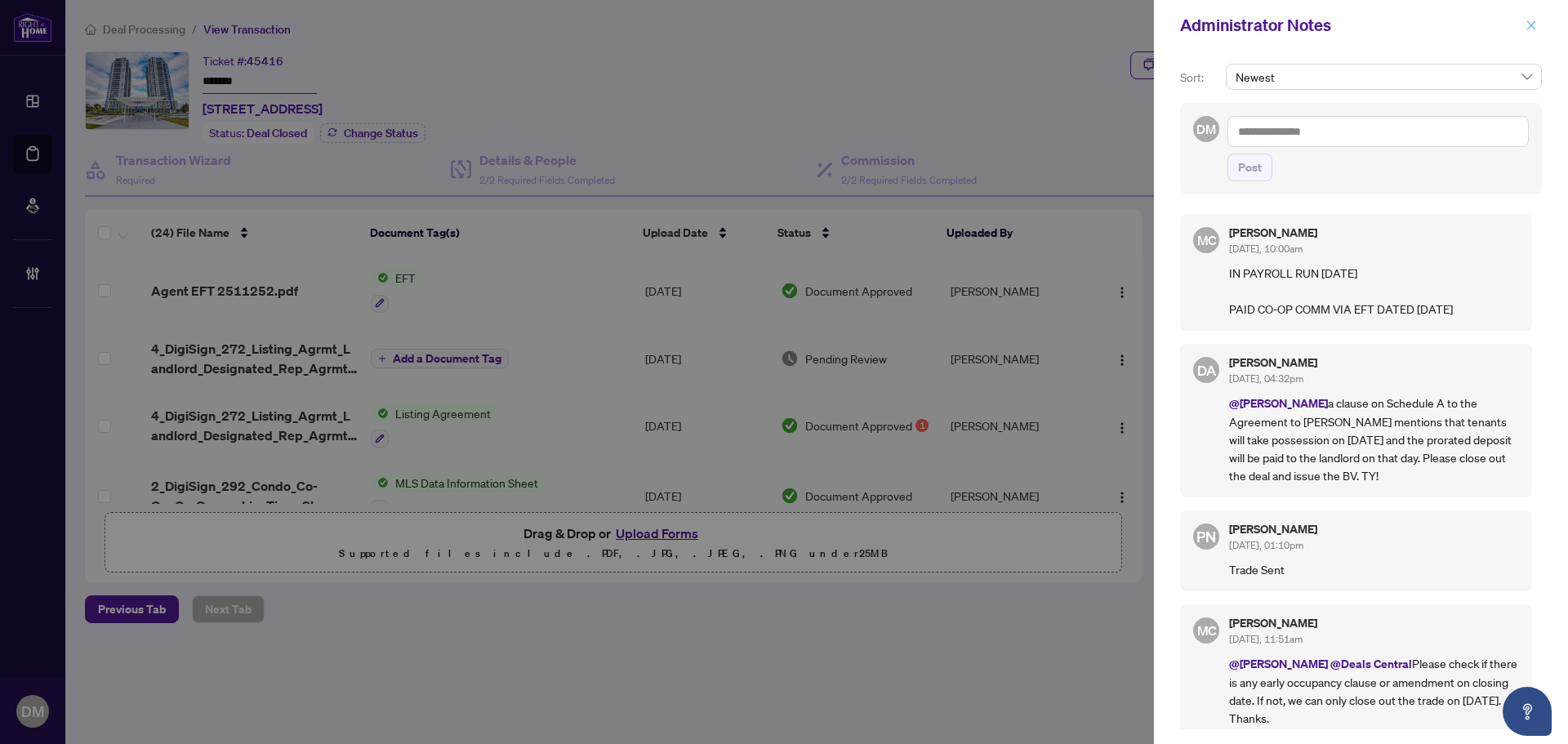
click at [1531, 21] on icon "close" at bounding box center [1531, 24] width 11 height 11
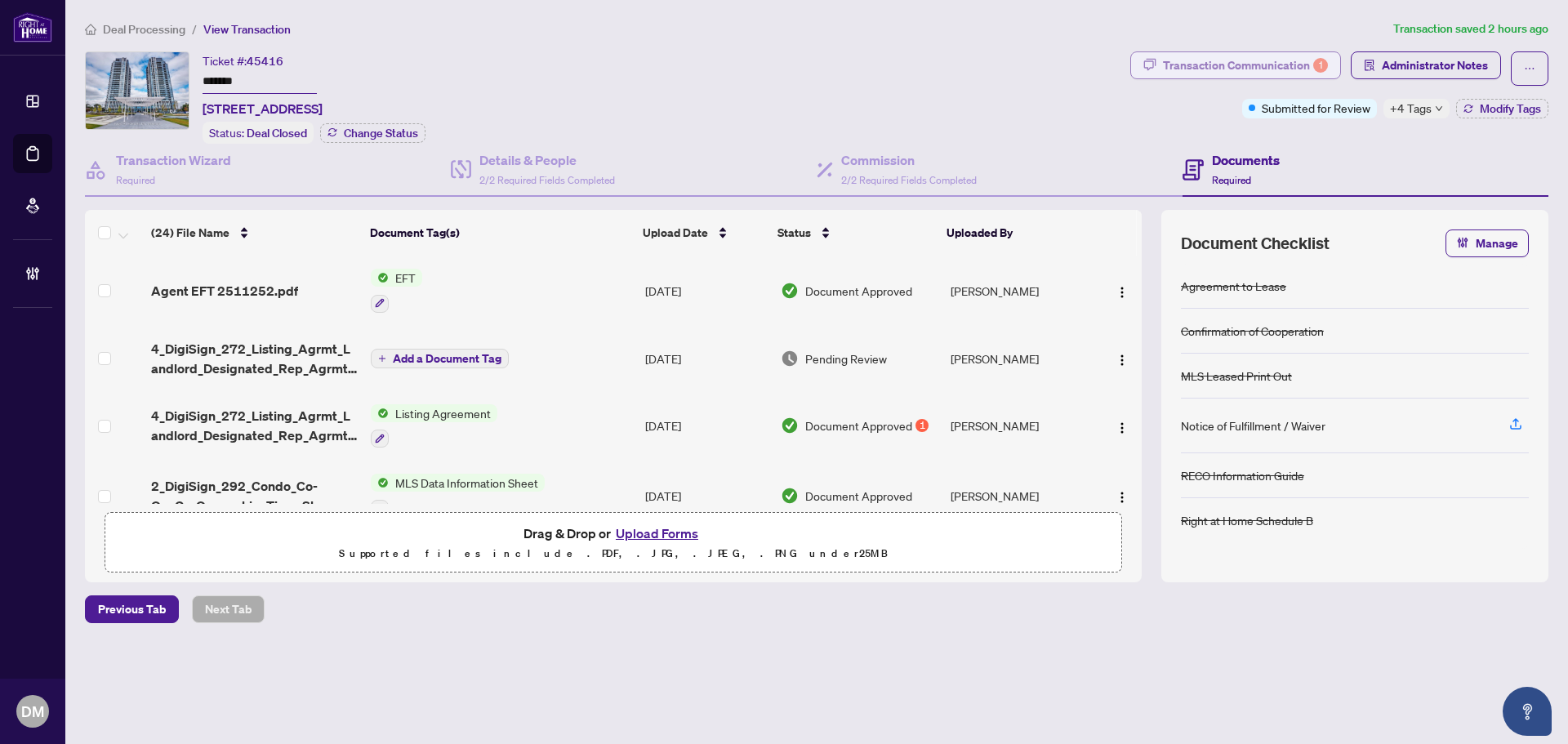
click at [1225, 56] on div "Transaction Communication 1" at bounding box center [1246, 65] width 165 height 26
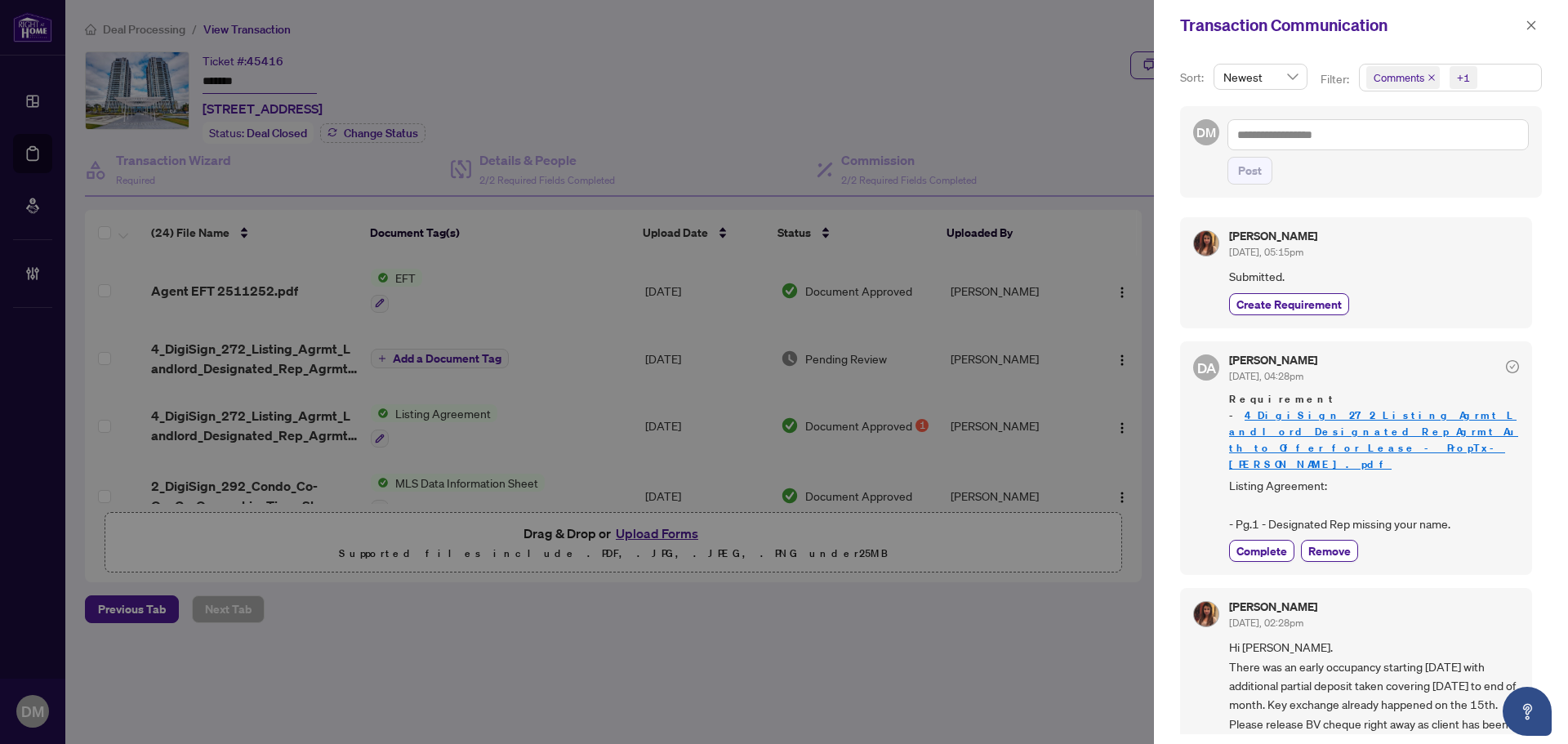
drag, startPoint x: 1535, startPoint y: 28, endPoint x: 1499, endPoint y: 33, distance: 36.3
click at [1535, 28] on icon "close" at bounding box center [1531, 24] width 11 height 11
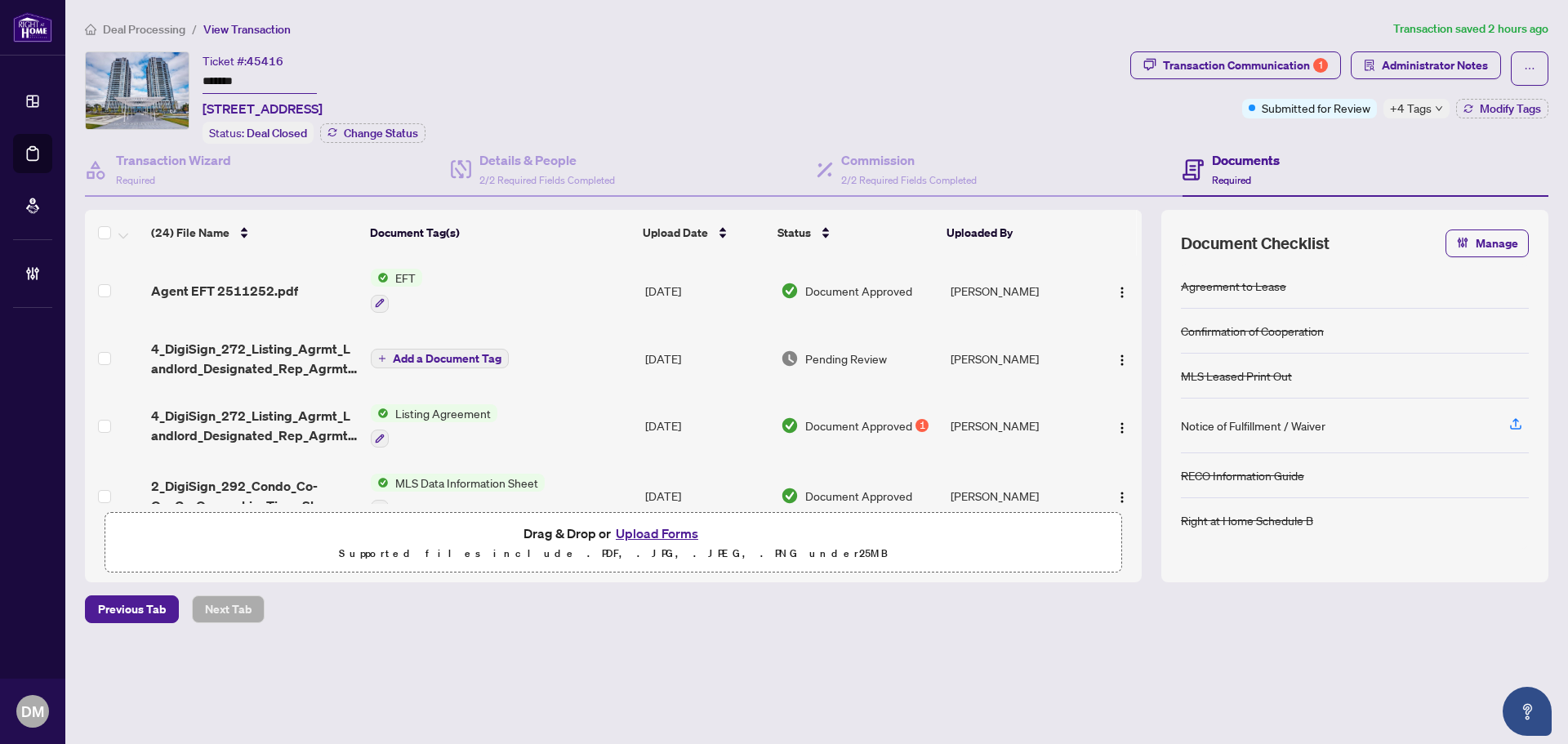
click at [1425, 109] on span "+4 Tags" at bounding box center [1411, 108] width 42 height 19
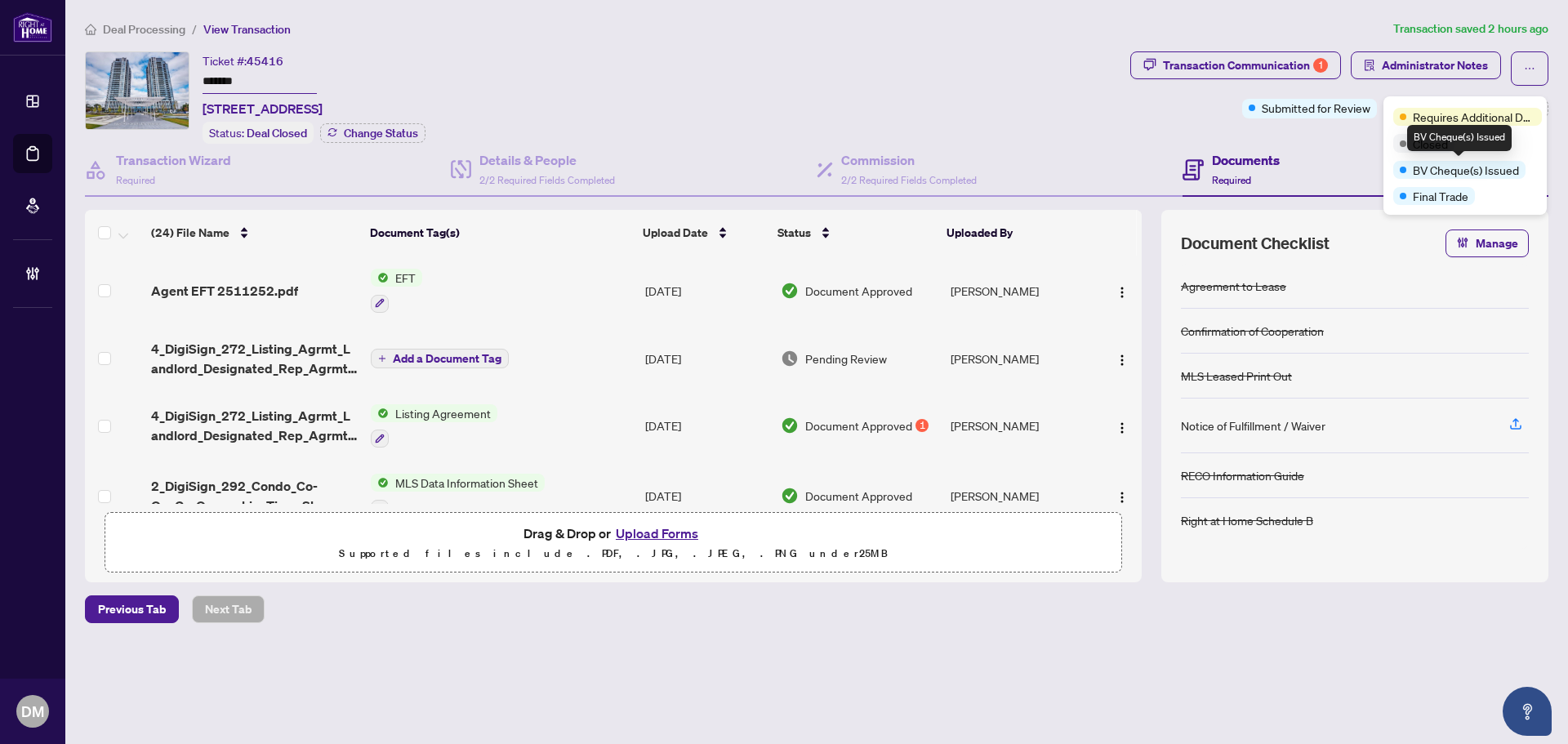
click at [1326, 132] on div "Transaction Communication 1 Administrator Notes Submitted for Review +4 Tags Mo…" at bounding box center [1339, 98] width 424 height 92
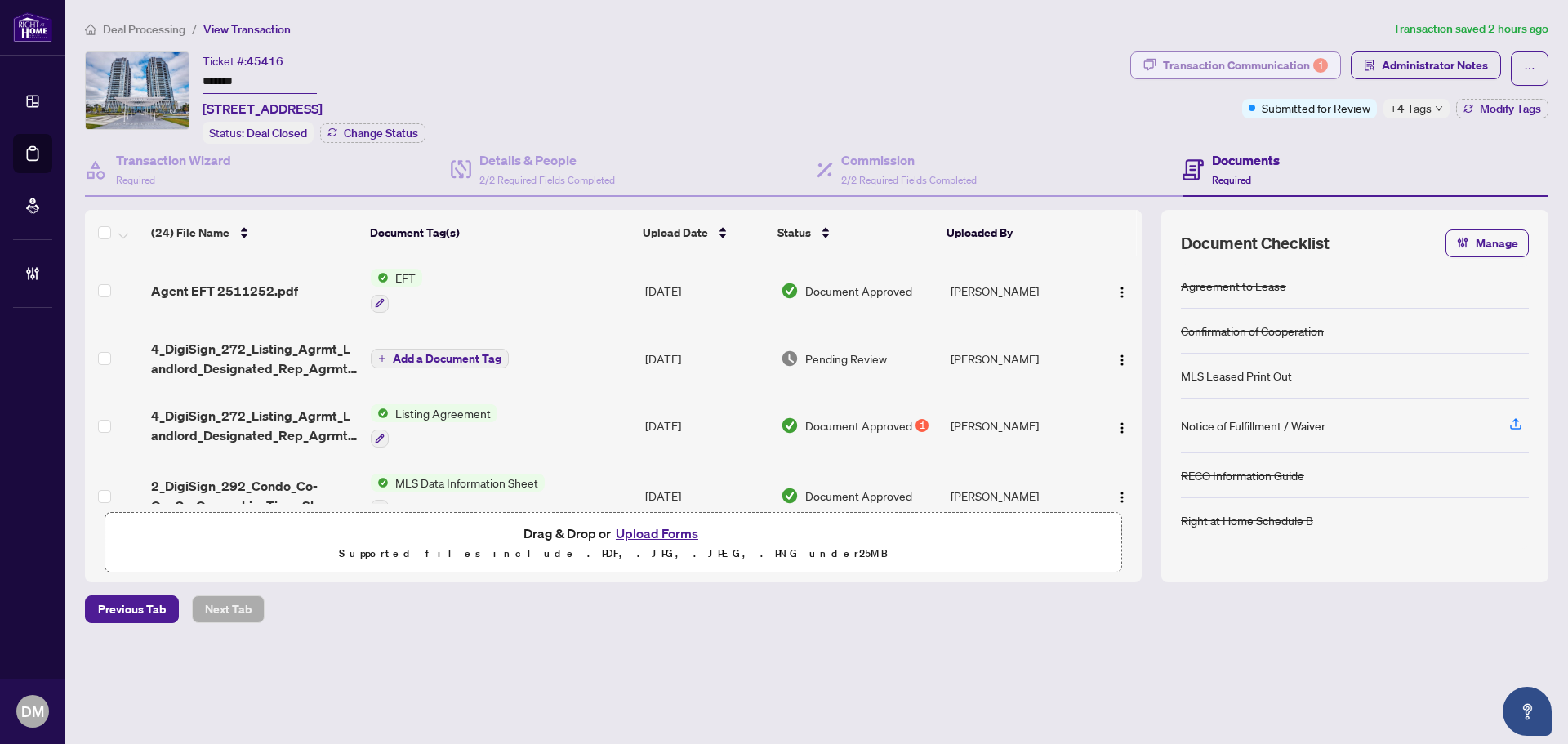
click at [1280, 54] on div "Transaction Communication 1" at bounding box center [1246, 65] width 165 height 26
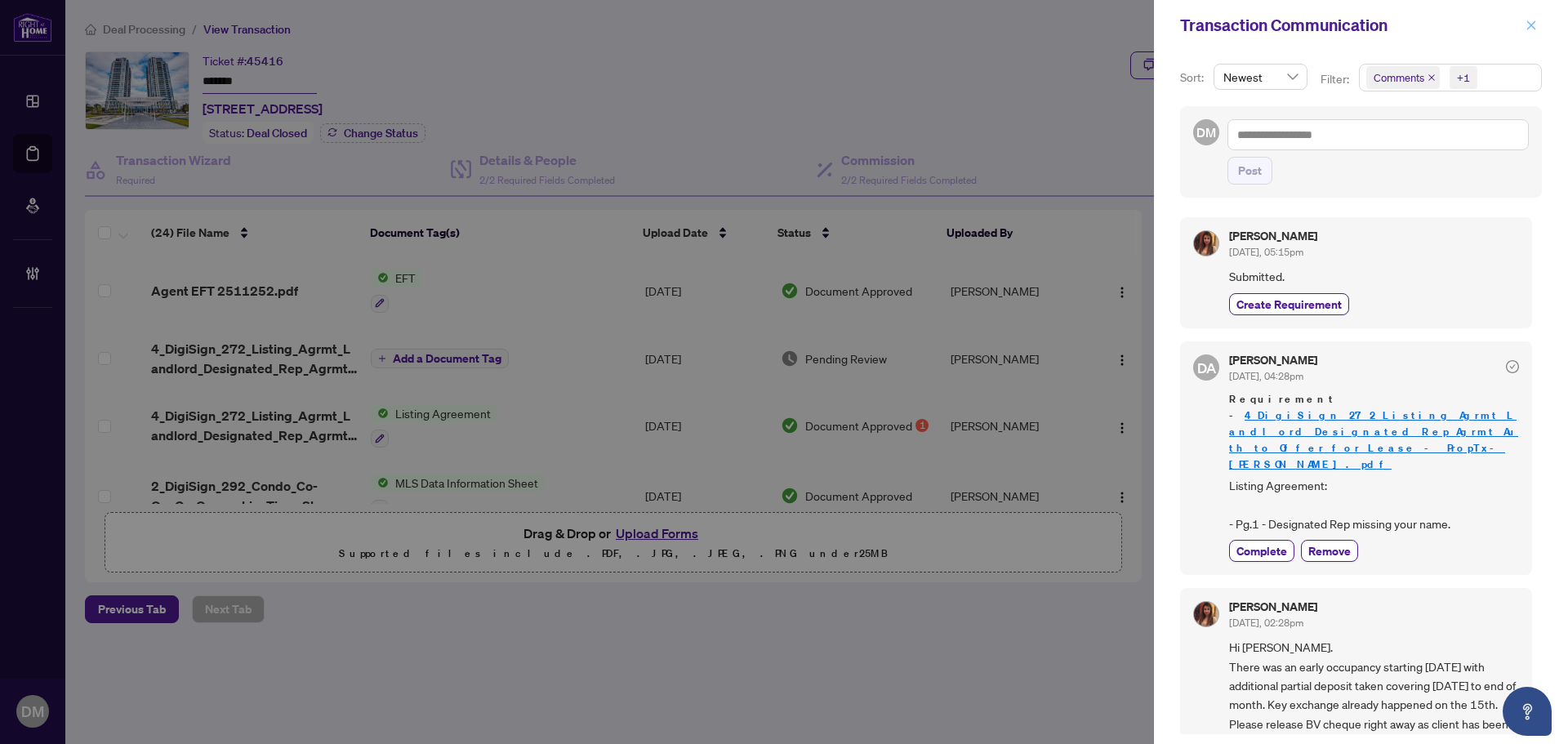
click at [1524, 31] on button "button" at bounding box center [1531, 25] width 21 height 19
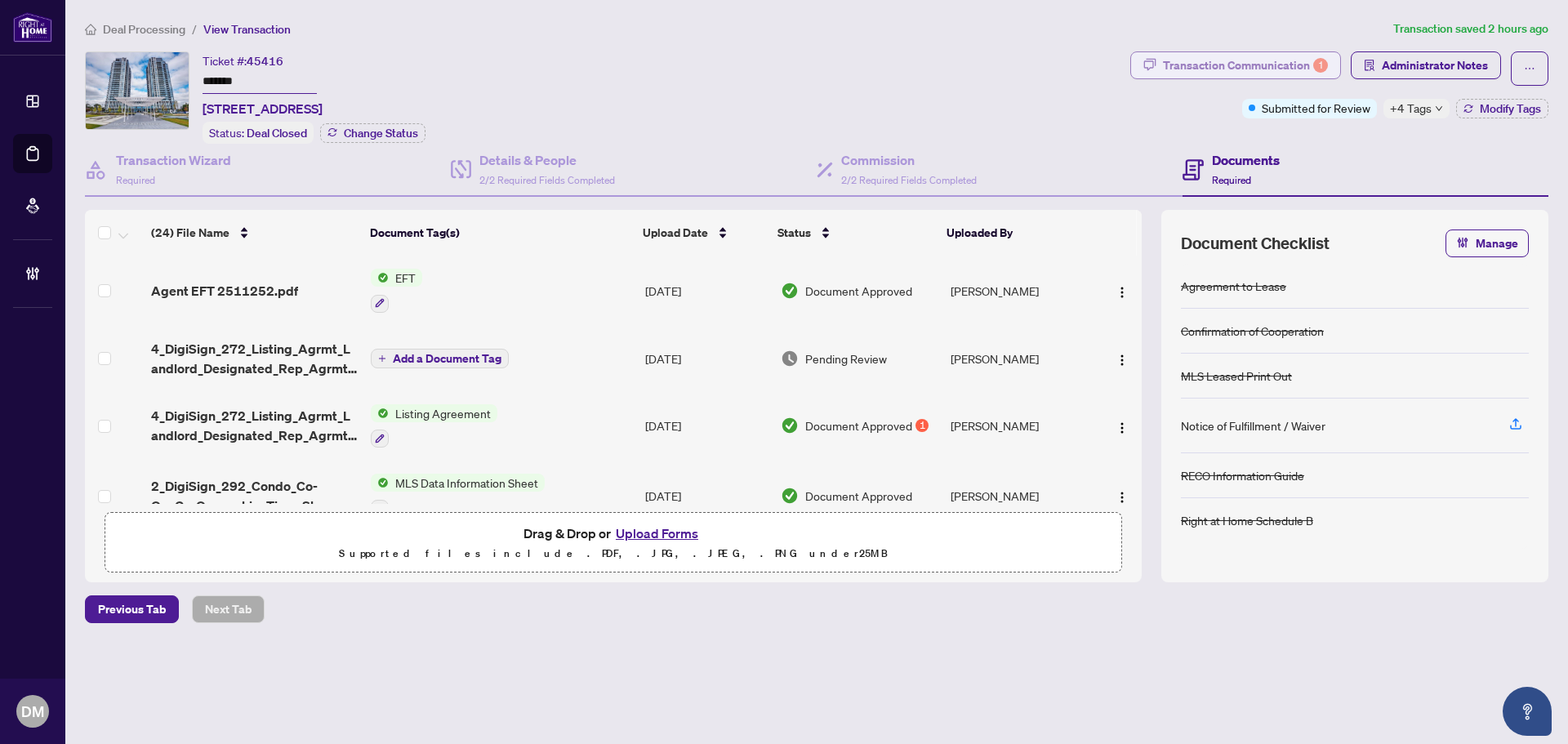
click at [1263, 59] on div "Transaction Communication 1" at bounding box center [1246, 65] width 165 height 26
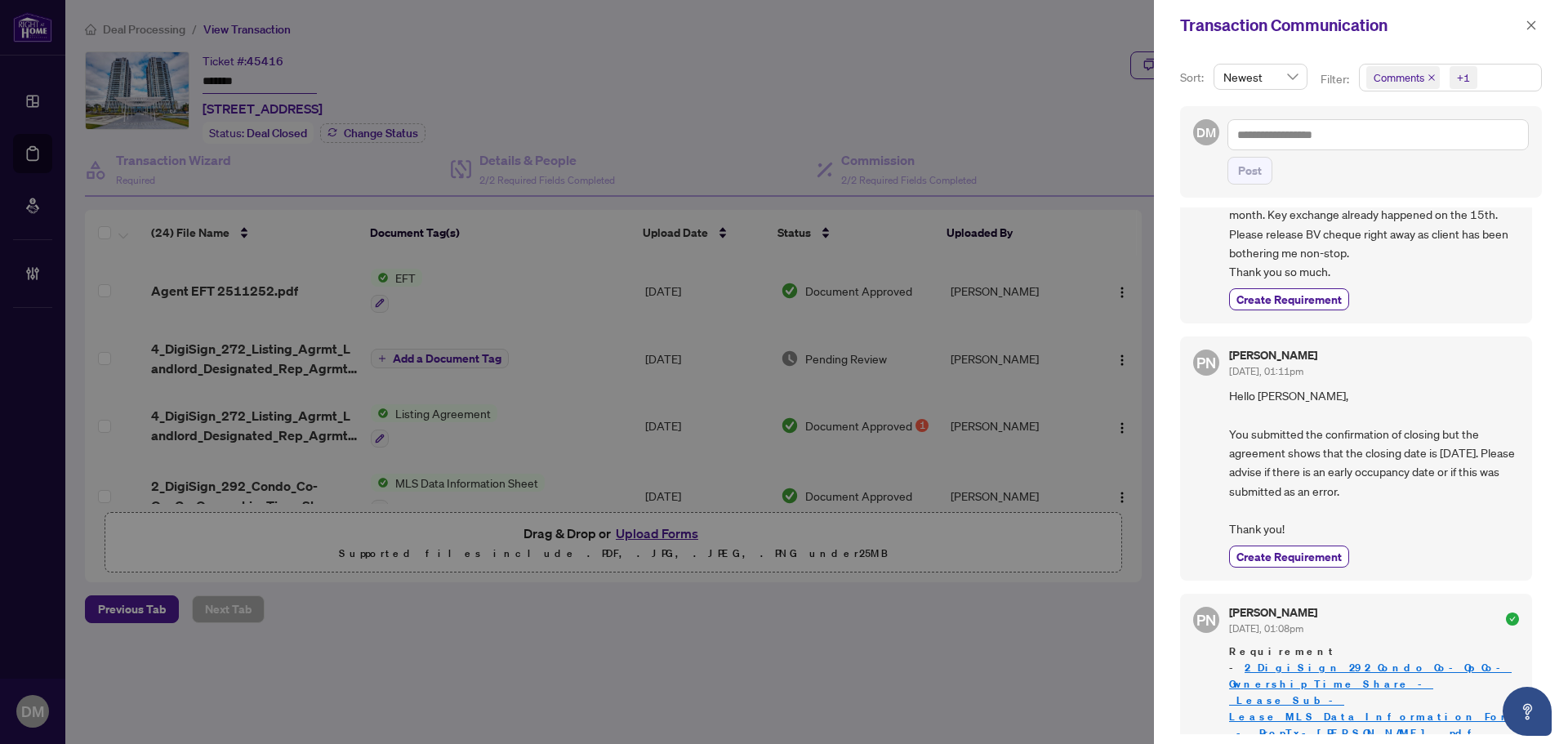
scroll to position [245, 0]
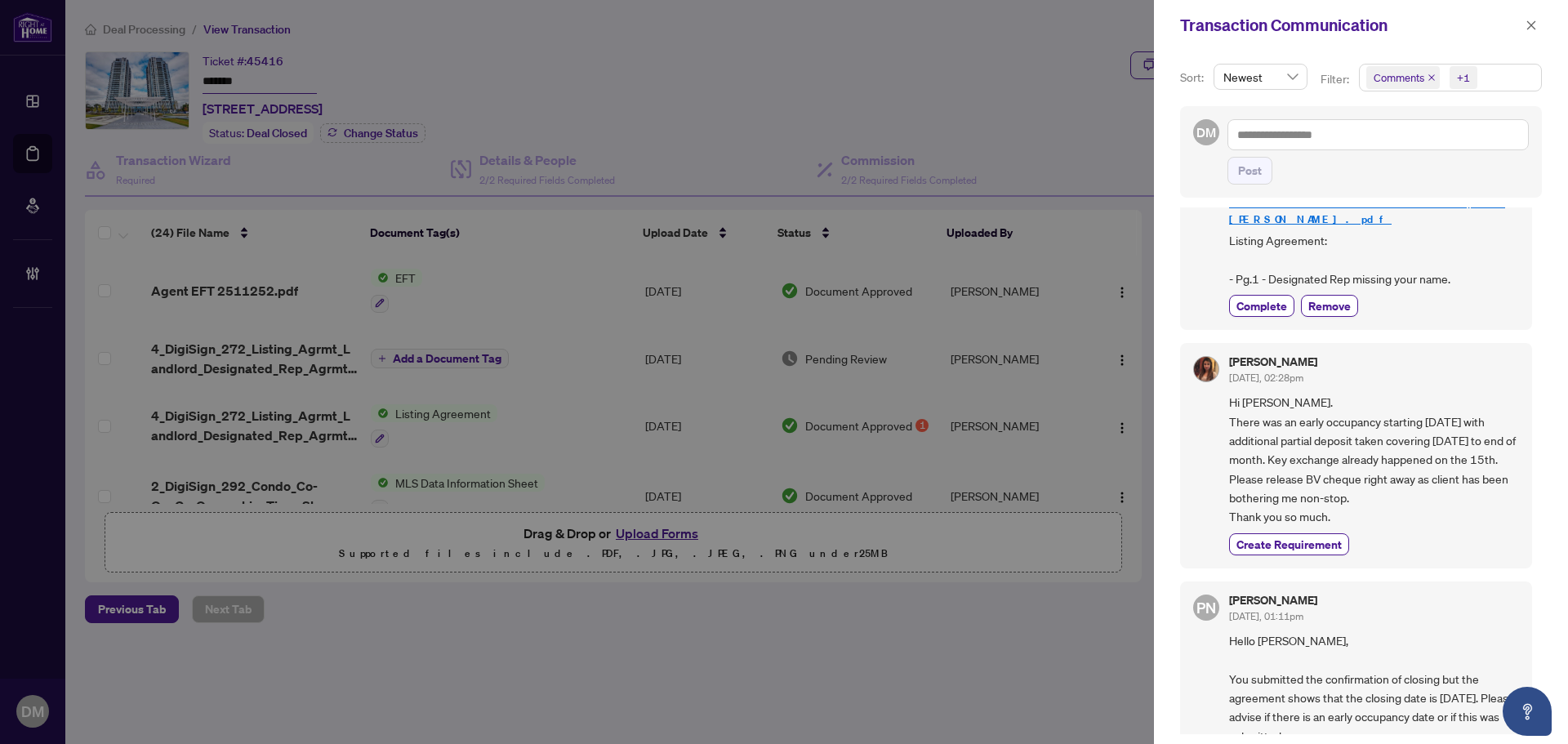
click at [1442, 304] on div "[PERSON_NAME] [DATE], 05:15pm Submitted. Create Requirement DA [PERSON_NAME] [D…" at bounding box center [1361, 470] width 362 height 527
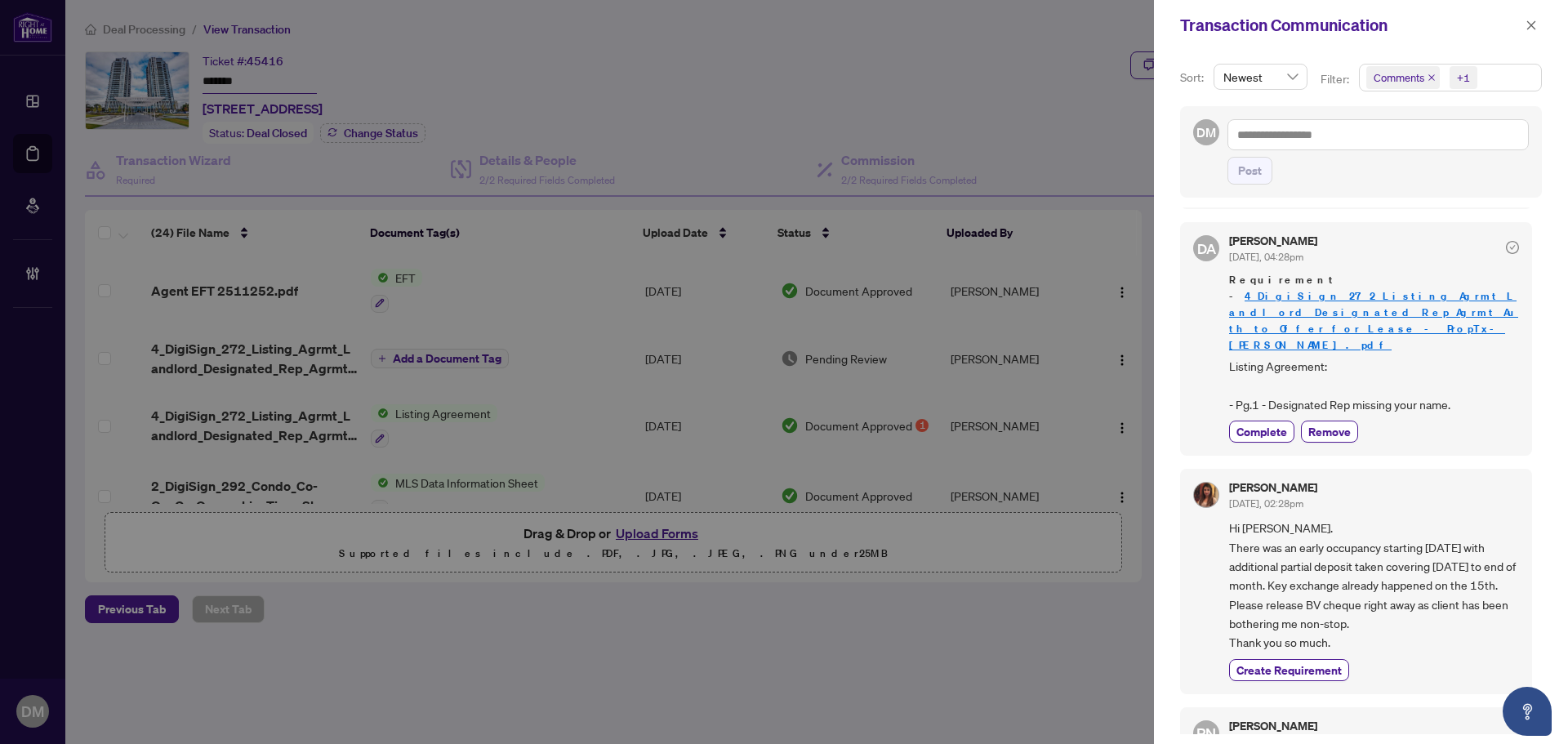
scroll to position [0, 0]
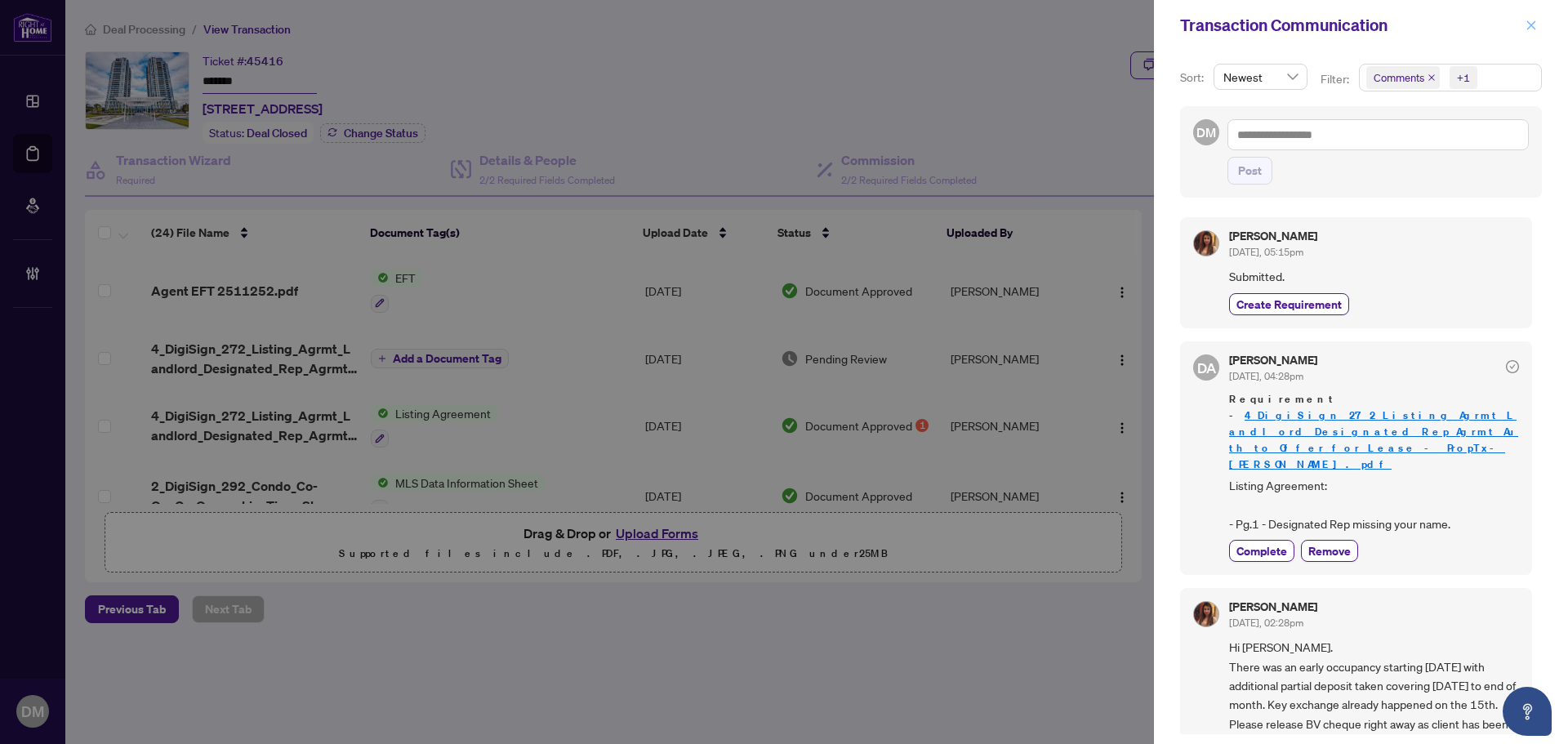
click at [1536, 23] on icon "close" at bounding box center [1531, 24] width 11 height 11
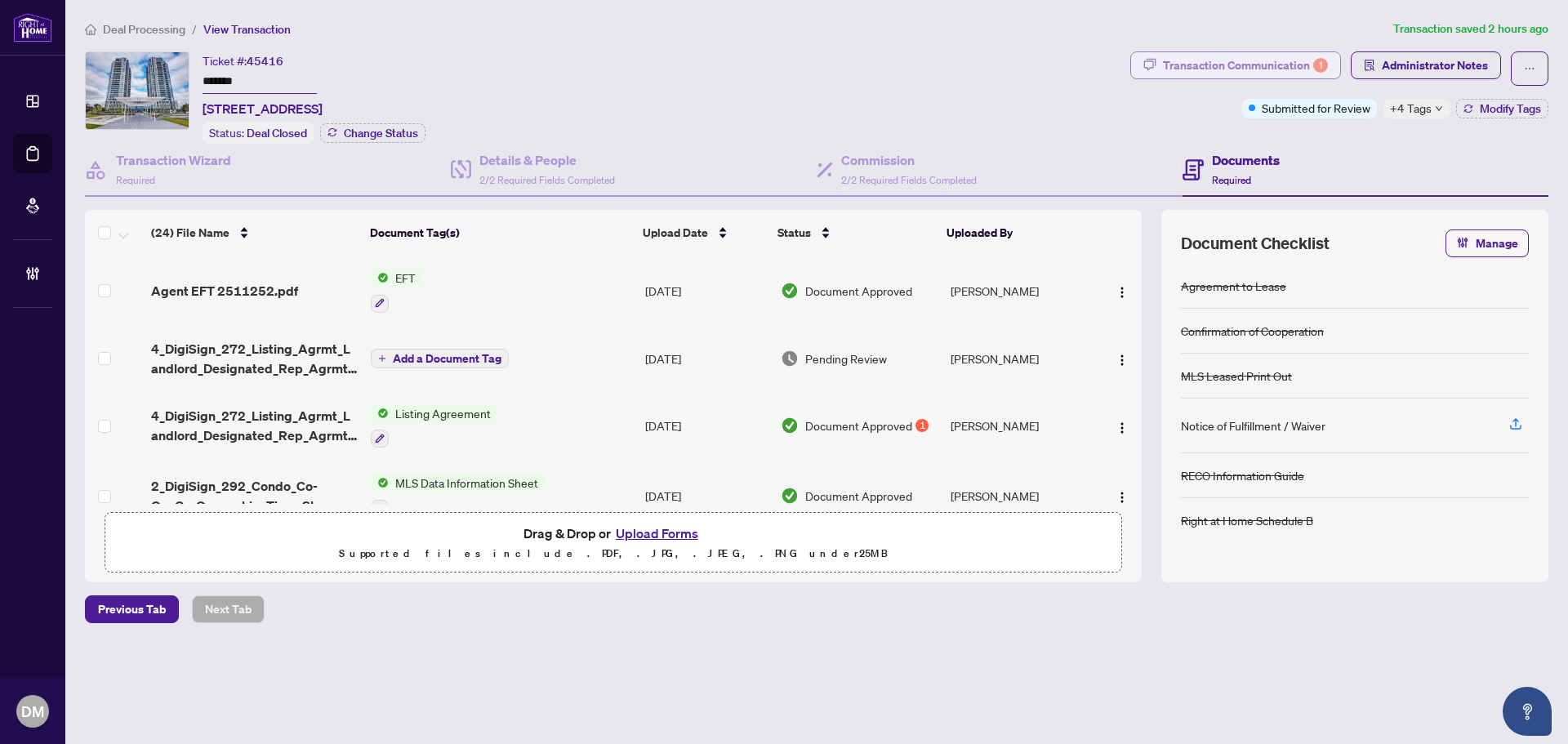
click at [1220, 69] on div "Transaction Communication 1" at bounding box center [1246, 65] width 165 height 26
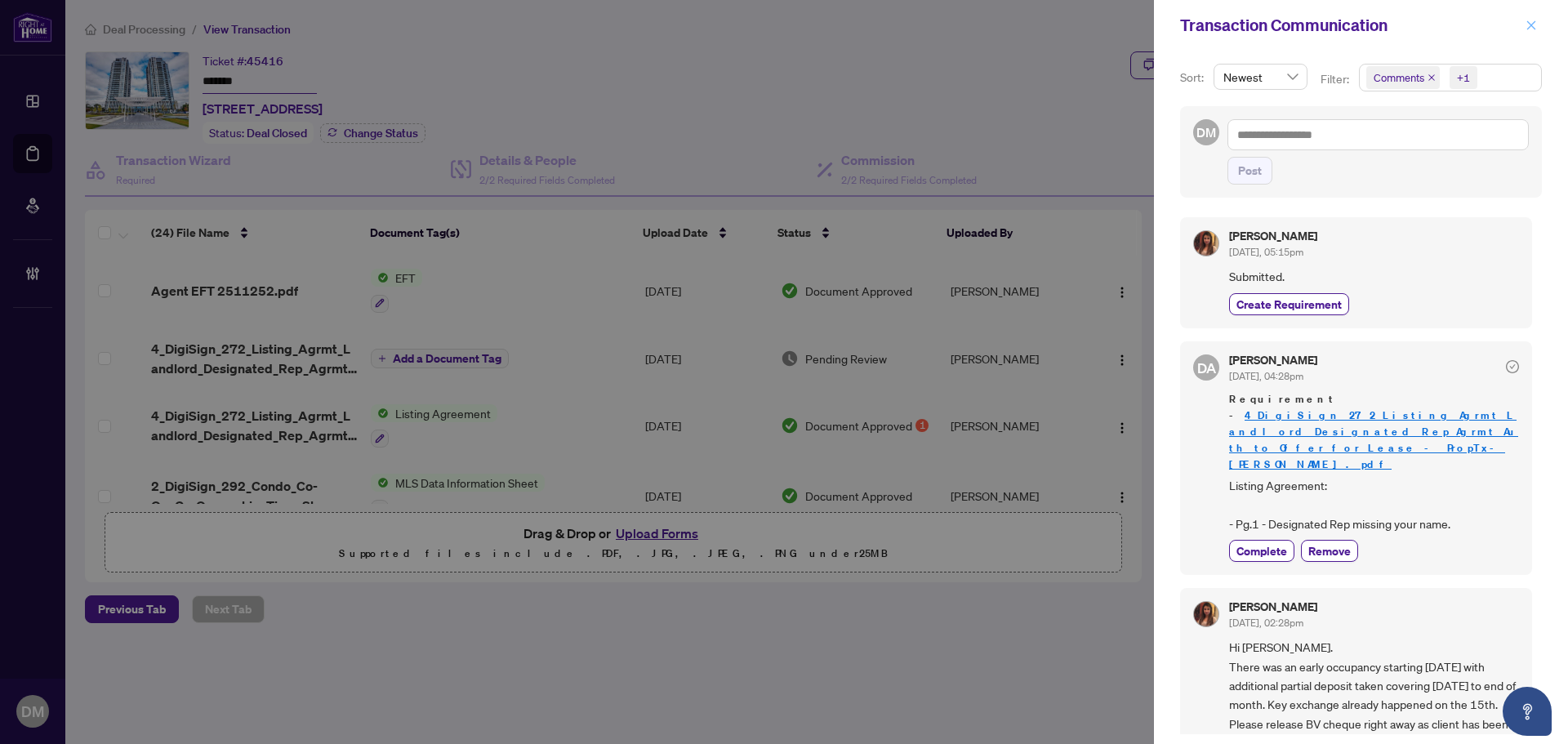
click at [1535, 30] on icon "close" at bounding box center [1532, 24] width 9 height 9
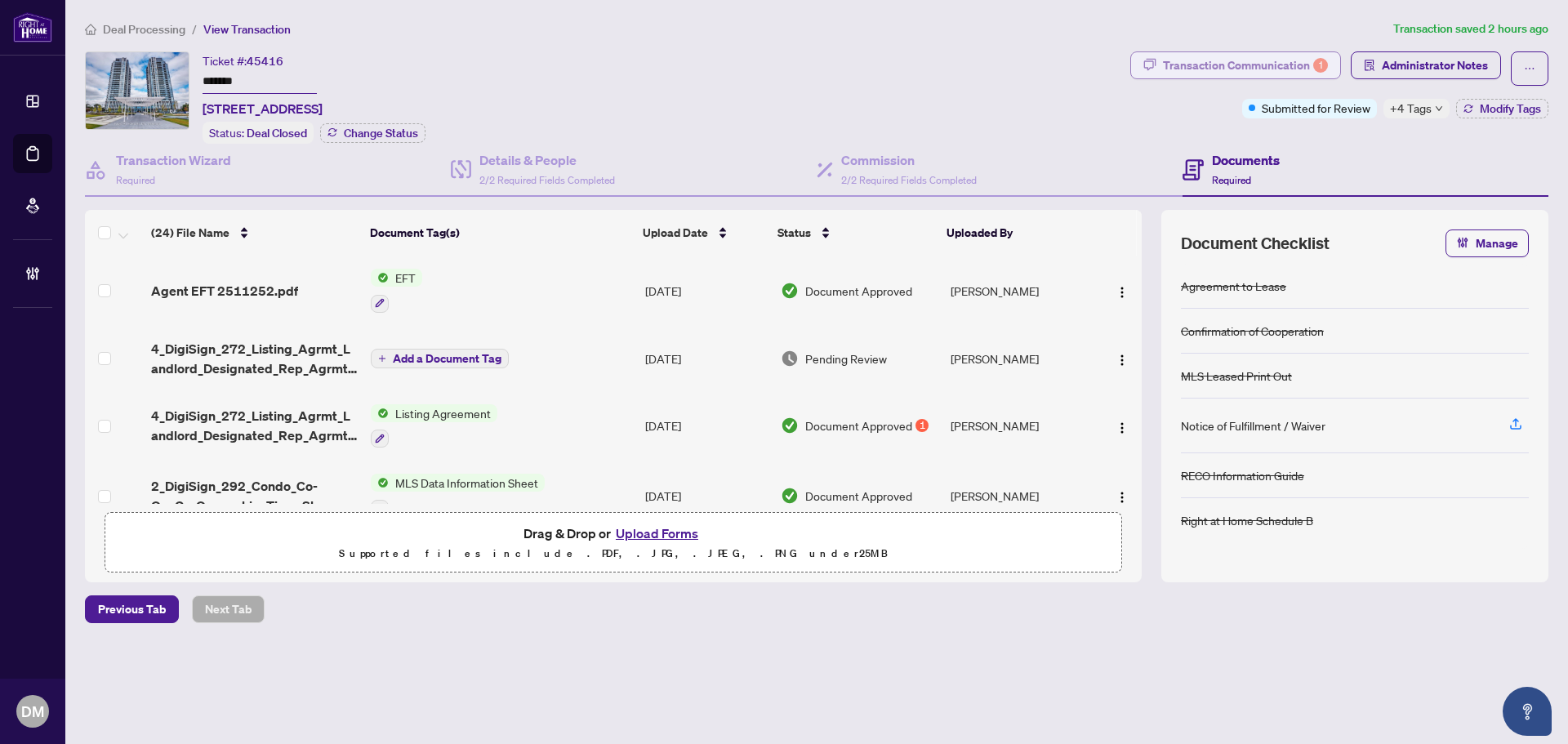
click at [1243, 62] on div "Transaction Communication 1" at bounding box center [1246, 65] width 165 height 26
